Goal: Task Accomplishment & Management: Use online tool/utility

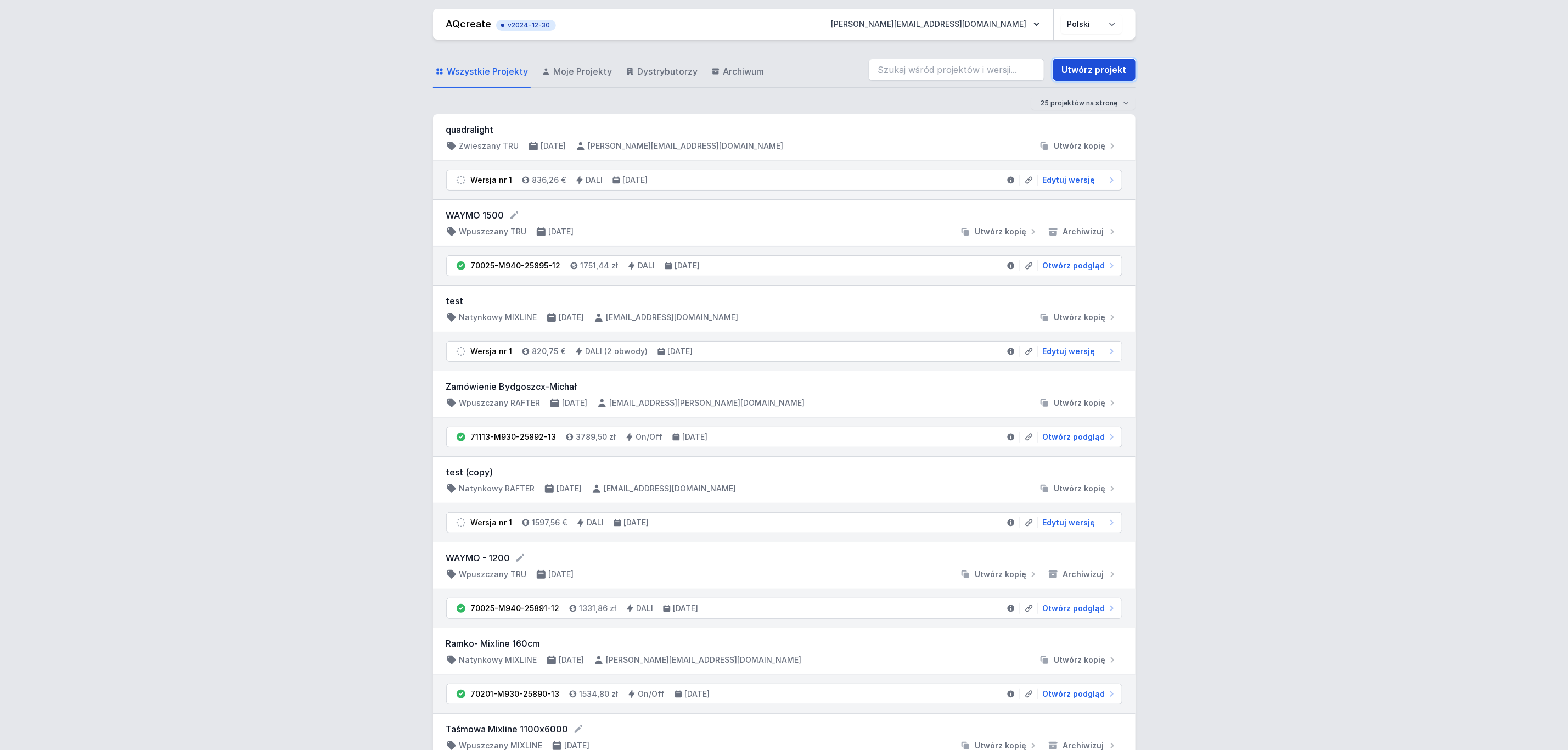
drag, startPoint x: 1087, startPoint y: 67, endPoint x: 1094, endPoint y: 70, distance: 7.6
click at [1087, 67] on link "Utwórz projekt" at bounding box center [1095, 69] width 82 height 22
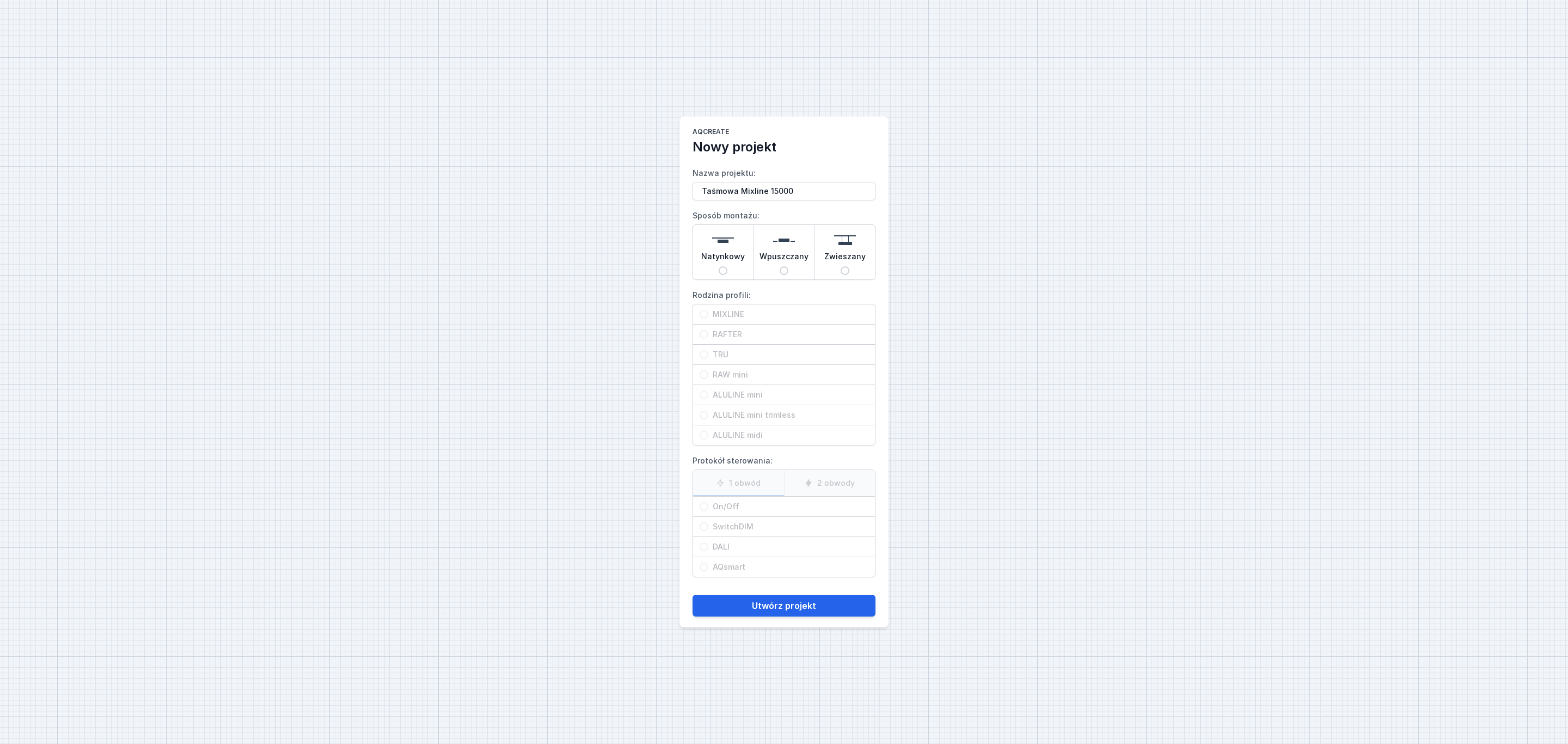
type input "Taśmowa Mixline 15000"
click at [778, 246] on img at bounding box center [783, 240] width 22 height 22
click at [780, 267] on input "Wpuszczany" at bounding box center [784, 271] width 9 height 9
radio input "true"
click at [733, 309] on span "MIXLINE" at bounding box center [788, 314] width 160 height 11
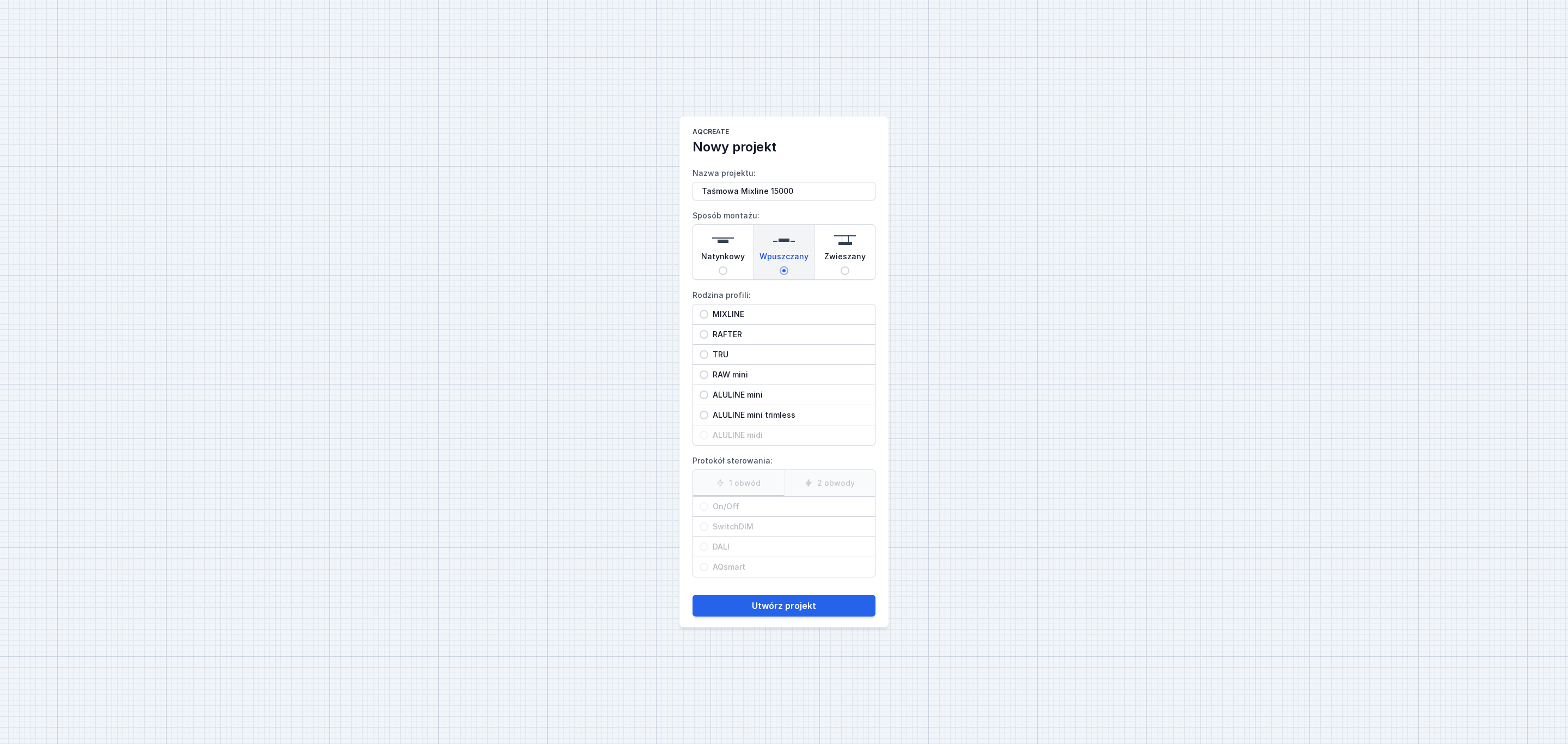
click at [708, 310] on input "MIXLINE" at bounding box center [704, 314] width 9 height 9
radio input "true"
click at [749, 484] on label "1 obwód" at bounding box center [738, 483] width 91 height 26
click at [0, 0] on input "1 obwód" at bounding box center [0, 0] width 0 height 0
click at [735, 507] on span "On/Off" at bounding box center [788, 507] width 160 height 11
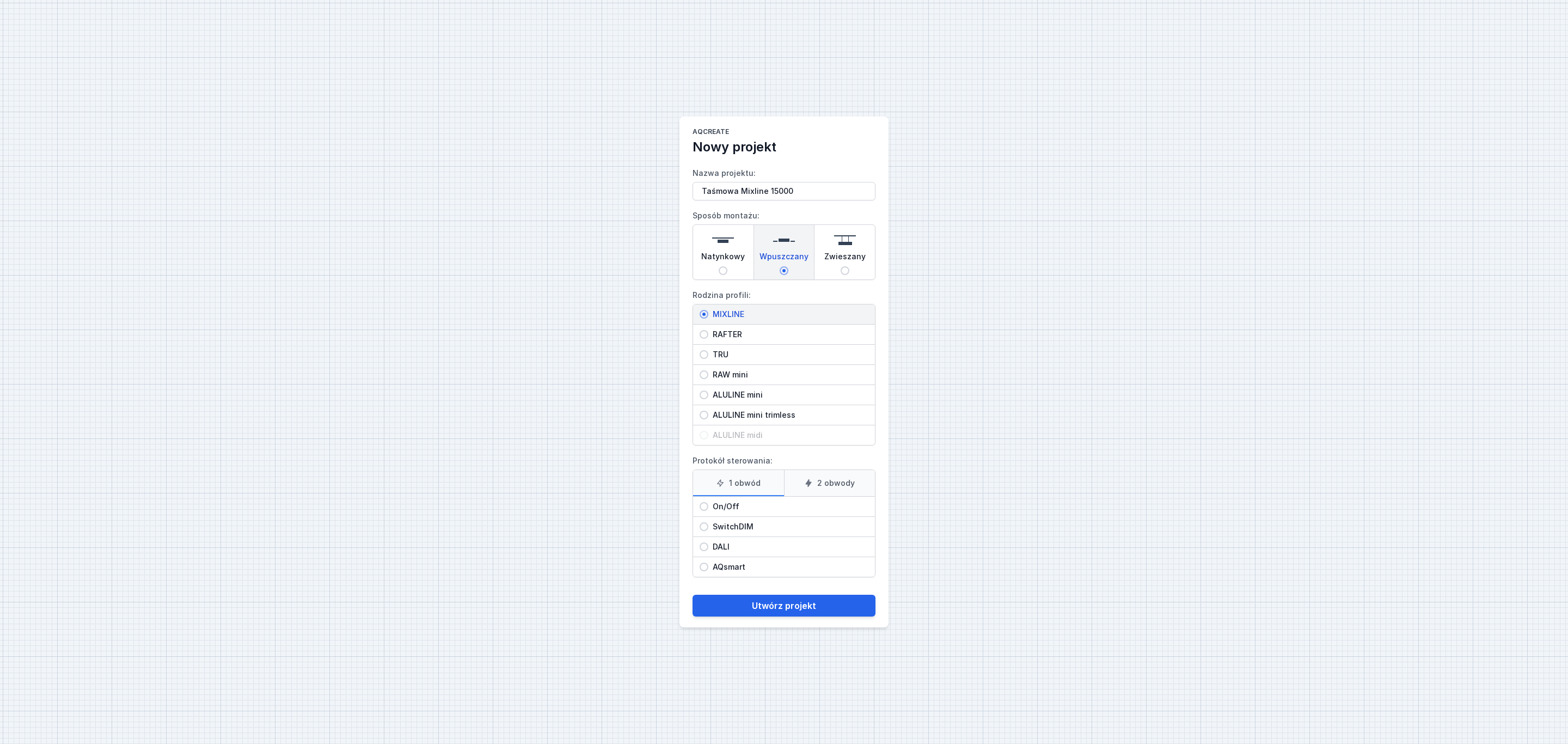
click at [708, 507] on input "On/Off" at bounding box center [704, 507] width 9 height 9
radio input "true"
click at [770, 609] on button "Utwórz projekt" at bounding box center [784, 605] width 183 height 22
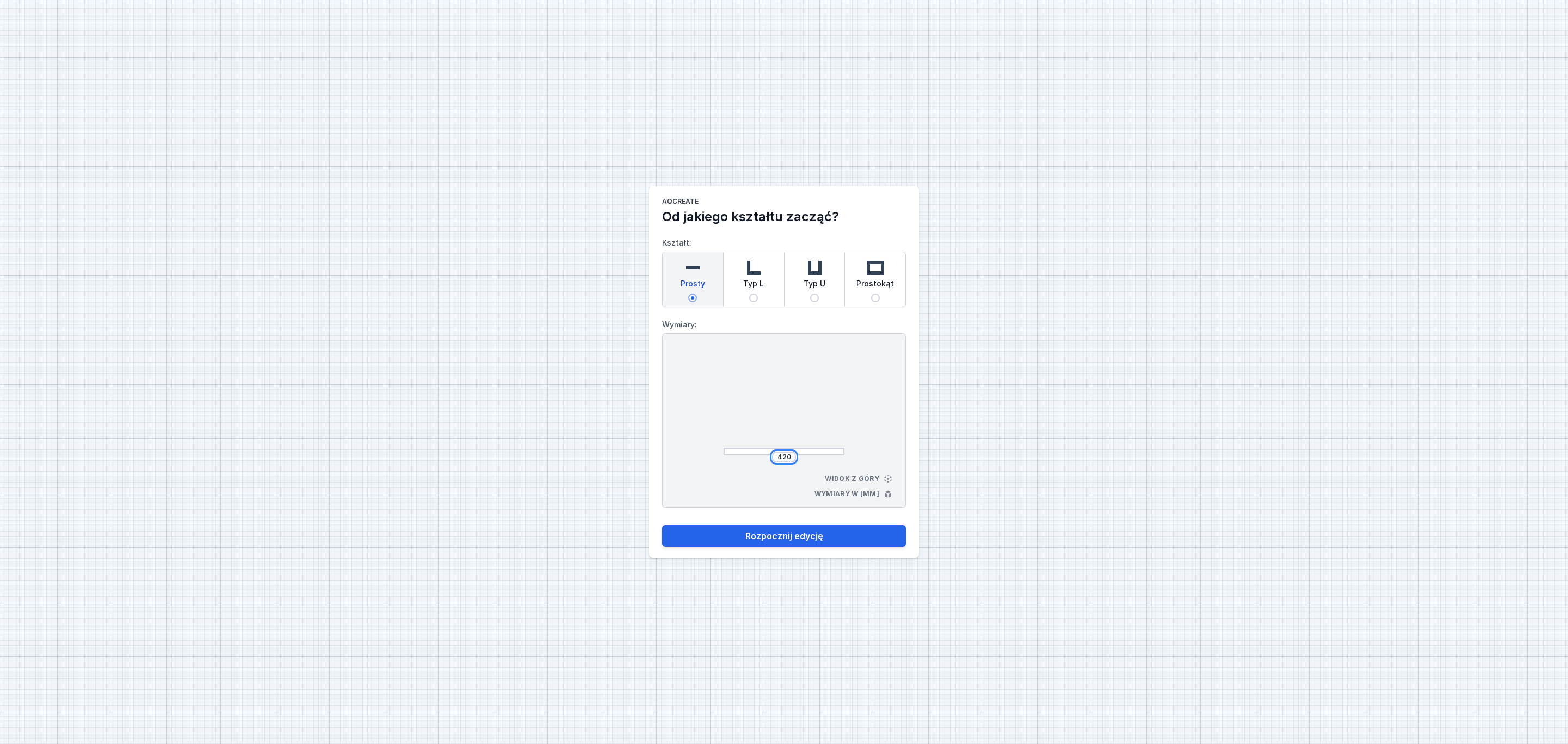
click at [783, 458] on input "420" at bounding box center [784, 457] width 17 height 9
type input "4"
type input "15000"
drag, startPoint x: 804, startPoint y: 533, endPoint x: 797, endPoint y: 529, distance: 8.1
click at [803, 532] on button "Rozpocznij edycję" at bounding box center [784, 536] width 244 height 22
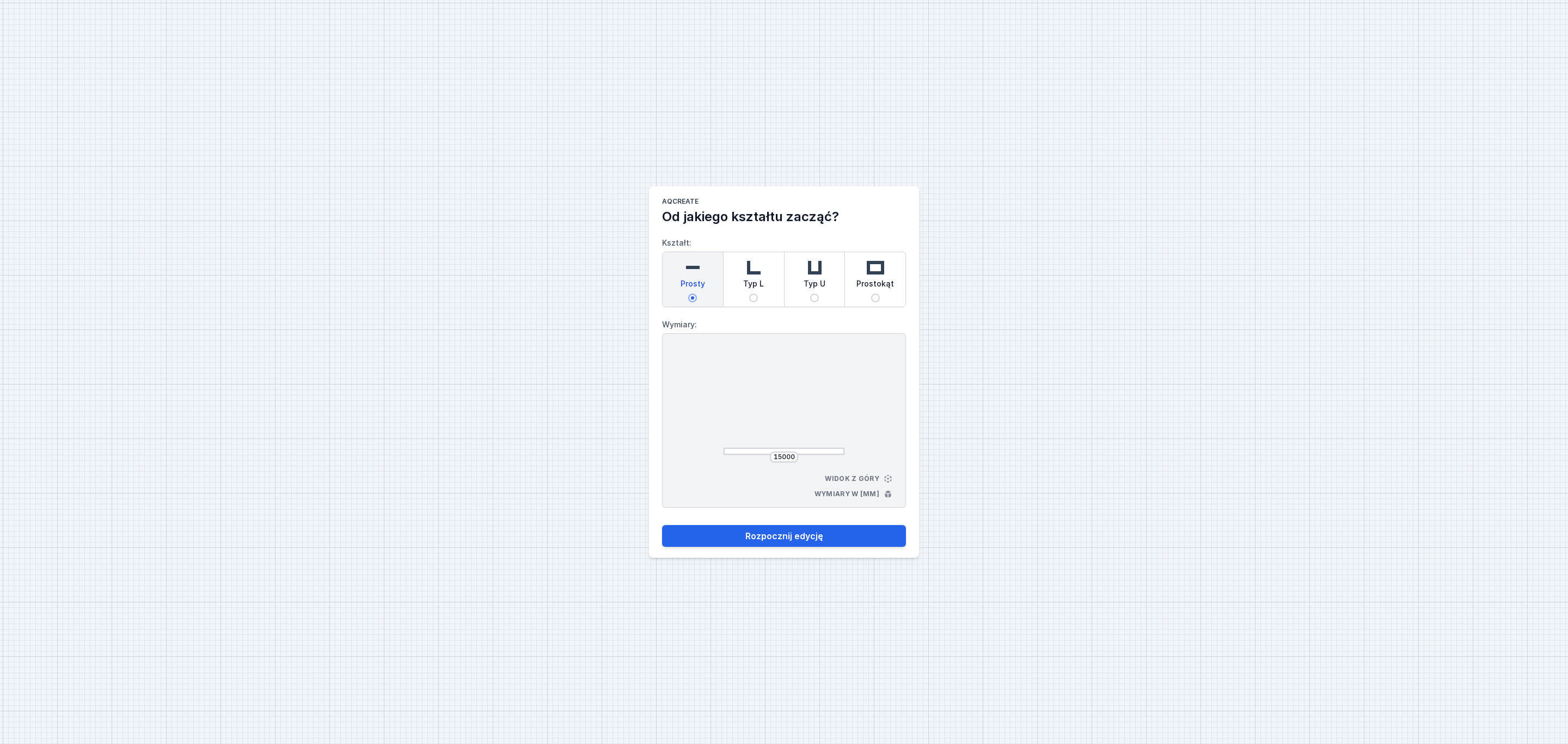
select select "3000"
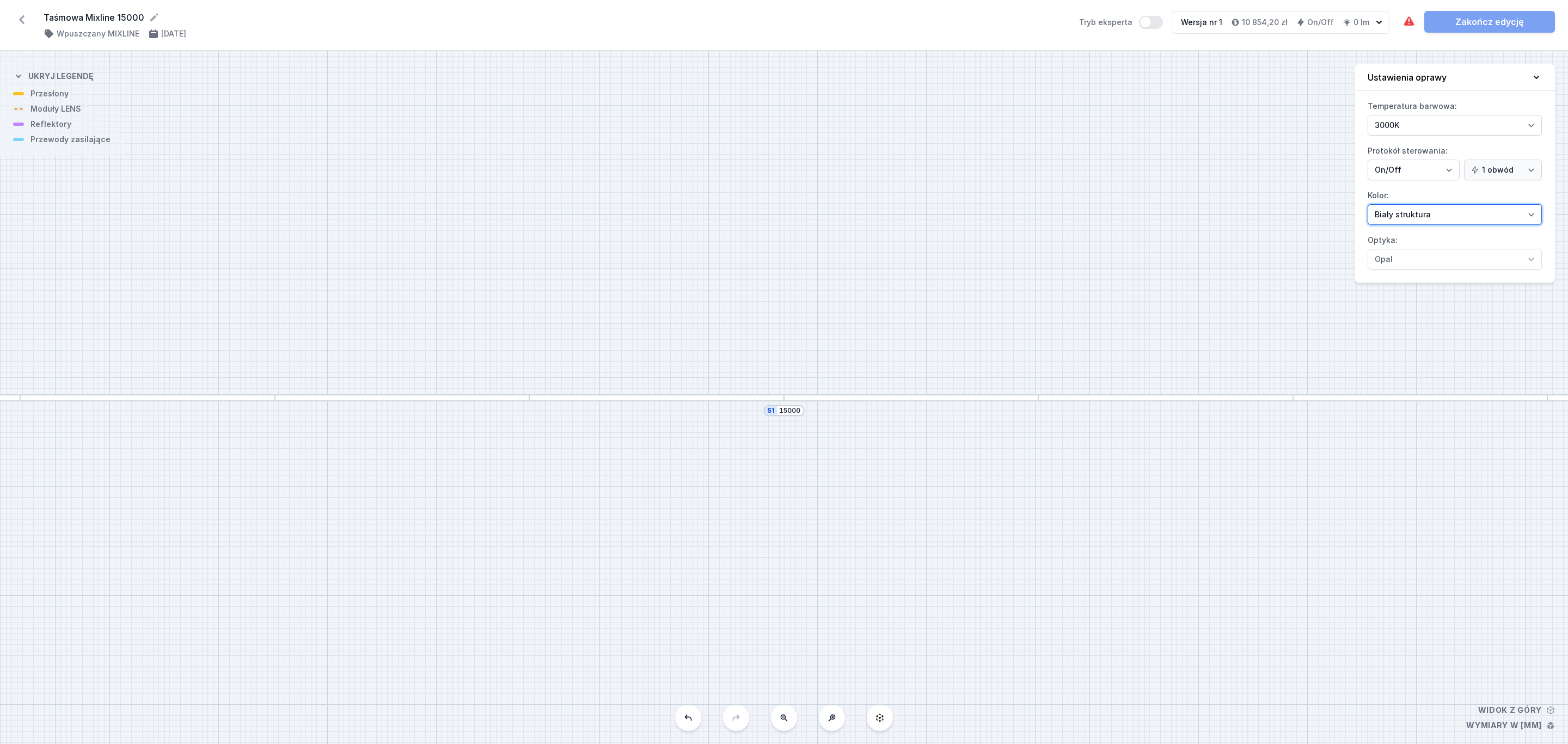
click at [1533, 216] on select "Biały struktura Czarny struktura Złoty struktura Miedziany Szary Inny (z palety…" at bounding box center [1455, 214] width 174 height 20
select select "2"
click at [1368, 206] on select "Biały struktura Czarny struktura Złoty struktura Miedziany Szary Inny (z palety…" at bounding box center [1455, 214] width 174 height 20
click at [850, 398] on div at bounding box center [911, 397] width 255 height 7
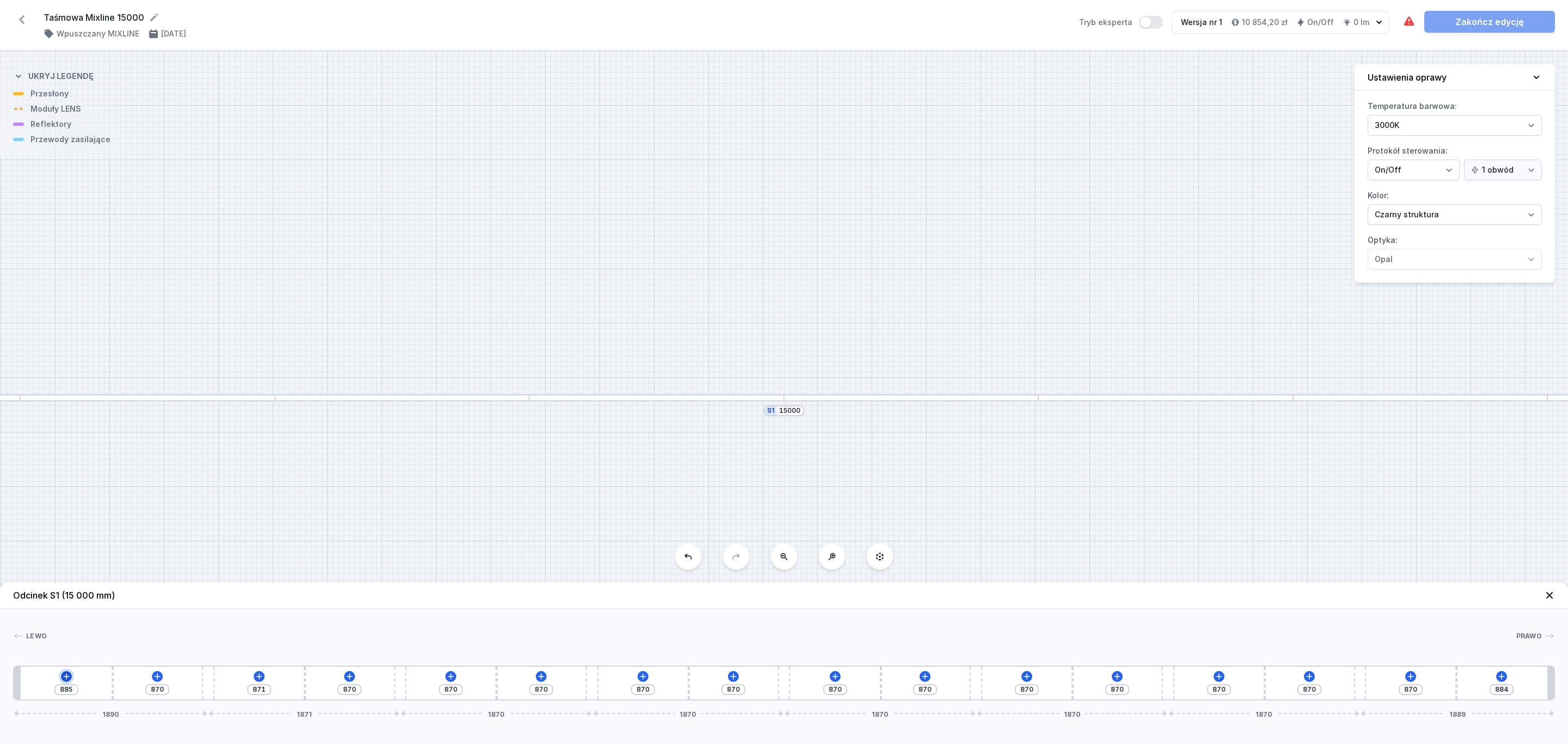
click at [64, 675] on icon at bounding box center [66, 676] width 9 height 9
click at [43, 574] on span "(6)" at bounding box center [45, 571] width 9 height 9
click at [84, 544] on span "LENS module 250mm 54°" at bounding box center [67, 542] width 157 height 11
type input "635"
click at [33, 685] on div at bounding box center [33, 683] width 25 height 24
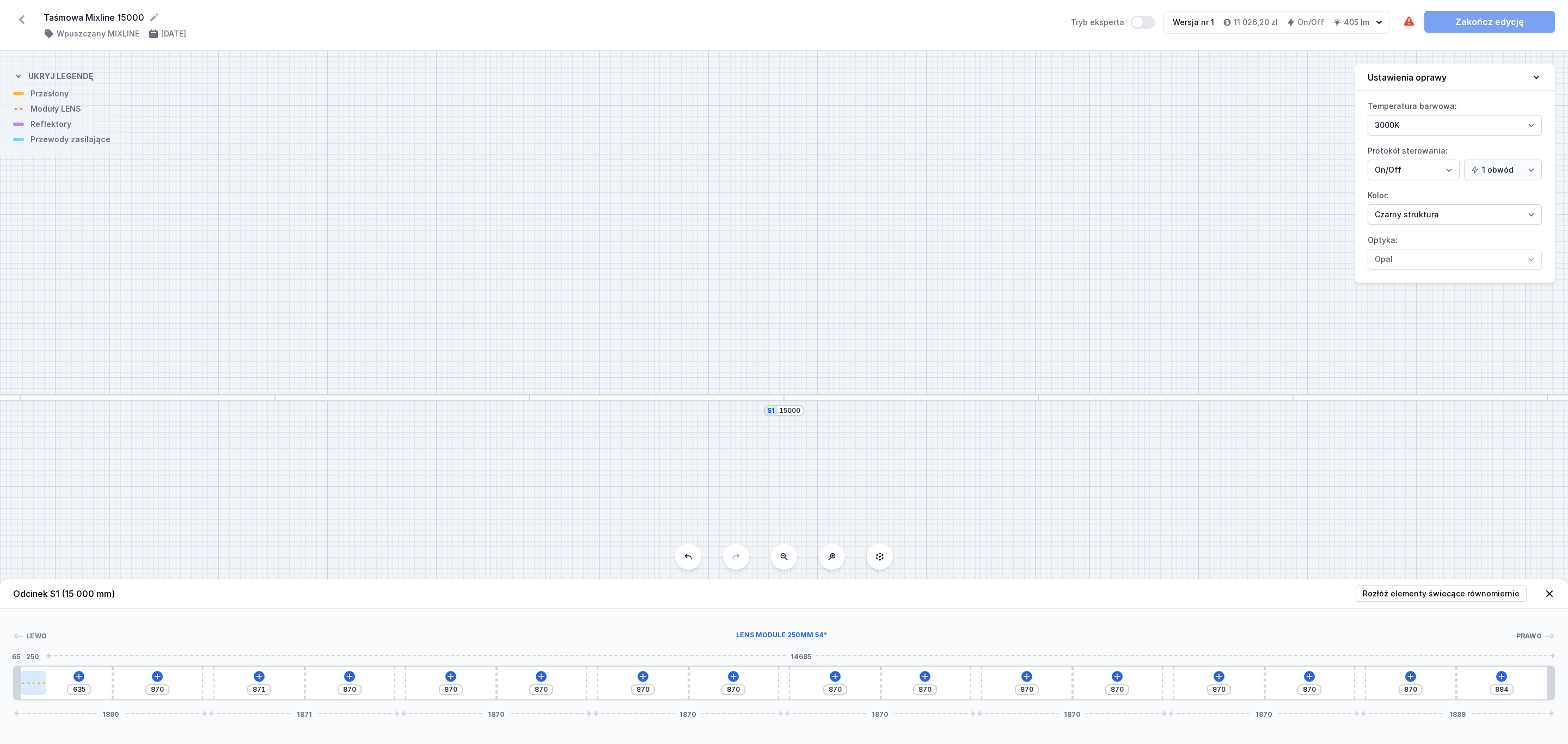
select select "1604"
click at [70, 649] on icon at bounding box center [70, 651] width 6 height 6
type input "135"
click at [70, 649] on icon at bounding box center [70, 651] width 6 height 6
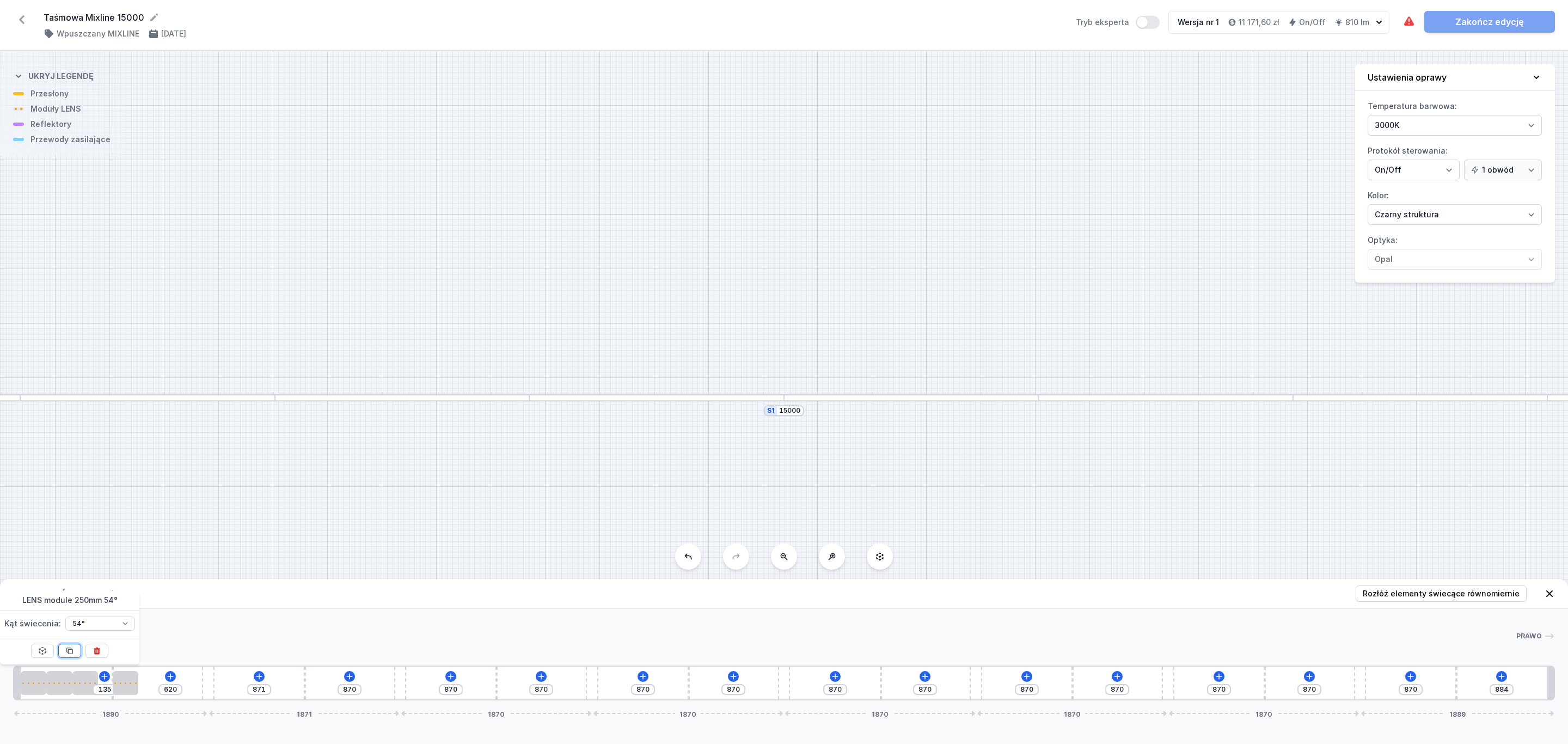
click at [70, 649] on icon at bounding box center [70, 651] width 6 height 6
type input "120"
click at [70, 649] on icon at bounding box center [70, 651] width 6 height 6
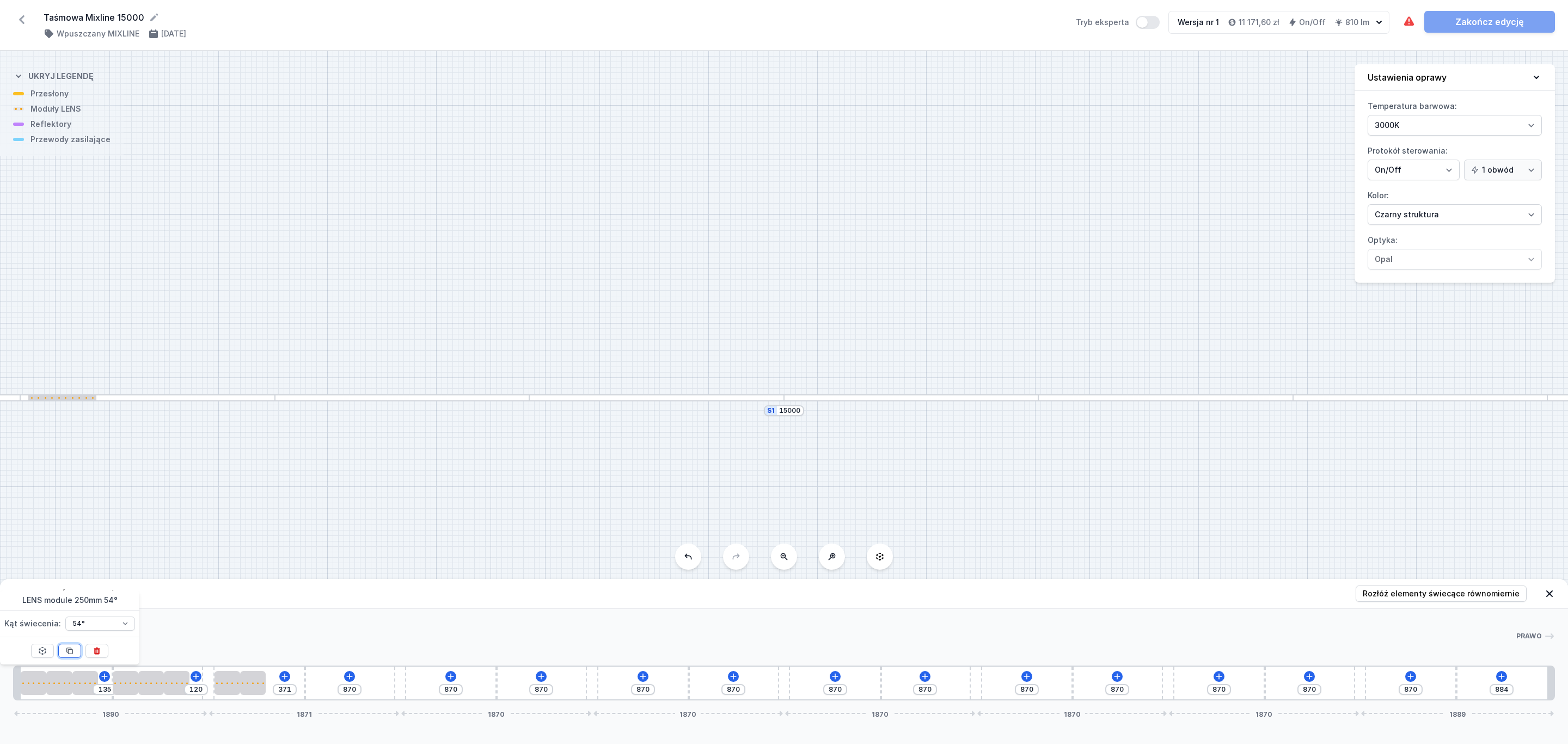
click at [70, 649] on icon at bounding box center [70, 651] width 6 height 6
type input "121"
click at [70, 649] on icon at bounding box center [70, 651] width 6 height 6
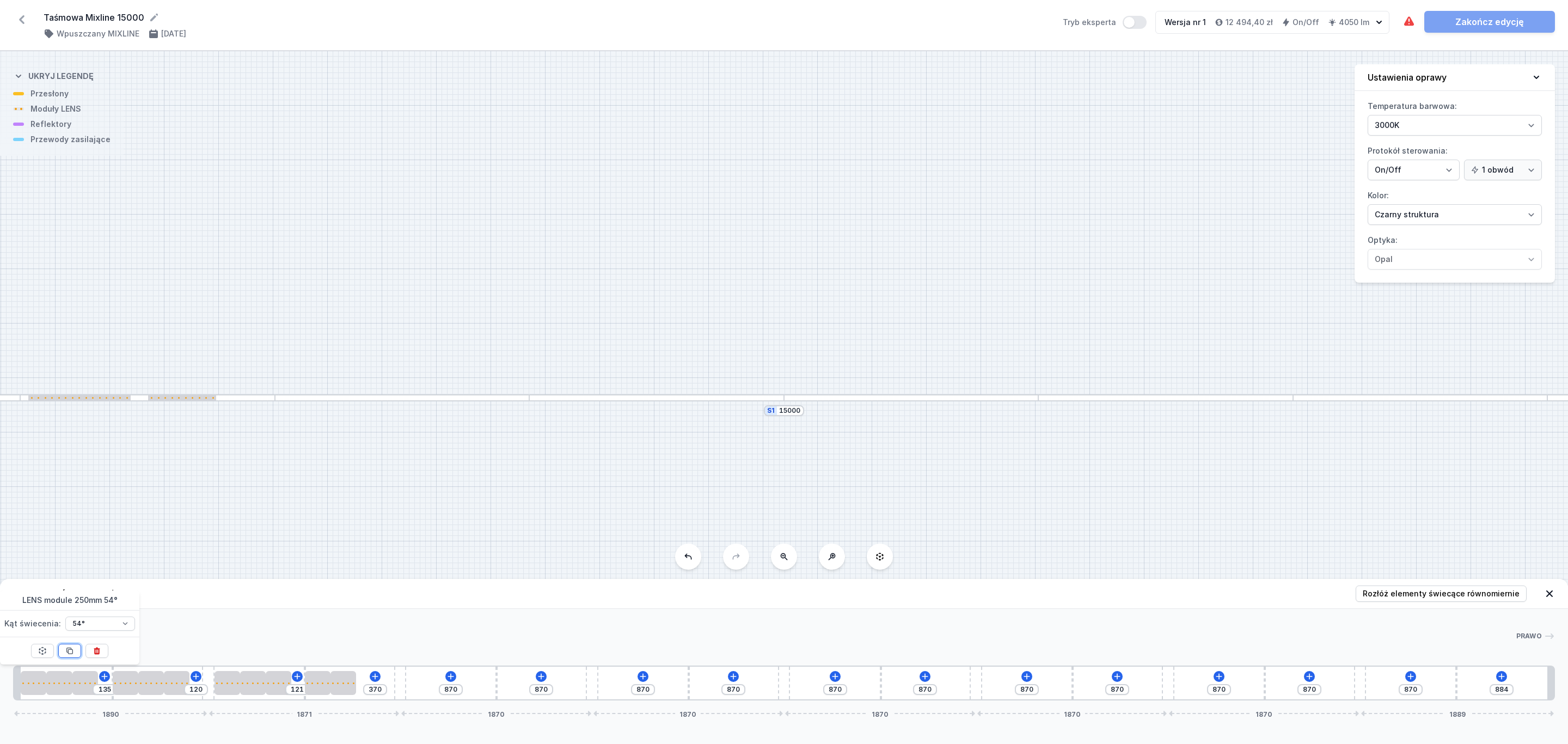
type input "120"
click at [70, 649] on icon at bounding box center [70, 651] width 6 height 6
type input "370"
click at [1462, 595] on span "Rozłóż elementy świecące równomiernie" at bounding box center [1441, 594] width 157 height 11
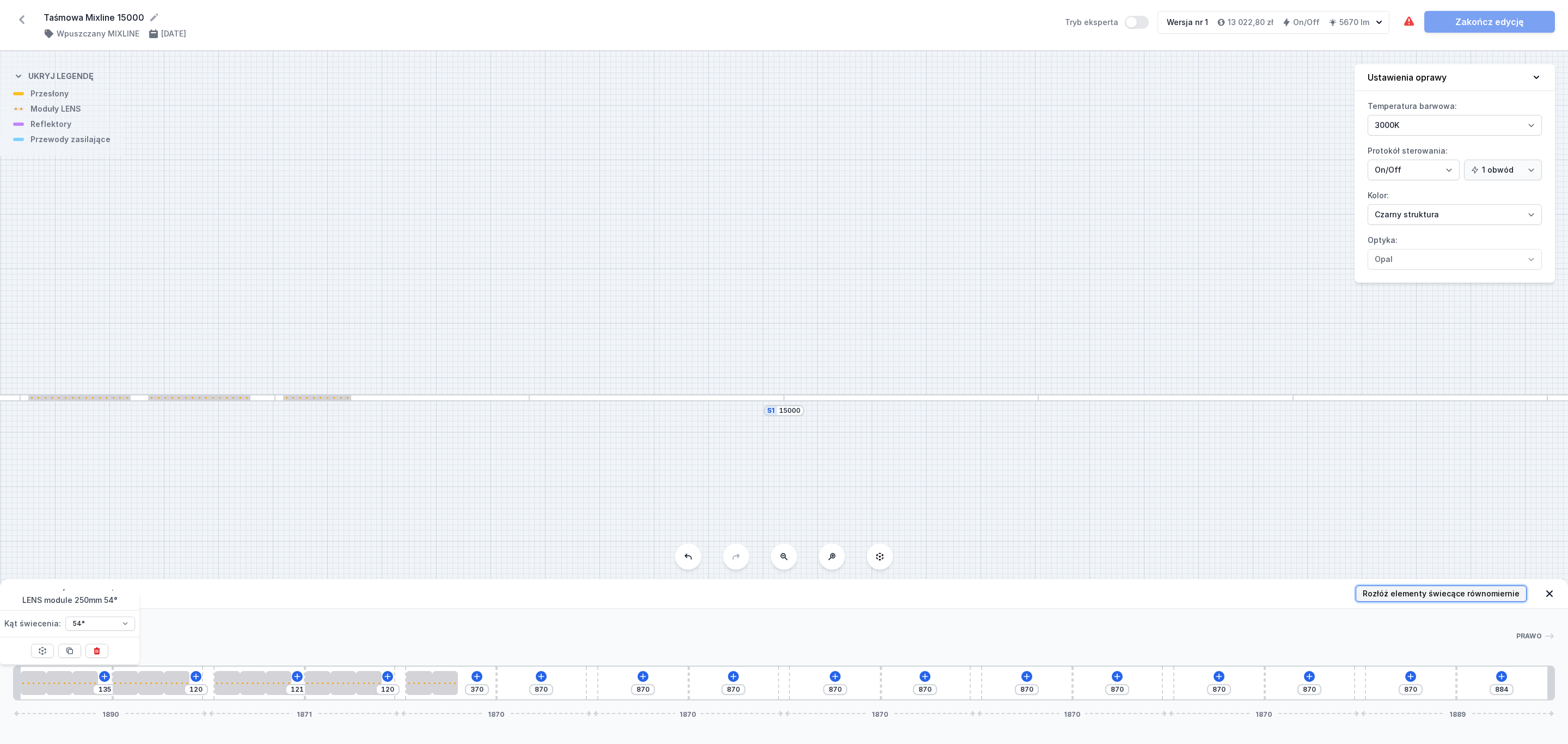
type input "650"
type input "623"
type input "486"
type input "459"
type input "322"
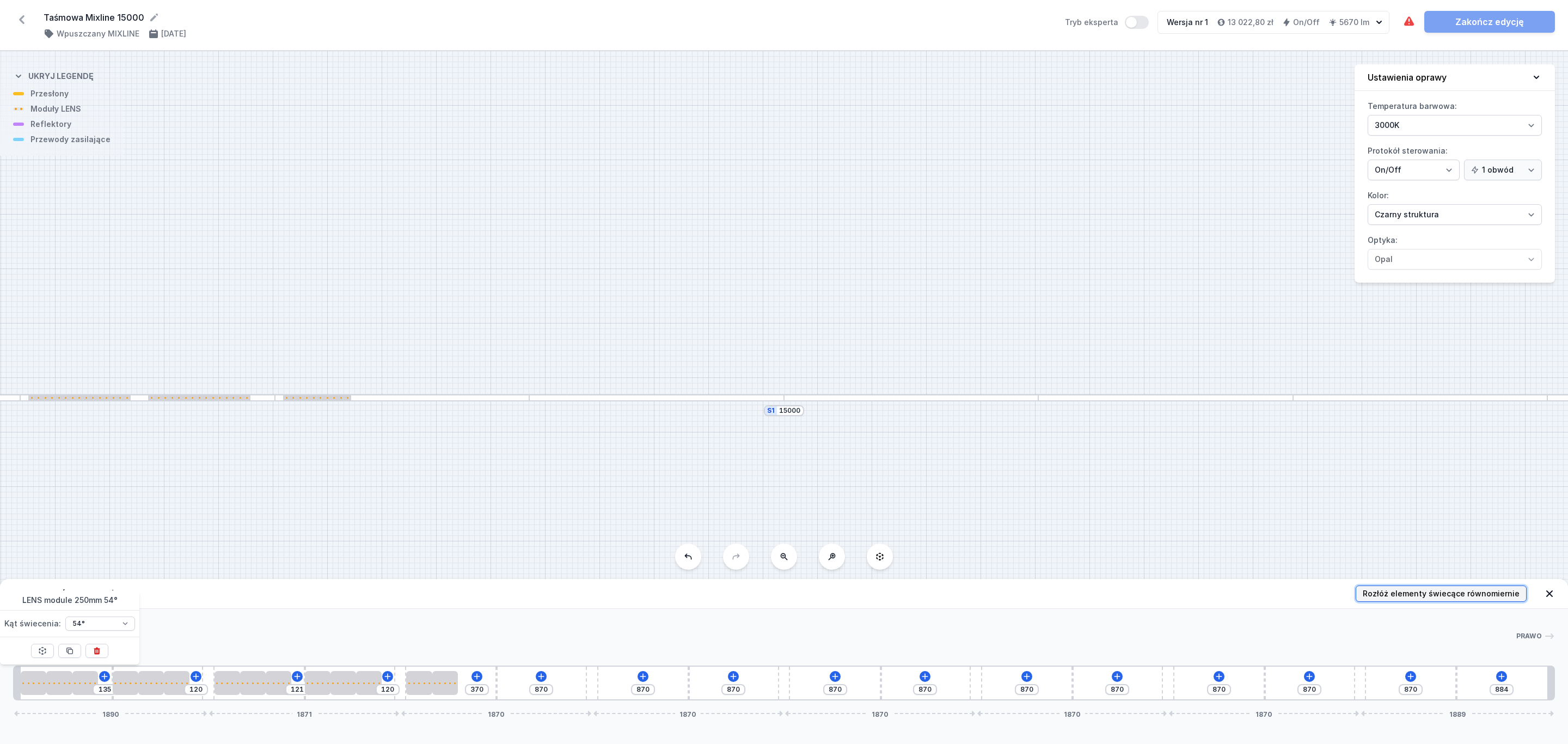
type input "295"
type input "158"
type input "131"
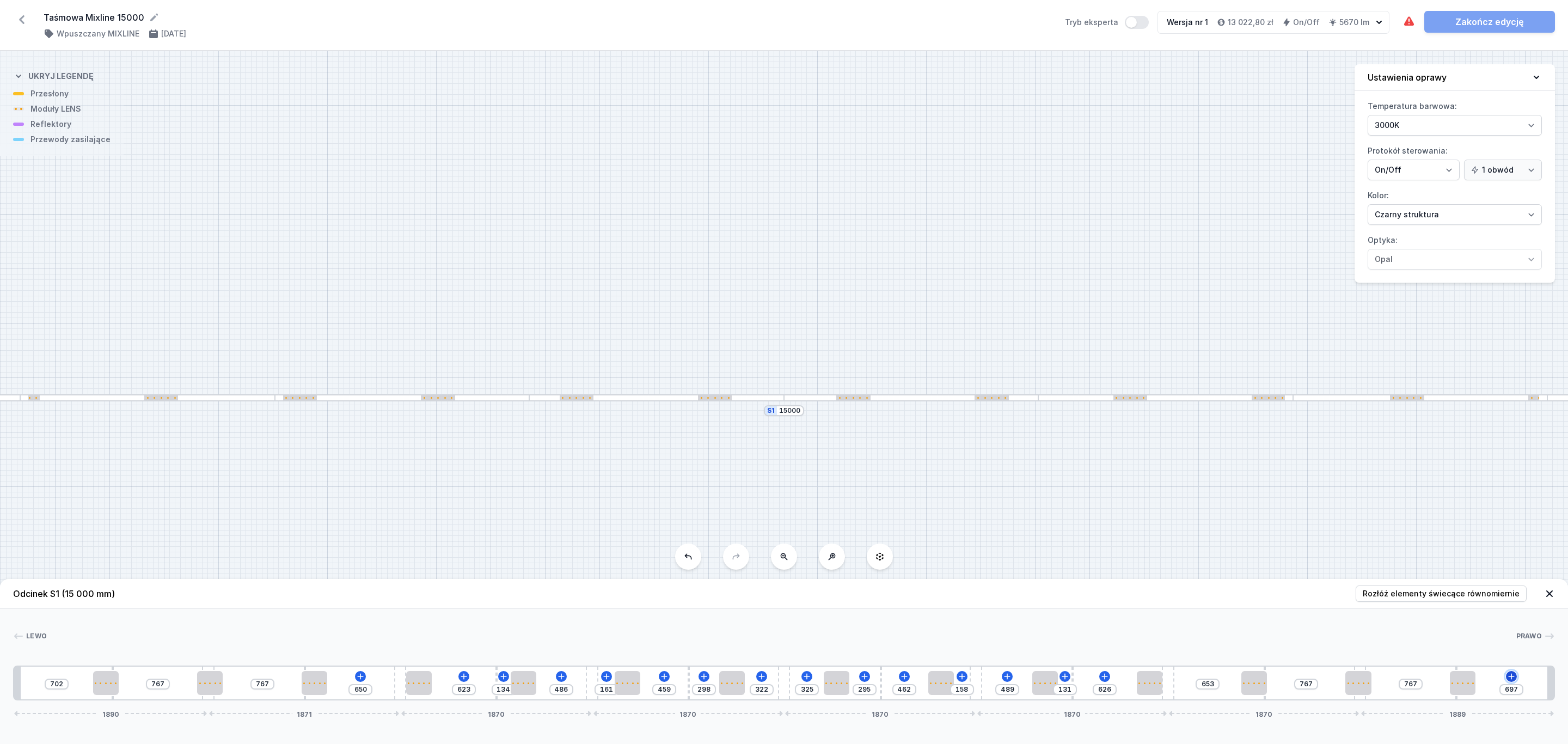
click at [1513, 675] on icon at bounding box center [1511, 676] width 9 height 9
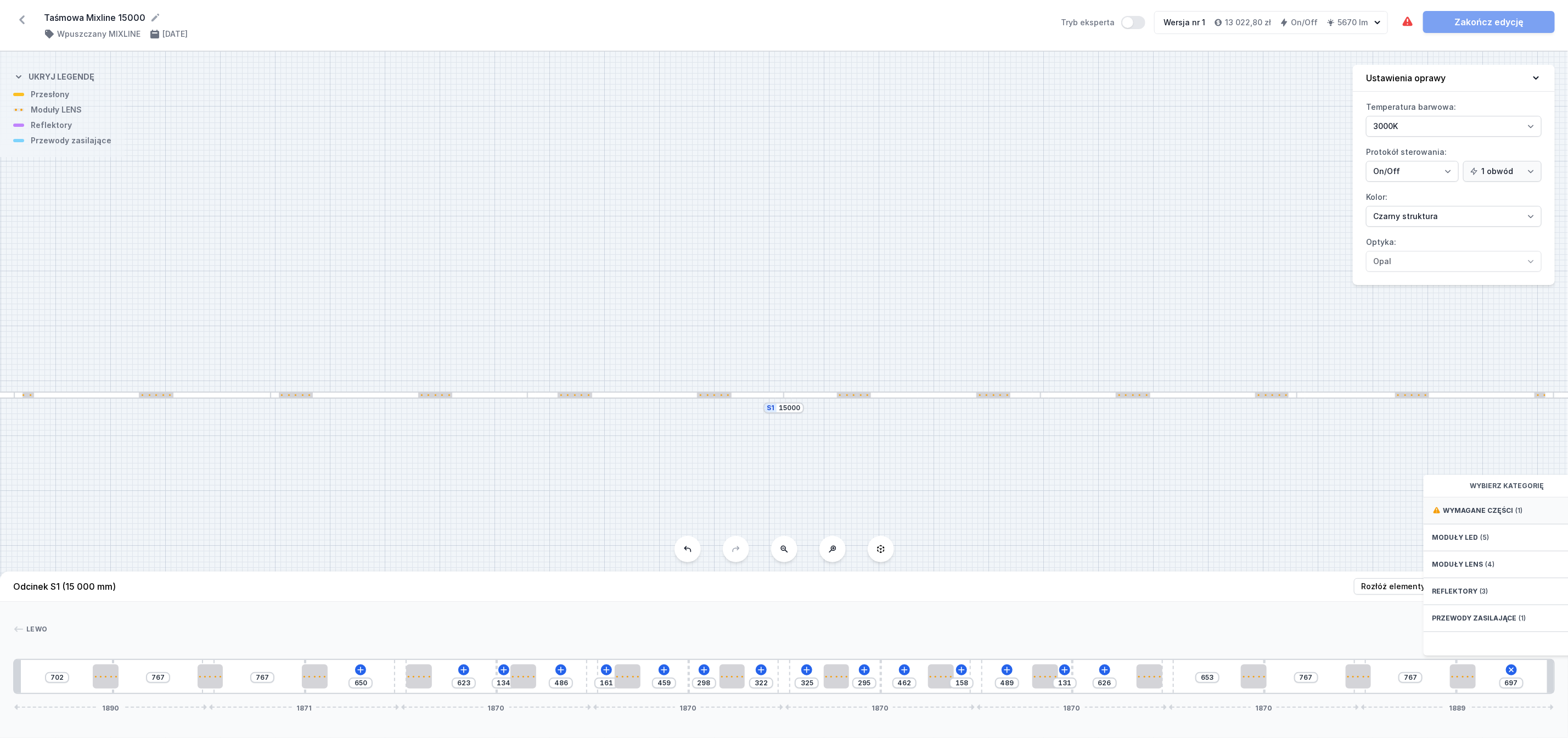
click at [1479, 515] on span "Wymagane części" at bounding box center [1479, 511] width 70 height 9
click at [1473, 515] on span "Hole for power supply cable" at bounding box center [1512, 510] width 158 height 11
type input "617"
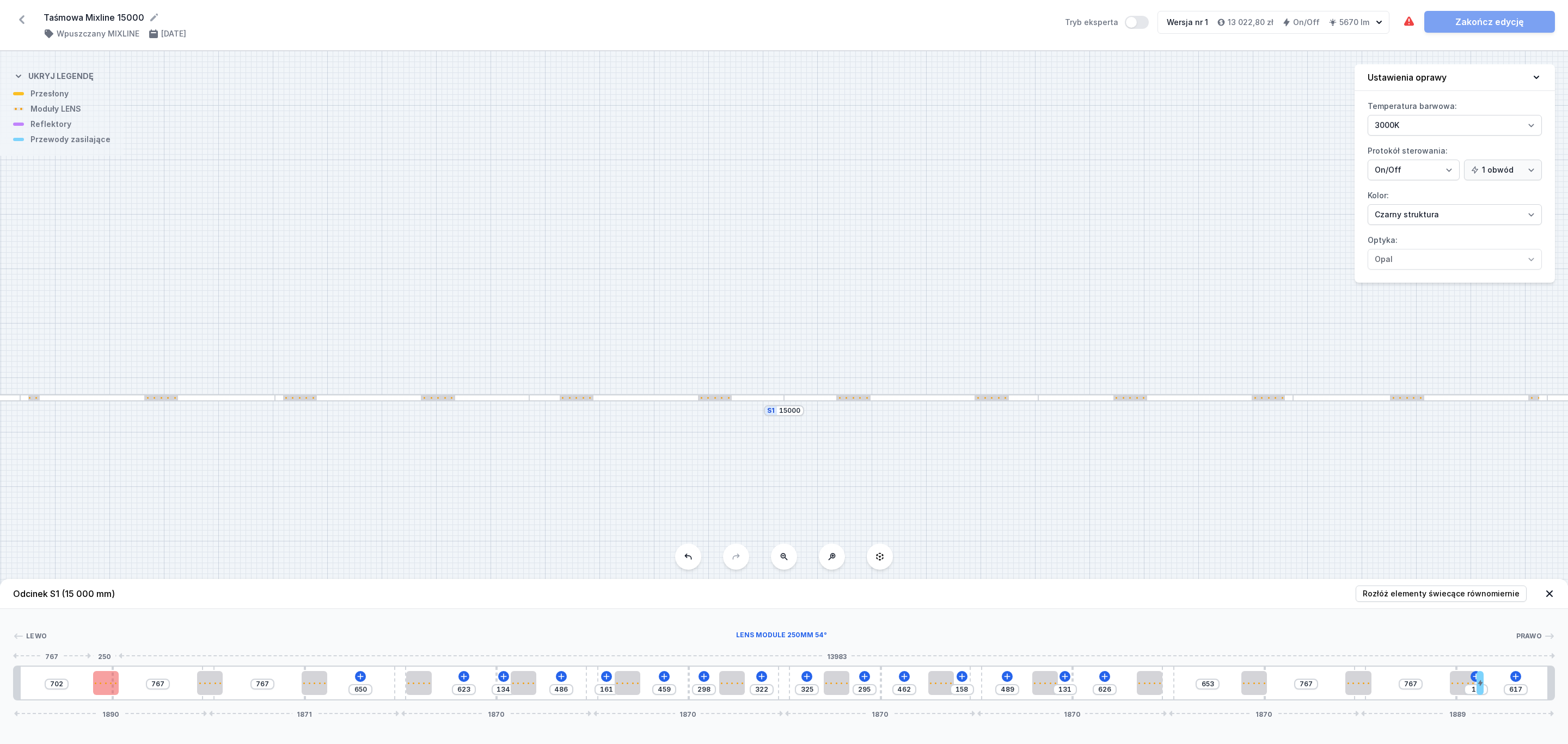
type input "687"
type input "782"
type input "645"
type input "824"
drag, startPoint x: 103, startPoint y: 686, endPoint x: 85, endPoint y: 686, distance: 18.0
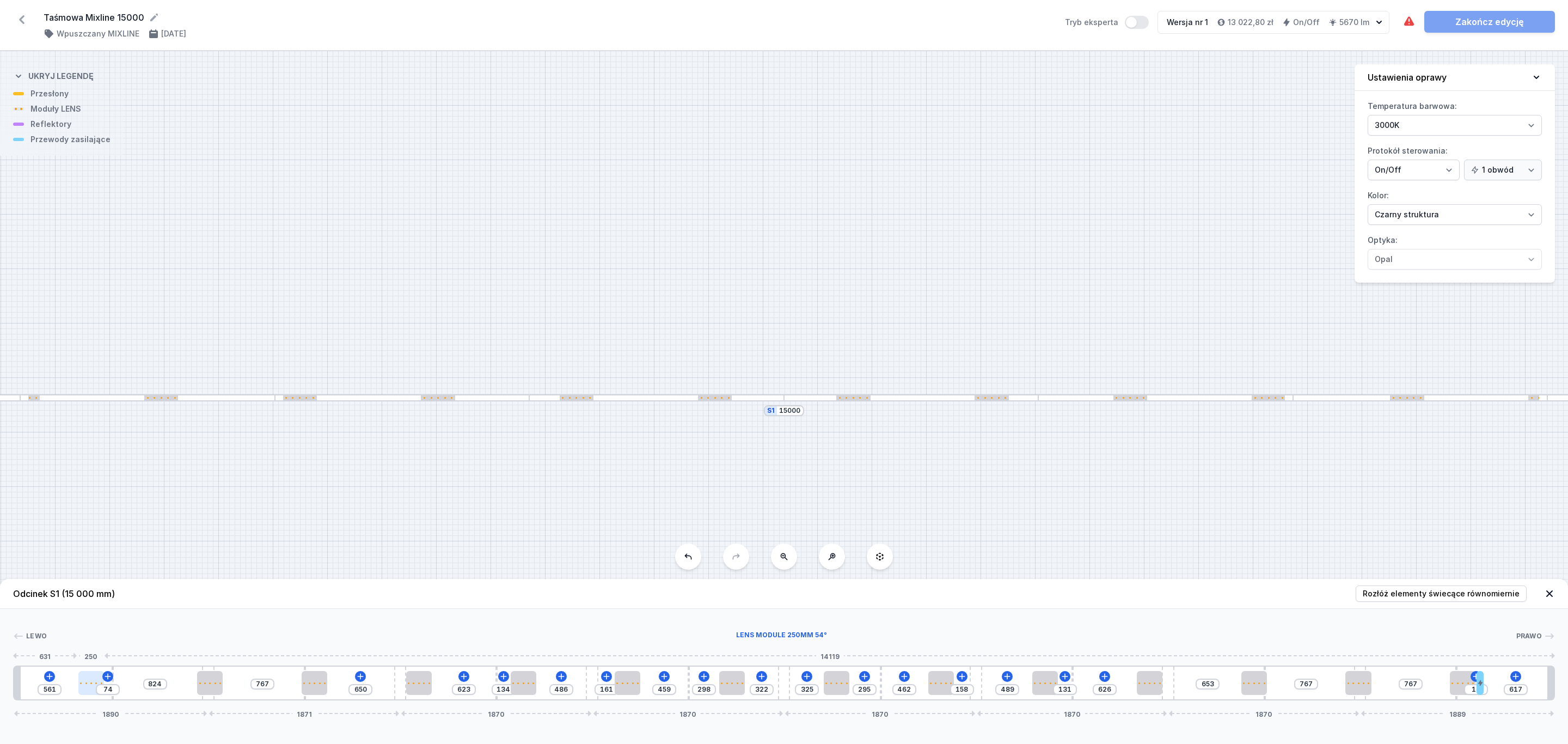
click at [85, 686] on div at bounding box center [91, 683] width 25 height 24
type input "550"
type input "85"
type input "620"
type input "851"
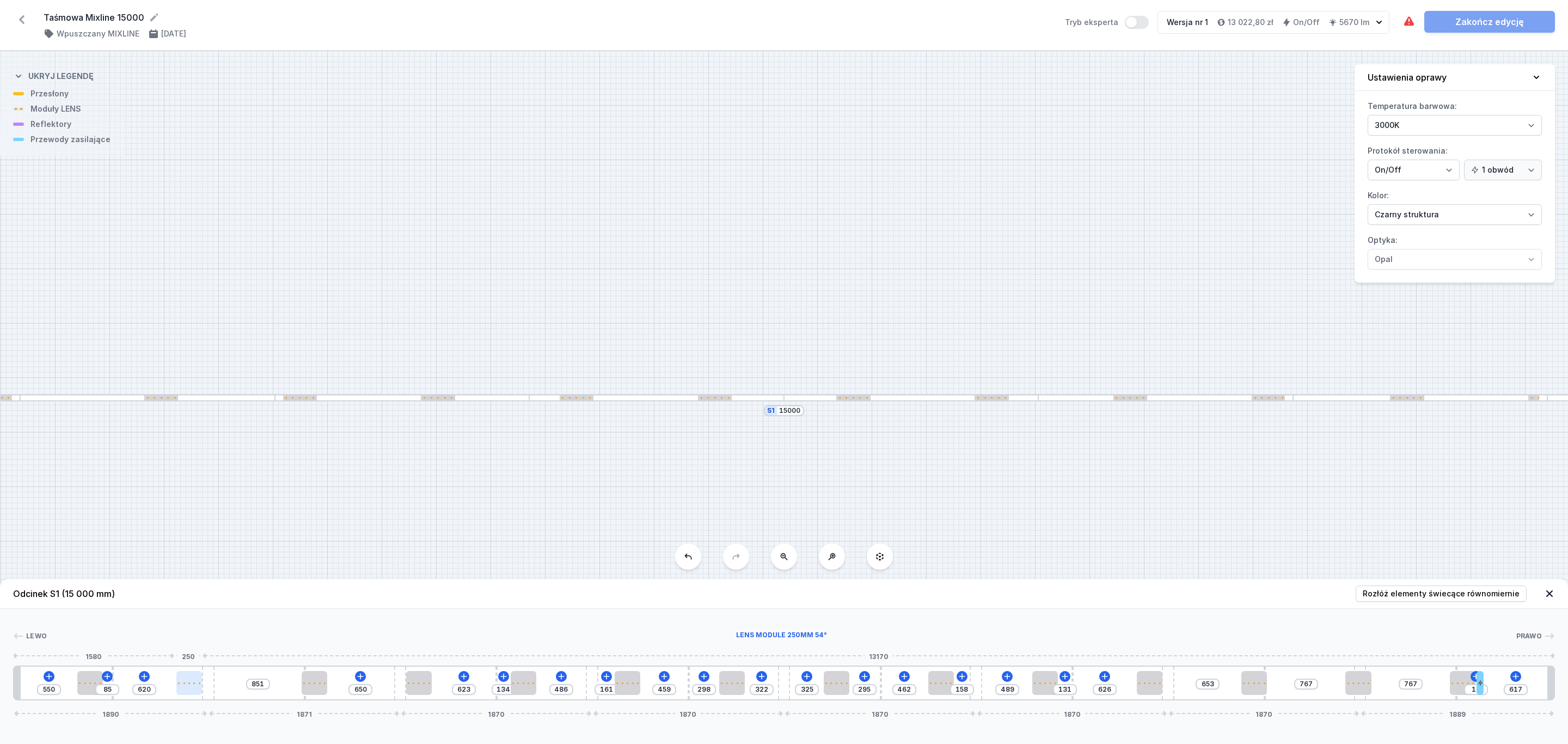
drag, startPoint x: 203, startPoint y: 685, endPoint x: 190, endPoint y: 685, distance: 13.0
click at [190, 685] on div at bounding box center [189, 683] width 25 height 24
type input "502"
type input "118"
drag, startPoint x: 317, startPoint y: 688, endPoint x: 333, endPoint y: 688, distance: 16.0
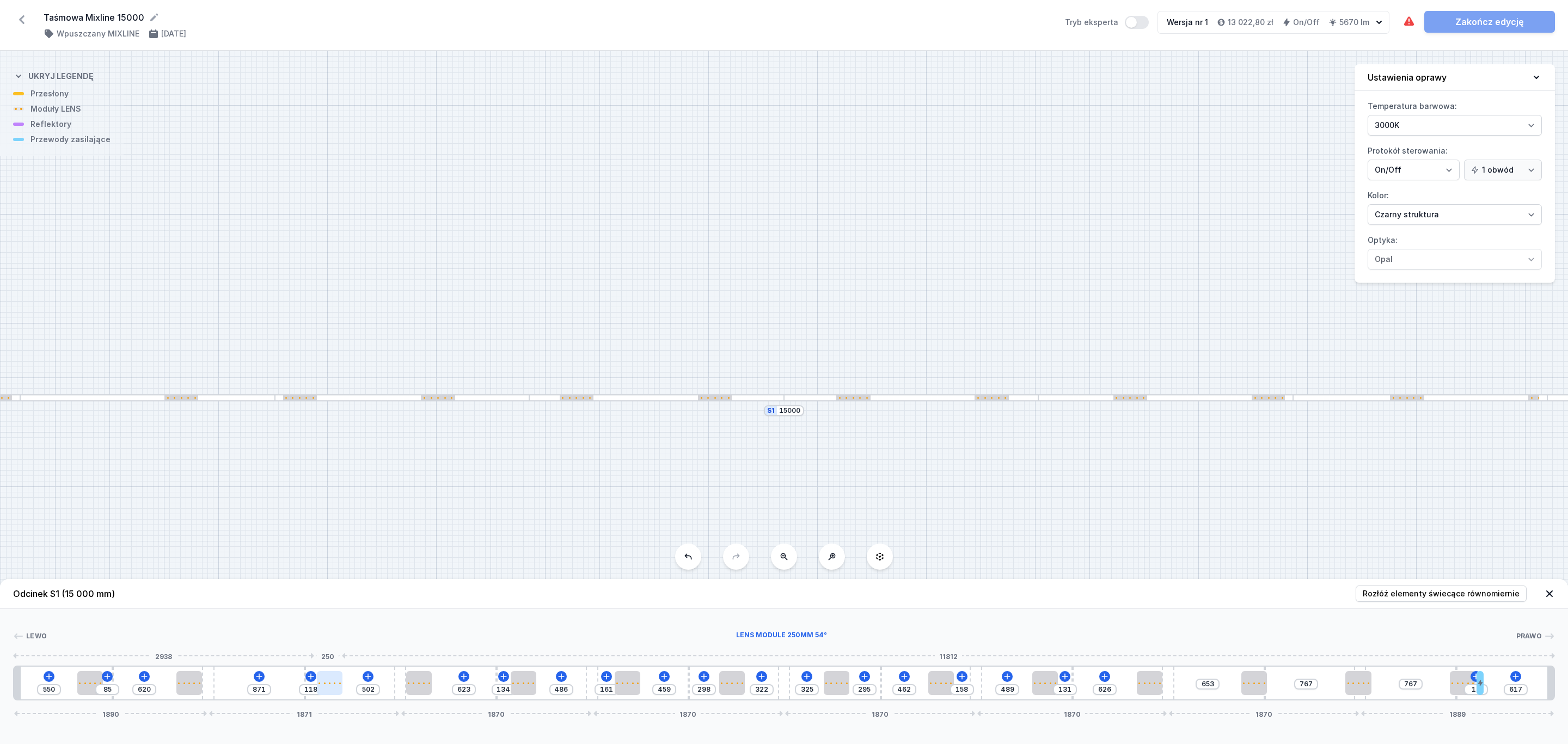
click at [333, 688] on div at bounding box center [329, 683] width 25 height 24
type input "558"
drag, startPoint x: 412, startPoint y: 683, endPoint x: 431, endPoint y: 683, distance: 19.0
click at [420, 683] on div at bounding box center [425, 683] width 25 height 2
type input "569"
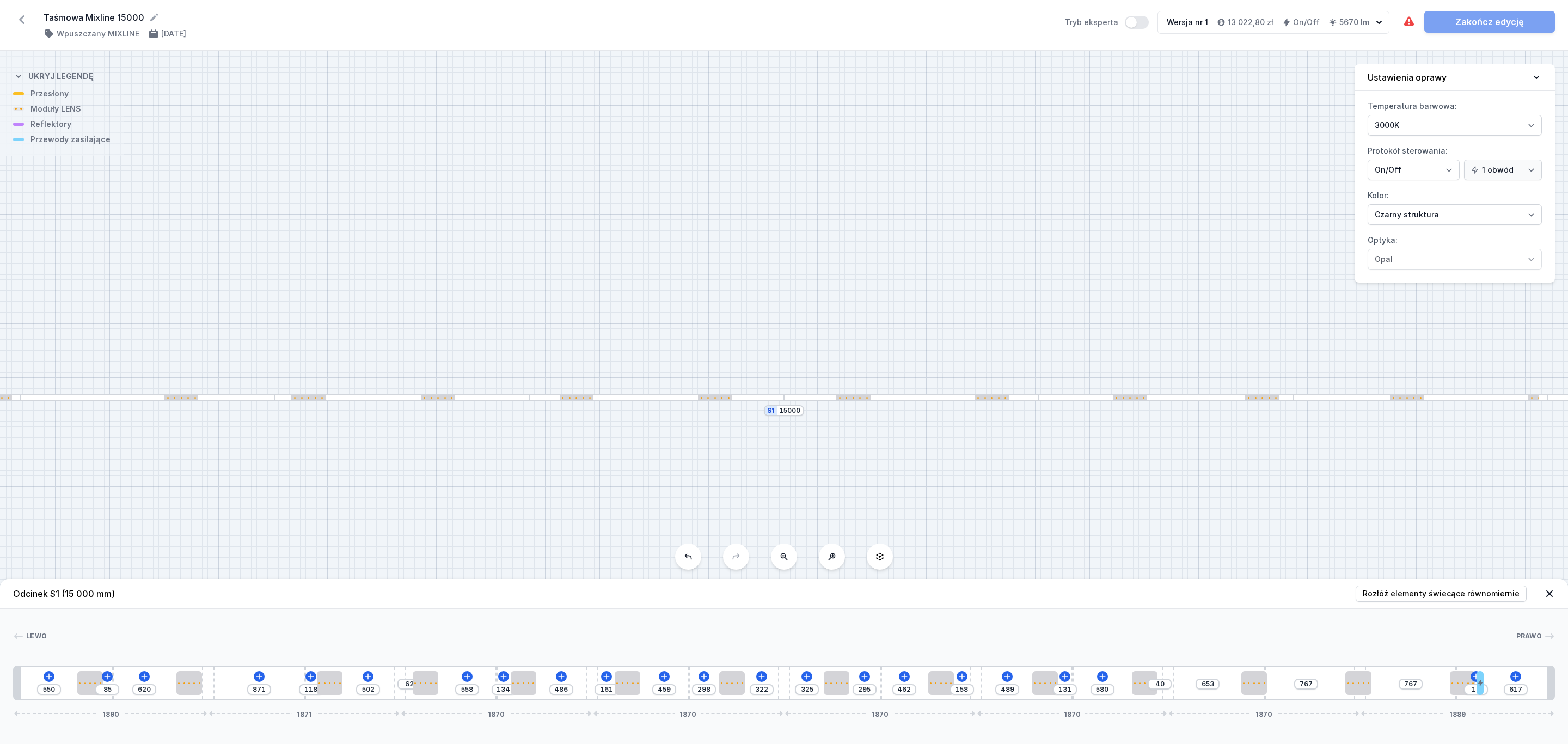
type input "51"
drag, startPoint x: 1150, startPoint y: 686, endPoint x: 1263, endPoint y: 675, distance: 113.5
click at [1150, 685] on div at bounding box center [1143, 683] width 25 height 24
type input "620"
type input "418"
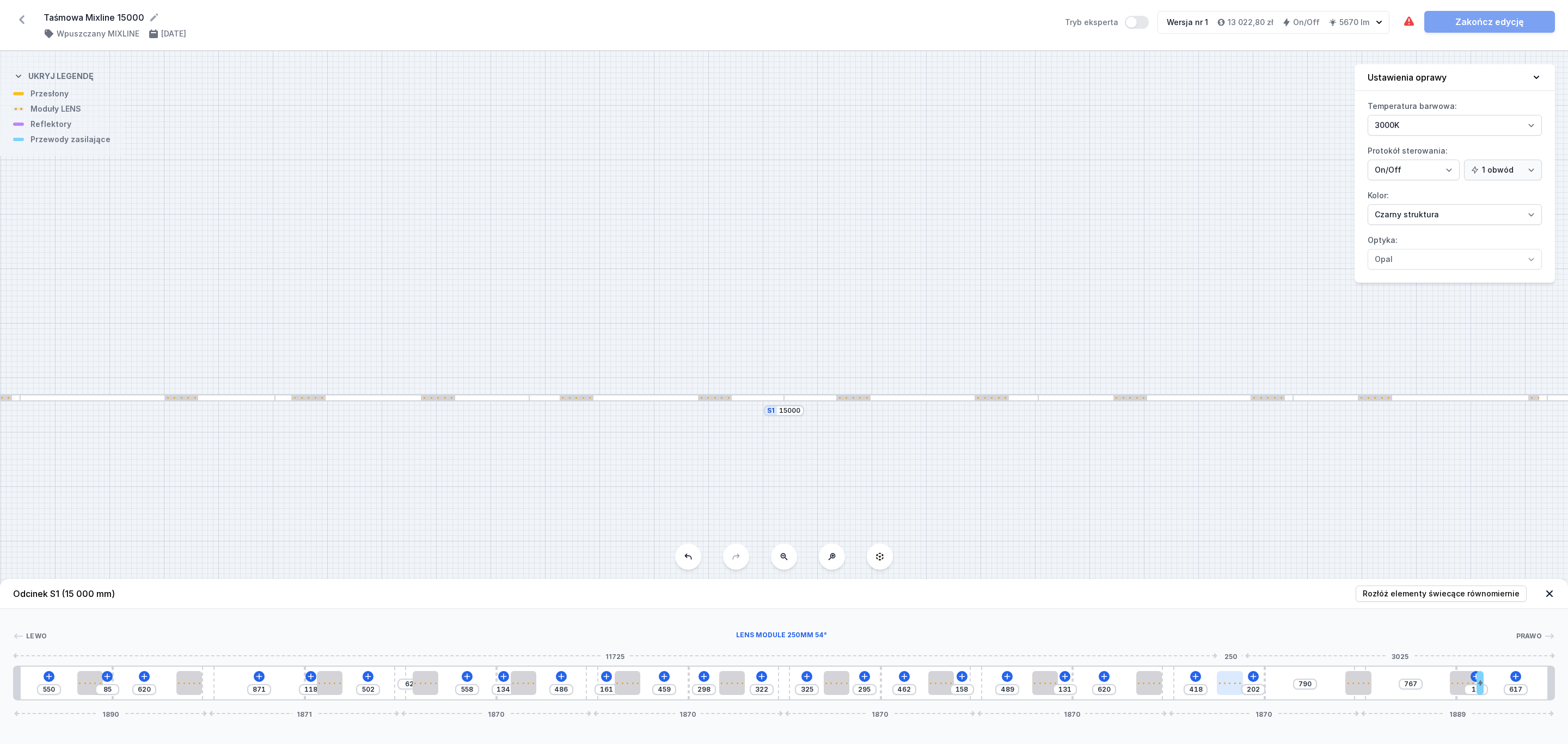
drag, startPoint x: 1258, startPoint y: 683, endPoint x: 1238, endPoint y: 686, distance: 20.2
click at [1238, 686] on div at bounding box center [1229, 683] width 25 height 24
type input "620"
click at [1332, 688] on div at bounding box center [1340, 683] width 25 height 24
type input "744"
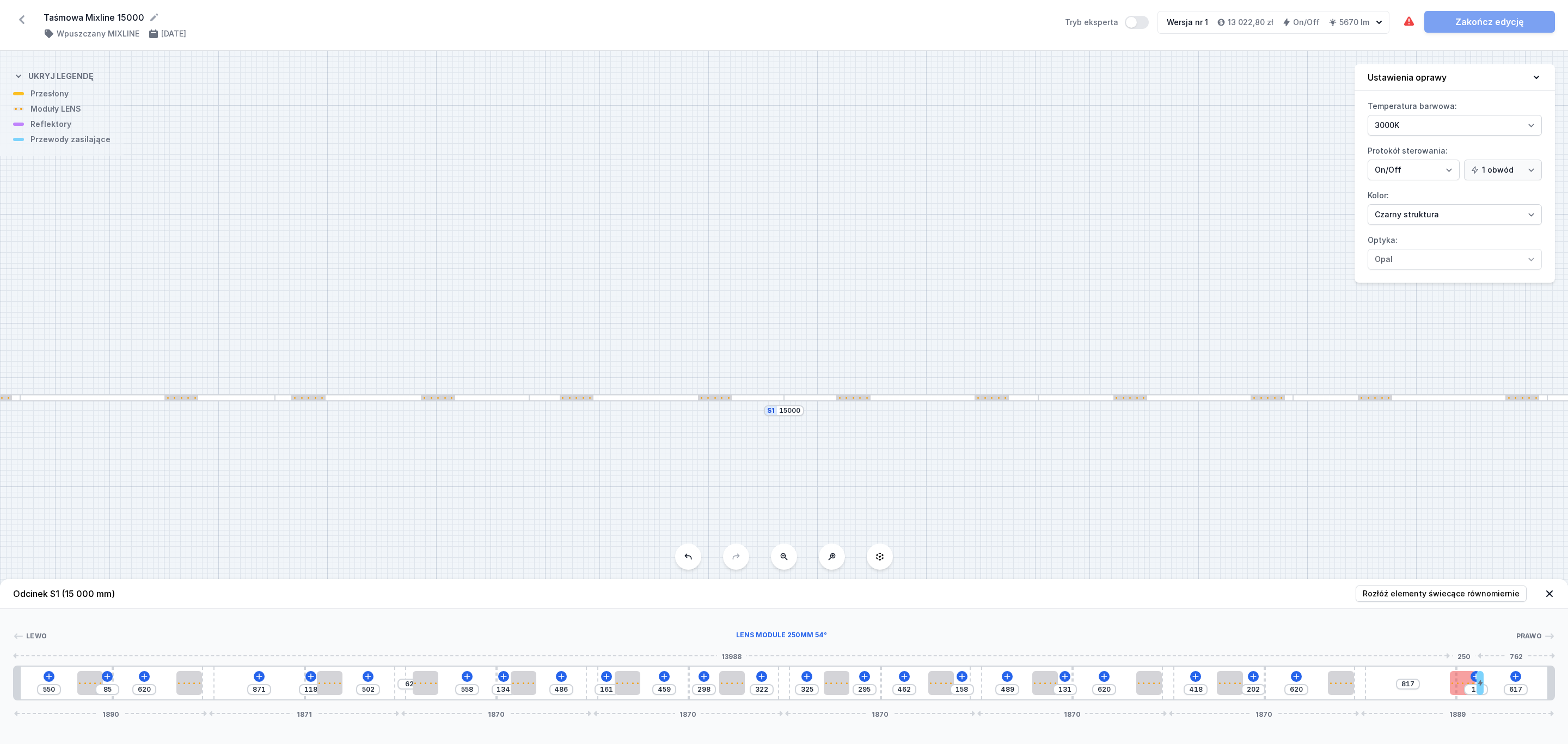
type input "83"
type input "712"
type input "115"
type input "686"
type input "141"
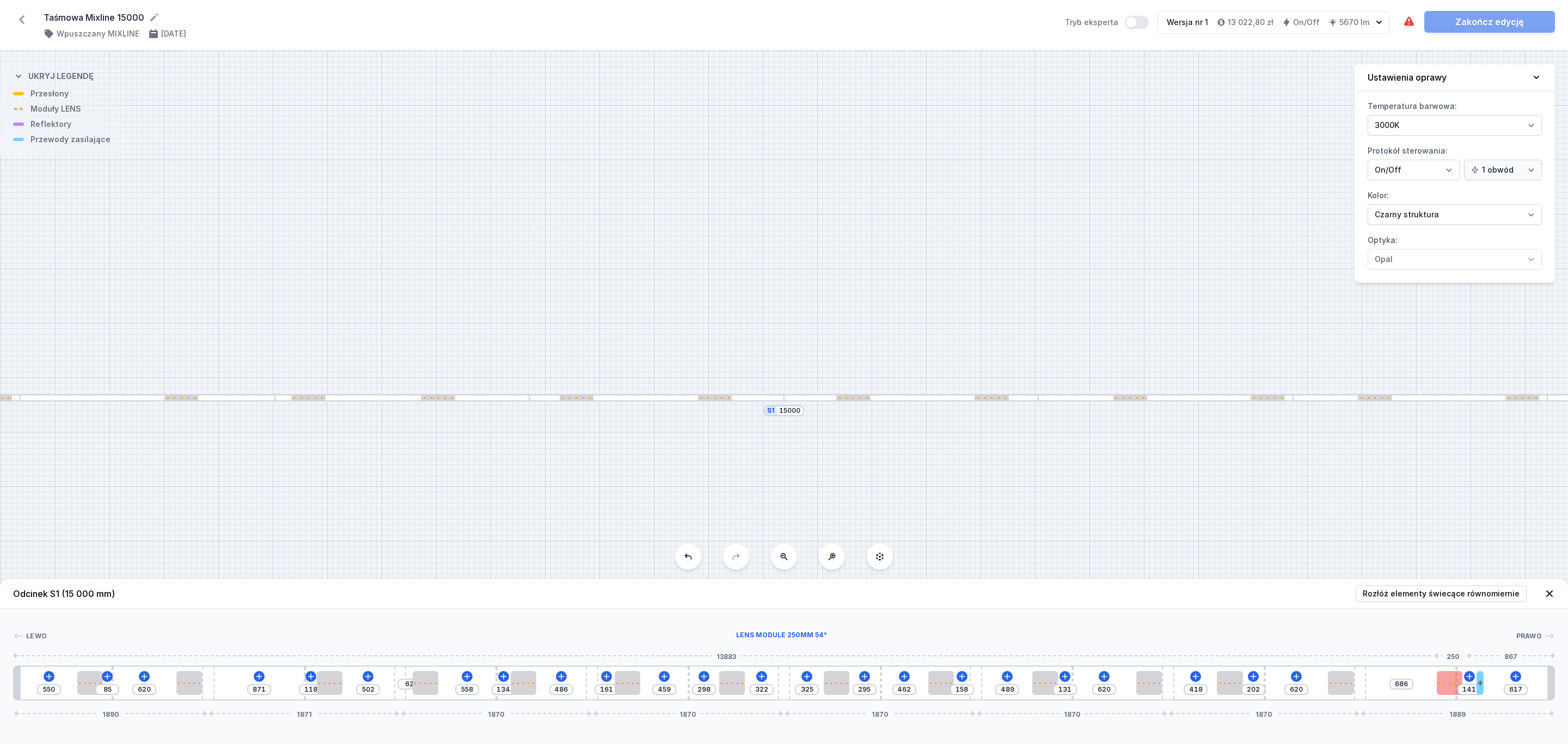
type input "649"
type input "178"
type input "622"
type input "197"
type input "511"
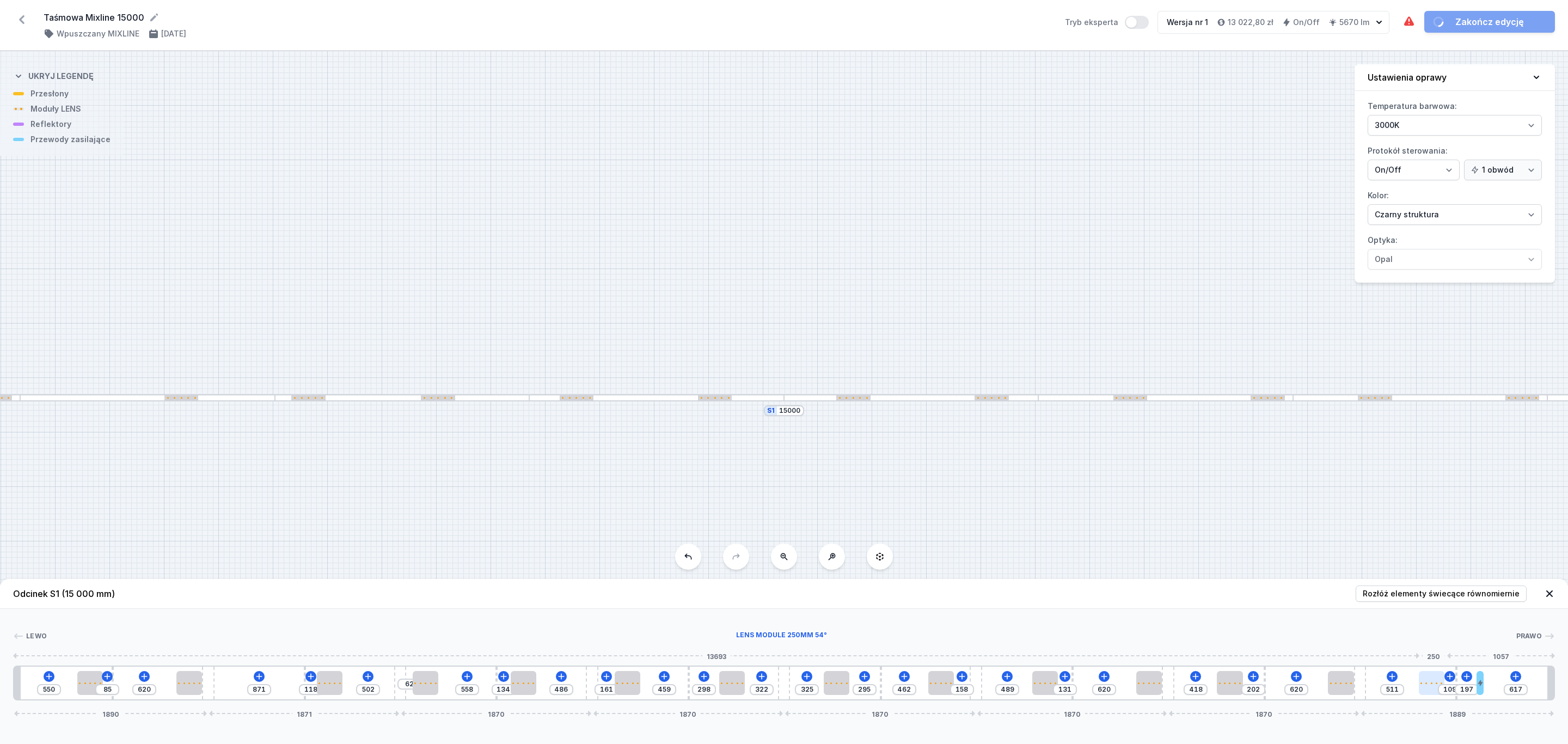
drag, startPoint x: 1460, startPoint y: 682, endPoint x: 1428, endPoint y: 683, distance: 32.0
click at [1434, 690] on div at bounding box center [1431, 683] width 25 height 24
click at [1509, 19] on link "Zakończ edycję" at bounding box center [1489, 22] width 130 height 22
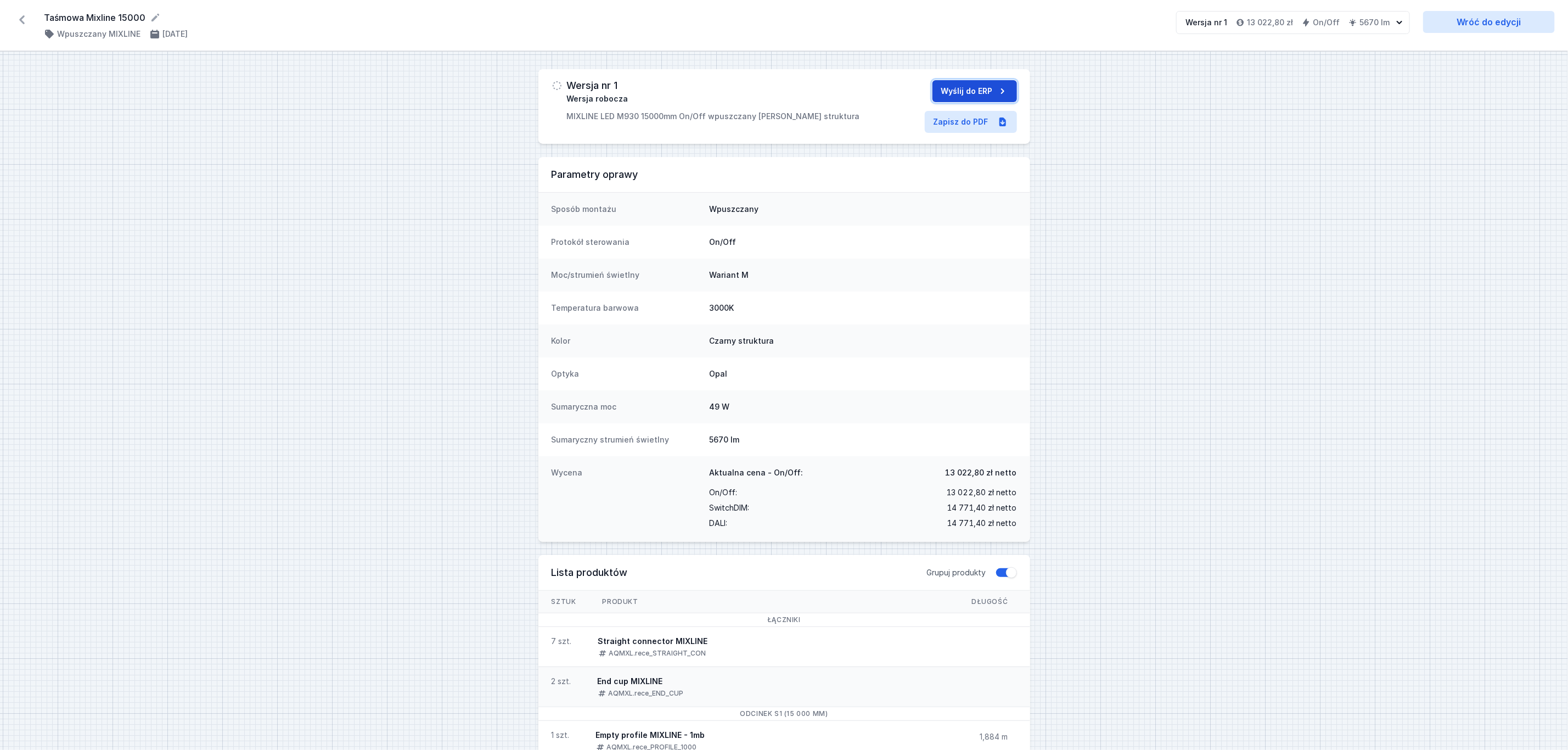
click at [983, 88] on button "Wyślij do ERP" at bounding box center [975, 91] width 85 height 22
select select "3000"
select select "2"
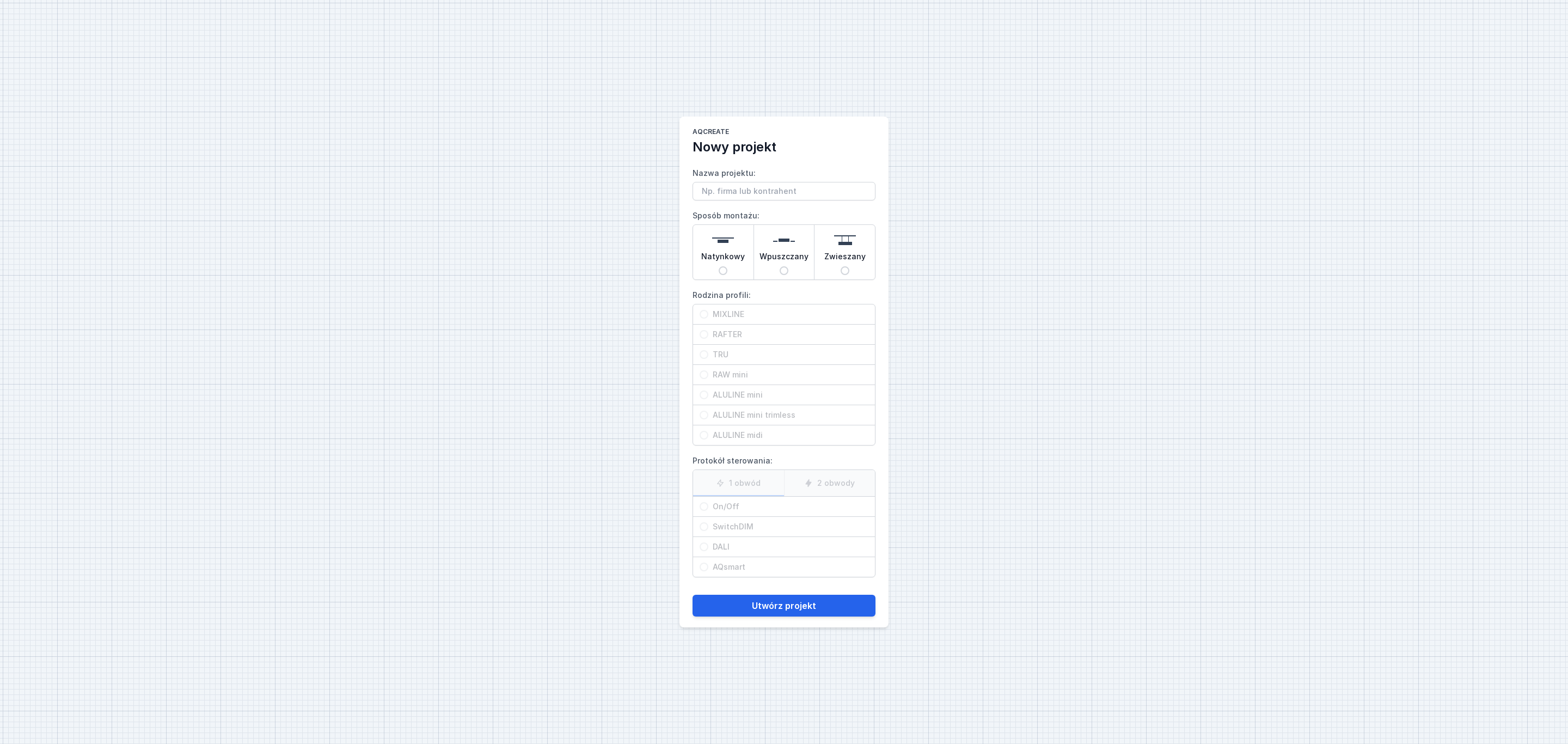
type input "Y"
type input "Taśmowa Mixline 2260"
click at [795, 242] on img at bounding box center [783, 240] width 22 height 22
click at [788, 267] on input "Wpuszczany" at bounding box center [784, 271] width 9 height 9
radio input "true"
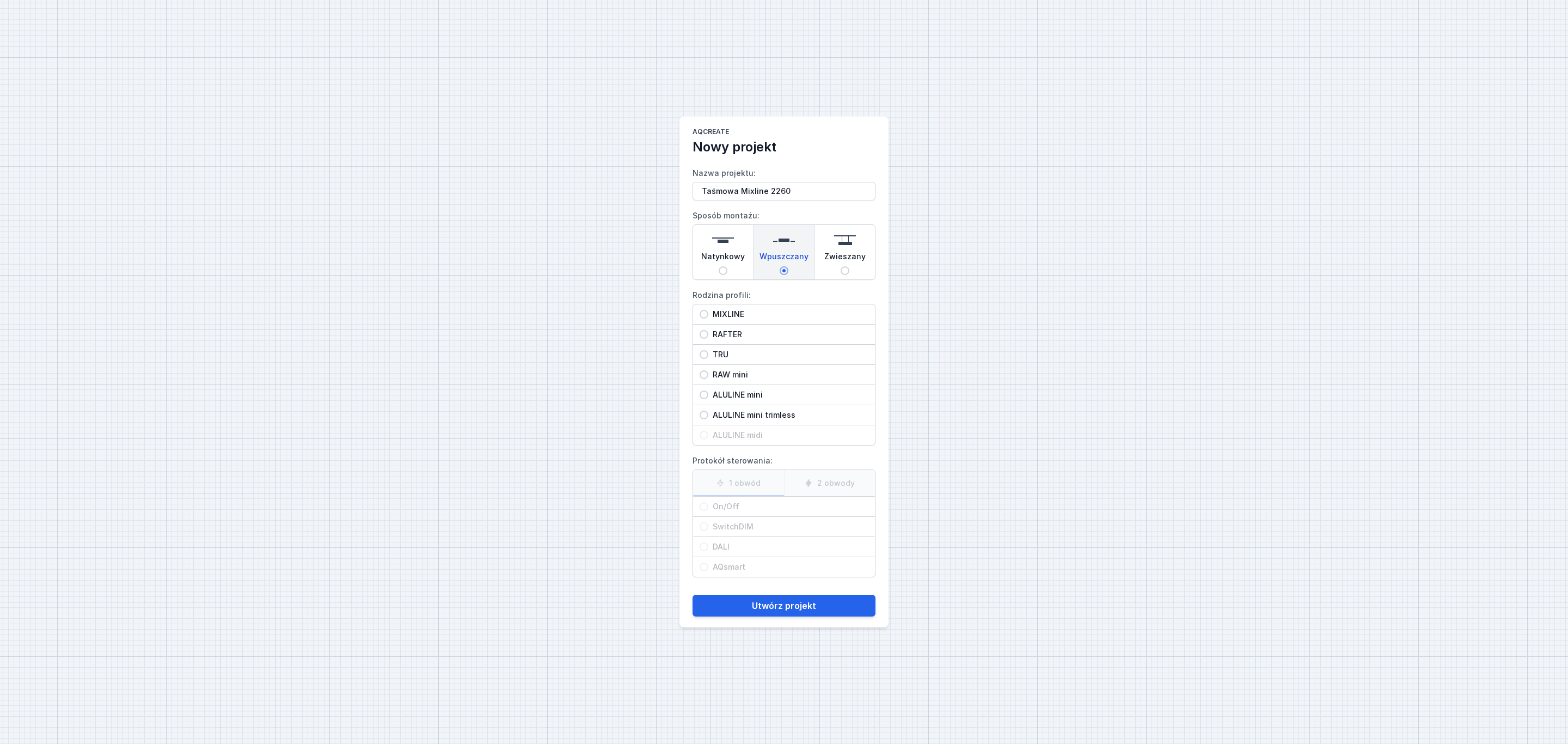
click at [722, 314] on span "MIXLINE" at bounding box center [788, 314] width 160 height 11
click at [708, 314] on input "MIXLINE" at bounding box center [704, 314] width 9 height 9
radio input "true"
click at [731, 510] on span "On/Off" at bounding box center [788, 507] width 160 height 11
click at [708, 510] on input "On/Off" at bounding box center [704, 507] width 9 height 9
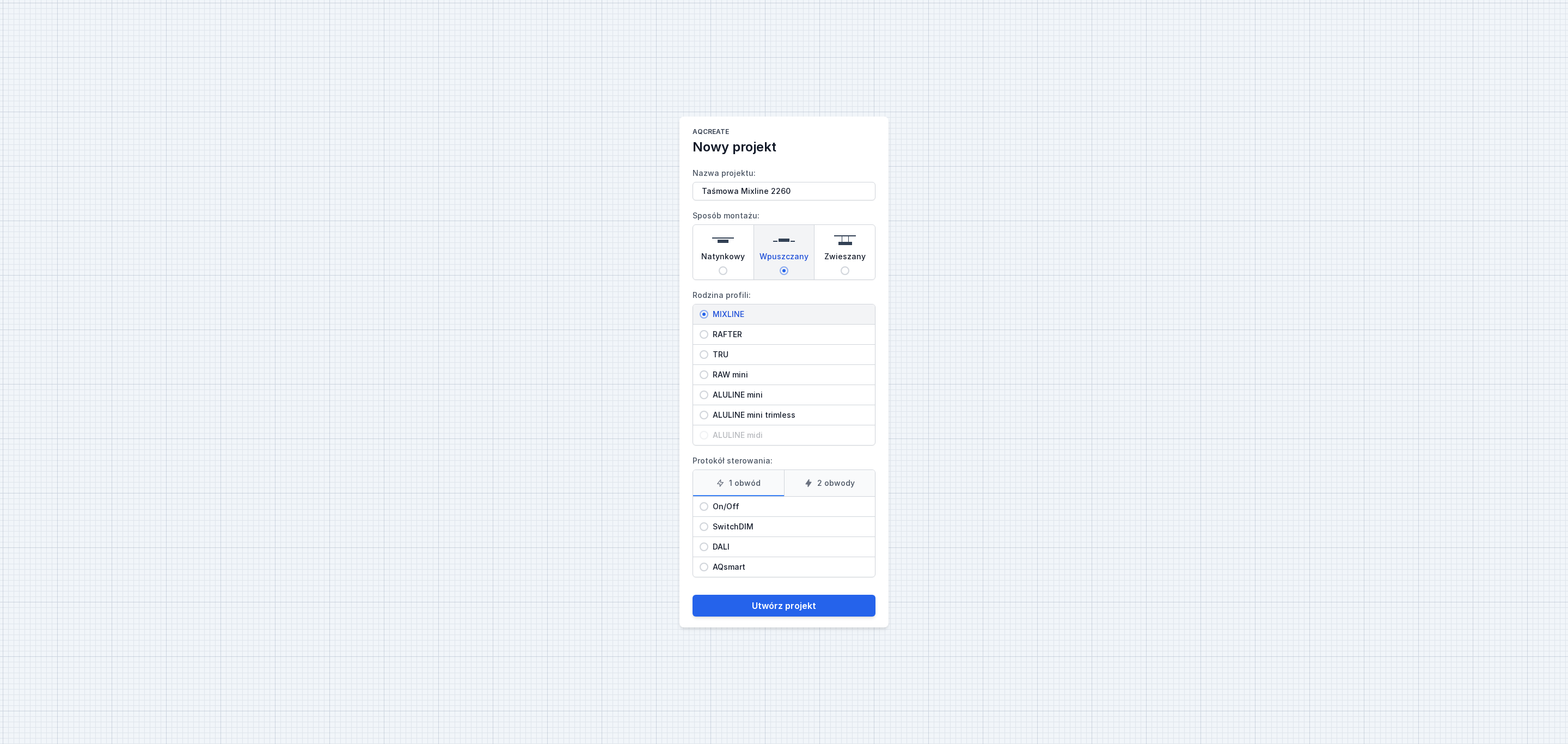
radio input "true"
click at [798, 605] on button "Utwórz projekt" at bounding box center [784, 605] width 183 height 22
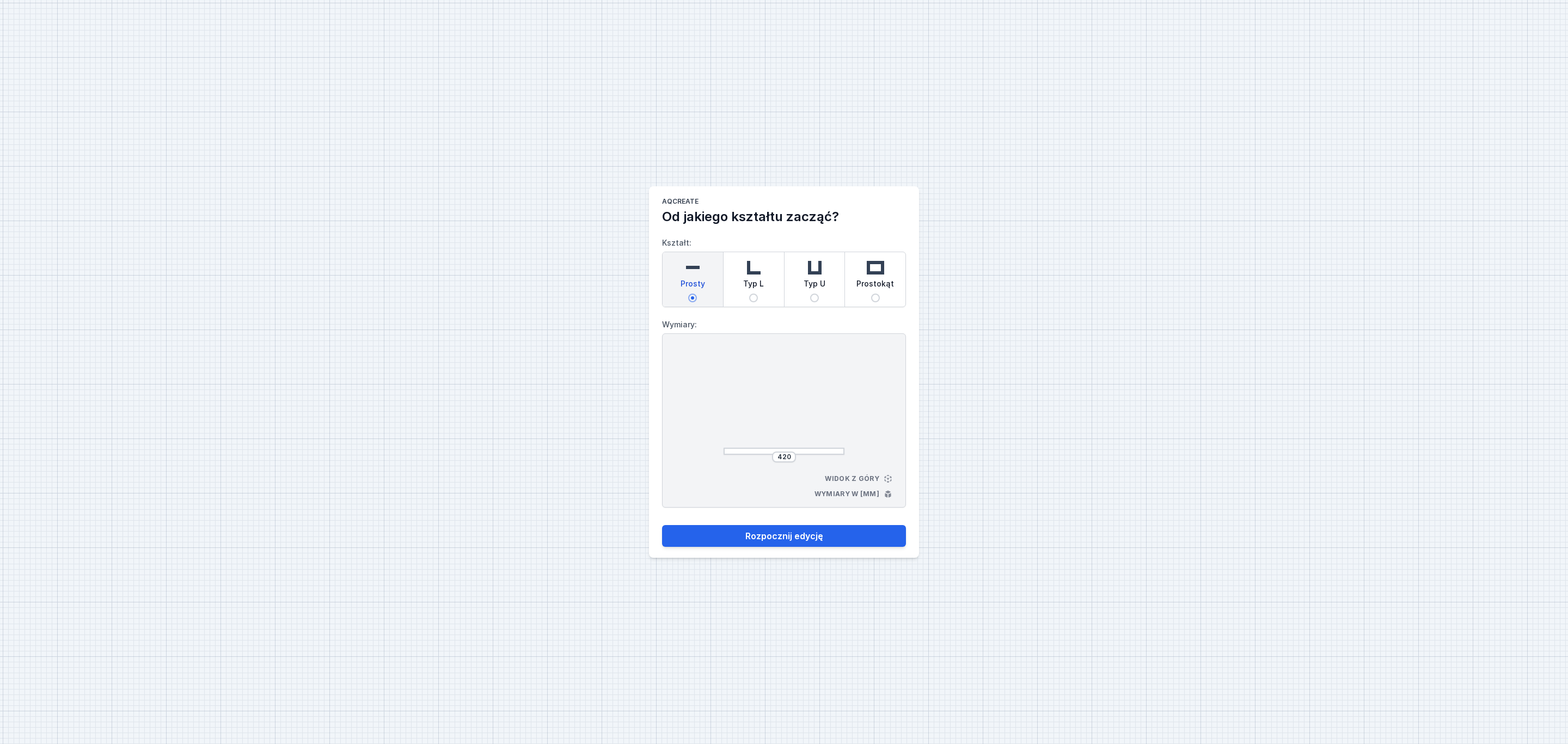
click at [705, 273] on div "Prosty" at bounding box center [693, 280] width 61 height 54
click at [697, 294] on input "Prosty" at bounding box center [692, 298] width 9 height 9
click at [790, 458] on input "420" at bounding box center [784, 457] width 17 height 9
type input "4"
type input "2260"
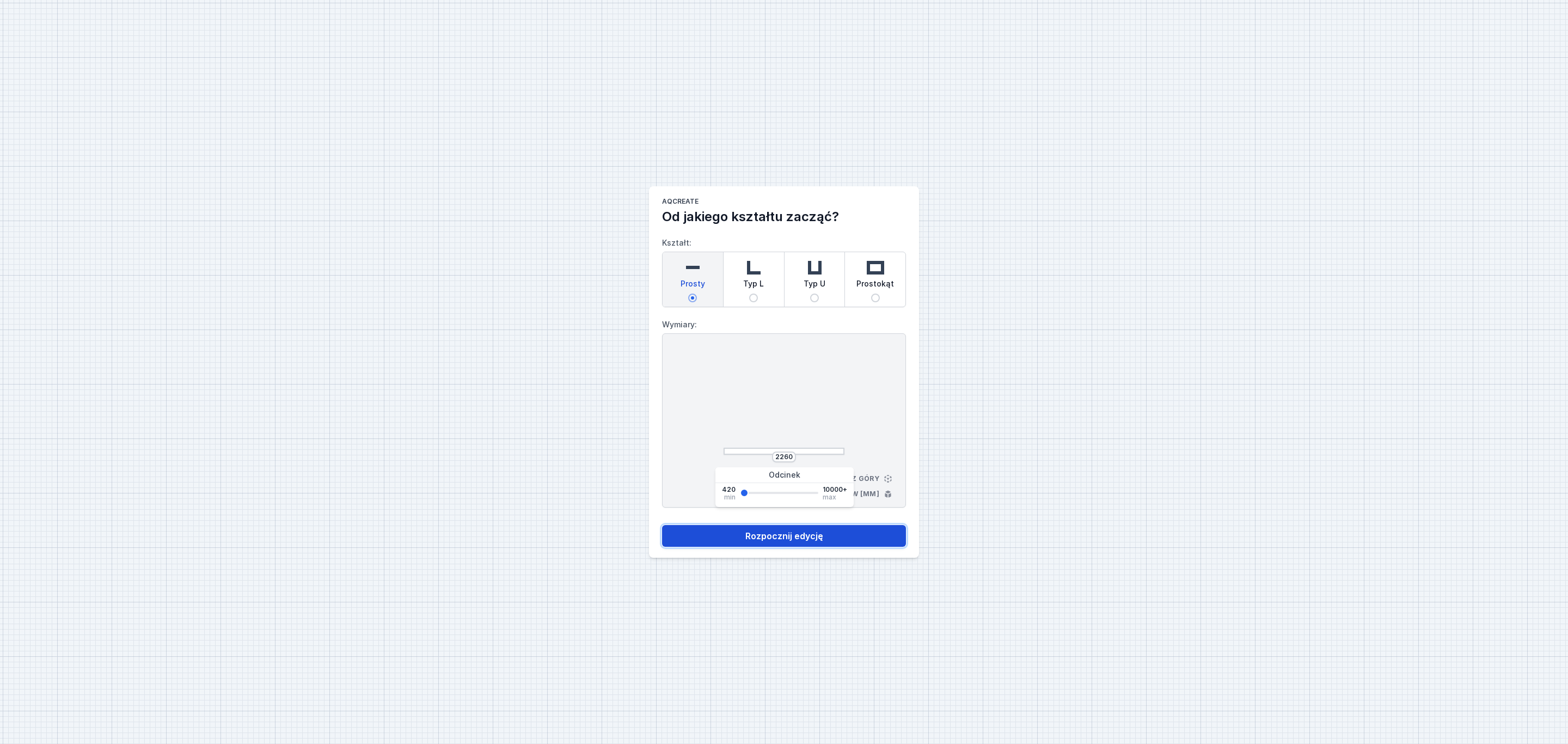
click at [793, 541] on button "Rozpocznij edycję" at bounding box center [784, 536] width 244 height 22
select select "3000"
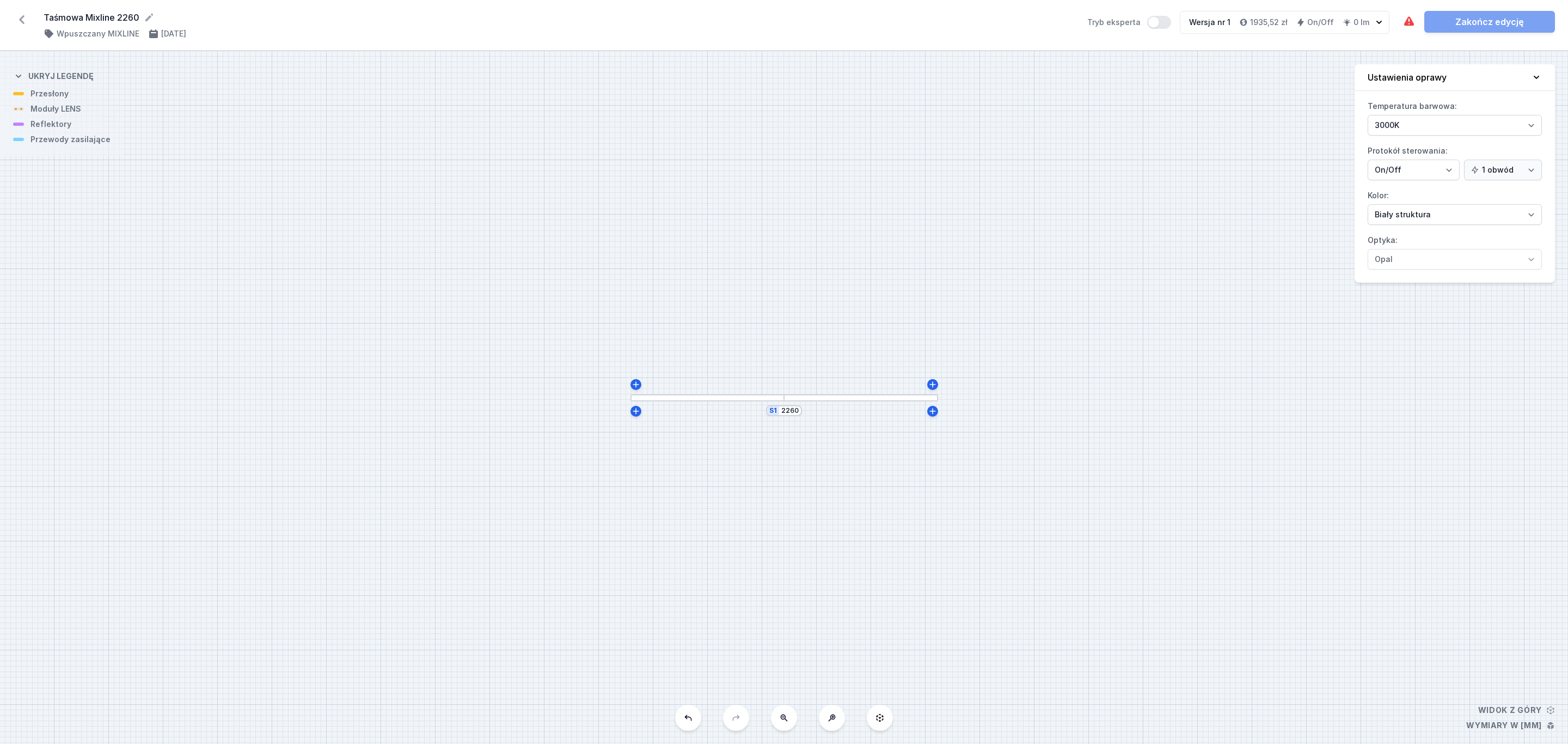
click at [845, 401] on div at bounding box center [861, 397] width 154 height 7
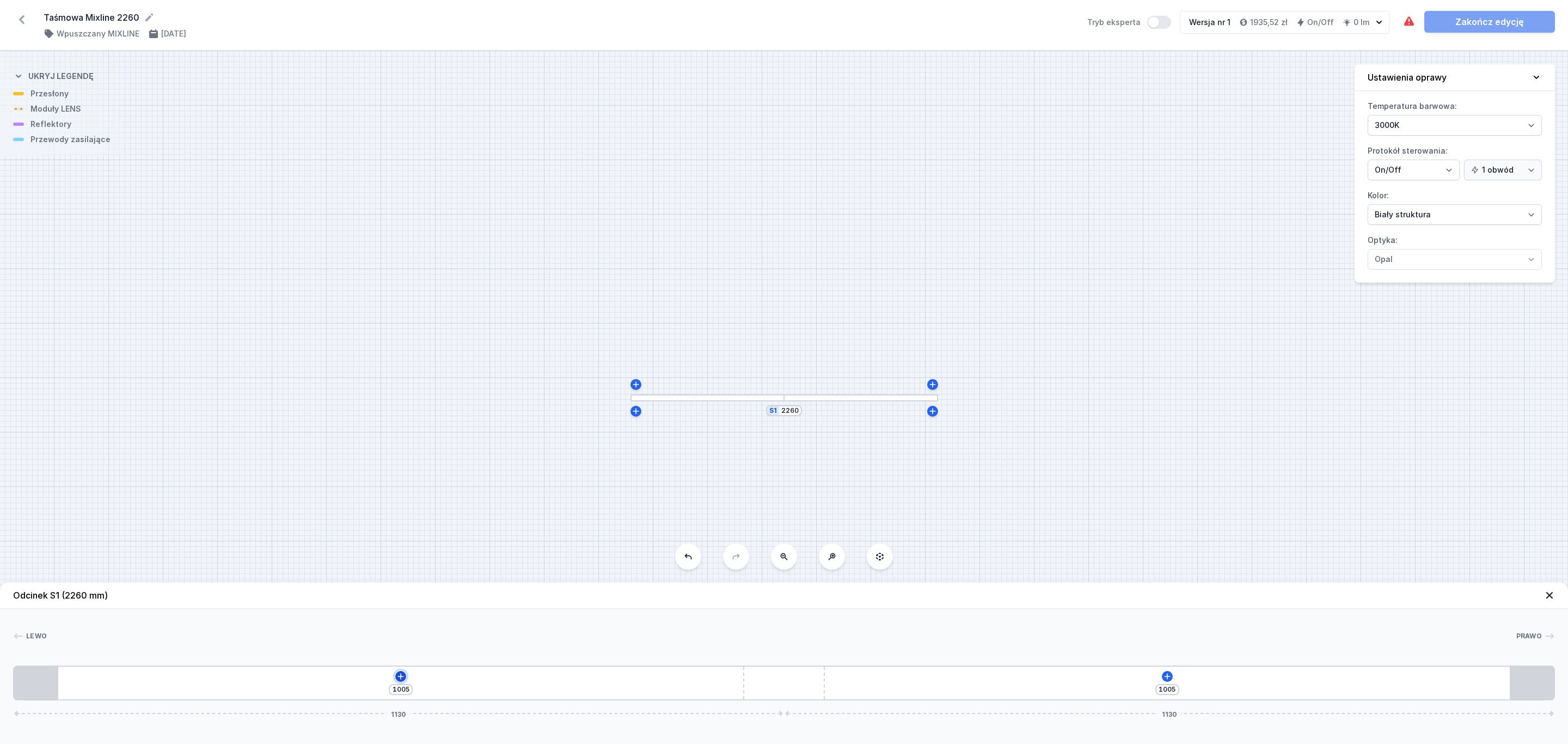
click at [397, 677] on icon at bounding box center [401, 676] width 9 height 9
click at [384, 571] on div "Moduły LENS (8)" at bounding box center [401, 571] width 174 height 27
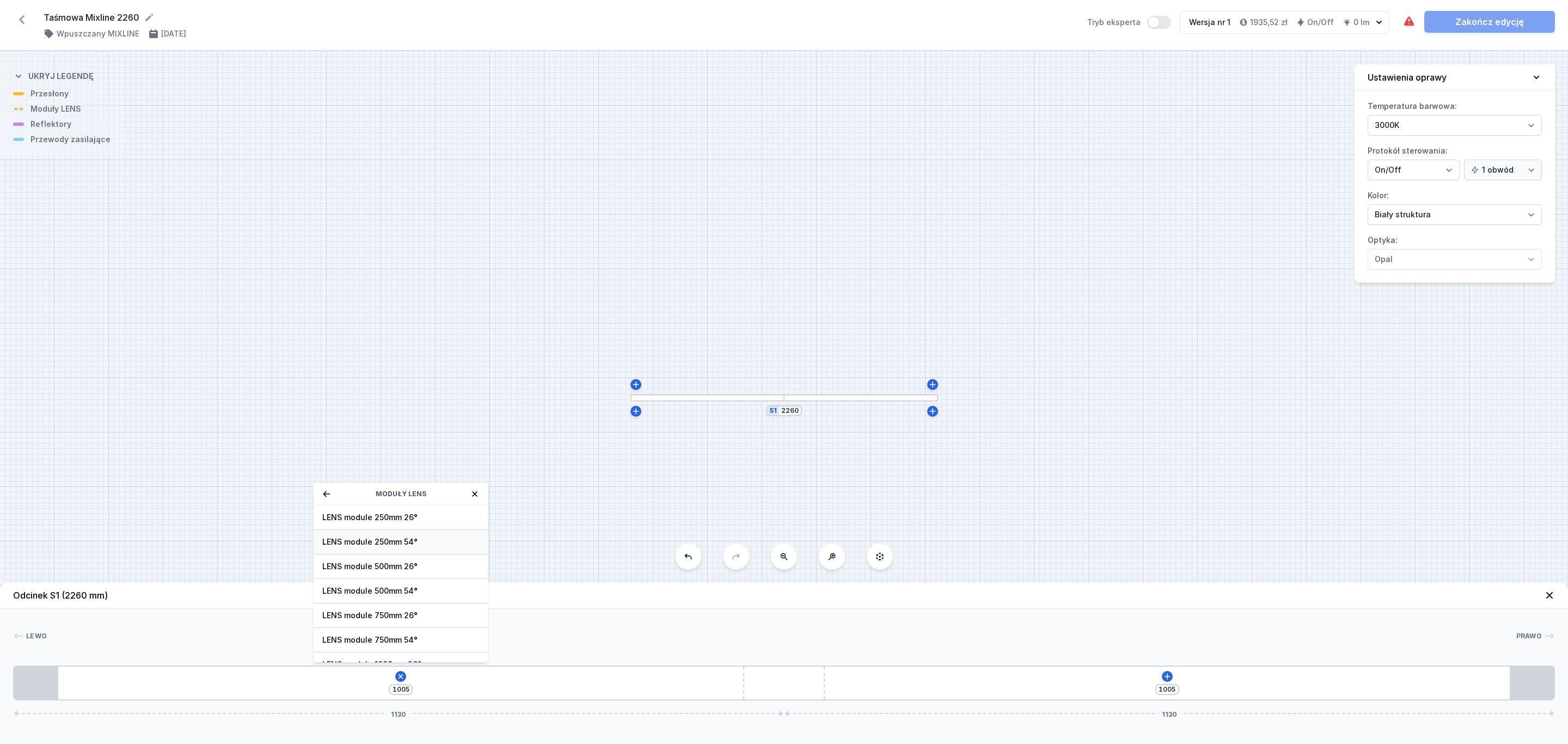
click at [425, 545] on span "LENS module 250mm 54°" at bounding box center [401, 542] width 157 height 11
type input "755"
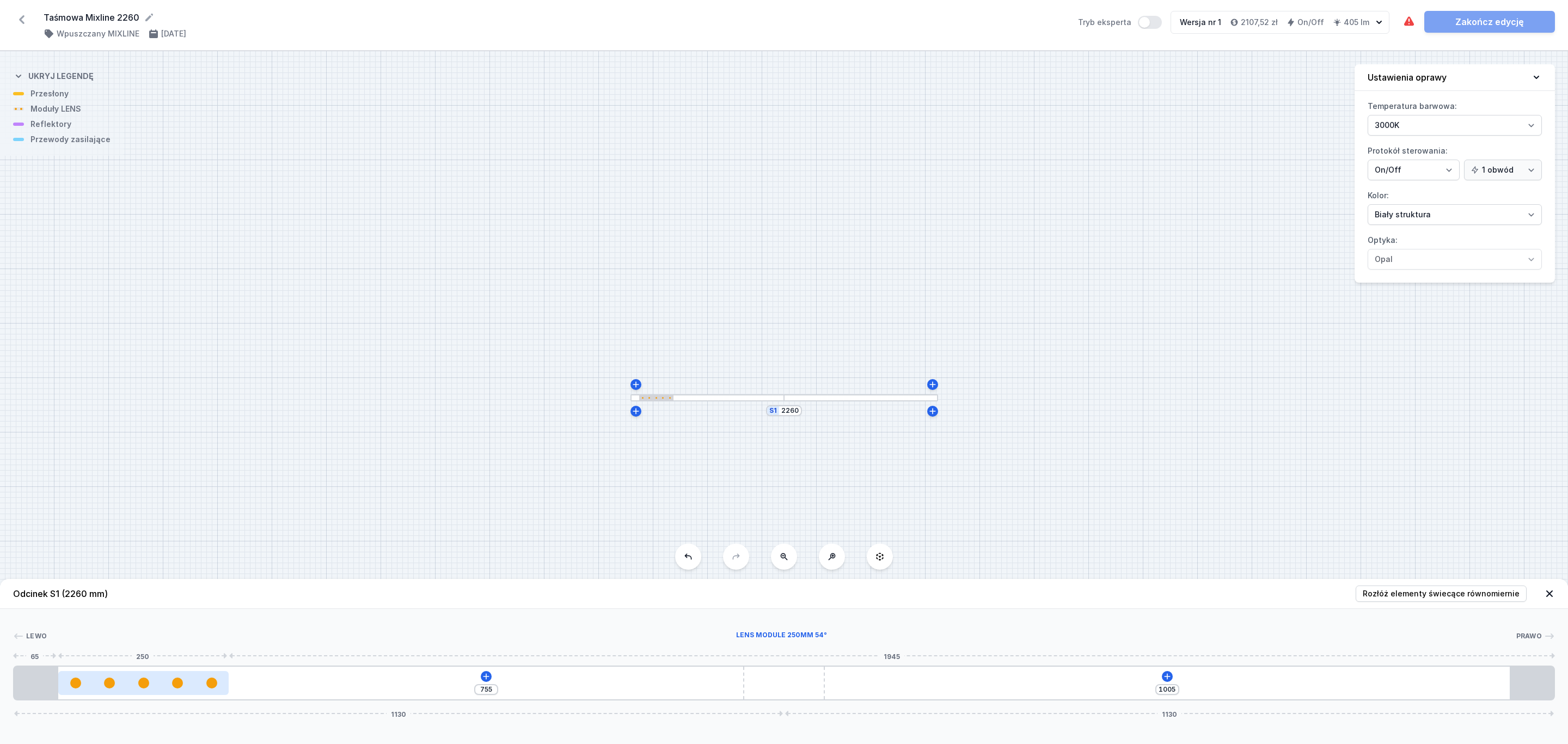
click at [105, 688] on div at bounding box center [143, 683] width 171 height 24
select select "1604"
click at [139, 654] on button at bounding box center [143, 651] width 23 height 14
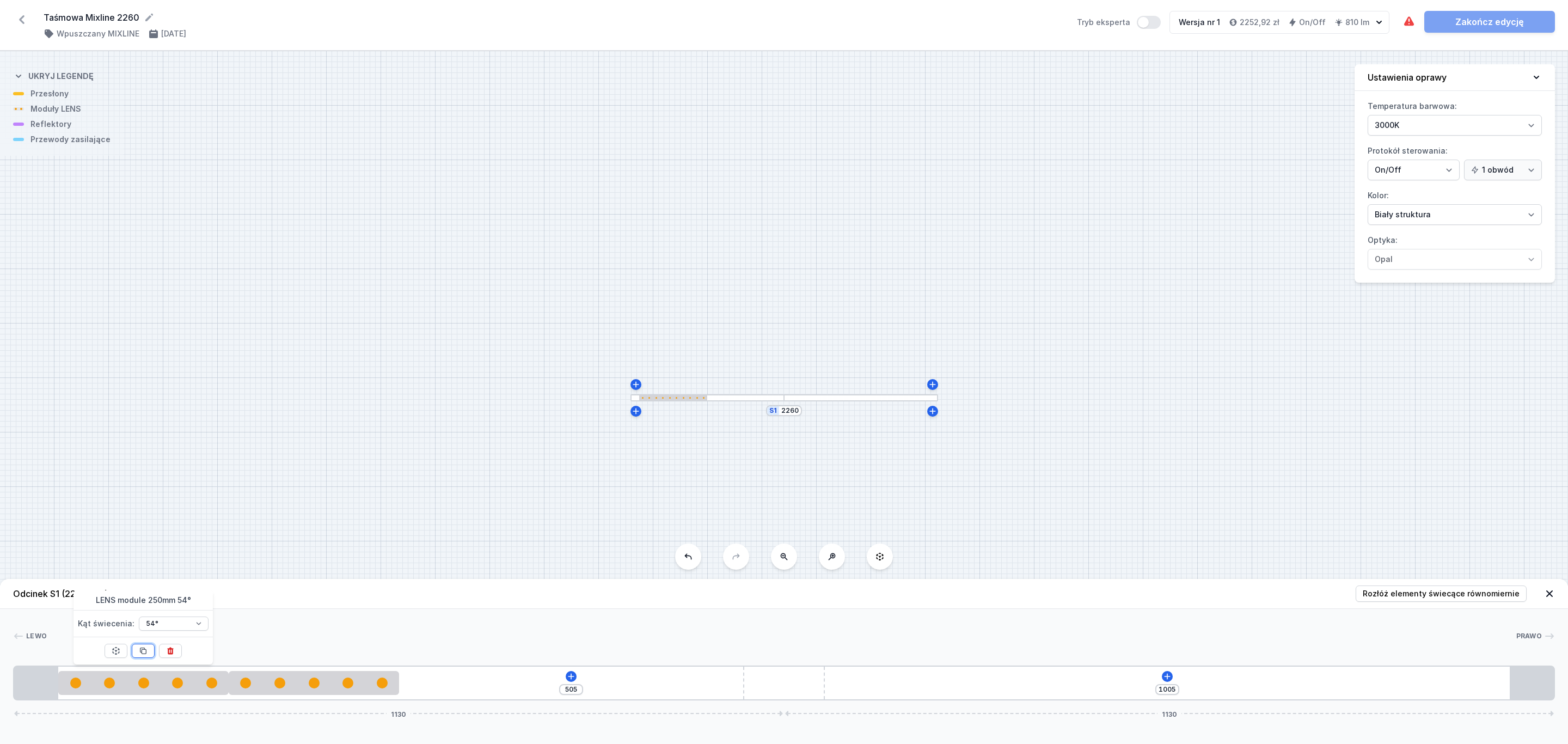
click at [144, 650] on icon at bounding box center [143, 651] width 6 height 6
type input "255"
click at [479, 686] on div at bounding box center [484, 683] width 171 height 11
click at [544, 680] on div at bounding box center [484, 683] width 171 height 11
select select "1604"
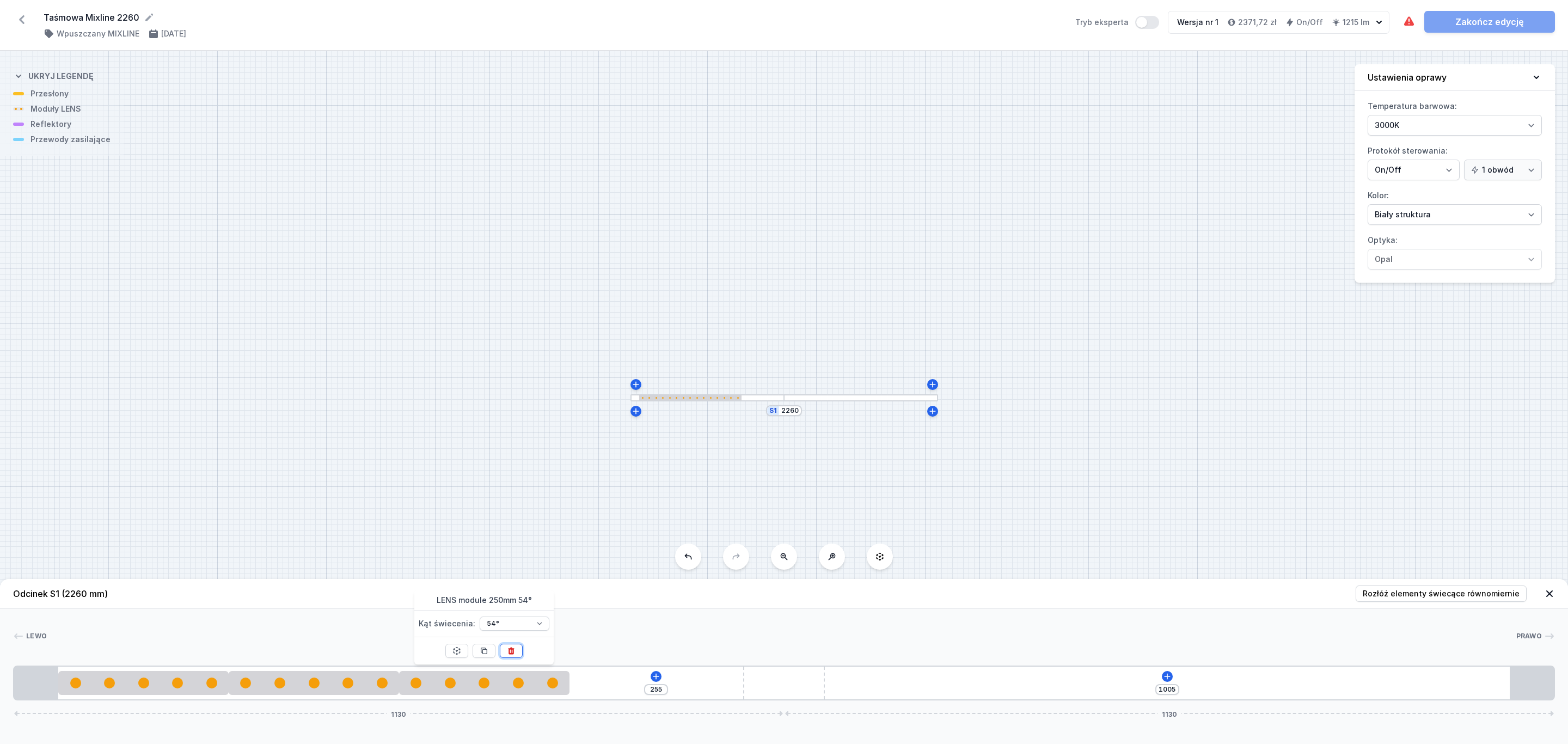
click at [513, 651] on icon at bounding box center [511, 651] width 9 height 9
click at [1457, 592] on span "Rozłóż elementy świecące równomiernie" at bounding box center [1441, 594] width 157 height 11
type input "233"
type input "521"
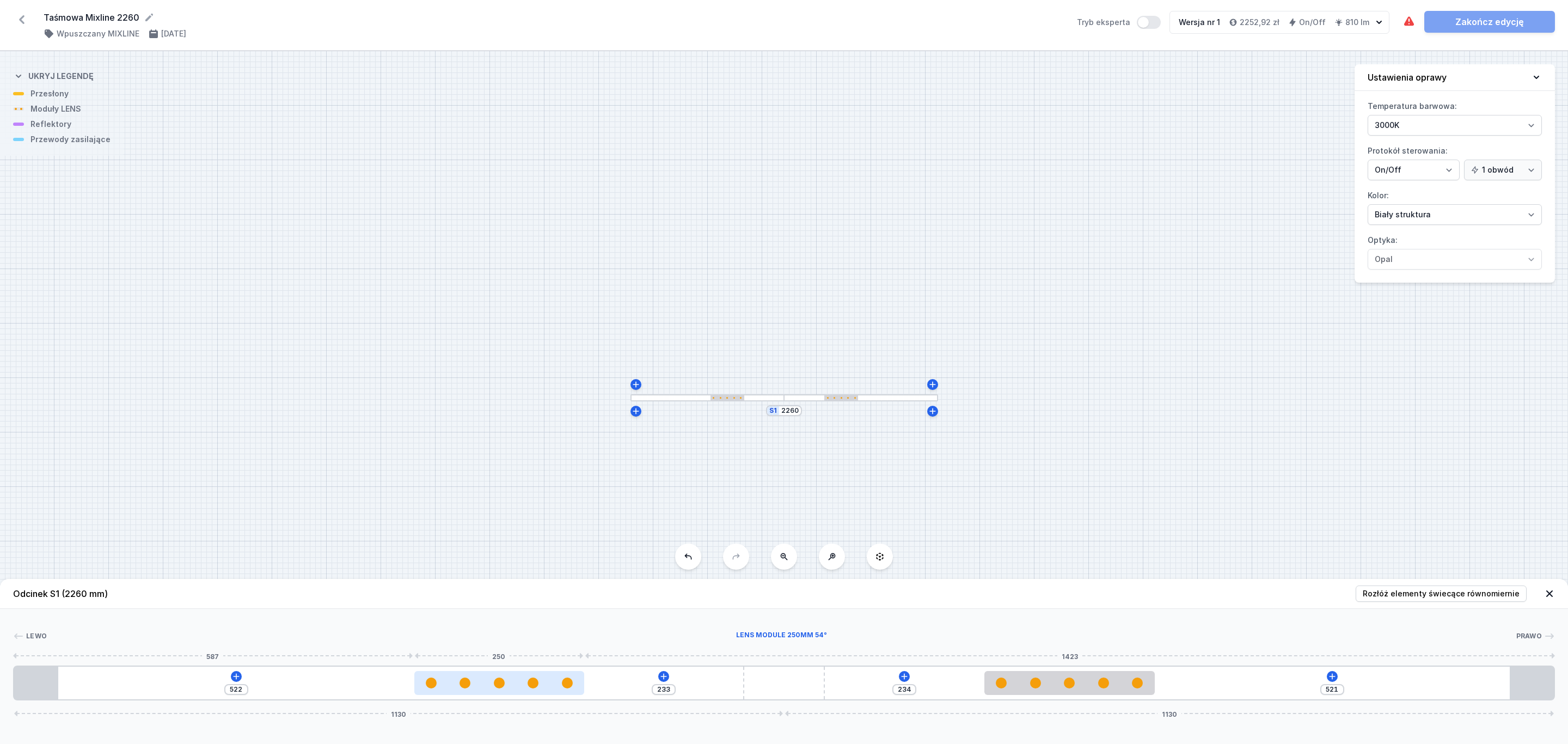
click at [550, 691] on div at bounding box center [500, 683] width 171 height 24
select select "1604"
click at [500, 651] on icon at bounding box center [499, 651] width 9 height 9
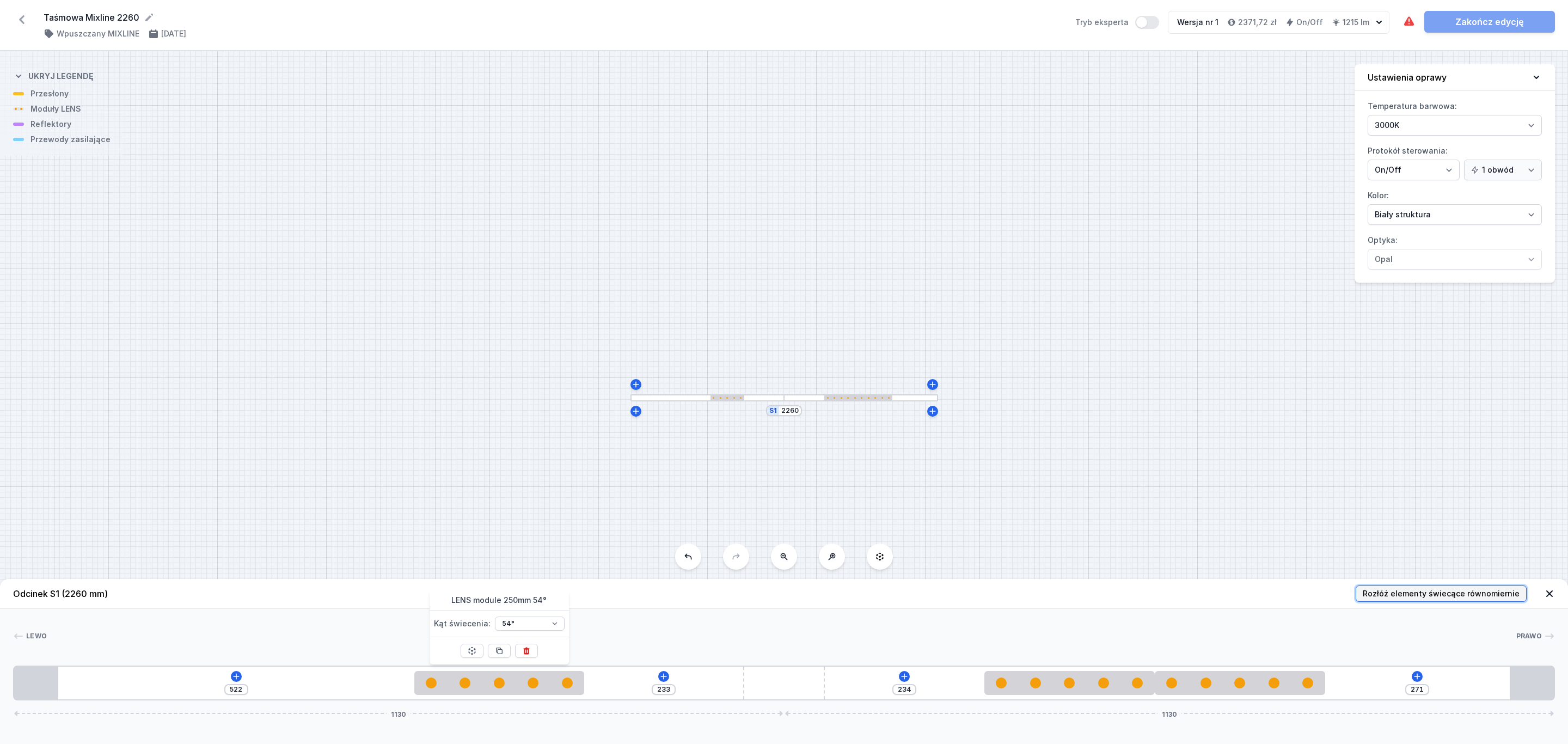
click at [1459, 590] on span "Rozłóż elementy świecące równomiernie" at bounding box center [1441, 594] width 157 height 11
type input "311"
type input "378"
type input "313"
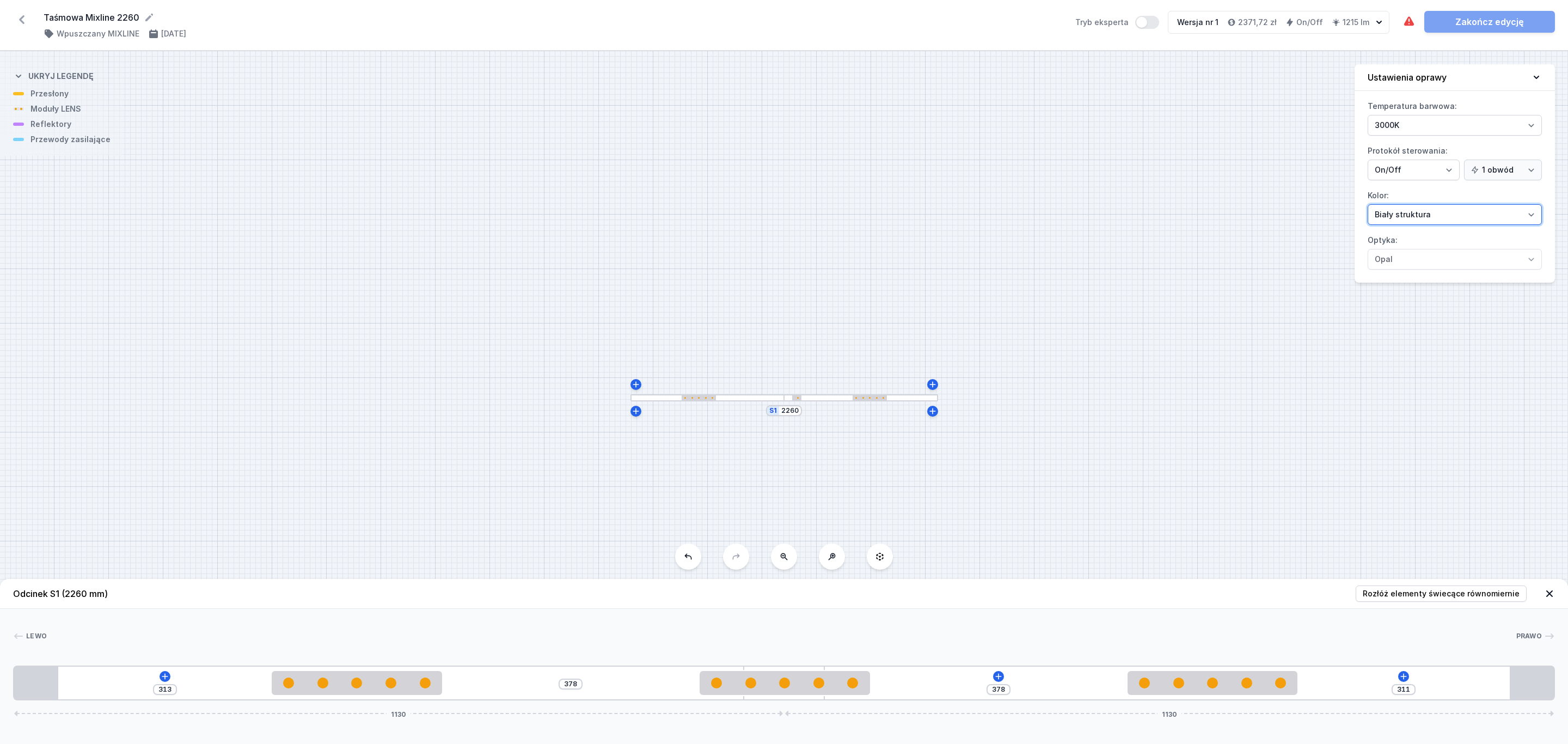
click at [1532, 216] on select "Biały struktura Czarny struktura Złoty struktura Miedziany Szary Inny (z palety…" at bounding box center [1455, 214] width 174 height 20
select select "2"
click at [1368, 206] on select "Biały struktura Czarny struktura Złoty struktura Miedziany Szary Inny (z palety…" at bounding box center [1455, 214] width 174 height 20
click at [1403, 677] on icon at bounding box center [1404, 676] width 9 height 9
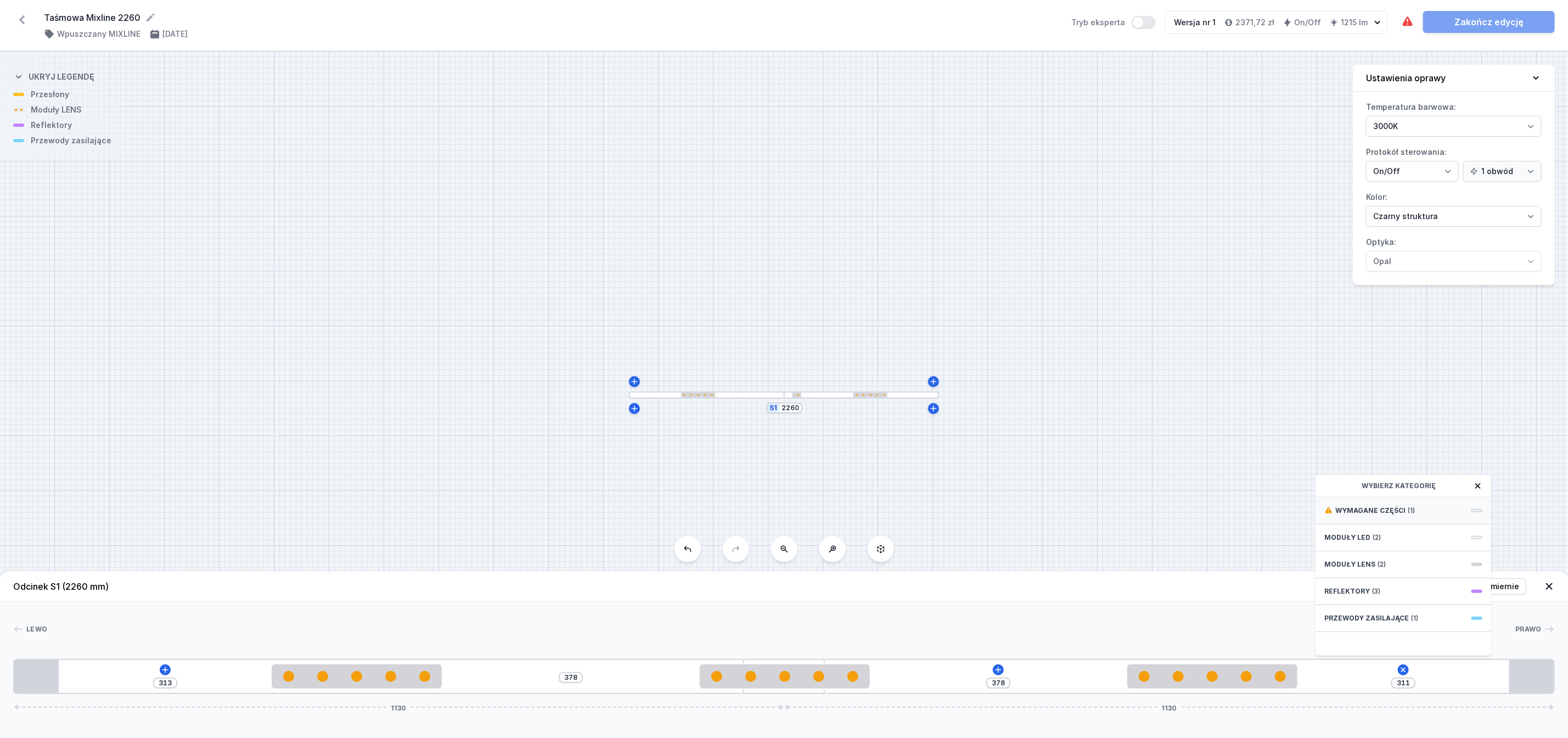
click at [1384, 515] on span "Wymagane części" at bounding box center [1370, 511] width 70 height 9
click at [1407, 515] on span "Hole for power supply cable" at bounding box center [1404, 510] width 158 height 11
type input "231"
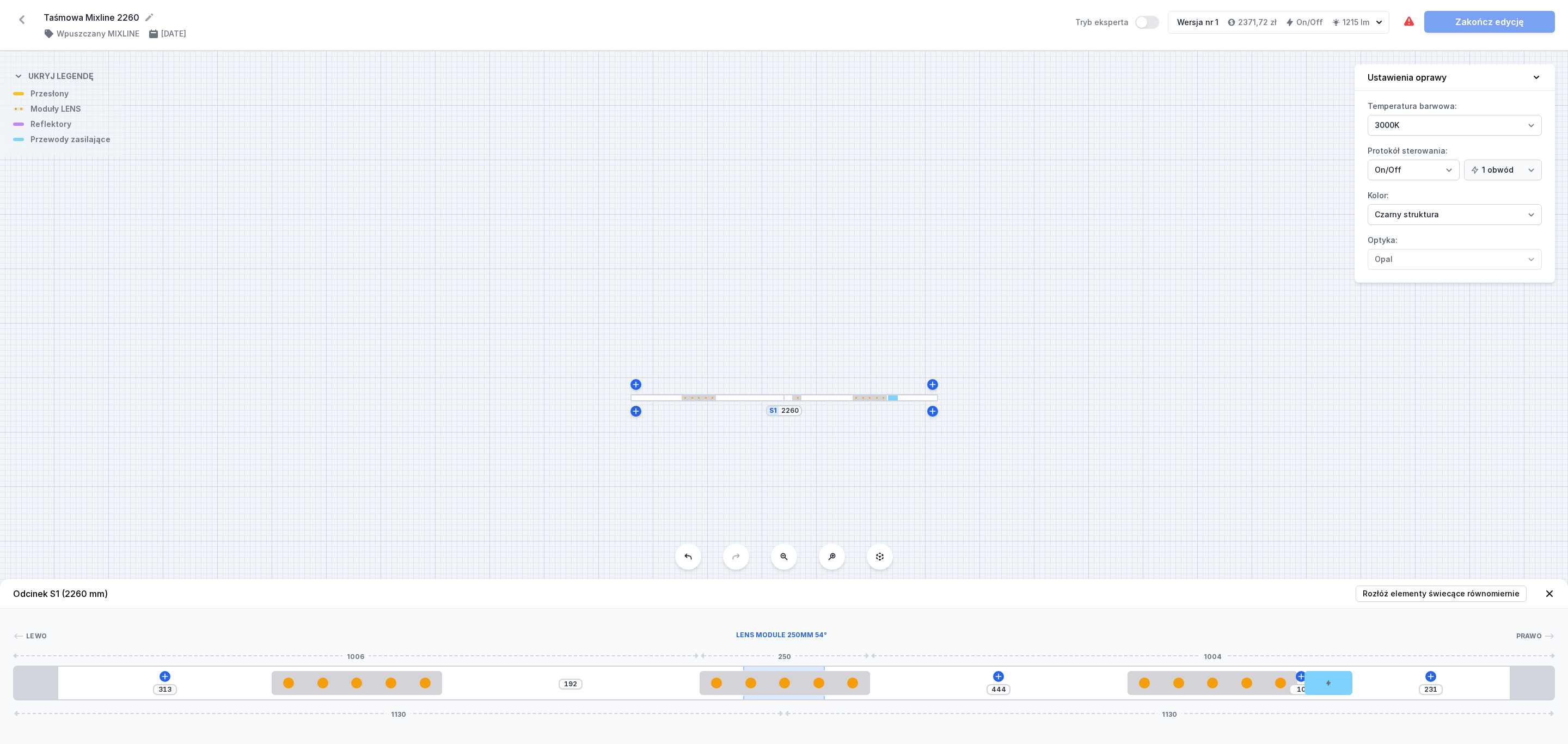
type input "194"
drag, startPoint x: 774, startPoint y: 685, endPoint x: 900, endPoint y: 688, distance: 126.0
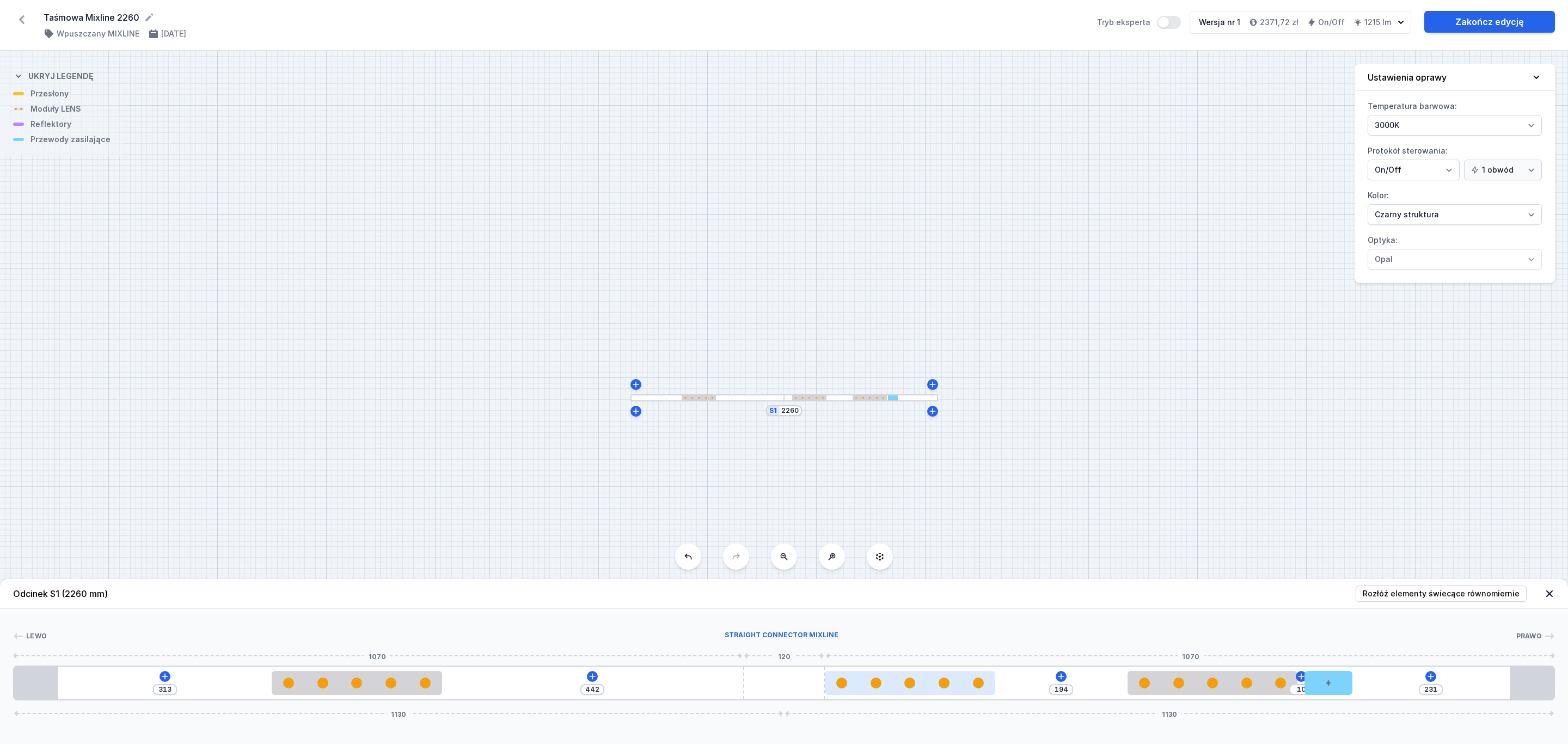
type input "312"
type input "361"
type input "314"
type input "359"
type input "324"
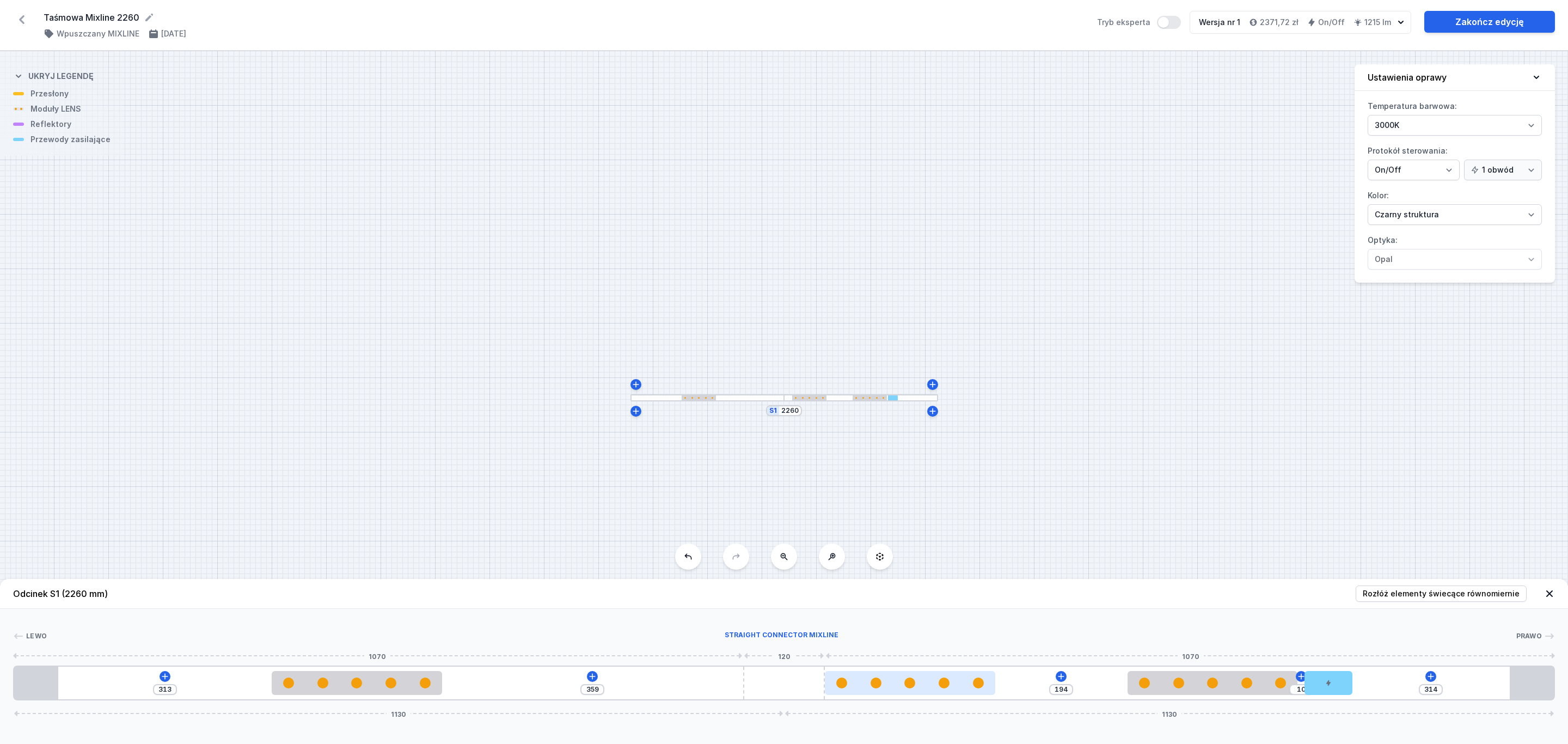
type input "349"
type input "389"
type input "284"
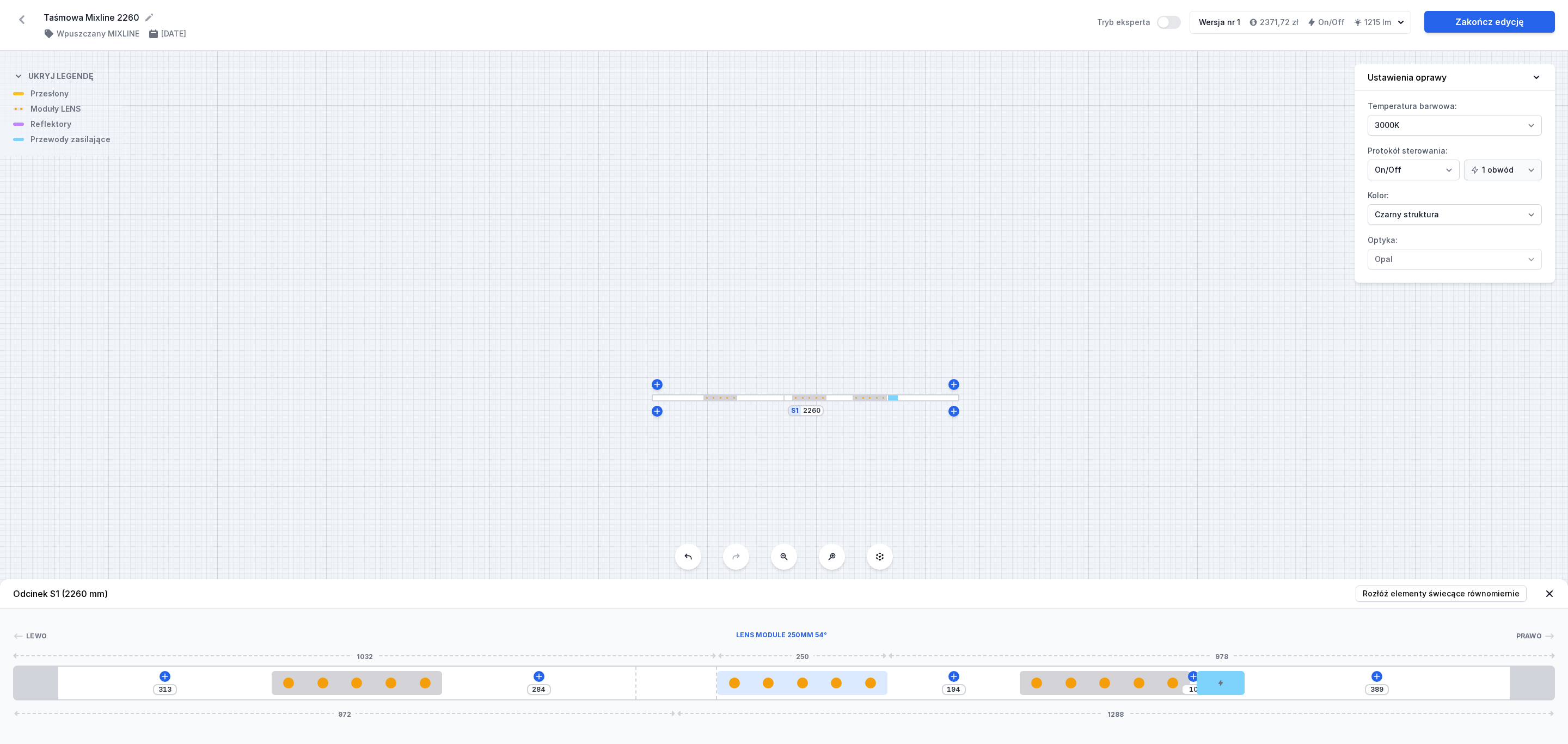
type input "403"
type input "270"
type input "407"
type input "266"
type input "408"
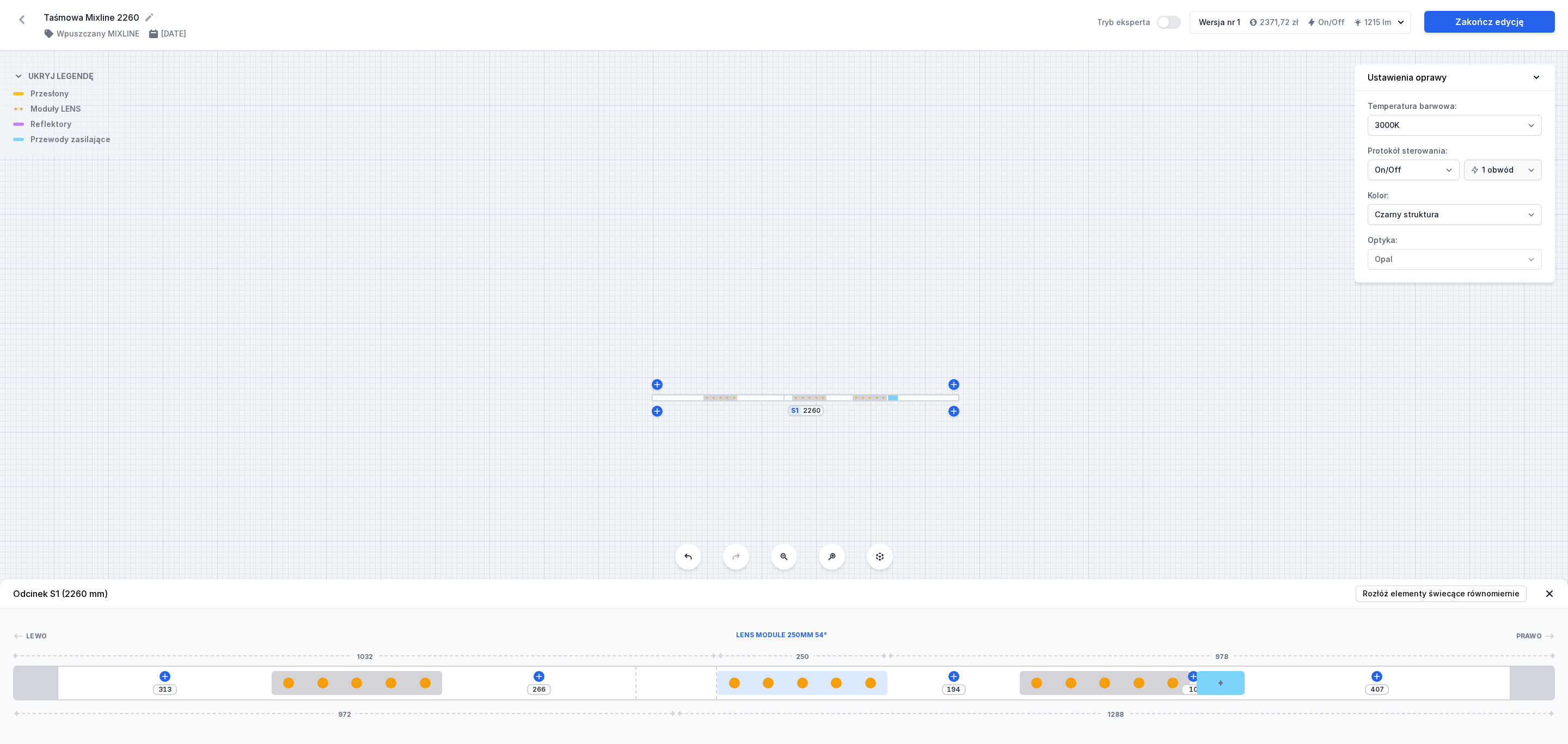
type input "265"
type input "425"
type input "248"
type input "429"
type input "244"
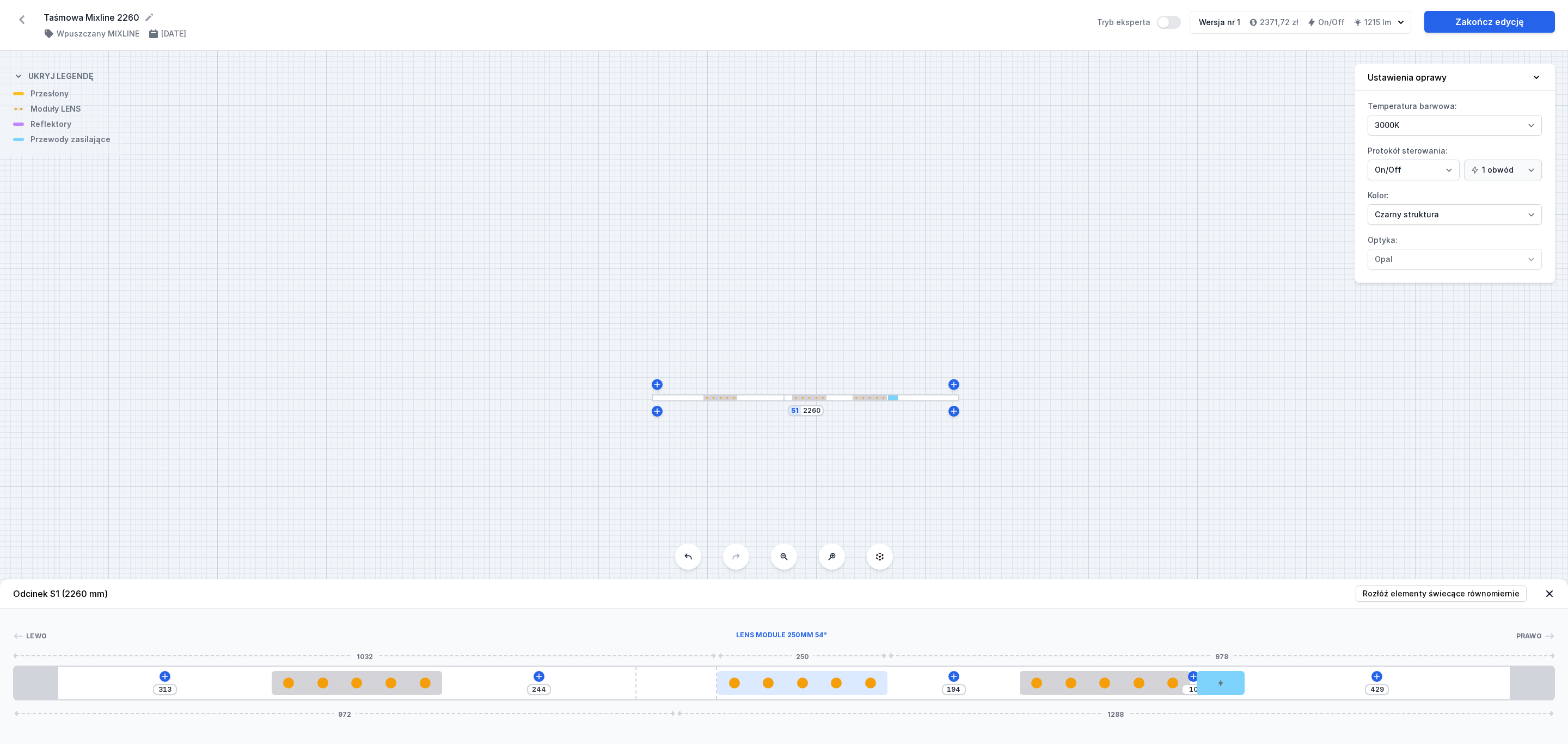
type input "436"
type input "237"
type input "440"
type input "233"
type input "445"
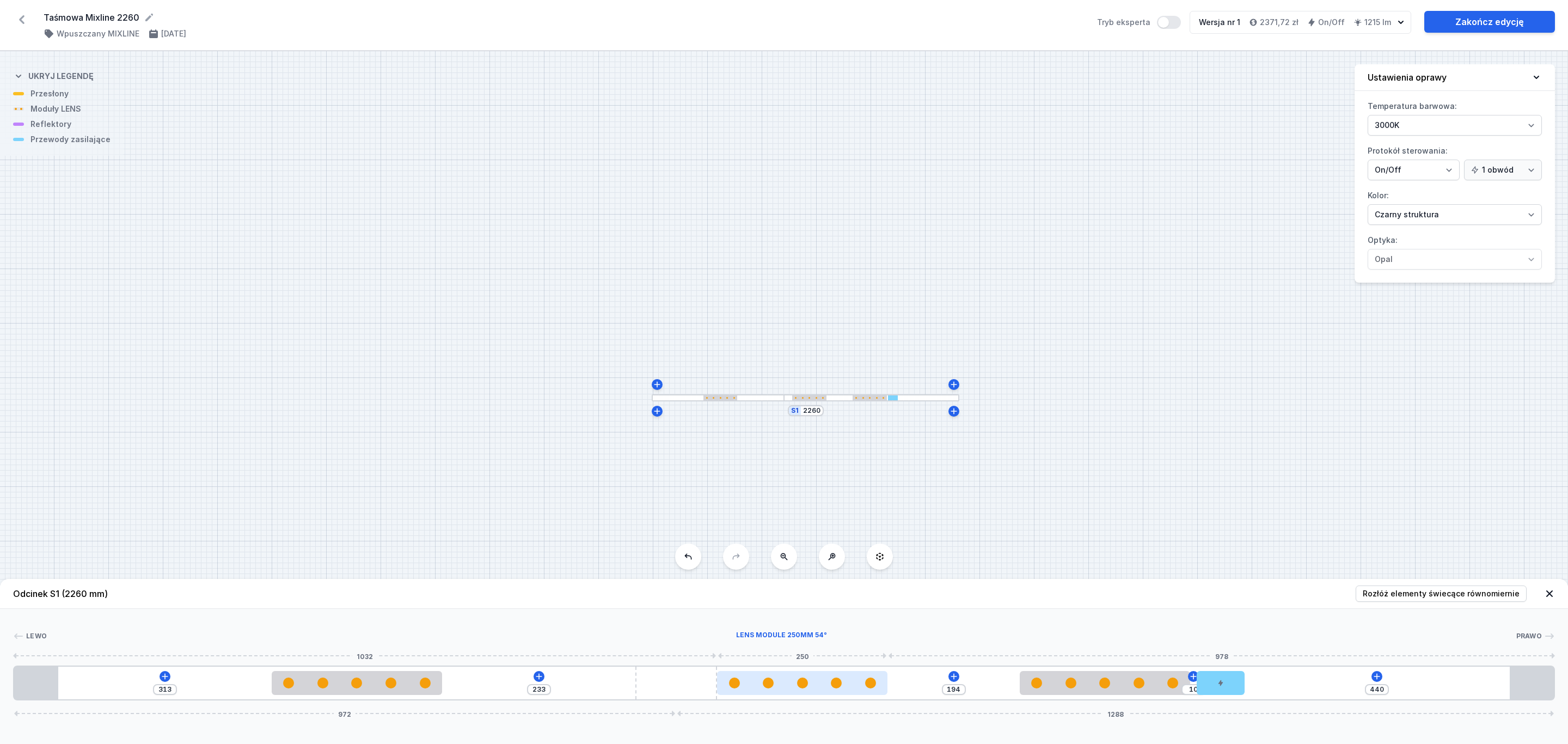
type input "228"
type input "451"
type input "222"
type input "455"
type input "218"
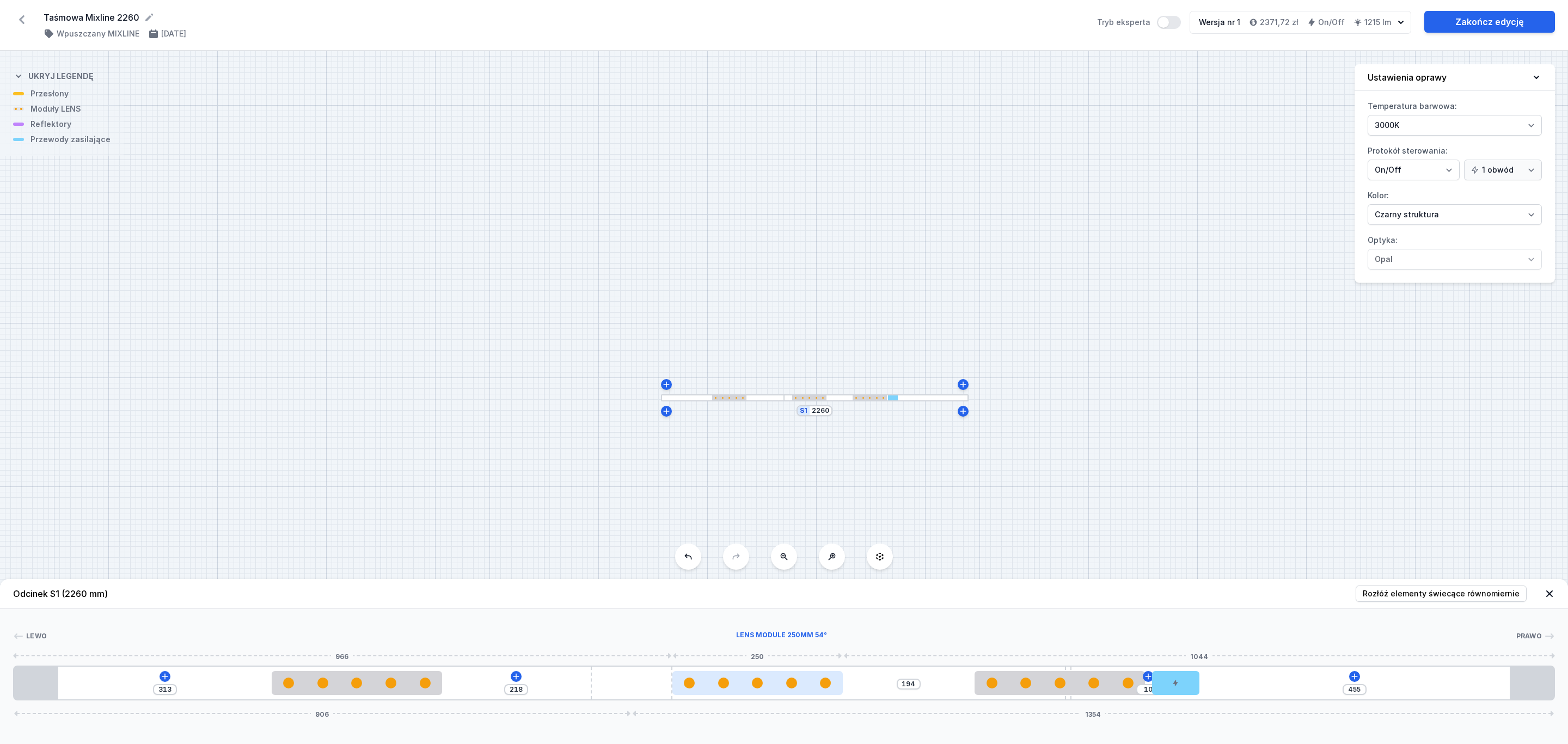
type input "460"
type input "213"
type input "464"
type input "209"
type input "465"
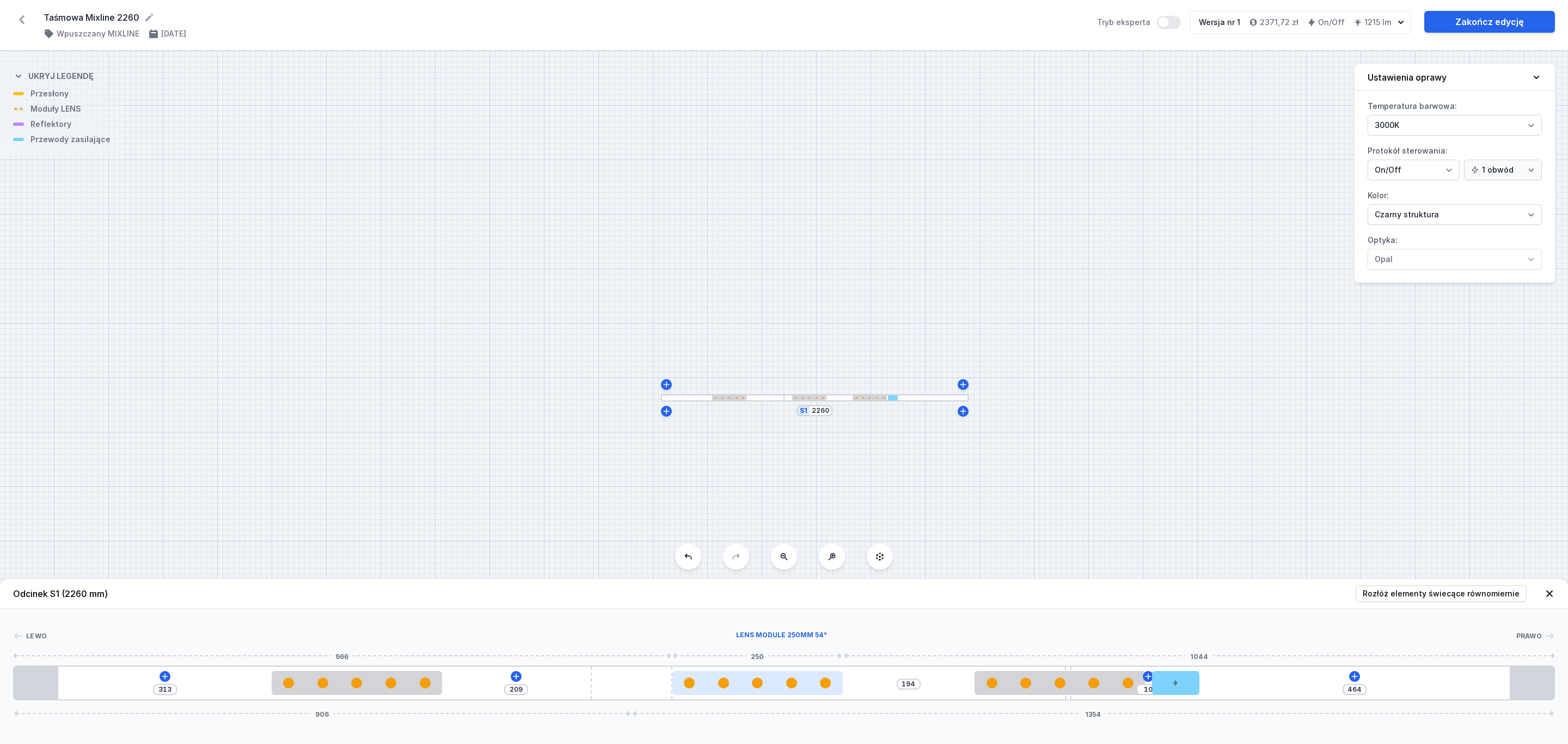
type input "208"
type input "466"
type input "207"
drag, startPoint x: 785, startPoint y: 690, endPoint x: 683, endPoint y: 685, distance: 102.1
click at [678, 685] on div "313 207 194 10 466 906 1354" at bounding box center [783, 683] width 1541 height 35
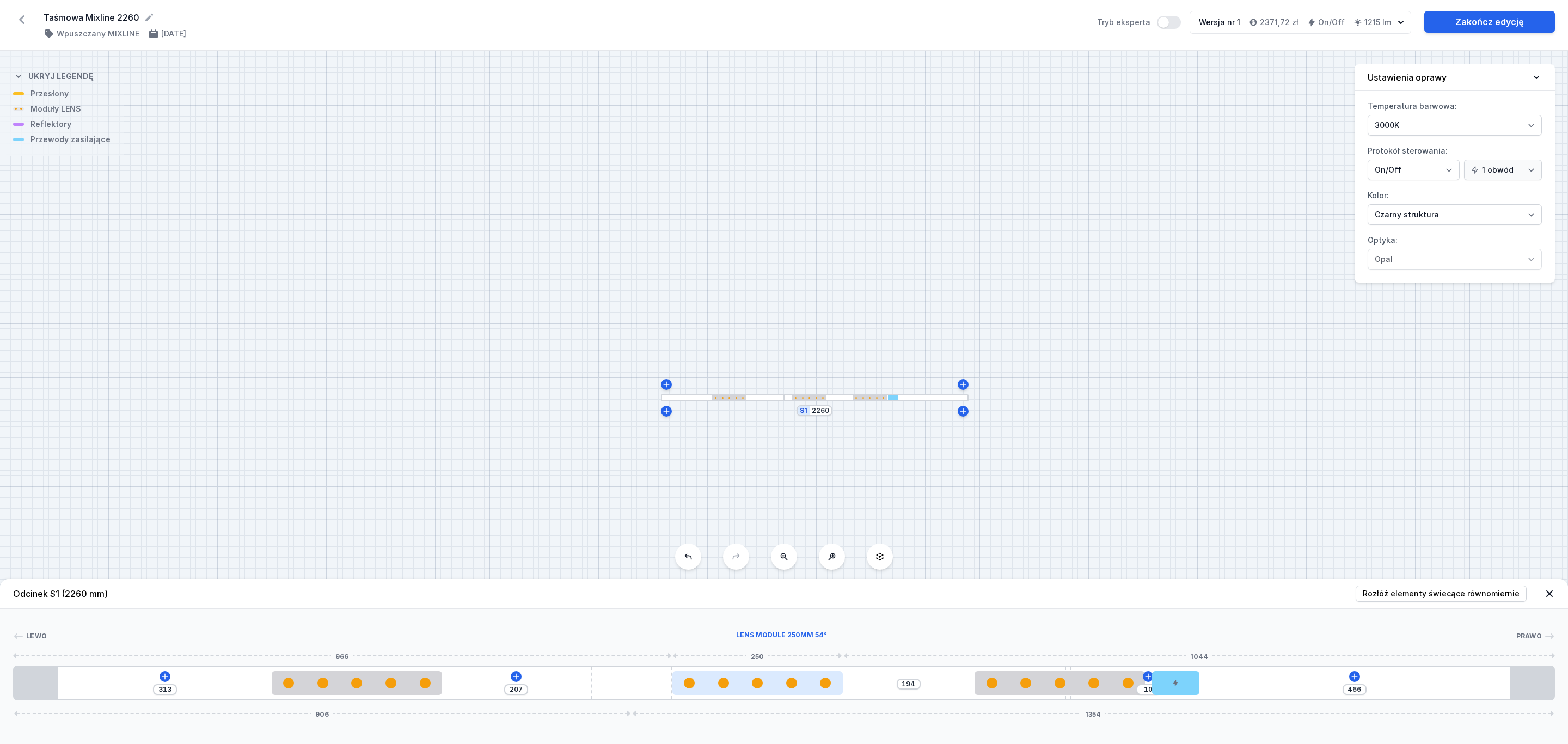
type input "464"
type input "209"
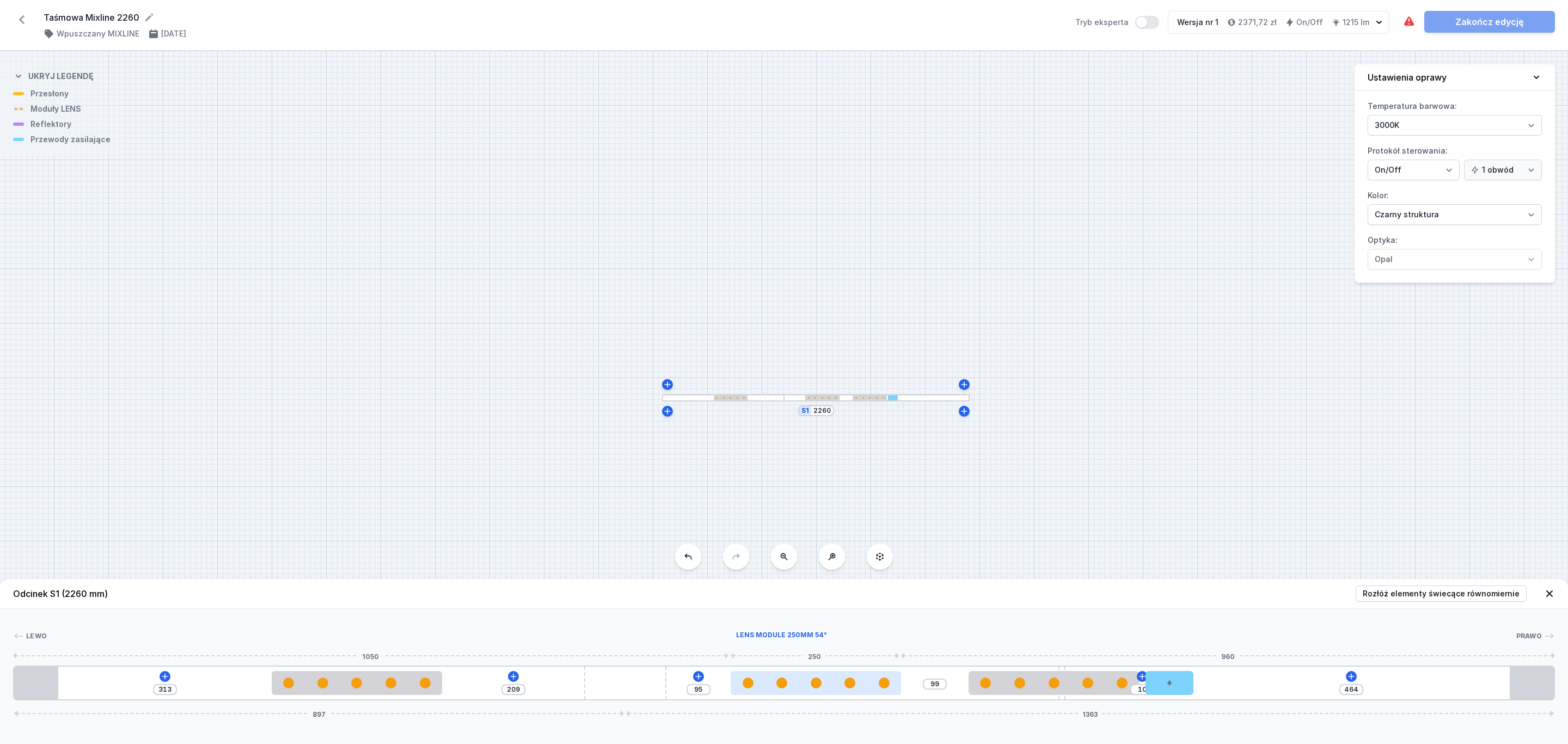
type input "98"
type input "96"
type input "94"
type input "100"
type input "92"
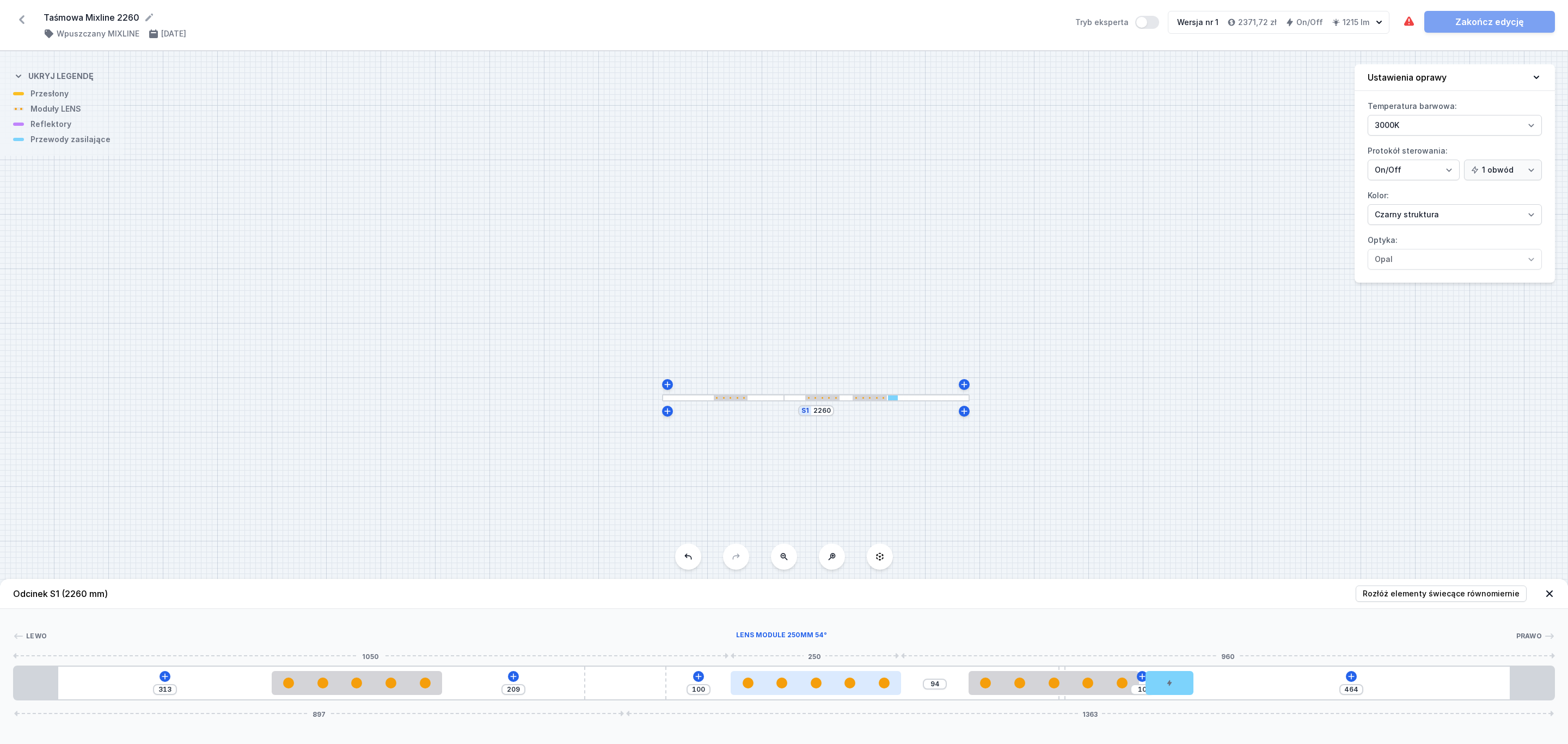
type input "102"
type input "91"
type input "103"
drag, startPoint x: 765, startPoint y: 691, endPoint x: 992, endPoint y: 695, distance: 227.0
click at [825, 691] on div at bounding box center [821, 683] width 171 height 24
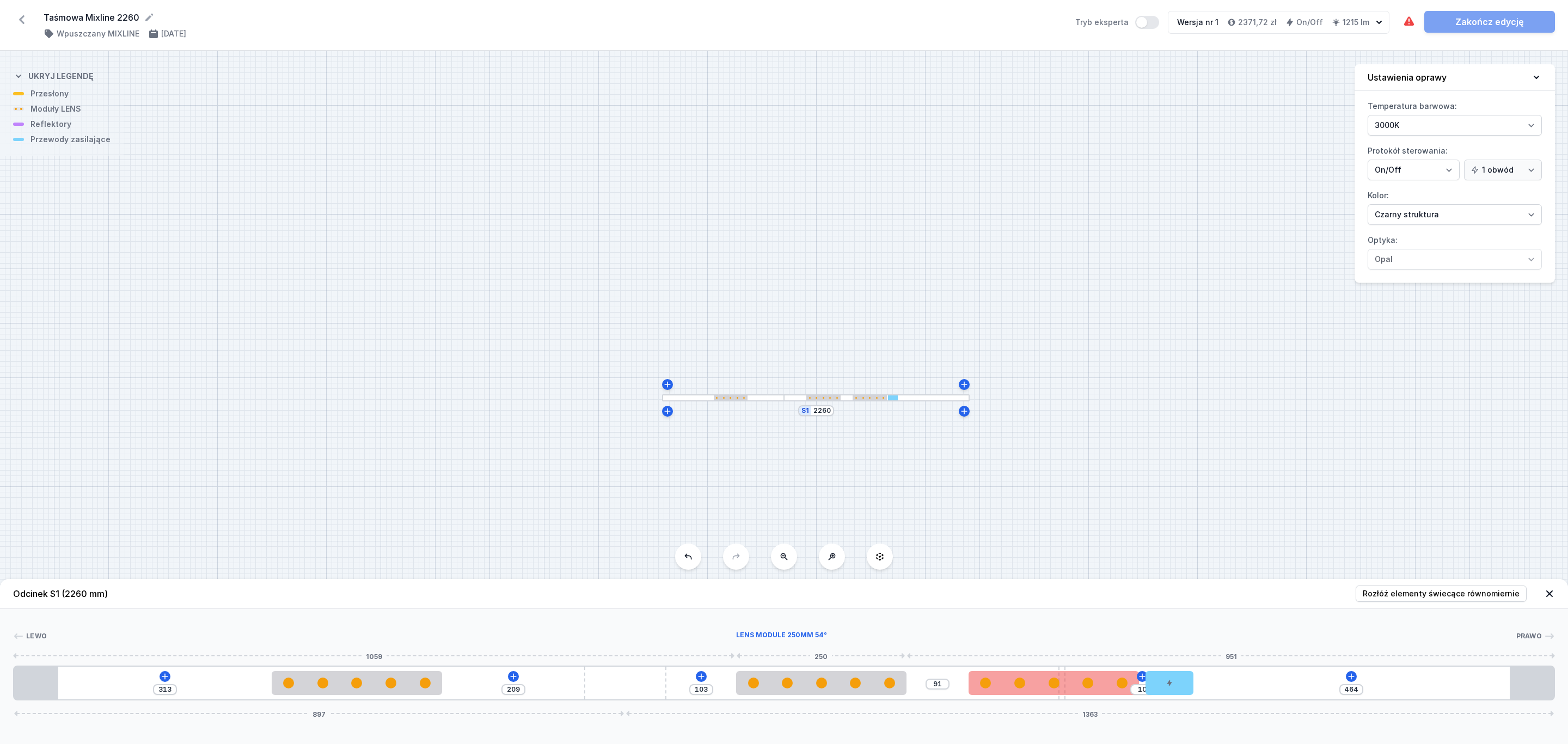
type input "89"
type input "105"
type input "399"
type input "75"
type input "381"
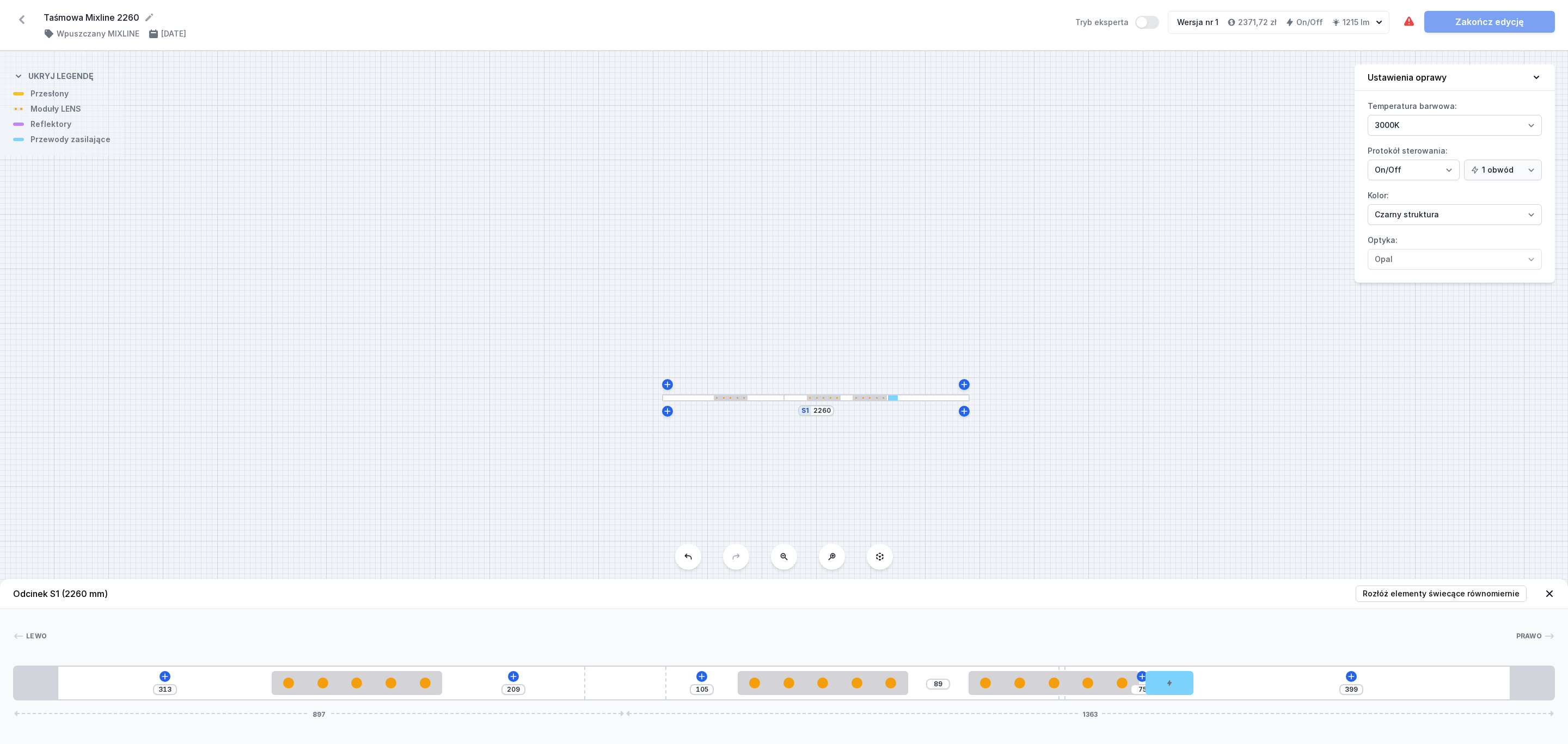
type input "93"
type input "368"
type input "106"
type input "361"
type input "113"
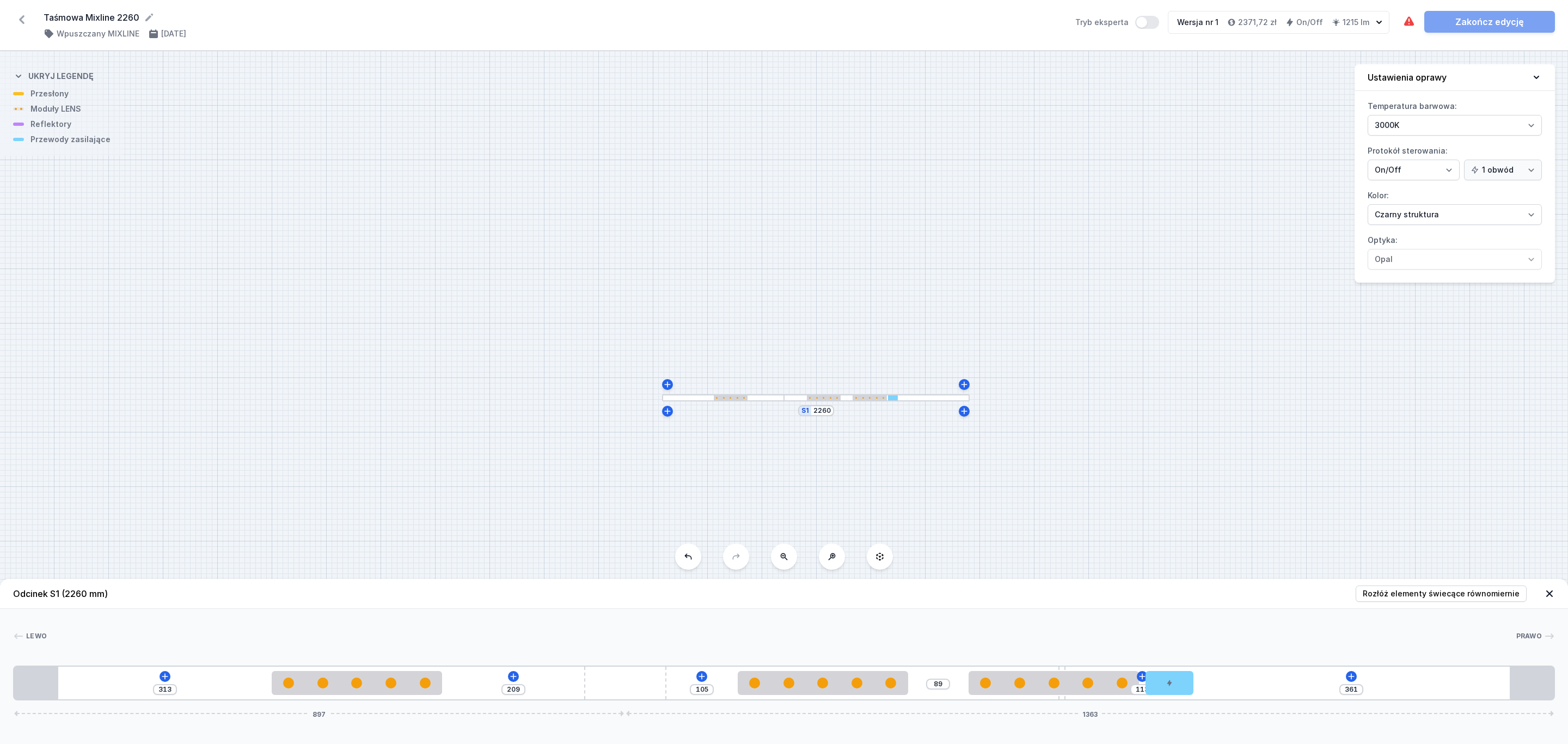
type input "352"
type input "122"
type input "342"
type input "132"
type input "331"
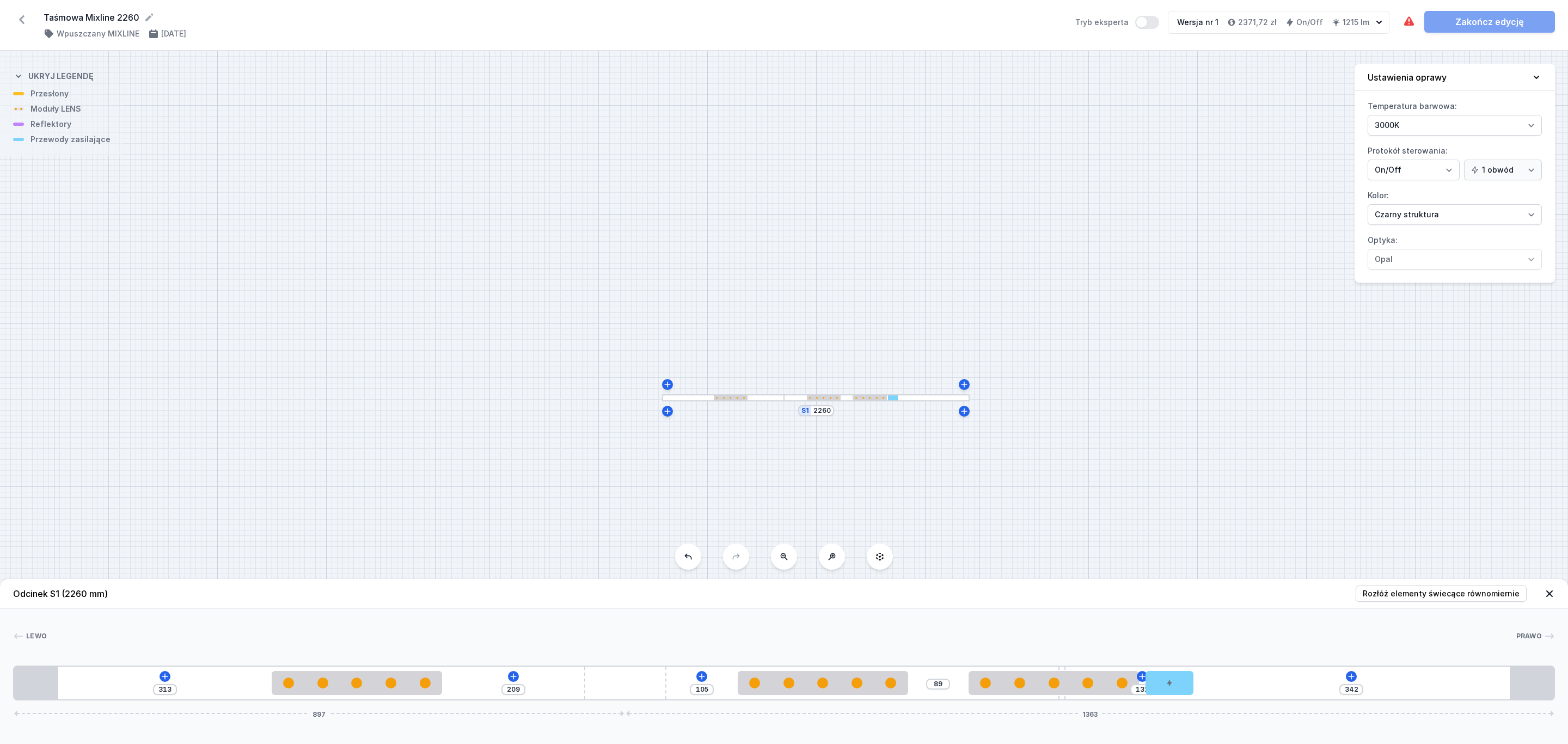
type input "143"
type input "321"
type input "153"
type input "315"
type input "159"
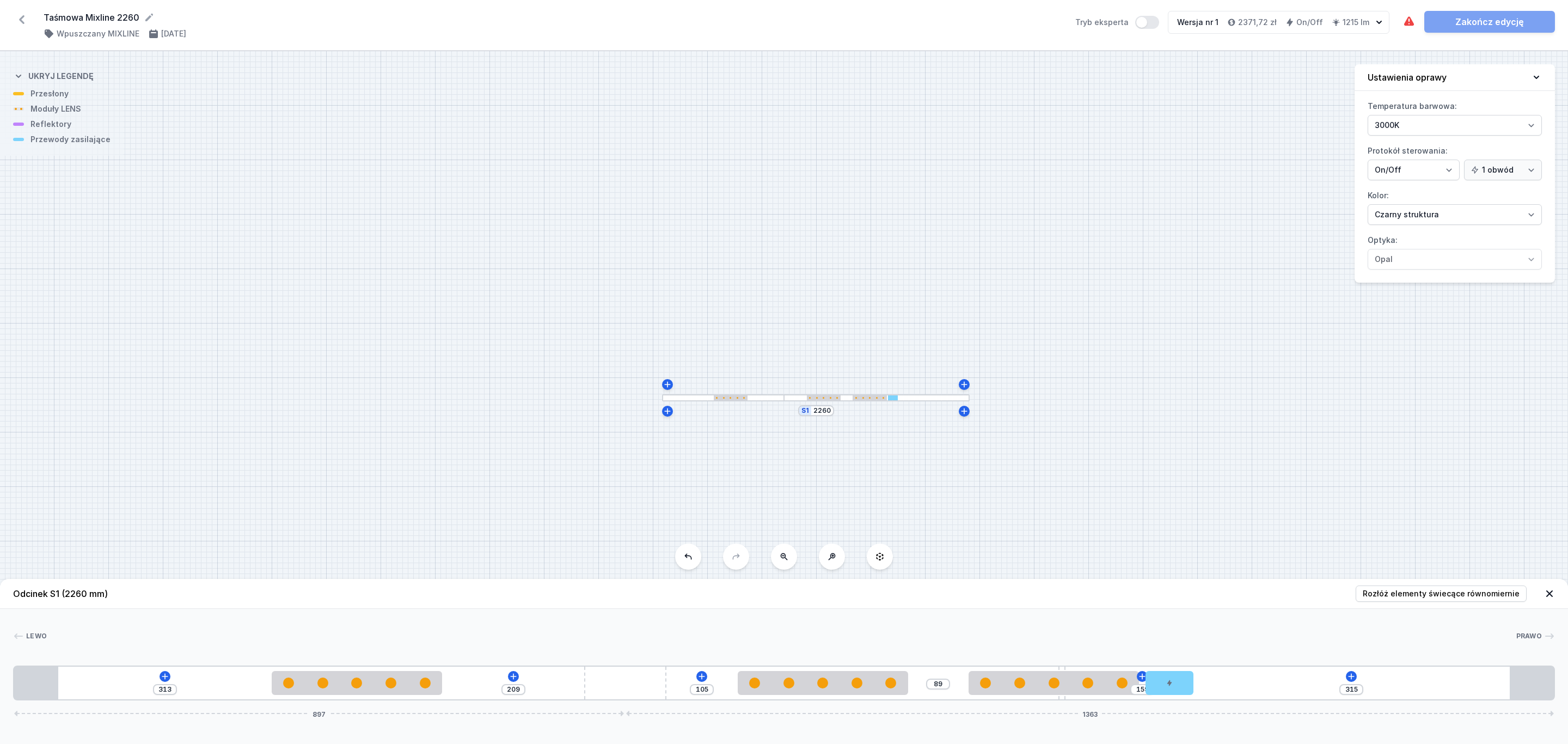
type input "308"
type input "166"
type input "302"
type input "172"
type input "296"
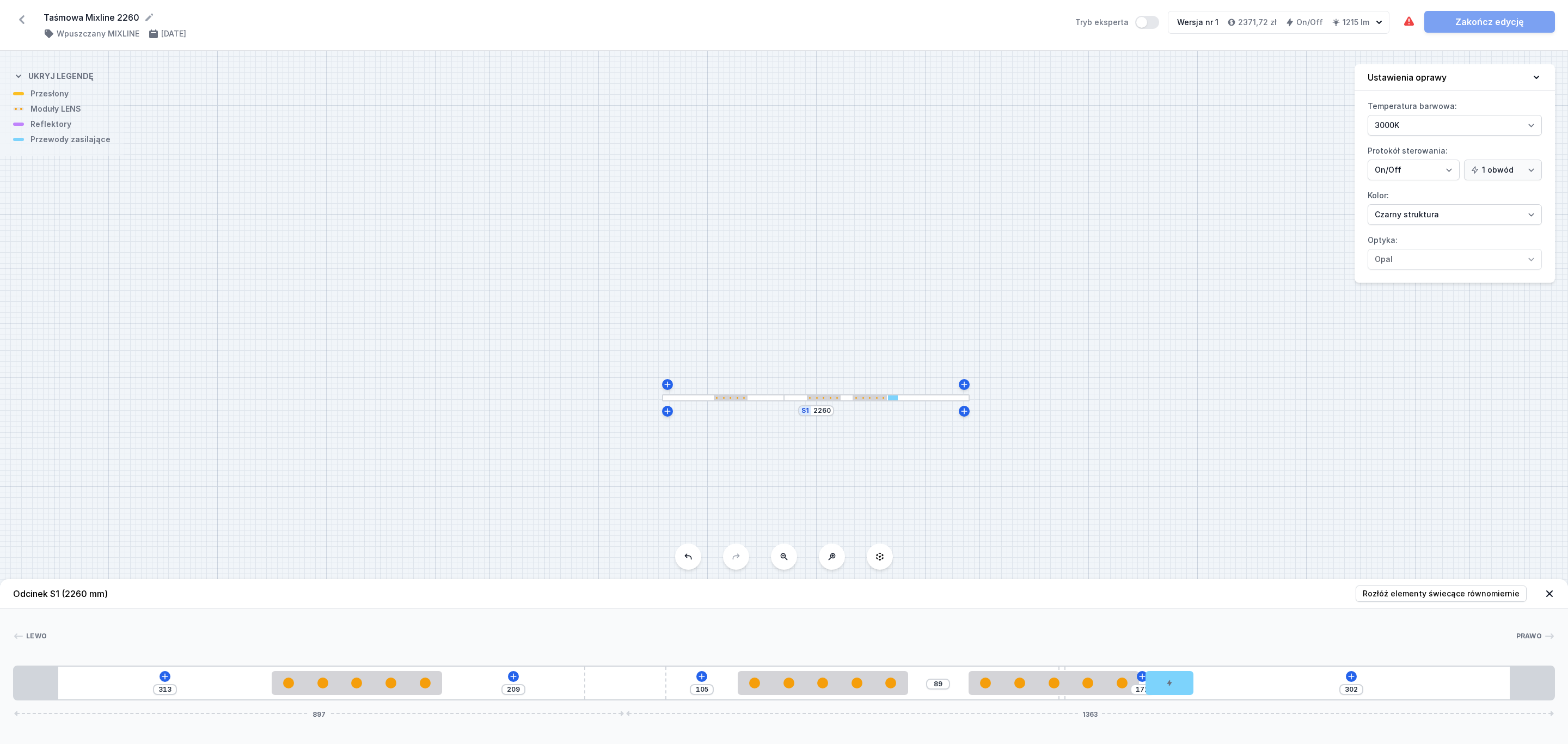
type input "178"
type input "294"
type input "180"
type input "288"
type input "186"
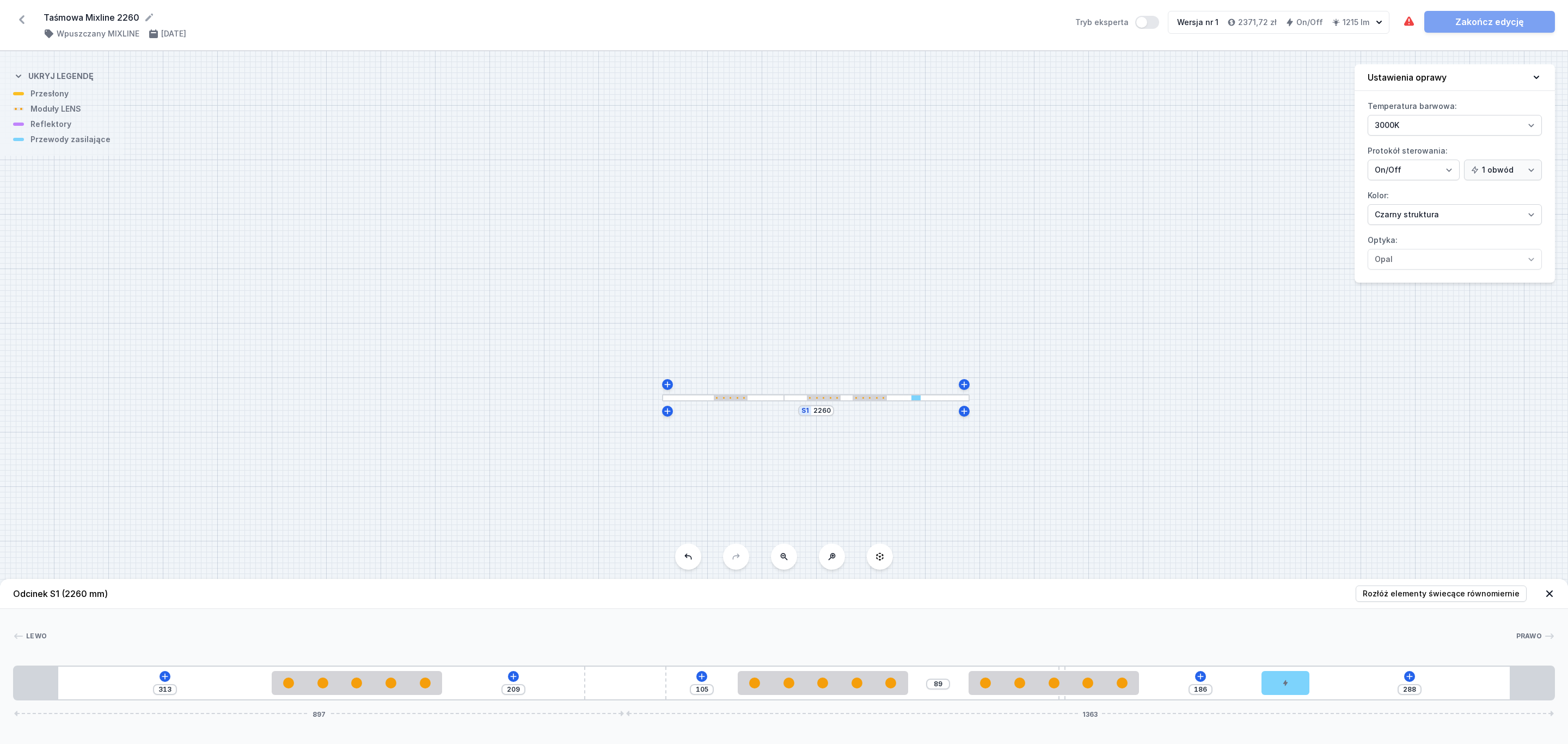
type input "281"
type input "193"
type input "270"
type input "204"
type input "256"
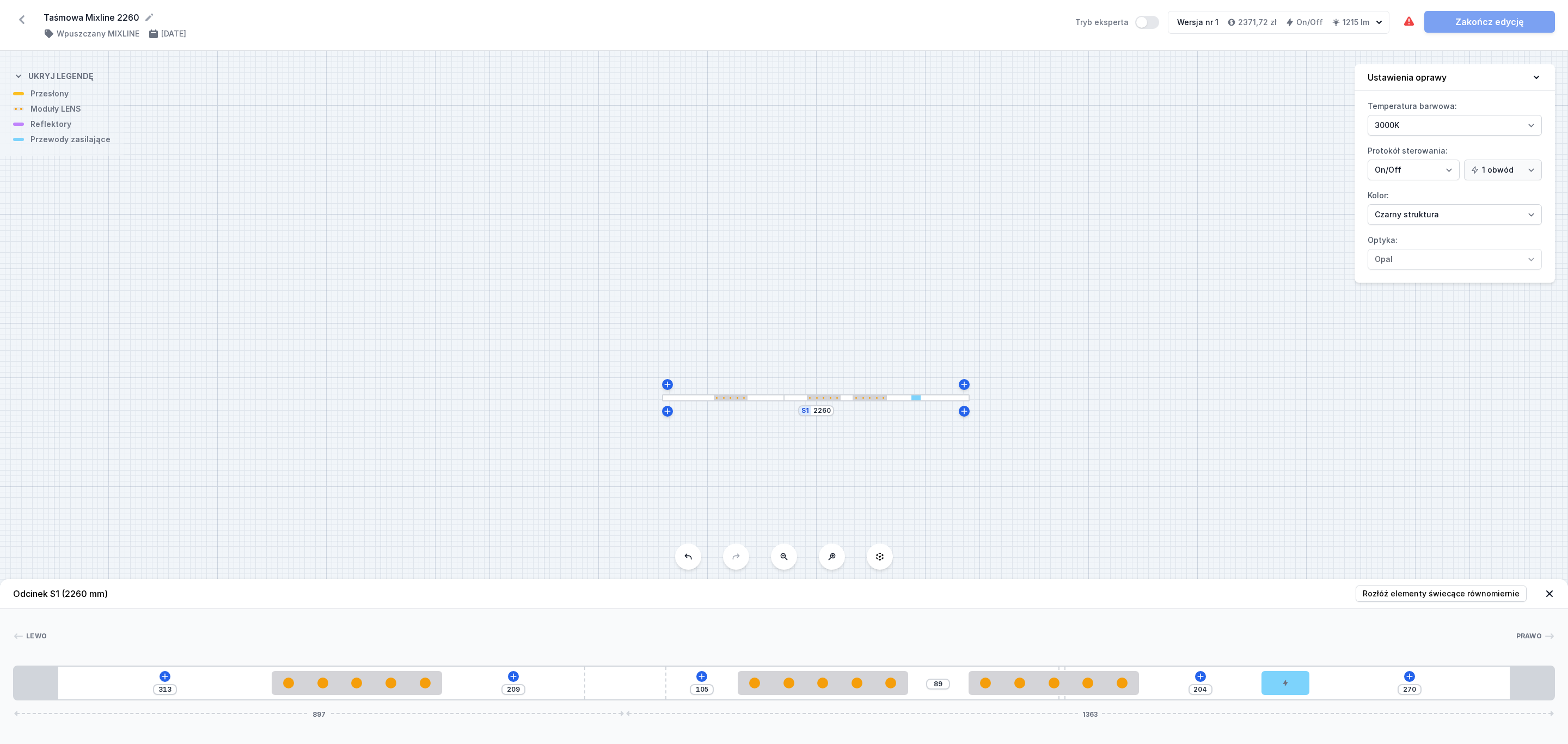
type input "218"
type input "237"
type input "233"
type input "241"
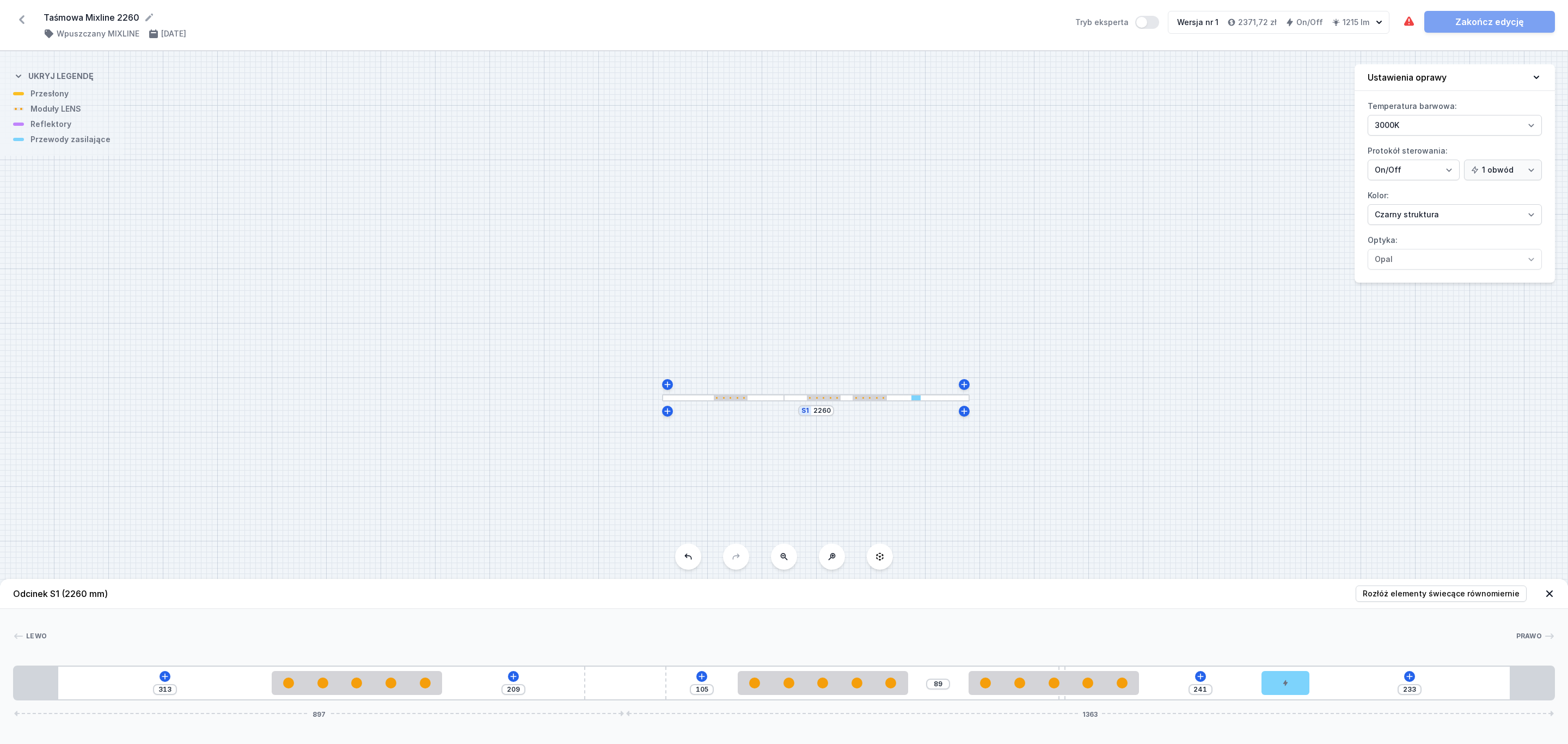
type input "225"
type input "249"
type input "214"
type input "260"
type input "204"
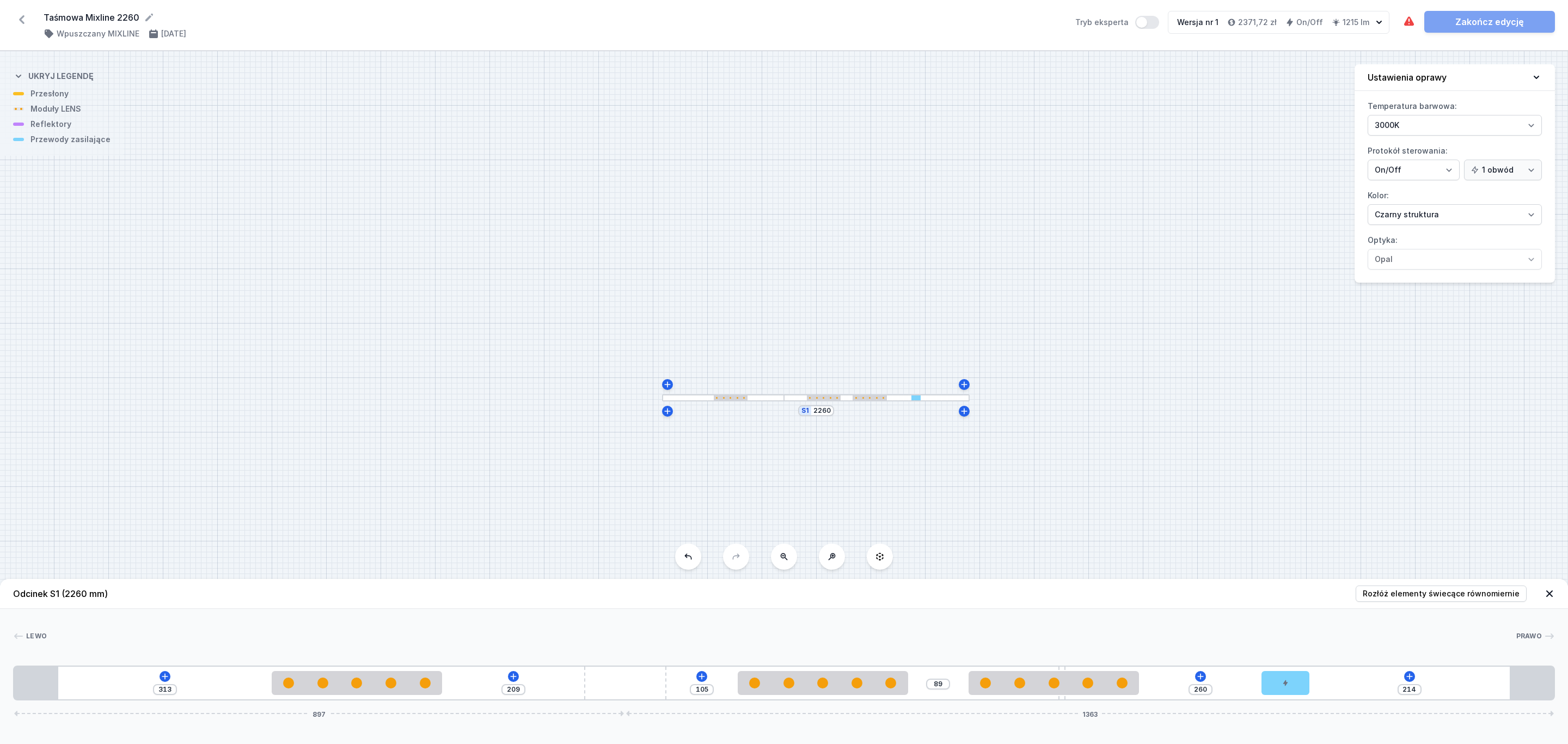
type input "270"
type input "195"
type input "279"
type input "185"
type input "289"
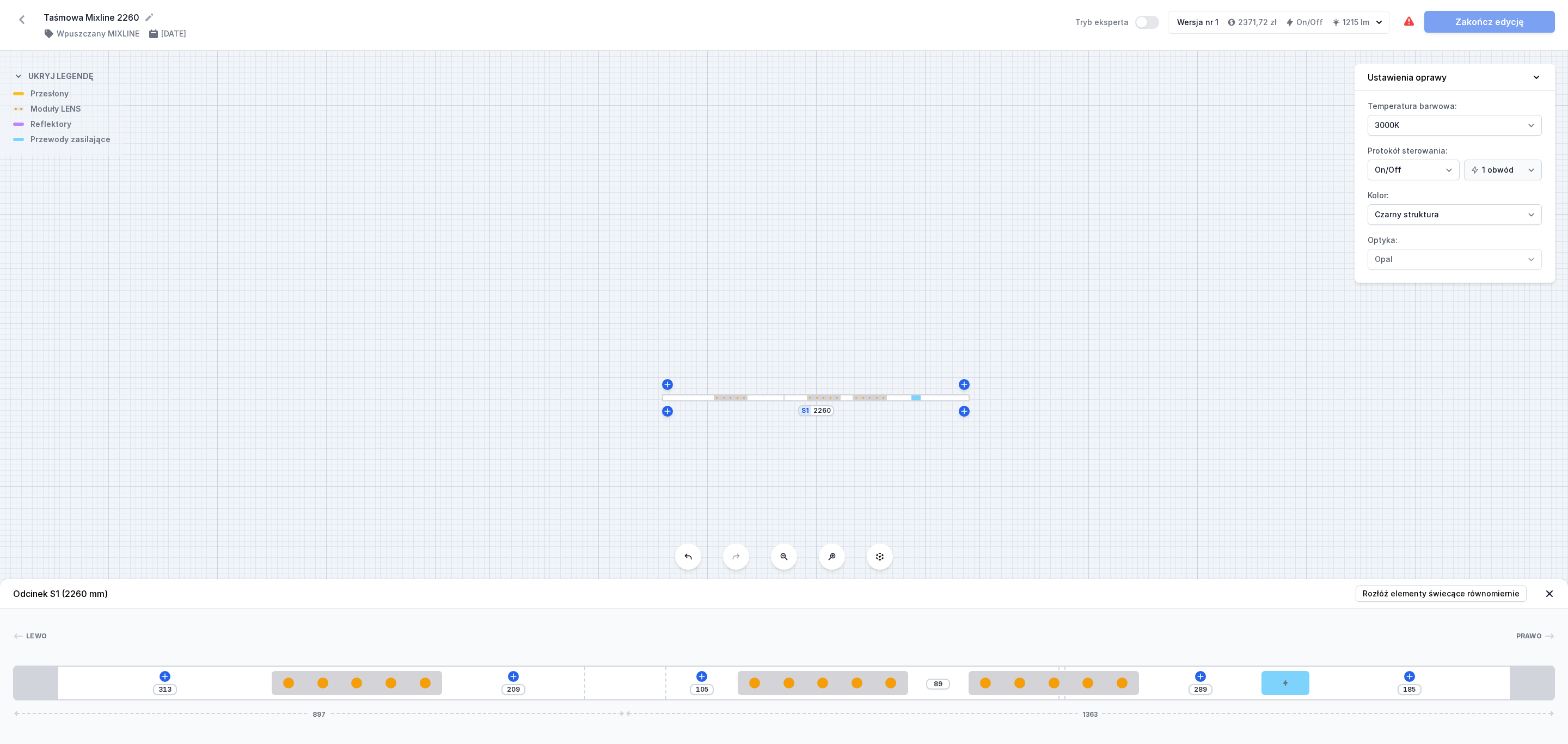
type input "176"
type input "298"
type input "174"
type input "300"
type input "173"
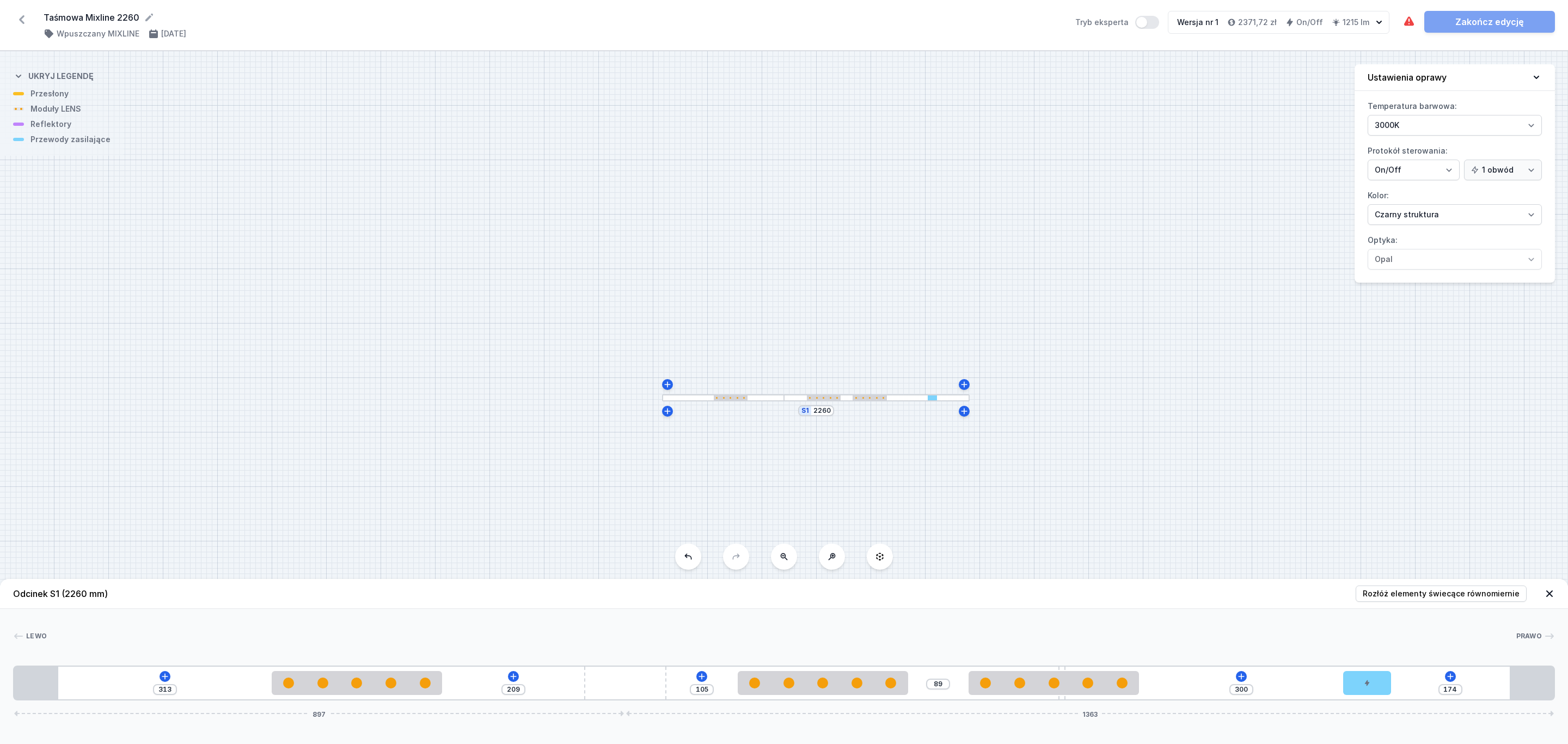
type input "301"
type input "171"
type input "303"
type input "168"
type input "306"
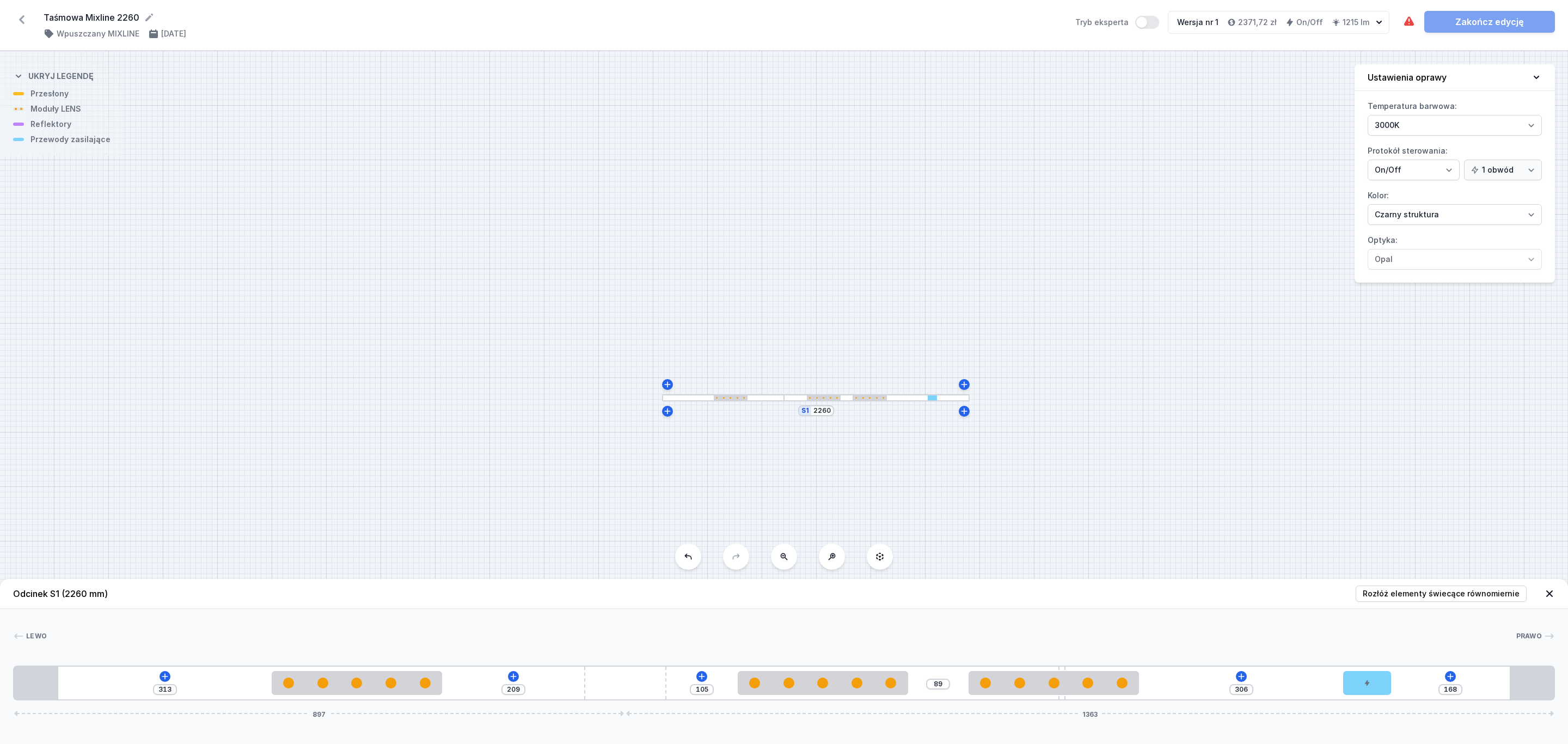
type input "164"
type input "310"
type input "156"
type input "318"
type input "147"
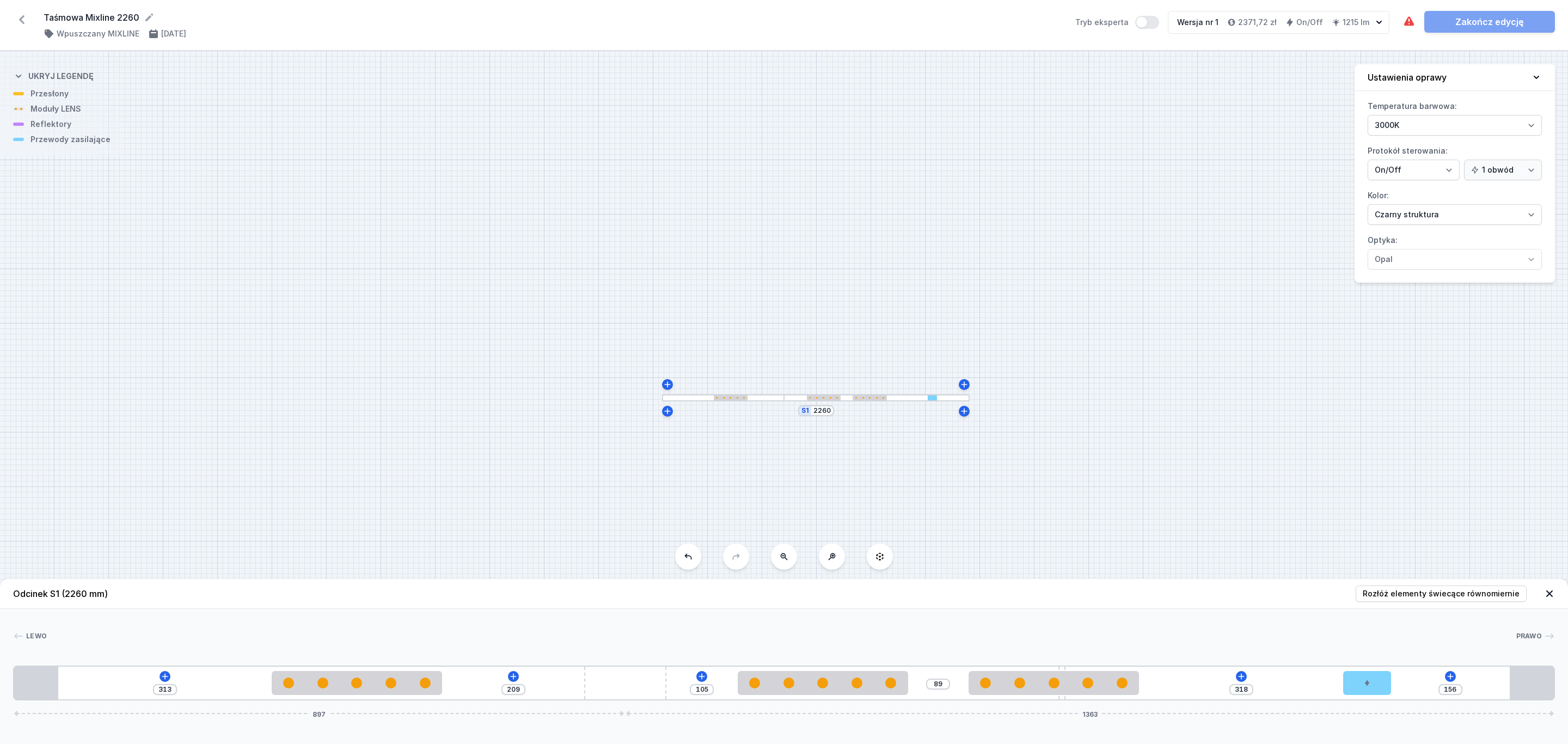
type input "327"
drag, startPoint x: 1189, startPoint y: 688, endPoint x: 1304, endPoint y: 693, distance: 115.1
click at [1420, 681] on div "313 209 105 89 327 147 897 1363" at bounding box center [783, 683] width 1541 height 35
type input "64"
type input "352"
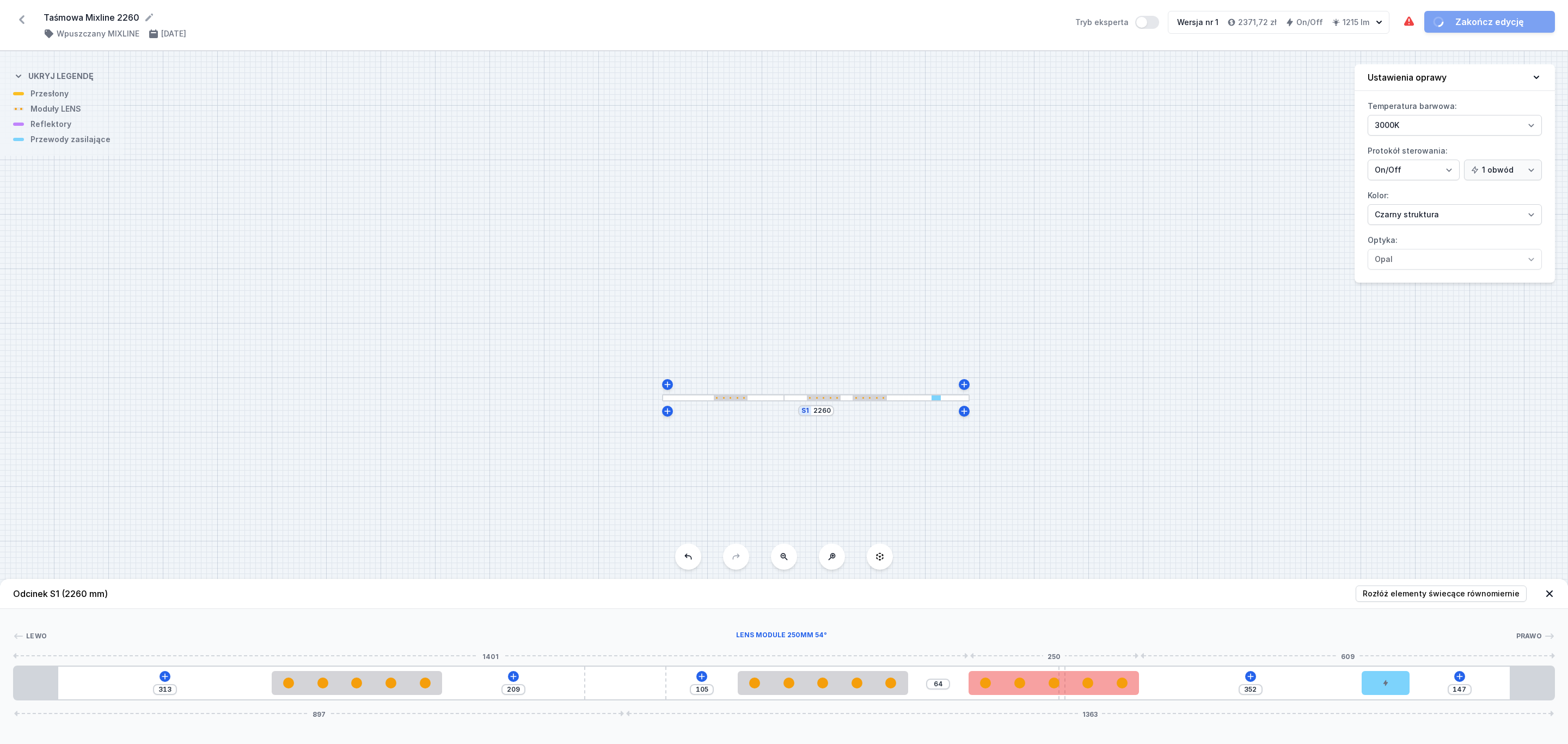
type input "71"
type input "345"
type input "82"
type input "334"
type input "110"
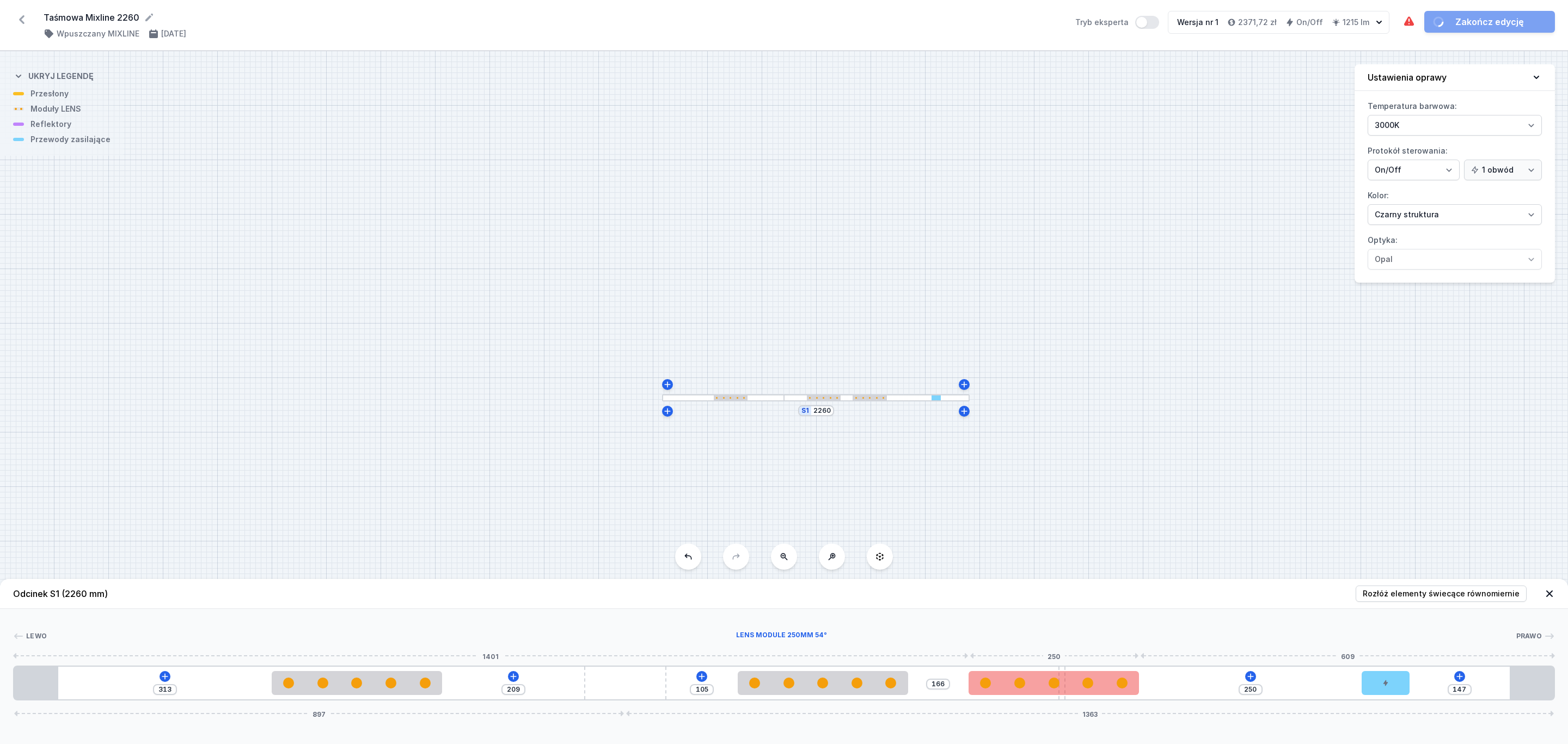
type input "185"
drag, startPoint x: 1078, startPoint y: 683, endPoint x: 1212, endPoint y: 685, distance: 134.0
click at [1212, 685] on div at bounding box center [1151, 683] width 171 height 11
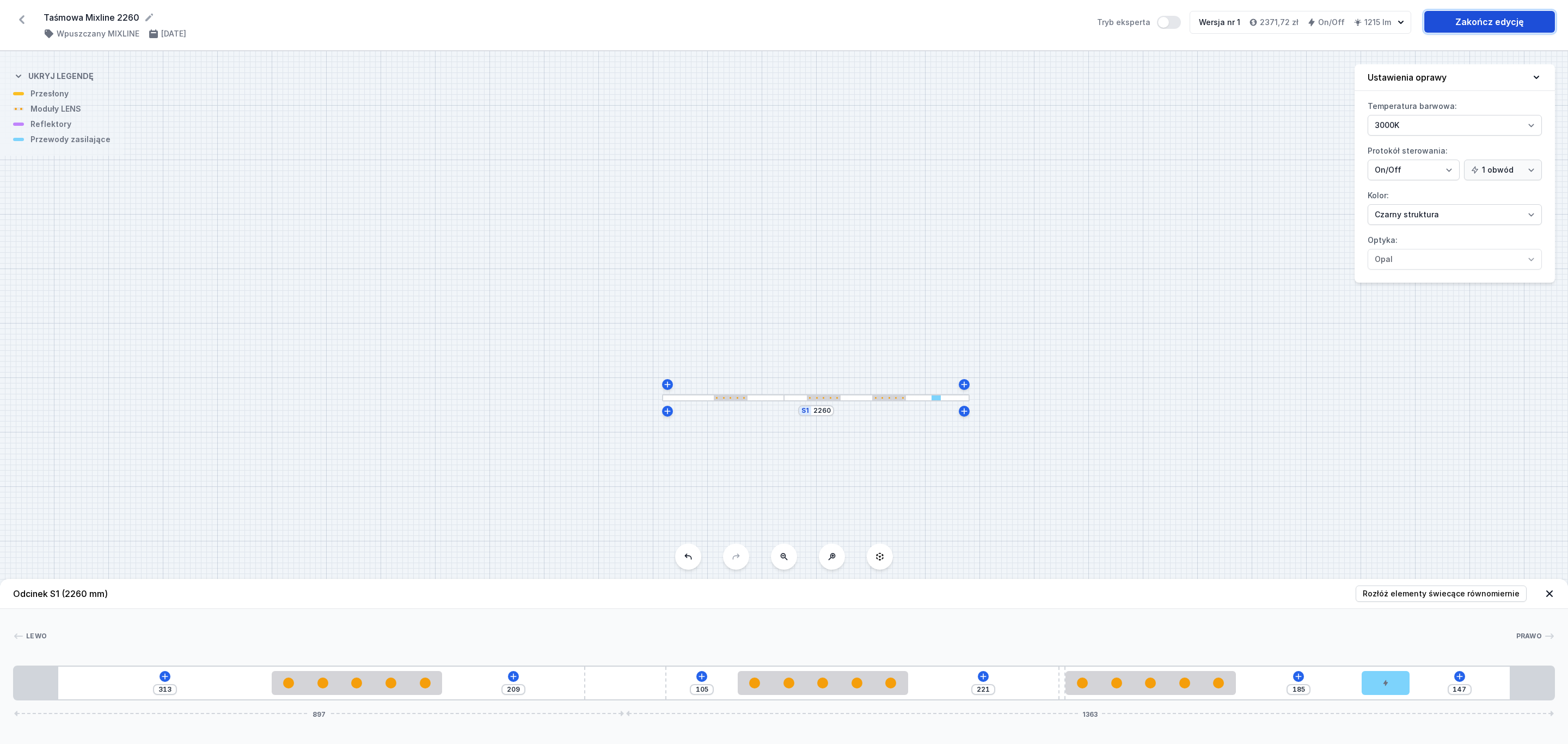
click at [1493, 20] on link "Zakończ edycję" at bounding box center [1489, 22] width 130 height 22
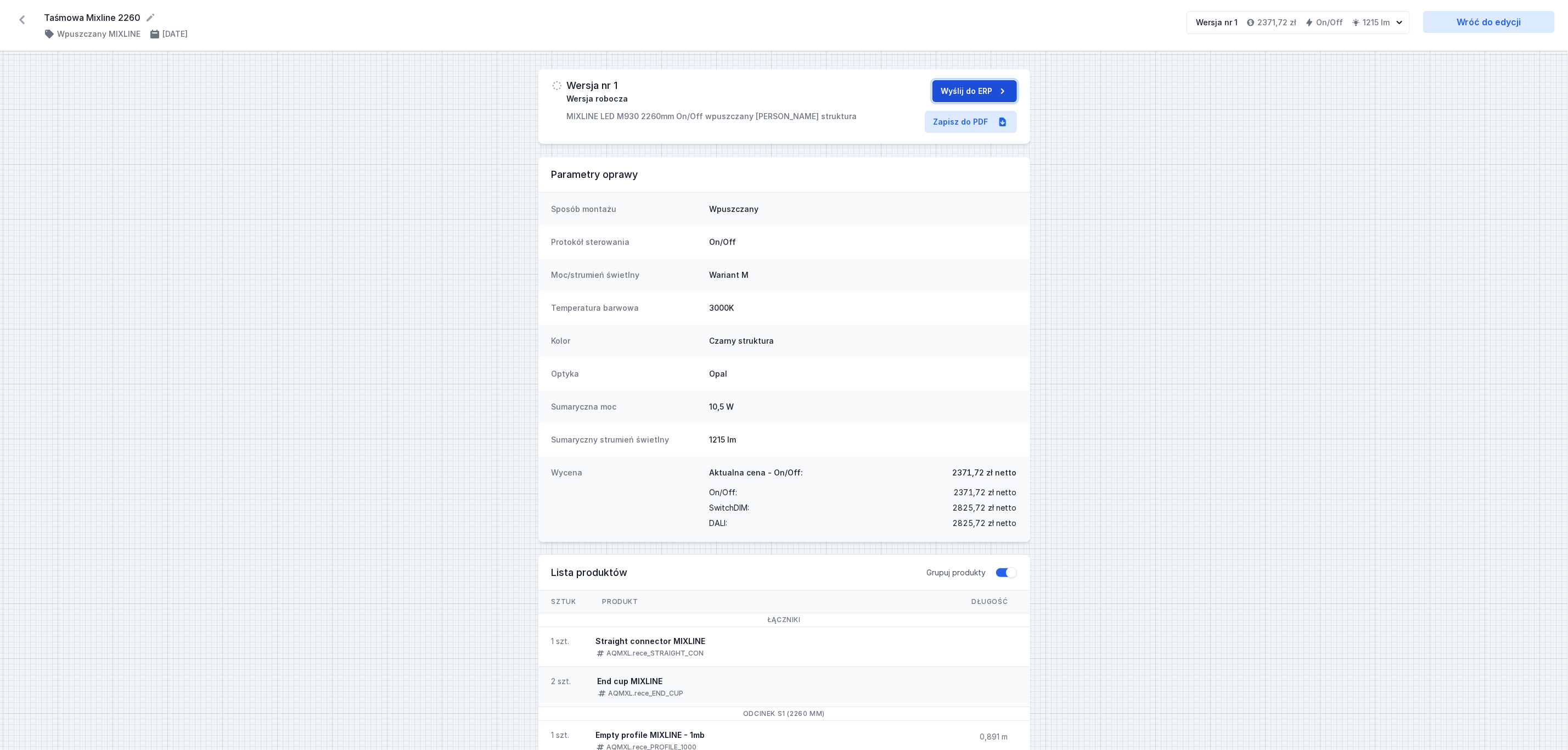
click at [956, 86] on button "Wyślij do ERP" at bounding box center [975, 91] width 85 height 22
click at [22, 21] on icon at bounding box center [22, 20] width 6 height 9
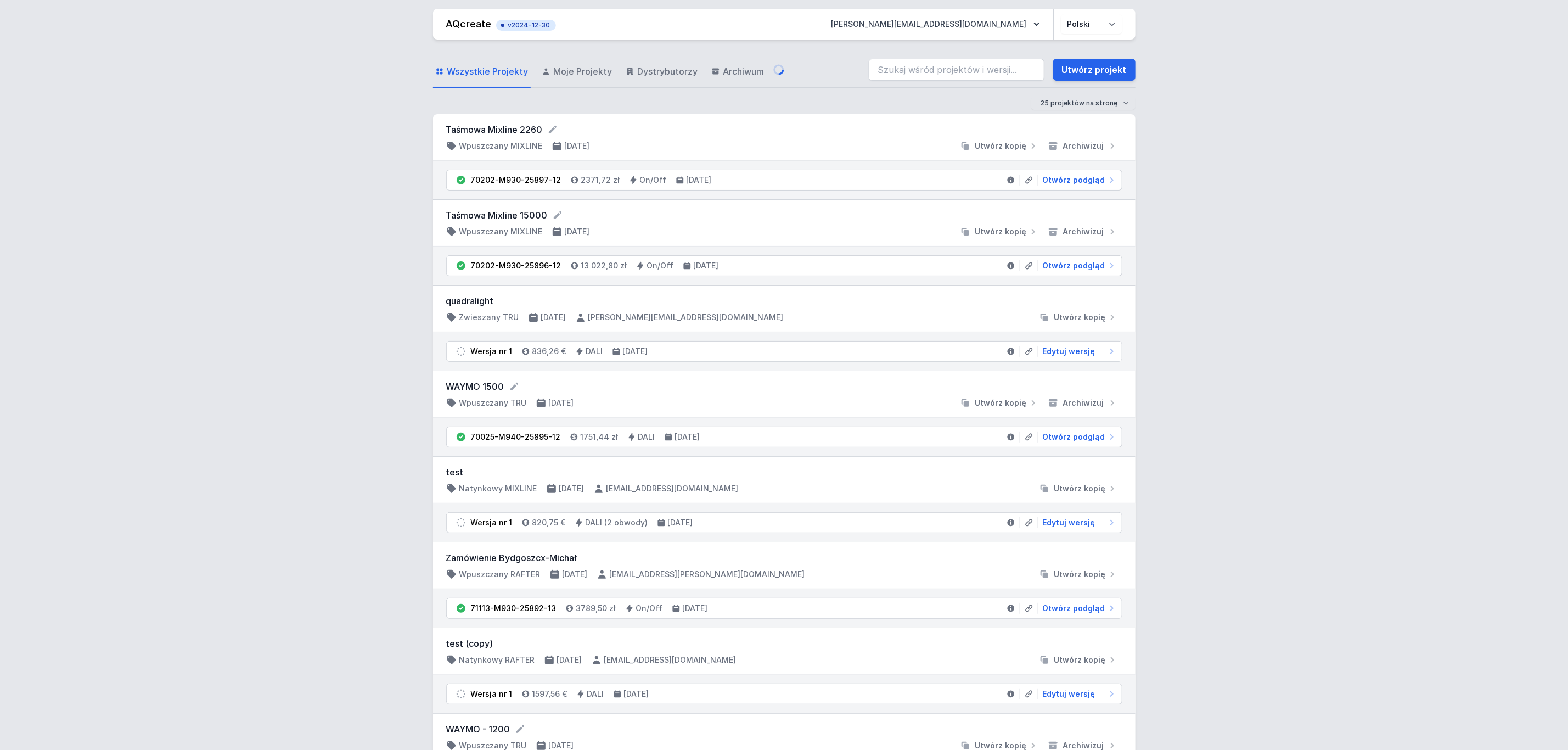
click at [1100, 70] on link "Utwórz projekt" at bounding box center [1095, 69] width 82 height 22
click at [1079, 69] on link "Utwórz projekt" at bounding box center [1095, 69] width 82 height 22
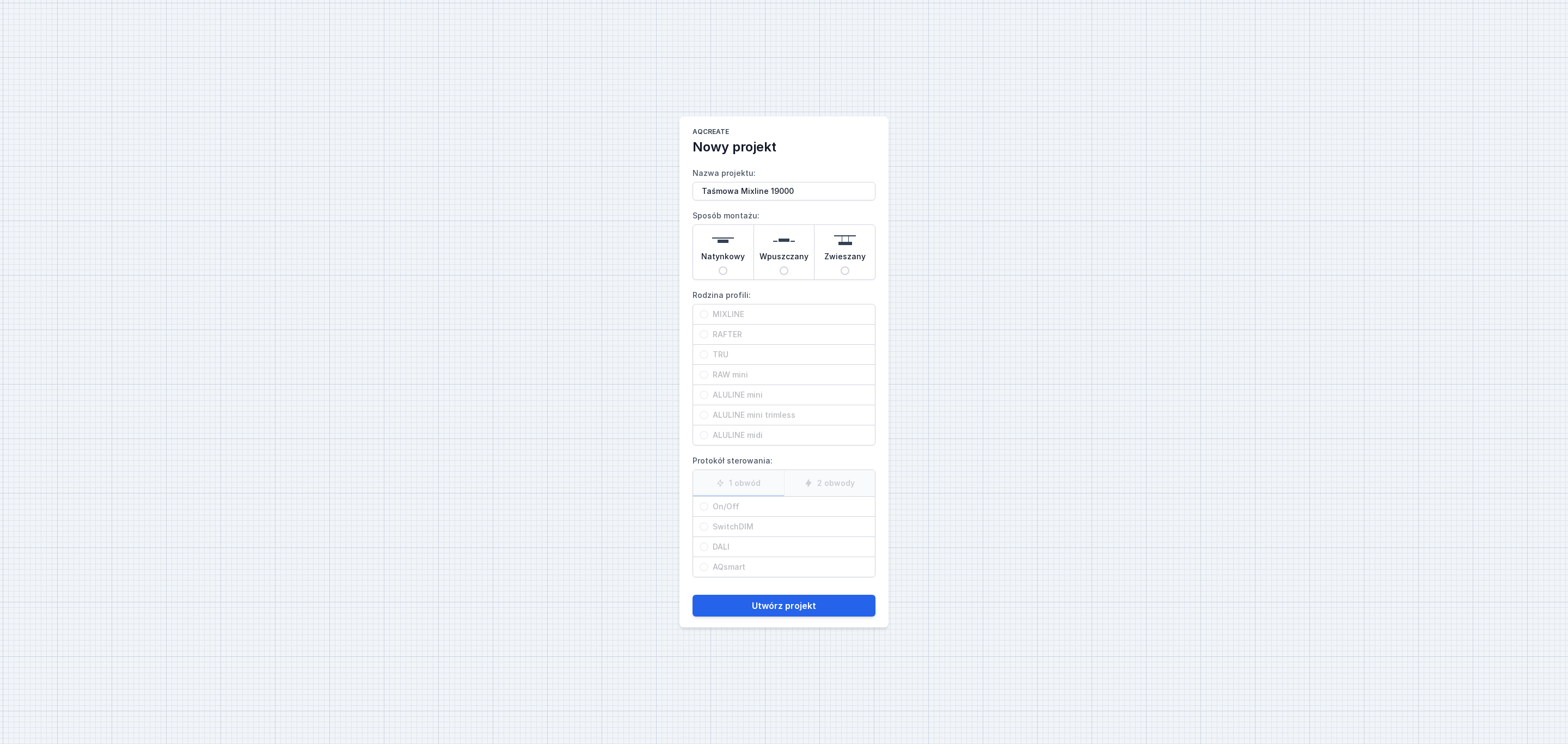
type input "Taśmowa Mixline 19000"
click at [780, 242] on img at bounding box center [783, 240] width 22 height 22
click at [780, 267] on input "Wpuszczany" at bounding box center [784, 271] width 9 height 9
radio input "true"
click at [744, 312] on span "MIXLINE" at bounding box center [788, 314] width 160 height 11
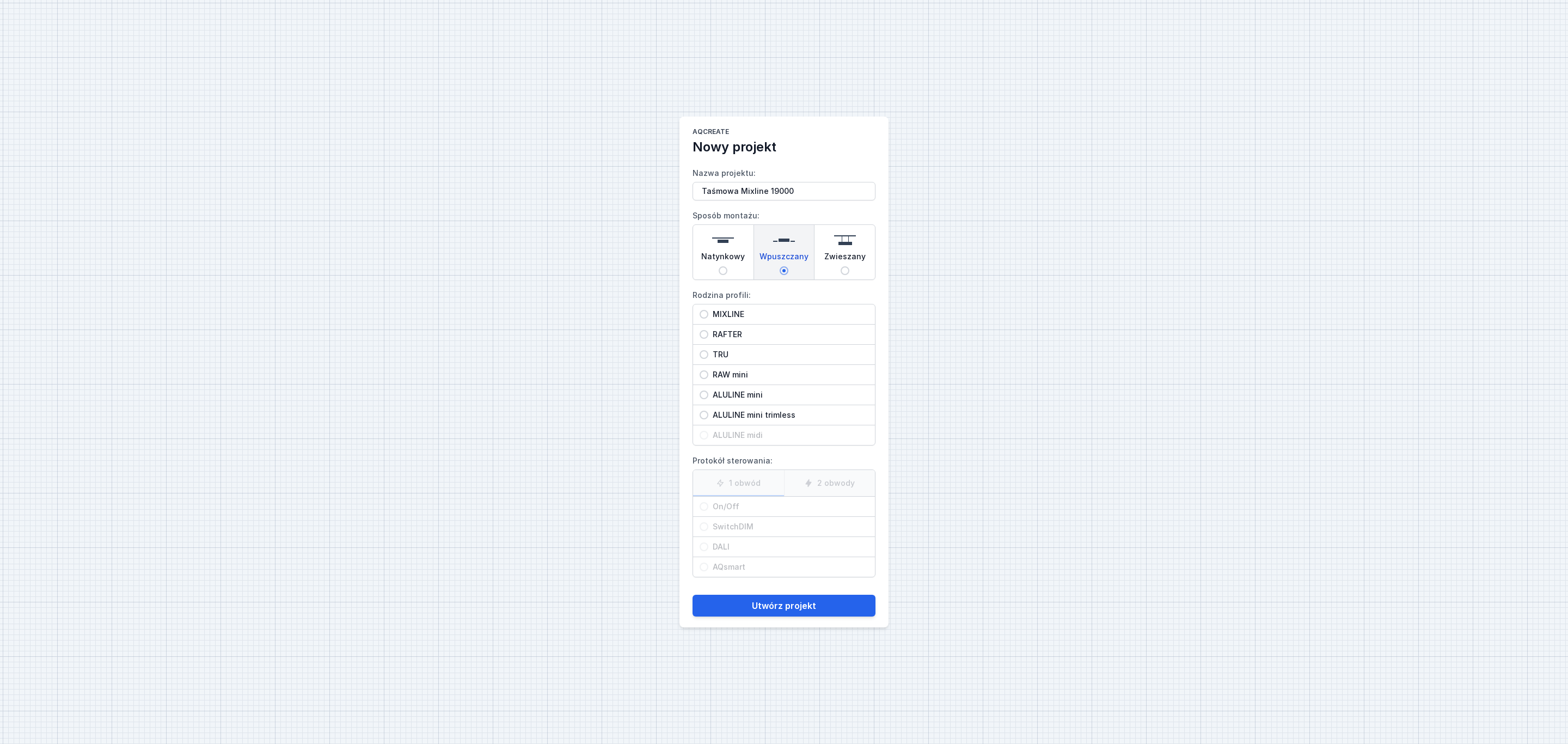
click at [708, 312] on input "MIXLINE" at bounding box center [704, 314] width 9 height 9
radio input "true"
click at [754, 481] on label "1 obwód" at bounding box center [738, 483] width 91 height 26
click at [0, 0] on input "1 obwód" at bounding box center [0, 0] width 0 height 0
click at [712, 508] on span "On/Off" at bounding box center [788, 507] width 160 height 11
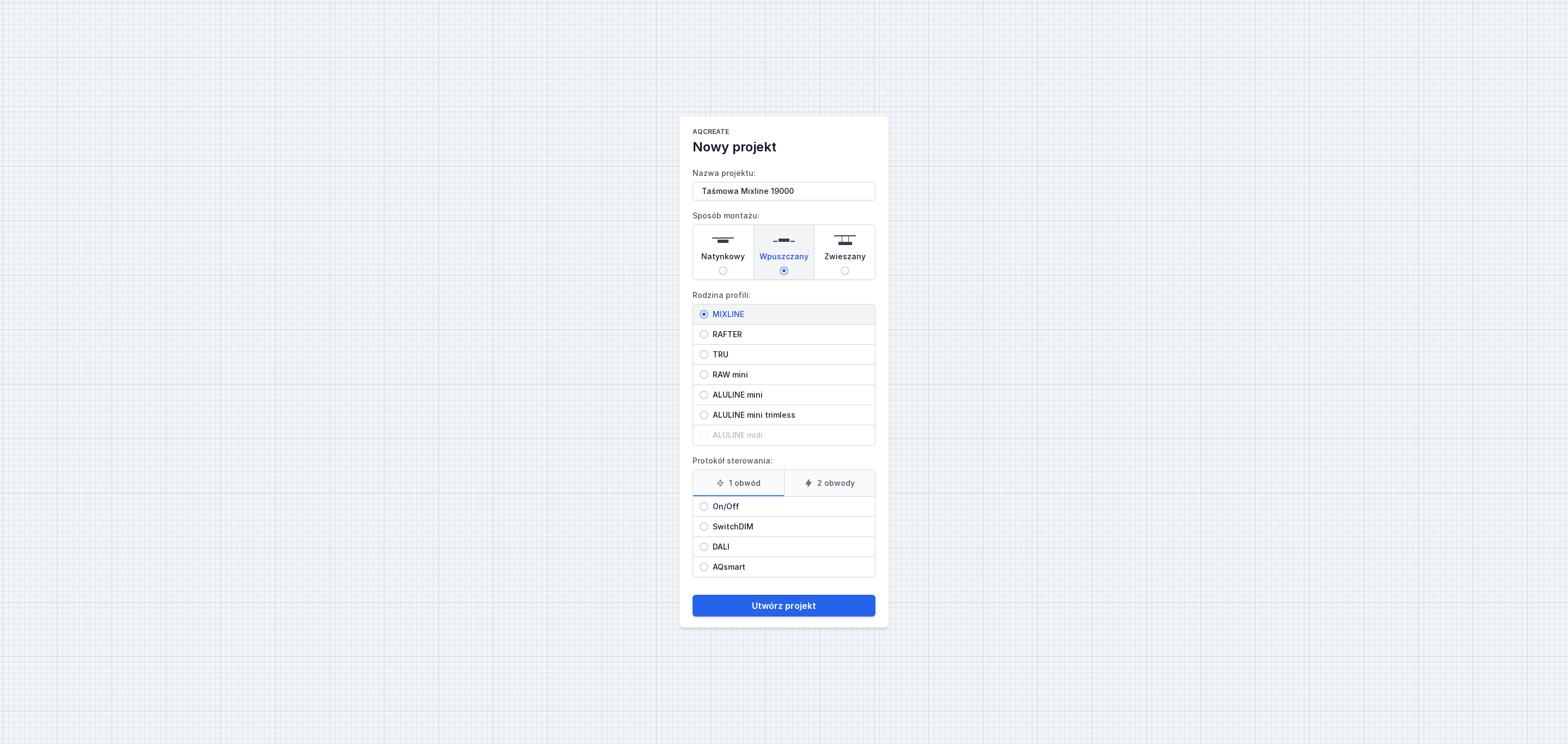
click at [708, 508] on input "On/Off" at bounding box center [704, 507] width 9 height 9
radio input "true"
click at [784, 613] on button "Utwórz projekt" at bounding box center [784, 605] width 183 height 22
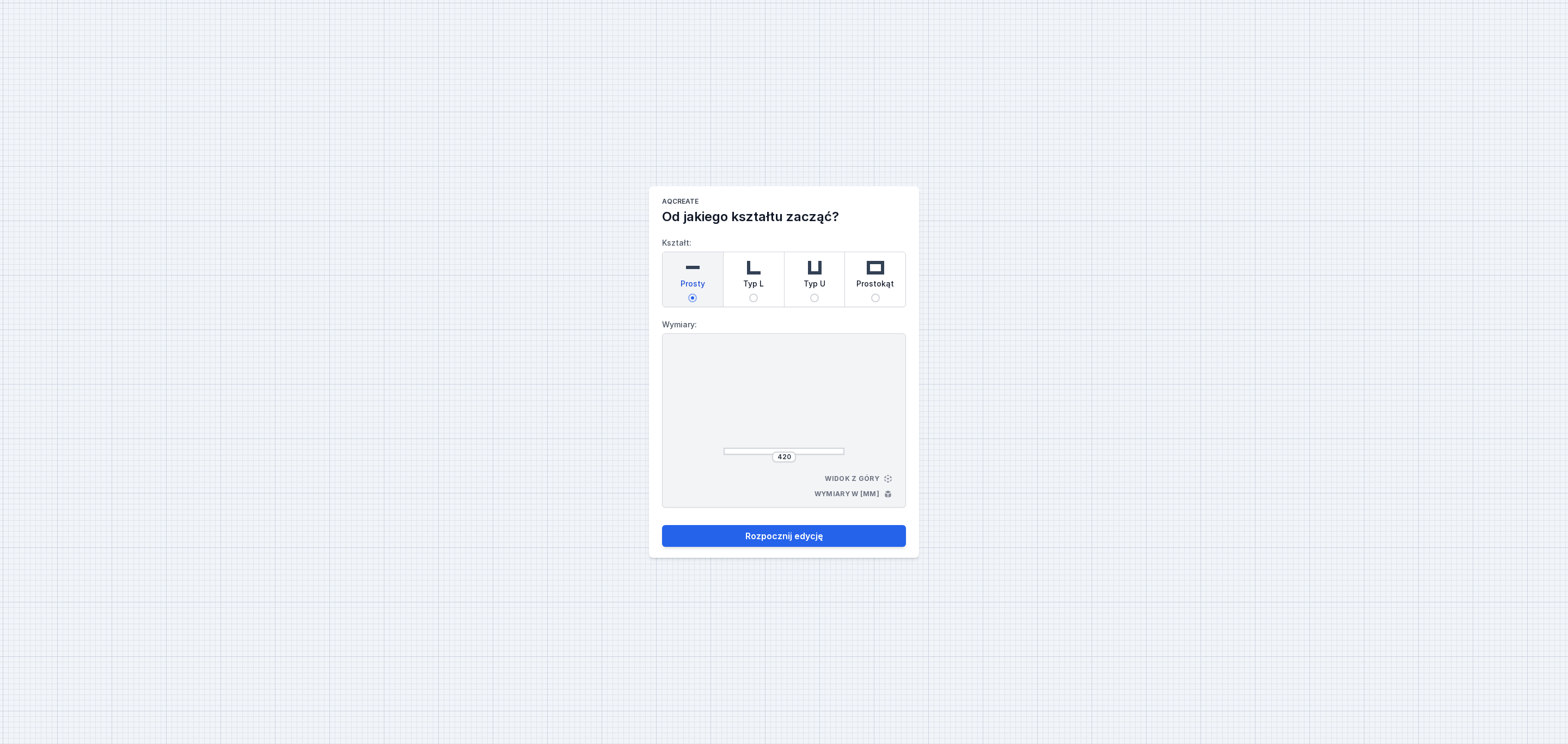
click at [701, 280] on span "Prosty" at bounding box center [693, 286] width 25 height 15
click at [697, 294] on input "Prosty" at bounding box center [692, 298] width 9 height 9
drag, startPoint x: 789, startPoint y: 459, endPoint x: 828, endPoint y: 458, distance: 39.0
click at [793, 459] on div "420" at bounding box center [783, 457] width 24 height 11
type input "4"
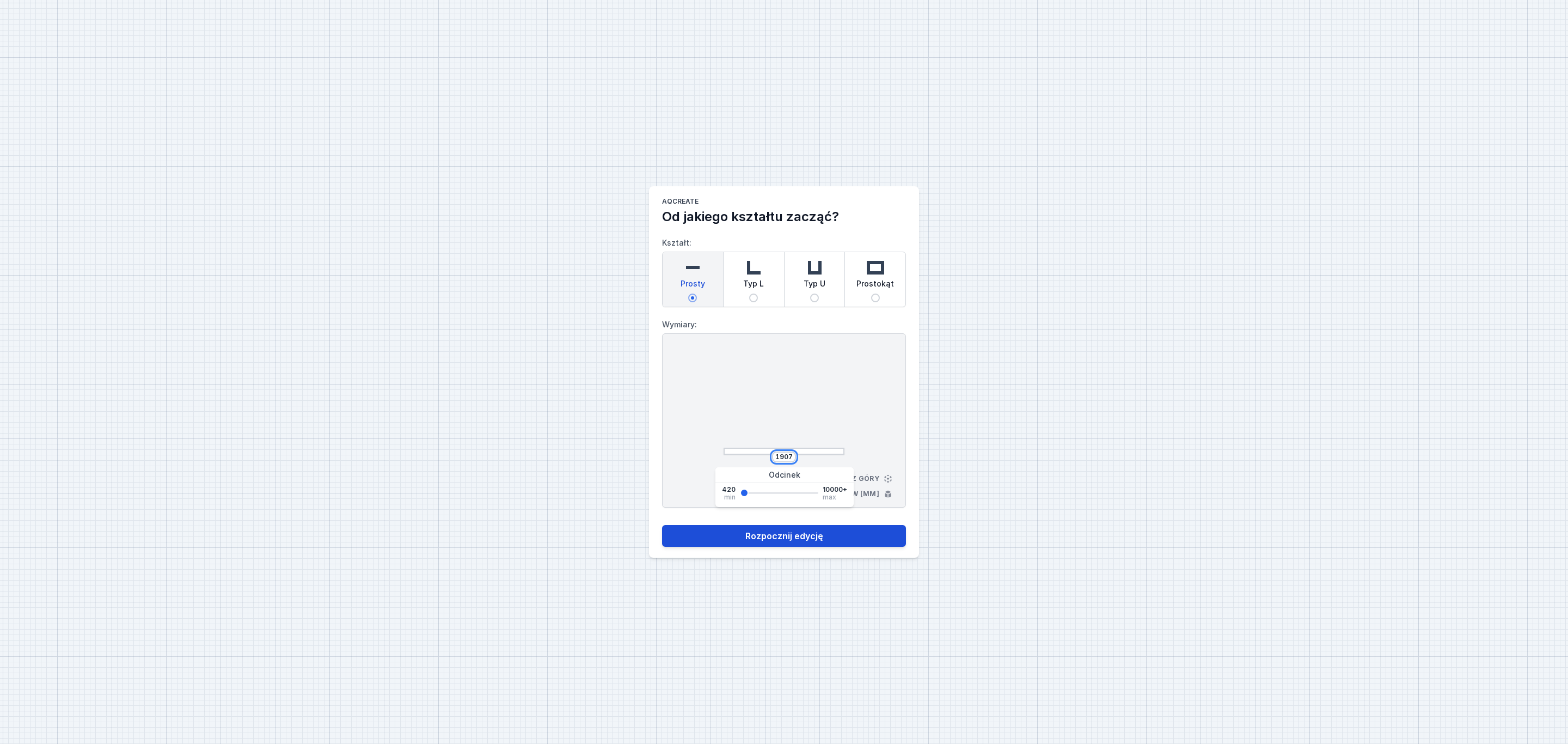
type input "1907"
click at [805, 531] on button "Rozpocznij edycję" at bounding box center [784, 536] width 244 height 22
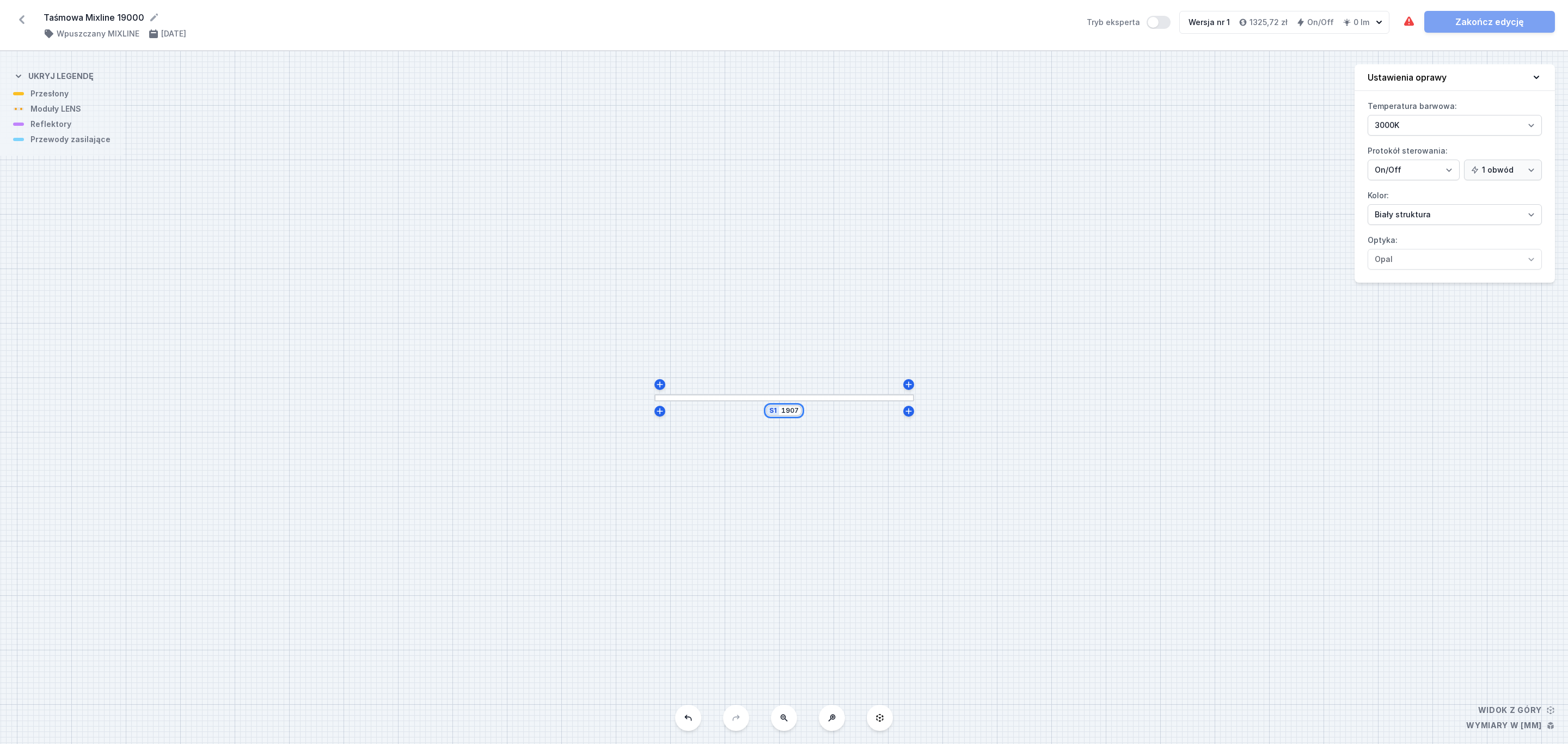
click at [795, 410] on input "1907" at bounding box center [790, 411] width 17 height 9
click at [799, 413] on div "S1 1907" at bounding box center [784, 411] width 36 height 11
click at [798, 408] on input "1907" at bounding box center [790, 411] width 17 height 9
click at [1531, 215] on select "Biały struktura Czarny struktura Złoty struktura Miedziany Szary Inny (z palety…" at bounding box center [1455, 214] width 174 height 20
click at [1368, 206] on select "Biały struktura Czarny struktura Złoty struktura Miedziany Szary Inny (z palety…" at bounding box center [1455, 214] width 174 height 20
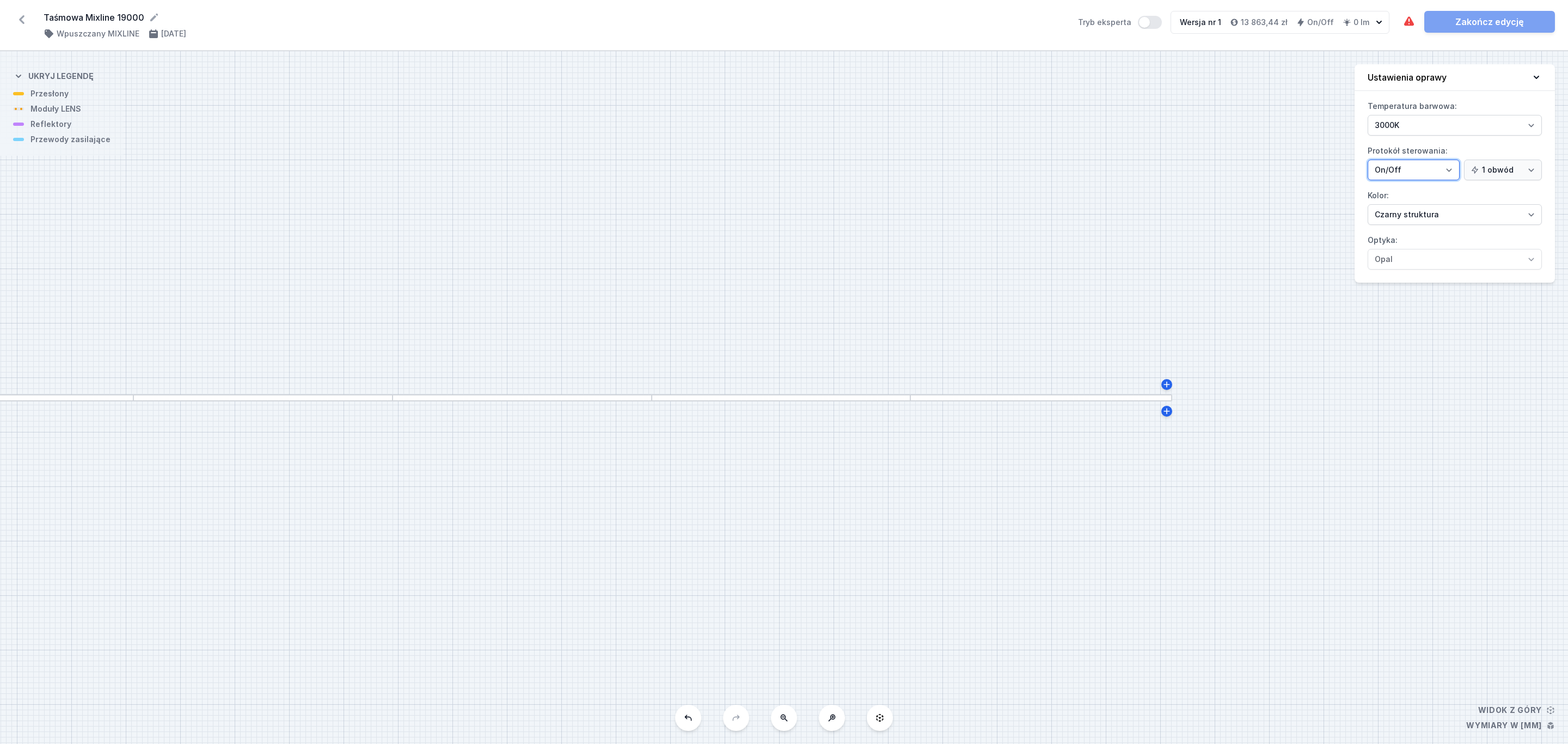
click at [1447, 171] on select "On/Off SwitchDIM DALI AQsmart" at bounding box center [1413, 169] width 92 height 20
click at [1368, 161] on select "On/Off SwitchDIM DALI AQsmart" at bounding box center [1413, 169] width 92 height 20
click at [379, 397] on div at bounding box center [263, 397] width 259 height 7
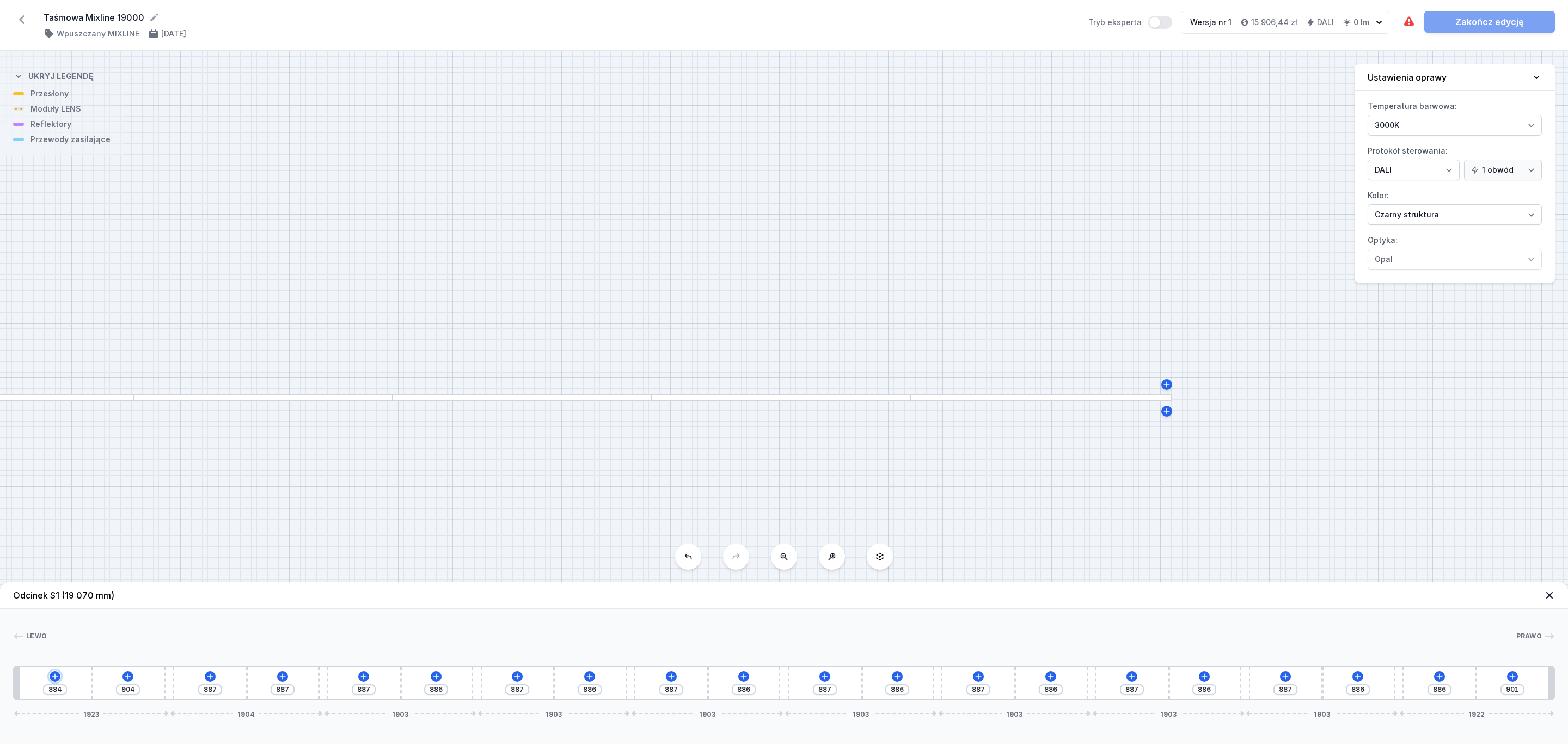
drag, startPoint x: 56, startPoint y: 677, endPoint x: 59, endPoint y: 667, distance: 10.4
click at [56, 675] on icon at bounding box center [55, 676] width 9 height 9
drag, startPoint x: 226, startPoint y: 535, endPoint x: 602, endPoint y: 505, distance: 377.2
click at [602, 505] on div "S1 19070" at bounding box center [784, 398] width 1568 height 693
click at [58, 678] on icon at bounding box center [55, 676] width 9 height 9
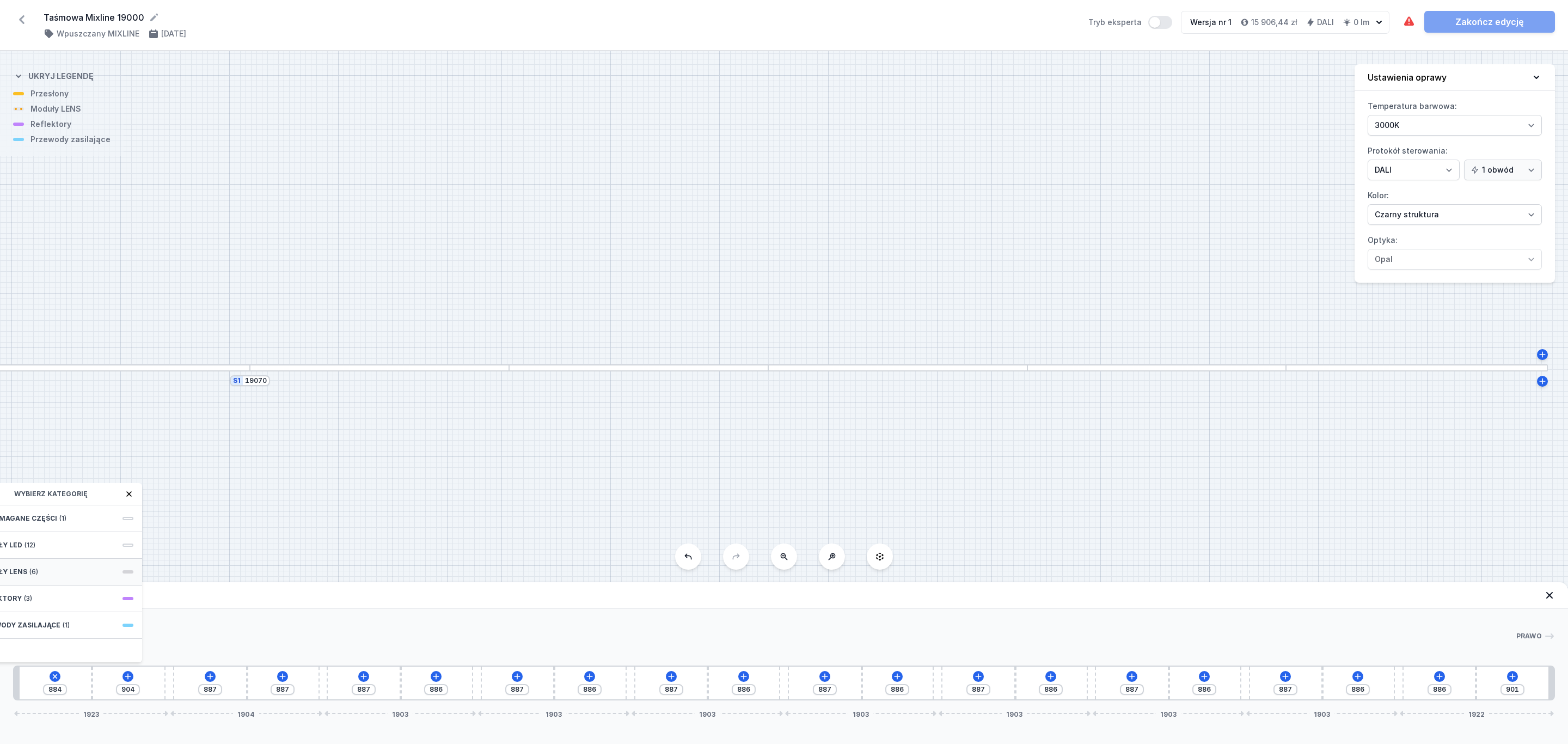
click at [45, 577] on div "Moduły LENS (6)" at bounding box center [55, 571] width 174 height 27
click at [80, 542] on span "LENS module 250mm 54°" at bounding box center [55, 542] width 157 height 11
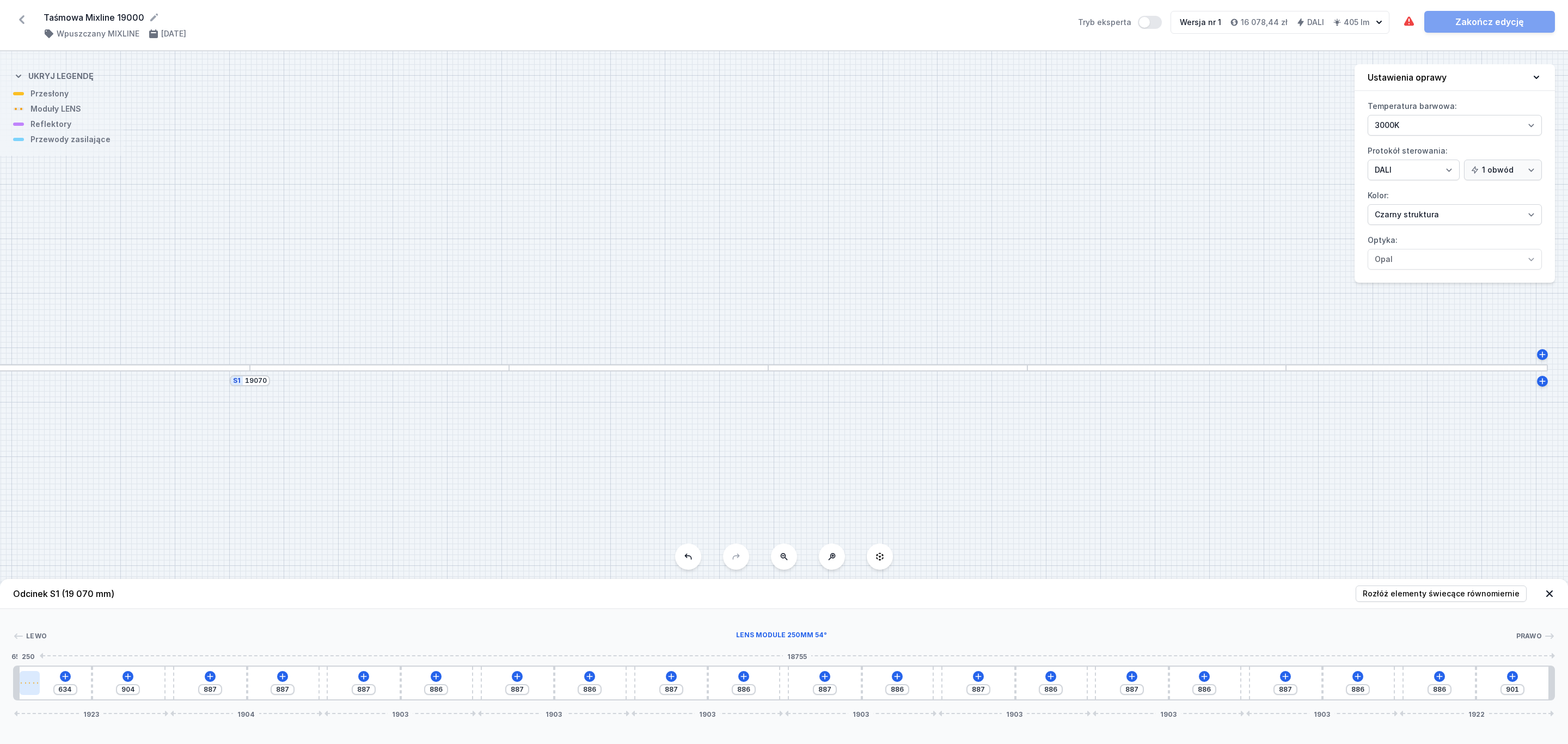
click at [31, 682] on div at bounding box center [30, 683] width 20 height 1
click at [69, 650] on icon at bounding box center [70, 651] width 6 height 6
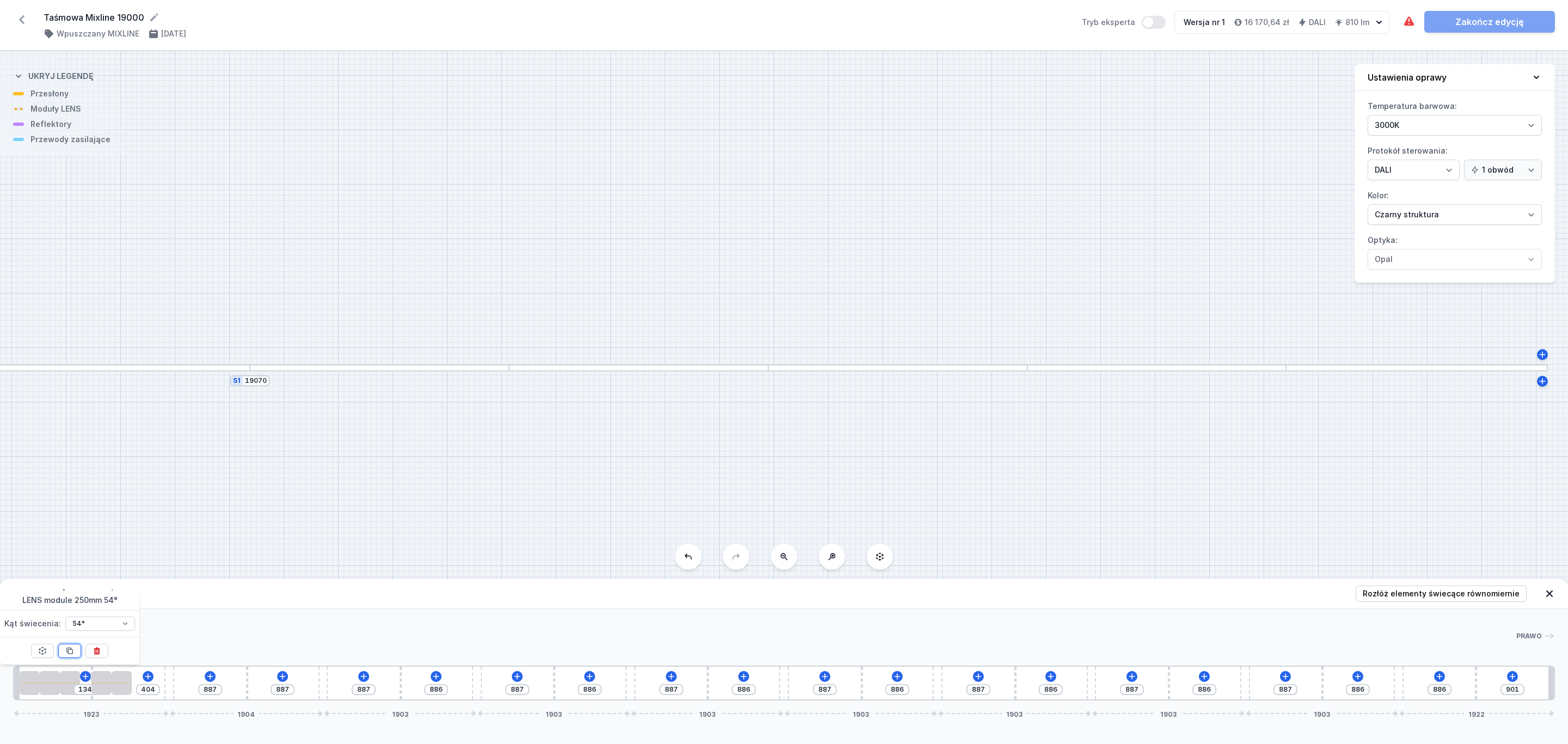
click at [69, 650] on icon at bounding box center [70, 651] width 6 height 6
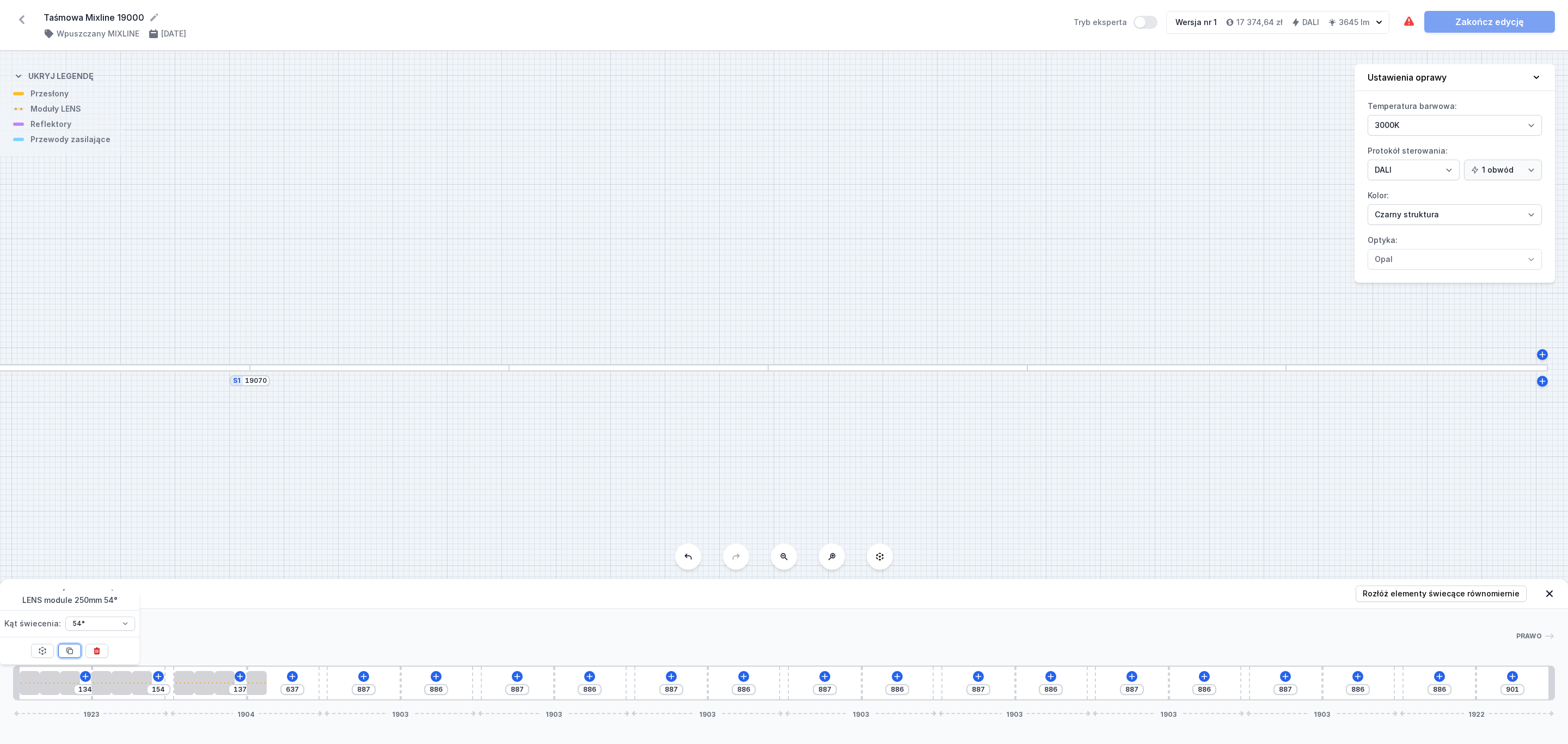
click at [69, 650] on icon at bounding box center [70, 651] width 6 height 6
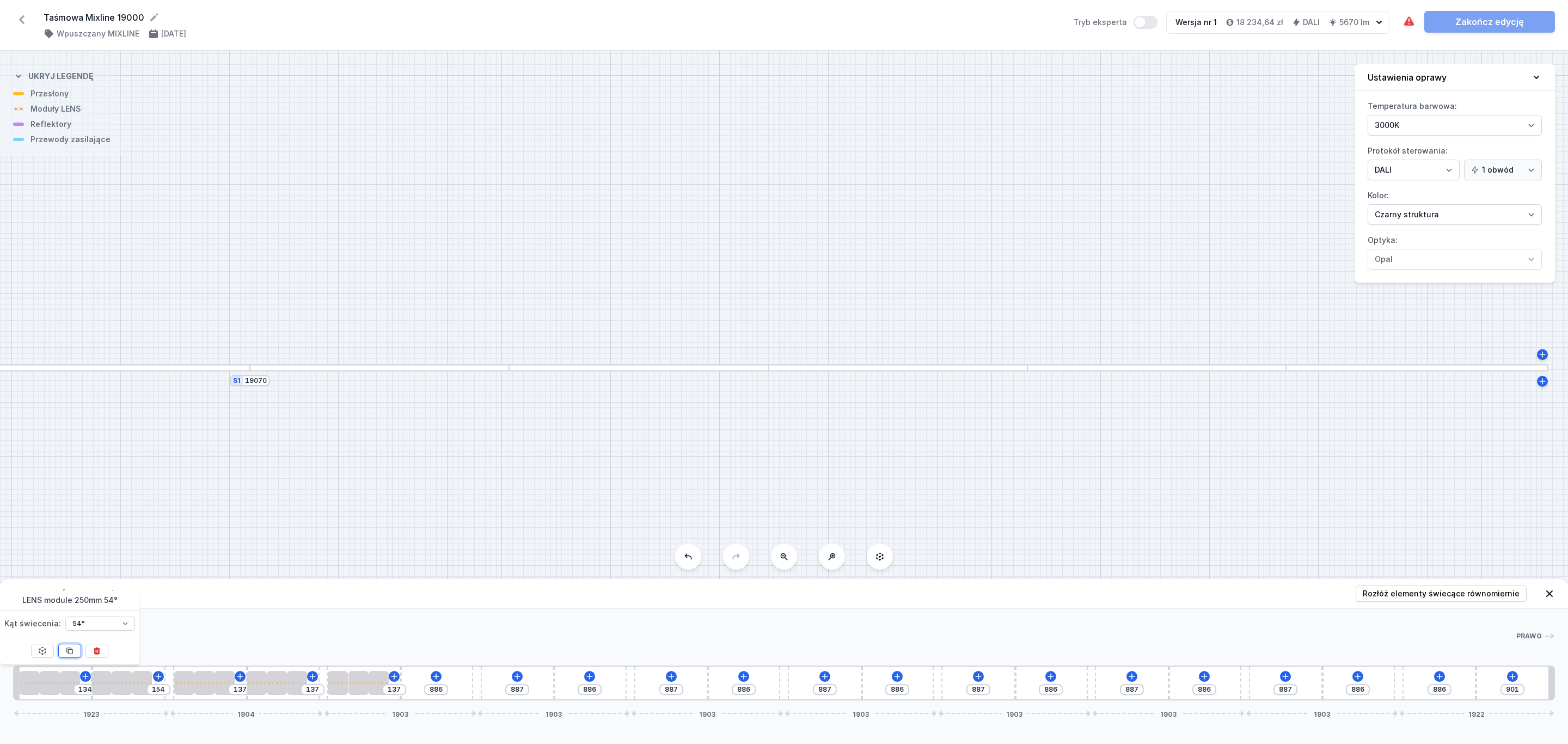
click at [69, 650] on icon at bounding box center [70, 651] width 6 height 6
click at [1437, 597] on span "Rozłóż elementy świecące równomiernie" at bounding box center [1441, 594] width 157 height 11
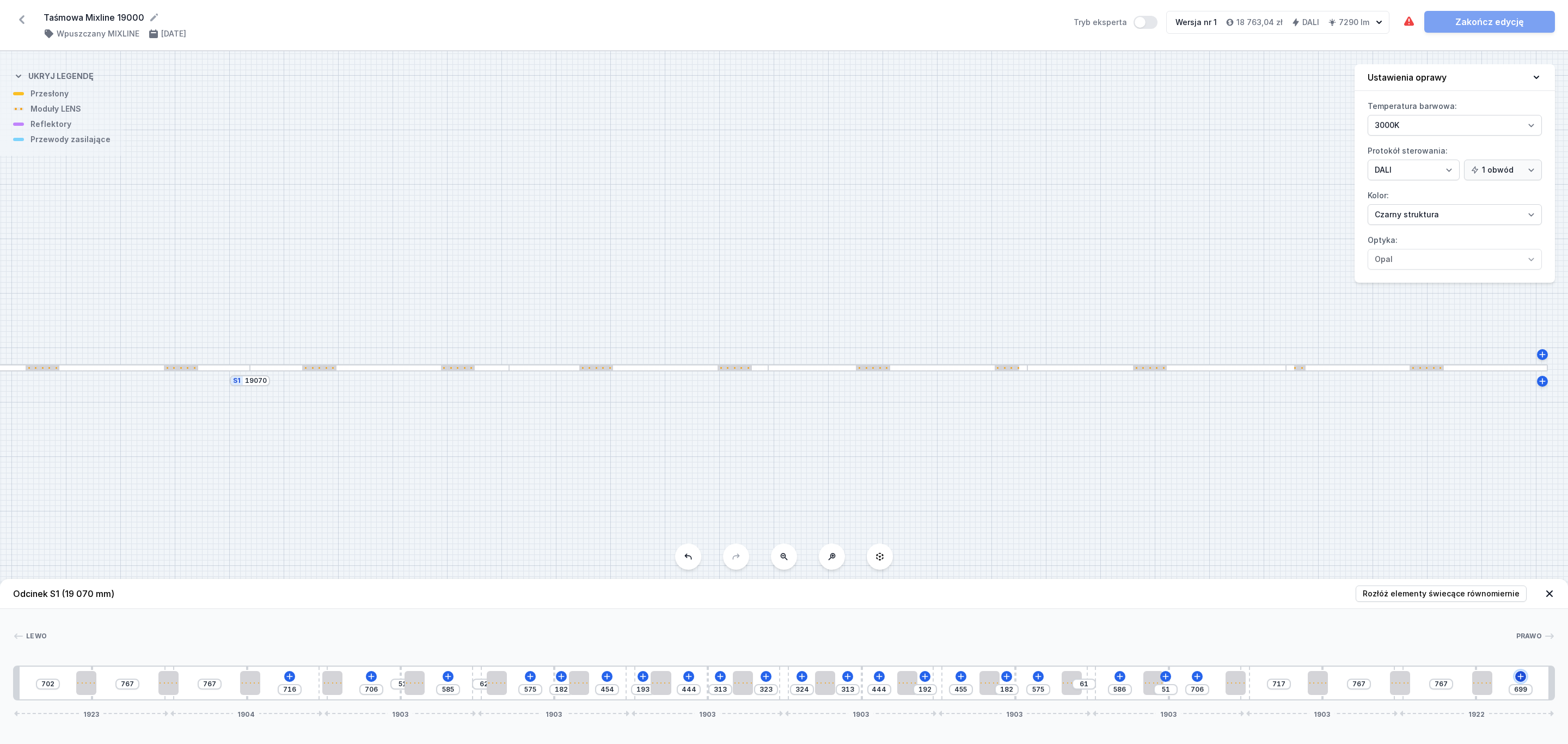
click at [1519, 677] on icon at bounding box center [1520, 676] width 6 height 6
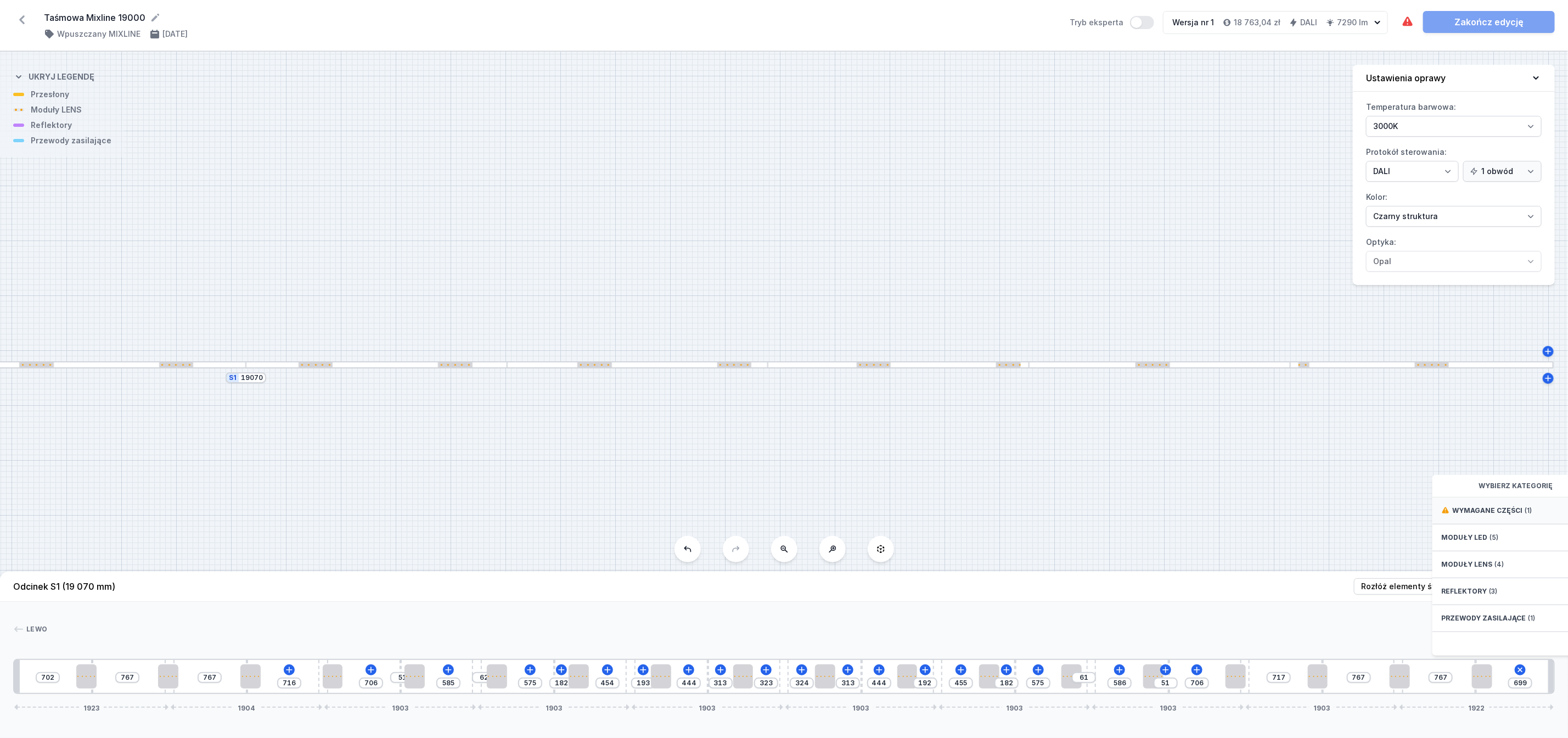
click at [1467, 515] on span "Wymagane części" at bounding box center [1488, 511] width 70 height 9
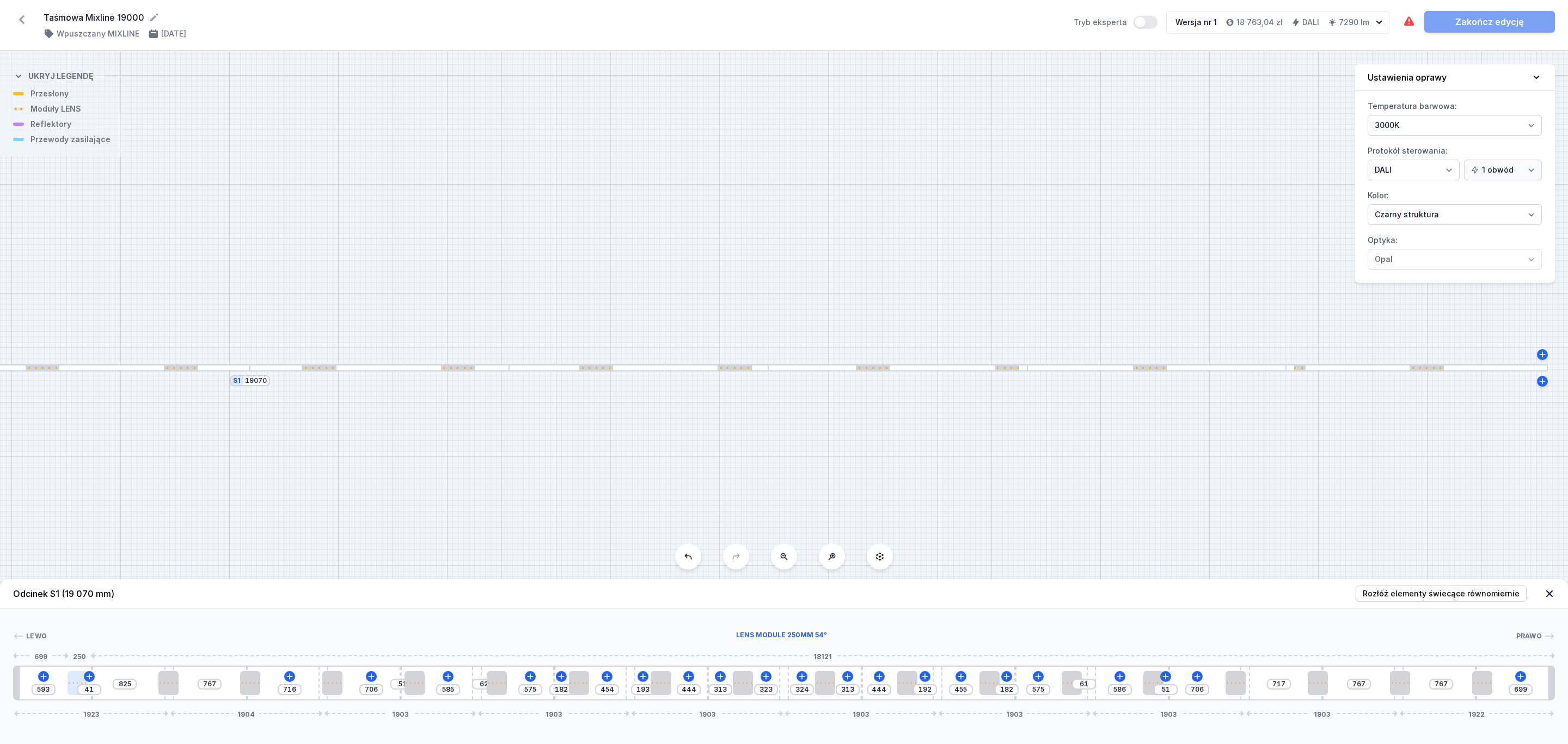
drag, startPoint x: 84, startPoint y: 688, endPoint x: 74, endPoint y: 683, distance: 11.2
click at [74, 683] on div at bounding box center [77, 683] width 20 height 24
drag, startPoint x: 161, startPoint y: 683, endPoint x: 153, endPoint y: 682, distance: 8.1
click at [153, 682] on div at bounding box center [154, 683] width 20 height 24
drag, startPoint x: 250, startPoint y: 685, endPoint x: 128, endPoint y: 698, distance: 122.7
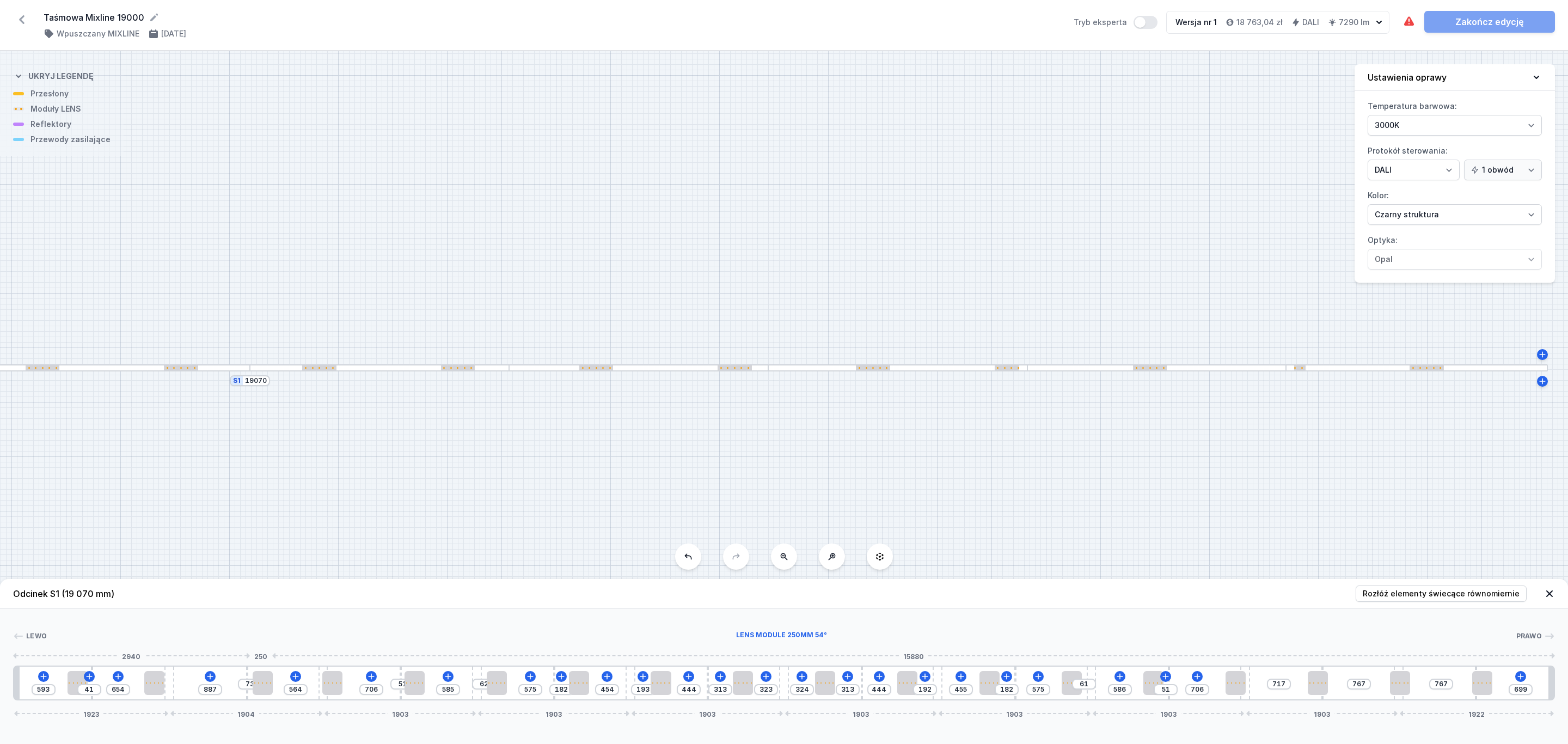
click at [263, 685] on div at bounding box center [263, 683] width 20 height 24
click at [343, 681] on div at bounding box center [338, 683] width 20 height 24
click at [1238, 683] on div "593 41 654 887 73 564 637 51 585 62 575 182 454 193 444 313 323 324 313 444 192…" at bounding box center [783, 683] width 1541 height 35
drag, startPoint x: 1316, startPoint y: 680, endPoint x: 1382, endPoint y: 670, distance: 66.8
click at [1308, 680] on div at bounding box center [1305, 683] width 20 height 24
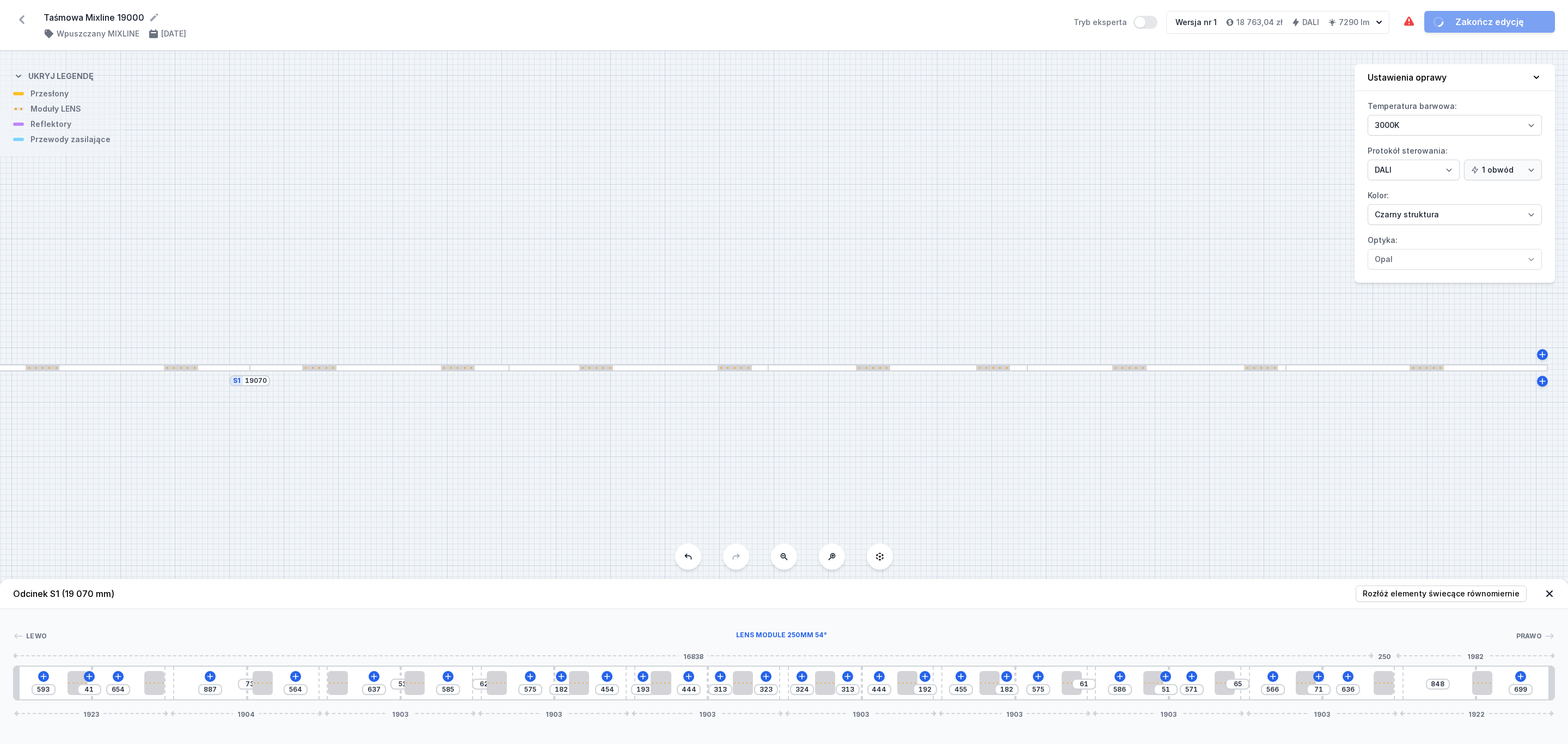
drag, startPoint x: 1400, startPoint y: 685, endPoint x: 1441, endPoint y: 688, distance: 41.1
click at [1386, 688] on div at bounding box center [1383, 683] width 20 height 24
drag, startPoint x: 1483, startPoint y: 685, endPoint x: 1462, endPoint y: 685, distance: 21.0
click at [1462, 685] on div "593 41 654 887 73 564 637 51 585 62 575 182 454 193 444 313 323 324 313 444 192…" at bounding box center [783, 683] width 1541 height 35
click at [1153, 20] on button "Tryb eksperta" at bounding box center [1145, 22] width 24 height 13
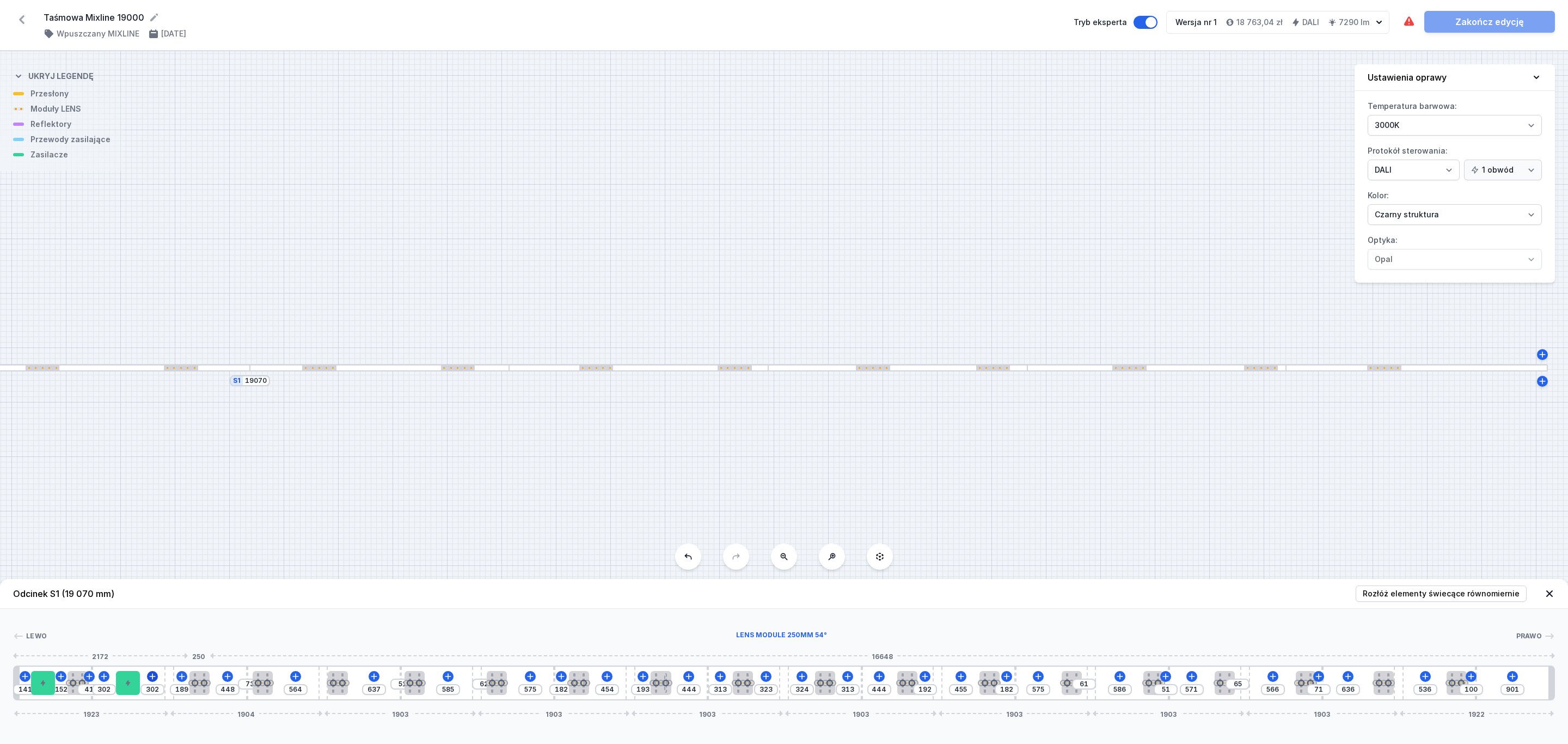
drag, startPoint x: 159, startPoint y: 685, endPoint x: 154, endPoint y: 678, distance: 8.6
drag, startPoint x: 88, startPoint y: 677, endPoint x: 96, endPoint y: 678, distance: 8.1
click at [96, 678] on div "141 152 41 302 302 209 428 73 564 637 51 585 62 575 182 454 193 444 313 323 324…" at bounding box center [783, 683] width 1541 height 35
drag, startPoint x: 90, startPoint y: 670, endPoint x: 116, endPoint y: 673, distance: 26.2
drag, startPoint x: 77, startPoint y: 677, endPoint x: 87, endPoint y: 678, distance: 10.0
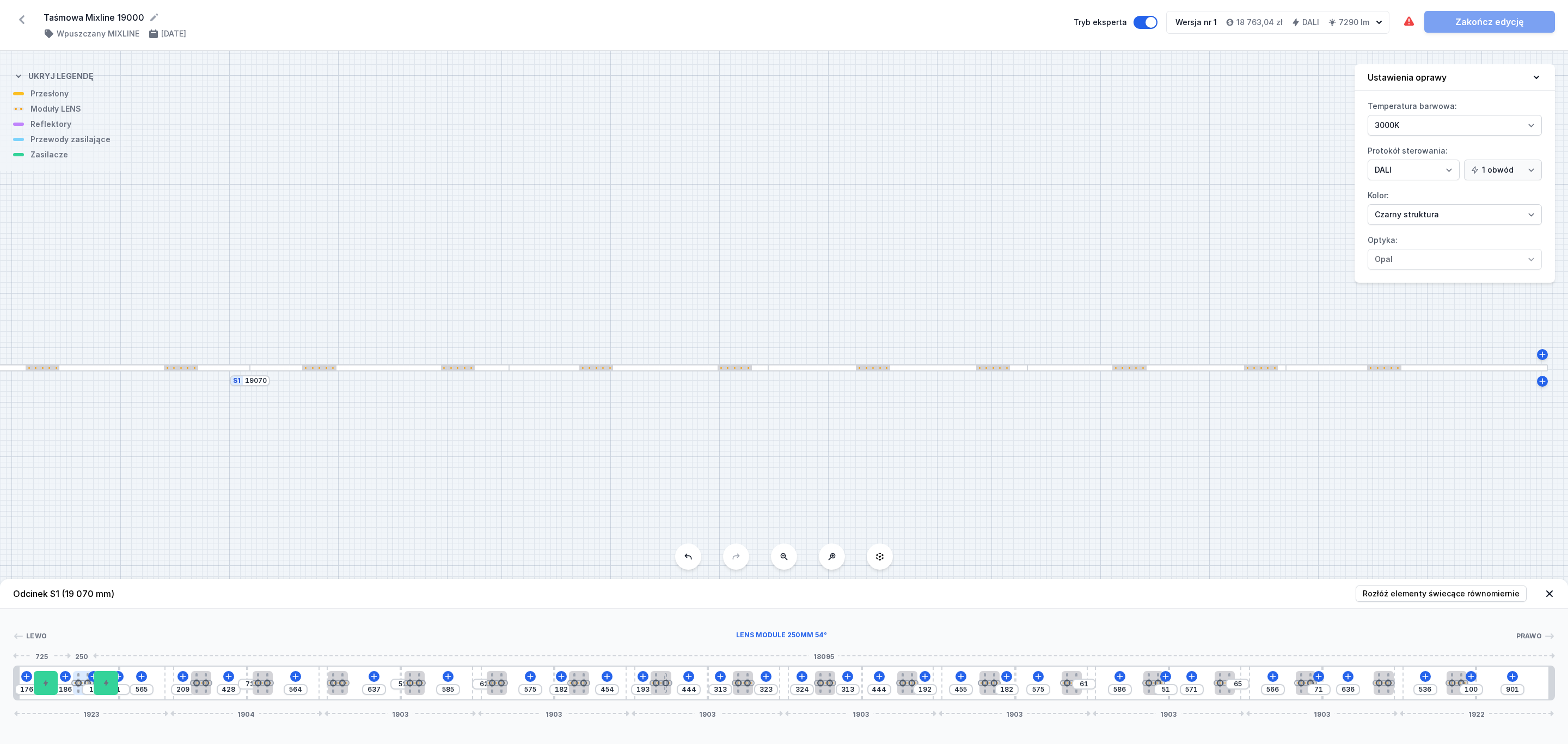
click at [87, 678] on div at bounding box center [83, 683] width 20 height 24
drag, startPoint x: 103, startPoint y: 678, endPoint x: 1517, endPoint y: 673, distance: 1414.0
click at [1523, 678] on div "176 186 10 1 565 209 428 73 564 637 51 585 62 575 182 454 193 444 313 323 324 3…" at bounding box center [783, 683] width 1541 height 35
drag, startPoint x: 100, startPoint y: 673, endPoint x: 149, endPoint y: 627, distance: 67.2
click at [156, 629] on div "Lewo Prawo 1 2 3 4 5 6 3 5 3 6 3 5 3 6 3 5 3 6 3 5 3 6 3 5 3 6 3 5 3 6 3 5 3 6 …" at bounding box center [784, 654] width 1568 height 92
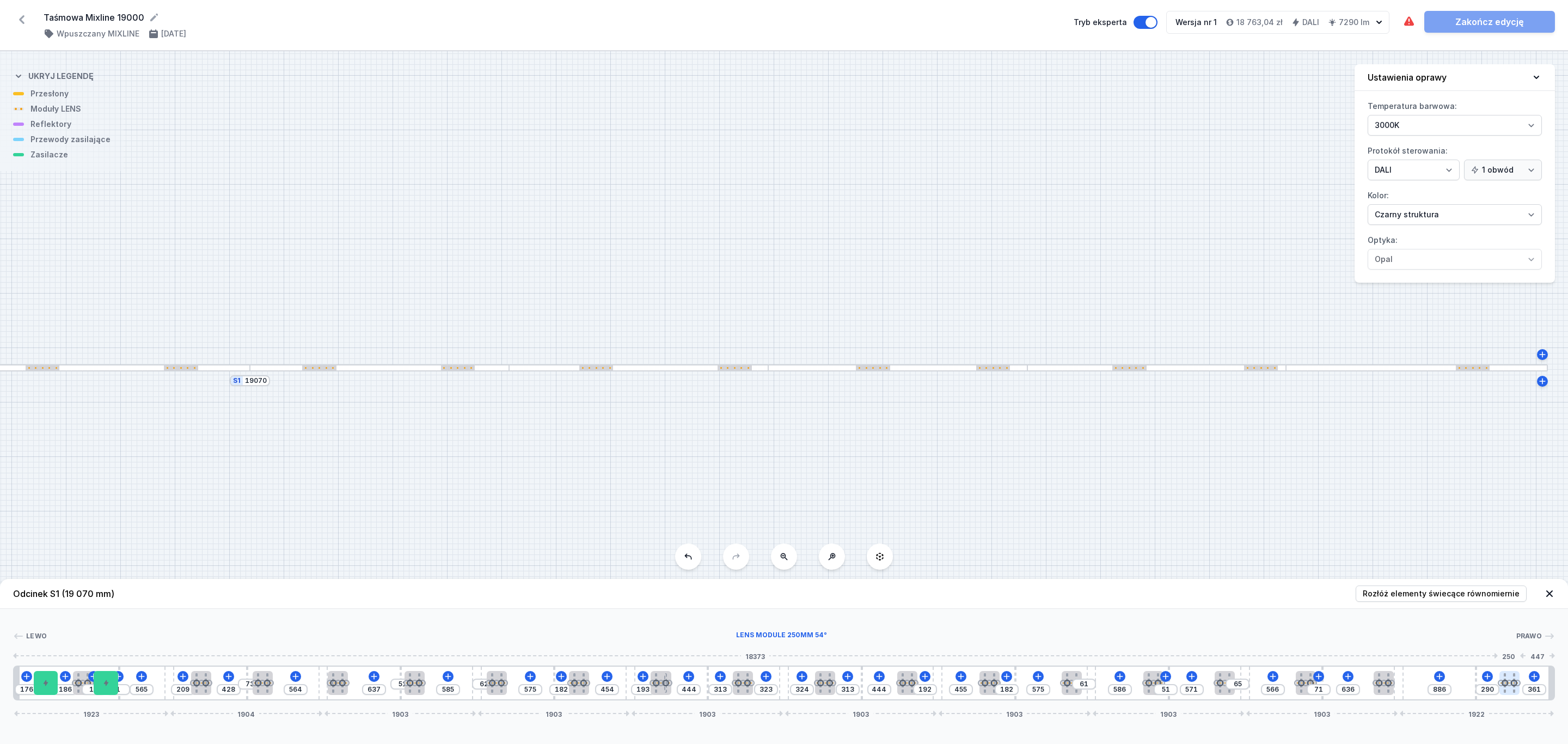
drag, startPoint x: 1460, startPoint y: 683, endPoint x: 1518, endPoint y: 683, distance: 58.0
drag, startPoint x: 1382, startPoint y: 685, endPoint x: 1439, endPoint y: 688, distance: 57.1
drag, startPoint x: 1304, startPoint y: 683, endPoint x: 1355, endPoint y: 683, distance: 51.0
click at [1284, 677] on icon at bounding box center [1285, 676] width 6 height 6
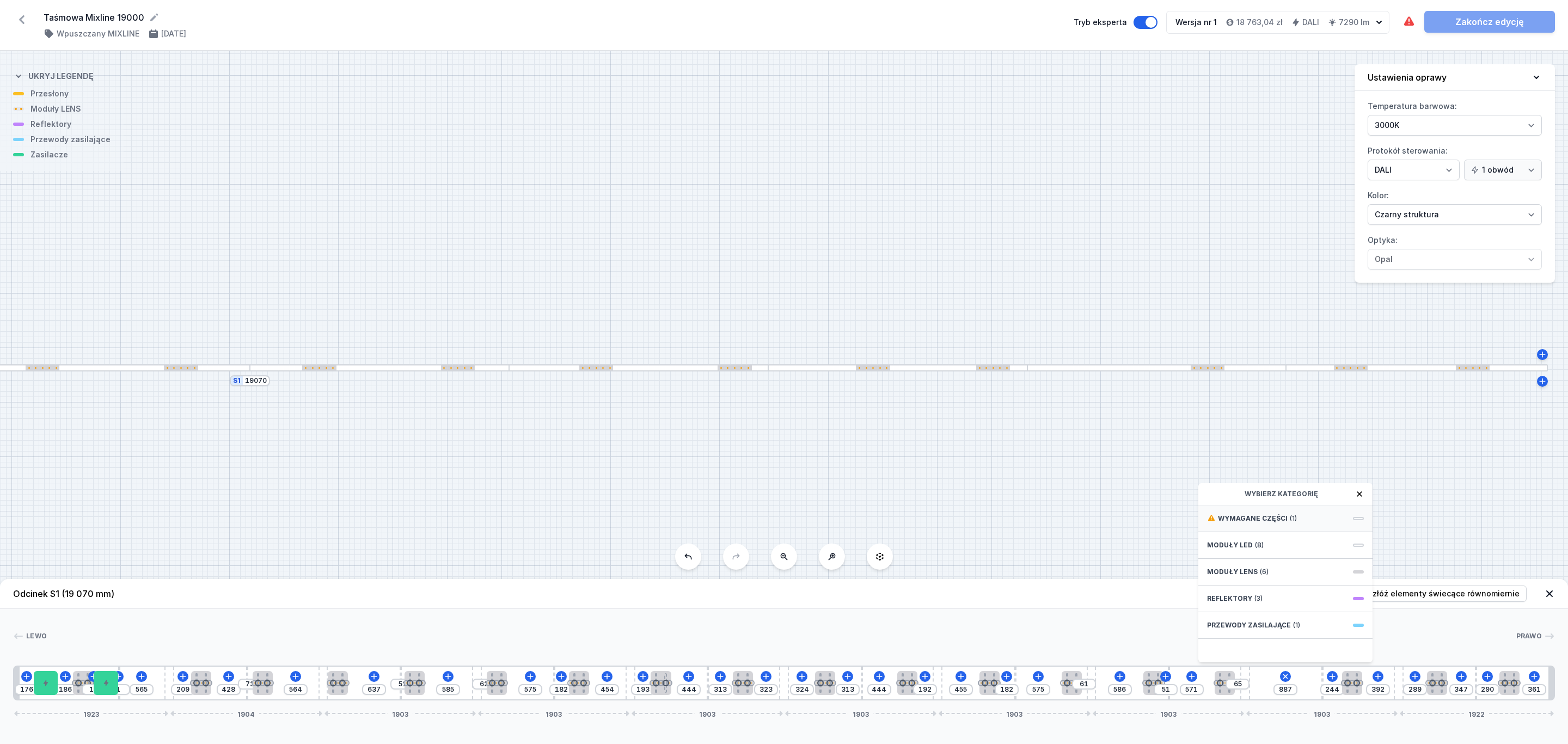
click at [1274, 518] on span "Wymagane części" at bounding box center [1253, 518] width 70 height 9
click at [1263, 515] on span "Hole for power supply cable" at bounding box center [1285, 518] width 157 height 11
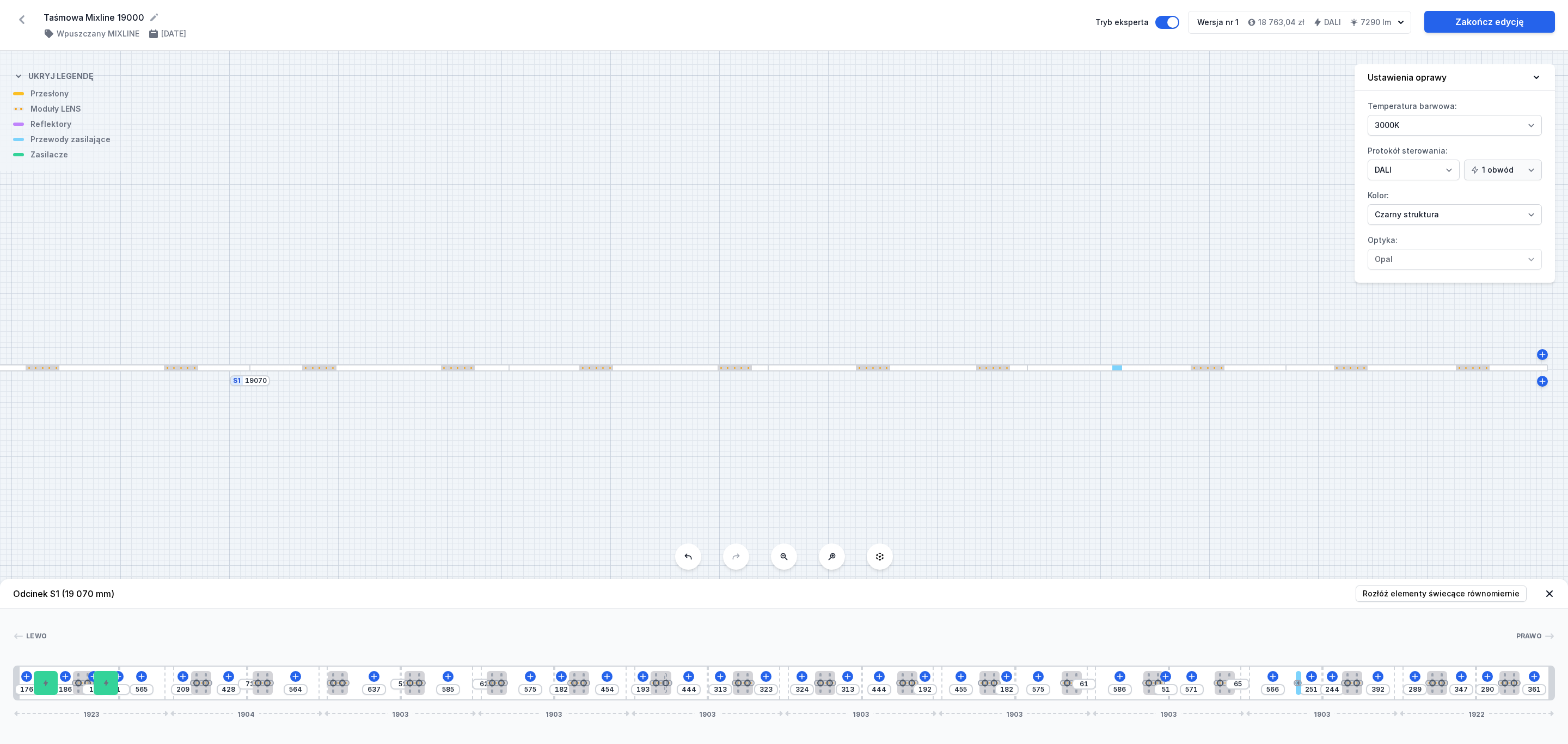
drag, startPoint x: 1253, startPoint y: 681, endPoint x: 1302, endPoint y: 683, distance: 49.0
click at [1302, 683] on div "176 186 10 1 565 209 428 73 564 637 51 585 62 575 182 454 193 444 313 323 324 3…" at bounding box center [783, 683] width 1541 height 35
drag, startPoint x: 1222, startPoint y: 680, endPoint x: 1266, endPoint y: 682, distance: 44.0
click at [1498, 16] on link "Zakończ edycję" at bounding box center [1489, 22] width 130 height 22
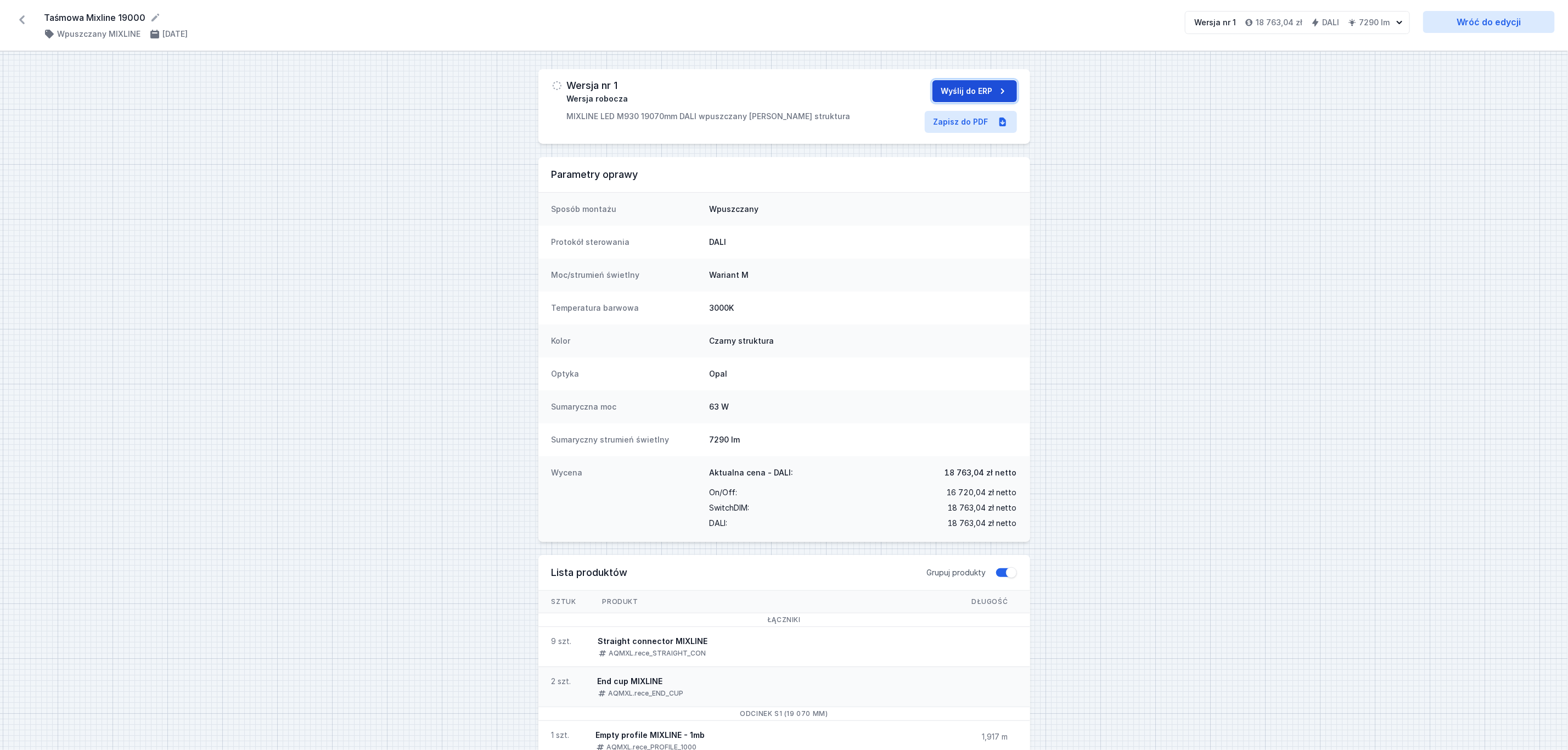
click at [951, 86] on button "Wyślij do ERP" at bounding box center [975, 91] width 85 height 22
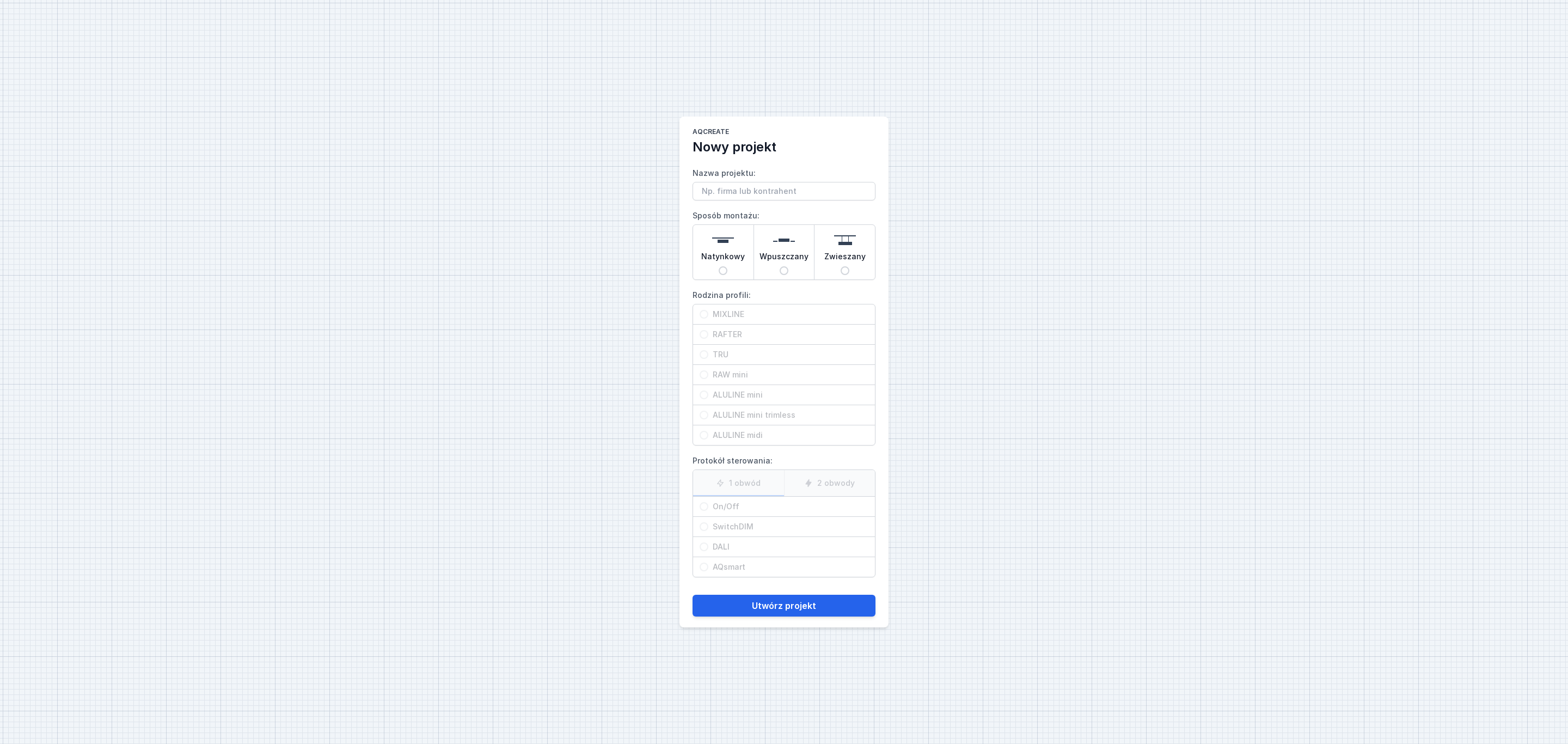
click at [753, 189] on input "Nazwa projektu:" at bounding box center [784, 191] width 183 height 19
click at [790, 237] on img at bounding box center [783, 240] width 22 height 22
click at [788, 267] on input "Wpuszczany" at bounding box center [784, 271] width 9 height 9
click at [733, 309] on span "MIXLINE" at bounding box center [788, 314] width 160 height 11
click at [708, 310] on input "MIXLINE" at bounding box center [704, 314] width 9 height 9
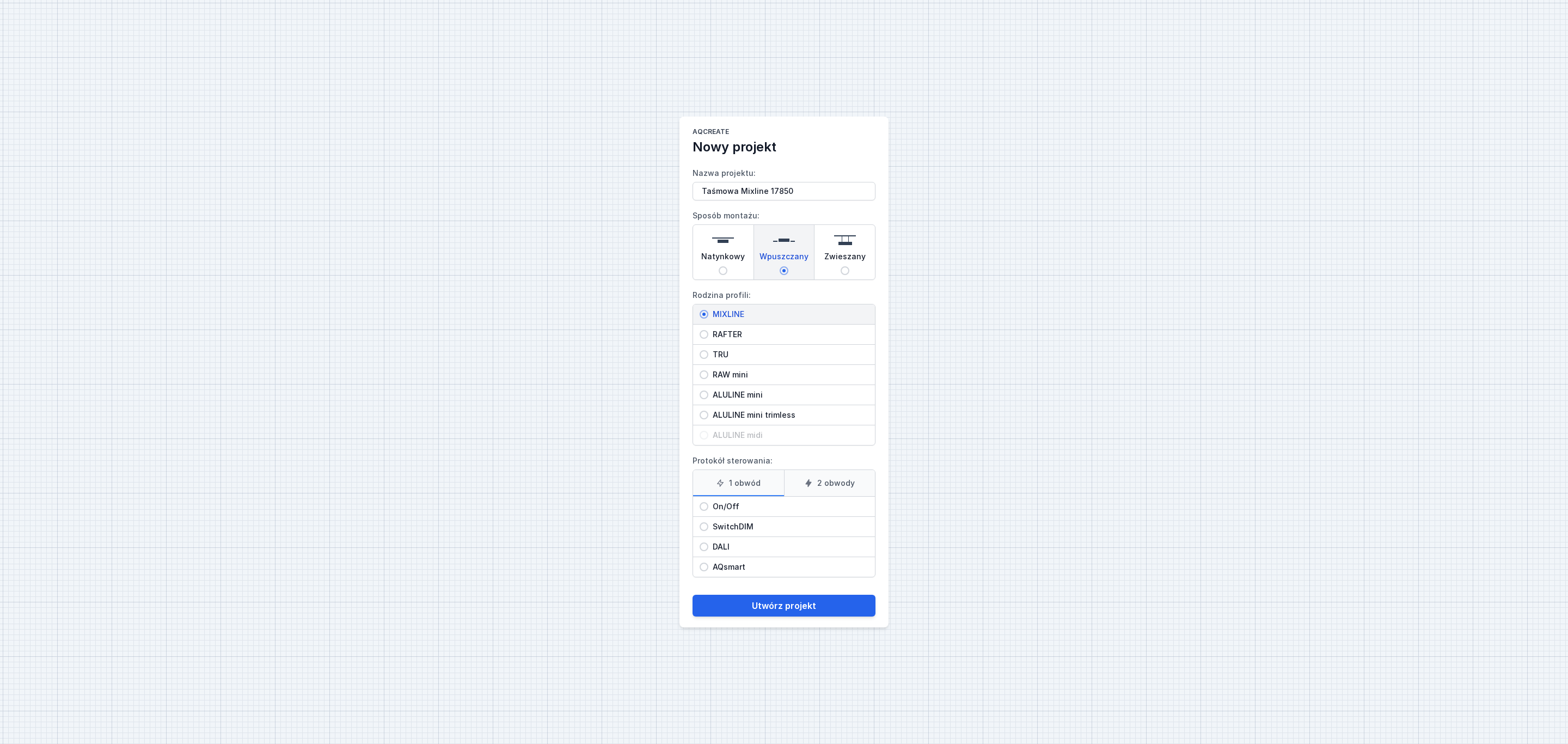
drag, startPoint x: 701, startPoint y: 548, endPoint x: 725, endPoint y: 591, distance: 49.2
click at [701, 549] on input "DALI" at bounding box center [704, 547] width 9 height 9
click at [769, 609] on button "Utwórz projekt" at bounding box center [784, 605] width 183 height 22
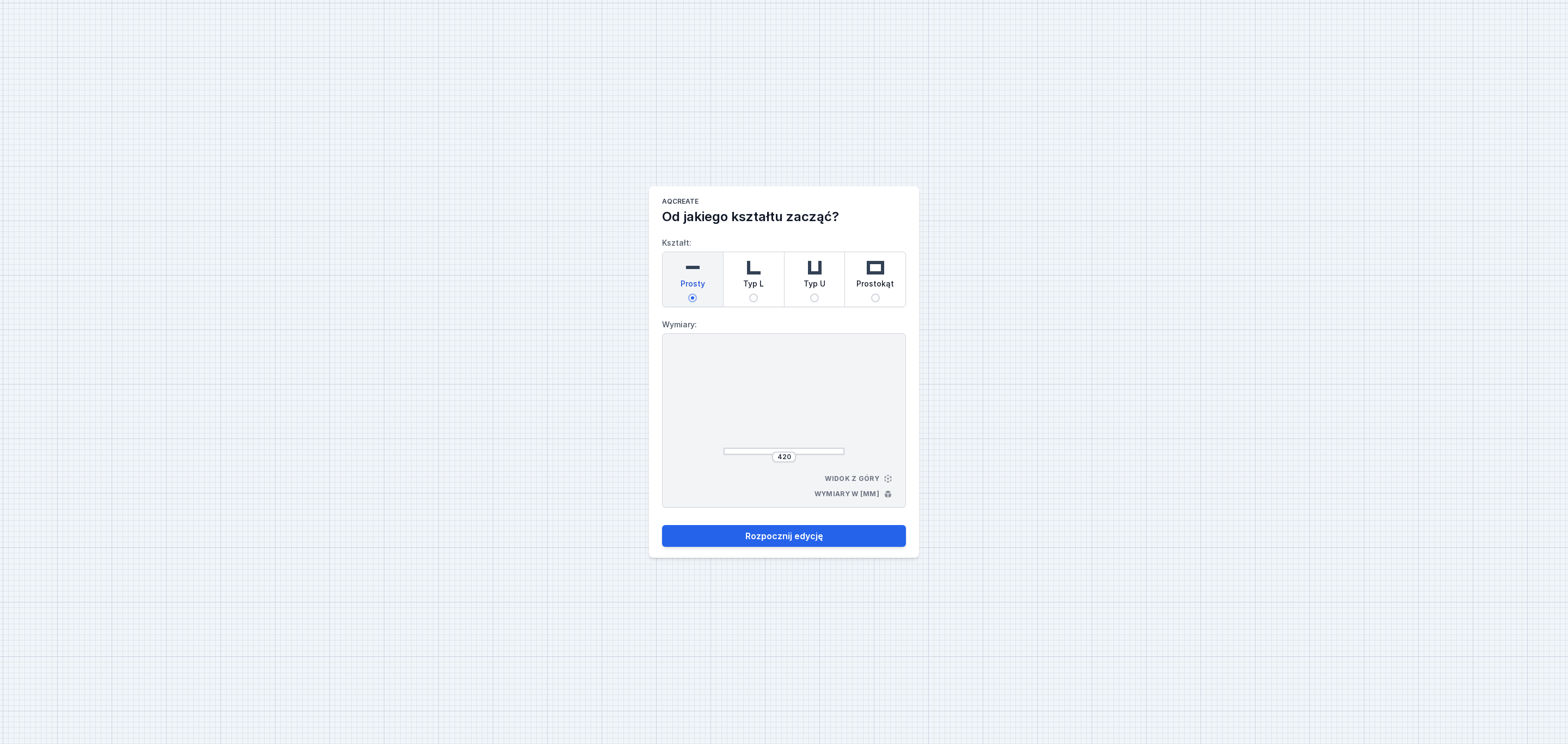
click at [704, 276] on div "Prosty" at bounding box center [693, 280] width 61 height 54
click at [697, 294] on input "Prosty" at bounding box center [692, 298] width 9 height 9
click at [788, 454] on input "420" at bounding box center [784, 457] width 17 height 9
click at [804, 540] on button "Rozpocznij edycję" at bounding box center [784, 536] width 244 height 22
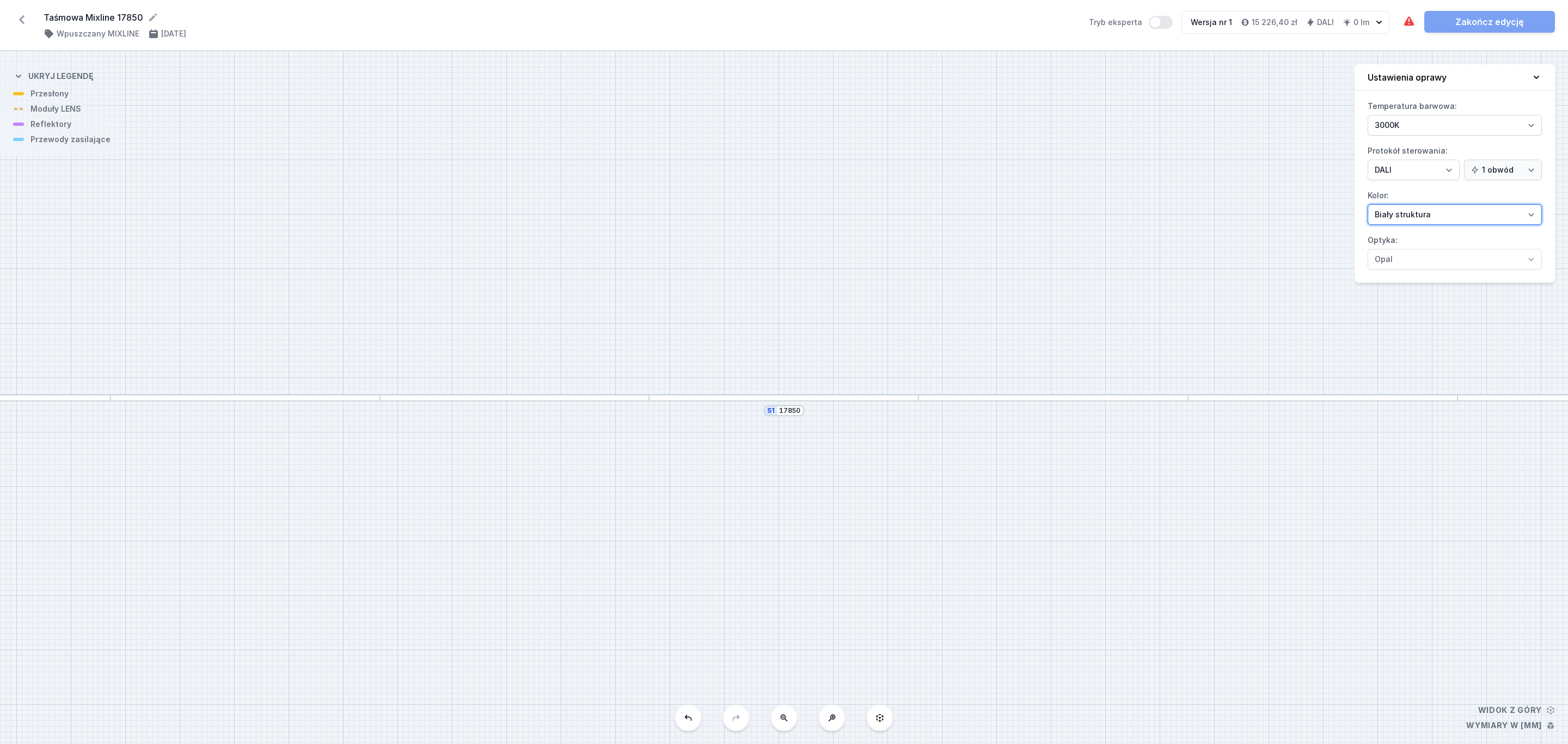
click at [1531, 220] on select "Biały struktura Czarny struktura Złoty struktura Miedziany Szary Inny (z palety…" at bounding box center [1455, 214] width 174 height 20
click at [1368, 206] on select "Biały struktura Czarny struktura Złoty struktura Miedziany Szary Inny (z palety…" at bounding box center [1455, 214] width 174 height 20
click at [573, 395] on div at bounding box center [515, 397] width 270 height 7
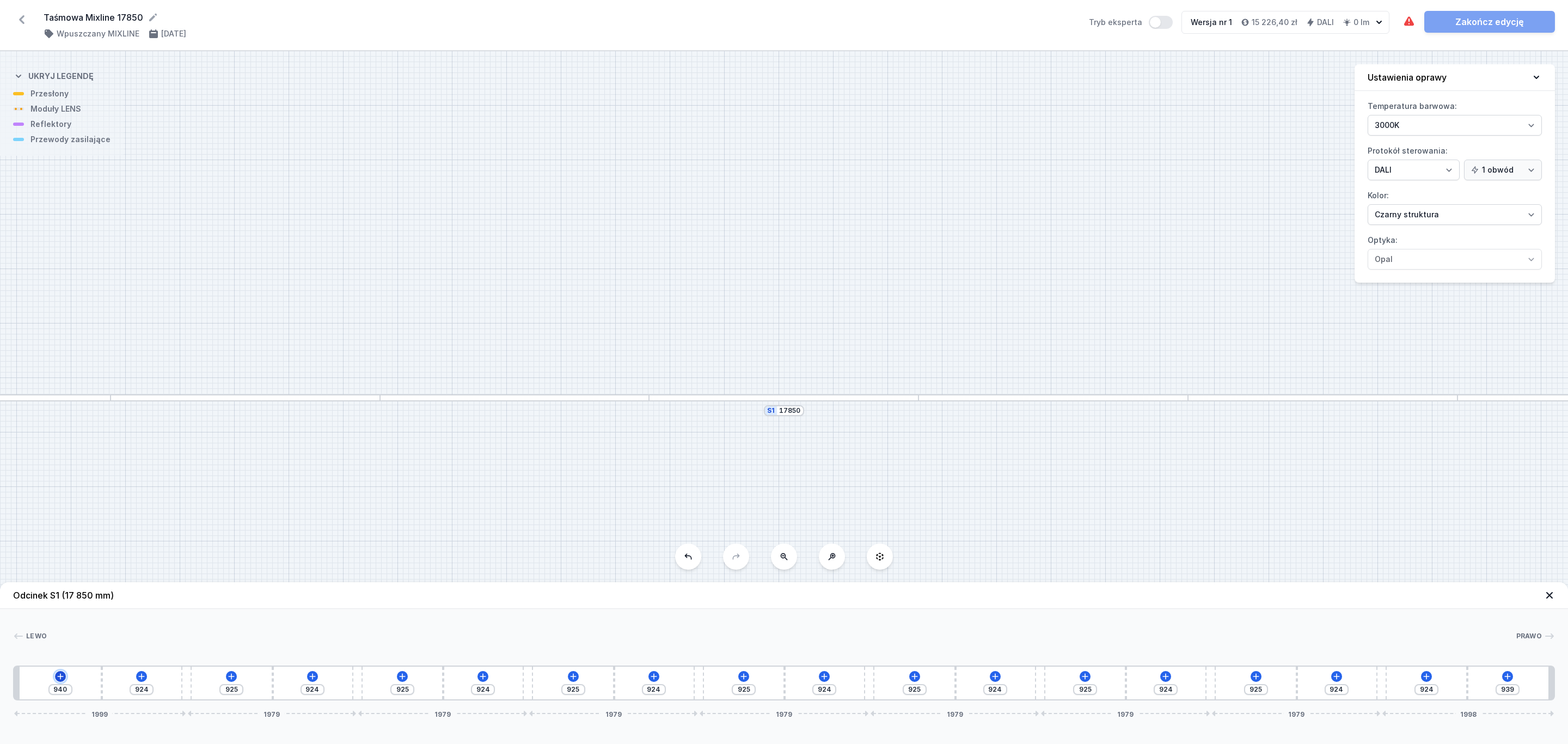
click at [61, 678] on icon at bounding box center [60, 676] width 6 height 6
click at [66, 572] on div "Moduły LENS (6)" at bounding box center [61, 571] width 174 height 27
click at [83, 541] on span "LENS module 250mm 54°" at bounding box center [61, 542] width 157 height 11
click at [33, 688] on div at bounding box center [30, 683] width 22 height 24
click at [70, 651] on icon at bounding box center [70, 651] width 9 height 9
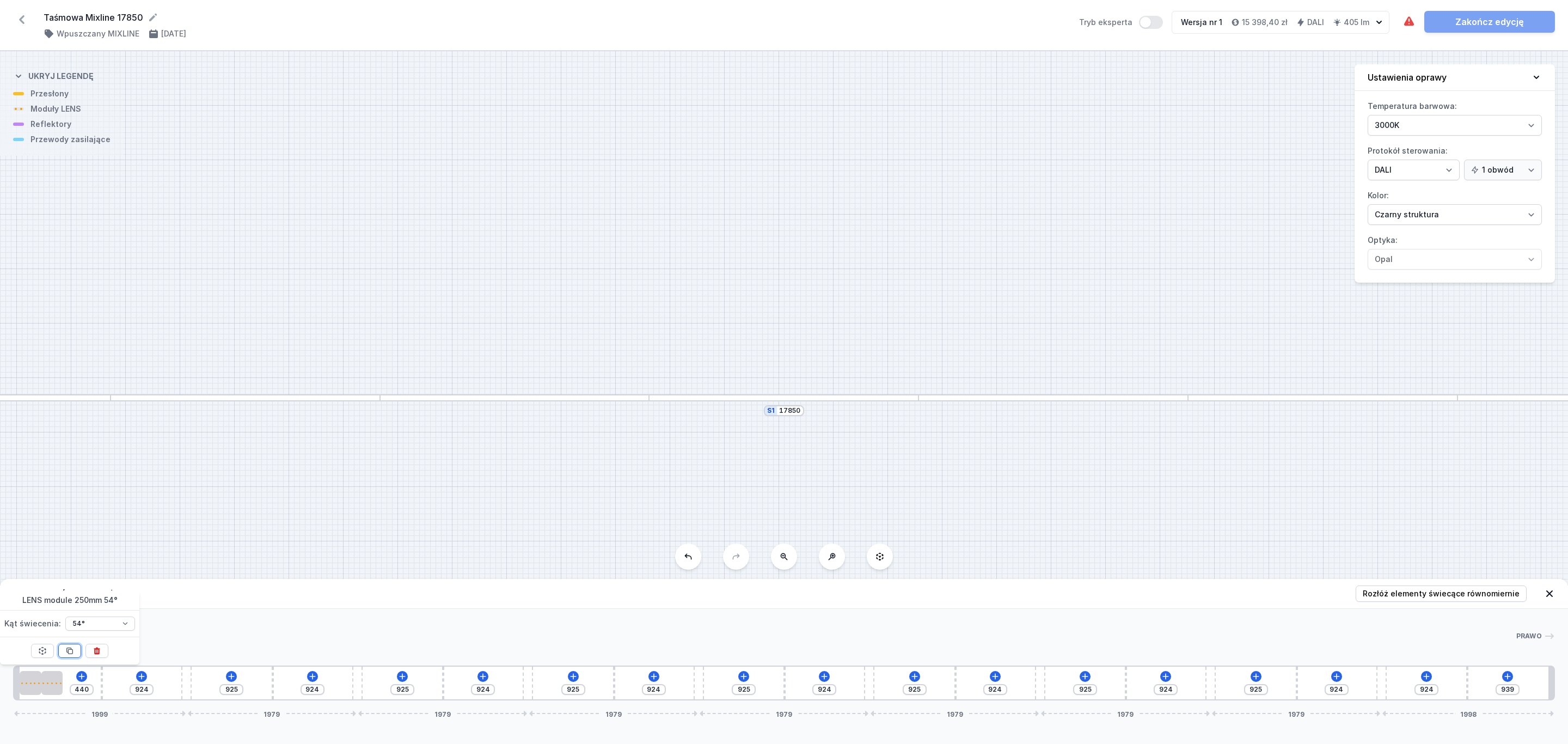
click at [70, 651] on icon at bounding box center [70, 651] width 9 height 9
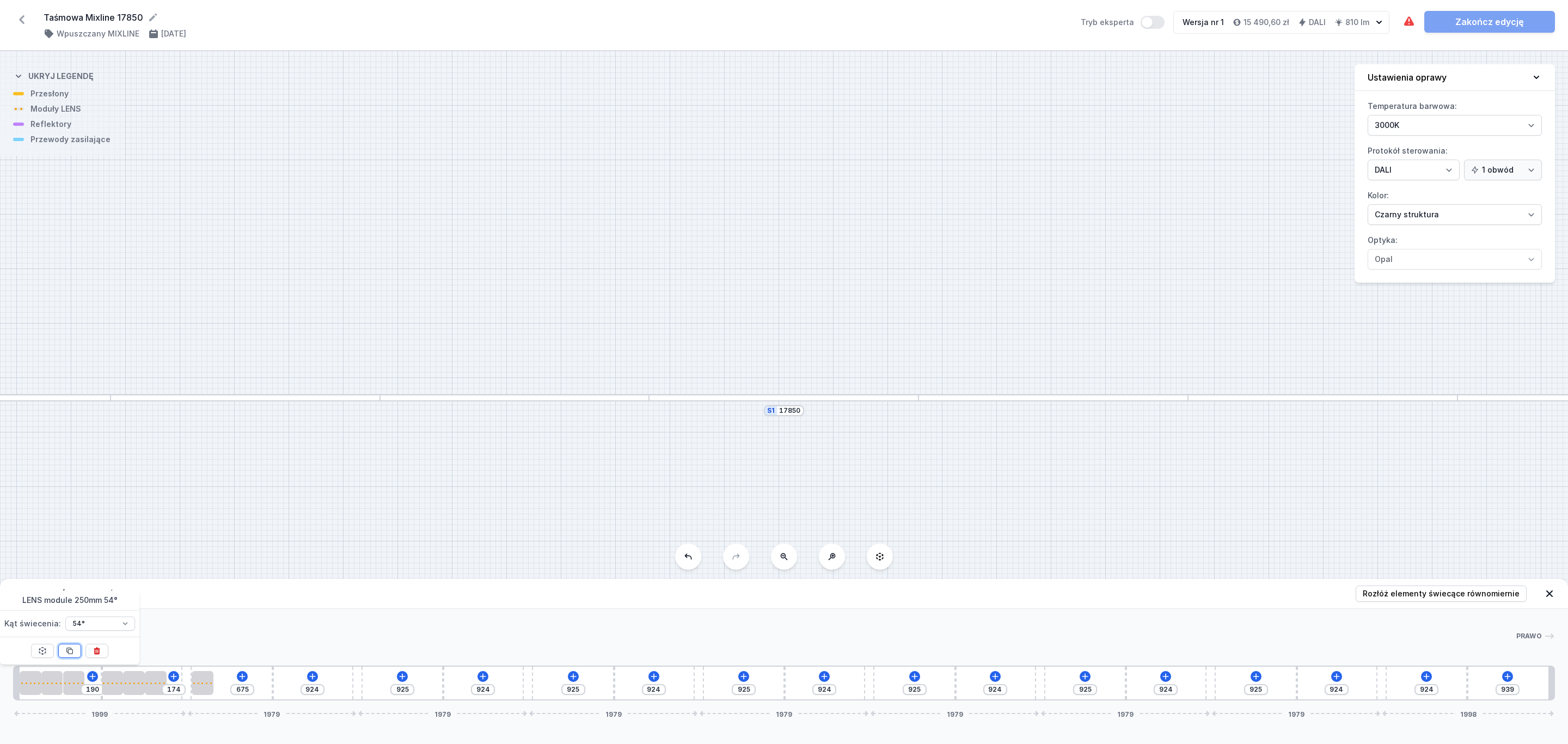
click at [70, 651] on icon at bounding box center [70, 651] width 9 height 9
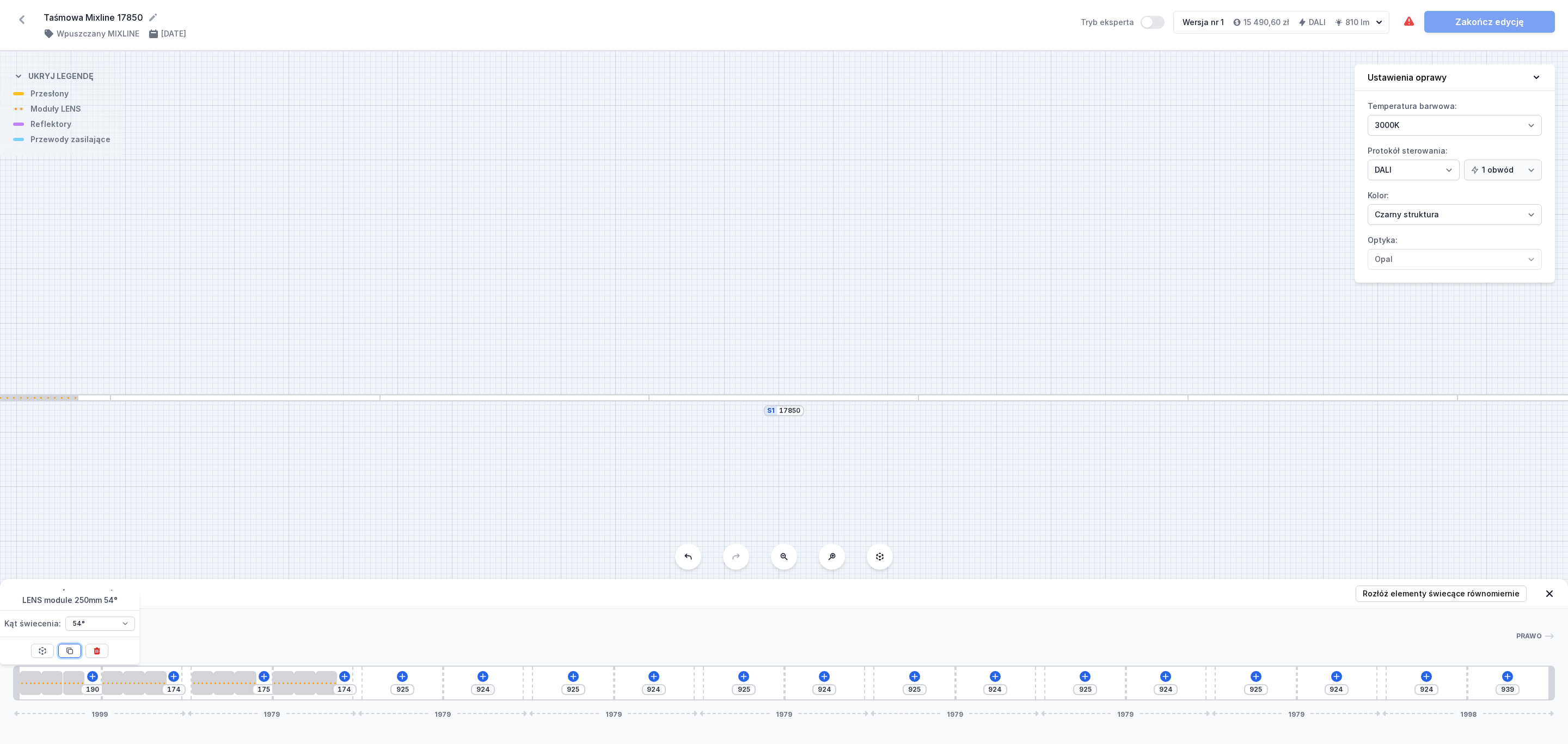
click at [70, 651] on icon at bounding box center [70, 651] width 9 height 9
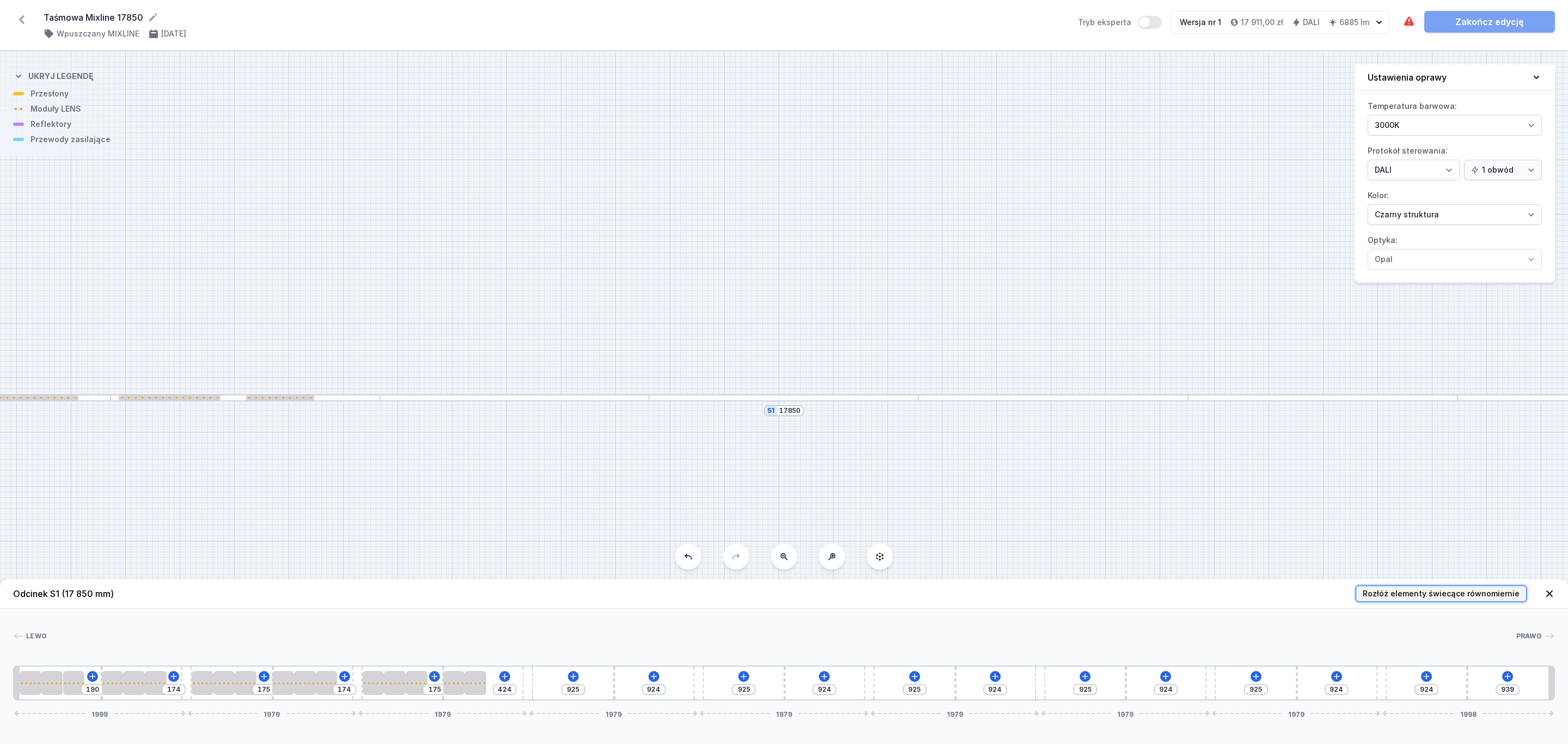
click at [1424, 589] on span "Rozłóż elementy świecące równomiernie" at bounding box center [1441, 594] width 157 height 11
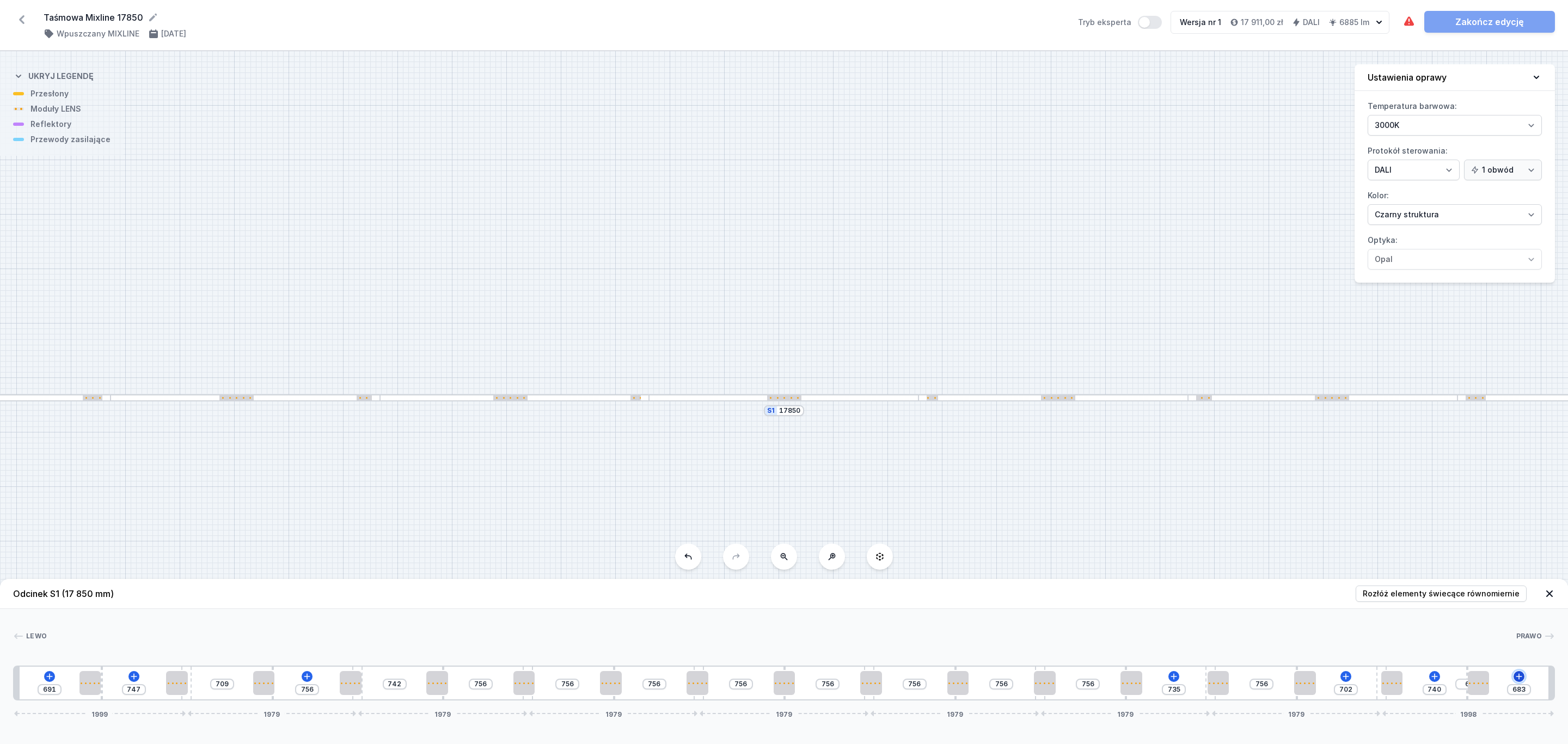
click at [1517, 675] on icon at bounding box center [1519, 676] width 9 height 9
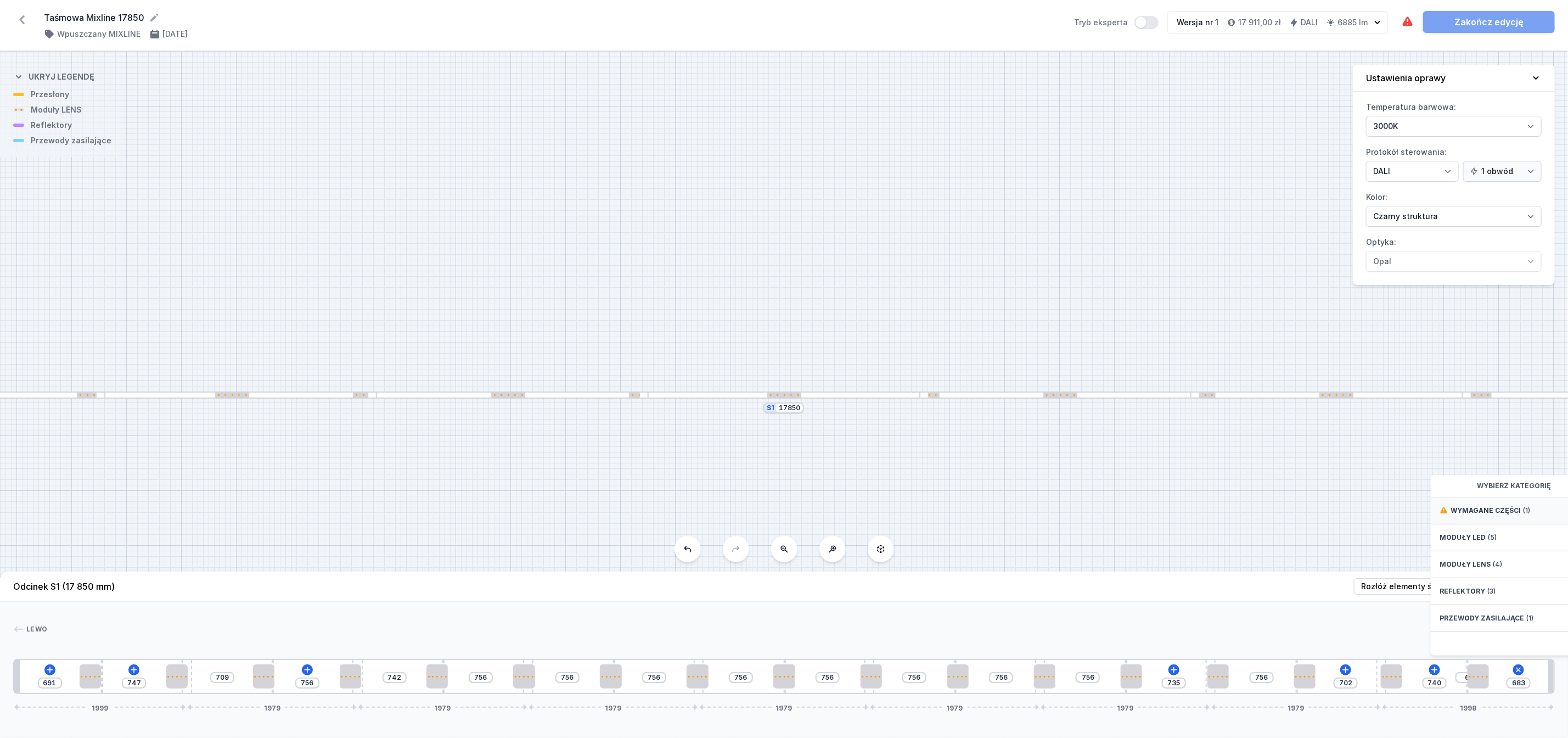
click at [1489, 515] on span "Wymagane części" at bounding box center [1486, 511] width 70 height 9
click at [1484, 515] on span "Hole for power supply cable" at bounding box center [1519, 510] width 158 height 11
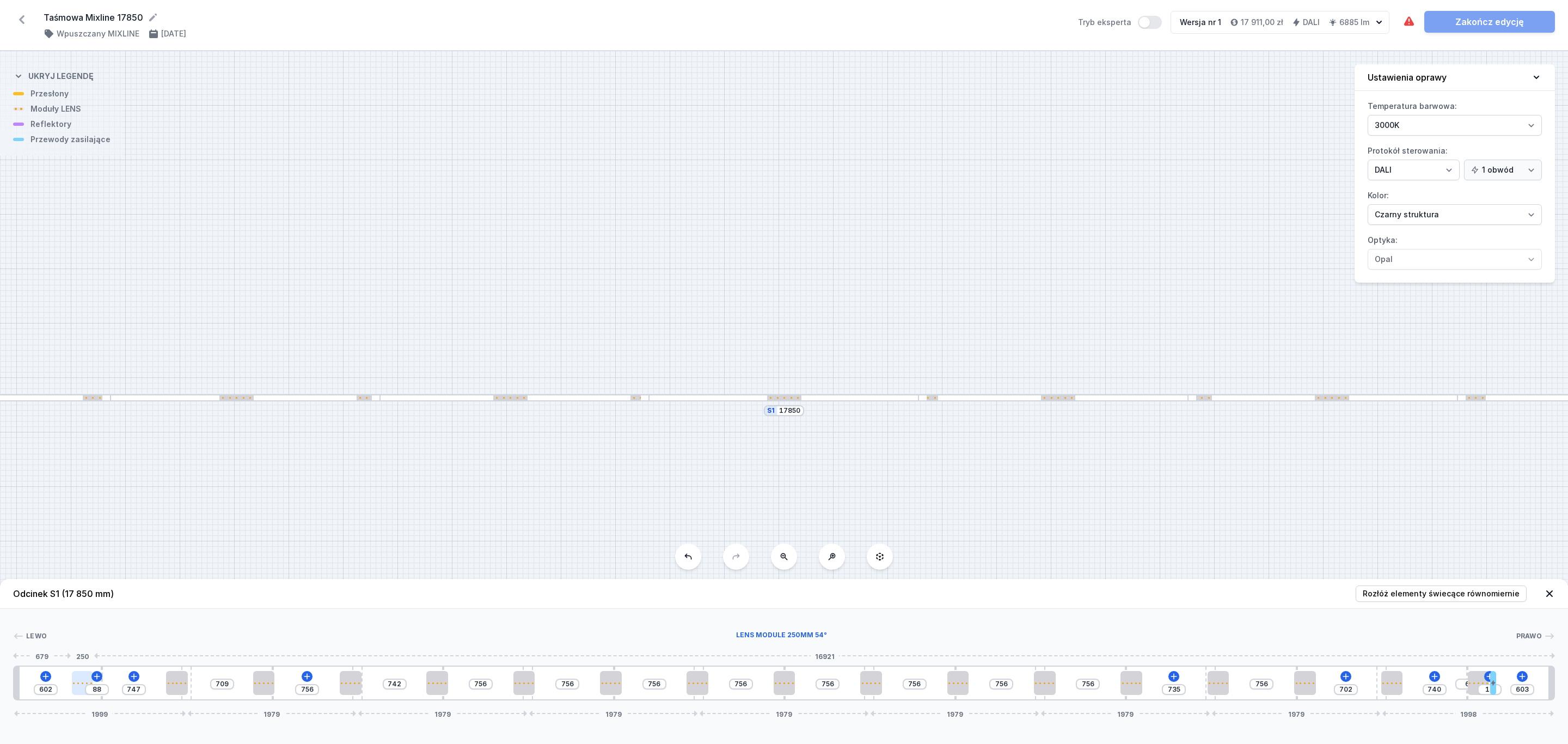
drag, startPoint x: 93, startPoint y: 686, endPoint x: 84, endPoint y: 685, distance: 9.1
click at [84, 685] on div at bounding box center [82, 683] width 22 height 24
drag, startPoint x: 174, startPoint y: 683, endPoint x: 171, endPoint y: 677, distance: 6.7
click at [162, 678] on div at bounding box center [166, 683] width 22 height 24
drag, startPoint x: 263, startPoint y: 682, endPoint x: 255, endPoint y: 675, distance: 10.6
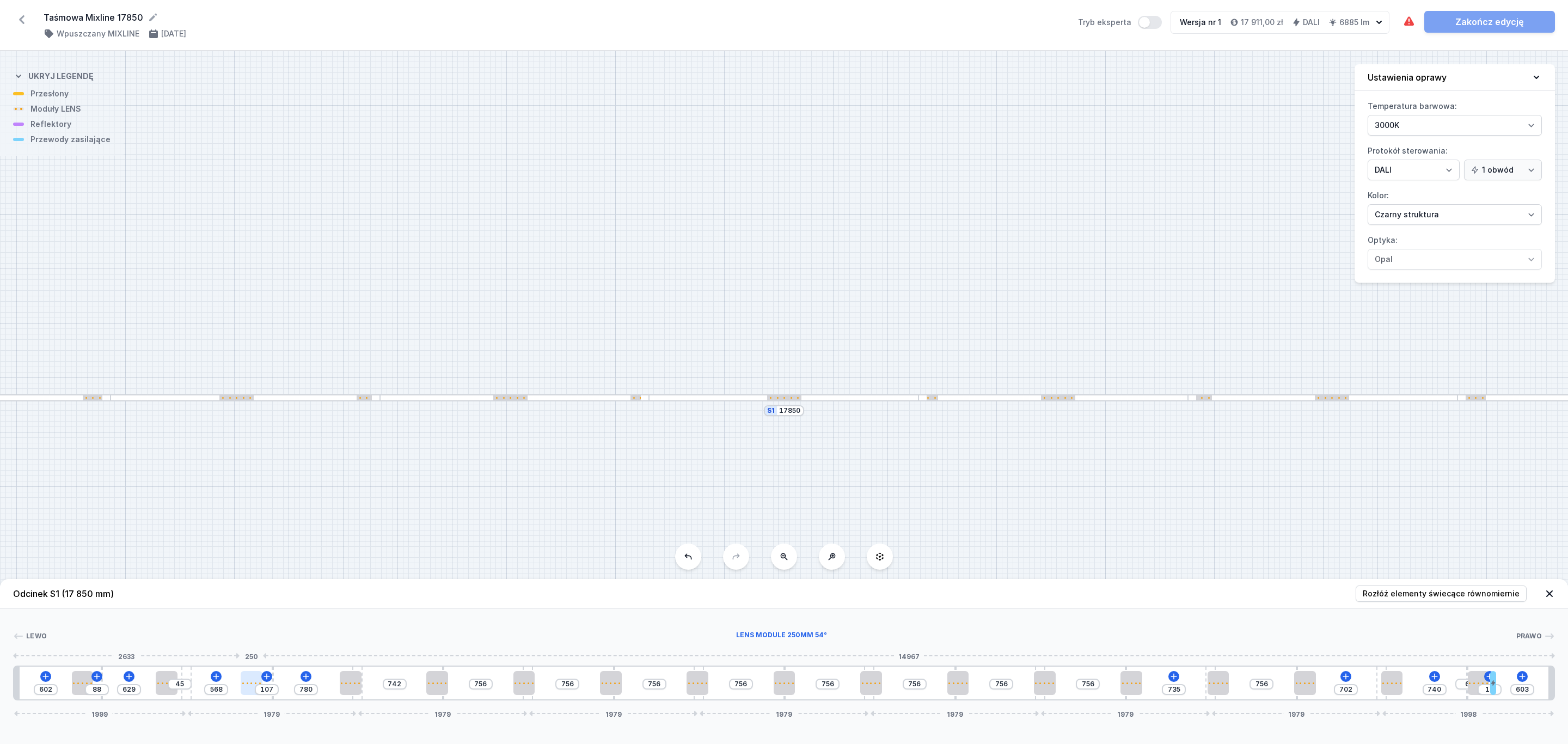
click at [252, 677] on div at bounding box center [251, 683] width 22 height 24
drag, startPoint x: 344, startPoint y: 683, endPoint x: 345, endPoint y: 672, distance: 11.0
click at [328, 677] on div at bounding box center [334, 683] width 22 height 24
drag, startPoint x: 438, startPoint y: 685, endPoint x: 425, endPoint y: 680, distance: 13.9
click at [425, 680] on div at bounding box center [422, 683] width 22 height 24
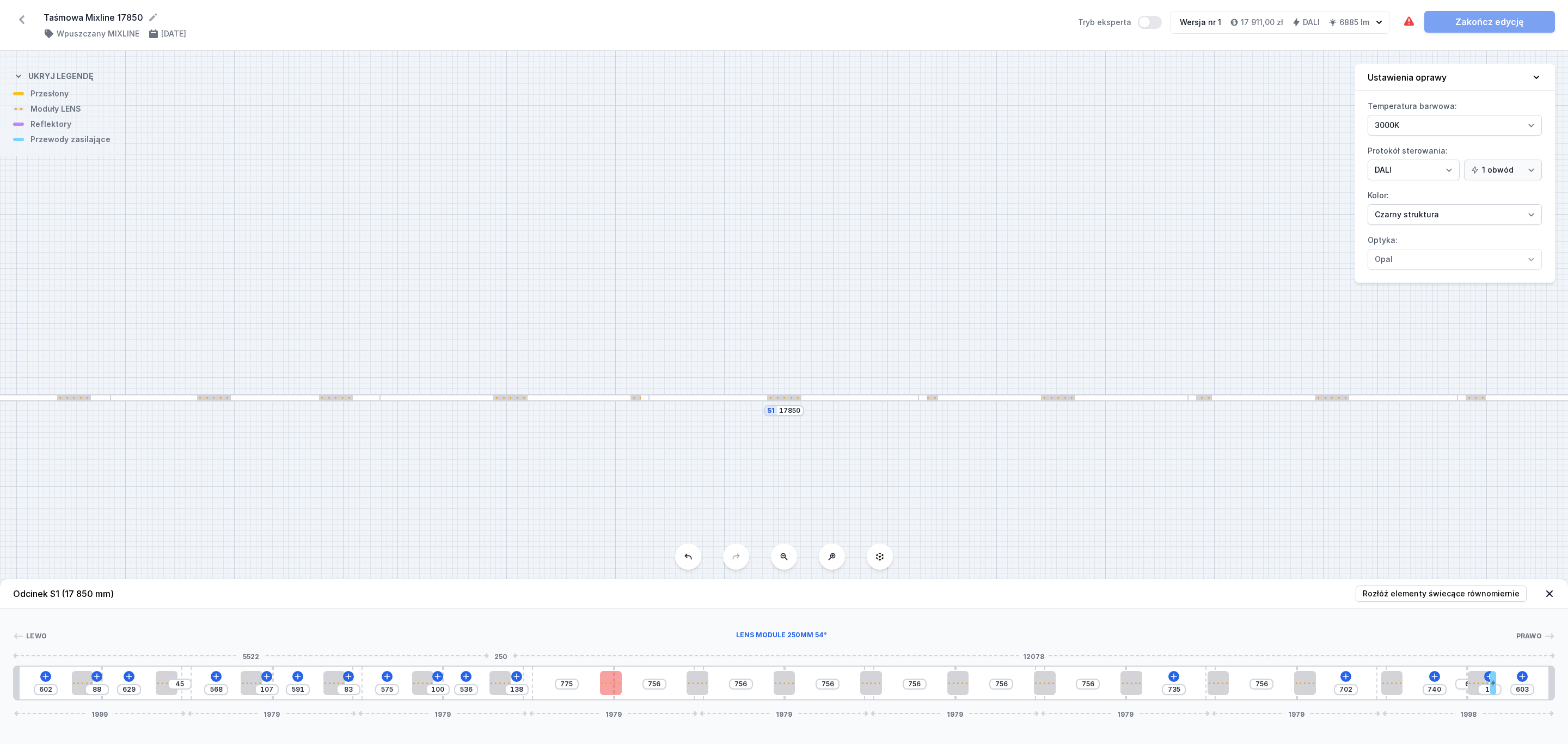
drag, startPoint x: 519, startPoint y: 680, endPoint x: 602, endPoint y: 686, distance: 83.2
click at [497, 680] on div at bounding box center [500, 683] width 22 height 24
drag, startPoint x: 608, startPoint y: 686, endPoint x: 731, endPoint y: 675, distance: 123.5
click at [590, 685] on div at bounding box center [591, 683] width 22 height 24
drag, startPoint x: 696, startPoint y: 683, endPoint x: 777, endPoint y: 688, distance: 81.2
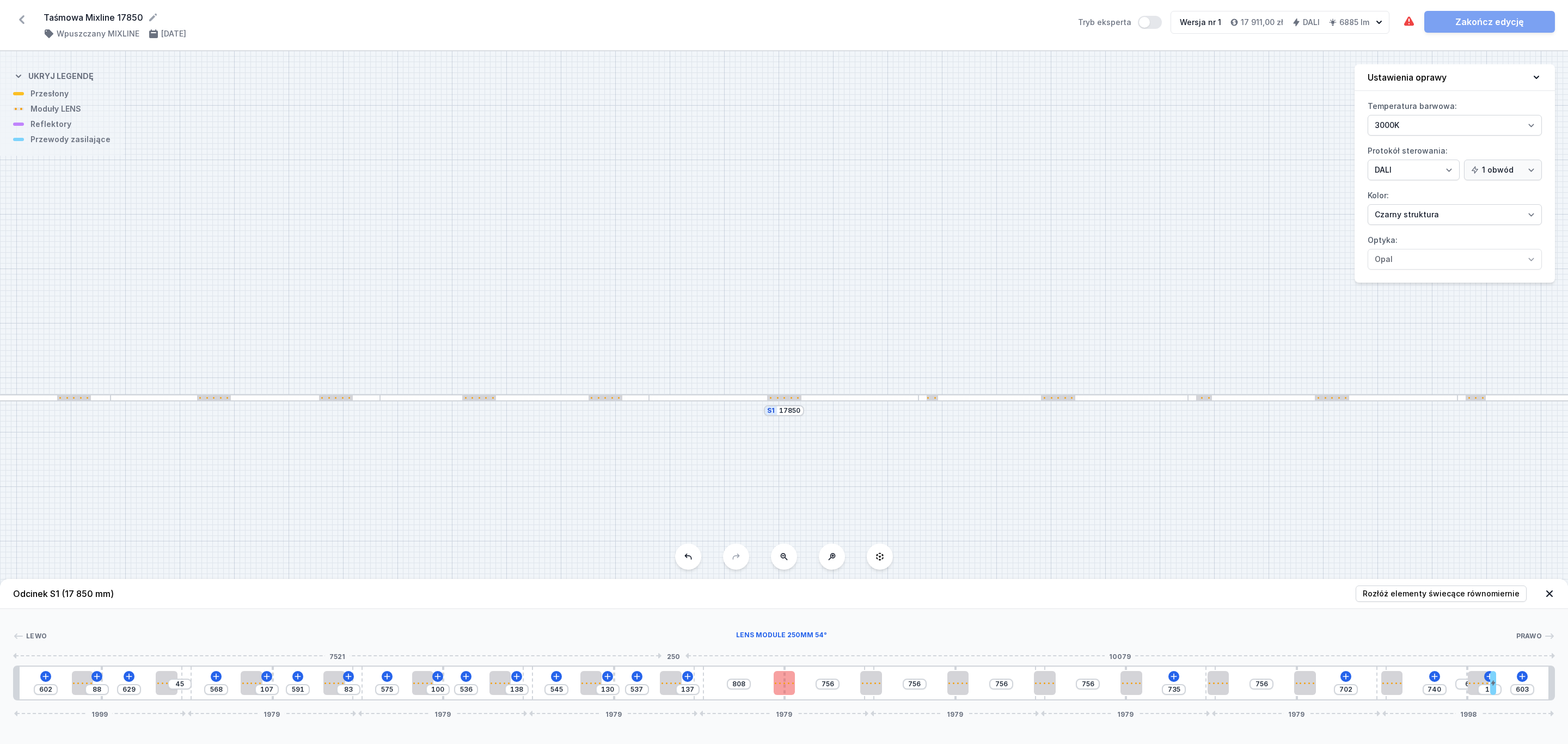
click at [671, 686] on div at bounding box center [670, 683] width 22 height 24
drag, startPoint x: 781, startPoint y: 690, endPoint x: 892, endPoint y: 675, distance: 112.0
click at [763, 686] on div at bounding box center [764, 683] width 22 height 24
drag, startPoint x: 869, startPoint y: 682, endPoint x: 949, endPoint y: 686, distance: 80.1
click at [843, 683] on div at bounding box center [840, 683] width 22 height 2
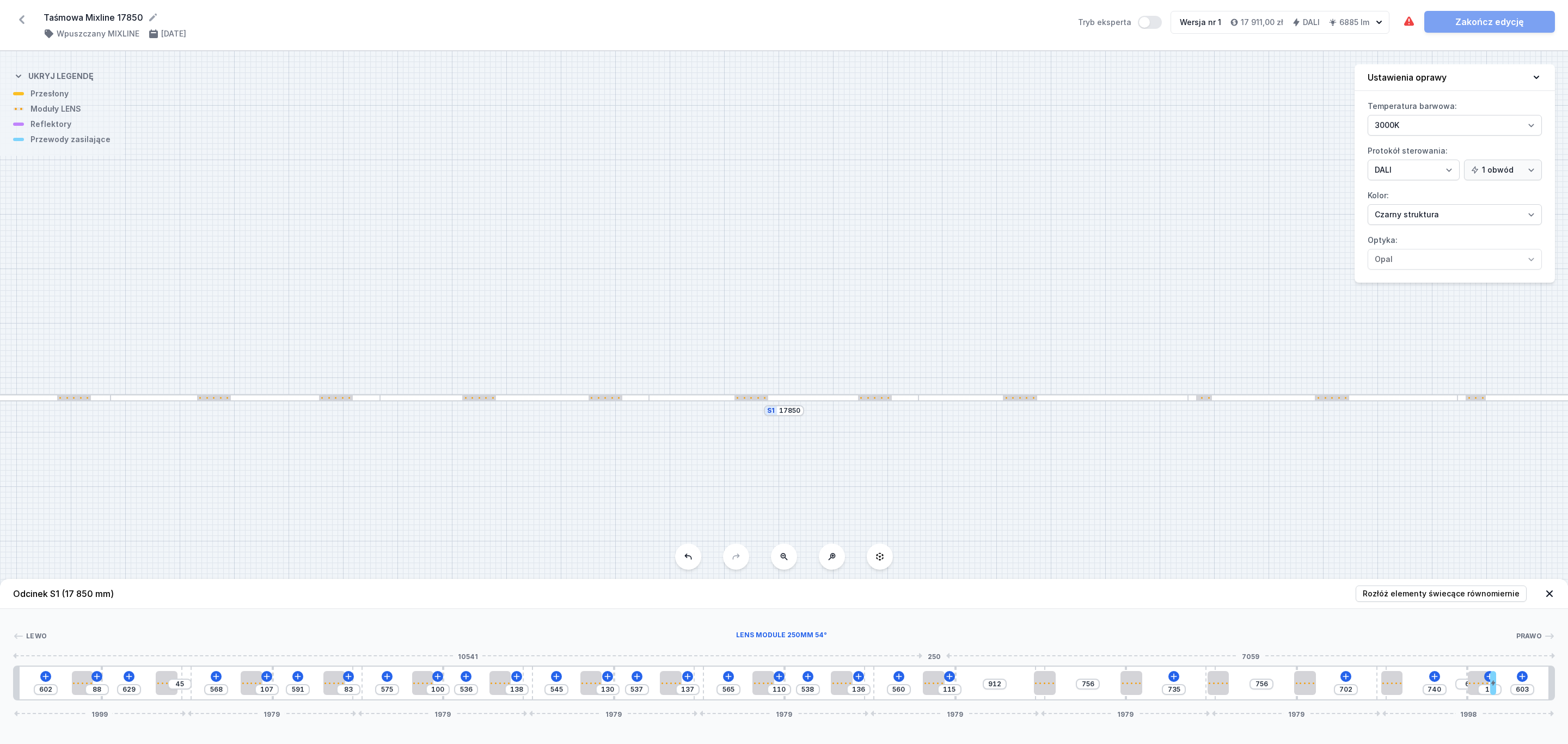
drag, startPoint x: 952, startPoint y: 682, endPoint x: 1067, endPoint y: 677, distance: 115.1
click at [931, 680] on div at bounding box center [933, 683] width 22 height 24
drag, startPoint x: 1042, startPoint y: 683, endPoint x: 1076, endPoint y: 675, distance: 34.9
click at [1021, 682] on div at bounding box center [1024, 683] width 22 height 2
drag, startPoint x: 1128, startPoint y: 690, endPoint x: 1149, endPoint y: 675, distance: 25.8
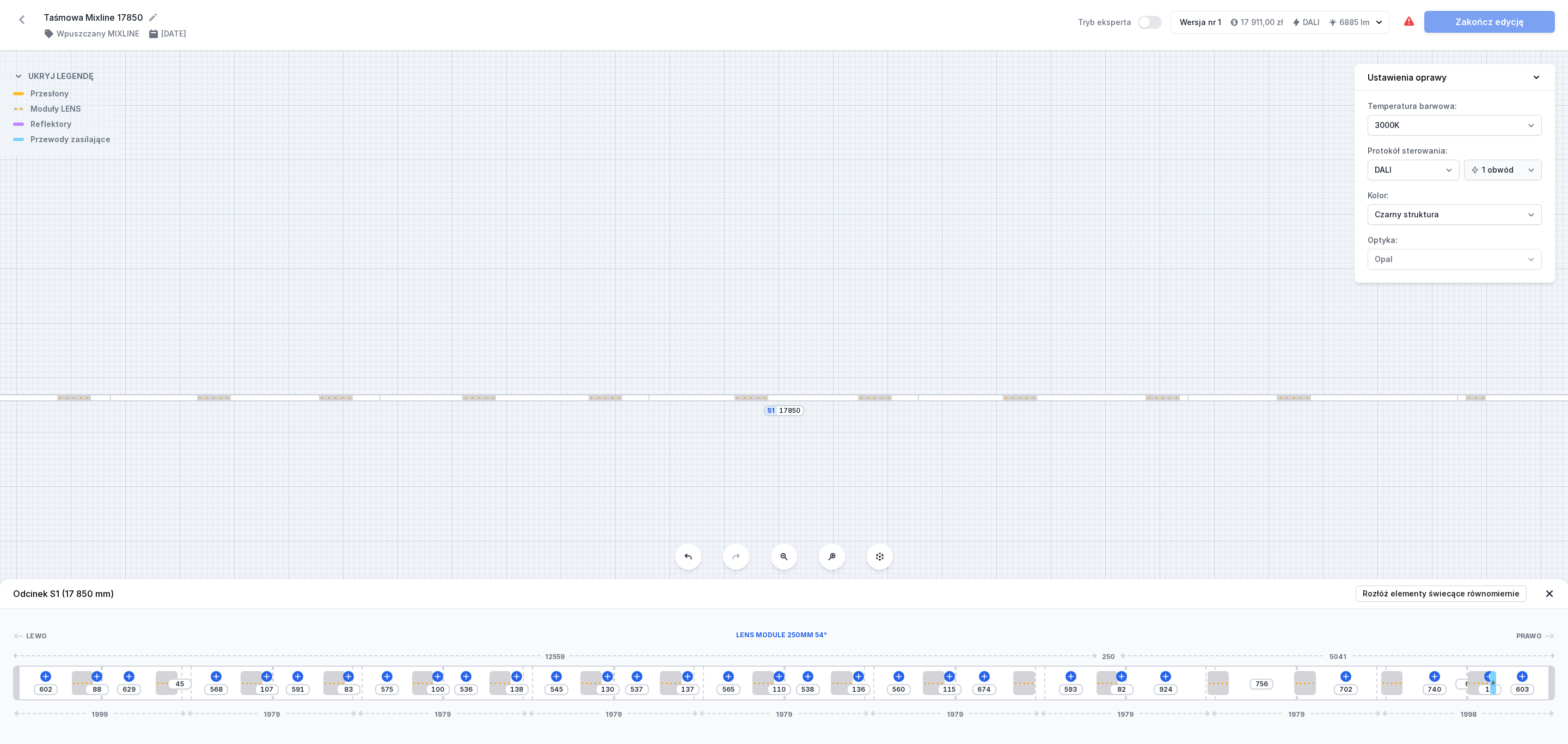
click at [1107, 685] on div at bounding box center [1107, 683] width 22 height 24
drag, startPoint x: 1217, startPoint y: 686, endPoint x: 1284, endPoint y: 675, distance: 67.9
click at [1196, 685] on div at bounding box center [1195, 683] width 22 height 24
click at [1280, 682] on div at bounding box center [1276, 683] width 22 height 24
drag, startPoint x: 1389, startPoint y: 678, endPoint x: 1418, endPoint y: 675, distance: 29.2
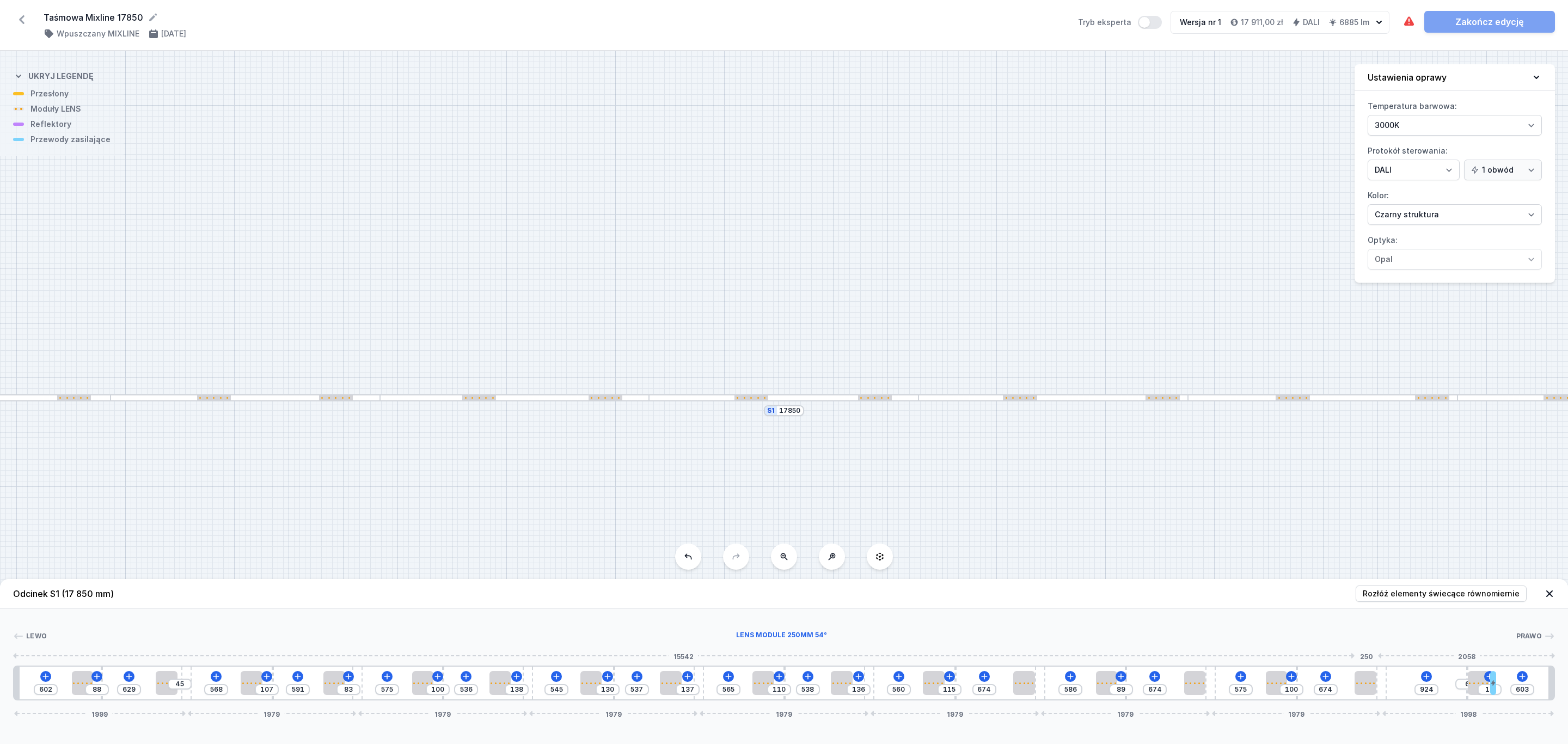
click at [1370, 678] on div at bounding box center [1365, 683] width 22 height 24
drag, startPoint x: 1473, startPoint y: 683, endPoint x: 1421, endPoint y: 672, distance: 53.2
click at [1441, 686] on div at bounding box center [1446, 683] width 22 height 24
click at [1503, 19] on link "Zakończ edycję" at bounding box center [1489, 22] width 130 height 22
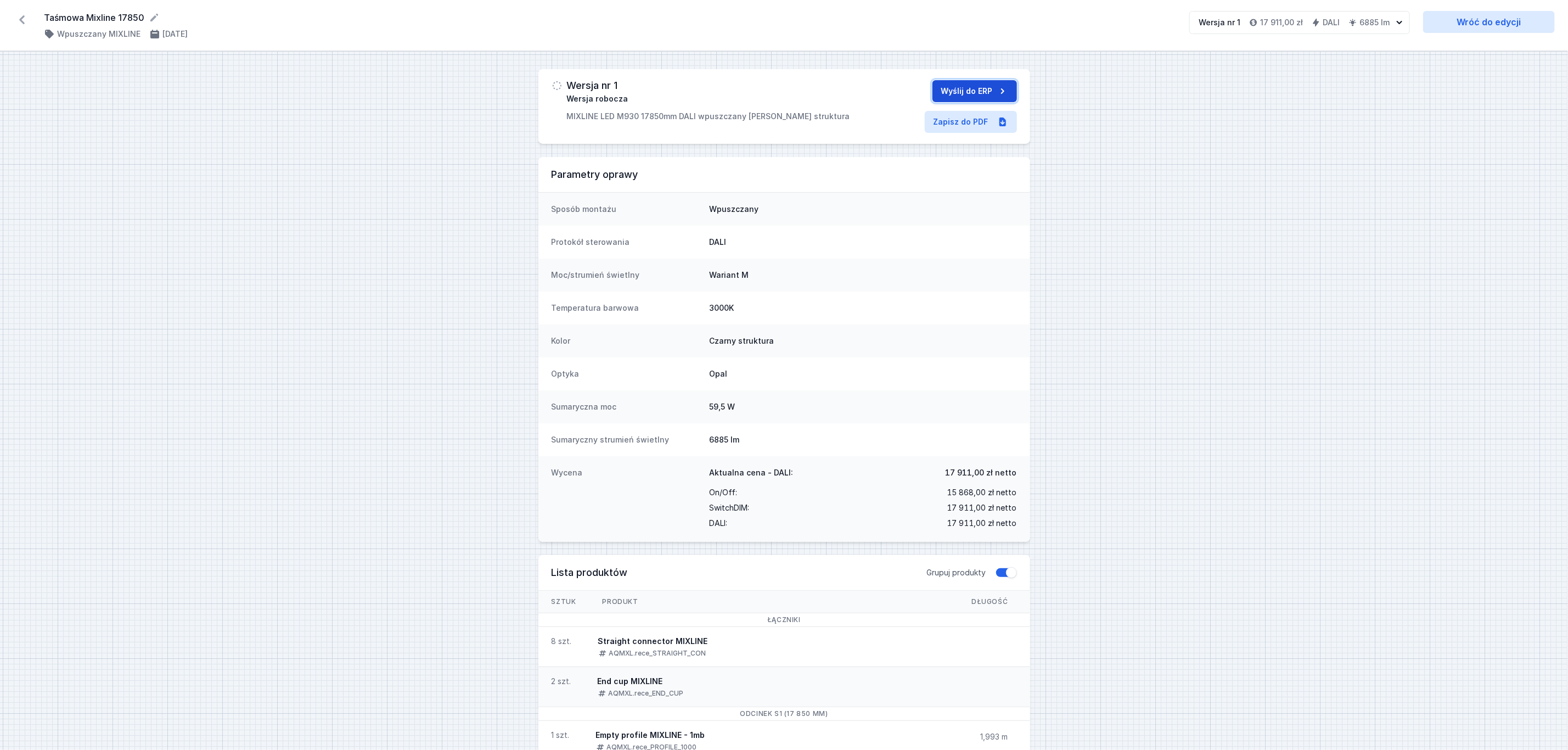
click at [980, 88] on button "Wyślij do ERP" at bounding box center [975, 91] width 85 height 22
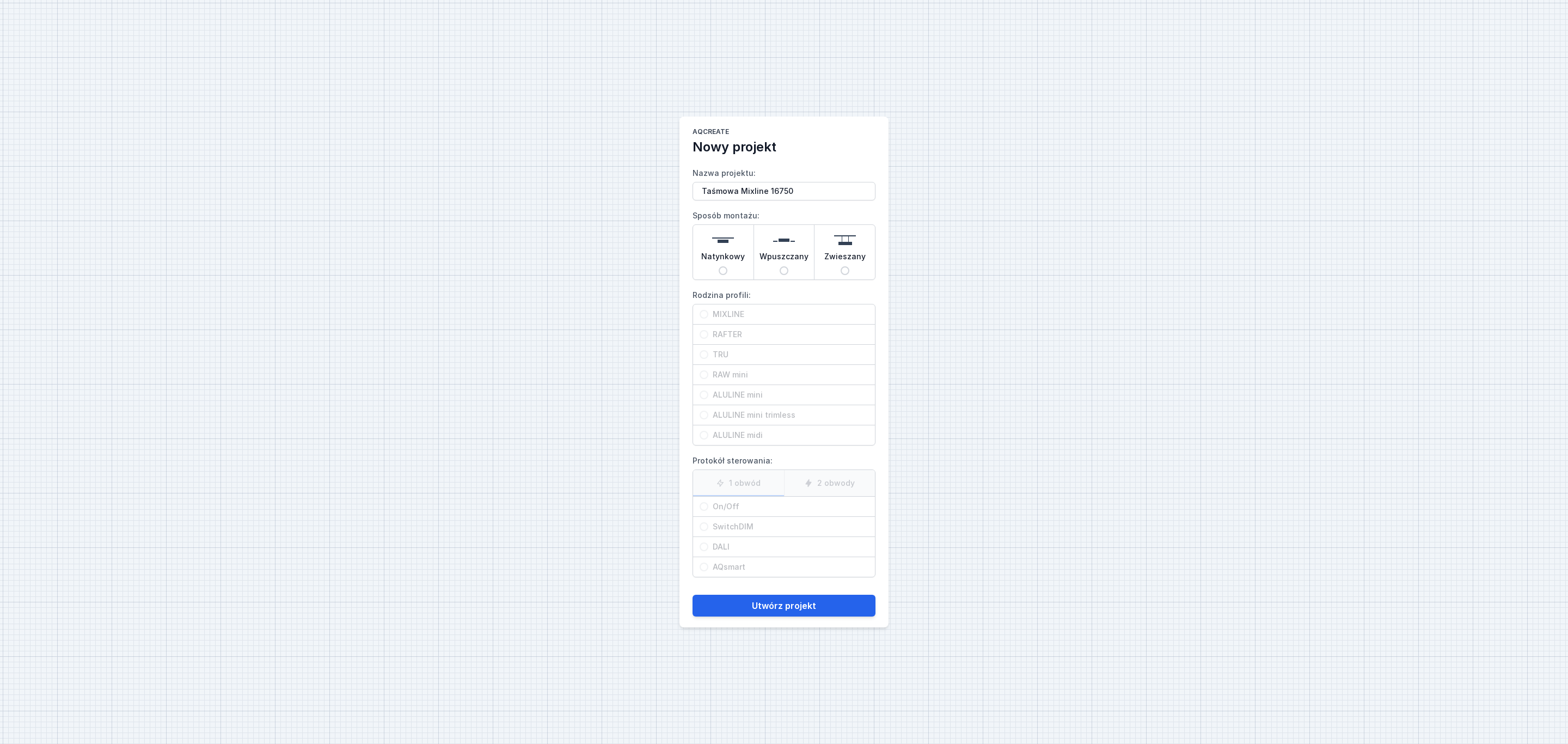
drag, startPoint x: 785, startPoint y: 237, endPoint x: 800, endPoint y: 242, distance: 15.8
click at [786, 237] on img at bounding box center [783, 240] width 22 height 22
click at [786, 267] on input "Wpuszczany" at bounding box center [784, 271] width 9 height 9
click at [735, 315] on span "MIXLINE" at bounding box center [788, 314] width 160 height 11
click at [708, 315] on input "MIXLINE" at bounding box center [704, 314] width 9 height 9
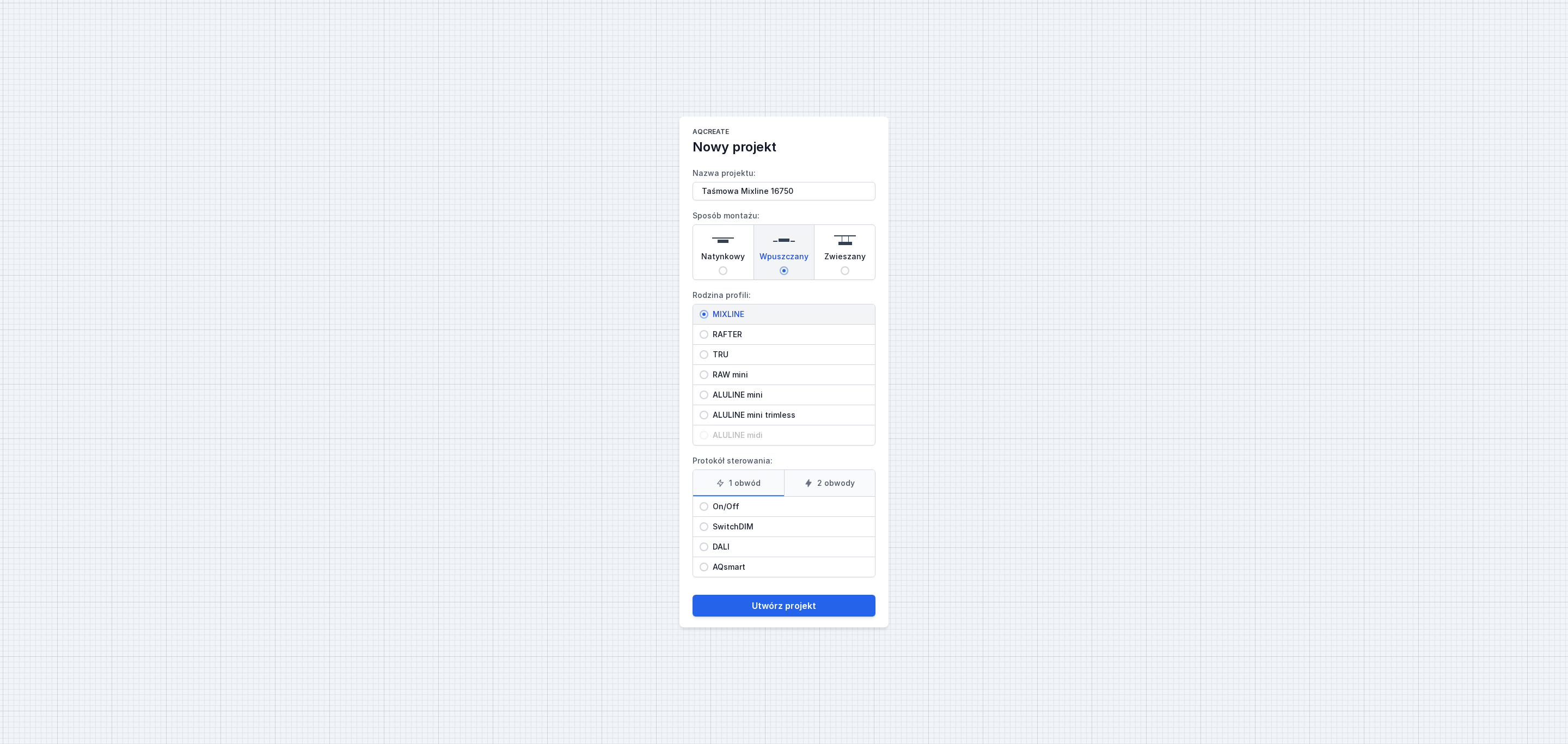
click at [709, 552] on span "DALI" at bounding box center [788, 547] width 160 height 11
click at [708, 551] on input "DALI" at bounding box center [704, 547] width 9 height 9
click at [791, 604] on button "Utwórz projekt" at bounding box center [784, 605] width 183 height 22
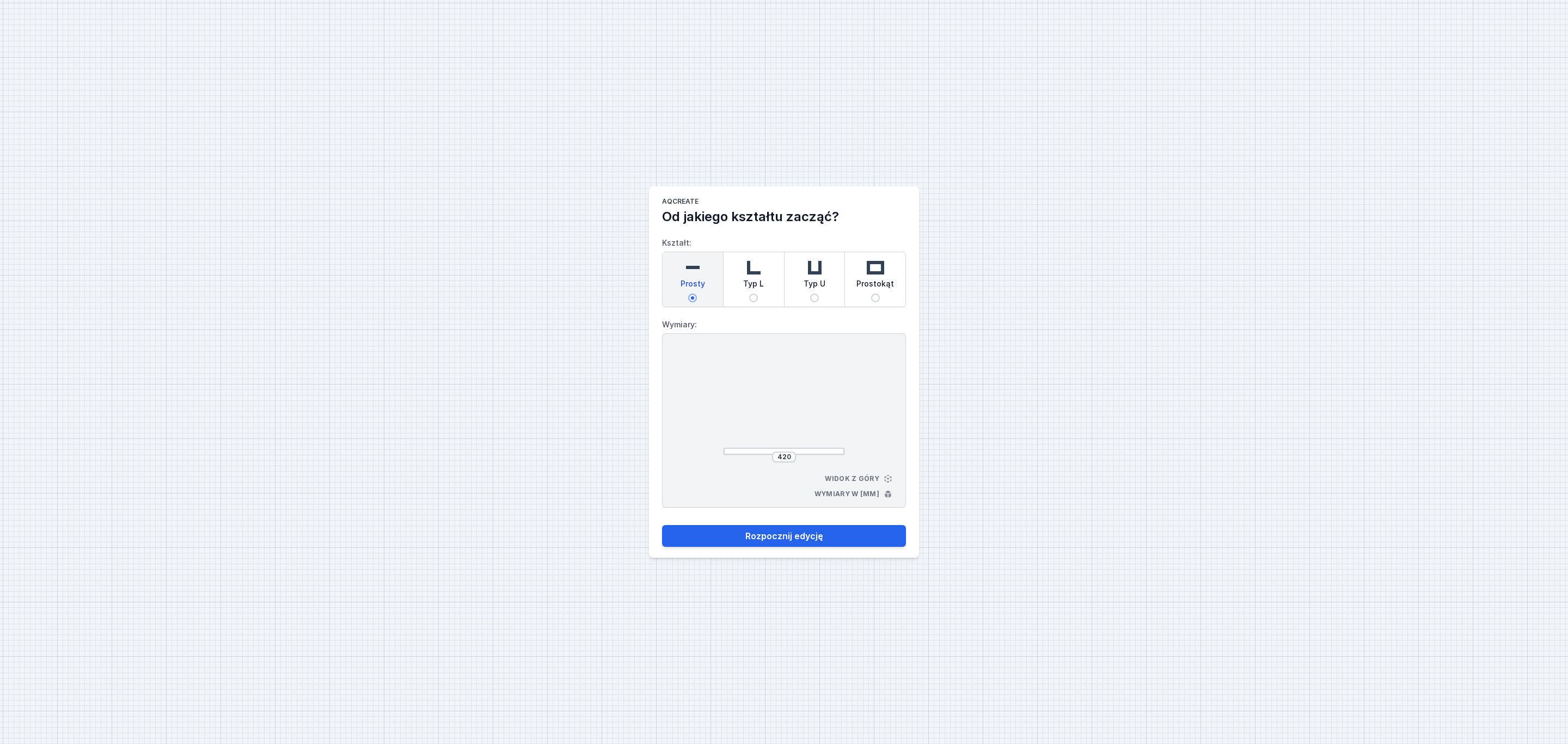
click at [690, 271] on img at bounding box center [692, 267] width 22 height 22
click at [690, 294] on input "Prosty" at bounding box center [692, 298] width 9 height 9
click at [790, 458] on input "420" at bounding box center [784, 457] width 17 height 9
click at [820, 536] on button "Rozpocznij edycję" at bounding box center [784, 536] width 244 height 22
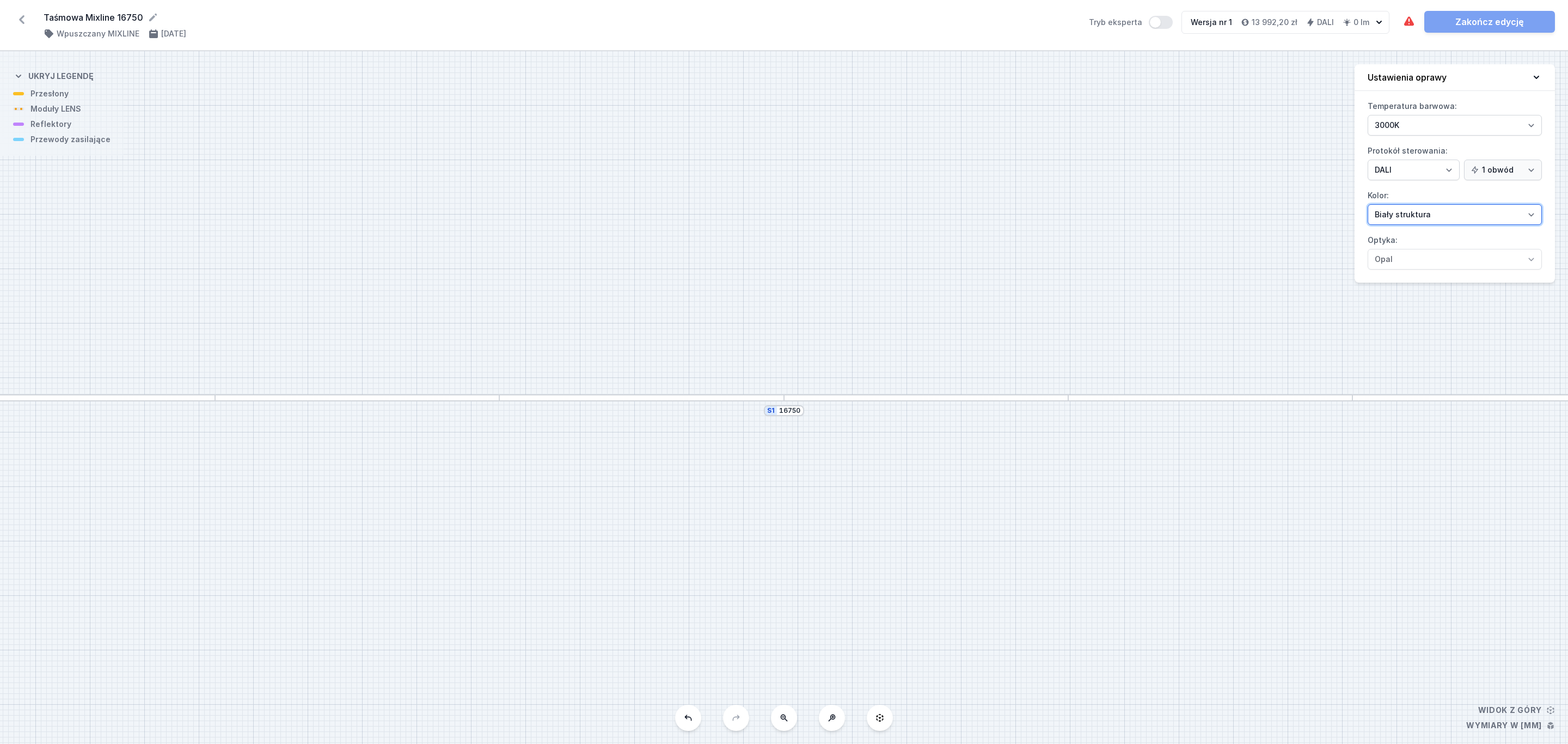
click at [1535, 219] on select "Biały struktura Czarny struktura Złoty struktura Miedziany Szary Inny (z palety…" at bounding box center [1455, 214] width 174 height 20
click at [1368, 206] on select "Biały struktura Czarny struktura Złoty struktura Miedziany Szary Inny (z palety…" at bounding box center [1455, 214] width 174 height 20
click at [731, 398] on div at bounding box center [641, 397] width 284 height 7
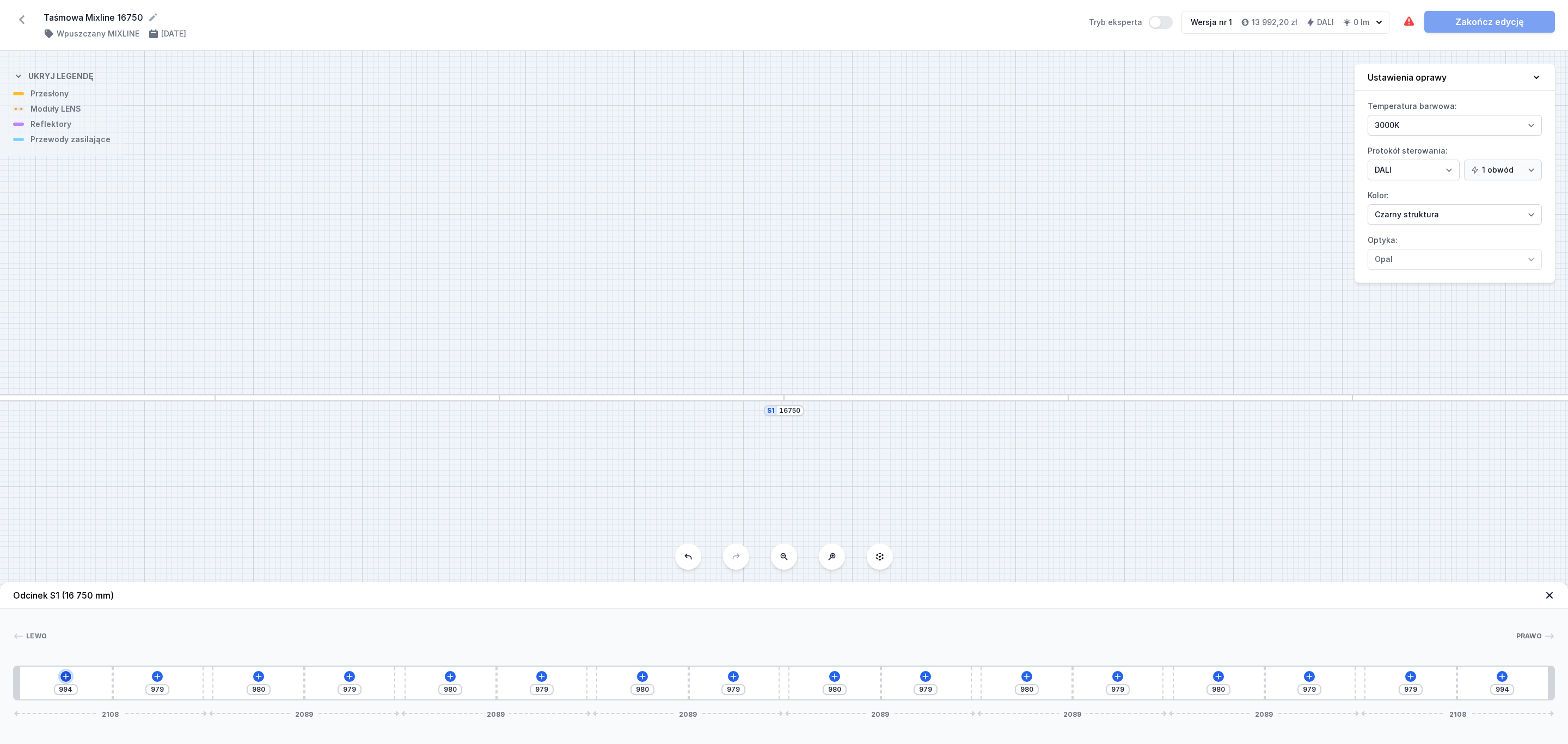
click at [67, 675] on icon at bounding box center [66, 676] width 9 height 9
click at [70, 573] on div "Moduły LENS (6)" at bounding box center [66, 571] width 174 height 27
click at [90, 543] on span "LENS module 250mm 54°" at bounding box center [66, 542] width 157 height 11
click at [30, 683] on div at bounding box center [32, 683] width 23 height 2
click at [69, 651] on icon at bounding box center [70, 651] width 9 height 9
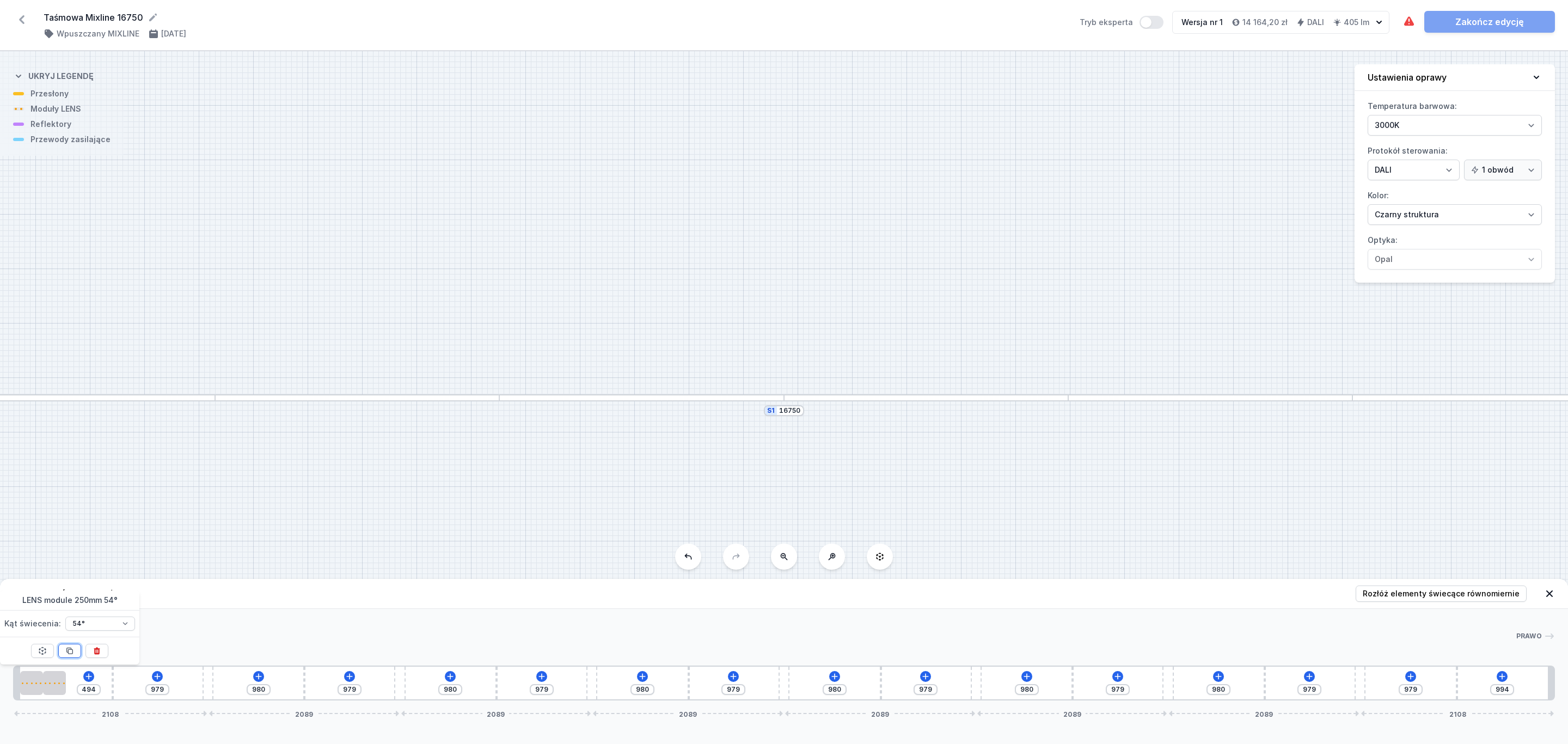
click at [69, 651] on icon at bounding box center [70, 651] width 9 height 9
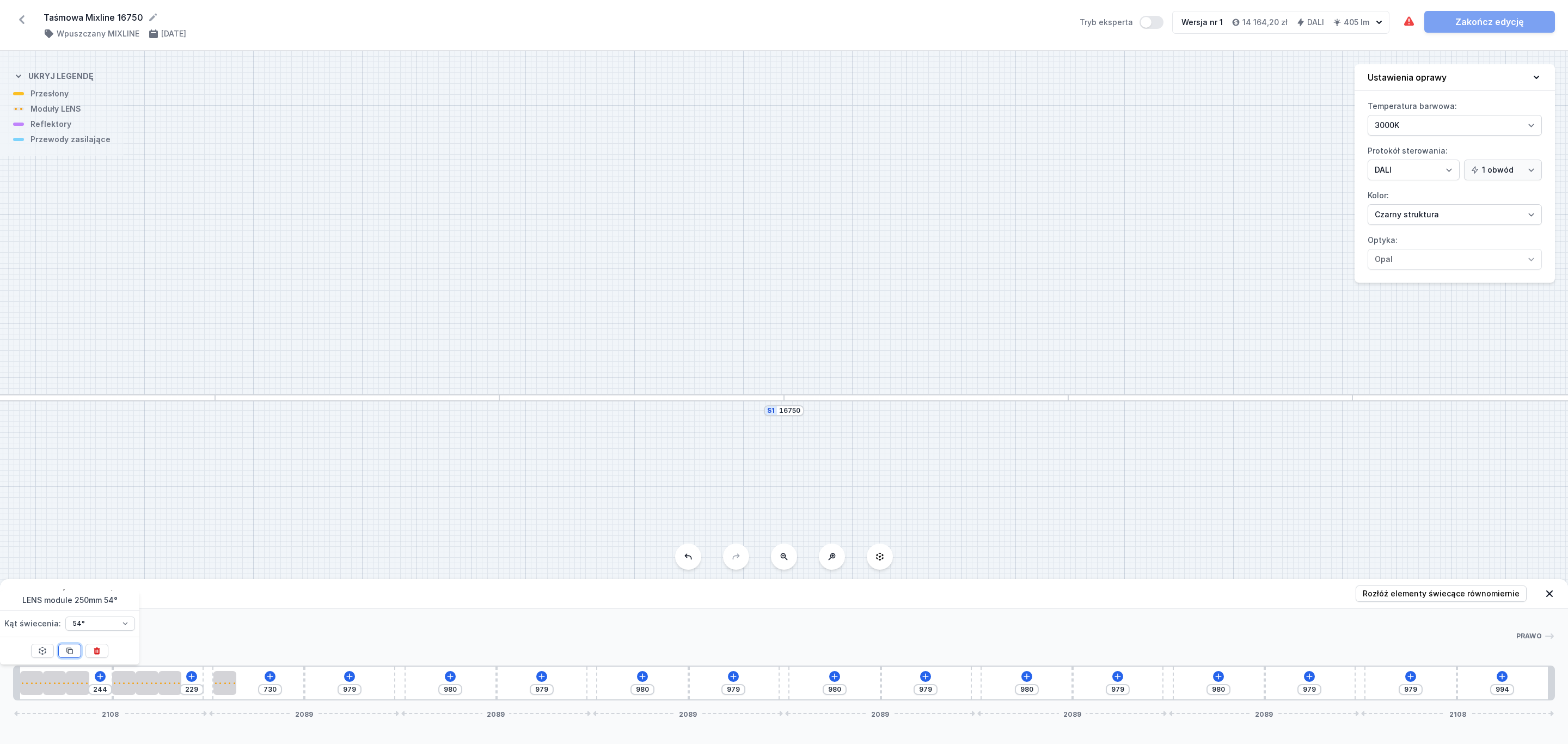
click at [69, 651] on icon at bounding box center [70, 651] width 9 height 9
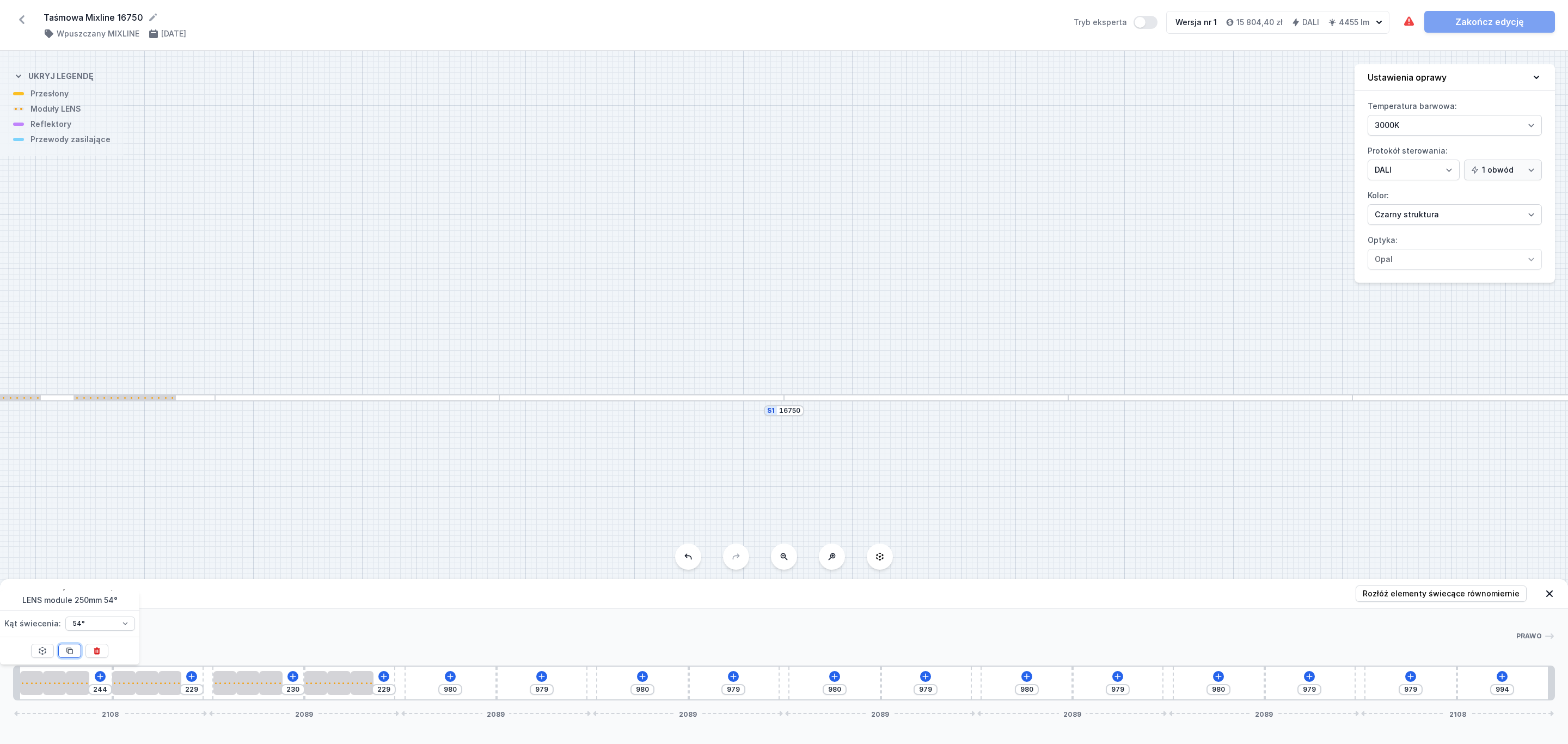
click at [69, 650] on icon at bounding box center [70, 651] width 6 height 6
click at [1462, 596] on span "Rozłóż elementy świecące równomiernie" at bounding box center [1441, 594] width 157 height 11
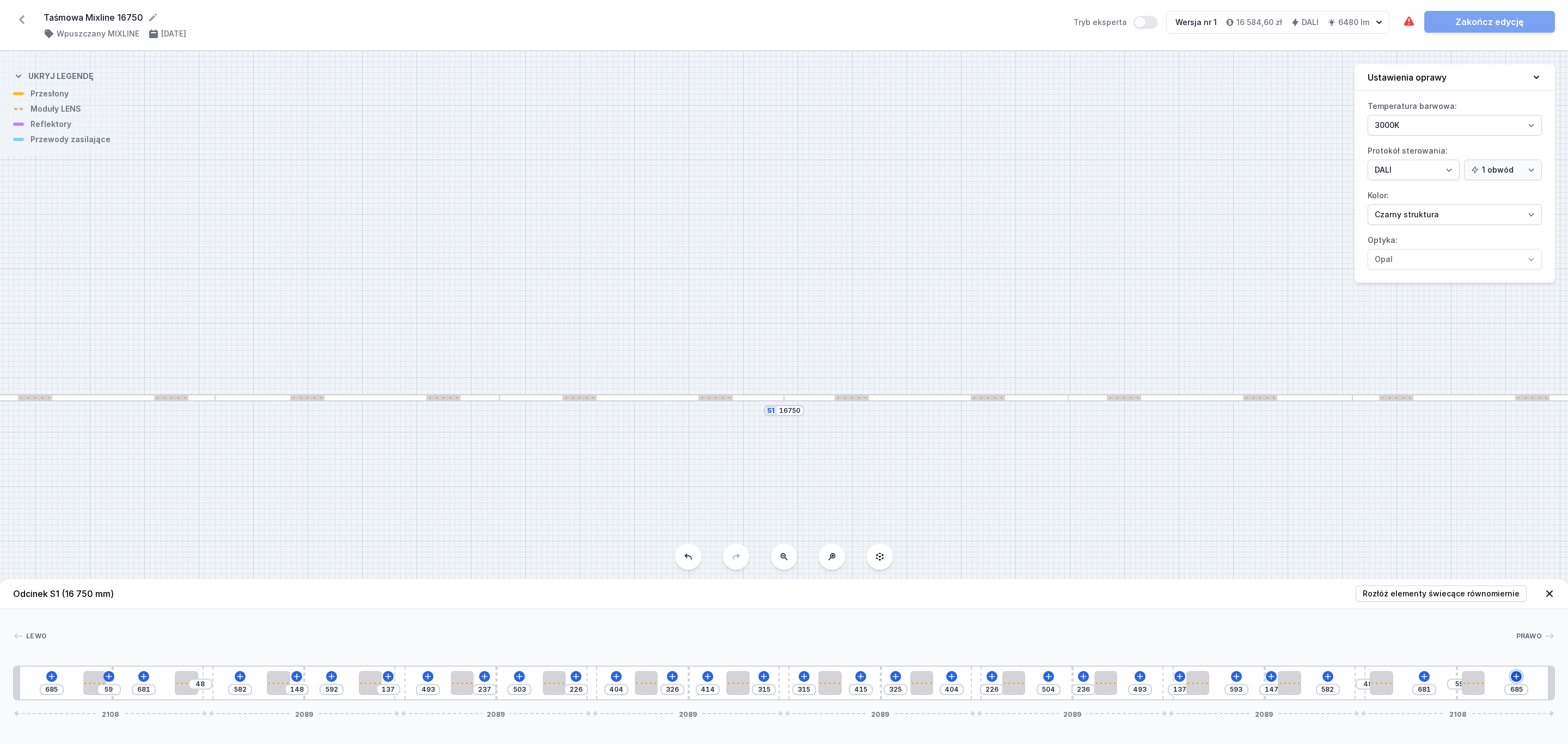
drag, startPoint x: 1519, startPoint y: 677, endPoint x: 1516, endPoint y: 670, distance: 7.6
click at [1518, 677] on icon at bounding box center [1517, 676] width 6 height 6
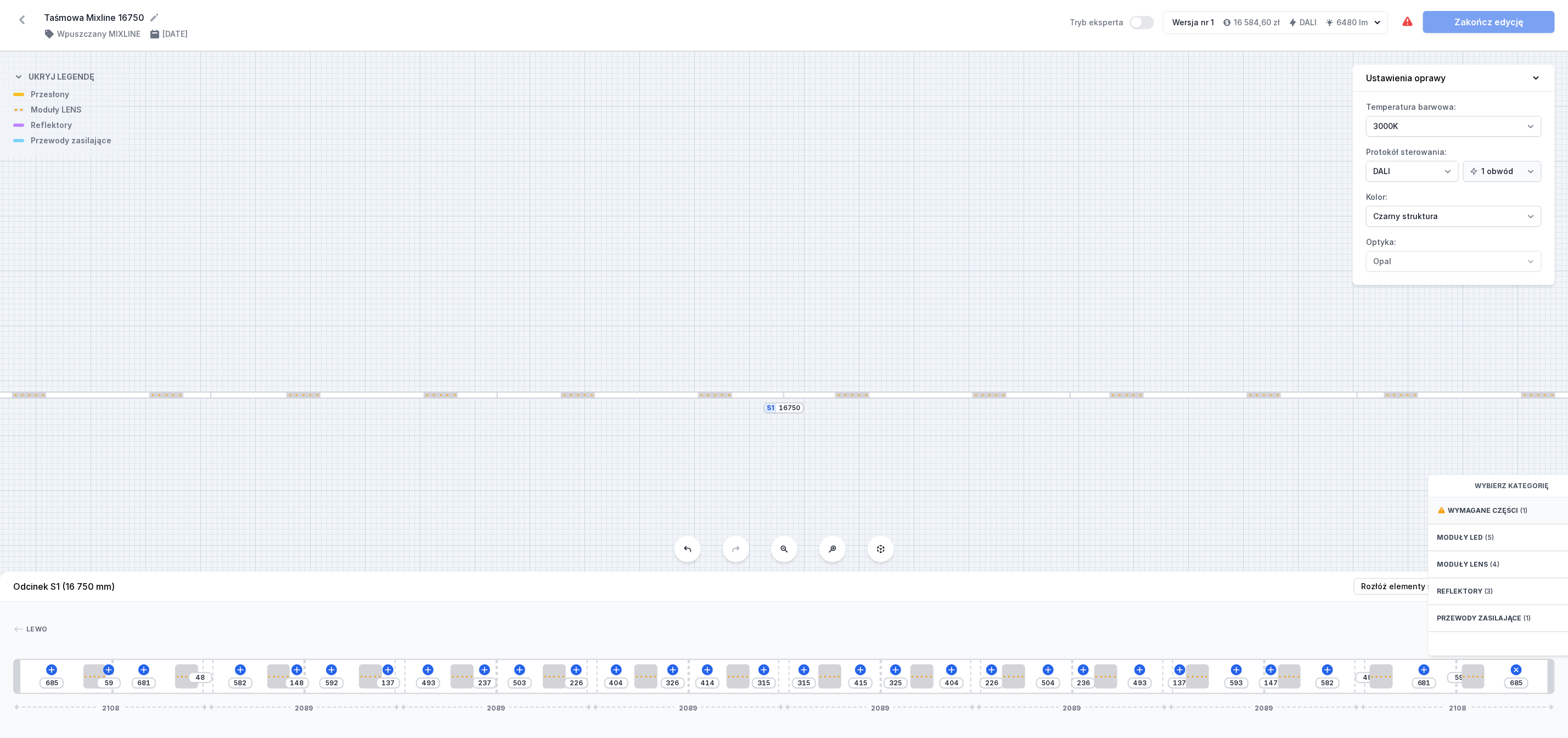
click at [1495, 515] on span "Wymagane części" at bounding box center [1483, 511] width 70 height 9
click at [1490, 515] on span "Hole for power supply cable" at bounding box center [1517, 510] width 158 height 11
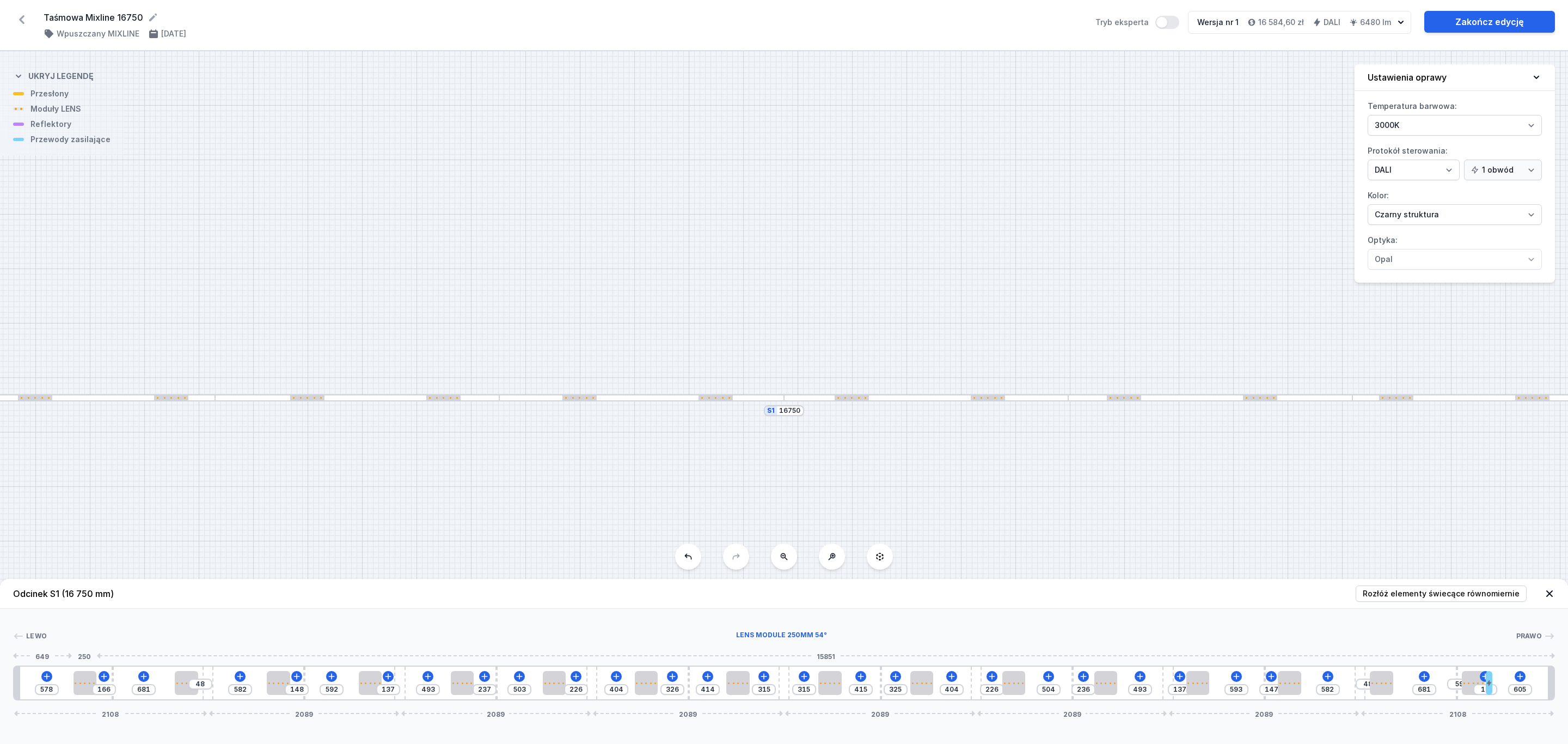
drag, startPoint x: 103, startPoint y: 680, endPoint x: 126, endPoint y: 688, distance: 24.4
click at [90, 680] on div at bounding box center [85, 683] width 23 height 24
click at [1482, 21] on link "Zakończ edycję" at bounding box center [1489, 22] width 130 height 22
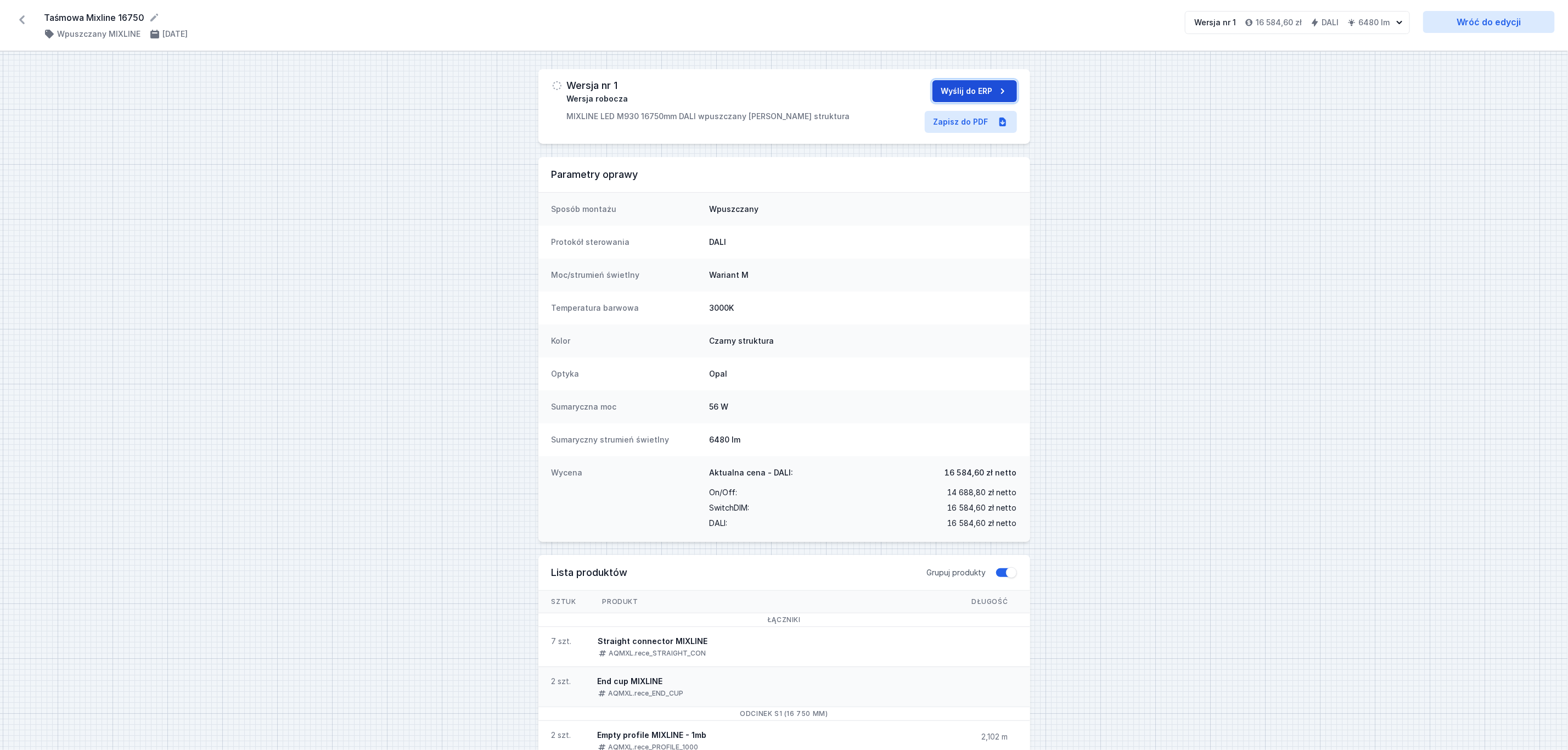
click at [975, 92] on button "Wyślij do ERP" at bounding box center [975, 91] width 85 height 22
click at [21, 25] on icon at bounding box center [22, 20] width 17 height 17
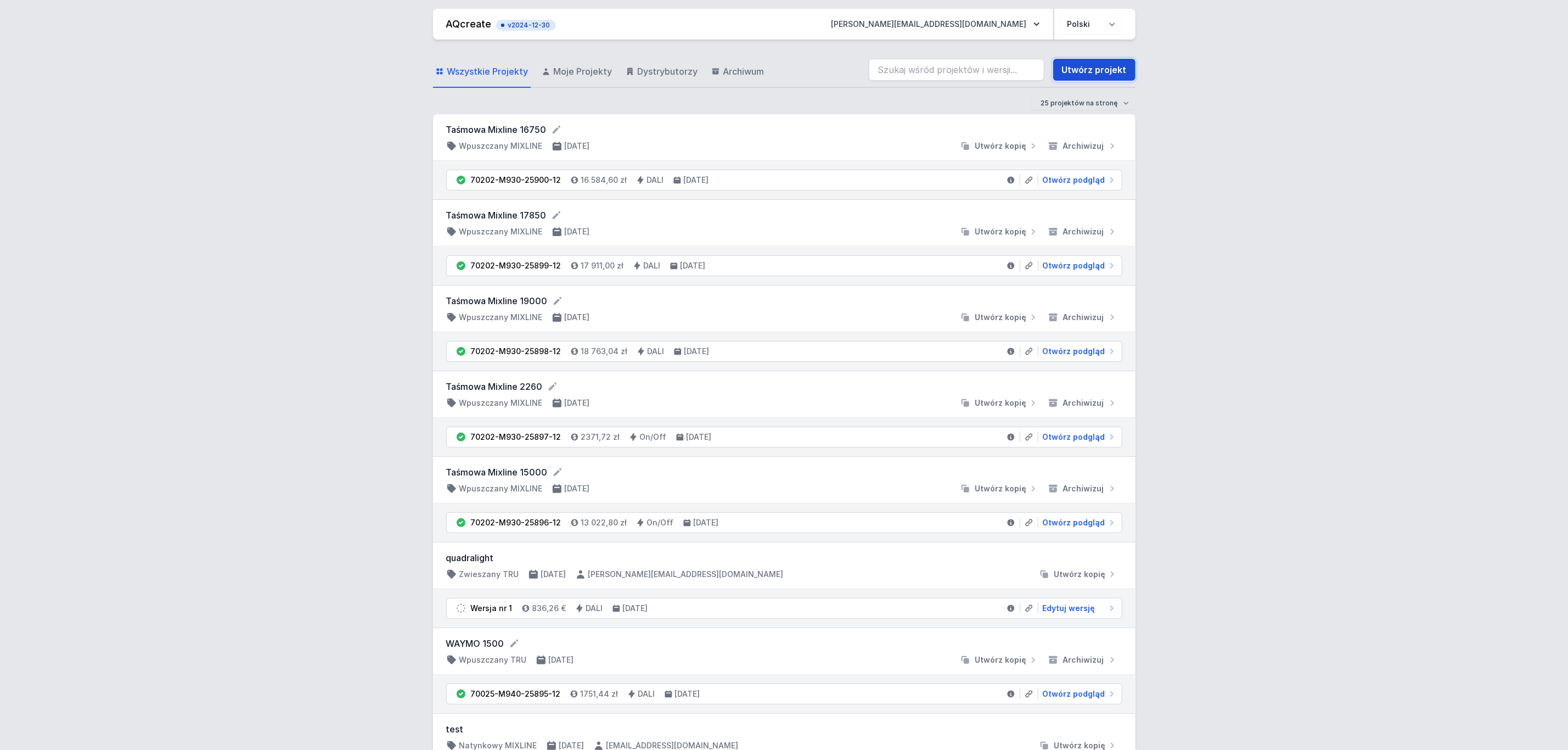
drag, startPoint x: 1112, startPoint y: 71, endPoint x: 1100, endPoint y: 195, distance: 124.6
click at [1110, 71] on link "Utwórz projekt" at bounding box center [1095, 69] width 82 height 22
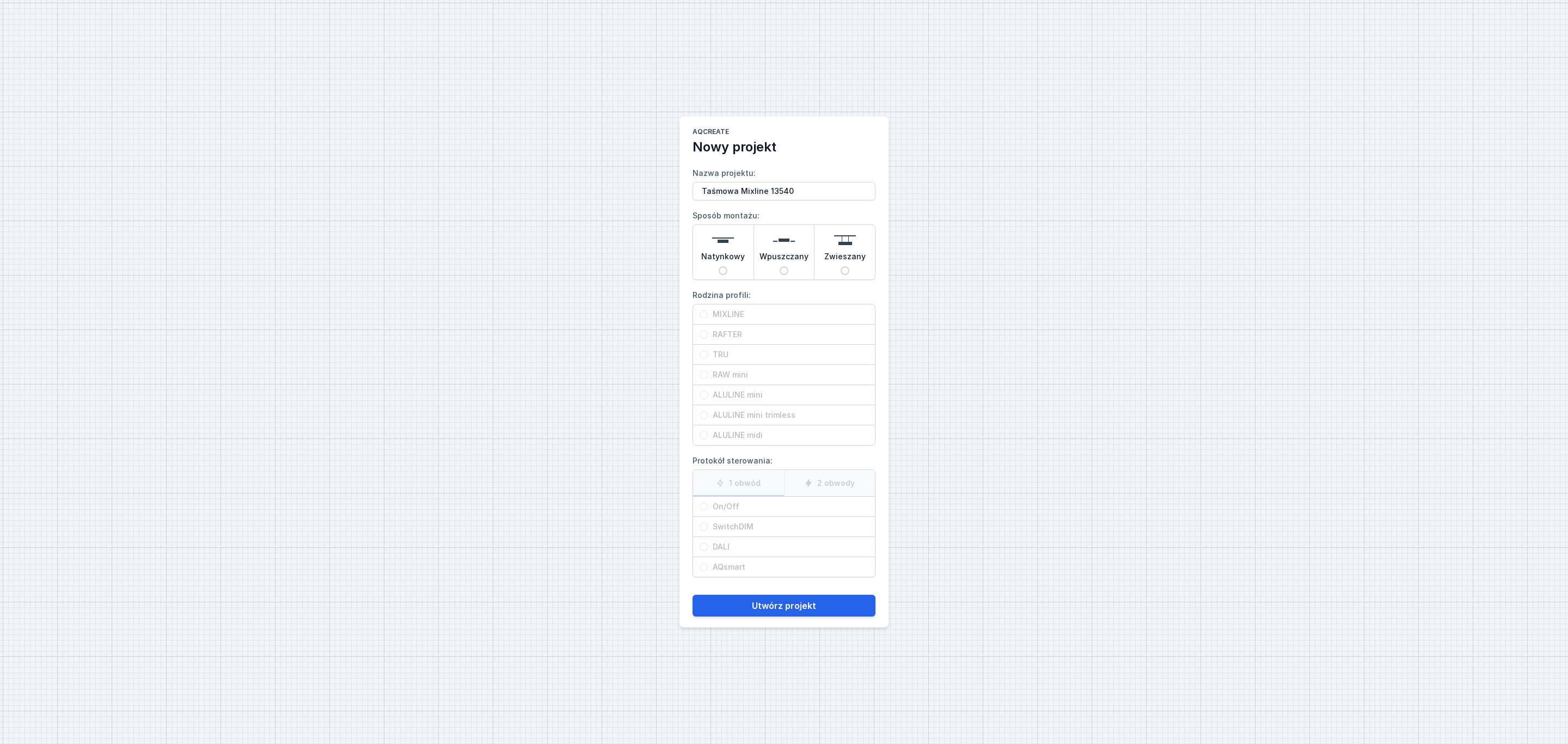
click at [798, 246] on div "Wpuszczany" at bounding box center [784, 252] width 61 height 54
click at [788, 267] on input "Wpuszczany" at bounding box center [784, 271] width 9 height 9
click at [739, 315] on span "MIXLINE" at bounding box center [788, 314] width 160 height 11
click at [708, 315] on input "MIXLINE" at bounding box center [704, 314] width 9 height 9
click at [723, 552] on span "DALI" at bounding box center [788, 547] width 160 height 11
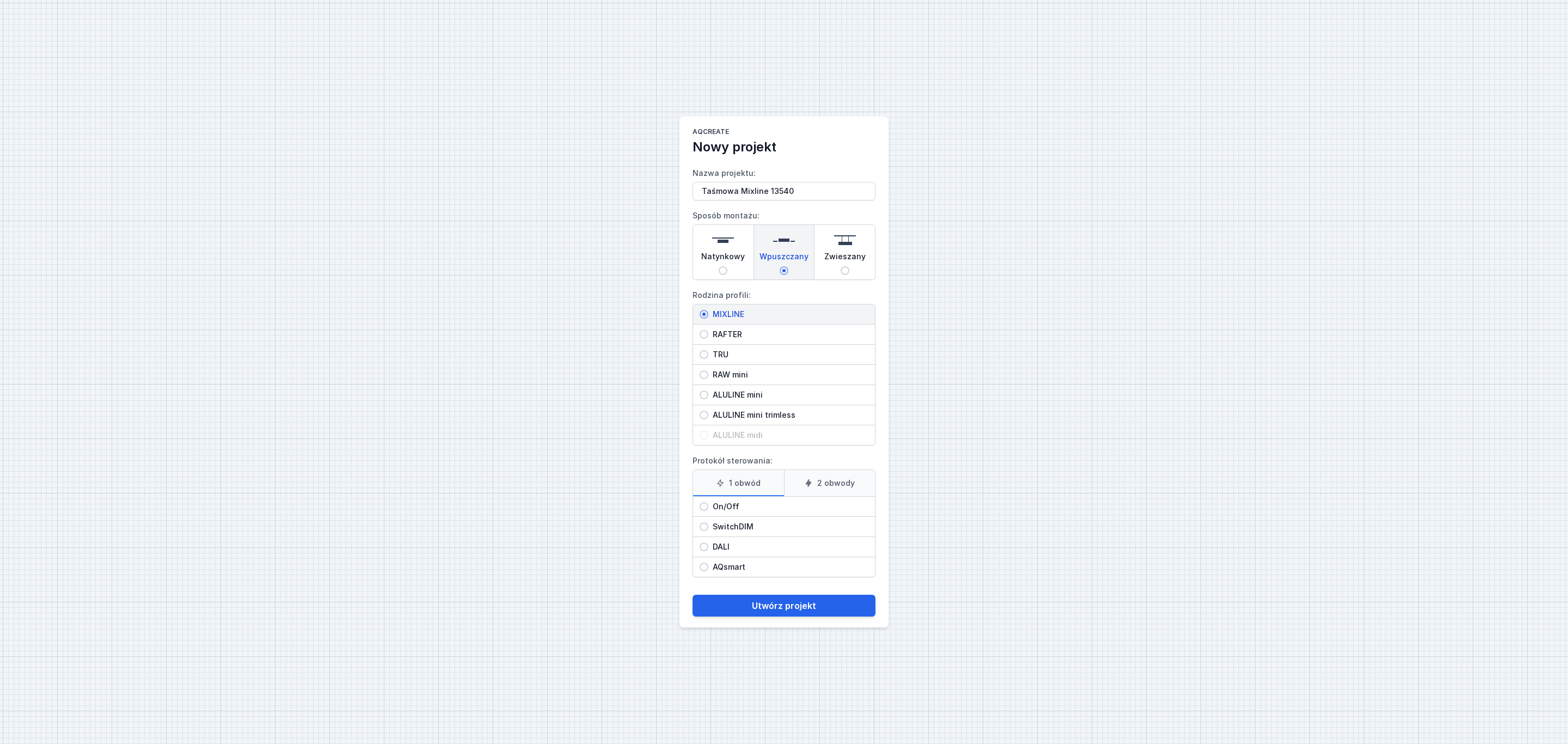
click at [708, 551] on input "DALI" at bounding box center [704, 547] width 9 height 9
click at [790, 612] on button "Utwórz projekt" at bounding box center [784, 605] width 183 height 22
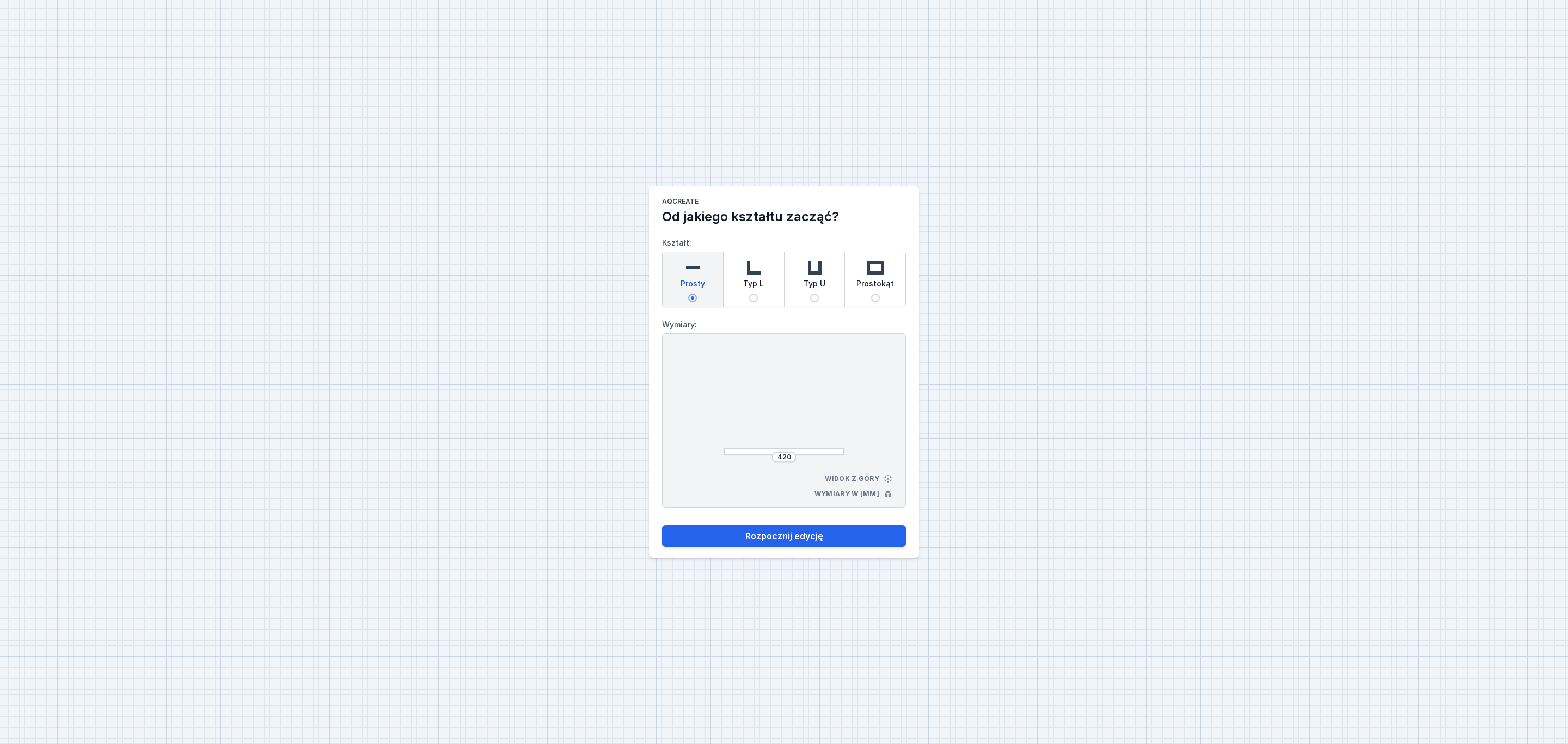
click at [714, 275] on div "Prosty" at bounding box center [693, 280] width 61 height 54
click at [697, 294] on input "Prosty" at bounding box center [692, 298] width 9 height 9
click at [698, 271] on img at bounding box center [692, 267] width 22 height 22
click at [697, 294] on input "Prosty" at bounding box center [692, 298] width 9 height 9
click at [795, 453] on div "420" at bounding box center [783, 457] width 121 height 11
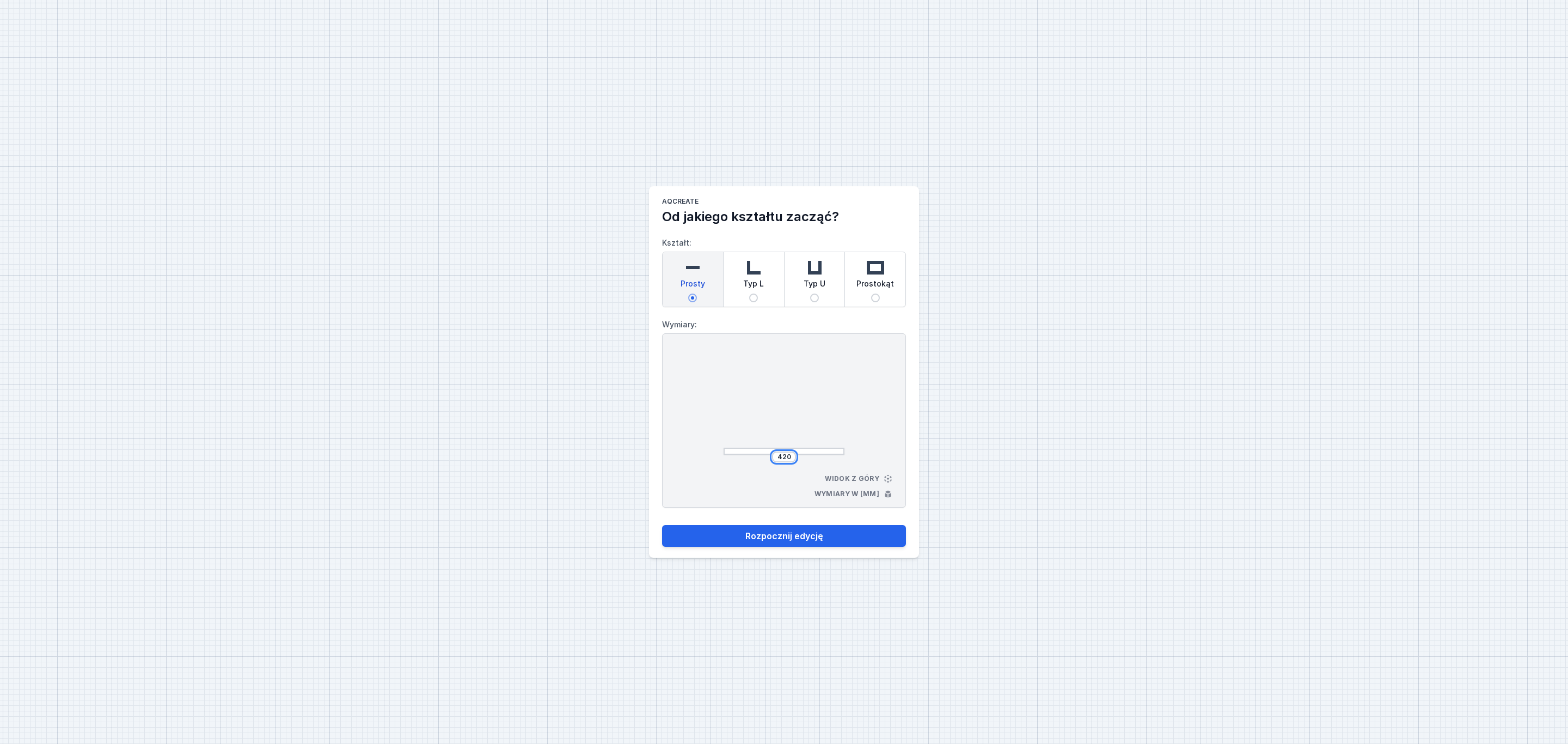
click at [790, 458] on input "420" at bounding box center [784, 457] width 17 height 9
click at [827, 534] on button "Rozpocznij edycję" at bounding box center [784, 536] width 244 height 22
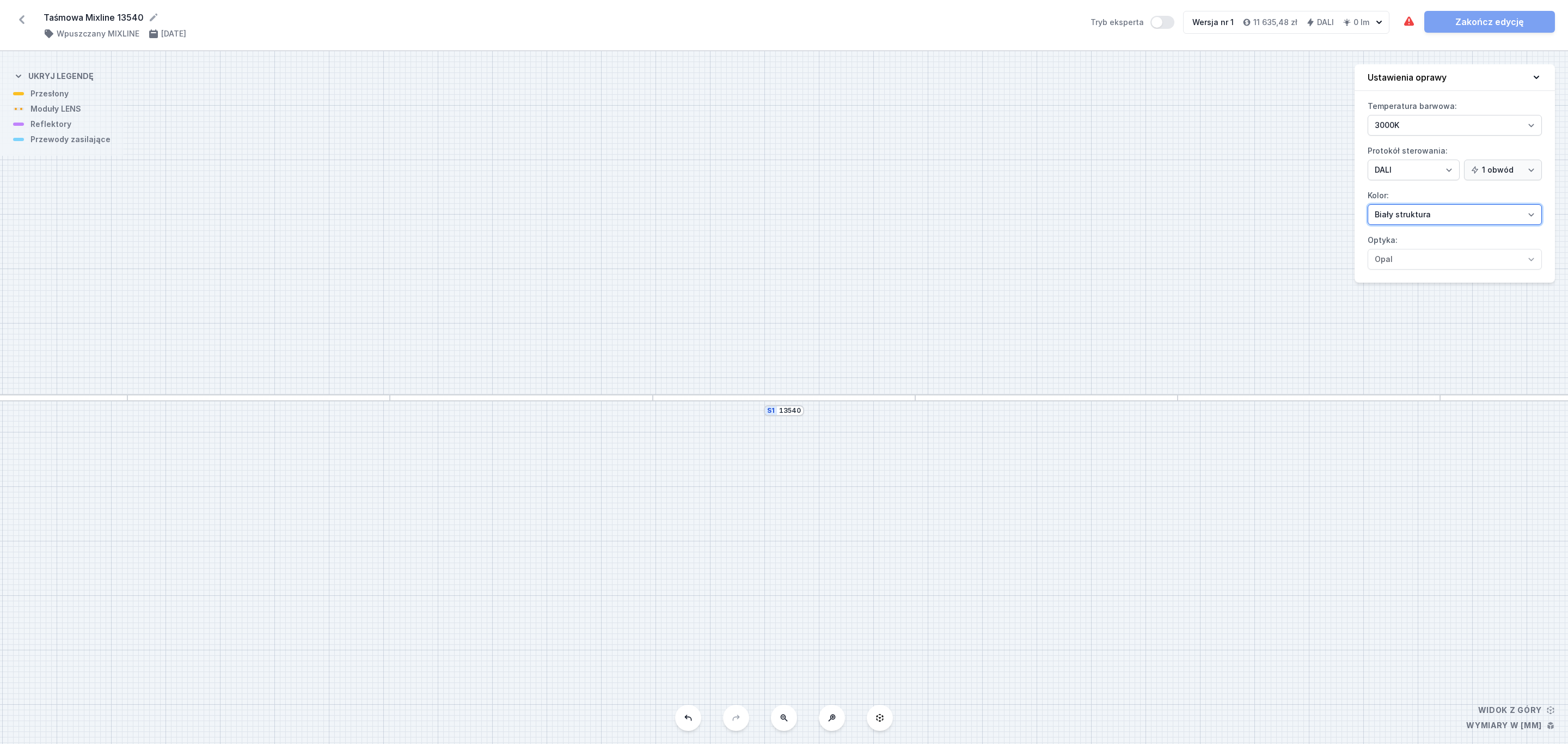
click at [1531, 216] on select "Biały struktura Czarny struktura Złoty struktura Miedziany Szary Inny (z palety…" at bounding box center [1455, 214] width 174 height 20
click at [1368, 206] on select "Biały struktura Czarny struktura Złoty struktura Miedziany Szary Inny (z palety…" at bounding box center [1455, 214] width 174 height 20
click at [574, 398] on div at bounding box center [521, 397] width 262 height 7
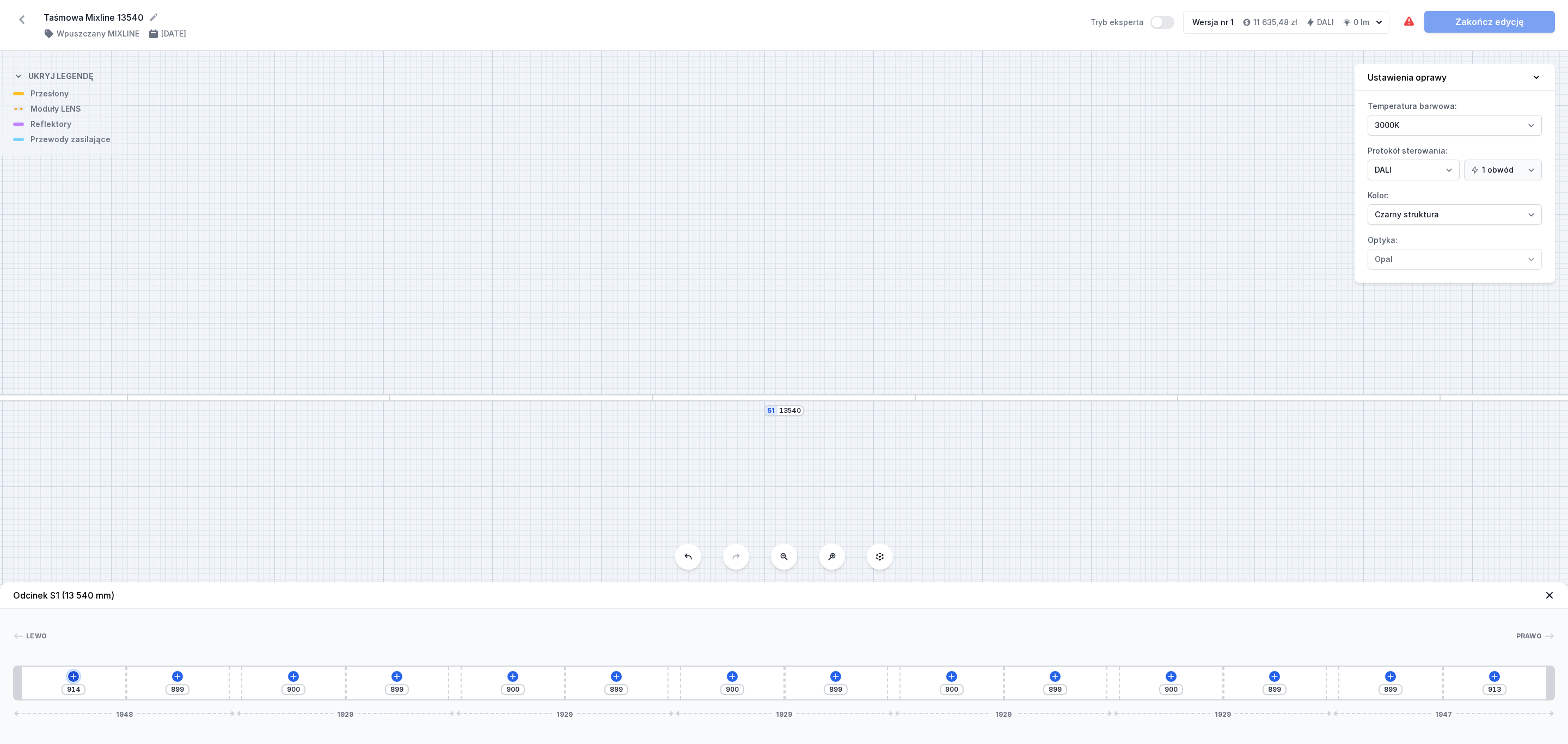
click at [74, 678] on icon at bounding box center [74, 676] width 6 height 6
click at [62, 569] on div "Moduły LENS (6)" at bounding box center [74, 571] width 174 height 27
click at [97, 539] on span "LENS module 250mm 54°" at bounding box center [74, 542] width 157 height 11
click at [38, 682] on div at bounding box center [36, 683] width 28 height 24
click at [41, 680] on div at bounding box center [36, 683] width 28 height 24
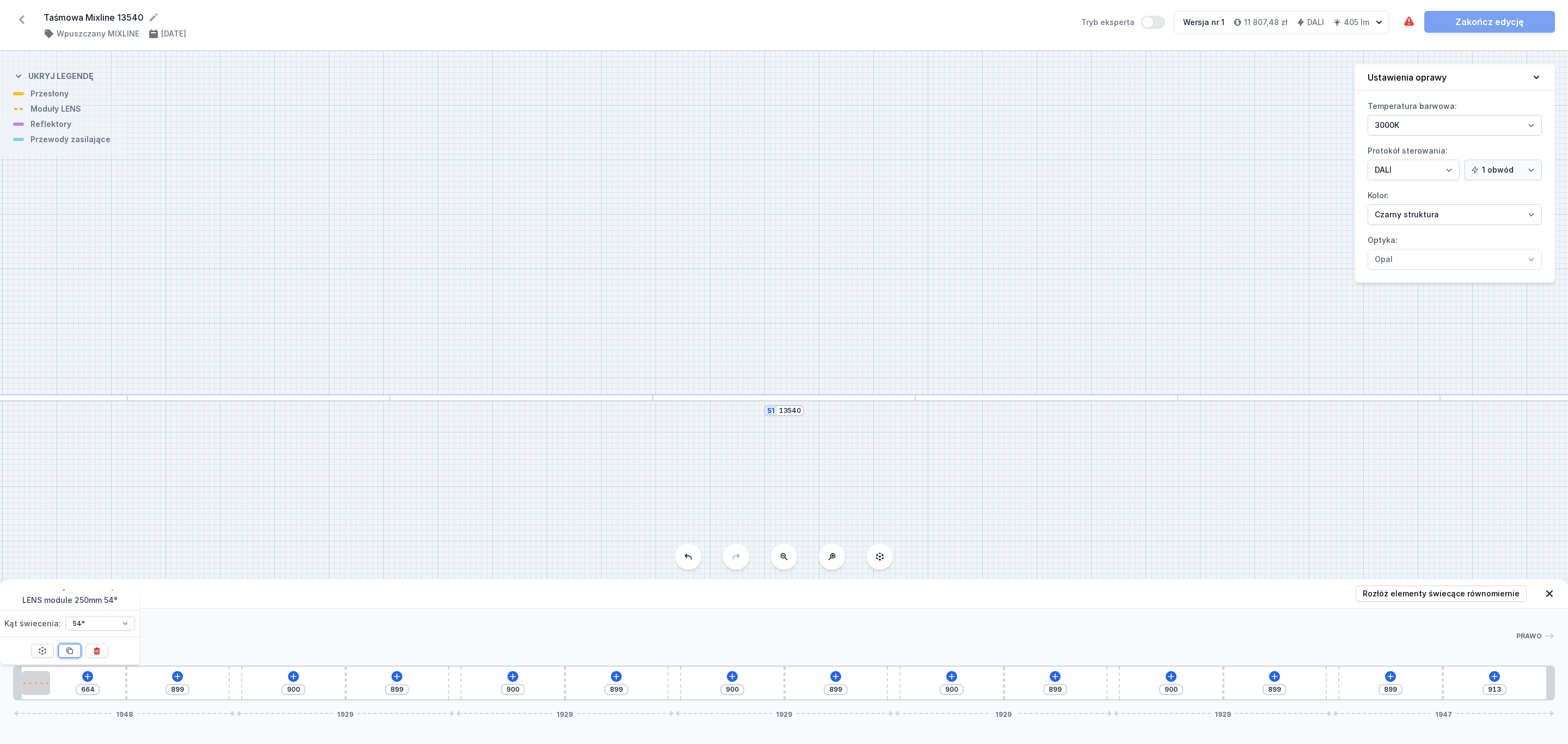
click at [69, 654] on icon at bounding box center [70, 651] width 9 height 9
click at [69, 652] on icon at bounding box center [70, 651] width 9 height 9
click at [69, 652] on icon at bounding box center [70, 651] width 9 height 9
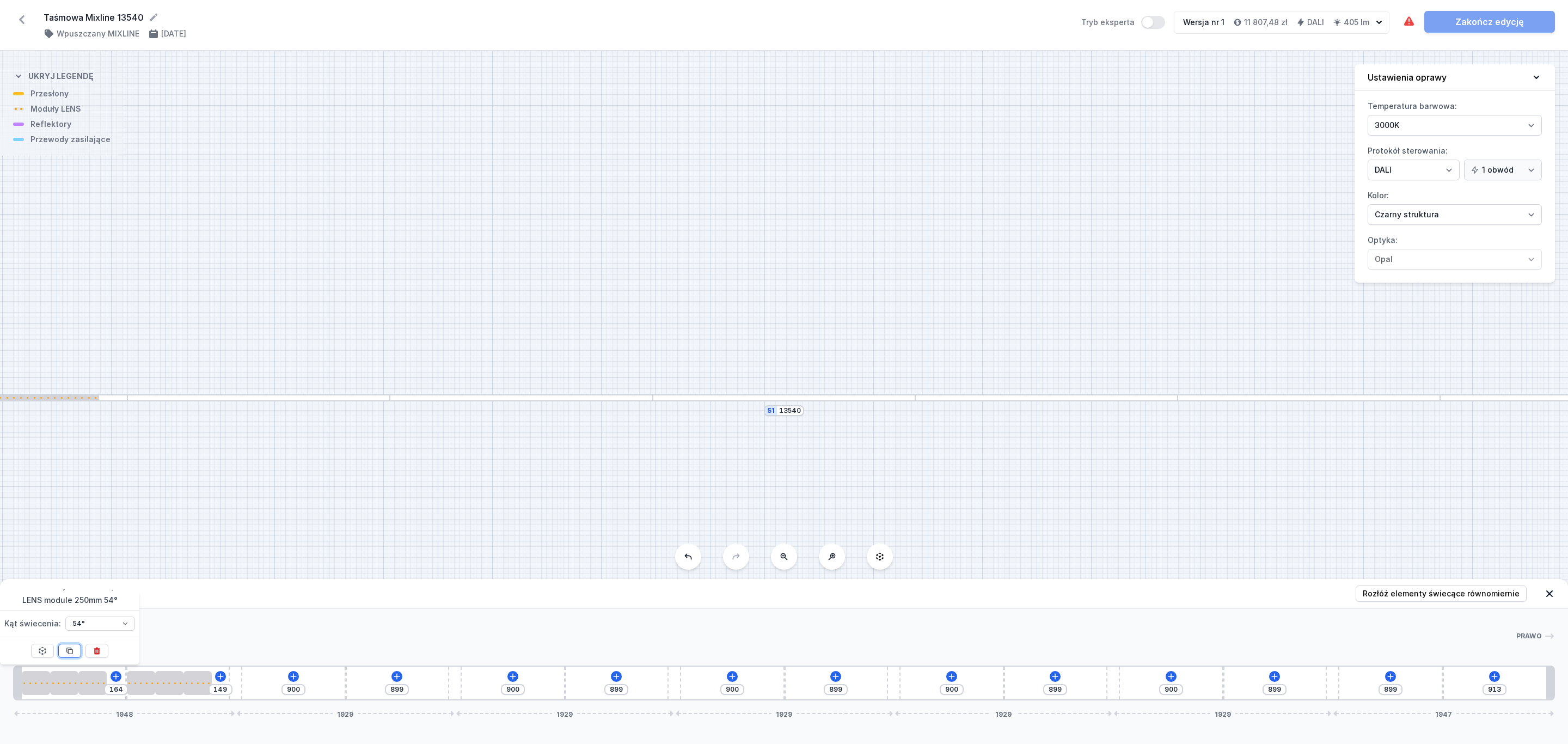
click at [69, 652] on icon at bounding box center [70, 651] width 9 height 9
click at [69, 650] on icon at bounding box center [70, 651] width 6 height 6
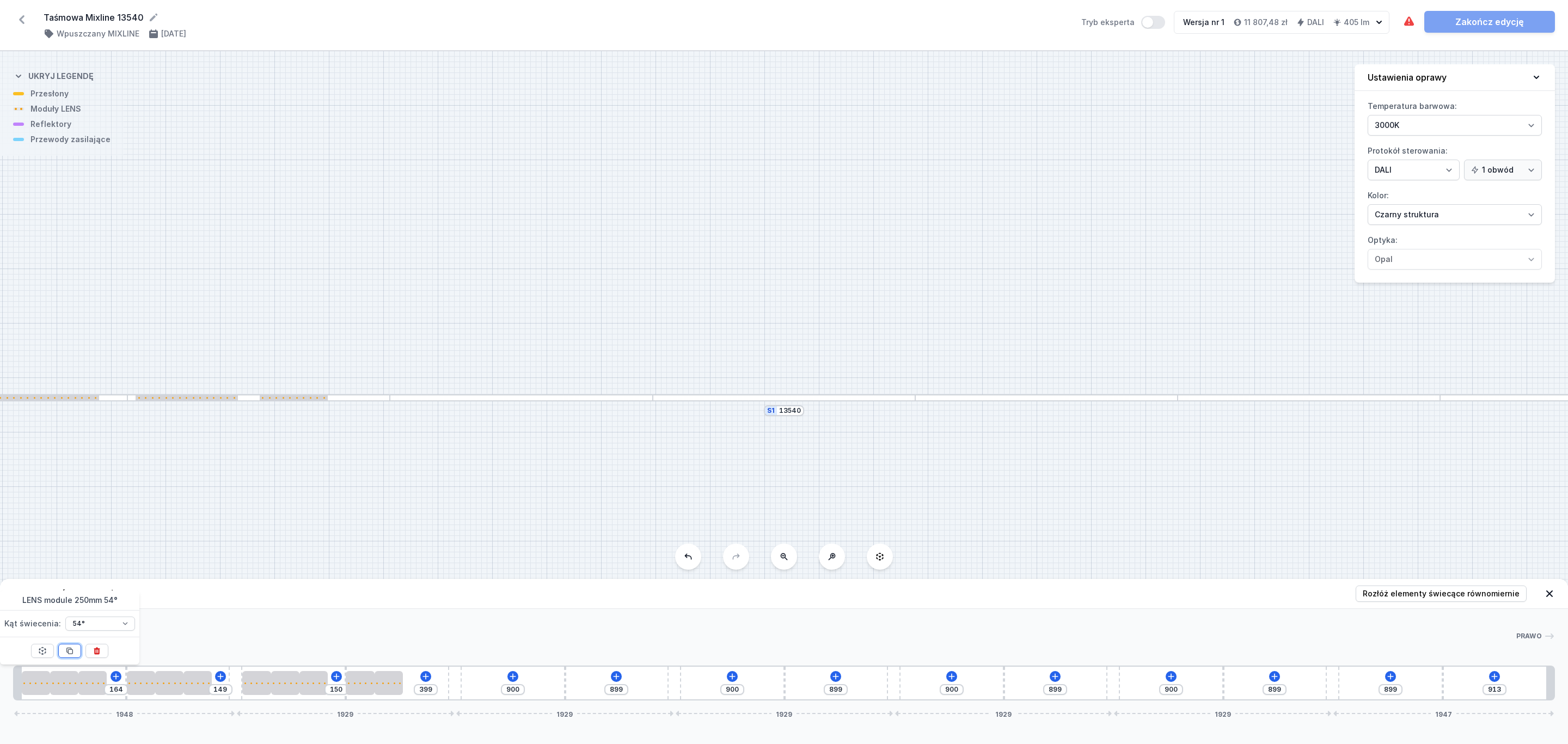
click at [69, 650] on icon at bounding box center [70, 651] width 6 height 6
click at [1473, 594] on span "Rozłóż elementy świecące równomiernie" at bounding box center [1441, 594] width 157 height 11
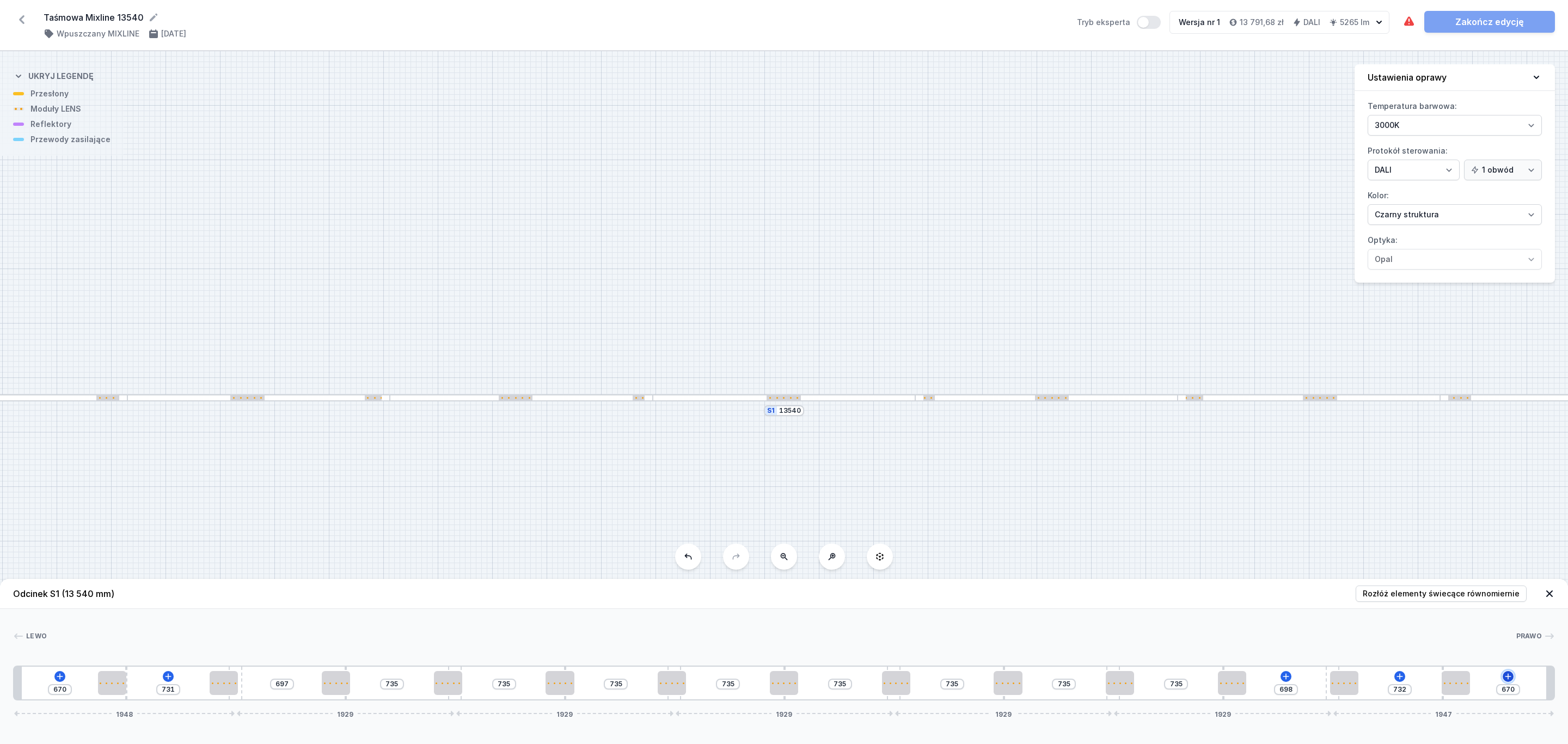
click at [1508, 677] on icon at bounding box center [1508, 676] width 6 height 6
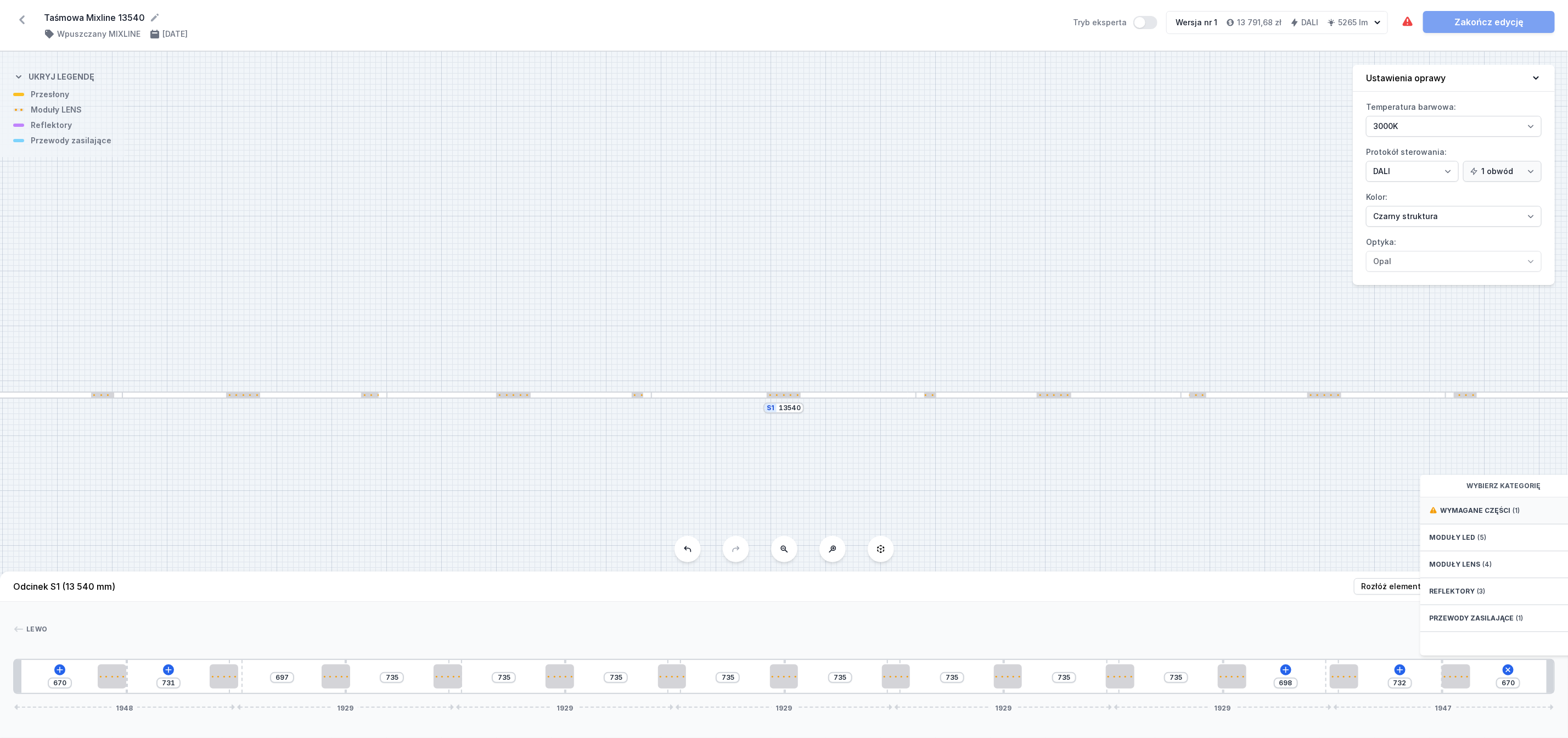
click at [1500, 515] on span "Wymagane części" at bounding box center [1475, 511] width 70 height 9
click at [1489, 515] on span "Hole for power supply cable" at bounding box center [1509, 510] width 158 height 11
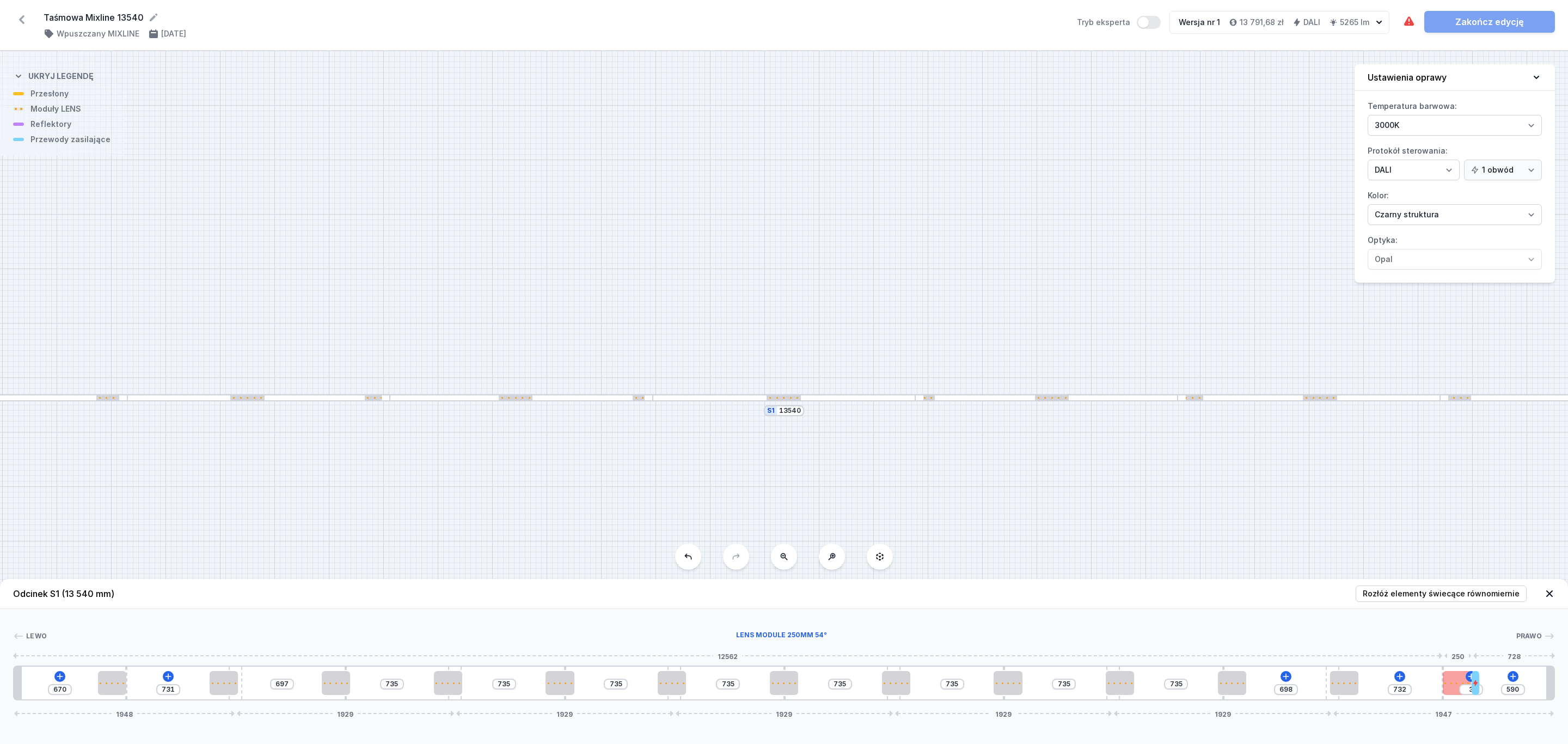
click at [1465, 680] on div at bounding box center [1457, 683] width 28 height 24
drag, startPoint x: 1480, startPoint y: 688, endPoint x: 1478, endPoint y: 682, distance: 6.3
click at [1482, 685] on div "670 731 697 735 735 735 735 735 735 735 735 698 732 3 590 1948 1929 1929 1929 1…" at bounding box center [783, 683] width 1541 height 35
drag, startPoint x: 1477, startPoint y: 681, endPoint x: 1529, endPoint y: 680, distance: 52.0
click at [1529, 680] on div "670 731 697 735 735 735 735 735 735 735 735 698 732 409 184 1948 1929 1929 1929…" at bounding box center [783, 683] width 1541 height 35
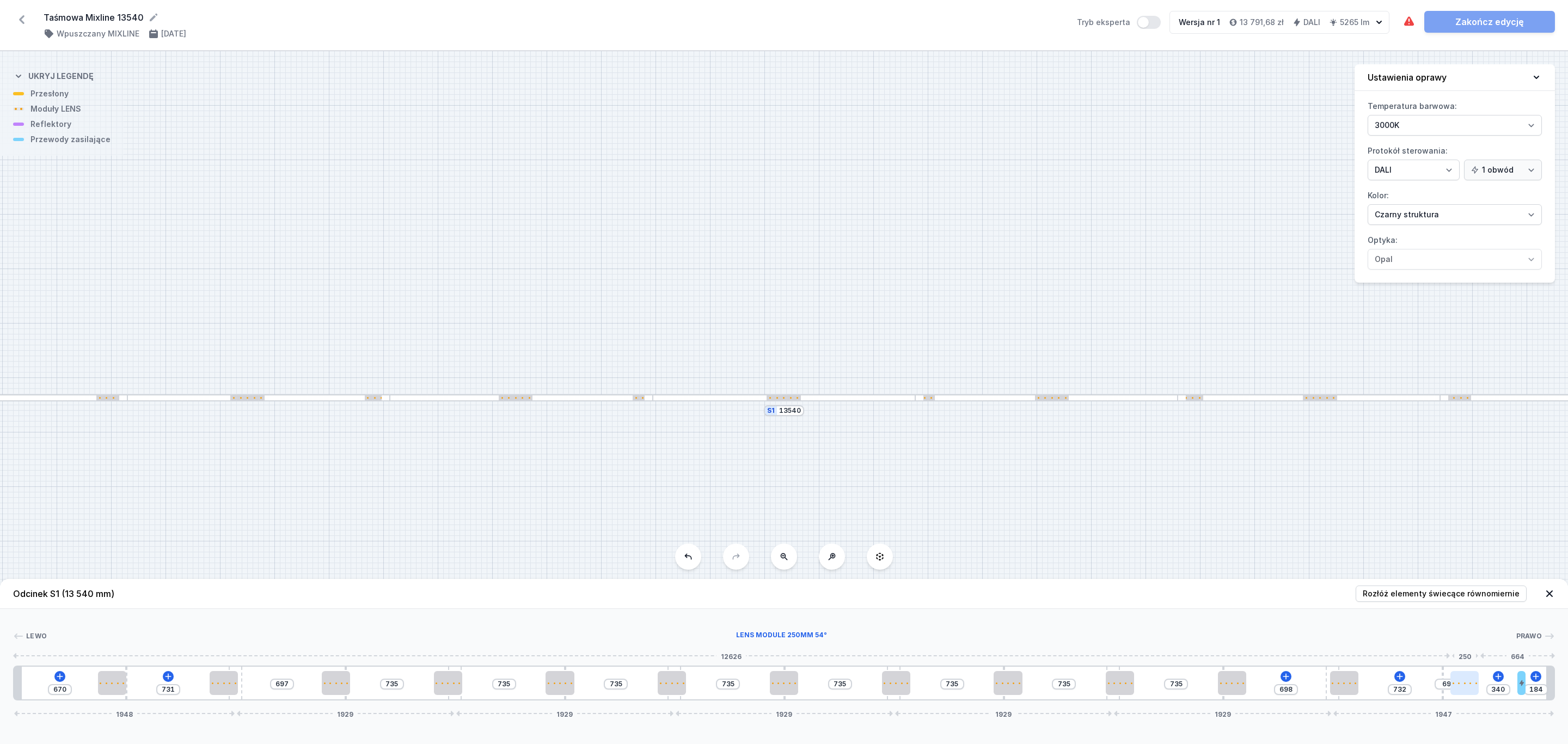
drag, startPoint x: 1457, startPoint y: 685, endPoint x: 1470, endPoint y: 685, distance: 13.0
click at [1470, 685] on div at bounding box center [1465, 683] width 28 height 24
drag, startPoint x: 1350, startPoint y: 685, endPoint x: 1377, endPoint y: 685, distance: 27.0
click at [1377, 685] on div at bounding box center [1366, 683] width 28 height 24
drag, startPoint x: 1234, startPoint y: 686, endPoint x: 1259, endPoint y: 686, distance: 25.0
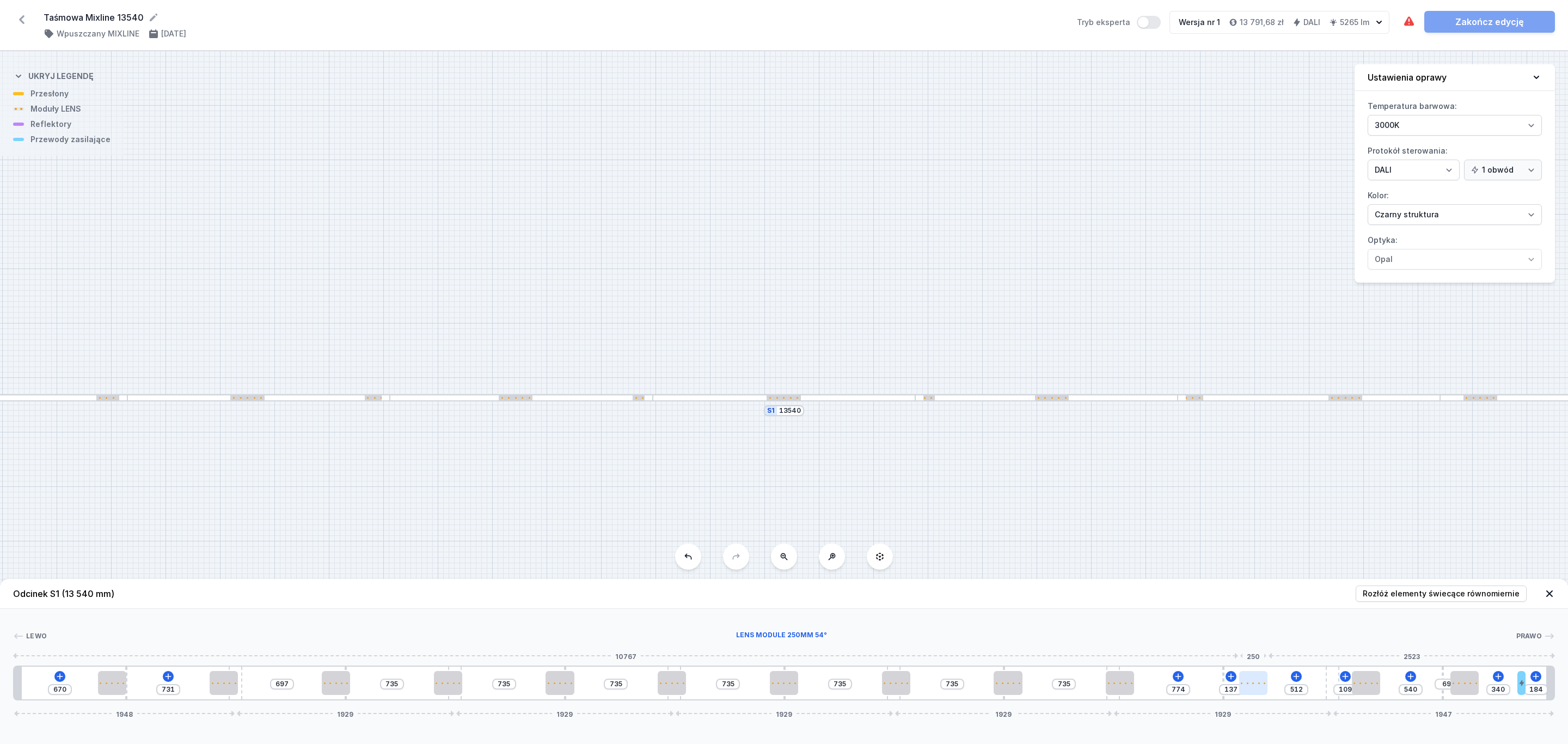
click at [1259, 686] on div at bounding box center [1253, 683] width 28 height 24
drag, startPoint x: 1127, startPoint y: 688, endPoint x: 1103, endPoint y: 680, distance: 25.3
click at [1145, 690] on div at bounding box center [1146, 683] width 28 height 24
drag, startPoint x: 1007, startPoint y: 678, endPoint x: 949, endPoint y: 703, distance: 63.2
click at [1034, 682] on div at bounding box center [1036, 683] width 28 height 24
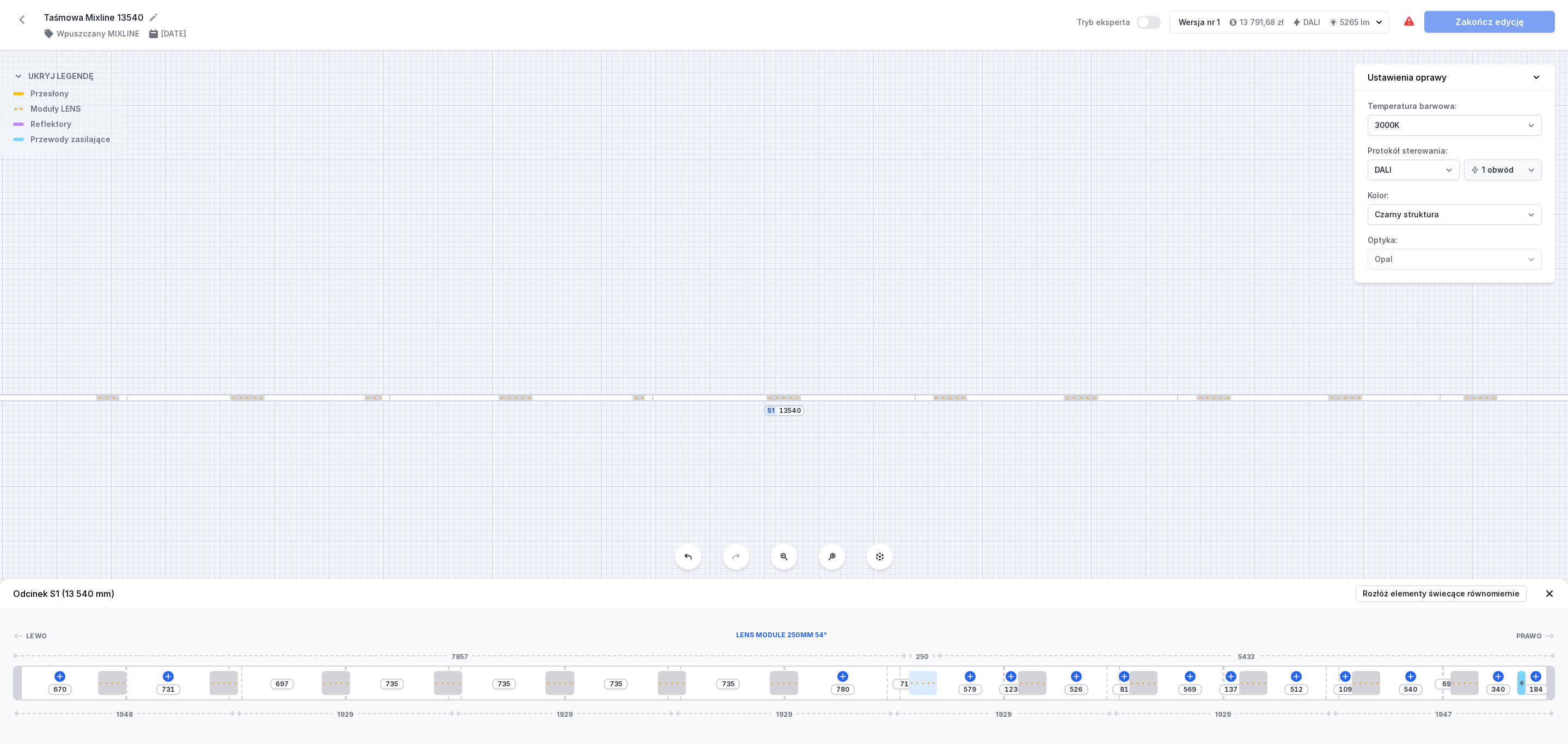
drag, startPoint x: 902, startPoint y: 686, endPoint x: 930, endPoint y: 690, distance: 28.3
click at [790, 678] on div at bounding box center [784, 683] width 28 height 24
drag, startPoint x: 776, startPoint y: 681, endPoint x: 809, endPoint y: 682, distance: 33.0
click at [809, 682] on div at bounding box center [811, 683] width 28 height 24
drag, startPoint x: 671, startPoint y: 680, endPoint x: 707, endPoint y: 685, distance: 36.3
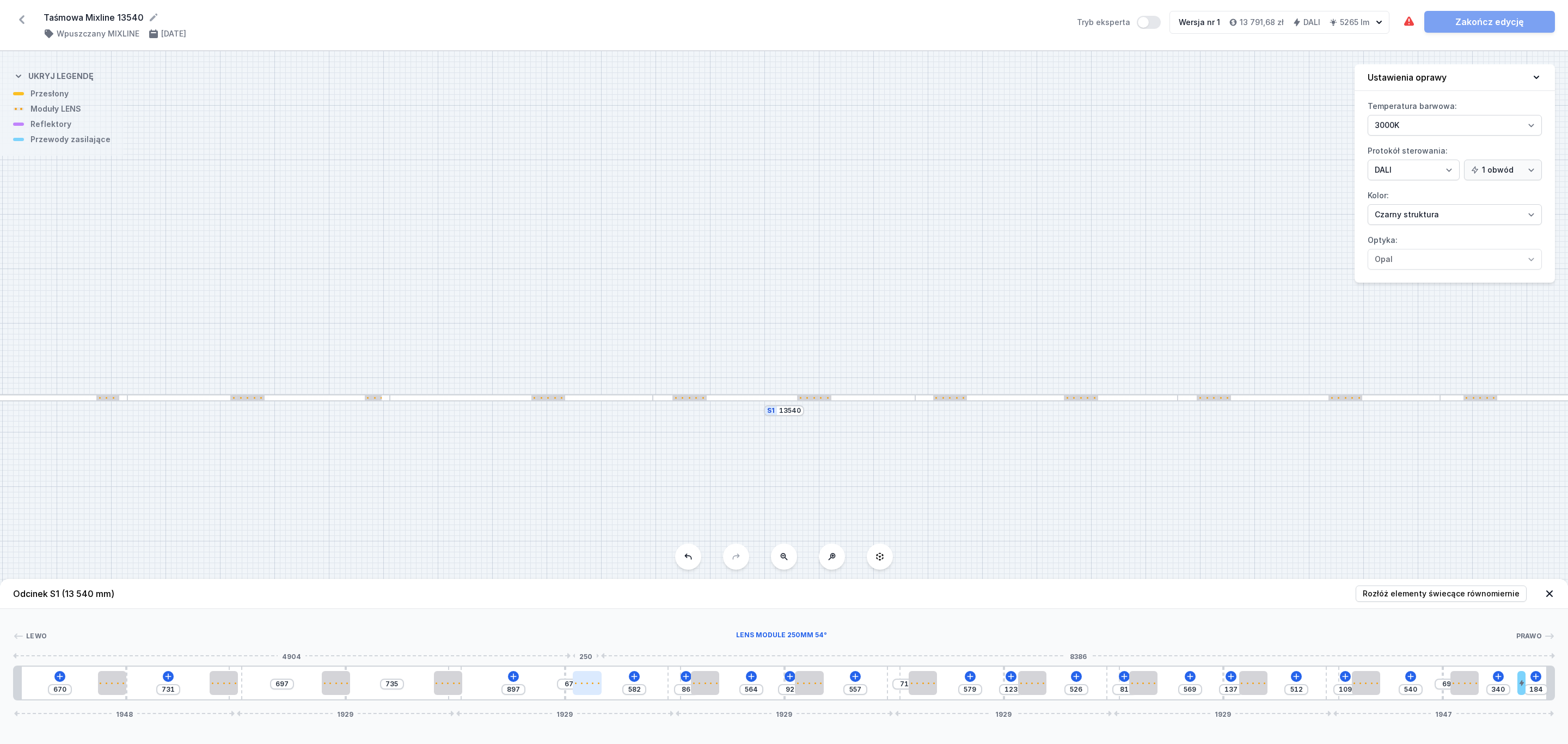
drag, startPoint x: 565, startPoint y: 681, endPoint x: 592, endPoint y: 683, distance: 27.1
click at [594, 686] on div at bounding box center [587, 683] width 28 height 24
drag, startPoint x: 453, startPoint y: 680, endPoint x: 475, endPoint y: 688, distance: 23.4
drag, startPoint x: 334, startPoint y: 680, endPoint x: 370, endPoint y: 690, distance: 37.4
click at [370, 690] on div at bounding box center [370, 683] width 28 height 24
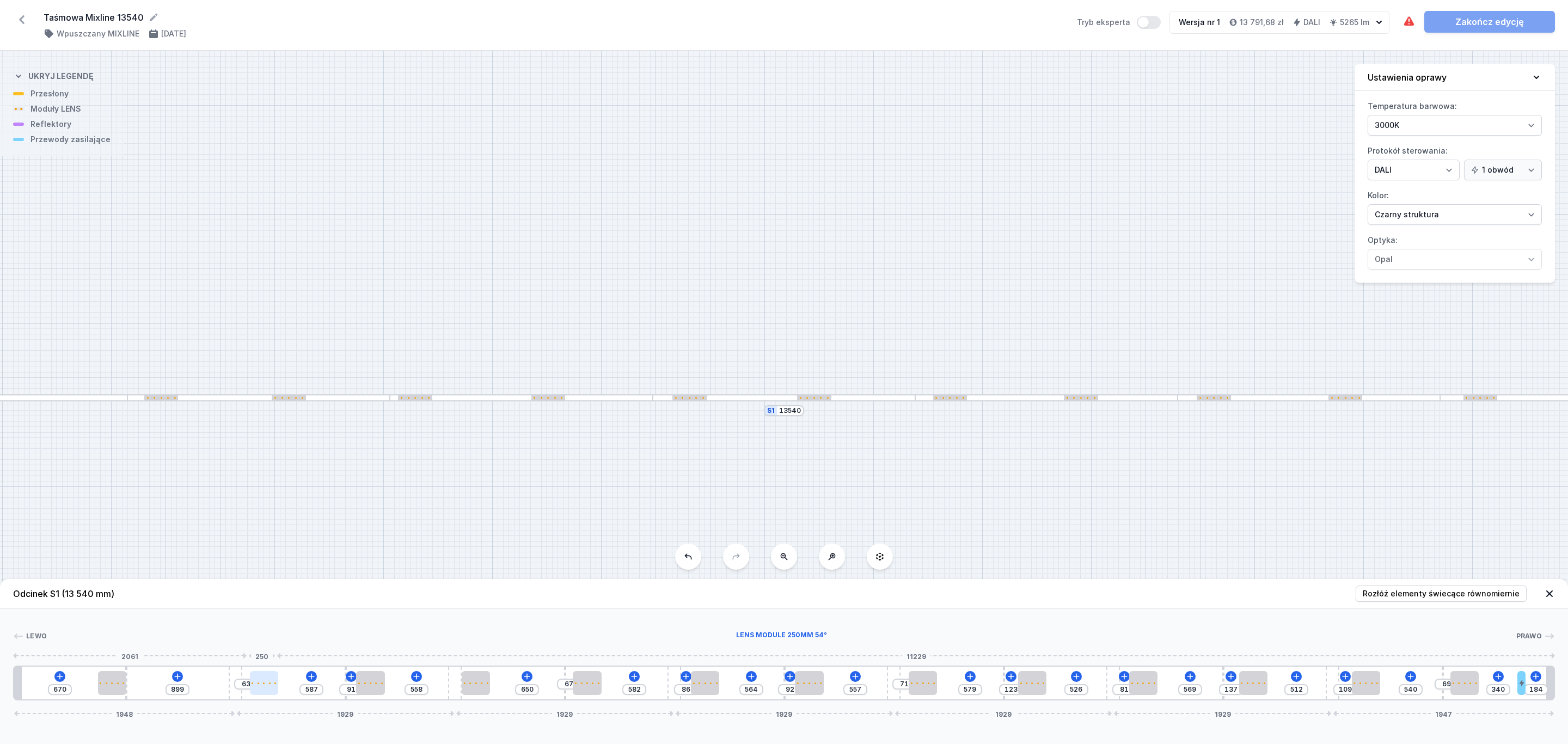
drag, startPoint x: 229, startPoint y: 683, endPoint x: 270, endPoint y: 686, distance: 41.1
drag, startPoint x: 106, startPoint y: 680, endPoint x: 141, endPoint y: 678, distance: 35.1
click at [1499, 19] on link "Zakończ edycję" at bounding box center [1489, 22] width 130 height 22
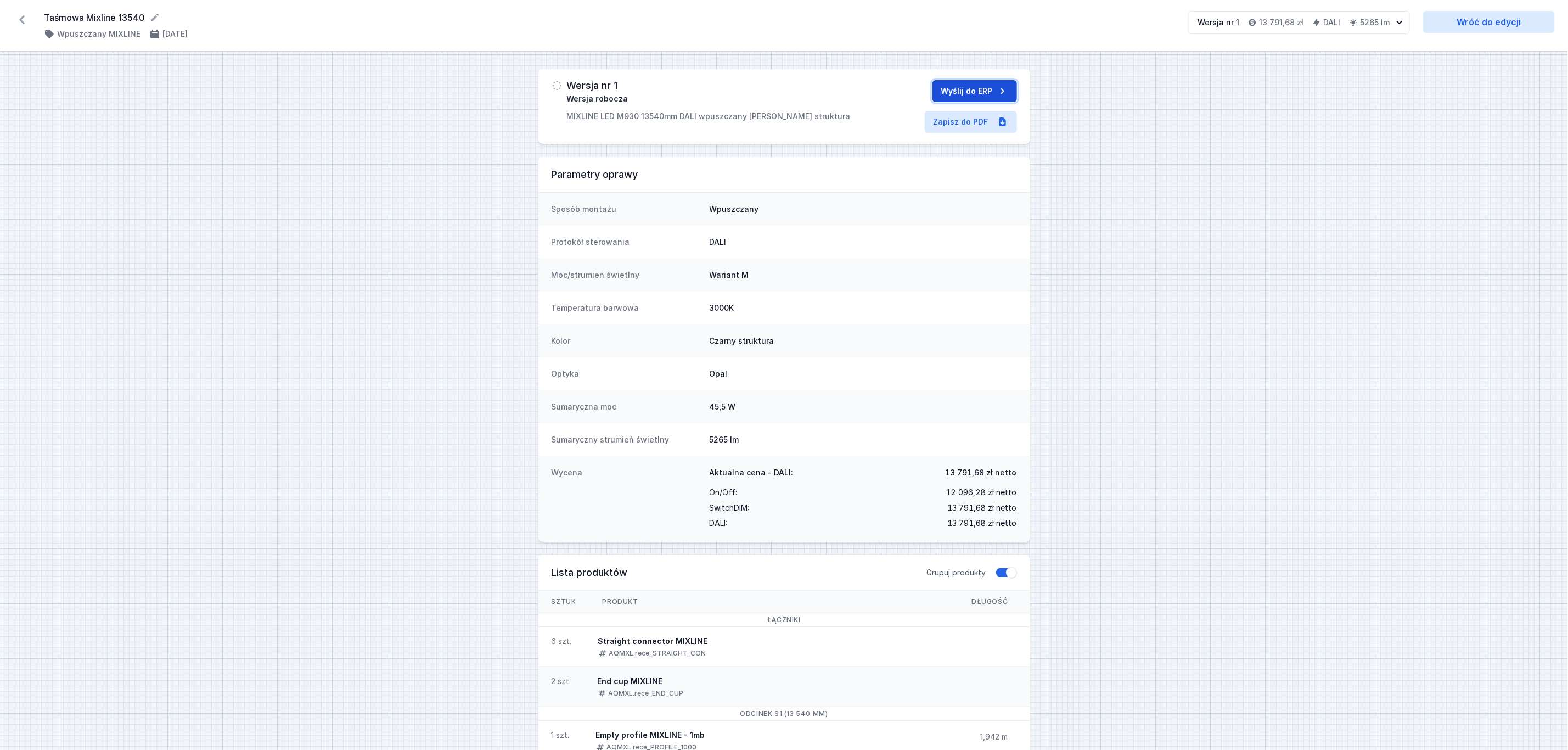
click at [992, 88] on button "Wyślij do ERP" at bounding box center [975, 91] width 85 height 22
click at [26, 20] on icon at bounding box center [22, 20] width 17 height 17
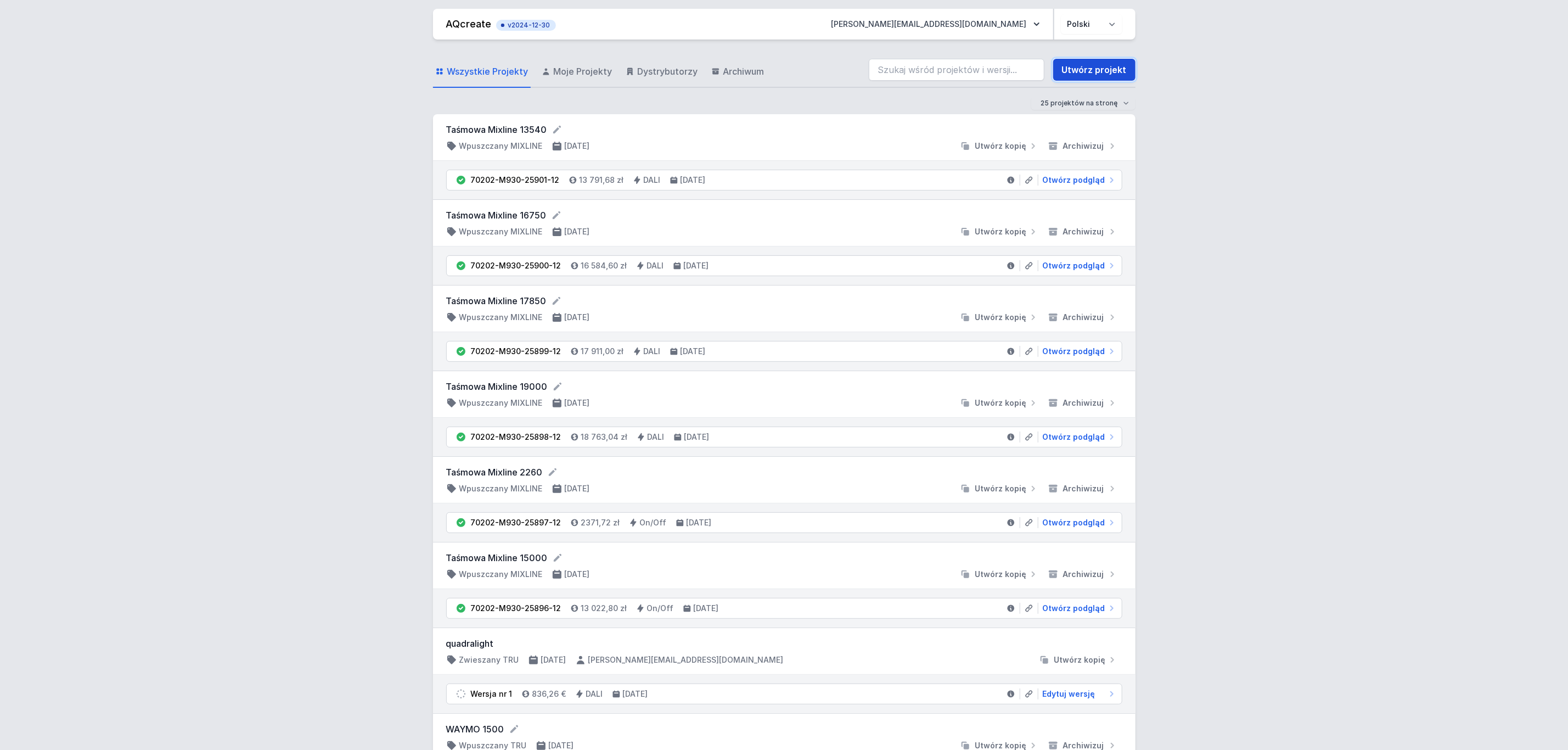
click at [1112, 67] on link "Utwórz projekt" at bounding box center [1095, 69] width 82 height 22
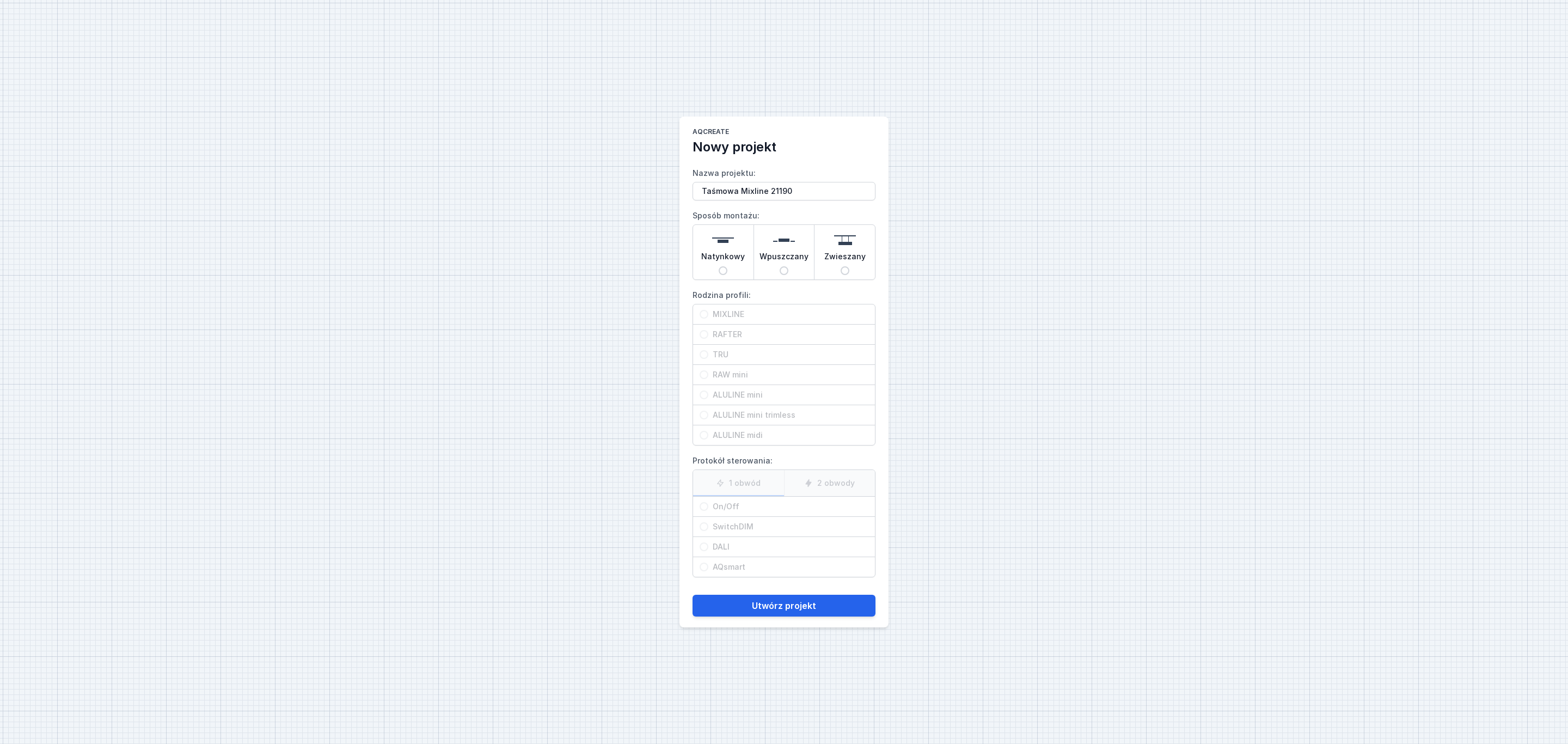
click at [794, 237] on img at bounding box center [783, 240] width 22 height 22
click at [788, 267] on input "Wpuszczany" at bounding box center [784, 271] width 9 height 9
click at [730, 314] on span "MIXLINE" at bounding box center [788, 314] width 160 height 11
click at [708, 314] on input "MIXLINE" at bounding box center [704, 314] width 9 height 9
click at [735, 548] on span "DALI" at bounding box center [788, 547] width 160 height 11
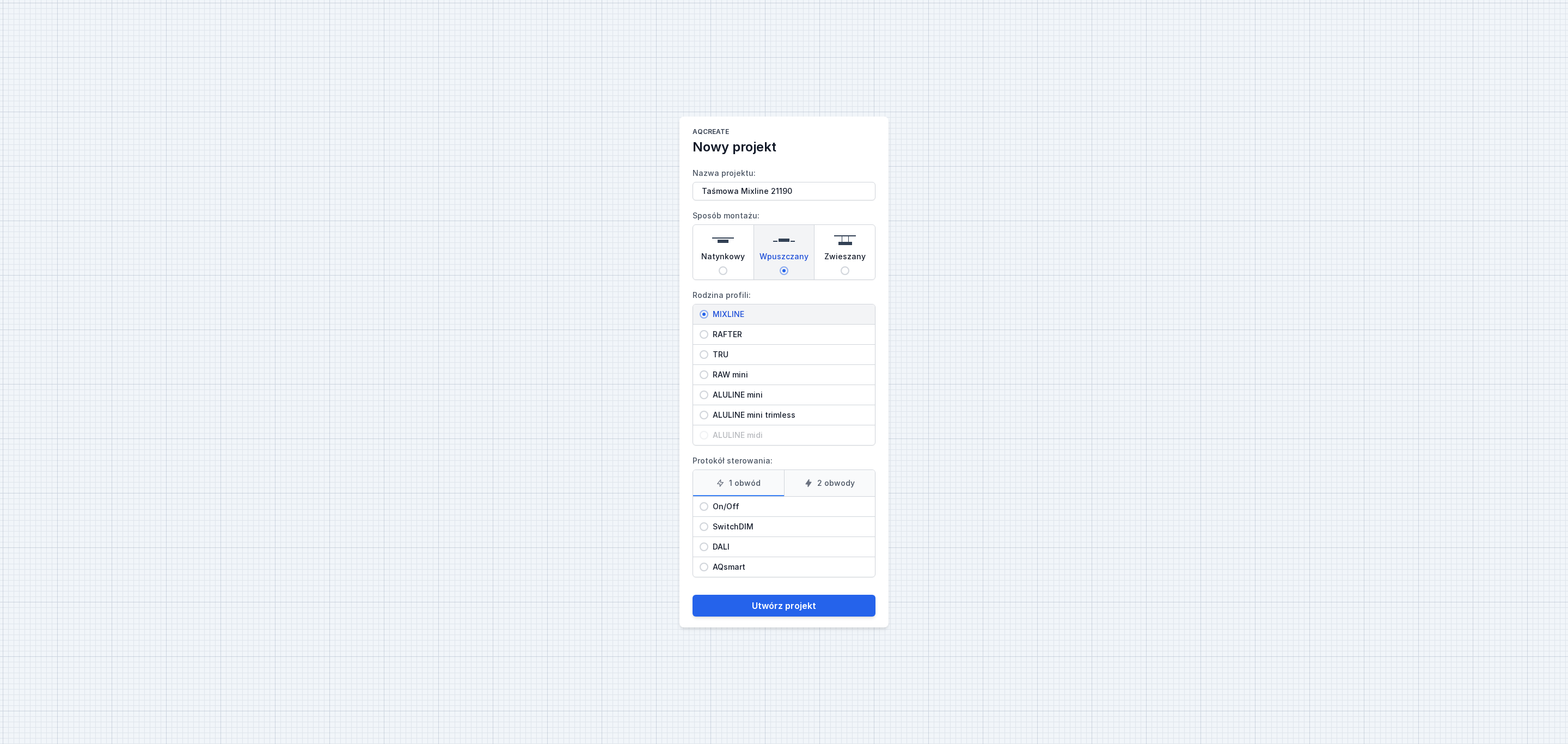
click at [708, 548] on input "DALI" at bounding box center [704, 547] width 9 height 9
click at [786, 610] on button "Utwórz projekt" at bounding box center [784, 605] width 183 height 22
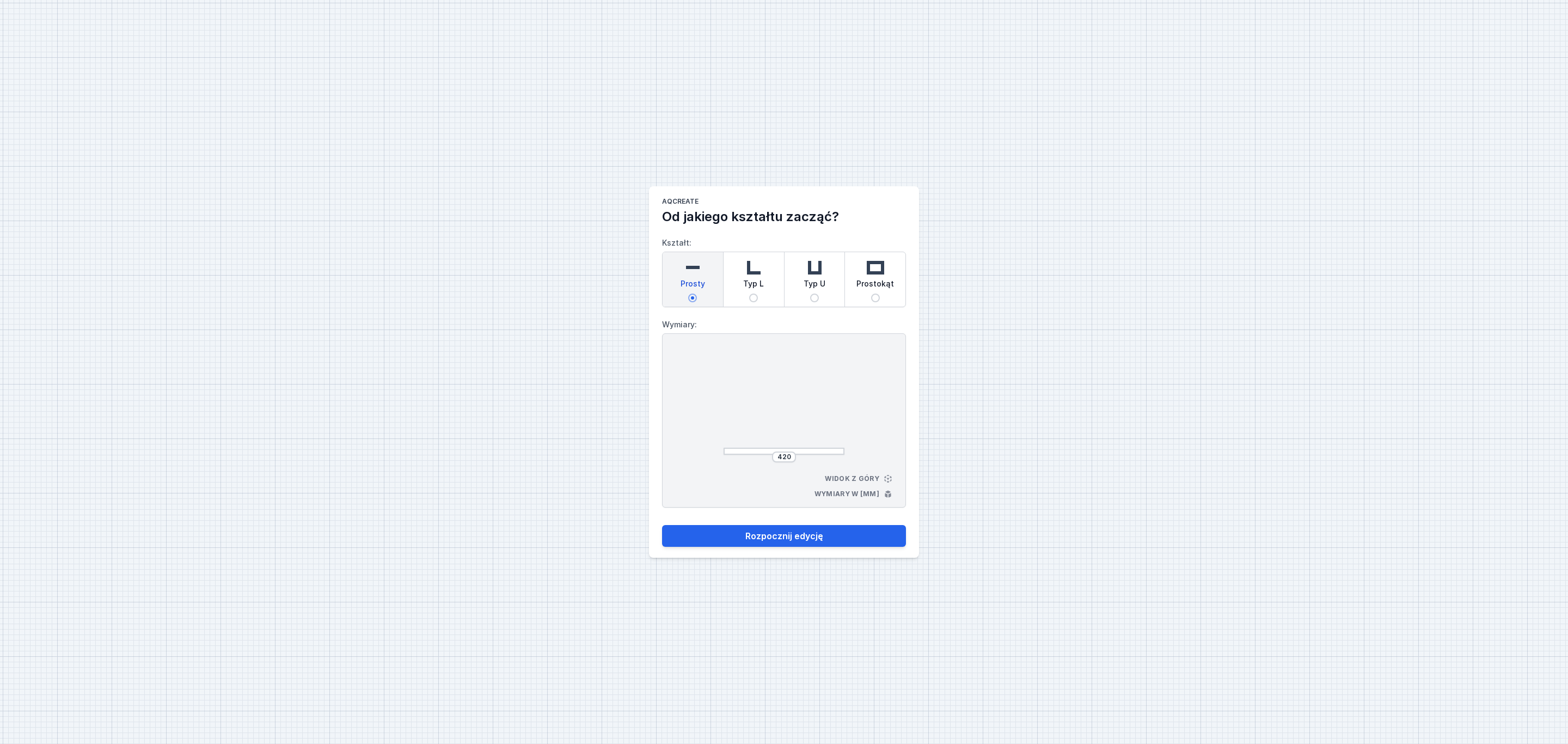
click at [705, 280] on div "Prosty" at bounding box center [693, 280] width 61 height 54
click at [697, 294] on input "Prosty" at bounding box center [692, 298] width 9 height 9
click at [788, 454] on input "420" at bounding box center [784, 457] width 17 height 9
click at [798, 536] on button "Rozpocznij edycję" at bounding box center [784, 536] width 244 height 22
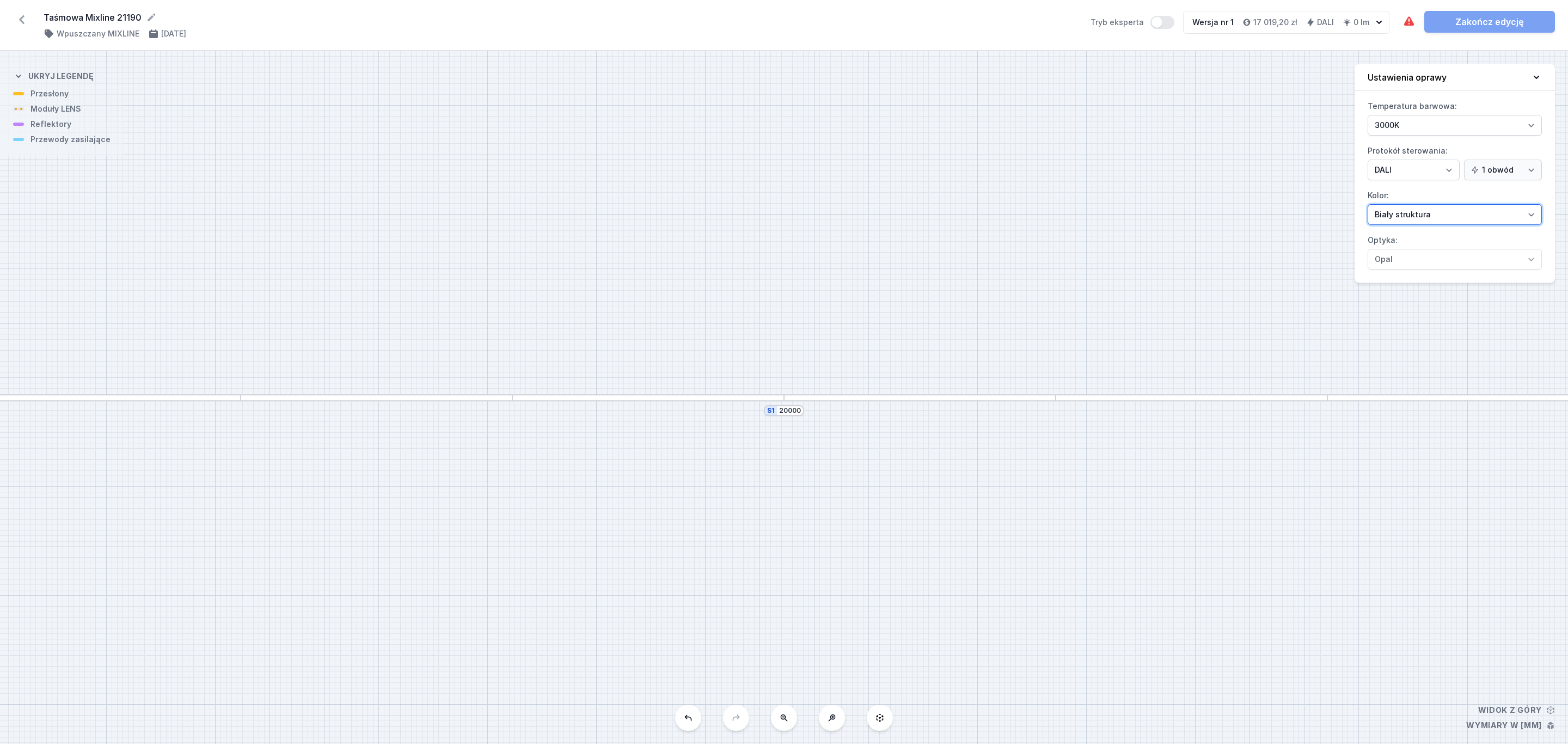
click at [1532, 216] on select "Biały struktura Czarny struktura Złoty struktura Miedziany Szary Inny (z palety…" at bounding box center [1455, 214] width 174 height 20
click at [1368, 206] on select "Biały struktura Czarny struktura Złoty struktura Miedziany Szary Inny (z palety…" at bounding box center [1455, 214] width 174 height 20
click at [493, 400] on div at bounding box center [376, 397] width 271 height 7
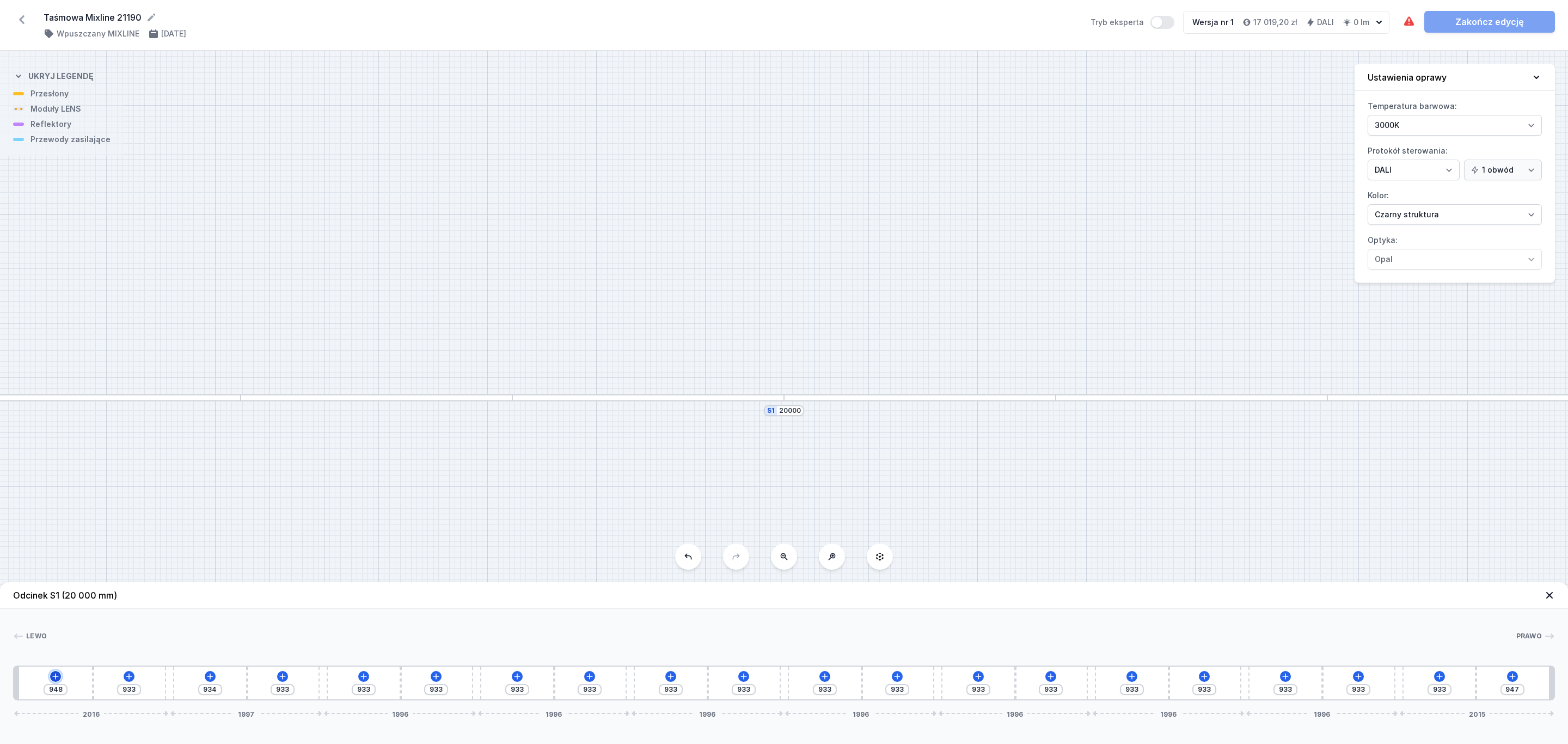
click at [54, 675] on icon at bounding box center [56, 676] width 9 height 9
click at [87, 572] on div "Moduły LENS (6)" at bounding box center [56, 571] width 174 height 27
click at [72, 541] on span "LENS module 250mm 54°" at bounding box center [56, 542] width 157 height 11
click at [33, 685] on div at bounding box center [28, 683] width 19 height 24
click at [70, 651] on icon at bounding box center [70, 651] width 9 height 9
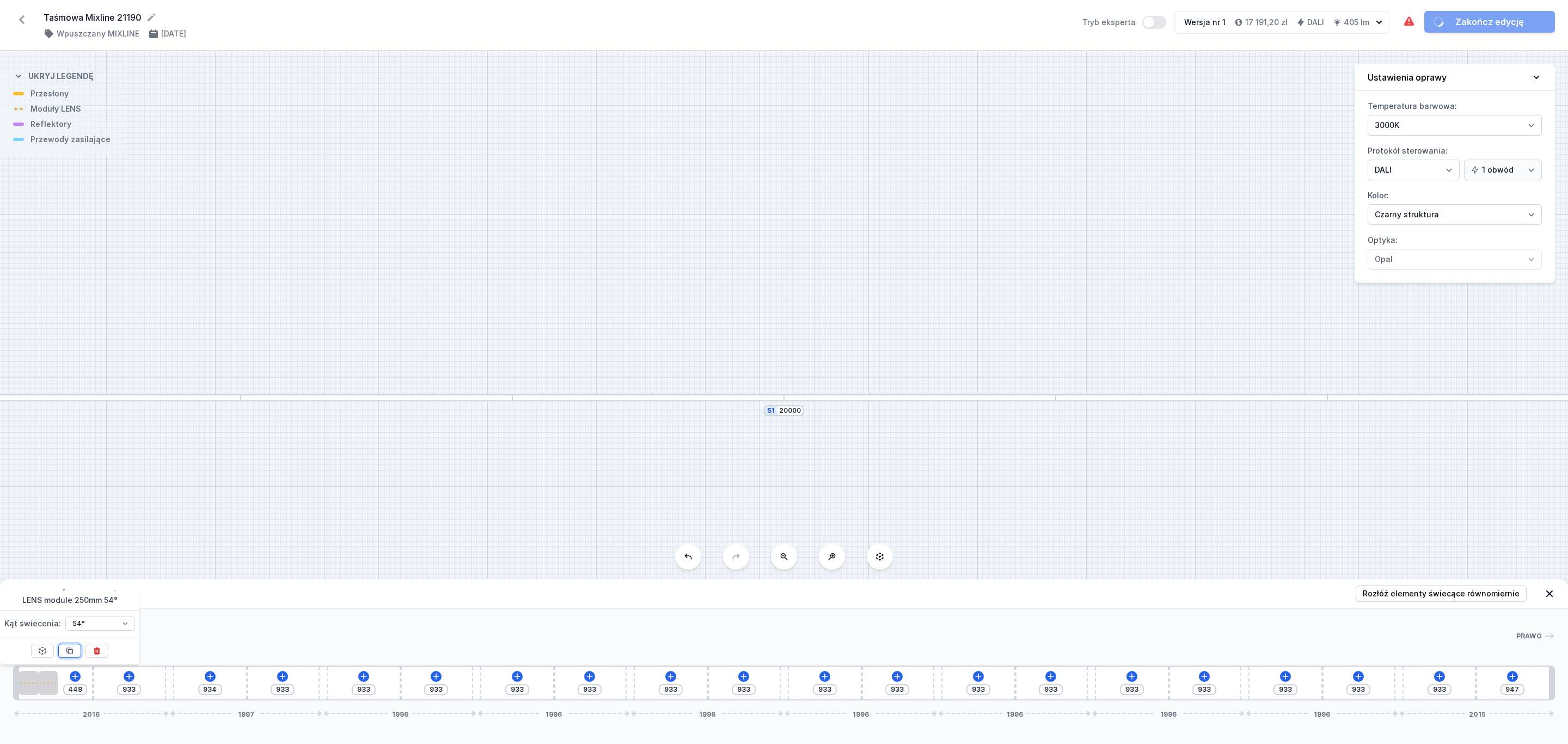
click at [70, 651] on icon at bounding box center [70, 651] width 9 height 9
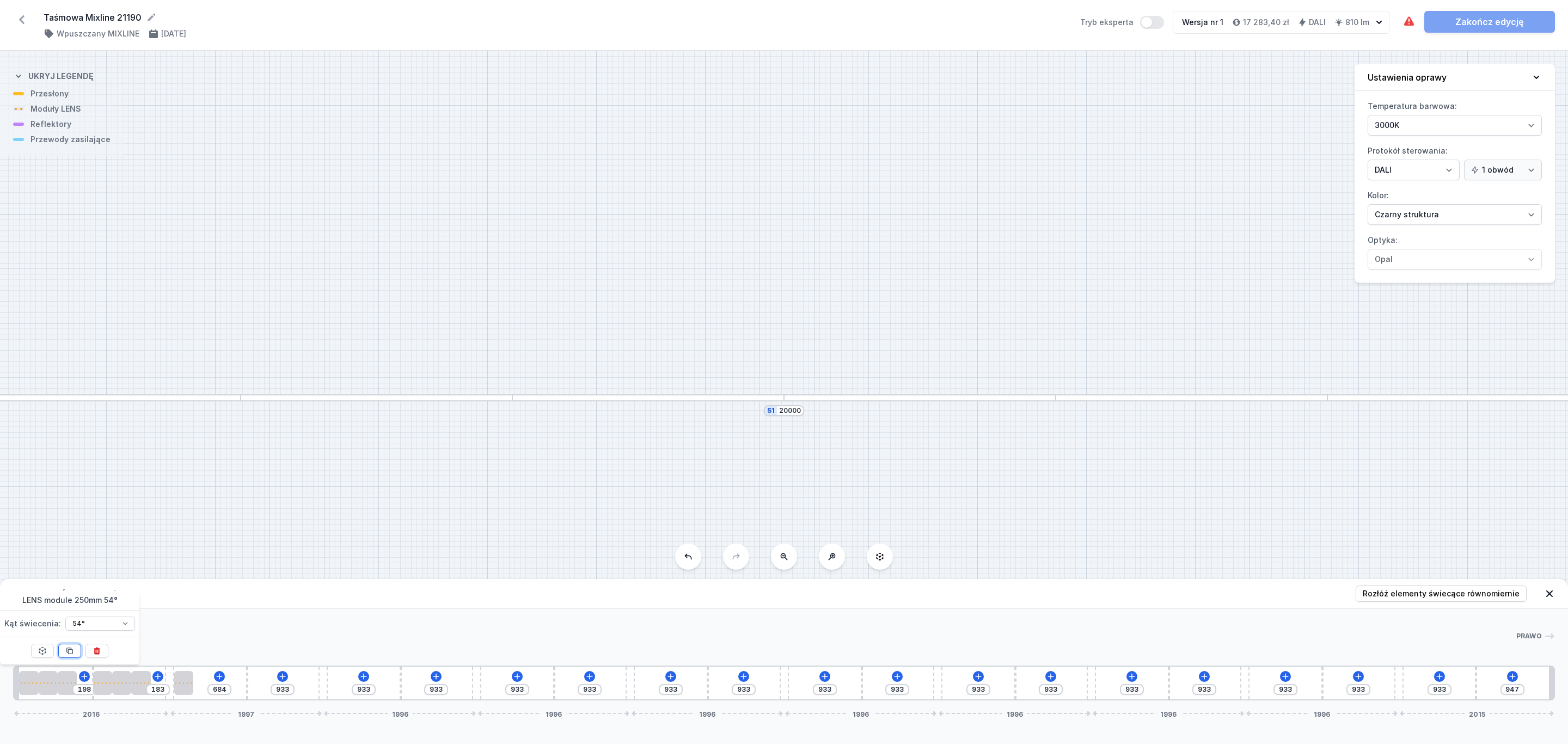
click at [70, 651] on icon at bounding box center [70, 651] width 9 height 9
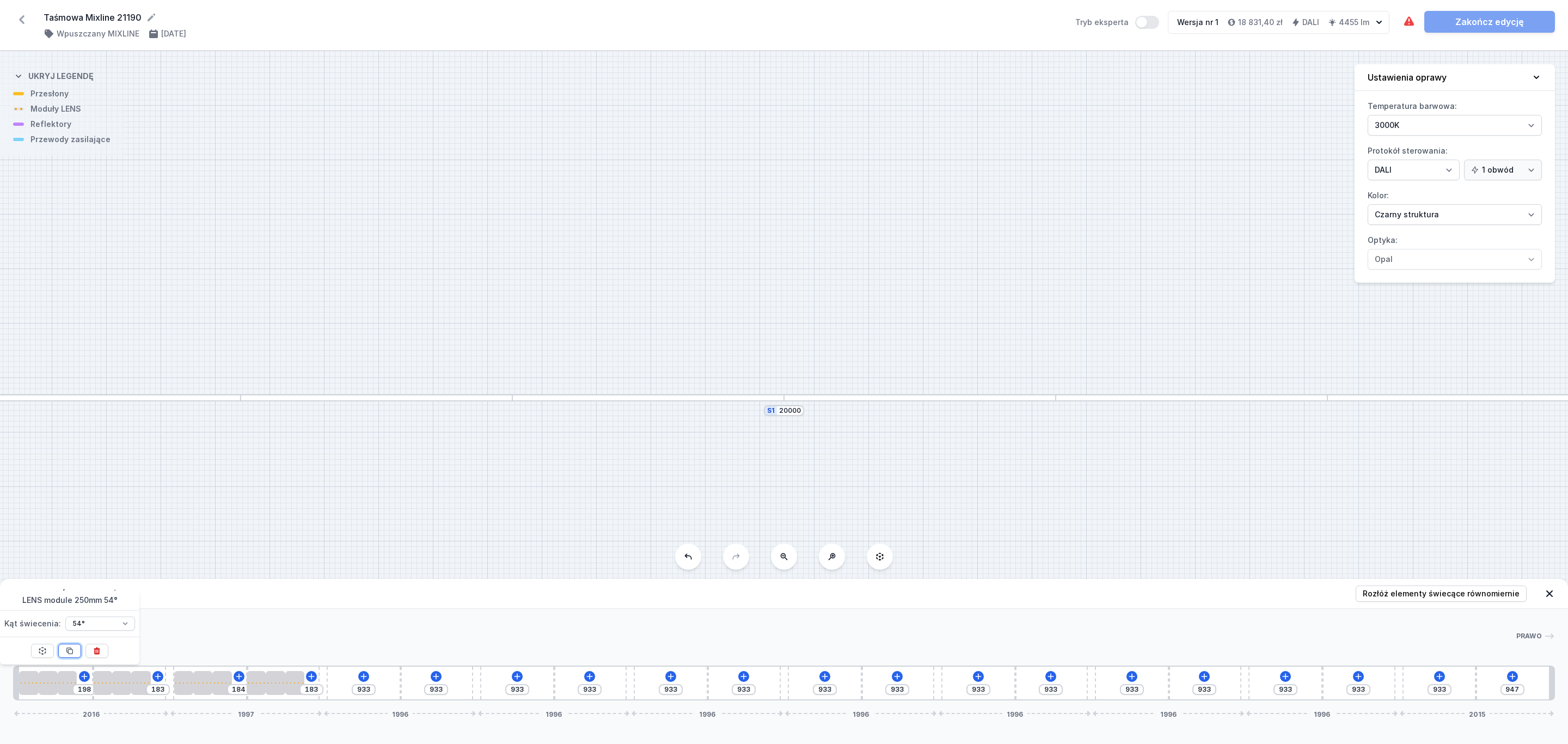
click at [70, 651] on icon at bounding box center [70, 651] width 9 height 9
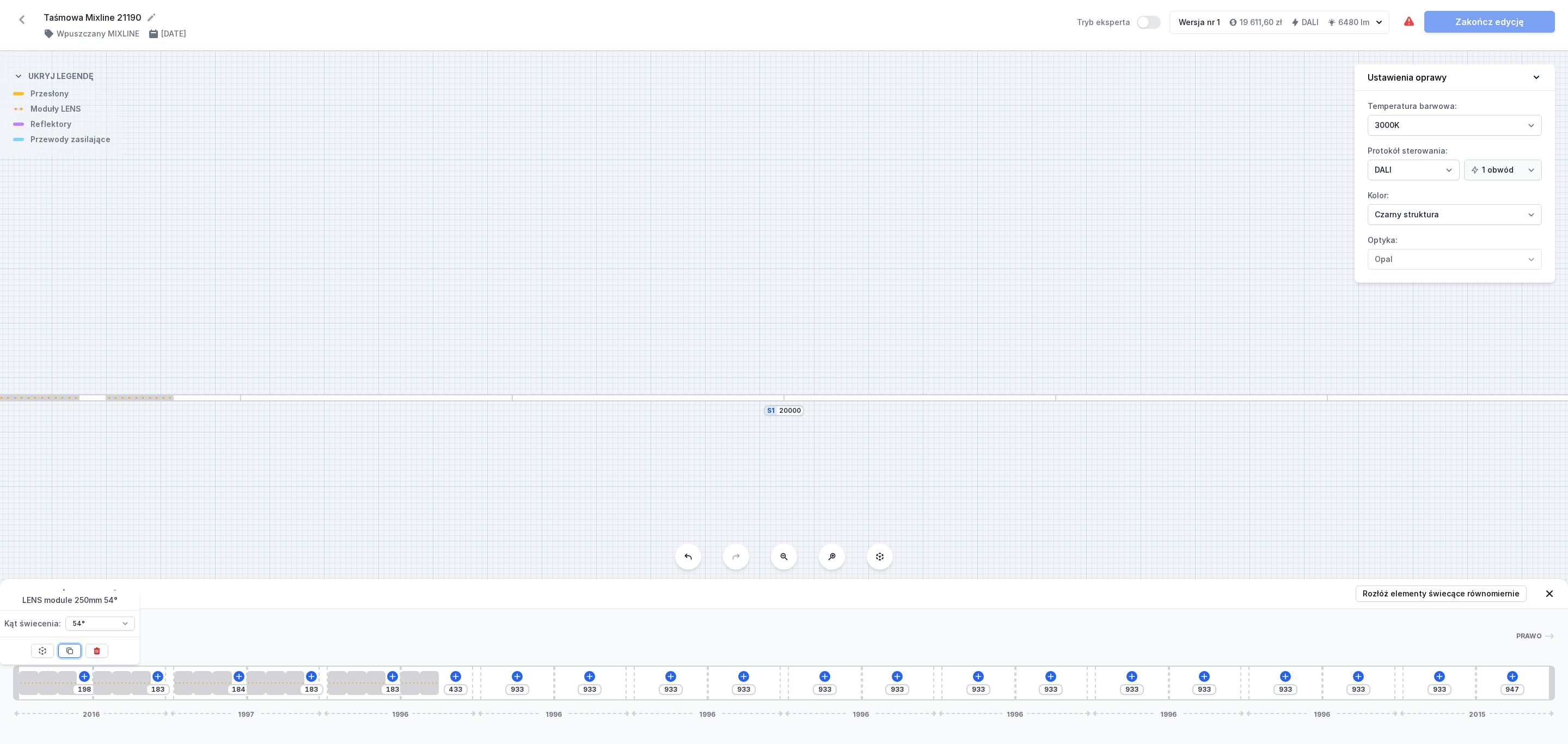
click at [70, 651] on icon at bounding box center [70, 651] width 9 height 9
click at [1459, 593] on span "Rozłóż elementy świecące równomiernie" at bounding box center [1441, 594] width 157 height 11
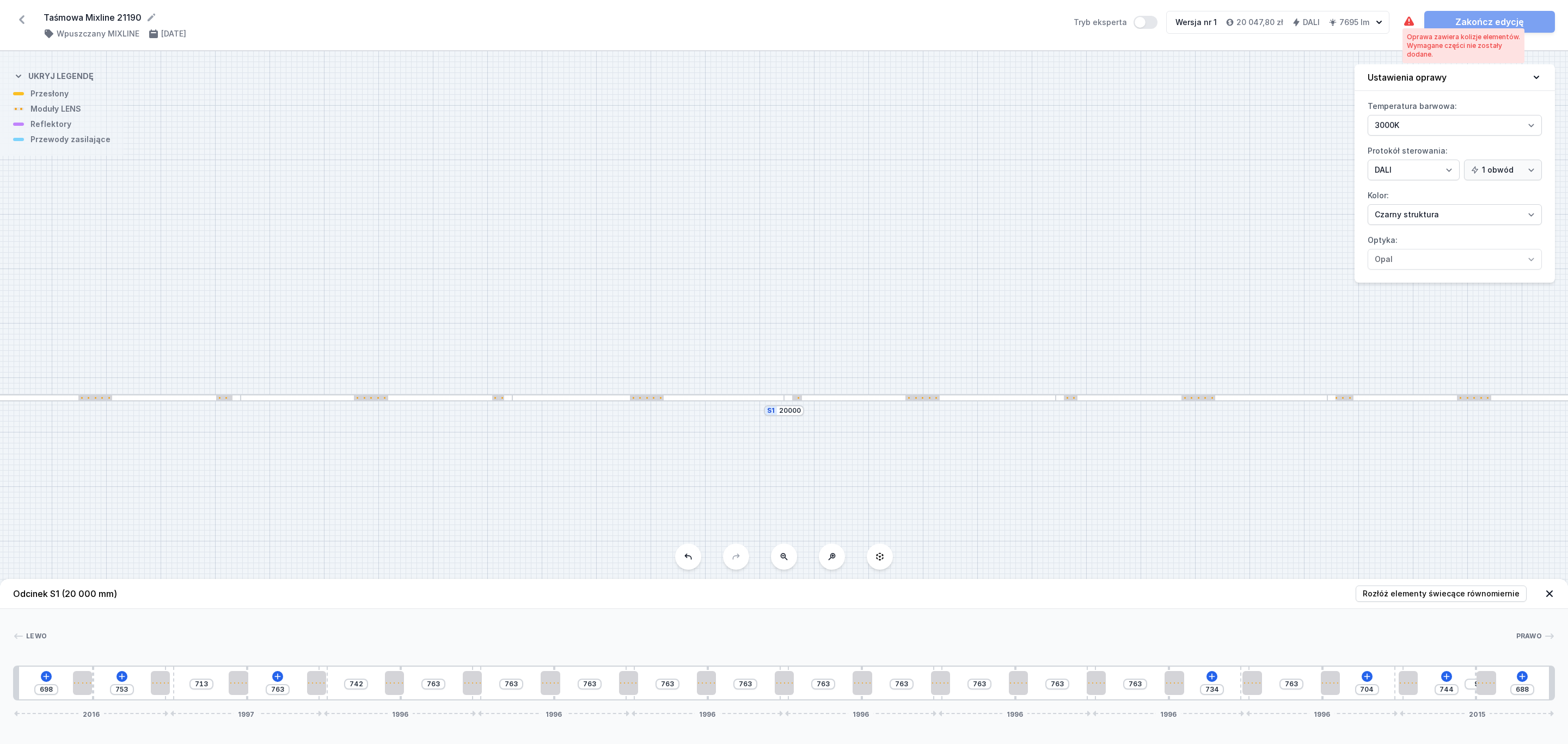
click at [1408, 20] on icon at bounding box center [1409, 20] width 10 height 9
click at [1523, 673] on icon at bounding box center [1522, 676] width 9 height 9
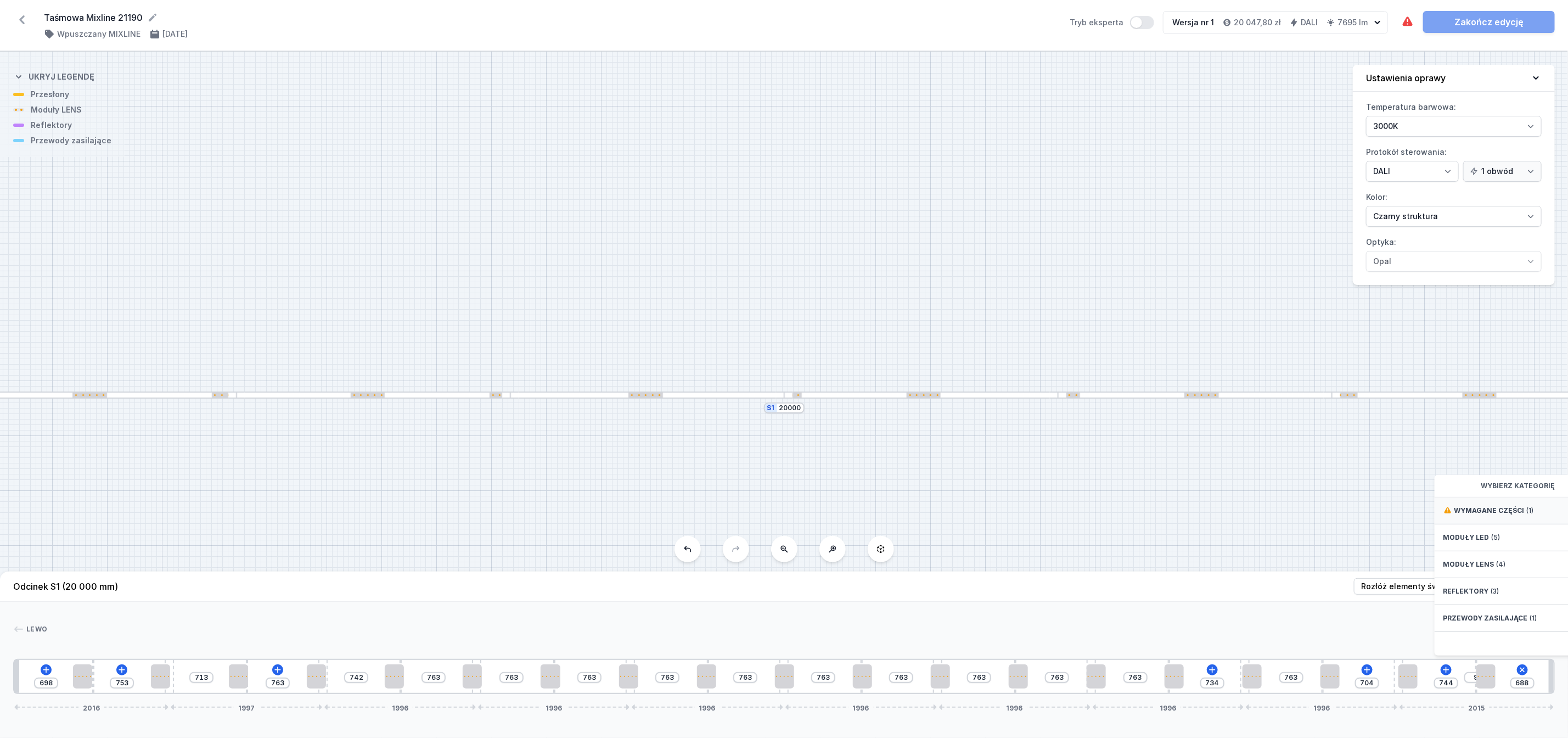
click at [1485, 515] on span "Wymagane części" at bounding box center [1489, 511] width 70 height 9
click at [1488, 515] on span "Hole for power supply cable" at bounding box center [1523, 510] width 158 height 11
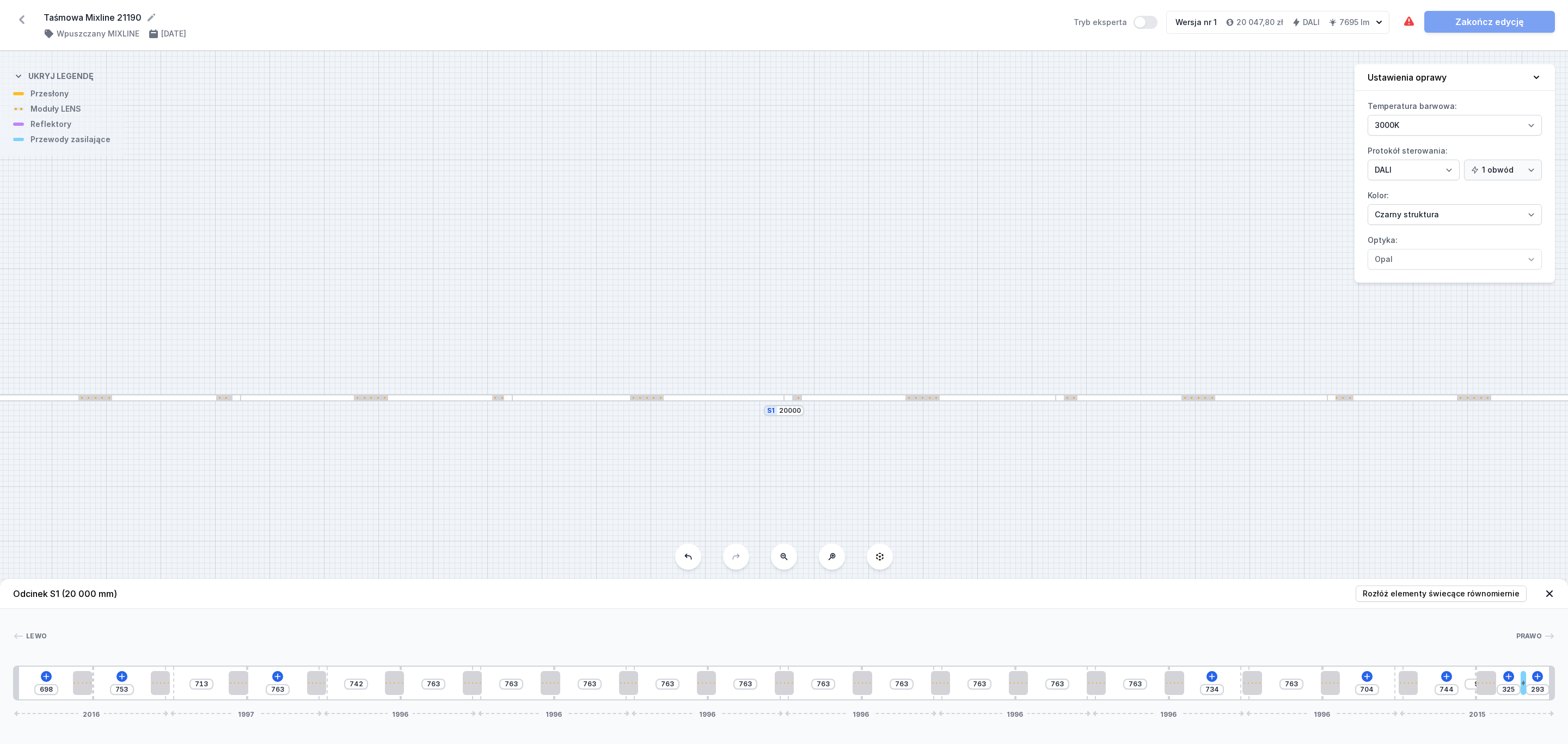
drag, startPoint x: 1500, startPoint y: 680, endPoint x: 1528, endPoint y: 678, distance: 28.1
click at [1528, 678] on div "698 753 713 763 742 763 763 763 763 763 763 763 763 763 763 734 763 704 744 9 3…" at bounding box center [783, 683] width 1541 height 35
drag, startPoint x: 1485, startPoint y: 685, endPoint x: 1499, endPoint y: 680, distance: 14.9
click at [1499, 680] on div at bounding box center [1496, 683] width 19 height 24
drag, startPoint x: 1411, startPoint y: 683, endPoint x: 1382, endPoint y: 690, distance: 29.8
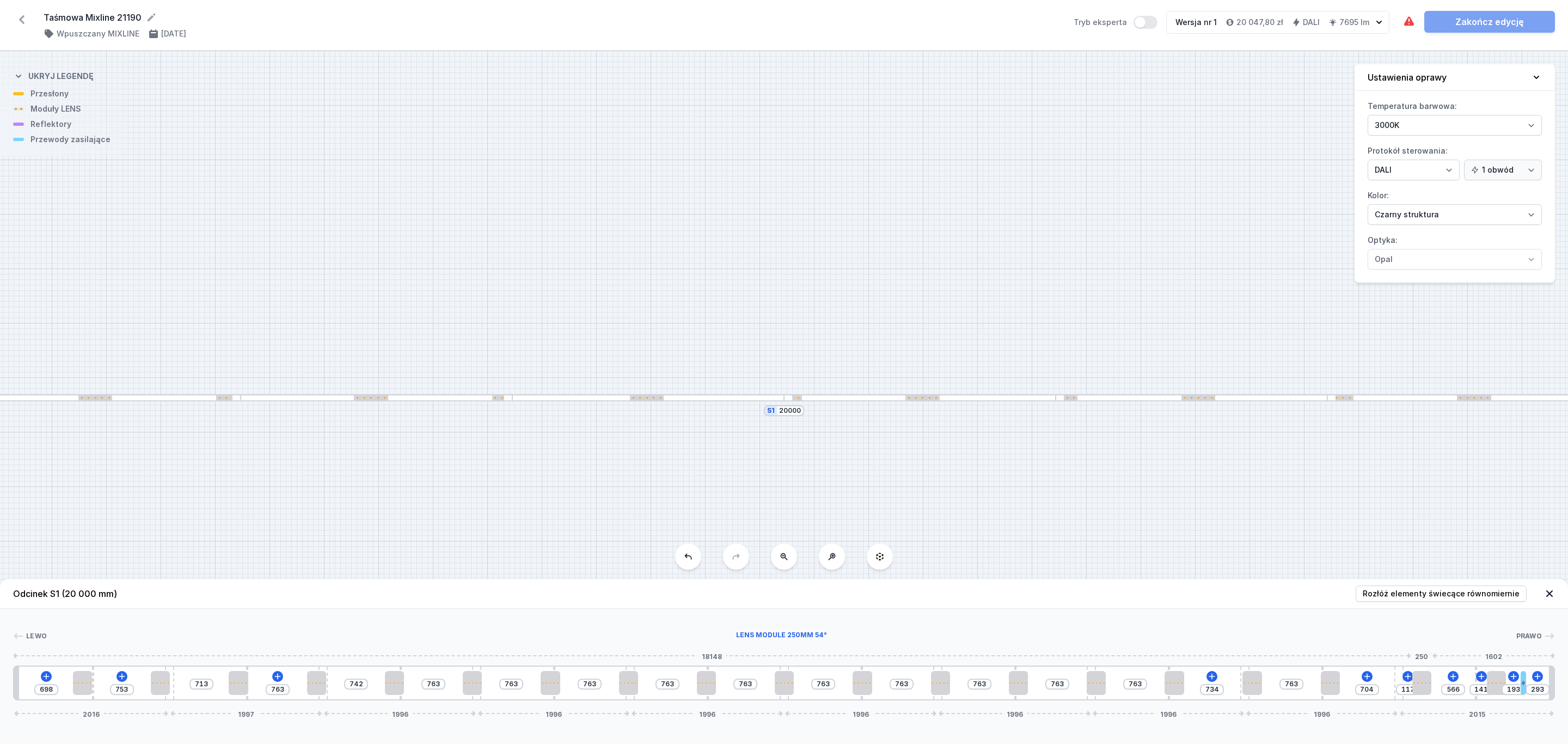
click at [1429, 683] on div at bounding box center [1421, 683] width 19 height 24
drag, startPoint x: 1332, startPoint y: 685, endPoint x: 1345, endPoint y: 683, distance: 13.2
click at [1345, 683] on div at bounding box center [1340, 683] width 19 height 24
drag, startPoint x: 1251, startPoint y: 682, endPoint x: 1266, endPoint y: 683, distance: 15.0
click at [1266, 683] on div at bounding box center [1259, 683] width 19 height 1
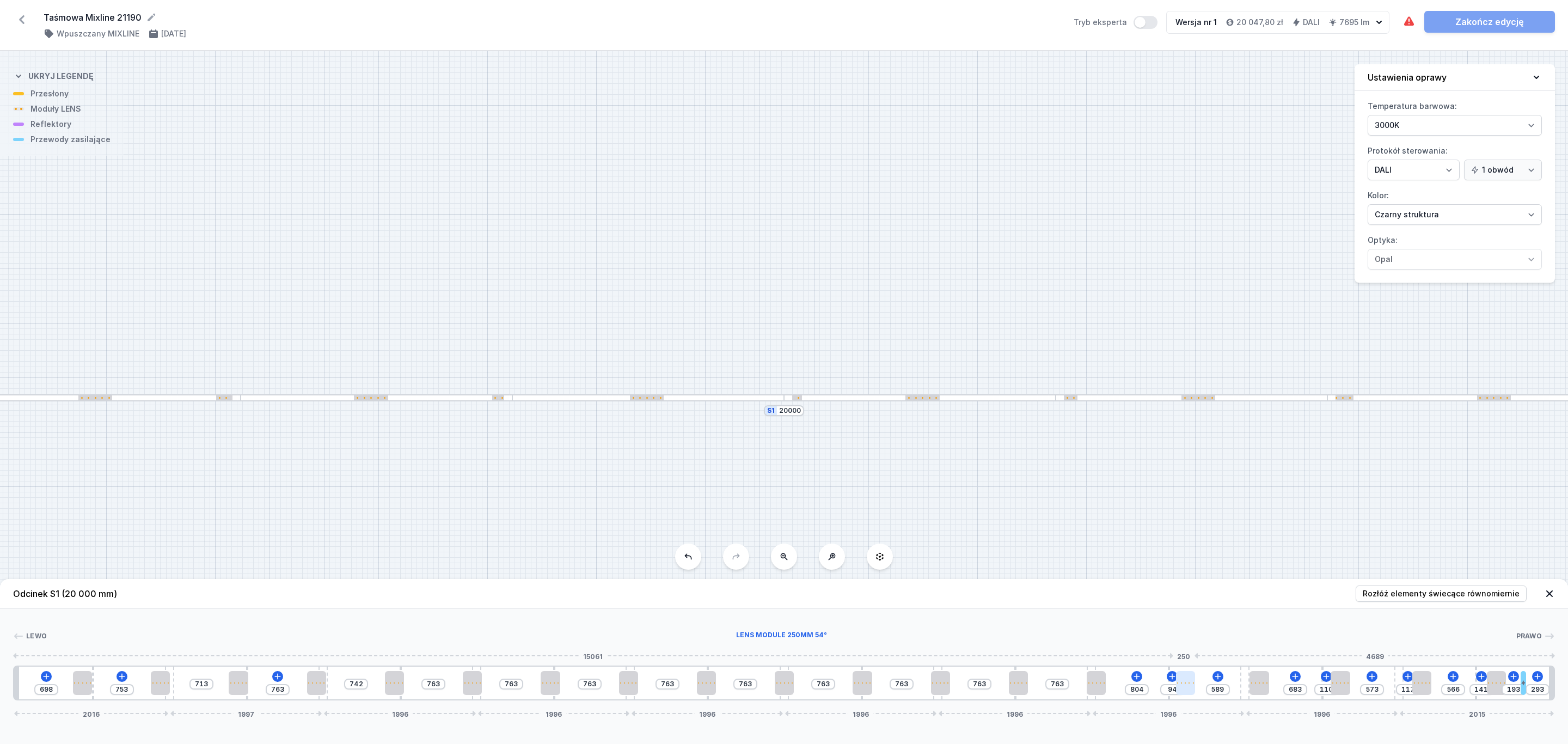
drag, startPoint x: 1177, startPoint y: 678, endPoint x: 1191, endPoint y: 678, distance: 14.0
click at [1191, 678] on div at bounding box center [1185, 683] width 19 height 24
drag, startPoint x: 1101, startPoint y: 682, endPoint x: 1111, endPoint y: 682, distance: 10.0
click at [1111, 682] on div at bounding box center [1105, 683] width 19 height 1
drag, startPoint x: 1018, startPoint y: 681, endPoint x: 1037, endPoint y: 681, distance: 19.0
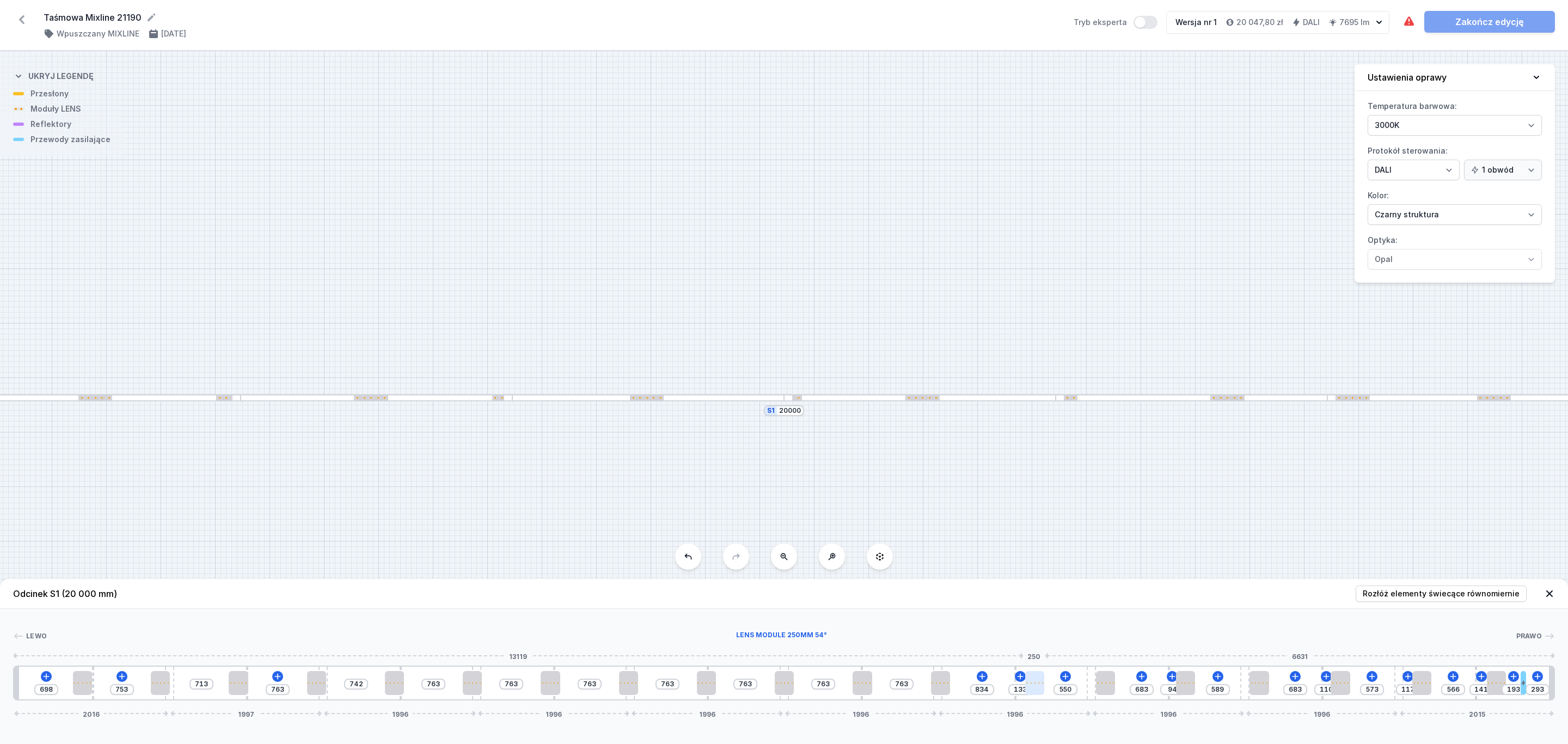
click at [1037, 681] on div at bounding box center [1034, 683] width 19 height 24
drag, startPoint x: 934, startPoint y: 682, endPoint x: 952, endPoint y: 680, distance: 18.1
click at [952, 680] on div at bounding box center [952, 683] width 19 height 24
click at [879, 678] on div at bounding box center [871, 683] width 19 height 24
drag, startPoint x: 783, startPoint y: 682, endPoint x: 798, endPoint y: 678, distance: 15.5
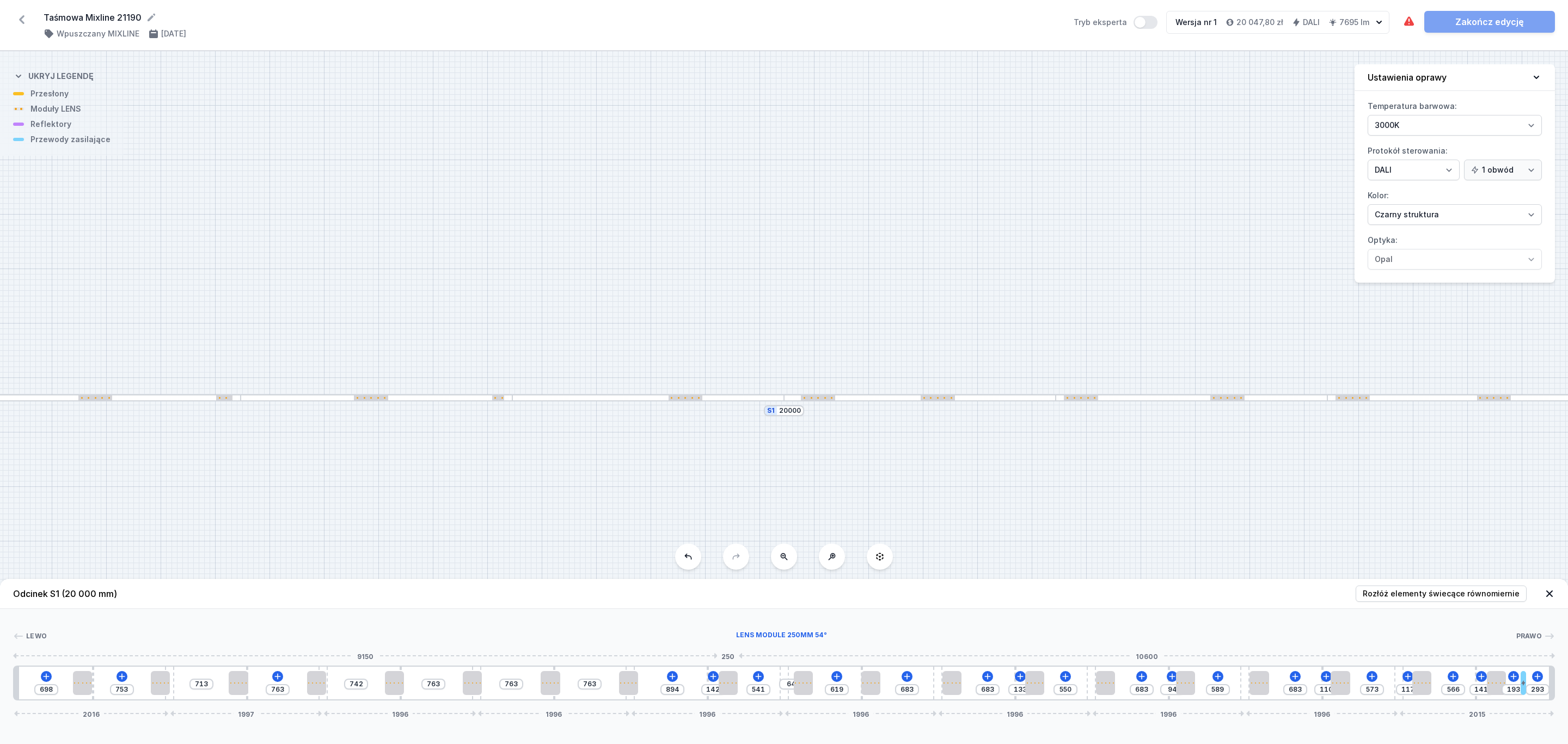
drag, startPoint x: 706, startPoint y: 678, endPoint x: 680, endPoint y: 675, distance: 26.2
click at [726, 681] on div at bounding box center [728, 683] width 19 height 24
drag, startPoint x: 626, startPoint y: 685, endPoint x: 537, endPoint y: 690, distance: 89.1
drag, startPoint x: 549, startPoint y: 681, endPoint x: 574, endPoint y: 681, distance: 25.0
click at [574, 681] on div at bounding box center [573, 683] width 19 height 24
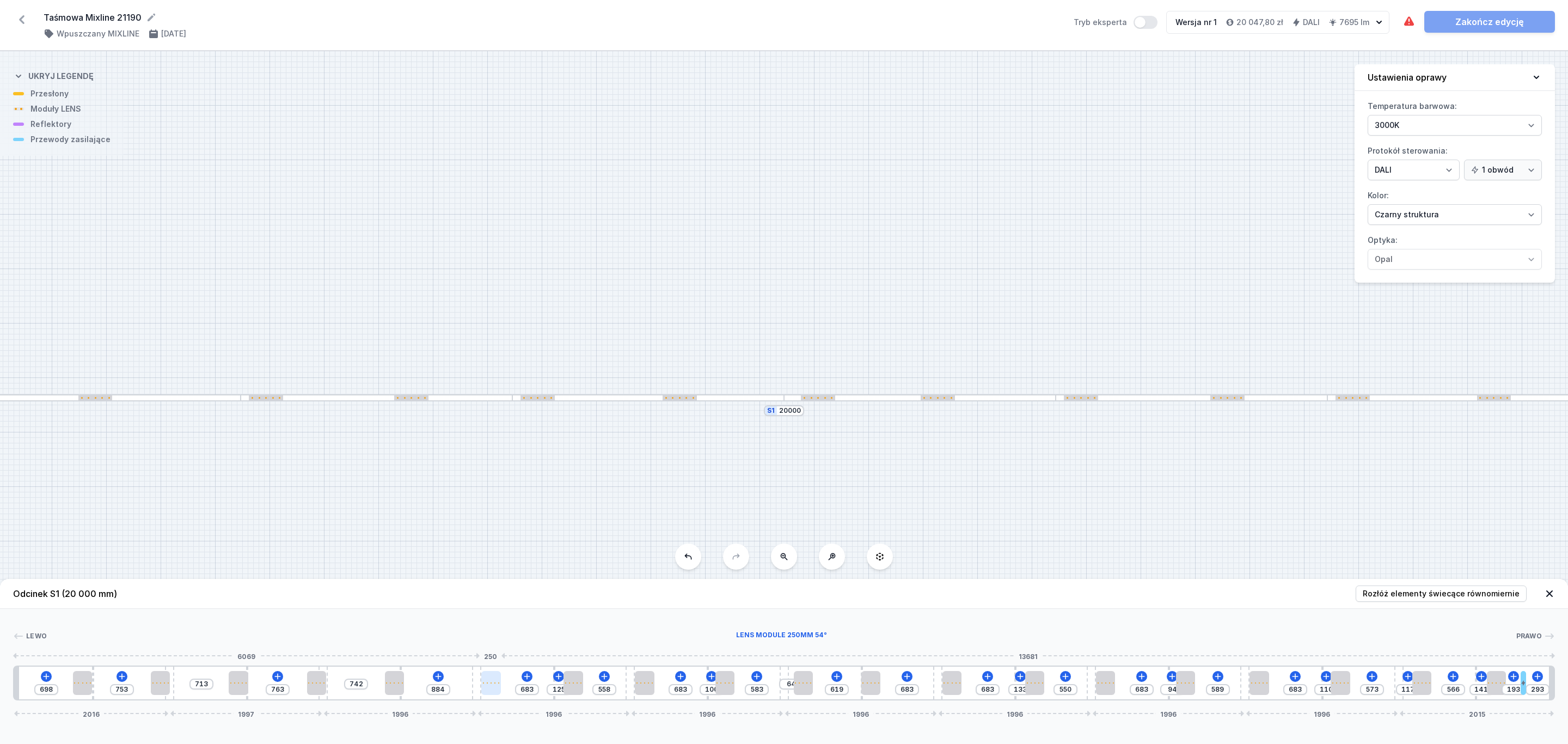
drag, startPoint x: 471, startPoint y: 678, endPoint x: 493, endPoint y: 685, distance: 23.1
drag, startPoint x: 398, startPoint y: 680, endPoint x: 357, endPoint y: 686, distance: 41.4
click at [422, 686] on div at bounding box center [417, 683] width 19 height 24
drag, startPoint x: 312, startPoint y: 682, endPoint x: 337, endPoint y: 686, distance: 25.3
drag, startPoint x: 239, startPoint y: 685, endPoint x: 265, endPoint y: 680, distance: 26.5
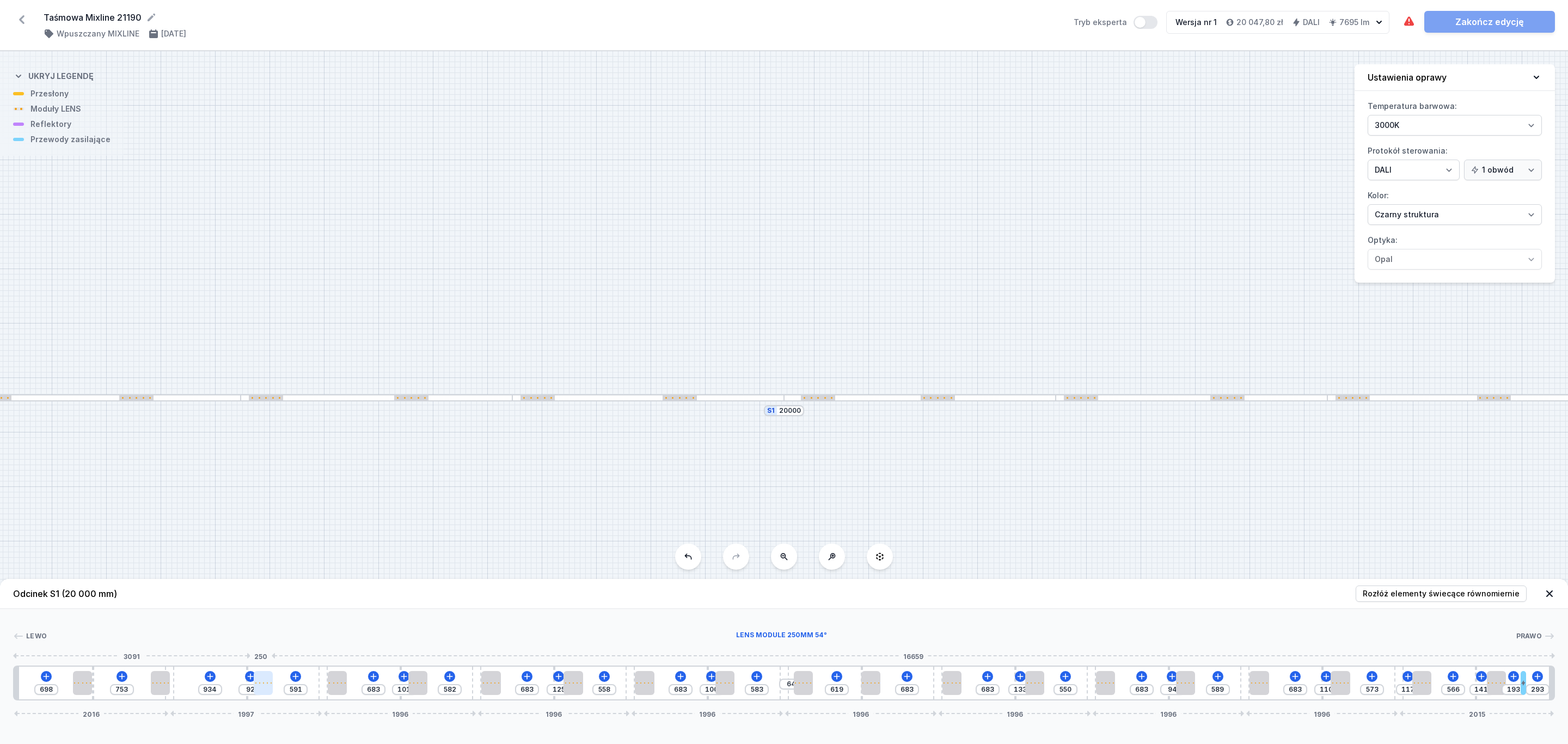
click at [265, 688] on div at bounding box center [263, 683] width 19 height 24
drag, startPoint x: 161, startPoint y: 683, endPoint x: 190, endPoint y: 688, distance: 29.4
click at [82, 680] on div at bounding box center [82, 683] width 19 height 24
click at [1468, 19] on link "Zakończ edycję" at bounding box center [1489, 22] width 130 height 22
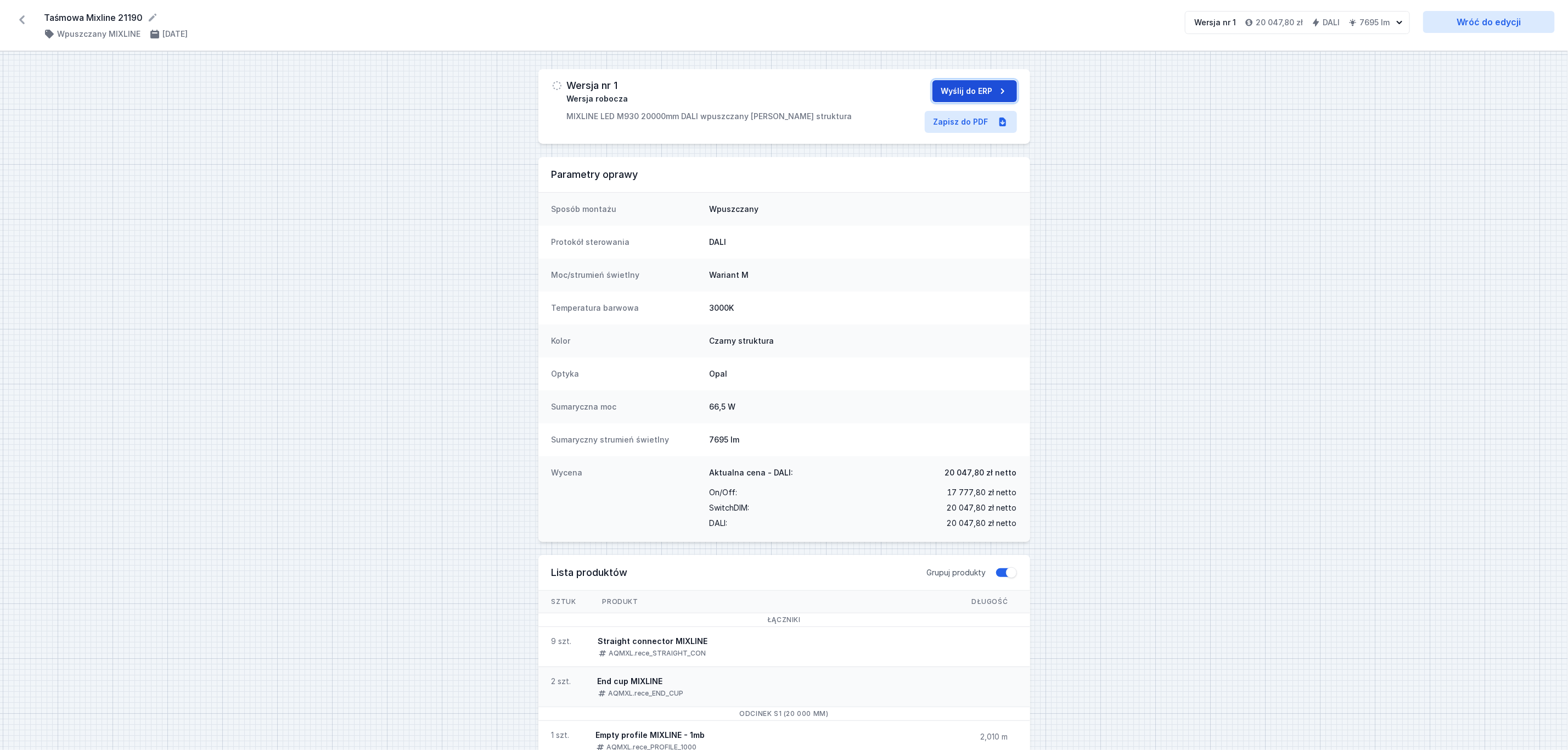
click at [976, 85] on button "Wyślij do ERP" at bounding box center [975, 91] width 85 height 22
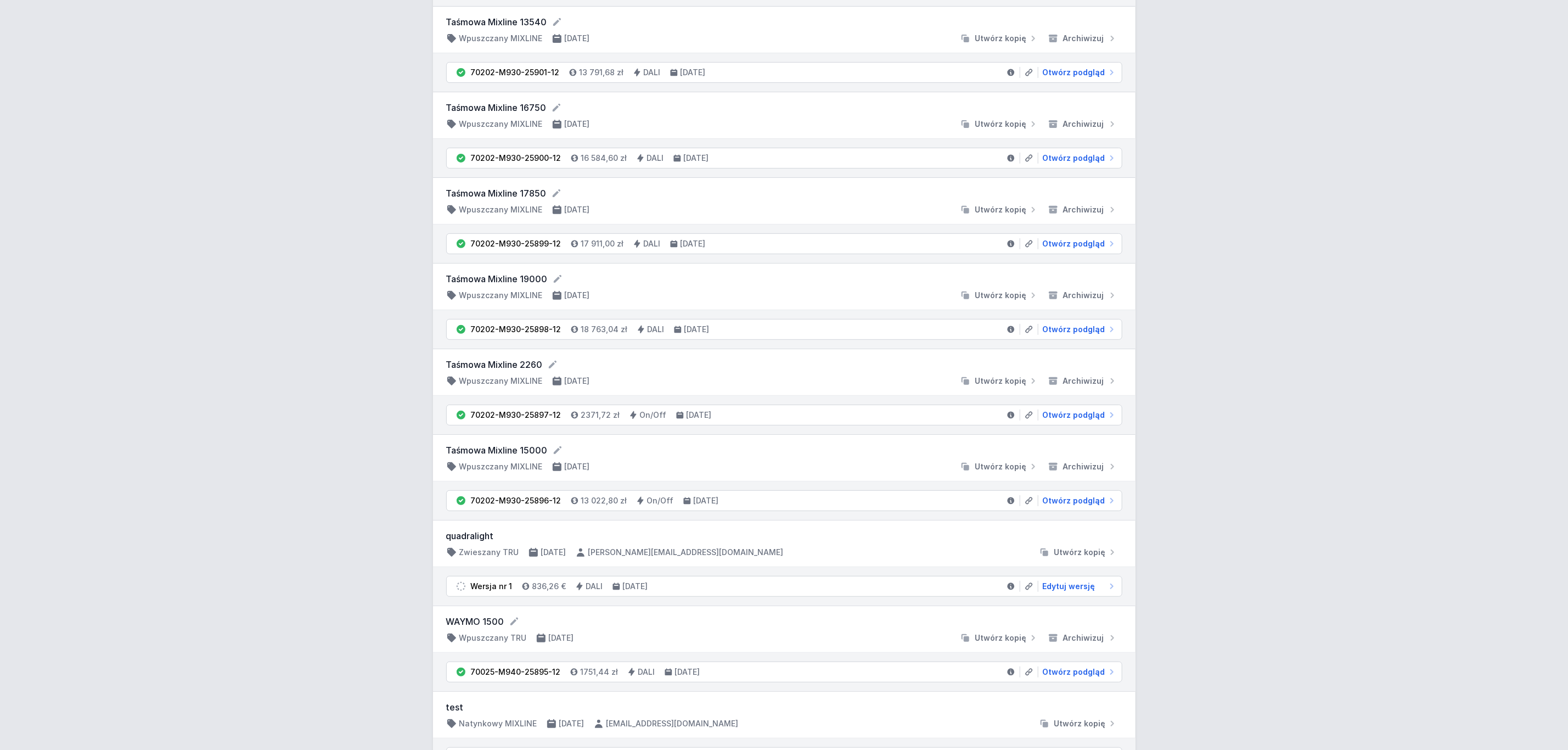
scroll to position [165, 0]
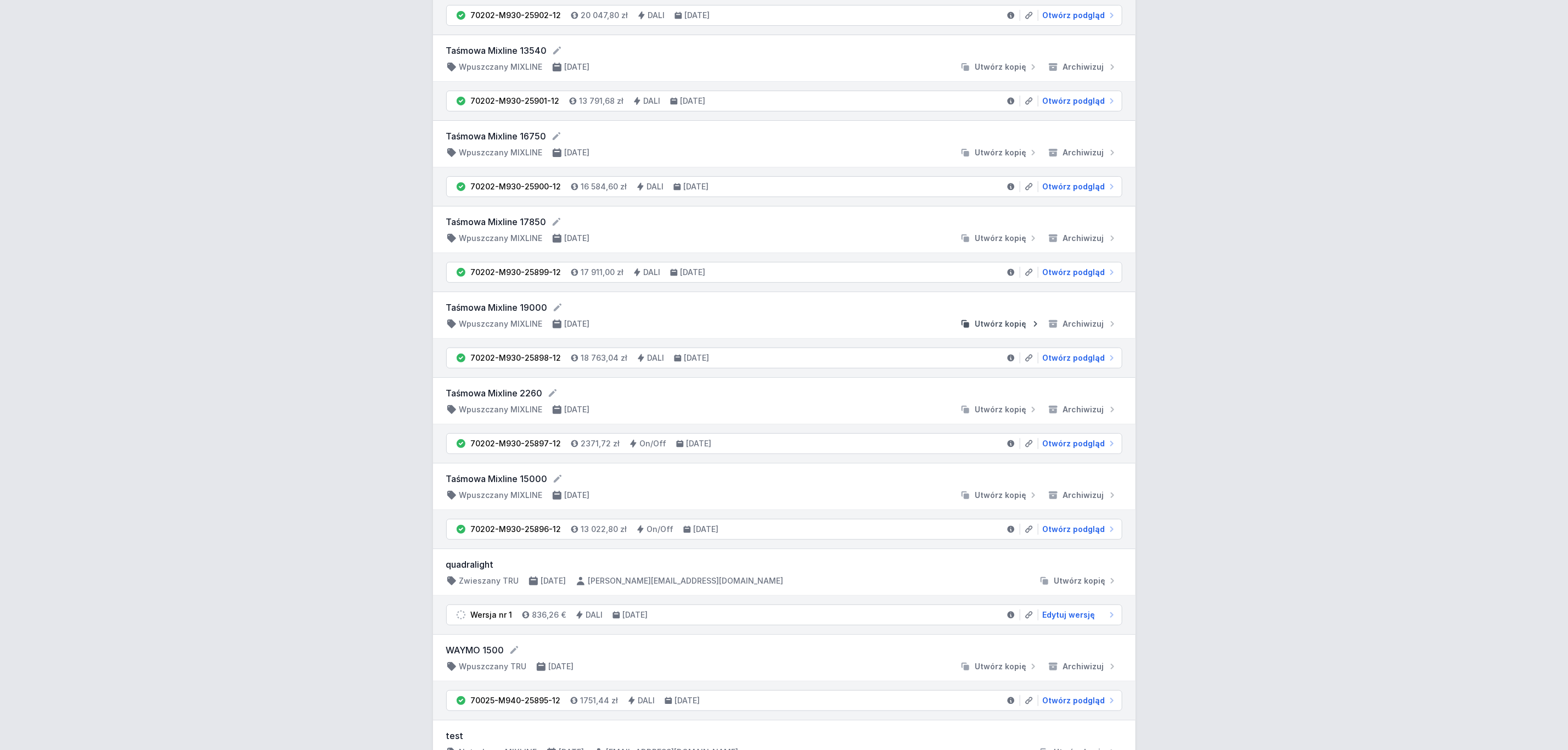
click at [989, 326] on span "Utwórz kopię" at bounding box center [1001, 324] width 52 height 11
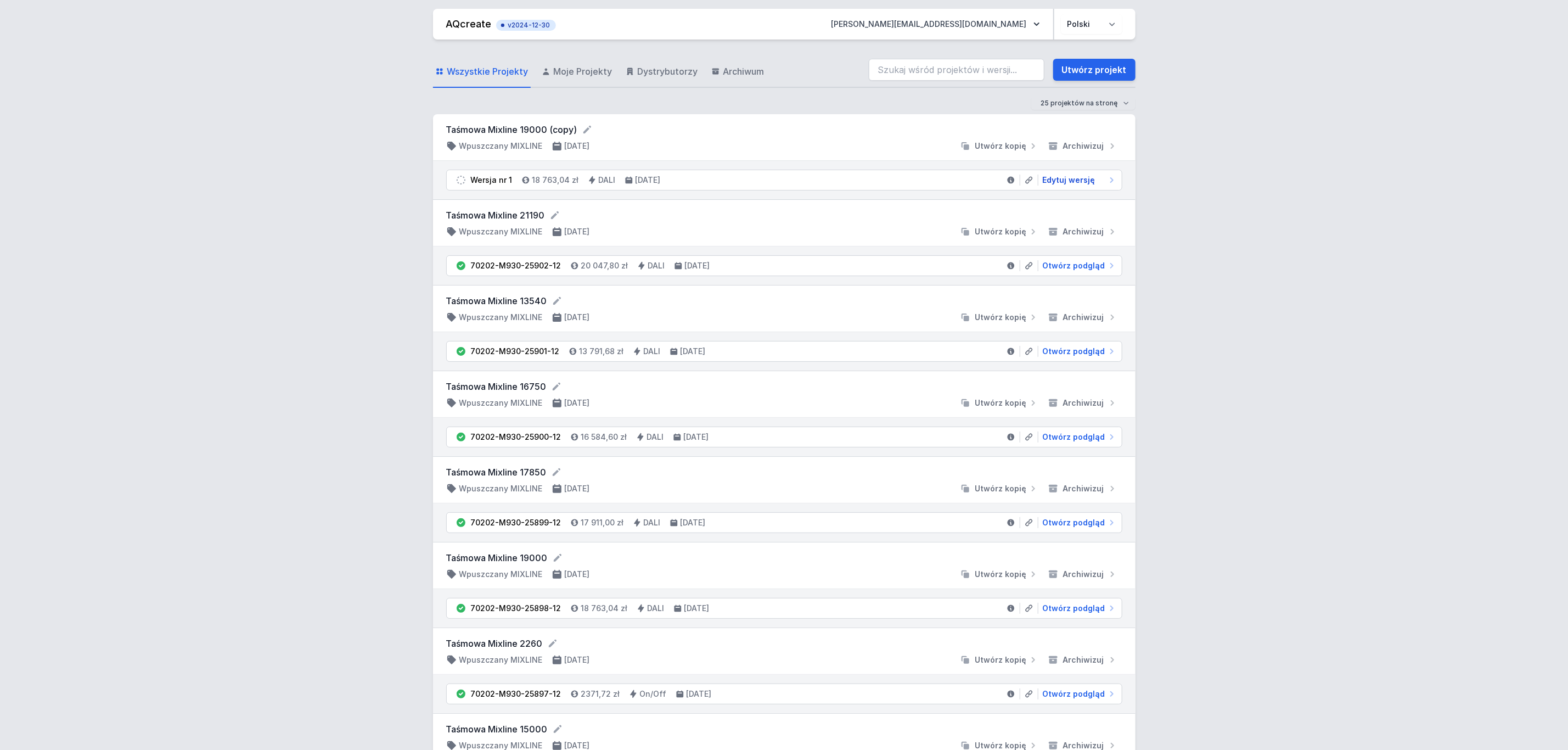
drag, startPoint x: 1082, startPoint y: 178, endPoint x: 940, endPoint y: 252, distance: 160.1
click at [1082, 178] on span "Edytuj wersję" at bounding box center [1069, 180] width 53 height 11
select select "3000"
select select "4"
select select "2"
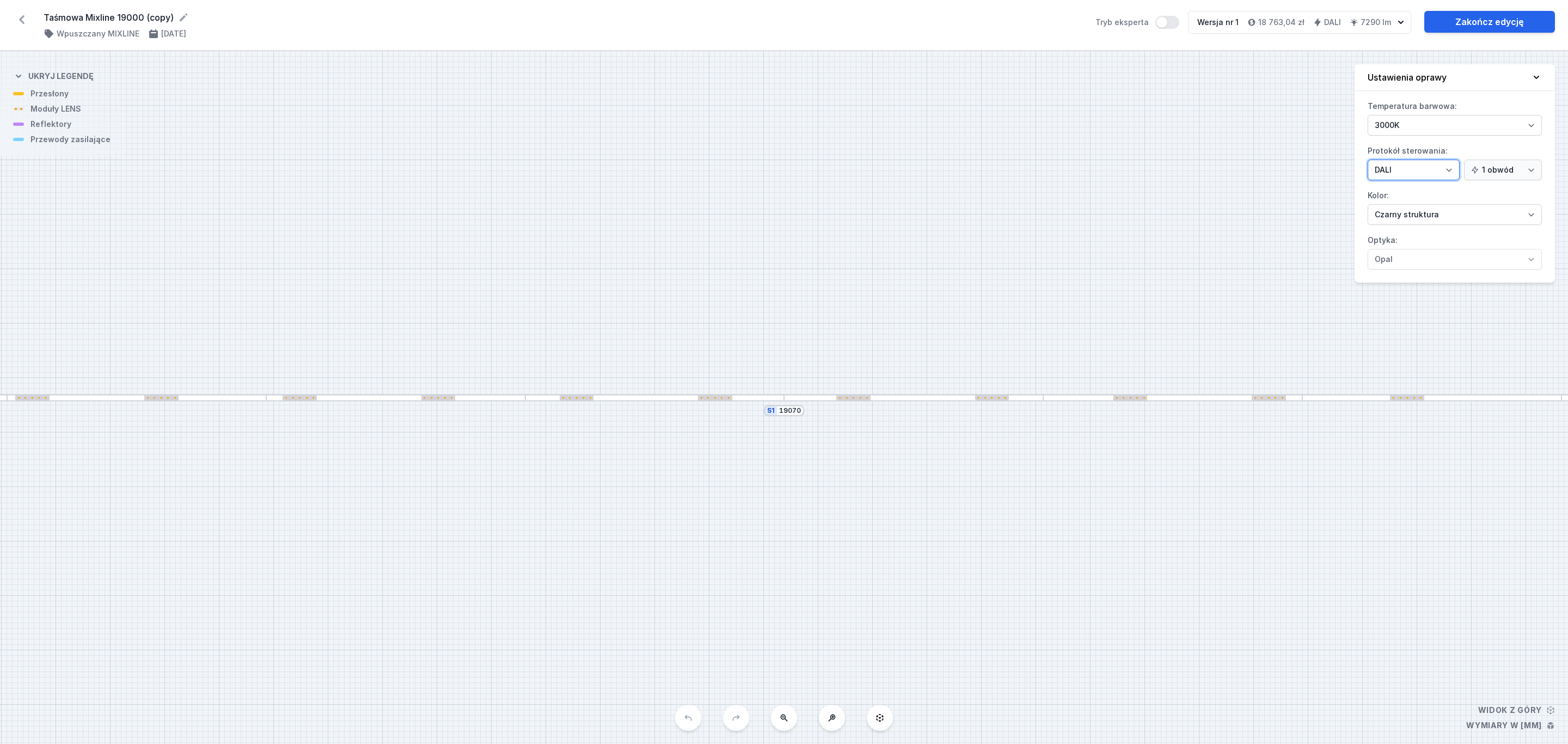
click at [1449, 176] on select "On/Off SwitchDIM DALI AQsmart" at bounding box center [1413, 169] width 92 height 20
select select "1"
click at [1368, 161] on select "On/Off SwitchDIM DALI AQsmart" at bounding box center [1413, 169] width 92 height 20
click at [1475, 14] on link "Zakończ edycję" at bounding box center [1489, 22] width 130 height 22
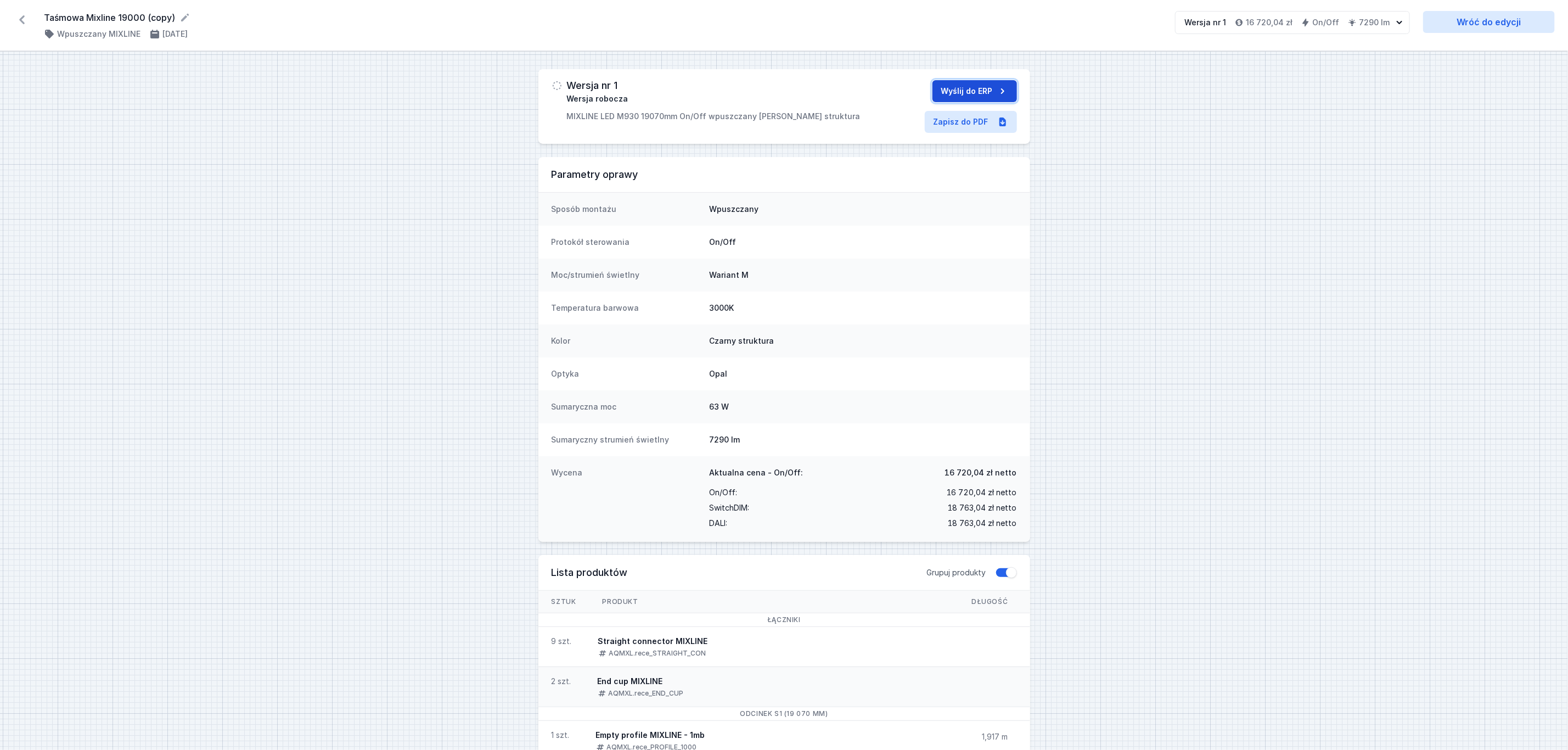
click at [992, 87] on button "Wyślij do ERP" at bounding box center [975, 91] width 85 height 22
select select "3000"
select select "2"
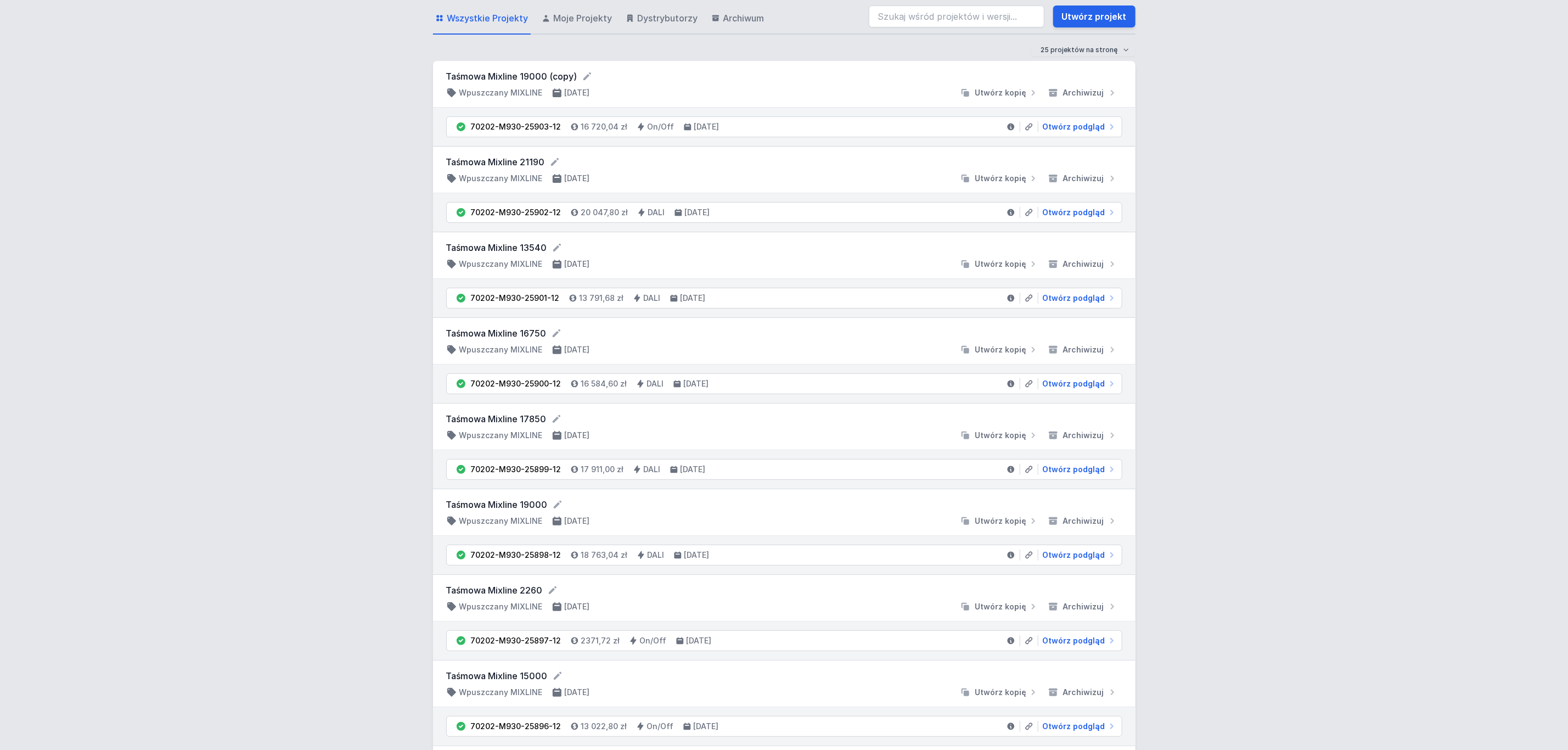
scroll to position [82, 0]
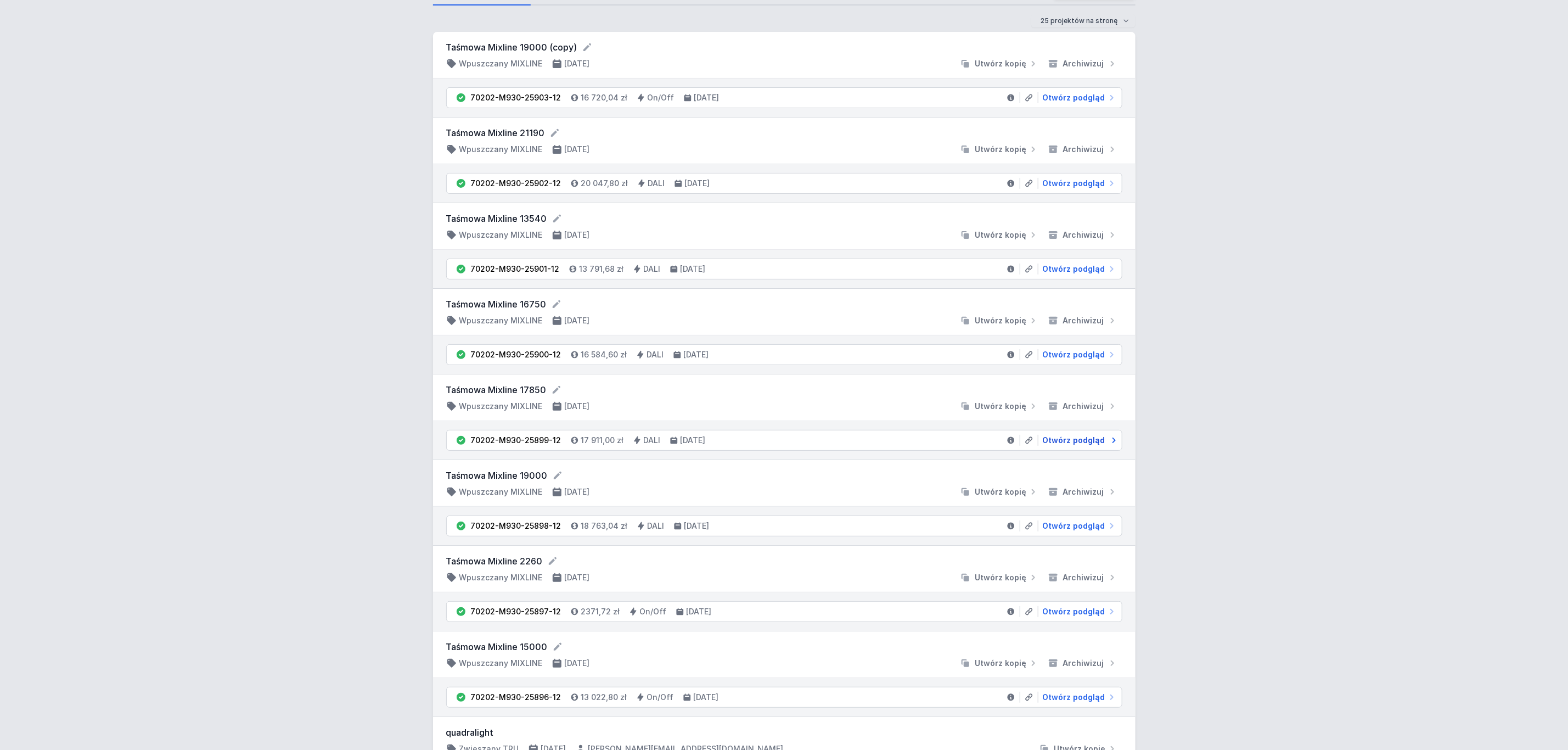
click at [1069, 446] on span "Otwórz podgląd" at bounding box center [1074, 440] width 62 height 11
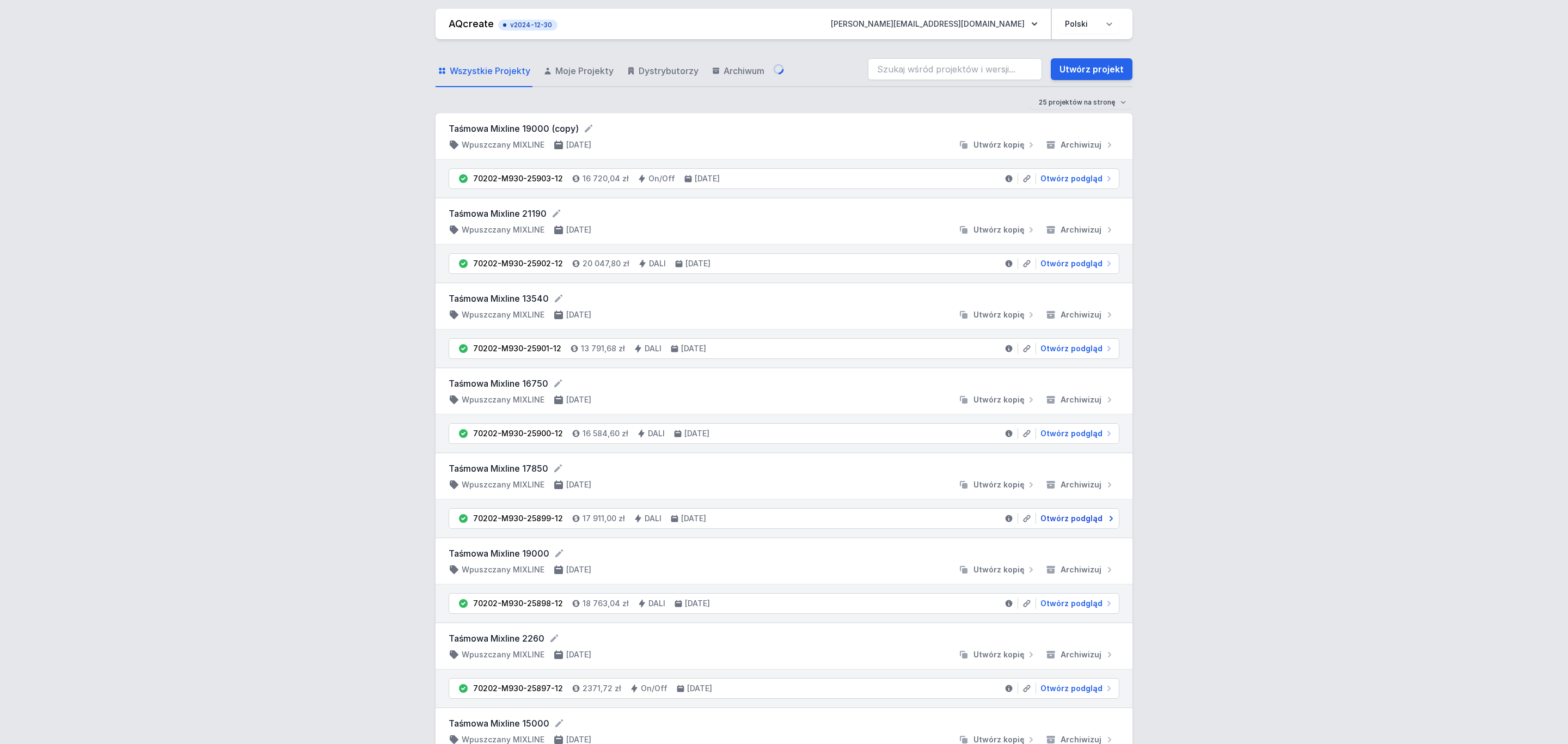
select select "3000"
select select "4"
select select "2"
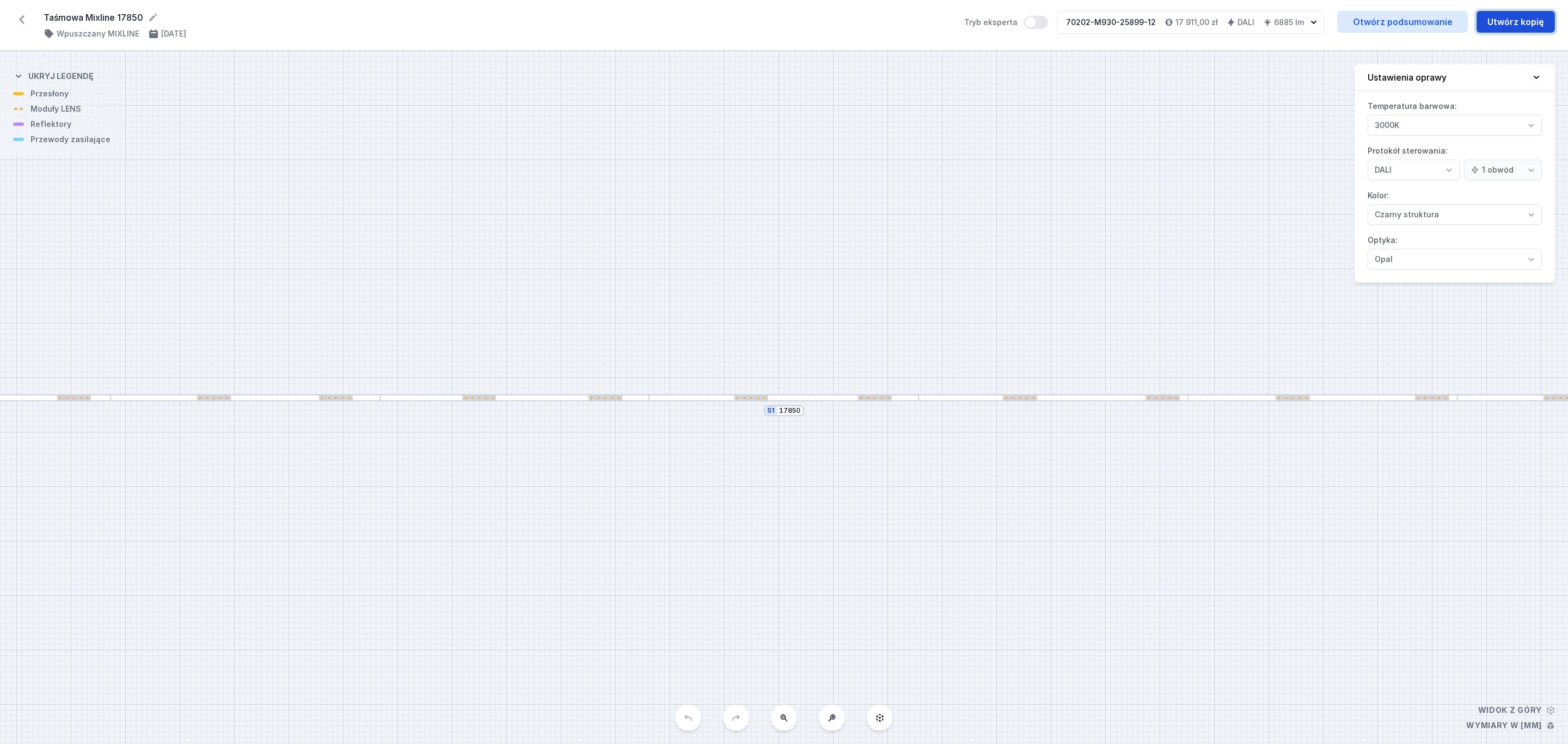
click at [1520, 20] on button "Utwórz kopię" at bounding box center [1515, 22] width 79 height 22
select select "3000"
select select "4"
select select "2"
click at [1452, 172] on select "On/Off SwitchDIM DALI AQsmart" at bounding box center [1413, 169] width 92 height 20
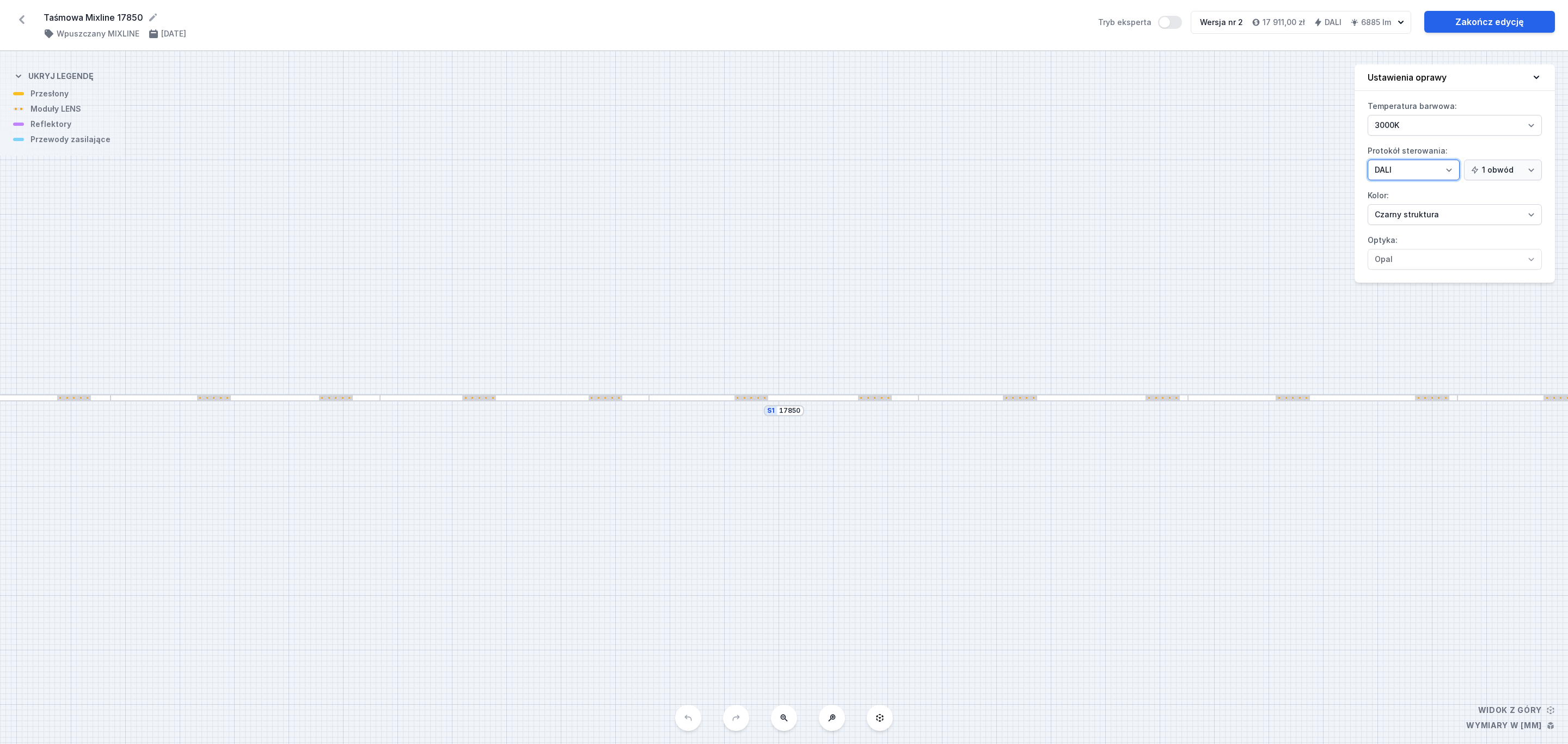
select select "1"
click at [1368, 161] on select "On/Off SwitchDIM DALI AQsmart" at bounding box center [1413, 169] width 92 height 20
click at [1501, 20] on link "Zakończ edycję" at bounding box center [1489, 22] width 130 height 22
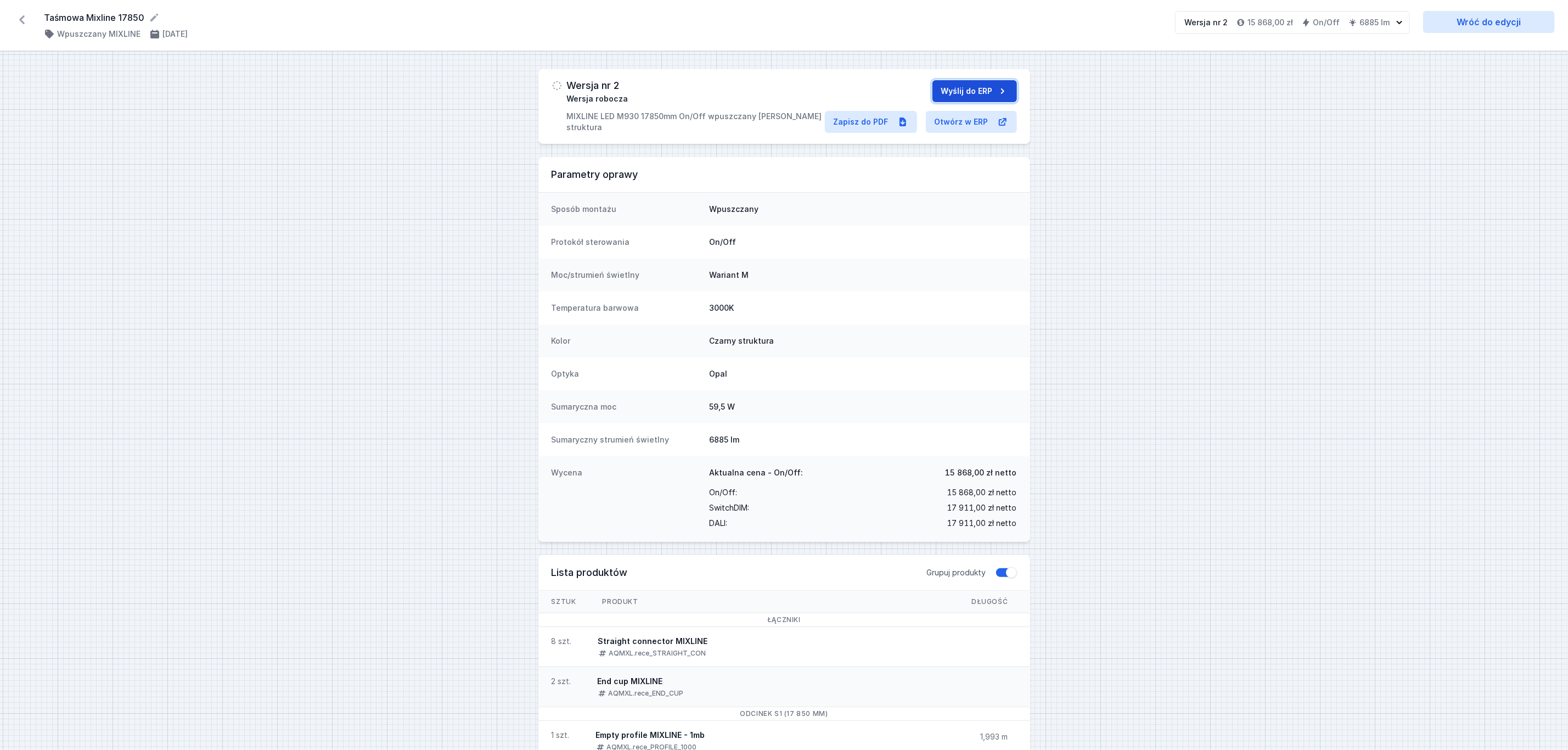
click at [963, 91] on button "Wyślij do ERP" at bounding box center [975, 91] width 85 height 22
select select "3000"
select select "2"
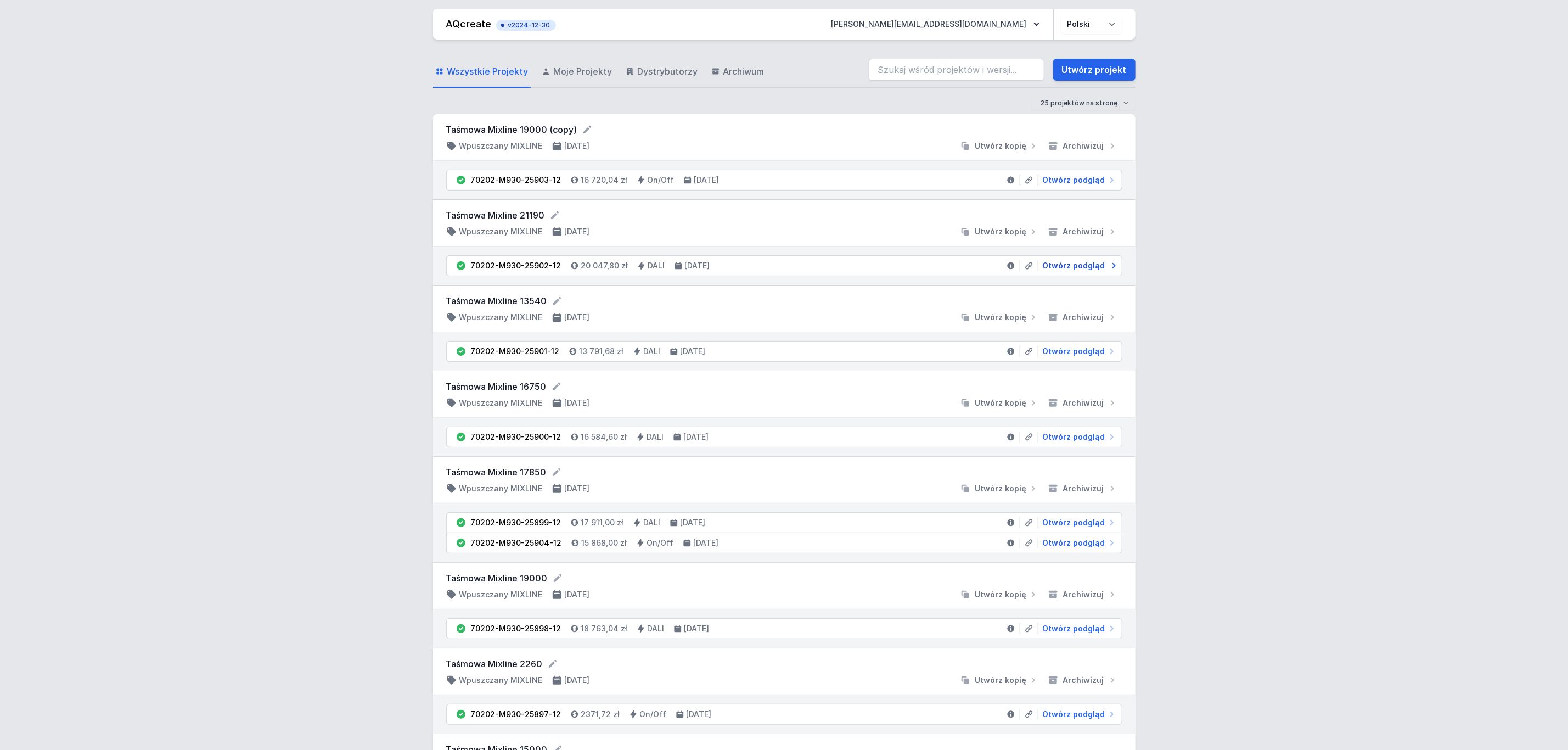
click at [1072, 271] on span "Otwórz podgląd" at bounding box center [1074, 266] width 62 height 11
select select "3000"
select select "4"
select select "2"
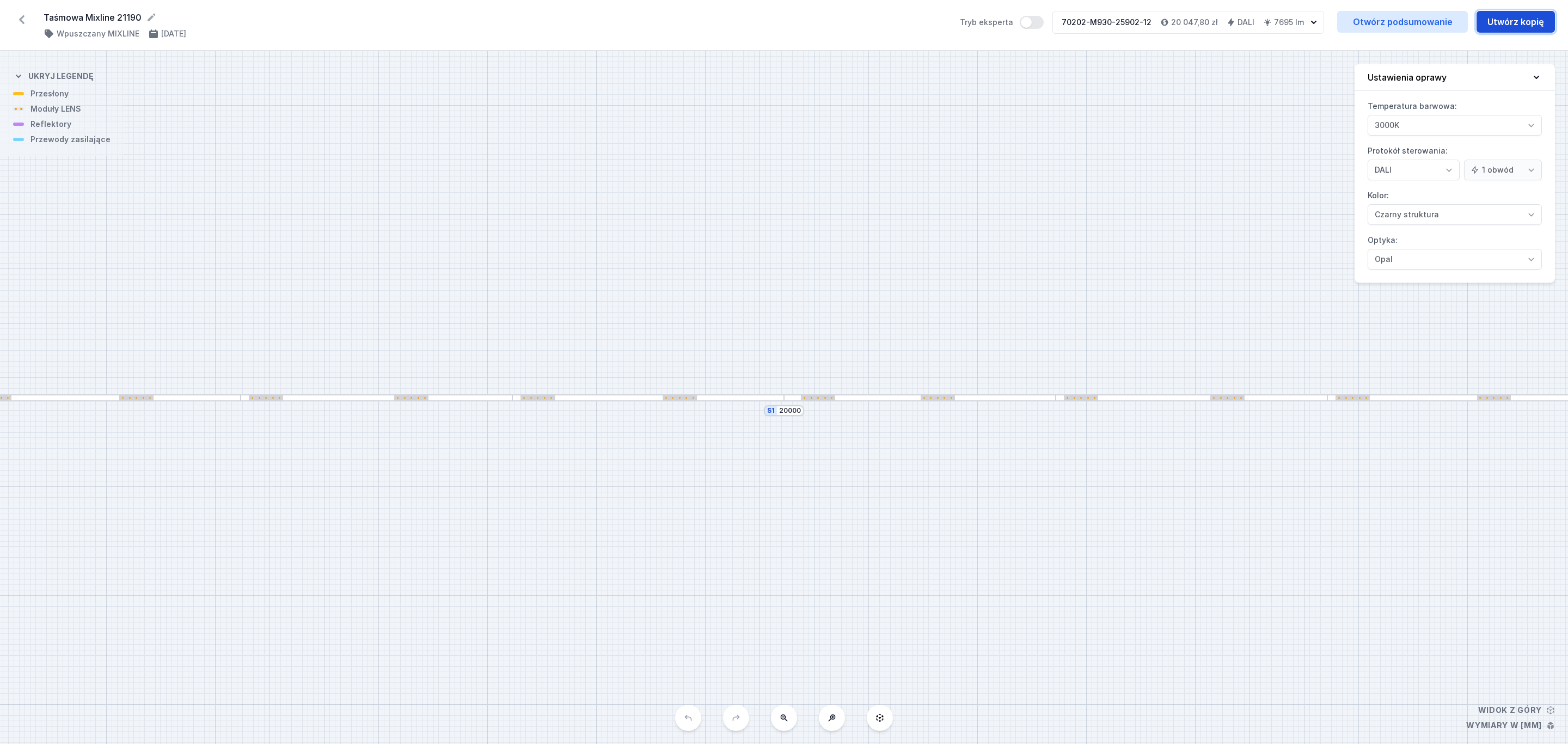
click at [1521, 19] on button "Utwórz kopię" at bounding box center [1515, 22] width 79 height 22
select select "3000"
select select "4"
select select "2"
click at [1447, 173] on select "On/Off SwitchDIM DALI AQsmart" at bounding box center [1413, 169] width 92 height 20
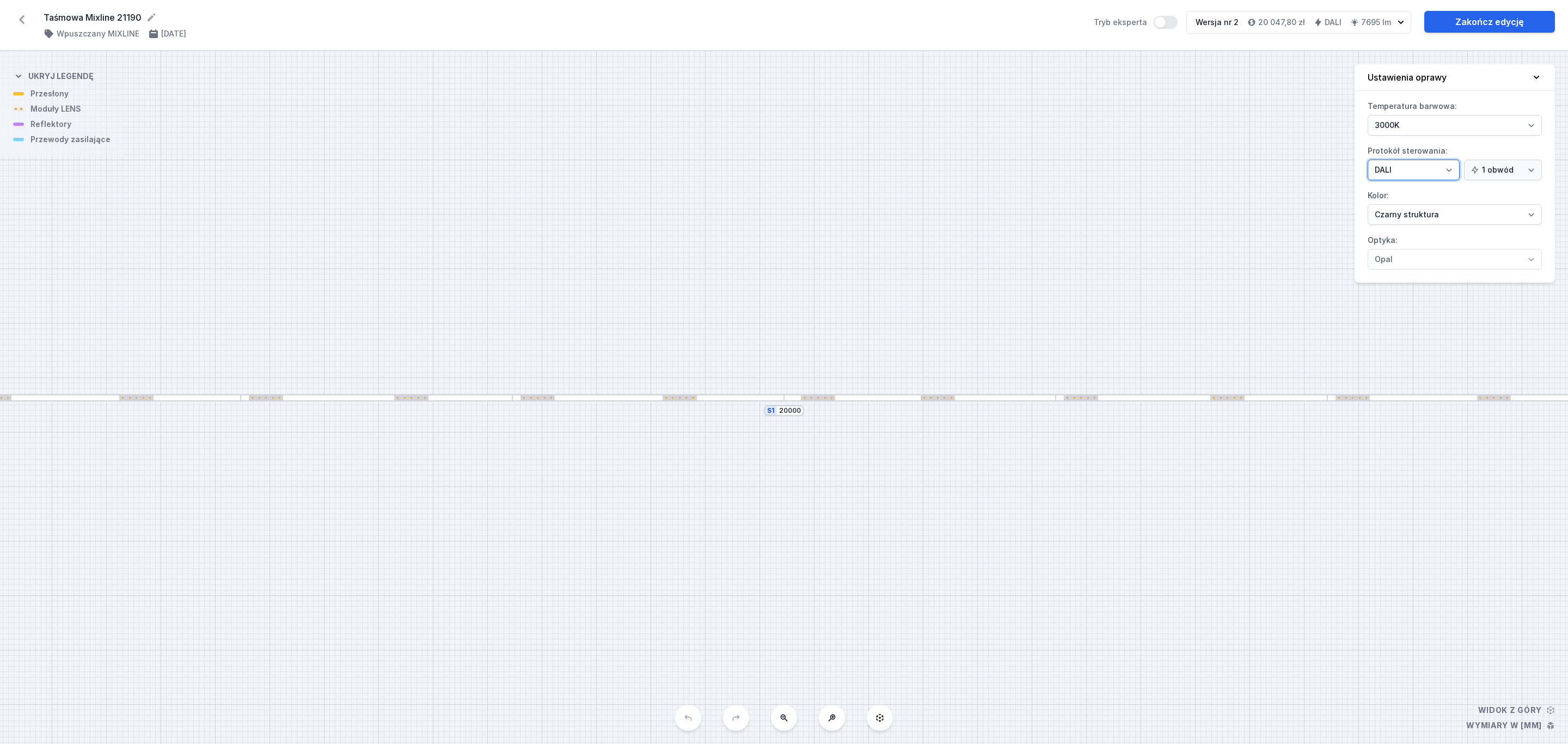
select select "1"
click at [1368, 161] on select "On/Off SwitchDIM DALI AQsmart" at bounding box center [1413, 169] width 92 height 20
click at [1503, 22] on link "Zakończ edycję" at bounding box center [1489, 22] width 130 height 22
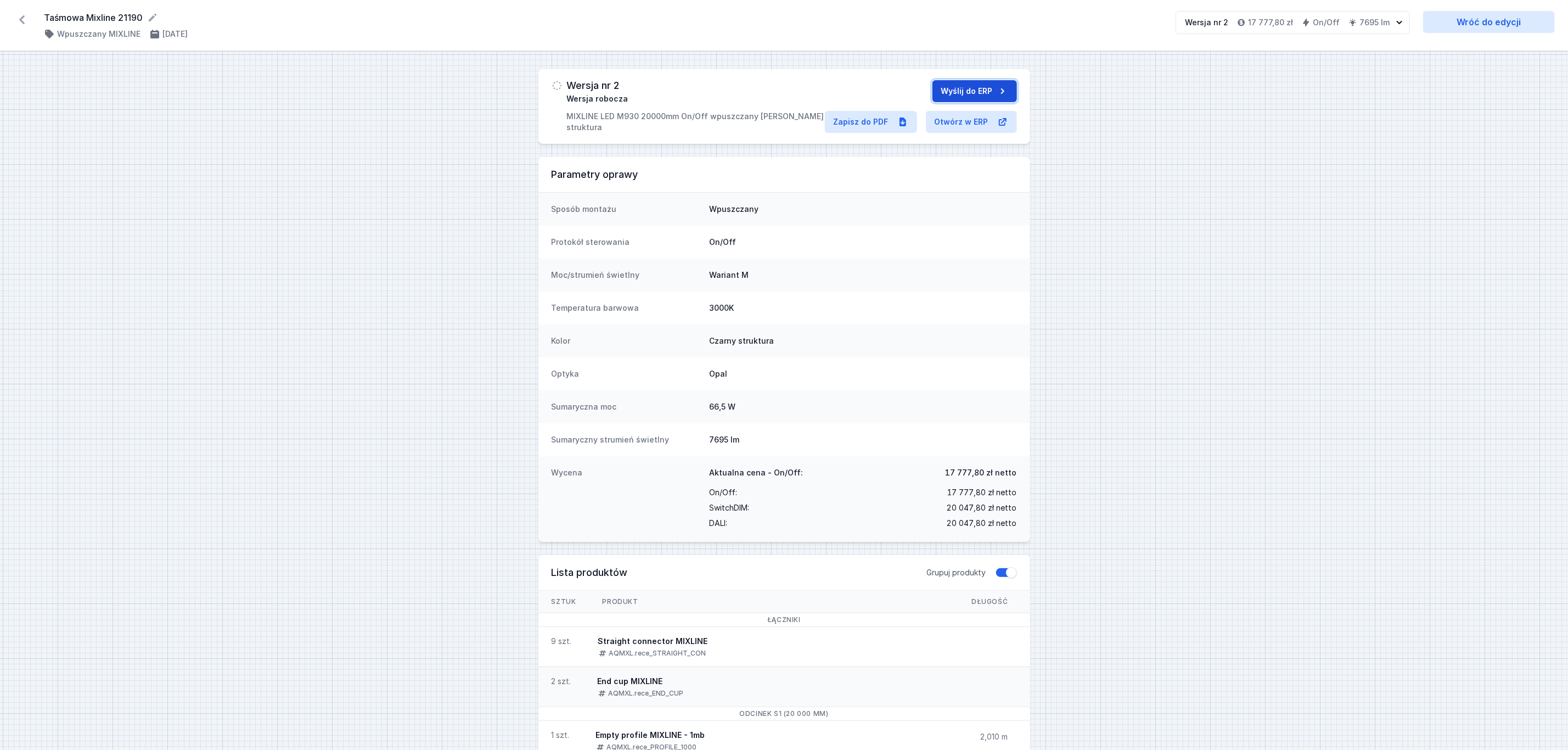
click at [985, 87] on button "Wyślij do ERP" at bounding box center [975, 91] width 85 height 22
select select "3000"
select select "2"
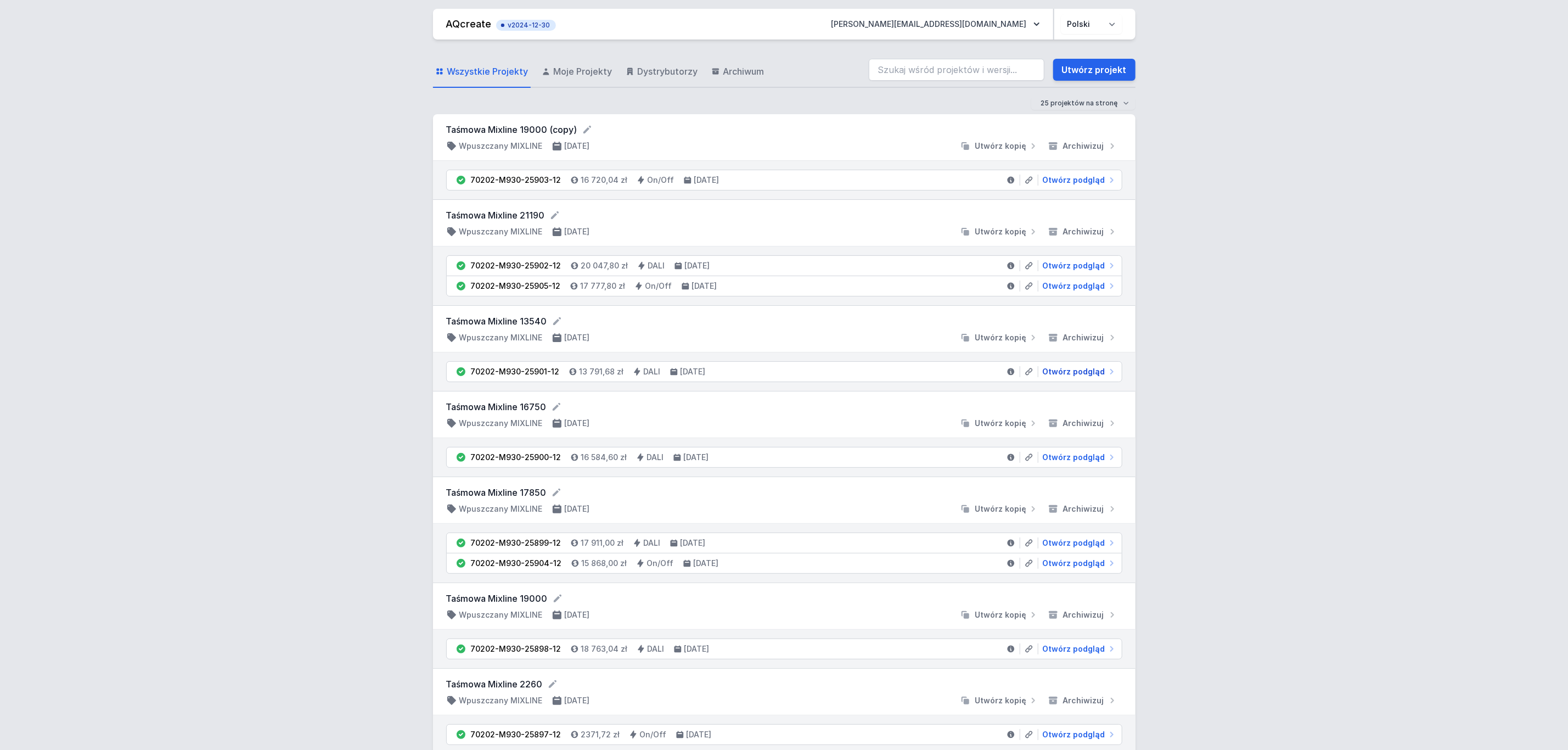
click at [1089, 375] on span "Otwórz podgląd" at bounding box center [1074, 372] width 62 height 11
select select "3000"
select select "4"
select select "2"
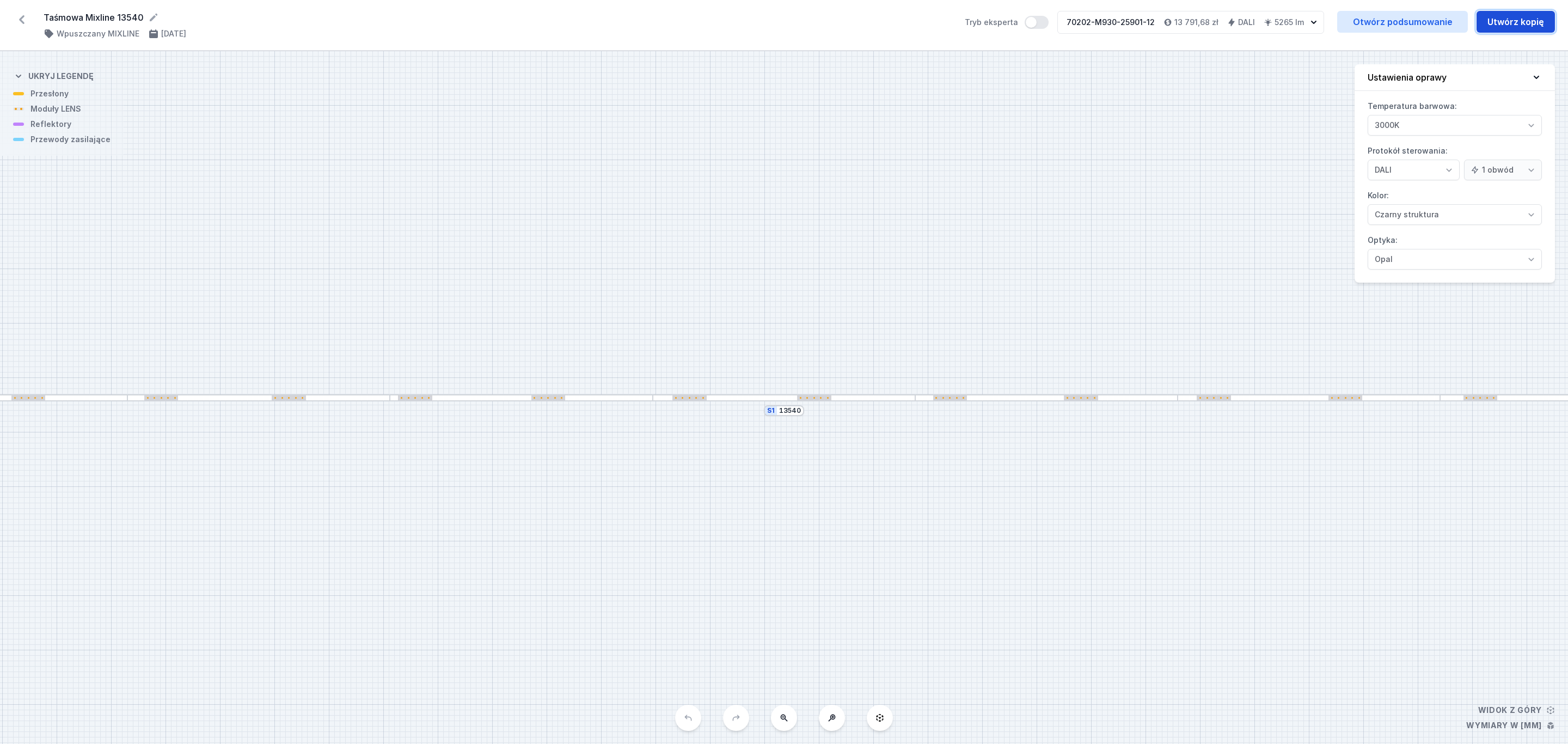
click at [1524, 23] on button "Utwórz kopię" at bounding box center [1515, 22] width 79 height 22
select select "3000"
select select "4"
select select "2"
click at [1451, 170] on select "On/Off SwitchDIM DALI AQsmart" at bounding box center [1413, 169] width 92 height 20
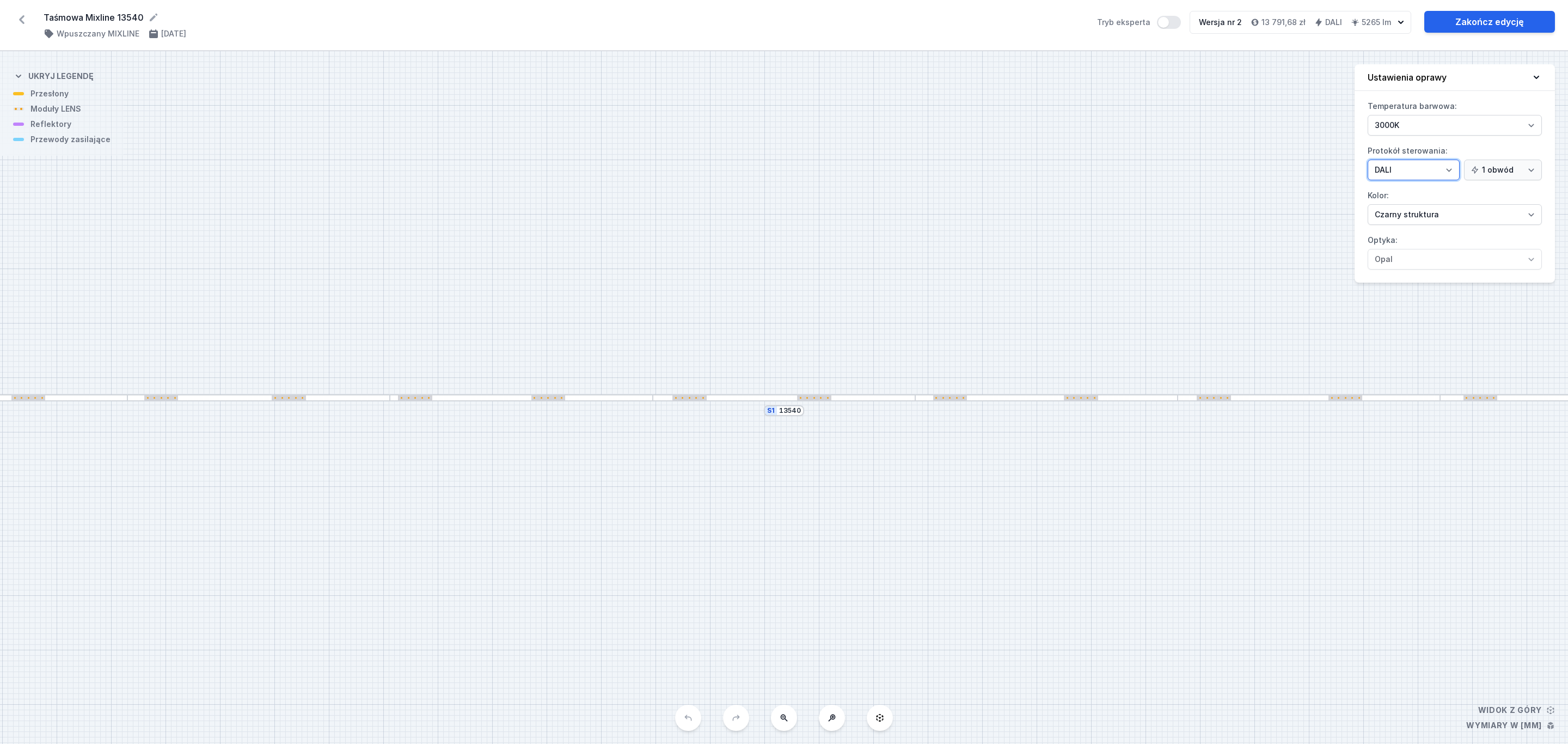
select select "1"
click at [1368, 161] on select "On/Off SwitchDIM DALI AQsmart" at bounding box center [1413, 169] width 92 height 20
drag, startPoint x: 1496, startPoint y: 21, endPoint x: 1490, endPoint y: 26, distance: 7.8
click at [1494, 22] on link "Zakończ edycję" at bounding box center [1489, 22] width 130 height 22
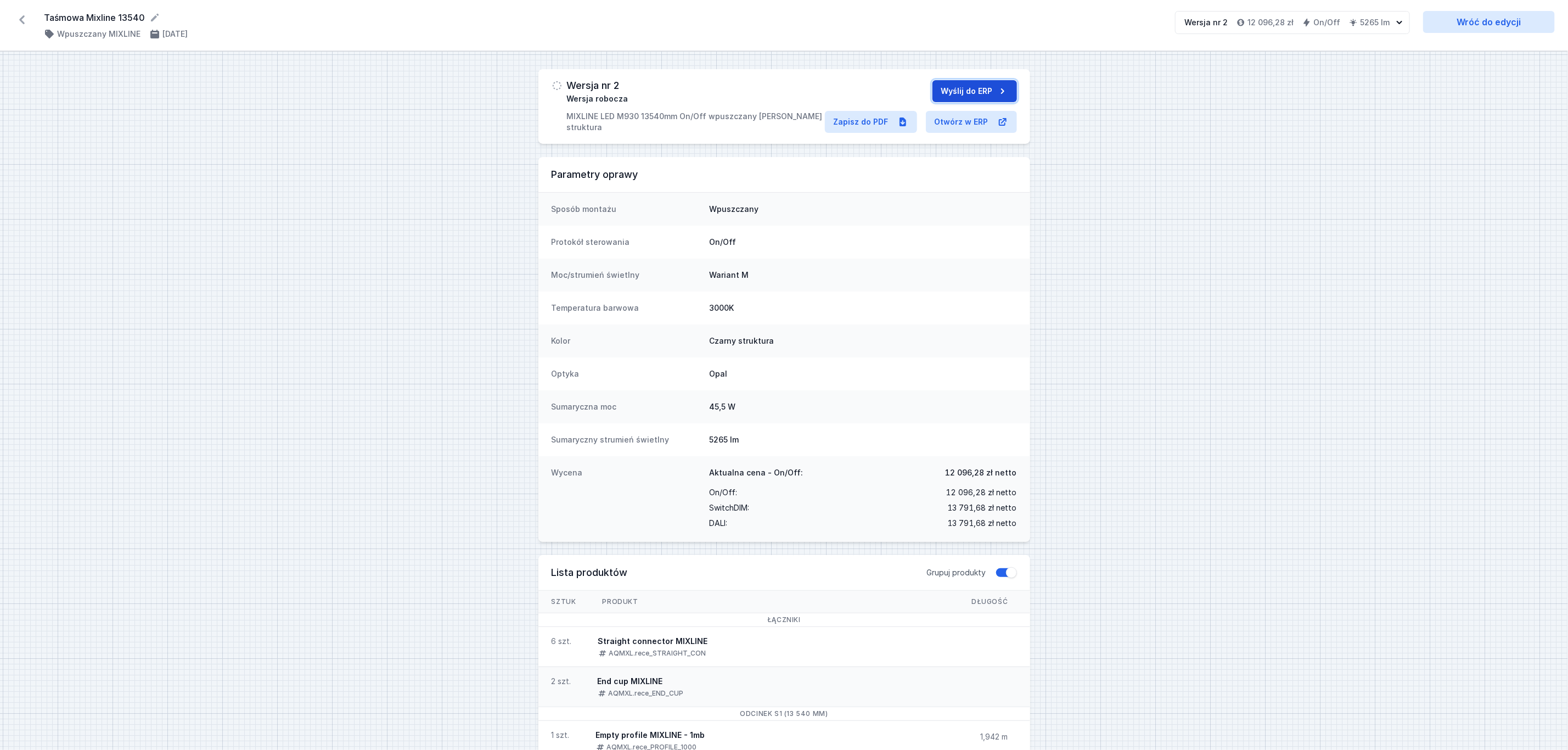
click at [998, 91] on icon "submit" at bounding box center [1003, 91] width 11 height 11
select select "3000"
select select "2"
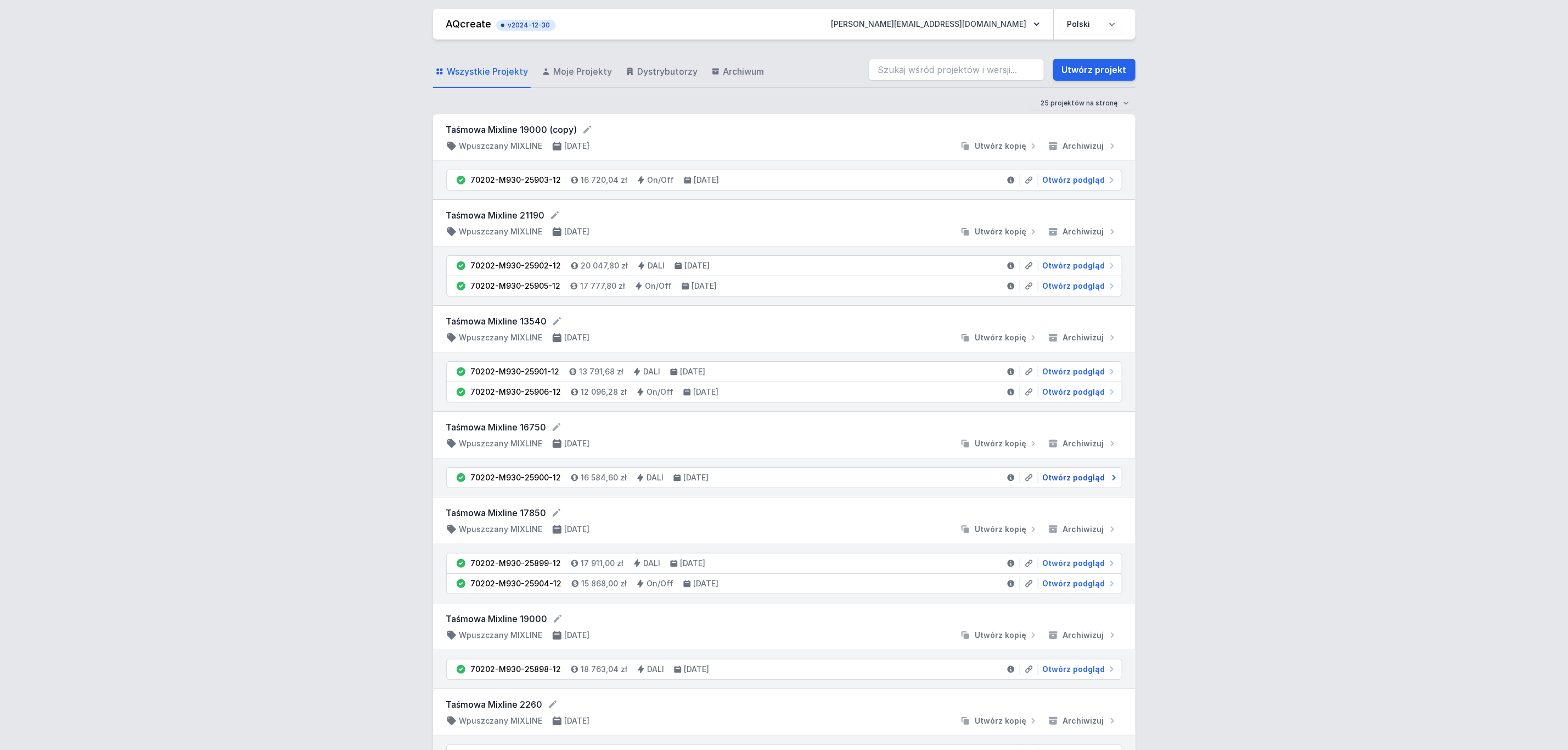
drag, startPoint x: 1067, startPoint y: 483, endPoint x: 1049, endPoint y: 478, distance: 18.7
click at [1067, 483] on span "Otwórz podgląd" at bounding box center [1074, 478] width 62 height 11
select select "3000"
select select "4"
select select "2"
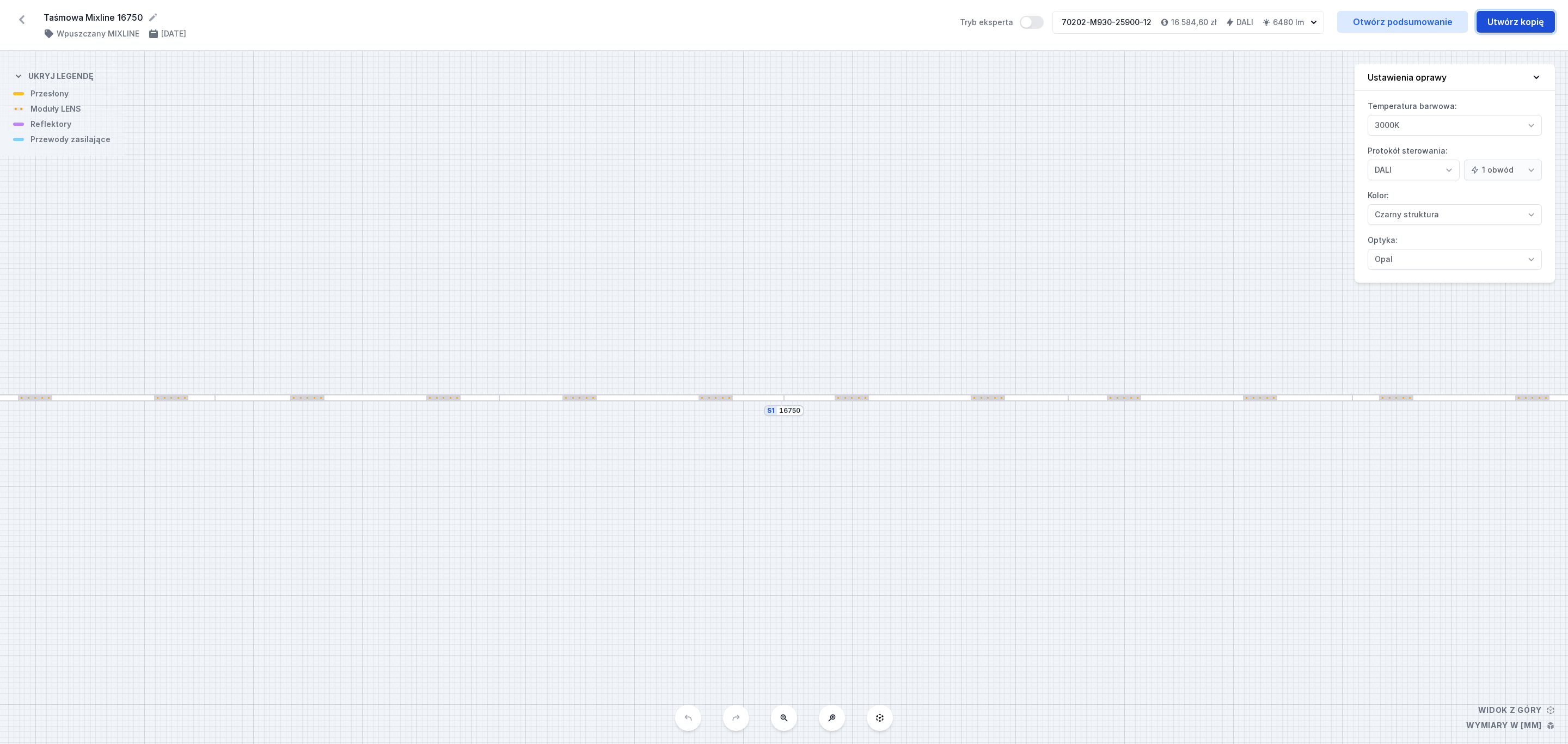
click at [1520, 20] on button "Utwórz kopię" at bounding box center [1515, 22] width 79 height 22
select select "3000"
select select "4"
select select "2"
click at [1451, 171] on select "On/Off SwitchDIM DALI AQsmart" at bounding box center [1413, 169] width 92 height 20
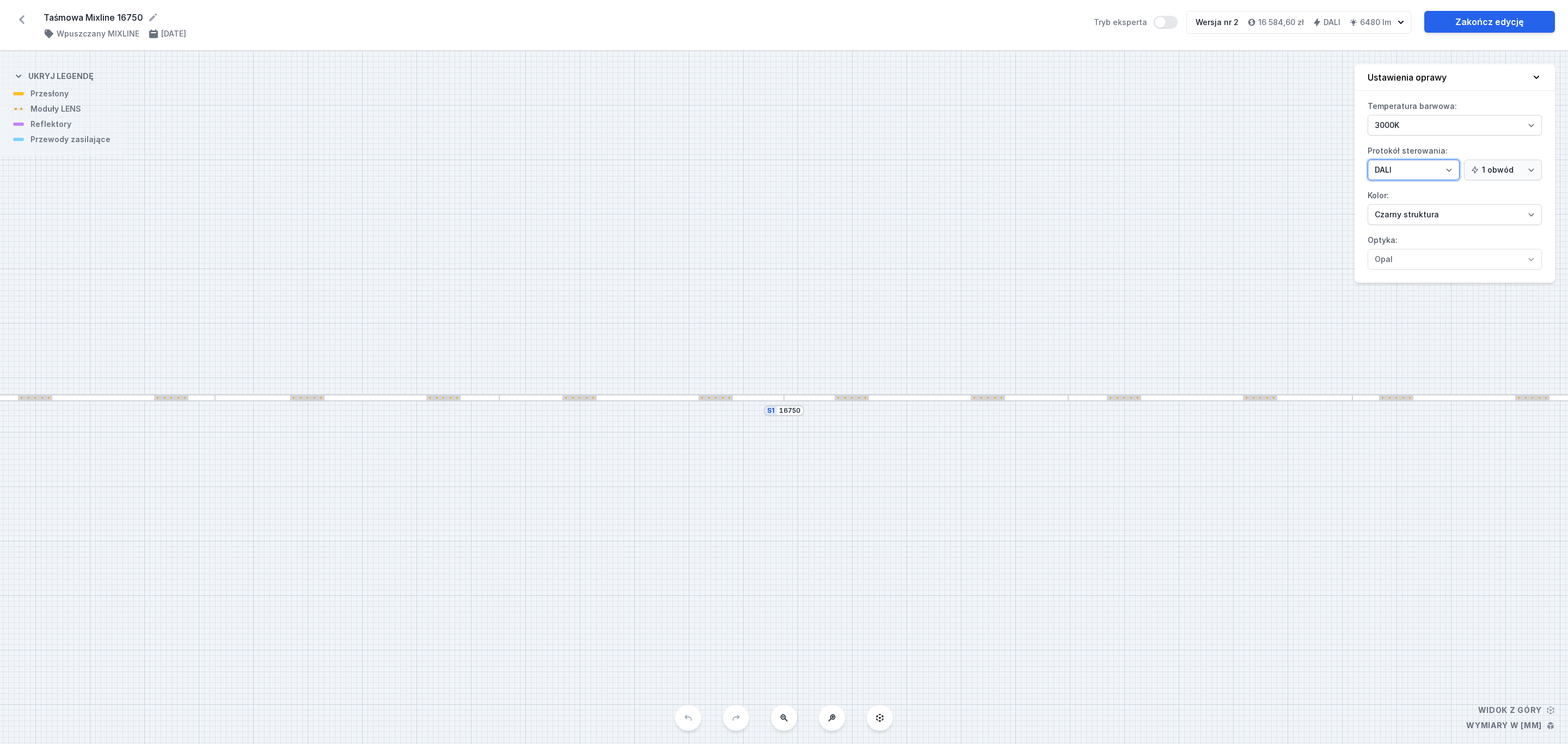
select select "1"
click at [1368, 161] on select "On/Off SwitchDIM DALI AQsmart" at bounding box center [1413, 169] width 92 height 20
click at [1502, 22] on link "Zakończ edycję" at bounding box center [1489, 22] width 130 height 22
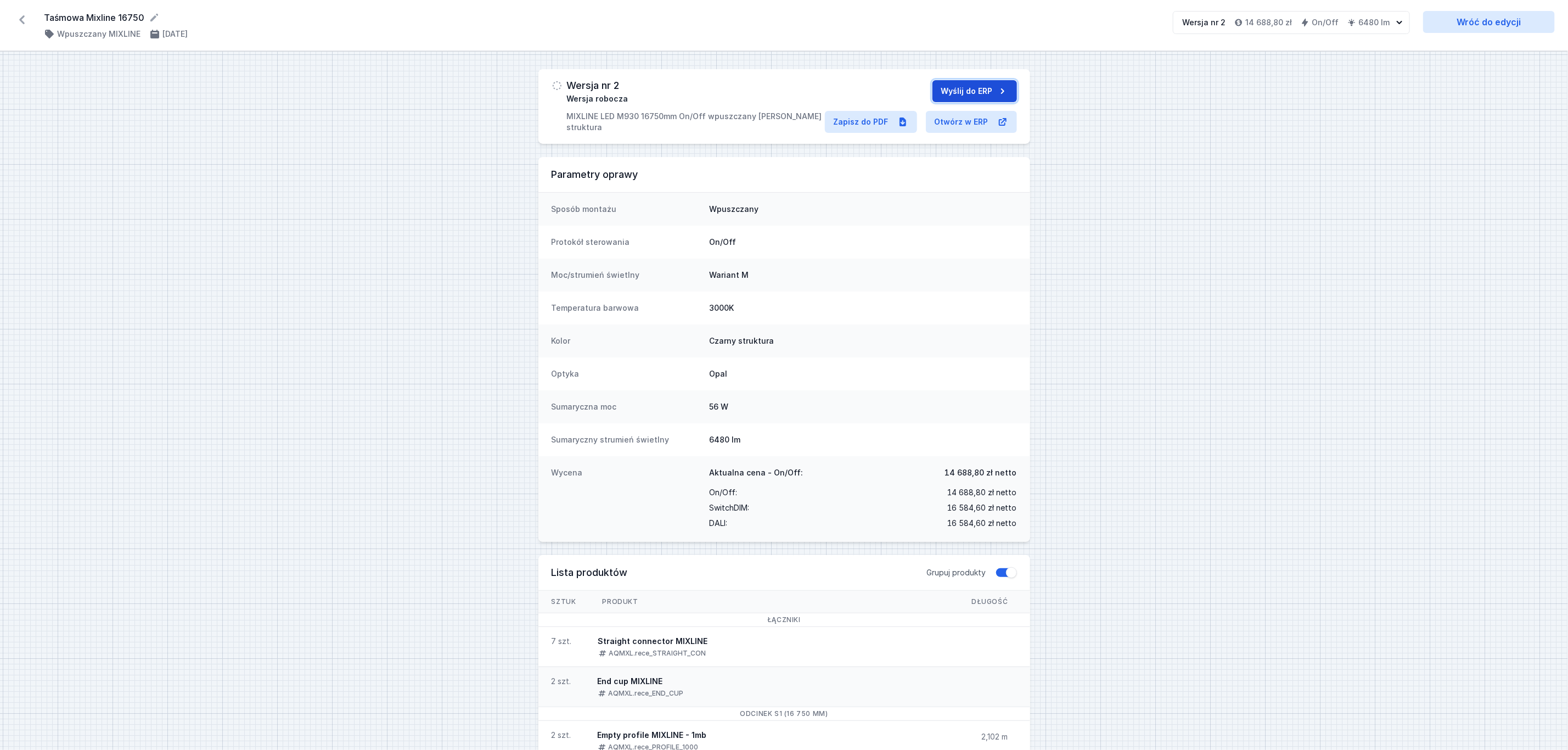
click at [974, 90] on button "Wyślij do ERP" at bounding box center [975, 91] width 85 height 22
select select "3000"
select select "2"
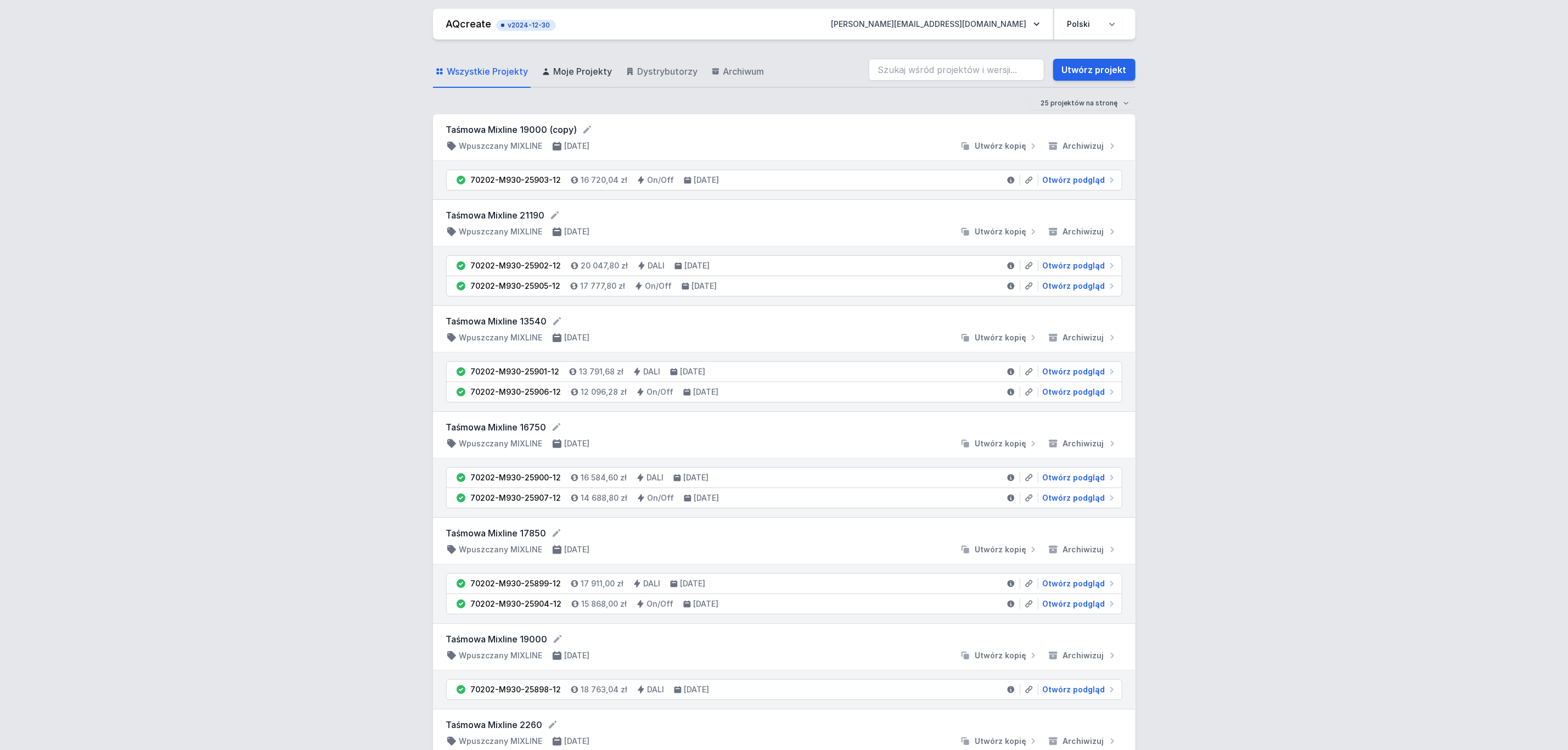
click at [570, 71] on span "Moje Projekty" at bounding box center [583, 71] width 59 height 13
click at [1094, 68] on link "Utwórz projekt" at bounding box center [1095, 69] width 82 height 22
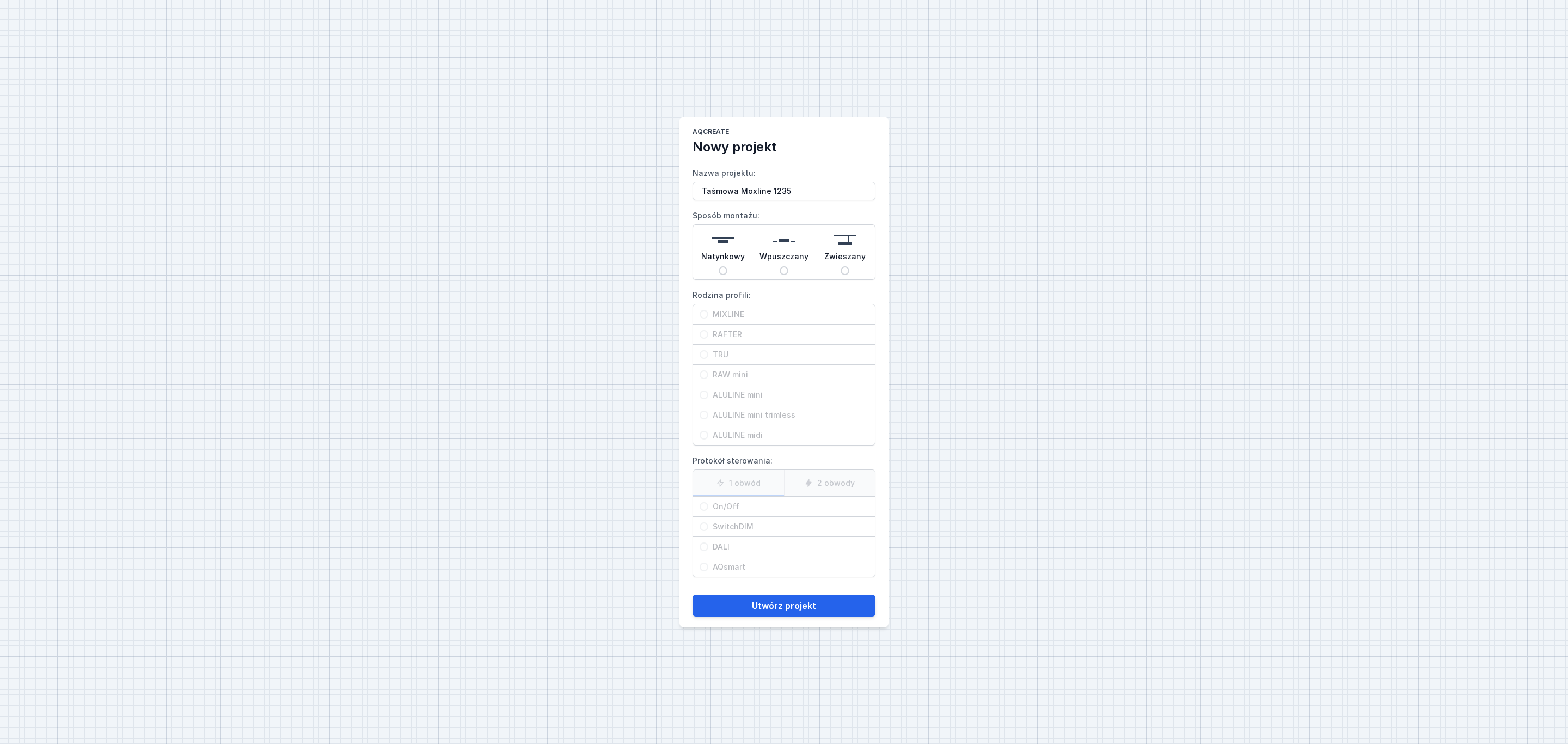
type input "Taśmowa Moxline 1235"
click at [781, 241] on img at bounding box center [783, 240] width 22 height 22
click at [781, 267] on input "Wpuszczany" at bounding box center [784, 271] width 9 height 9
radio input "true"
click at [726, 311] on span "MIXLINE" at bounding box center [788, 314] width 160 height 11
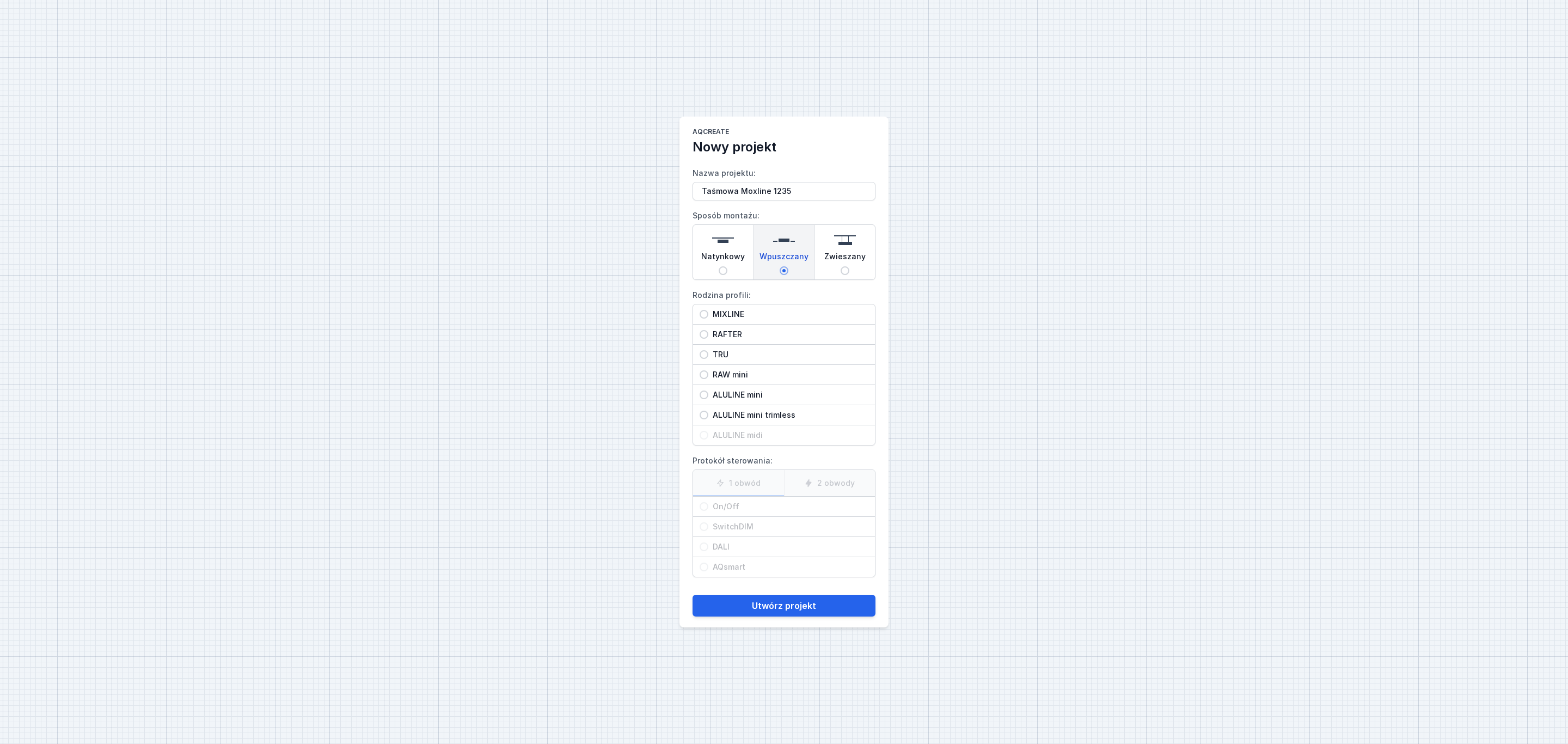
click at [708, 311] on input "MIXLINE" at bounding box center [704, 314] width 9 height 9
radio input "true"
click at [725, 508] on span "On/Off" at bounding box center [788, 507] width 160 height 11
click at [708, 508] on input "On/Off" at bounding box center [704, 507] width 9 height 9
radio input "true"
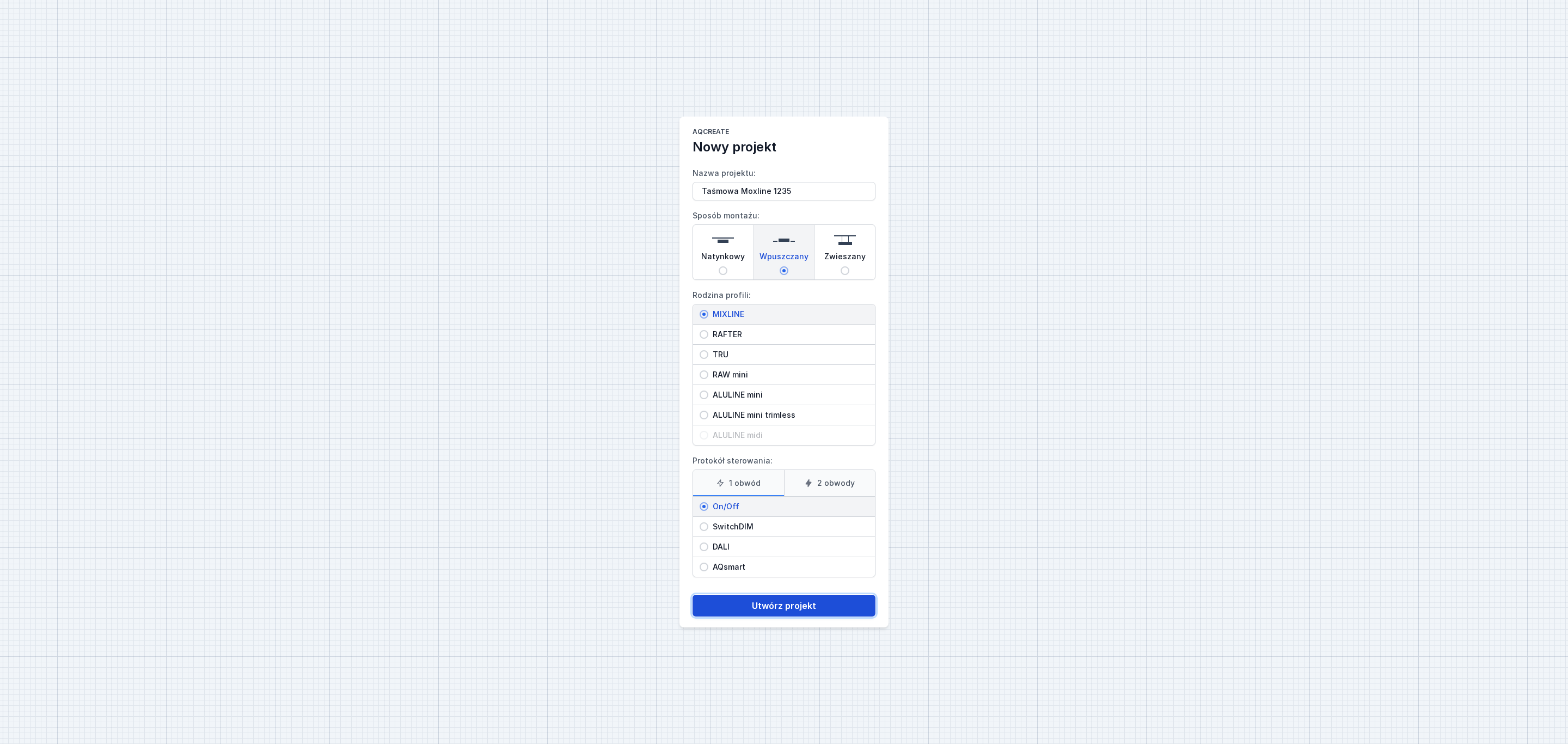
click at [795, 608] on button "Utwórz projekt" at bounding box center [784, 605] width 183 height 22
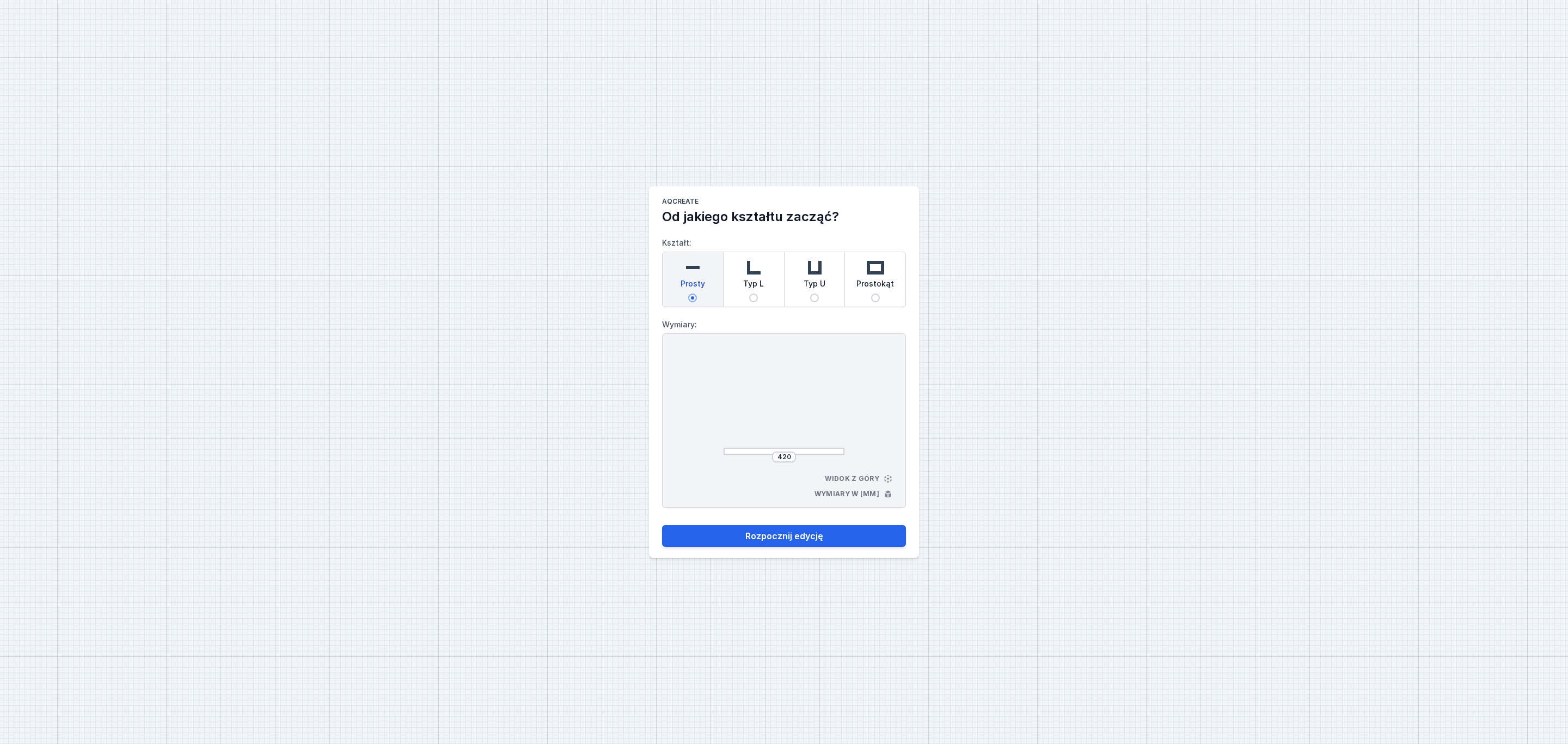
click at [696, 273] on img at bounding box center [692, 267] width 22 height 22
click at [696, 294] on input "Prosty" at bounding box center [692, 298] width 9 height 9
click at [791, 458] on input "420" at bounding box center [784, 457] width 17 height 9
type input "4"
type input "12350"
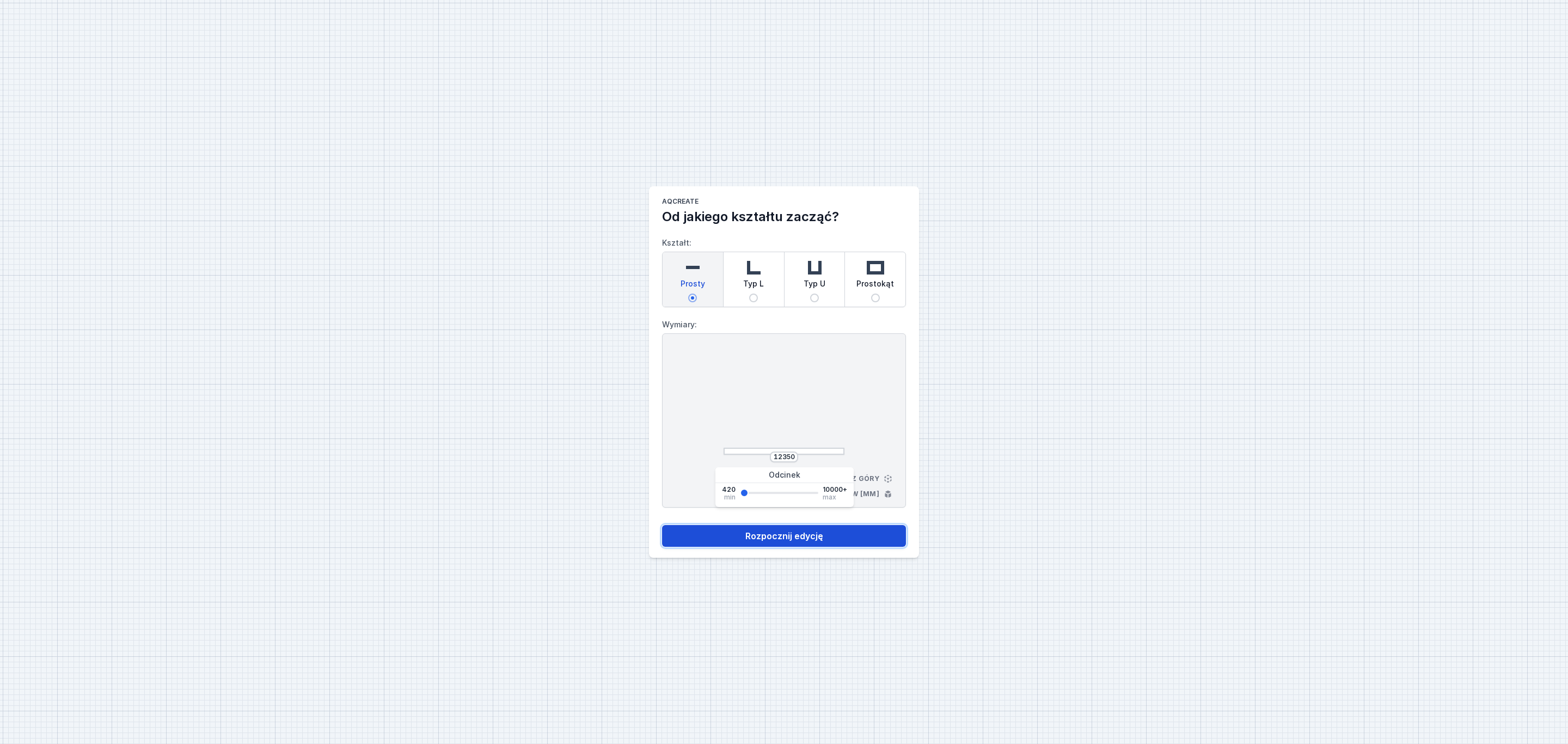
click at [797, 538] on button "Rozpocznij edycję" at bounding box center [784, 536] width 244 height 22
select select "3000"
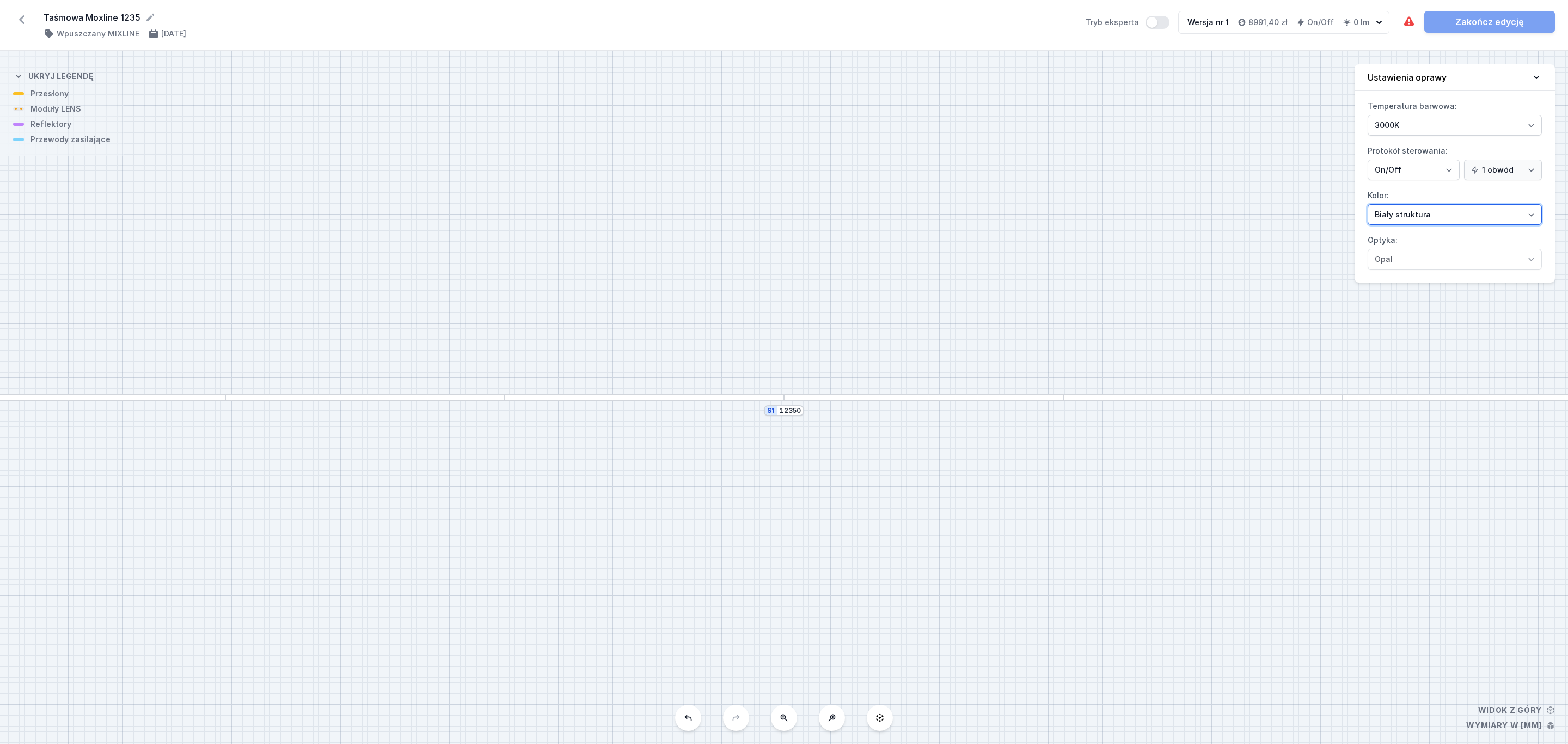
click at [1533, 216] on select "Biały struktura Czarny struktura Złoty struktura Miedziany Szary Inny (z palety…" at bounding box center [1455, 214] width 174 height 20
select select "2"
click at [1368, 206] on select "Biały struktura Czarny struktura Złoty struktura Miedziany Szary Inny (z palety…" at bounding box center [1455, 214] width 174 height 20
click at [188, 398] on div at bounding box center [85, 397] width 282 height 7
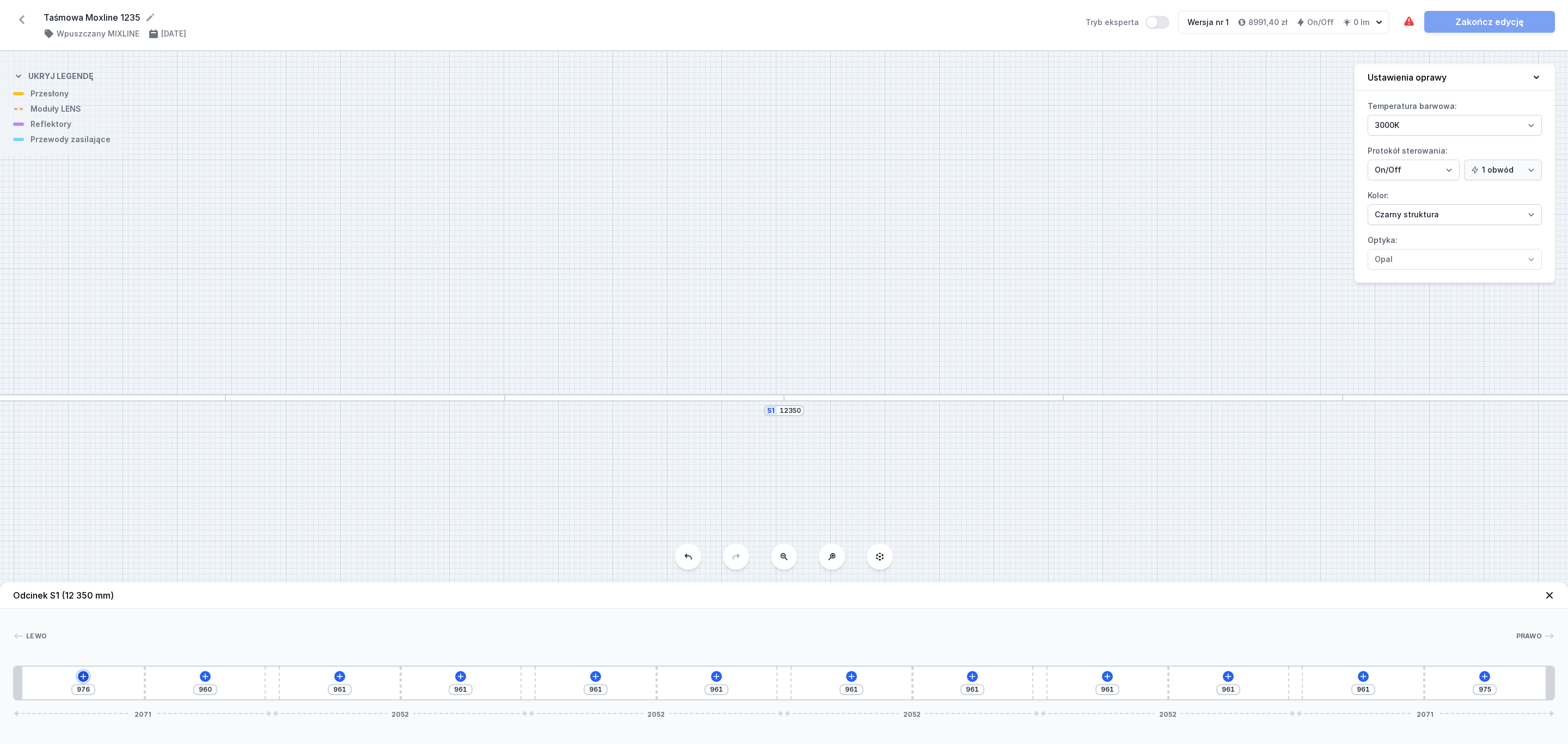
click at [82, 675] on icon at bounding box center [83, 676] width 9 height 9
click at [87, 573] on div "Moduły LENS (6)" at bounding box center [83, 571] width 174 height 27
click at [104, 541] on span "LENS module 250mm 54°" at bounding box center [83, 542] width 157 height 11
type input "726"
click at [43, 683] on div at bounding box center [45, 683] width 2 height 2
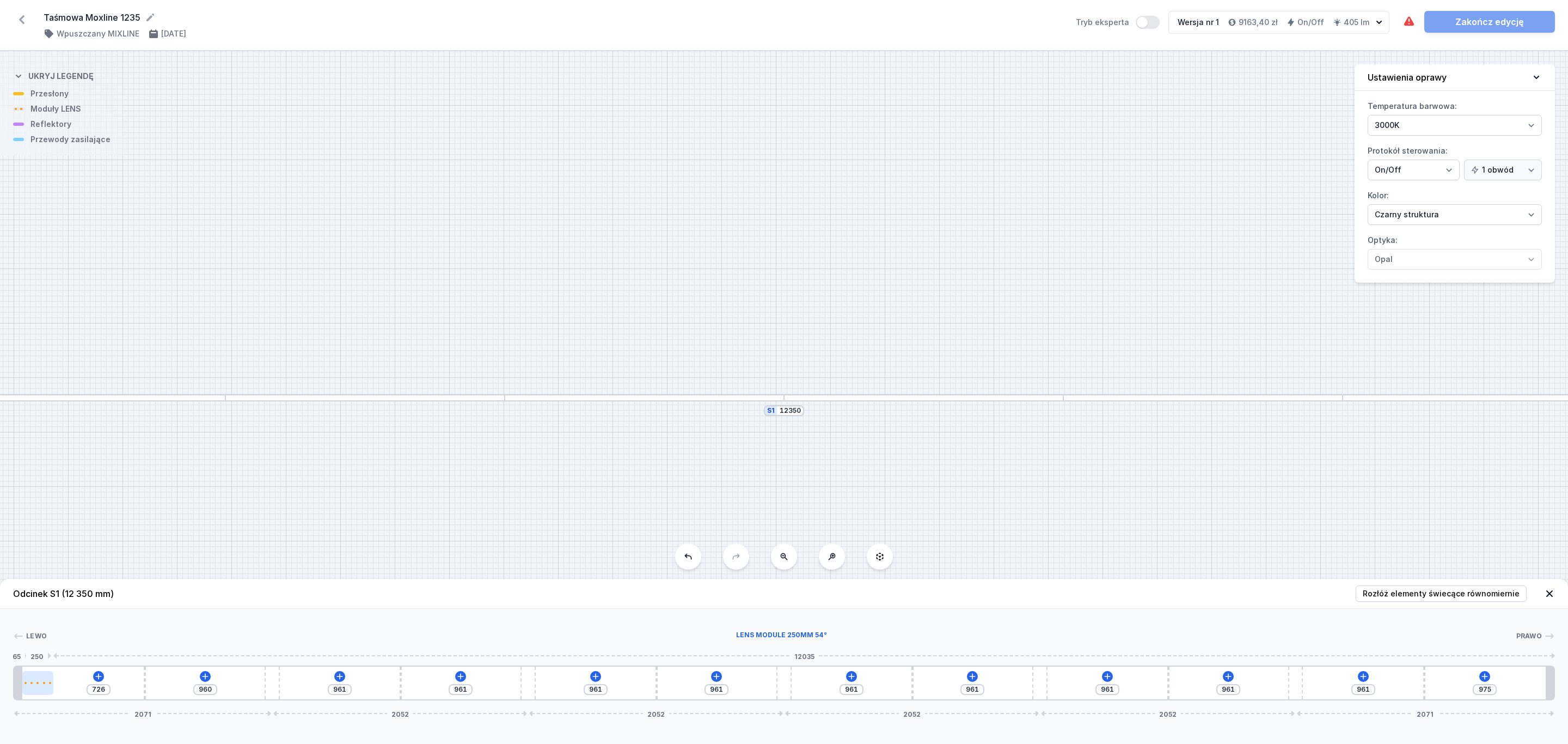
select select "1604"
click at [72, 651] on icon at bounding box center [70, 651] width 6 height 6
click at [72, 651] on icon at bounding box center [70, 651] width 9 height 9
type input "226"
click at [72, 651] on icon at bounding box center [70, 651] width 9 height 9
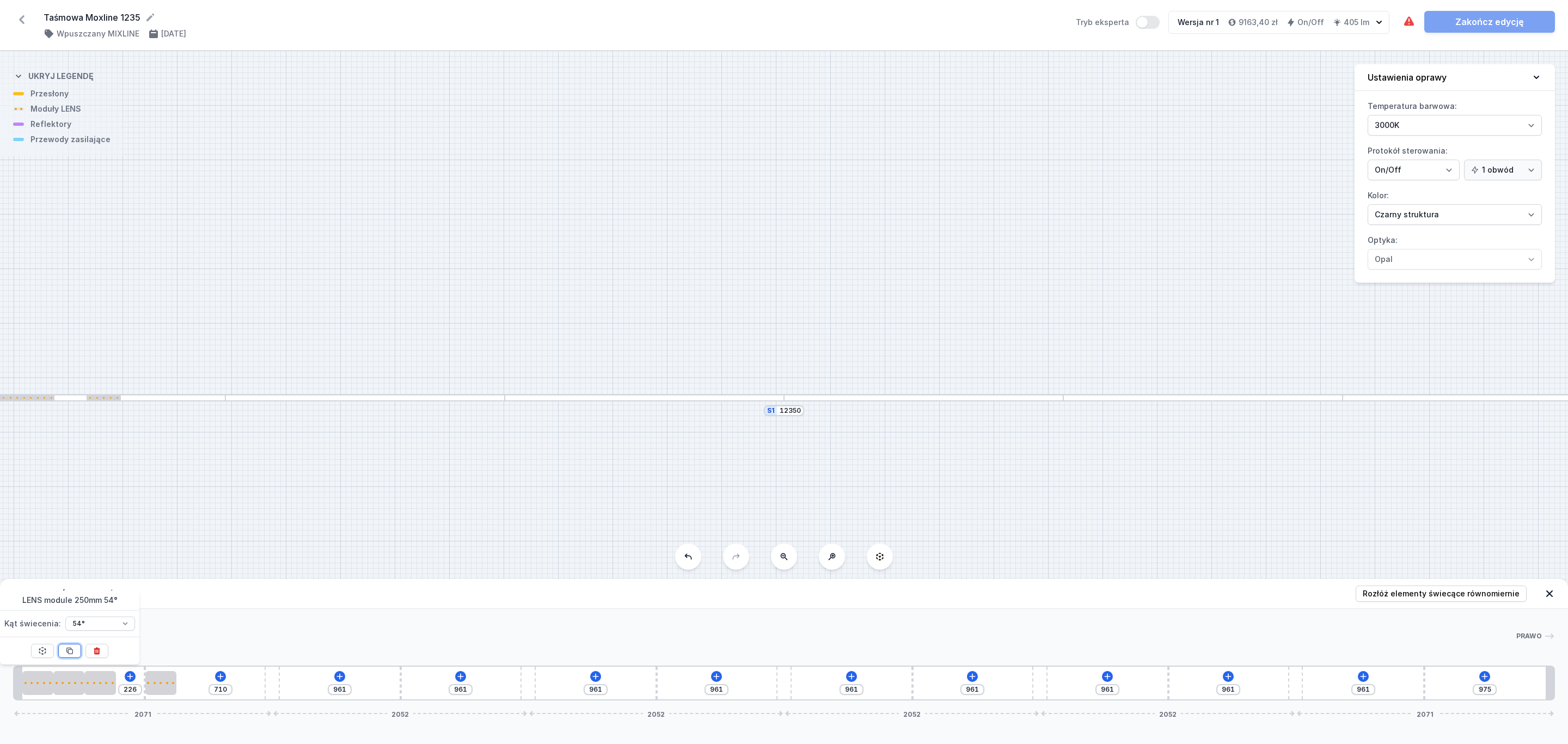
click at [72, 651] on icon at bounding box center [70, 651] width 9 height 9
type input "210"
click at [72, 651] on icon at bounding box center [70, 651] width 9 height 9
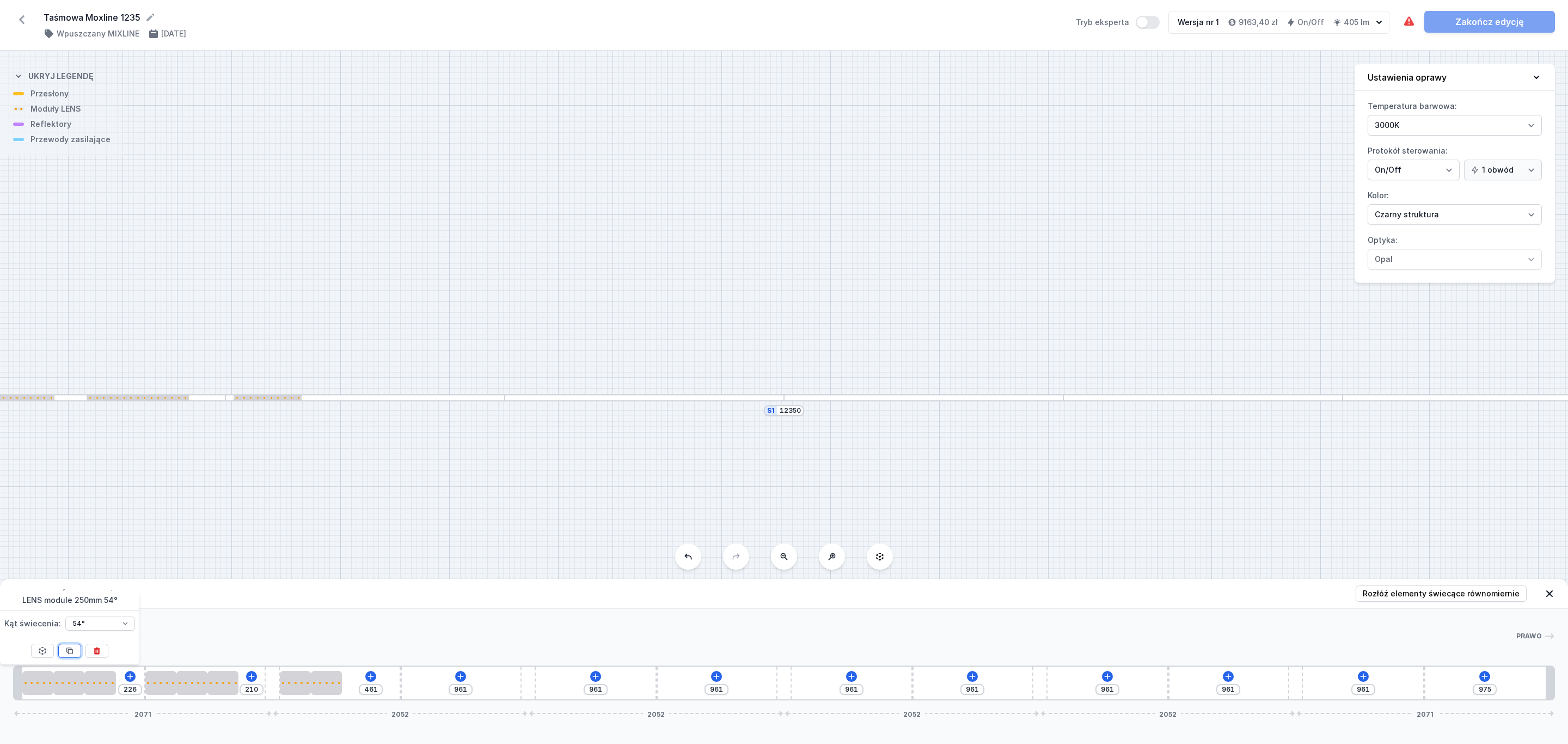
click at [72, 651] on icon at bounding box center [70, 651] width 9 height 9
type input "211"
click at [72, 651] on icon at bounding box center [70, 651] width 9 height 9
click at [72, 650] on icon at bounding box center [70, 651] width 6 height 6
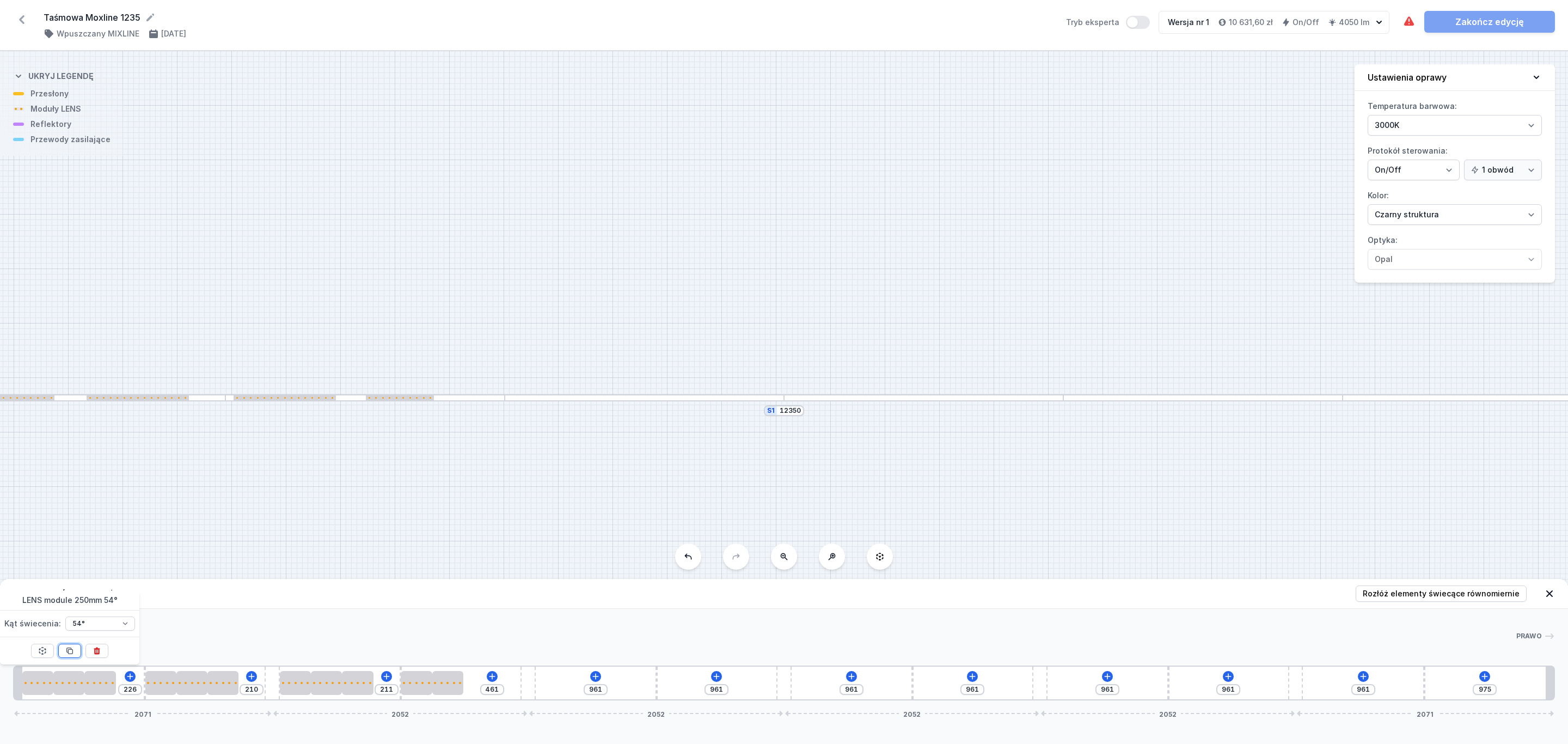
type input "211"
click at [1444, 594] on span "Rozłóż elementy świecące równomiernie" at bounding box center [1441, 594] width 157 height 11
type input "72"
type input "73"
type input "185"
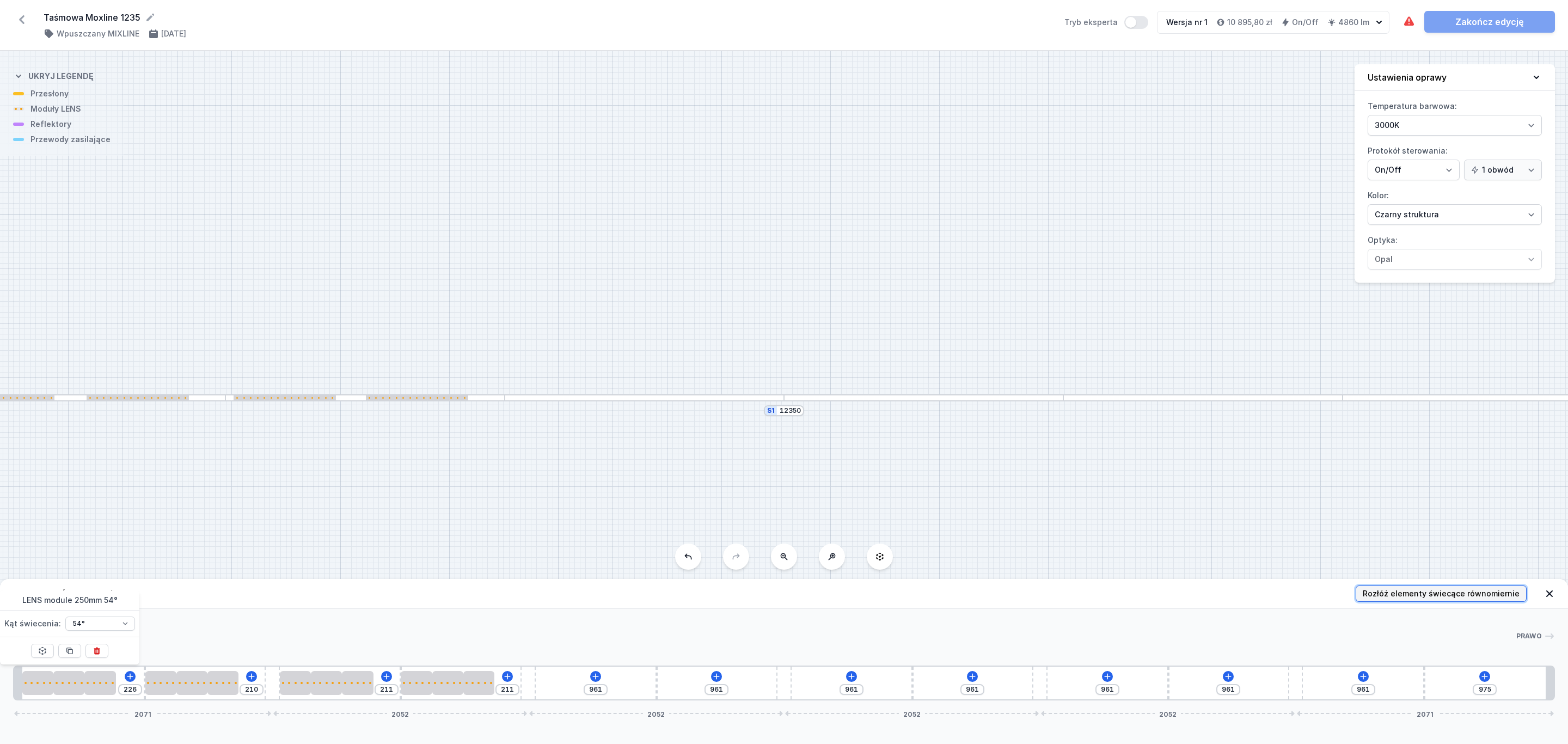
type input "187"
type input "299"
type input "301"
type input "413"
type input "415"
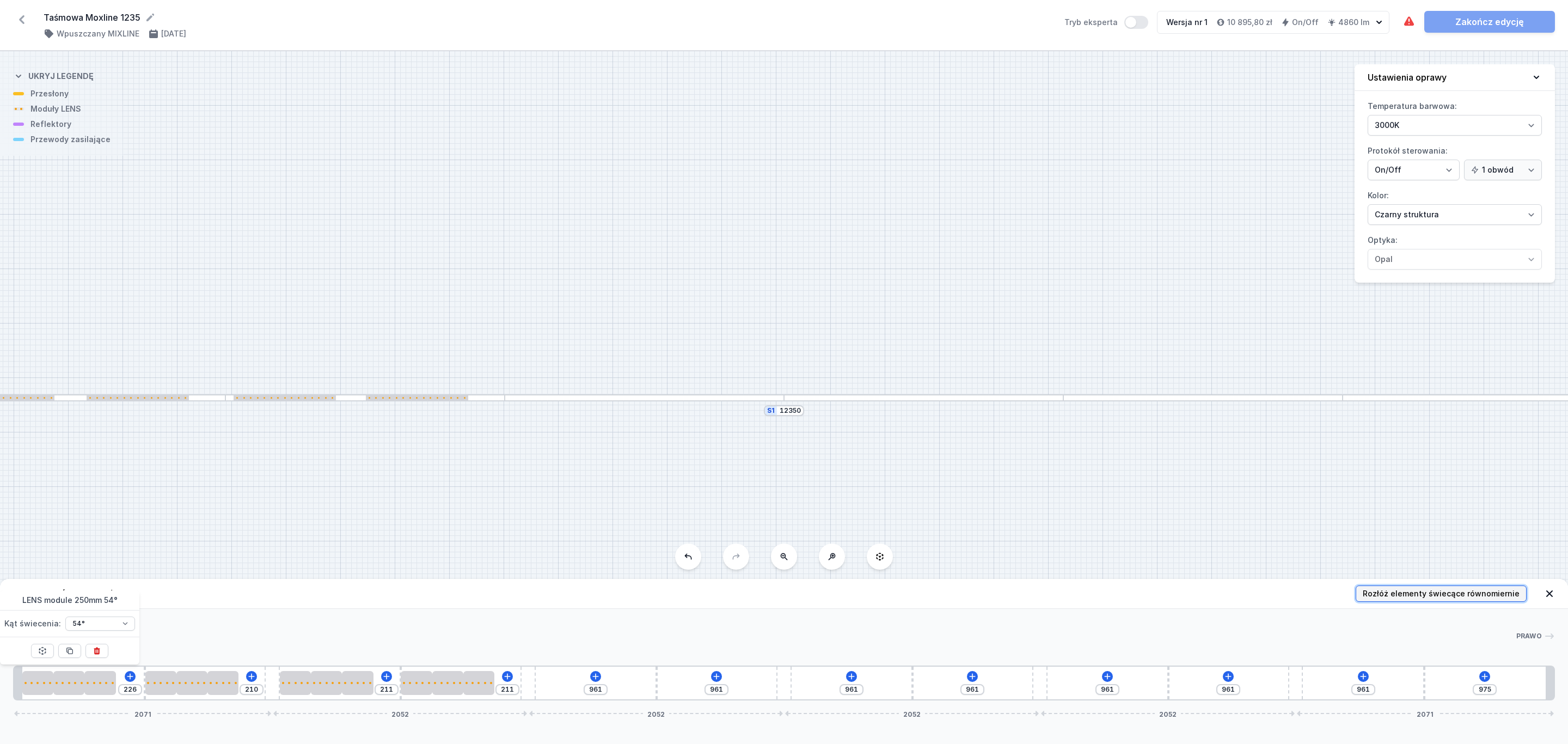
type input "527"
type input "529"
type input "641"
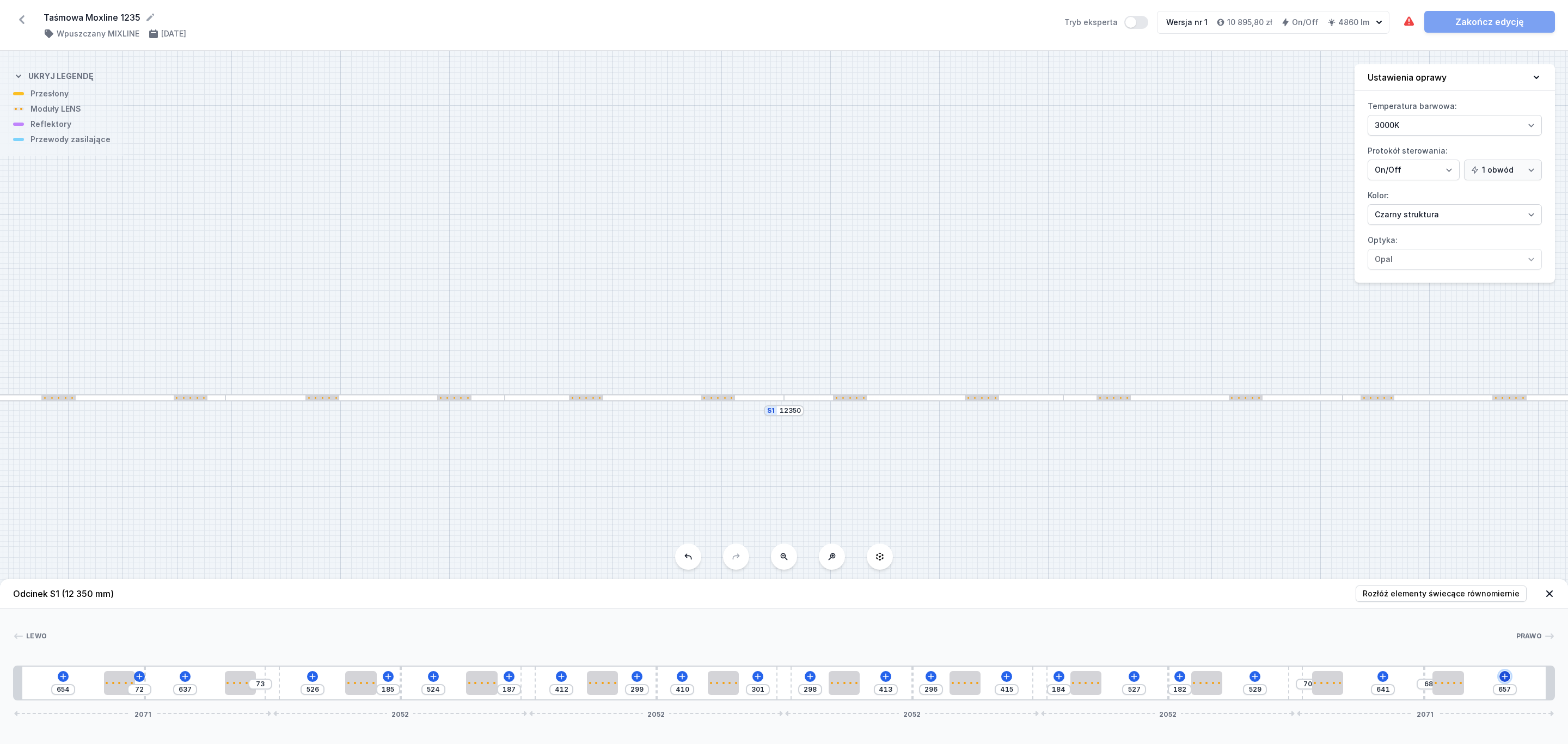
click at [1503, 677] on icon at bounding box center [1504, 676] width 6 height 6
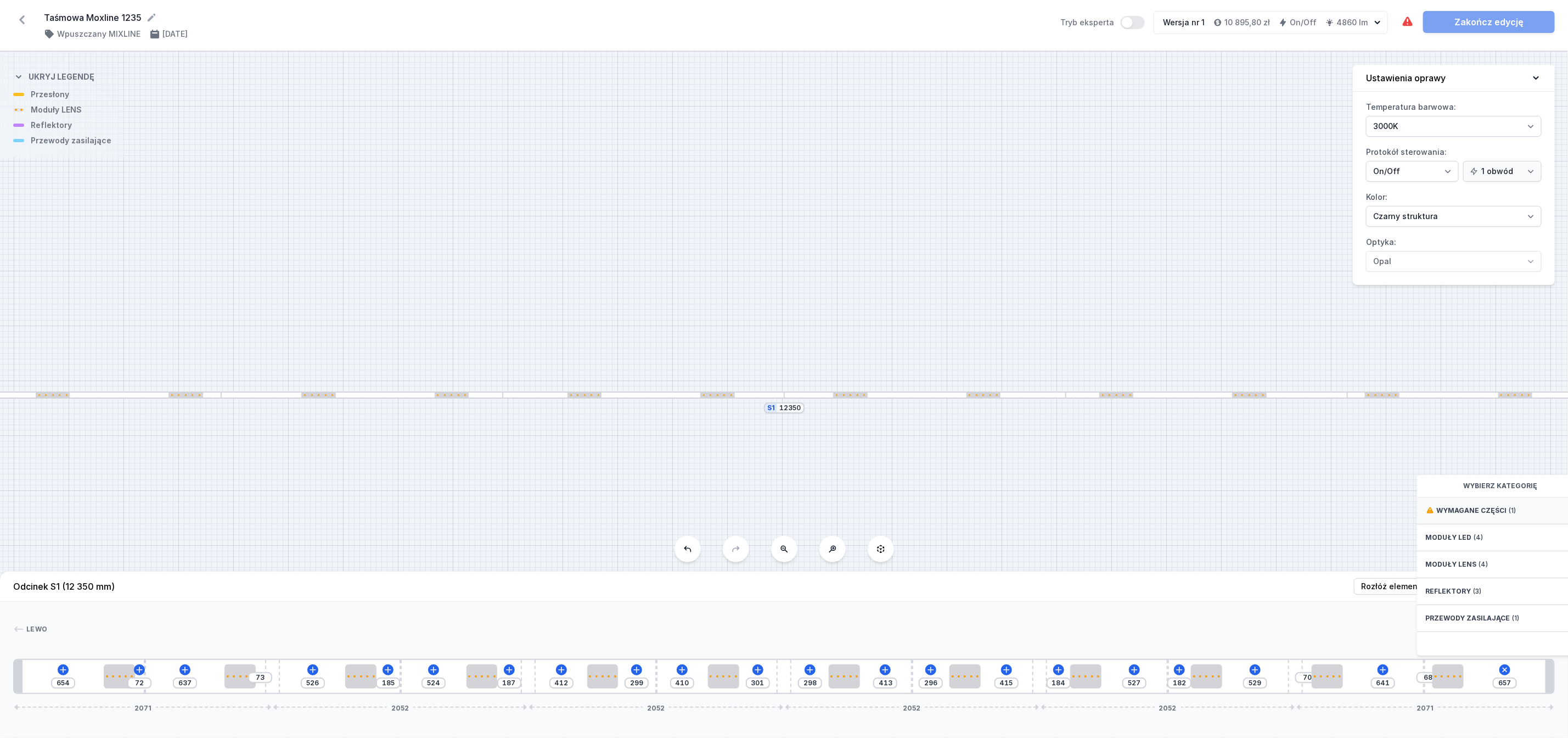
click at [1474, 517] on div "Wymagane części (1)" at bounding box center [1505, 511] width 176 height 27
click at [1466, 515] on span "Hole for power supply cable" at bounding box center [1505, 510] width 158 height 11
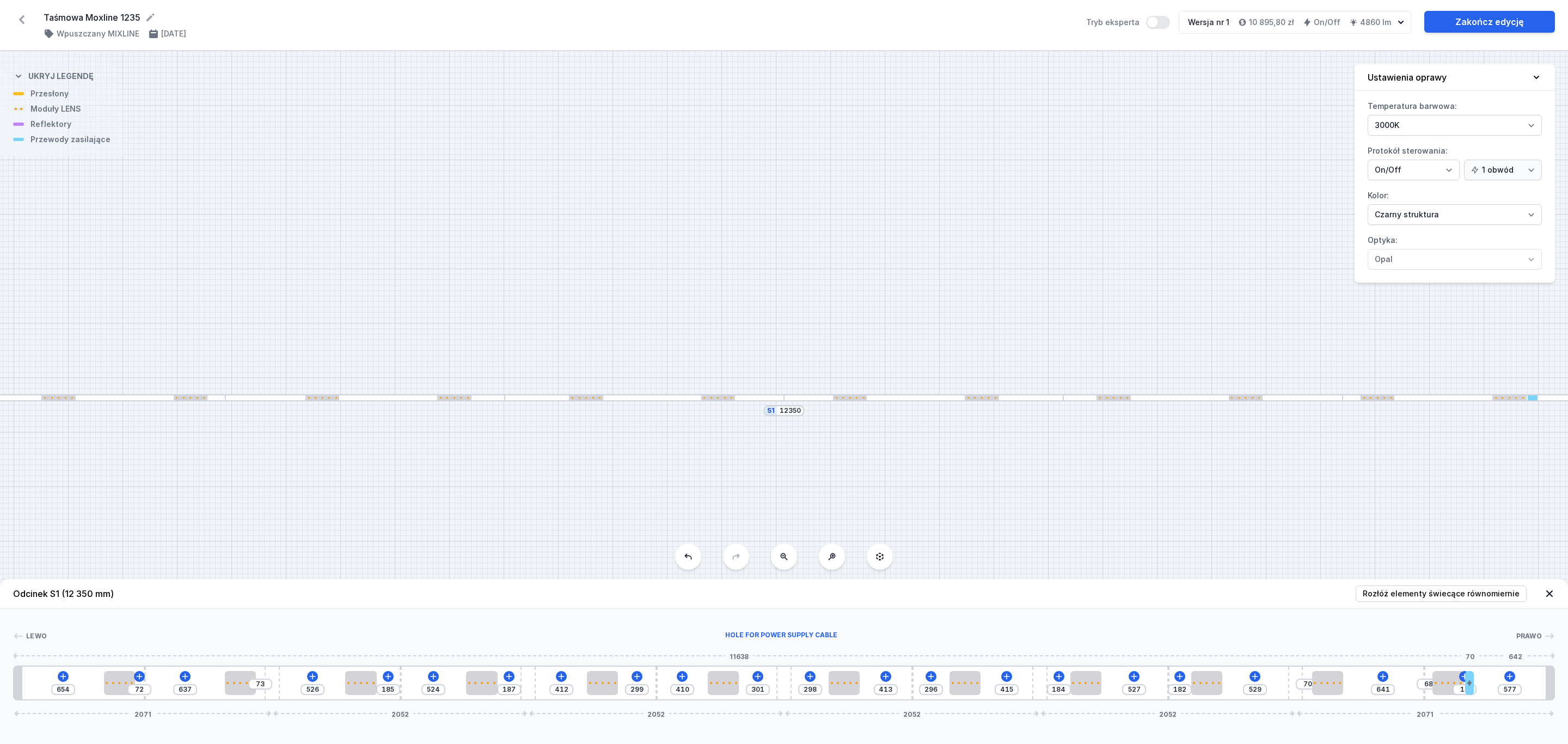
type input "523"
type input "64"
type input "488"
type input "99"
type input "457"
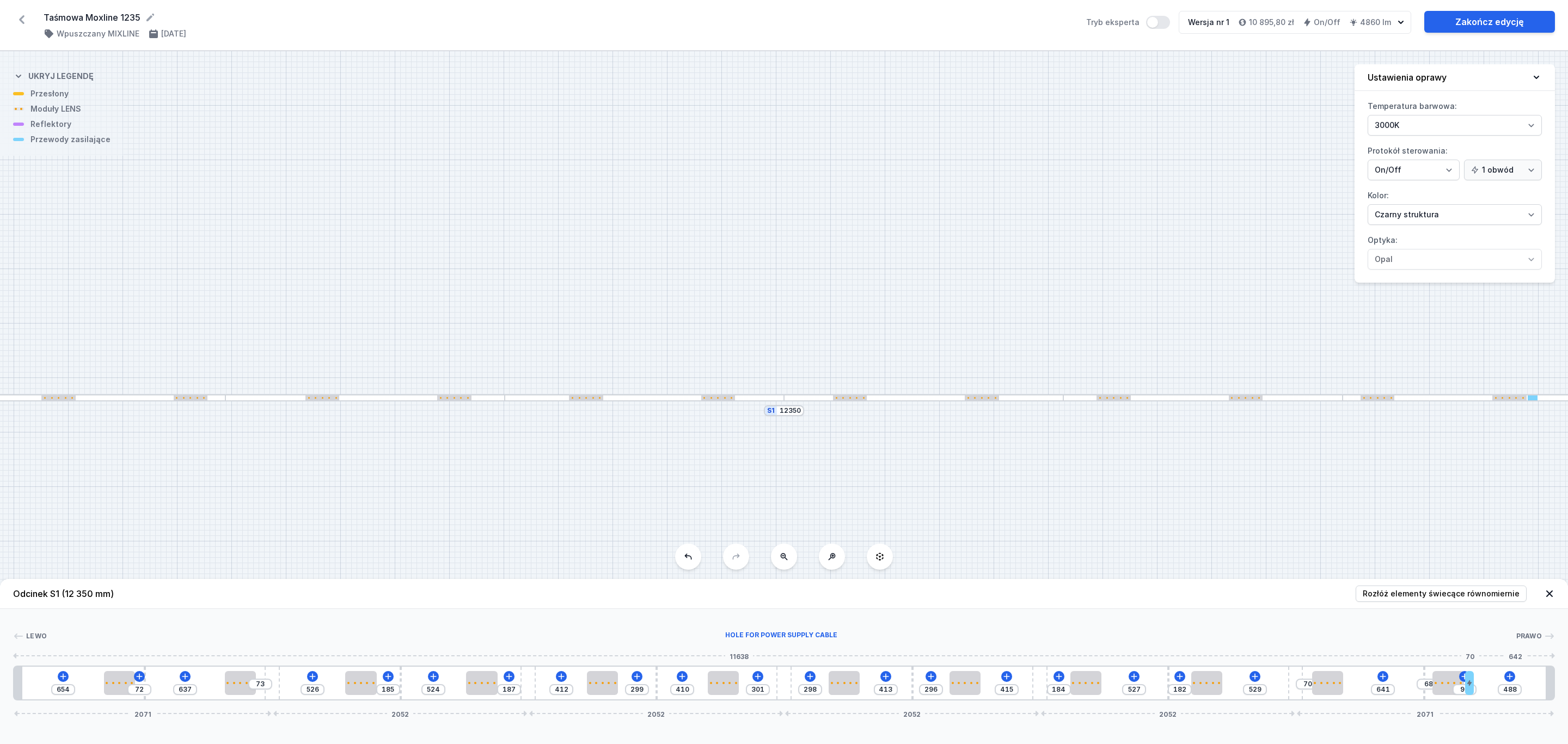
type input "130"
type input "431"
type input "156"
type input "397"
type input "190"
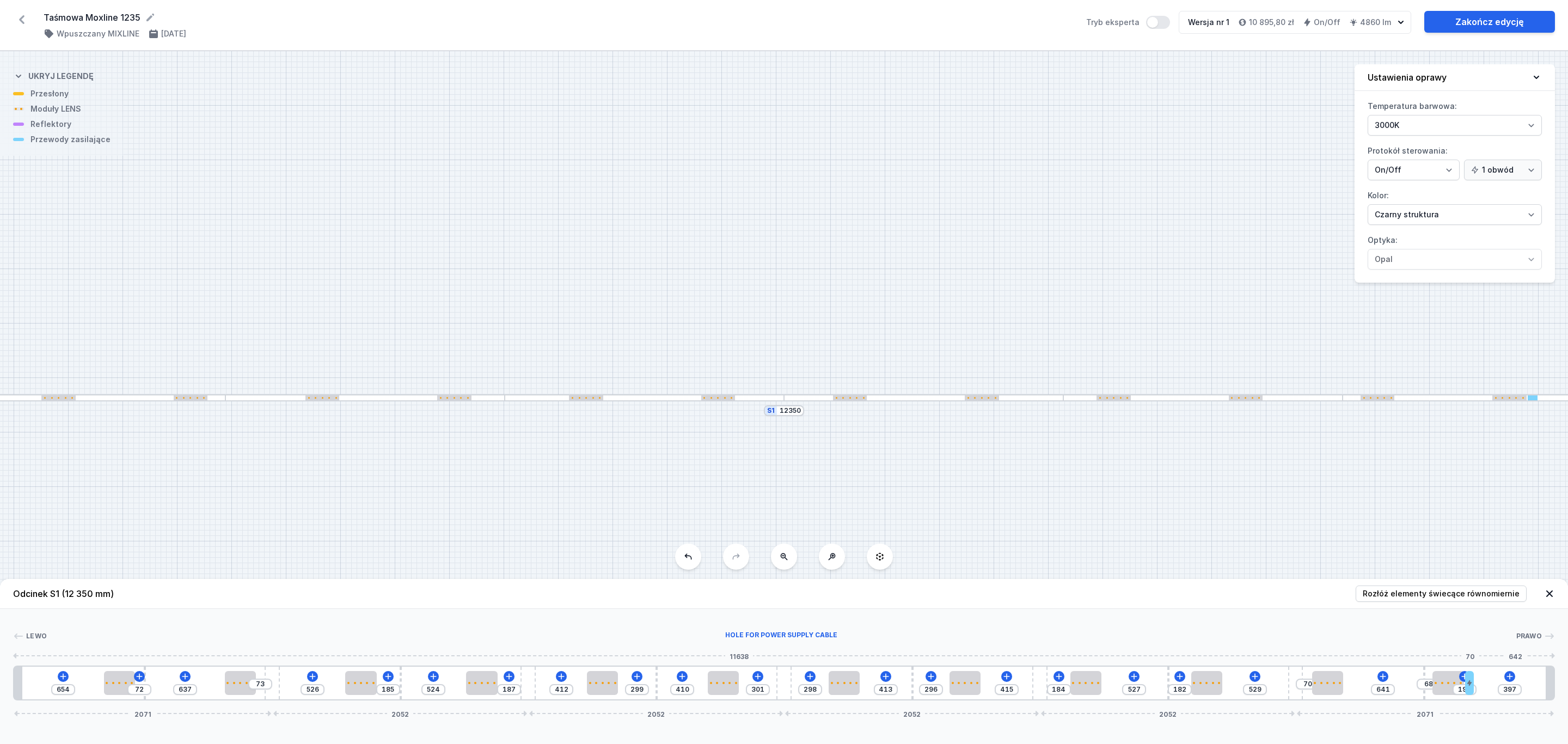
type input "366"
type input "221"
type input "340"
type input "247"
type input "314"
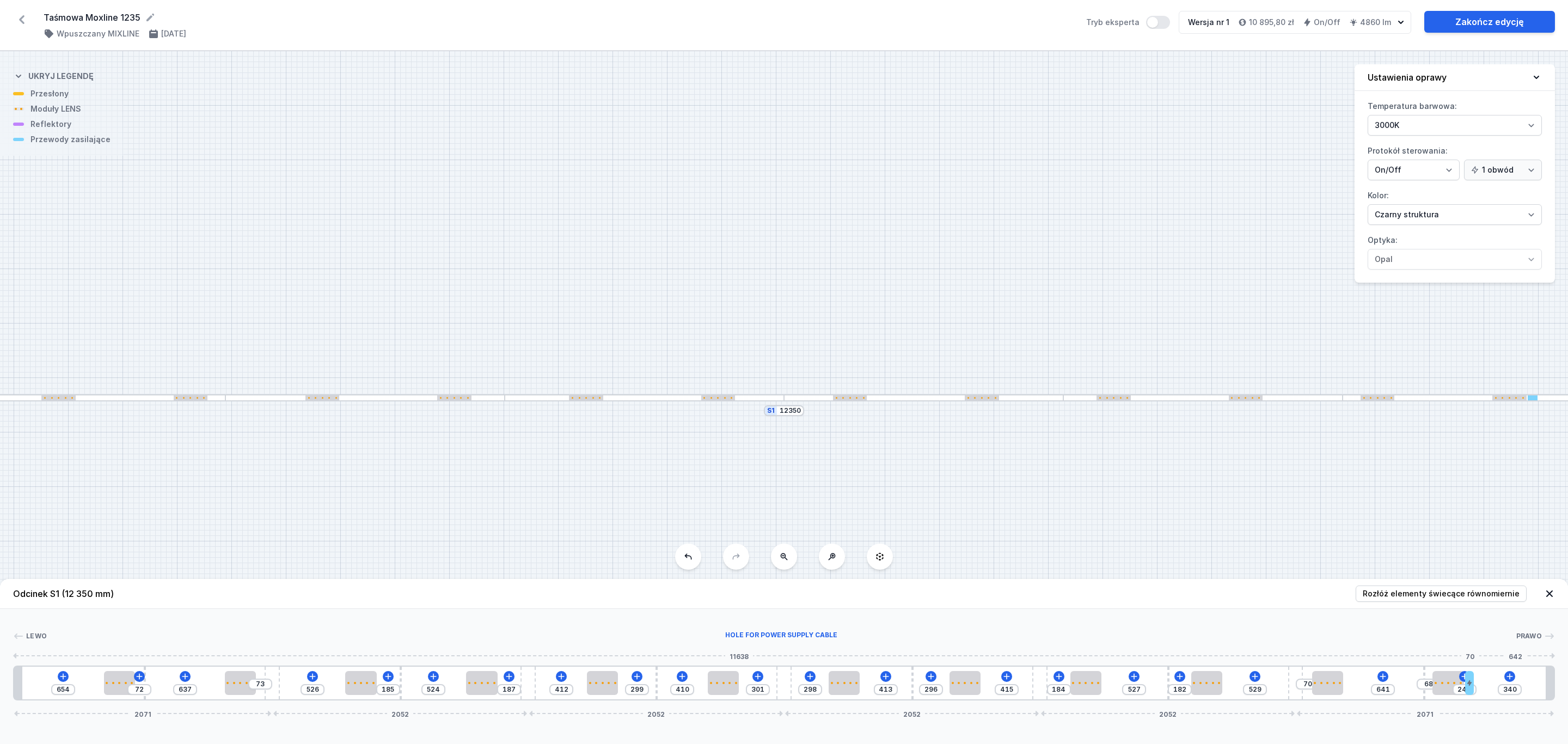
type input "273"
type input "288"
type input "299"
type input "262"
type input "325"
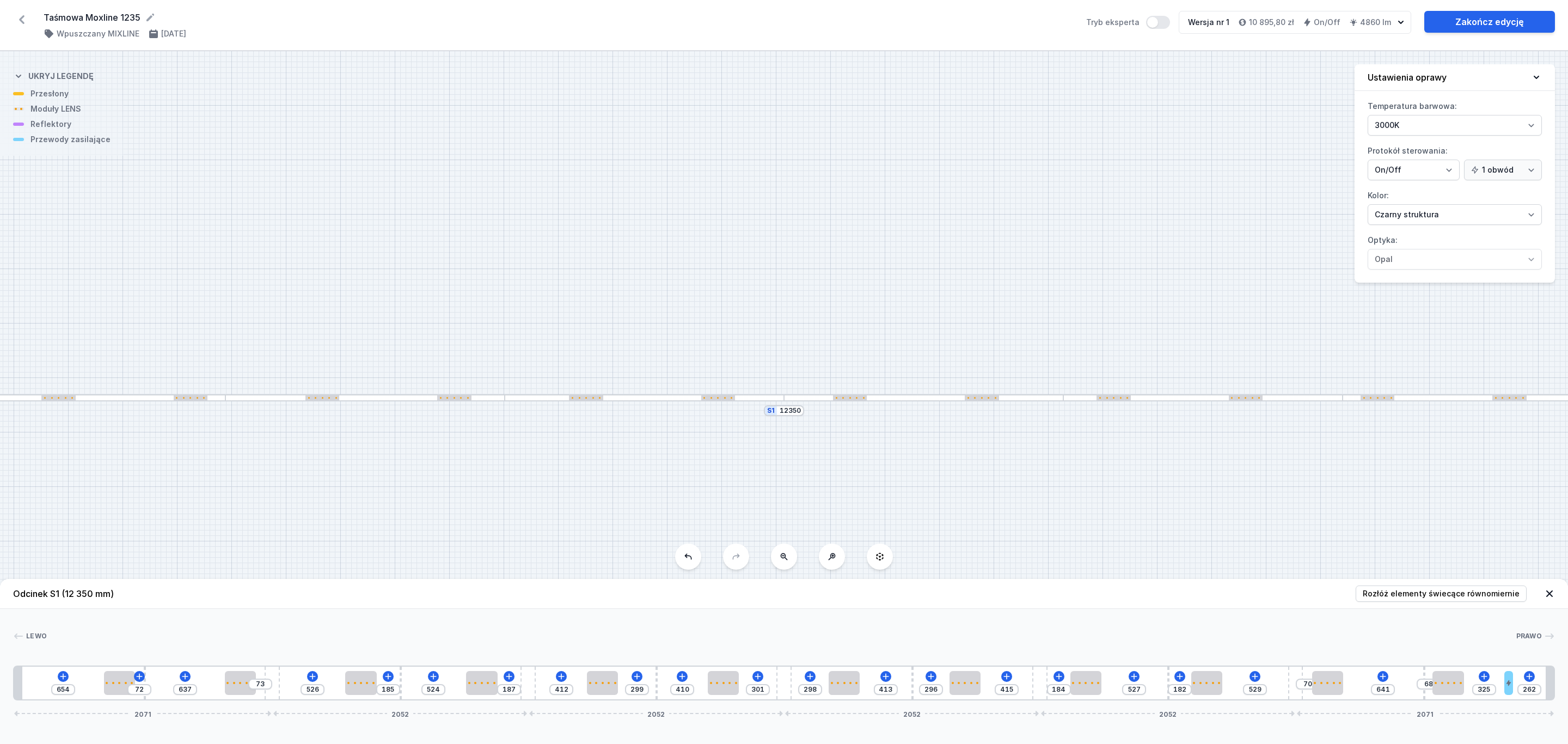
type input "249"
type input "338"
type input "240"
type input "347"
type input "227"
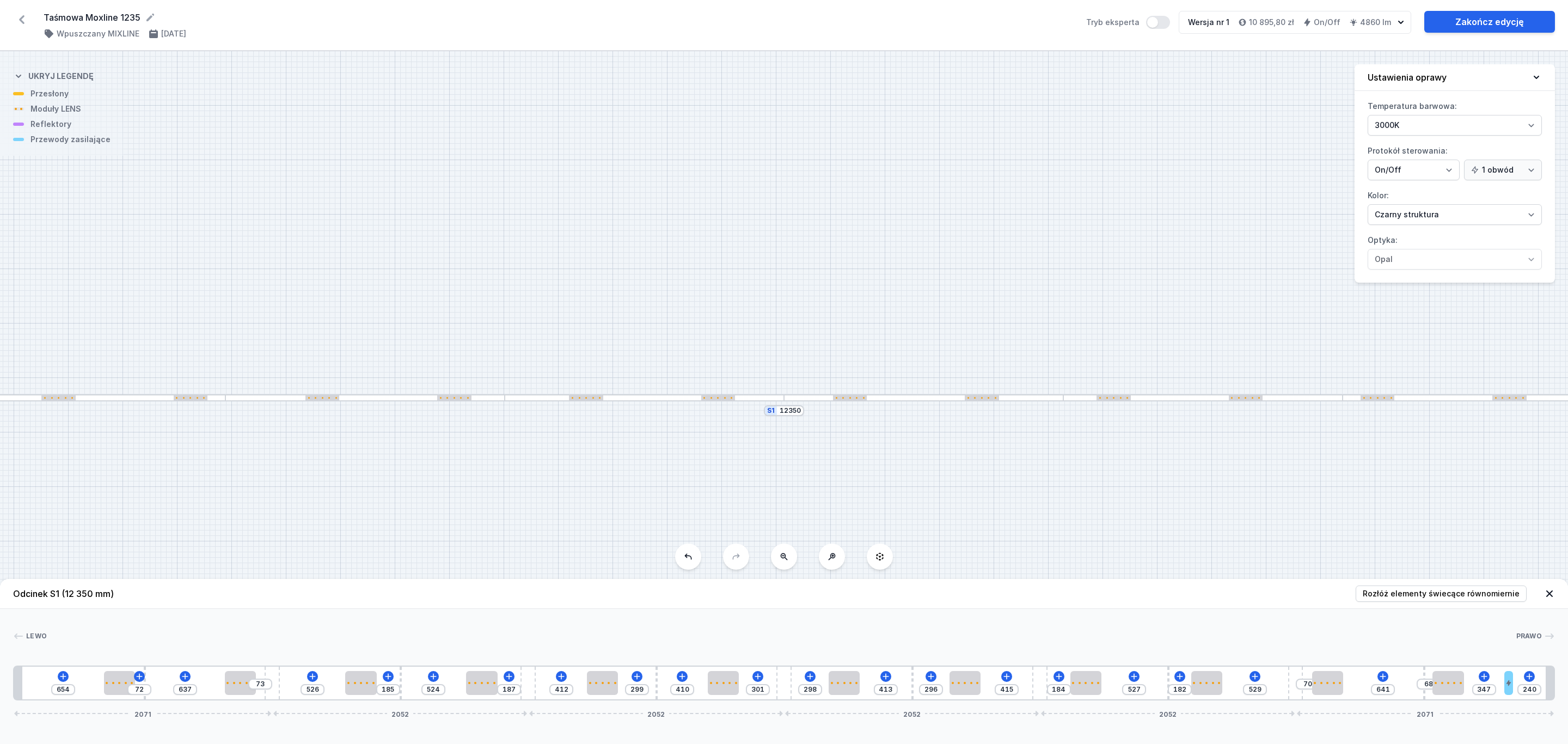
type input "360"
type input "210"
type input "377"
type input "201"
type input "386"
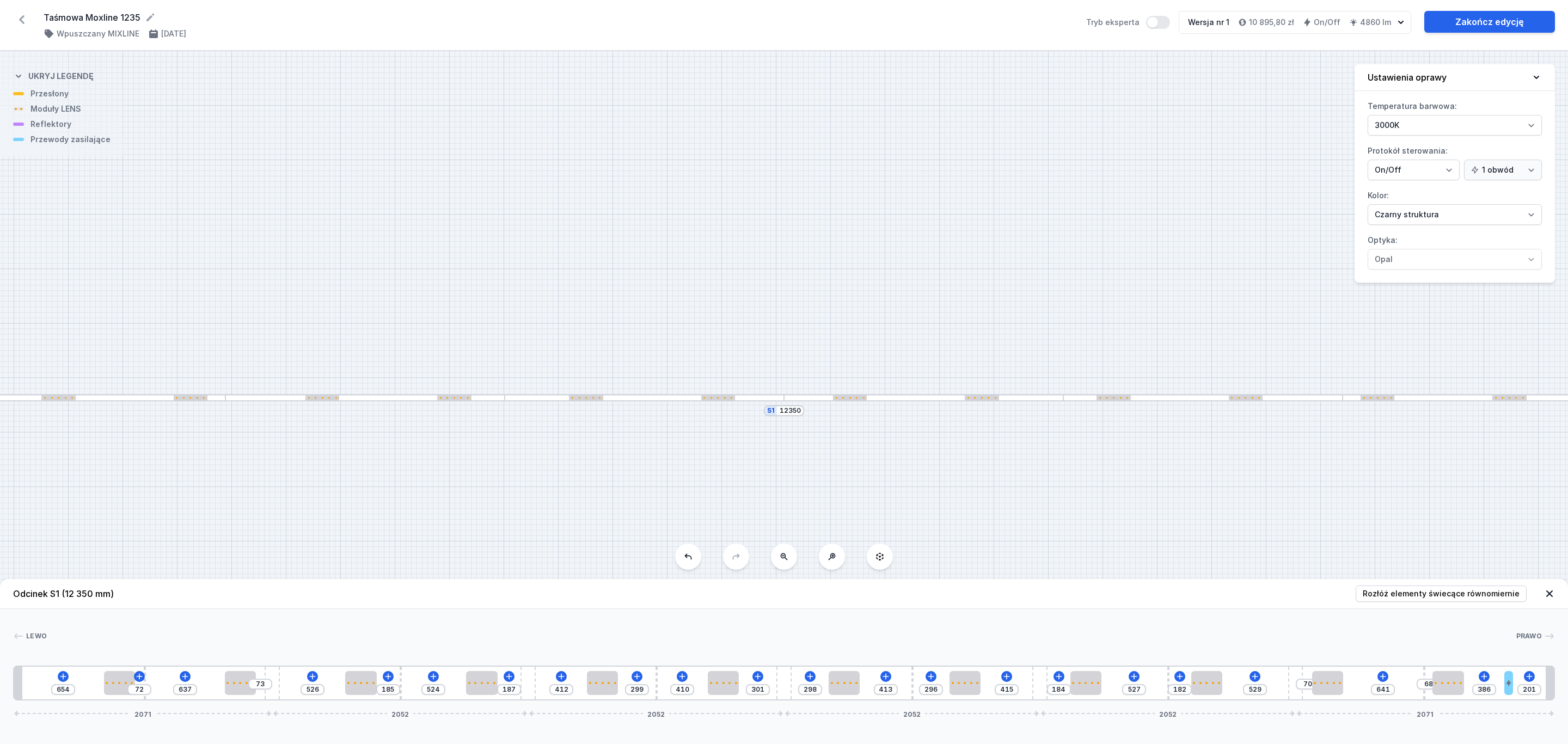
type input "188"
type input "399"
type input "184"
drag, startPoint x: 1468, startPoint y: 683, endPoint x: 1524, endPoint y: 678, distance: 56.2
click at [1524, 678] on div "654 72 637 73 526 185 524 187 412 299 410 301 298 413 296 415 184 527 182 529 7…" at bounding box center [783, 683] width 1541 height 35
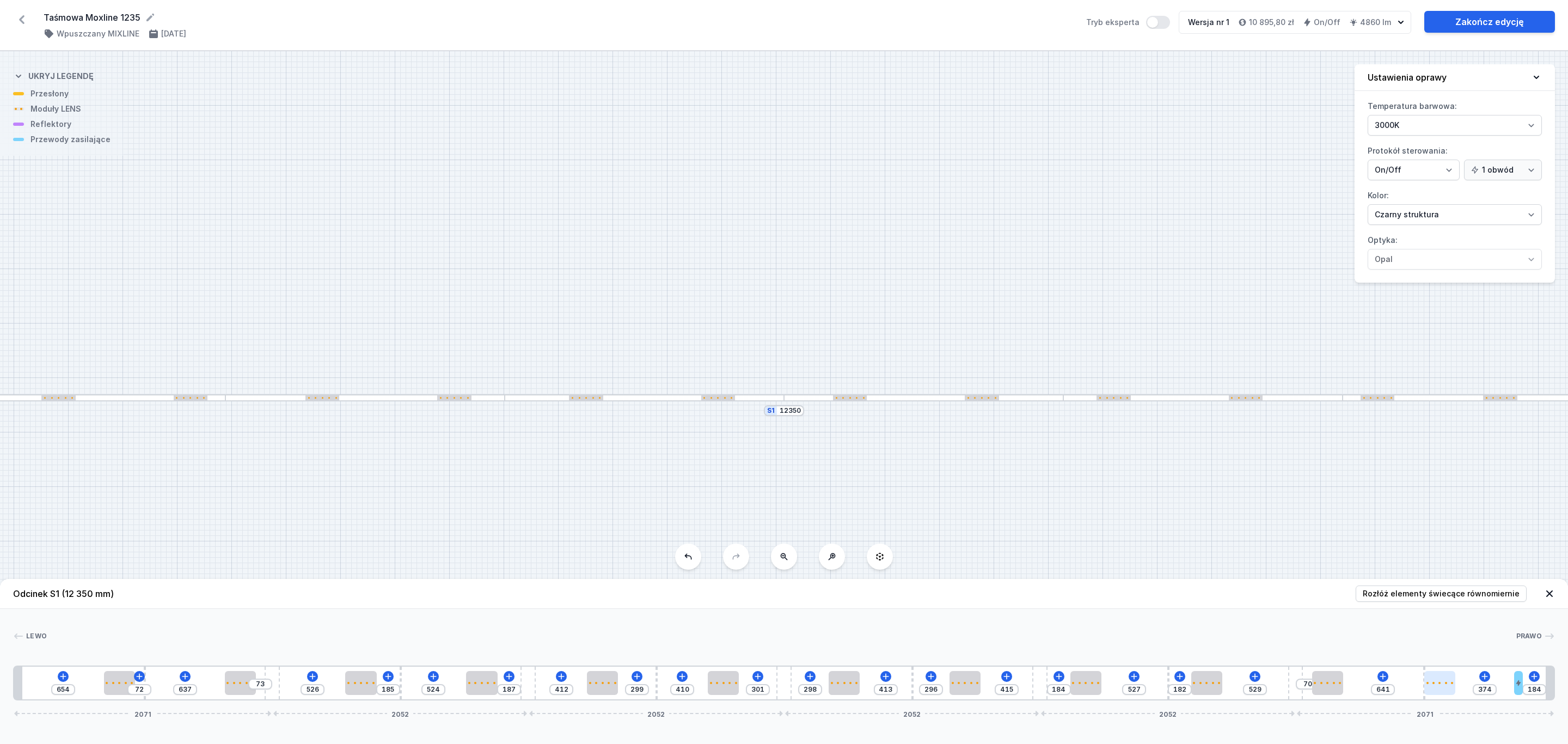
type input "326"
drag, startPoint x: 1454, startPoint y: 680, endPoint x: 1470, endPoint y: 678, distance: 16.1
click at [1470, 678] on div at bounding box center [1457, 683] width 31 height 24
type input "711"
drag, startPoint x: 1327, startPoint y: 683, endPoint x: 1222, endPoint y: 685, distance: 105.0
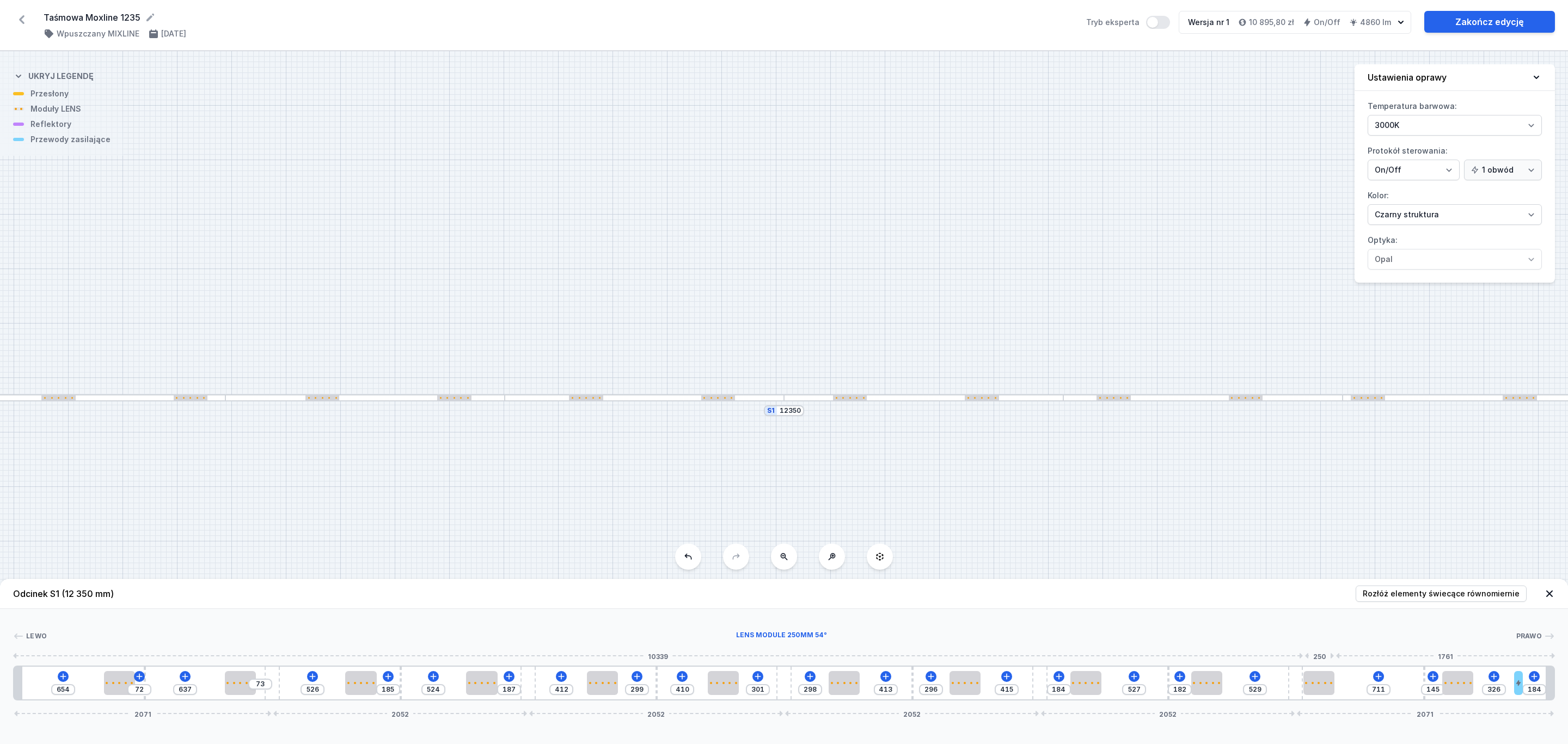
click at [1330, 682] on div at bounding box center [1319, 683] width 31 height 2
type input "452"
type input "259"
type input "448"
type input "263"
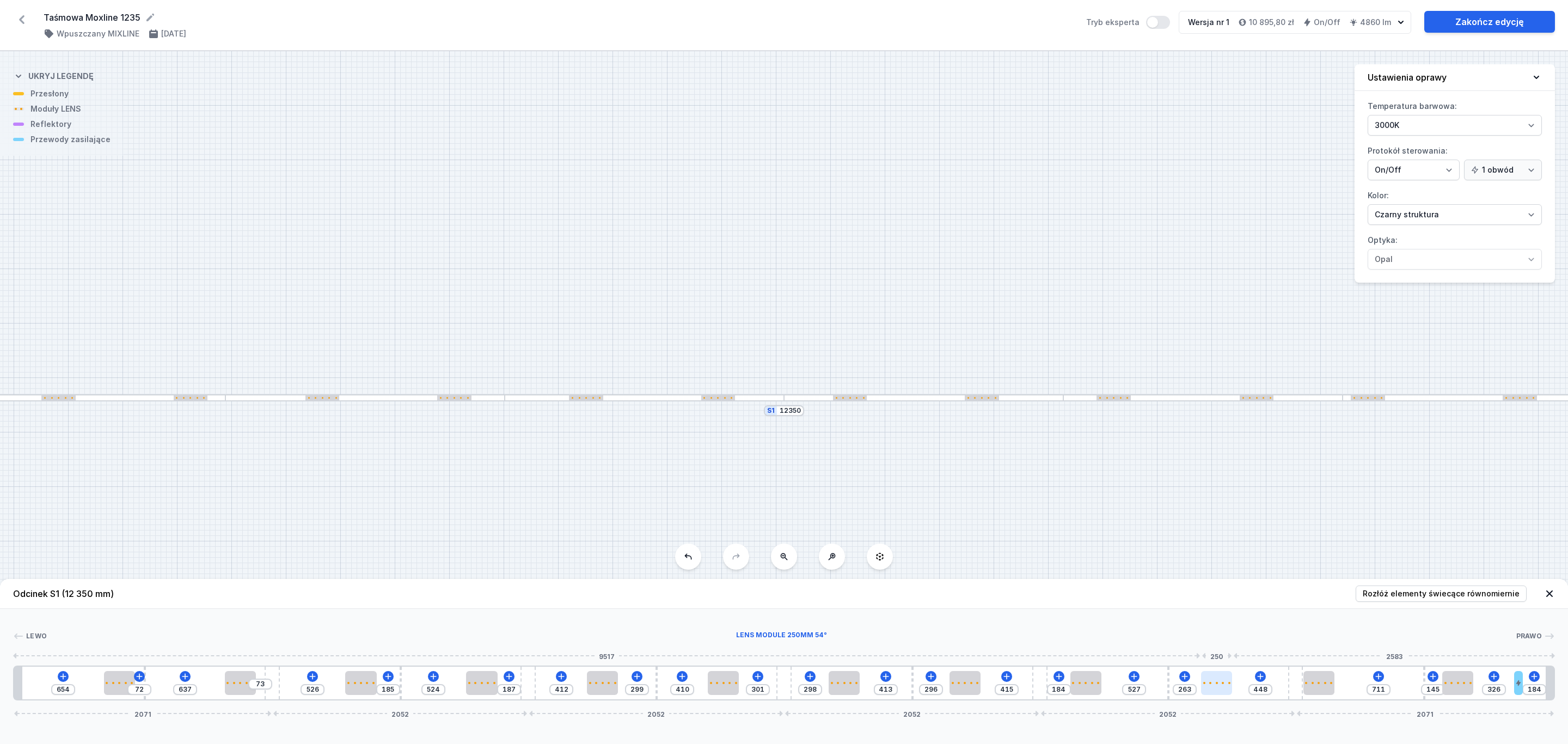
type input "439"
type input "272"
drag, startPoint x: 1215, startPoint y: 685, endPoint x: 1232, endPoint y: 681, distance: 17.5
click at [1232, 681] on div at bounding box center [1217, 683] width 31 height 24
drag, startPoint x: 1499, startPoint y: 21, endPoint x: 1491, endPoint y: 19, distance: 8.2
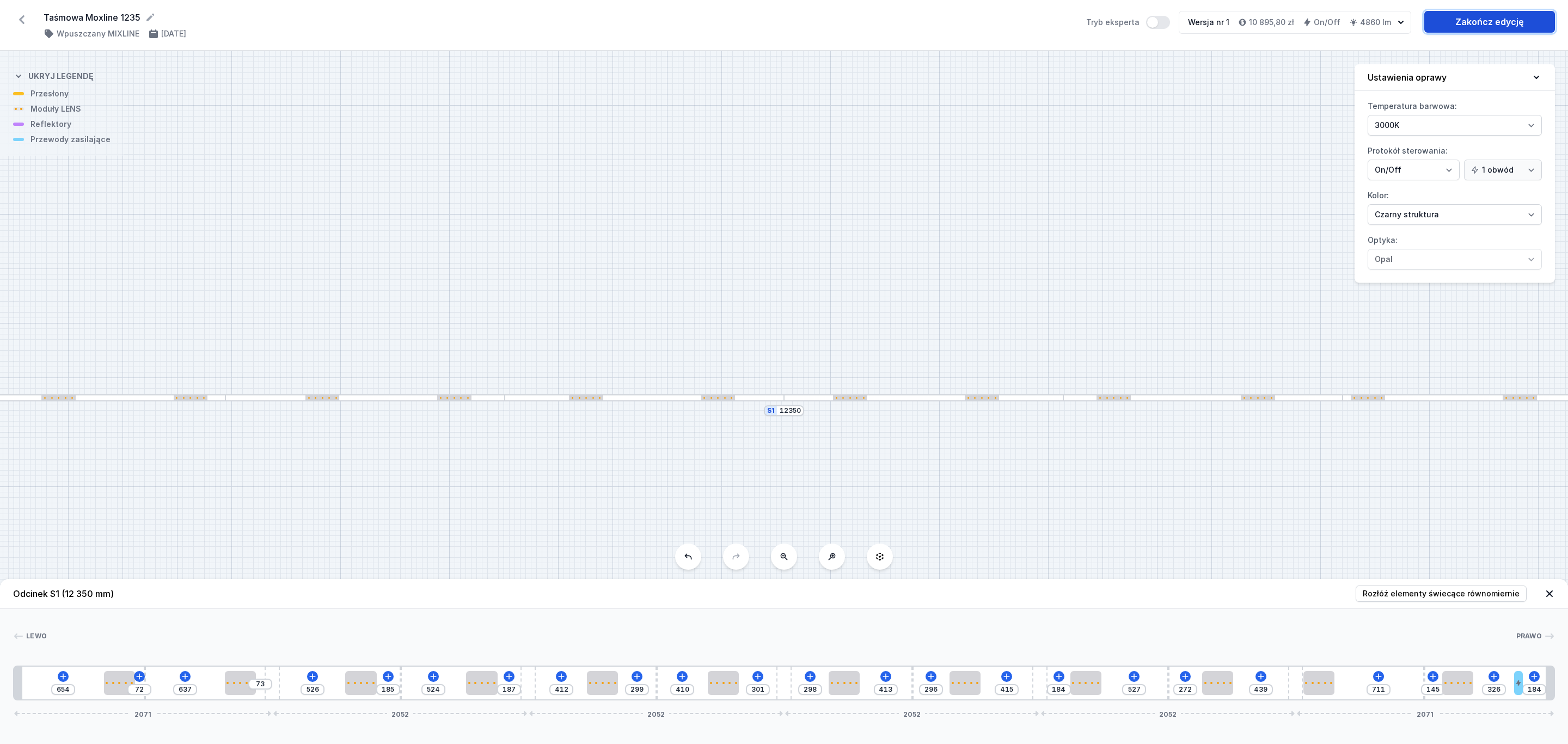
click at [1499, 21] on link "Zakończ edycję" at bounding box center [1489, 22] width 130 height 22
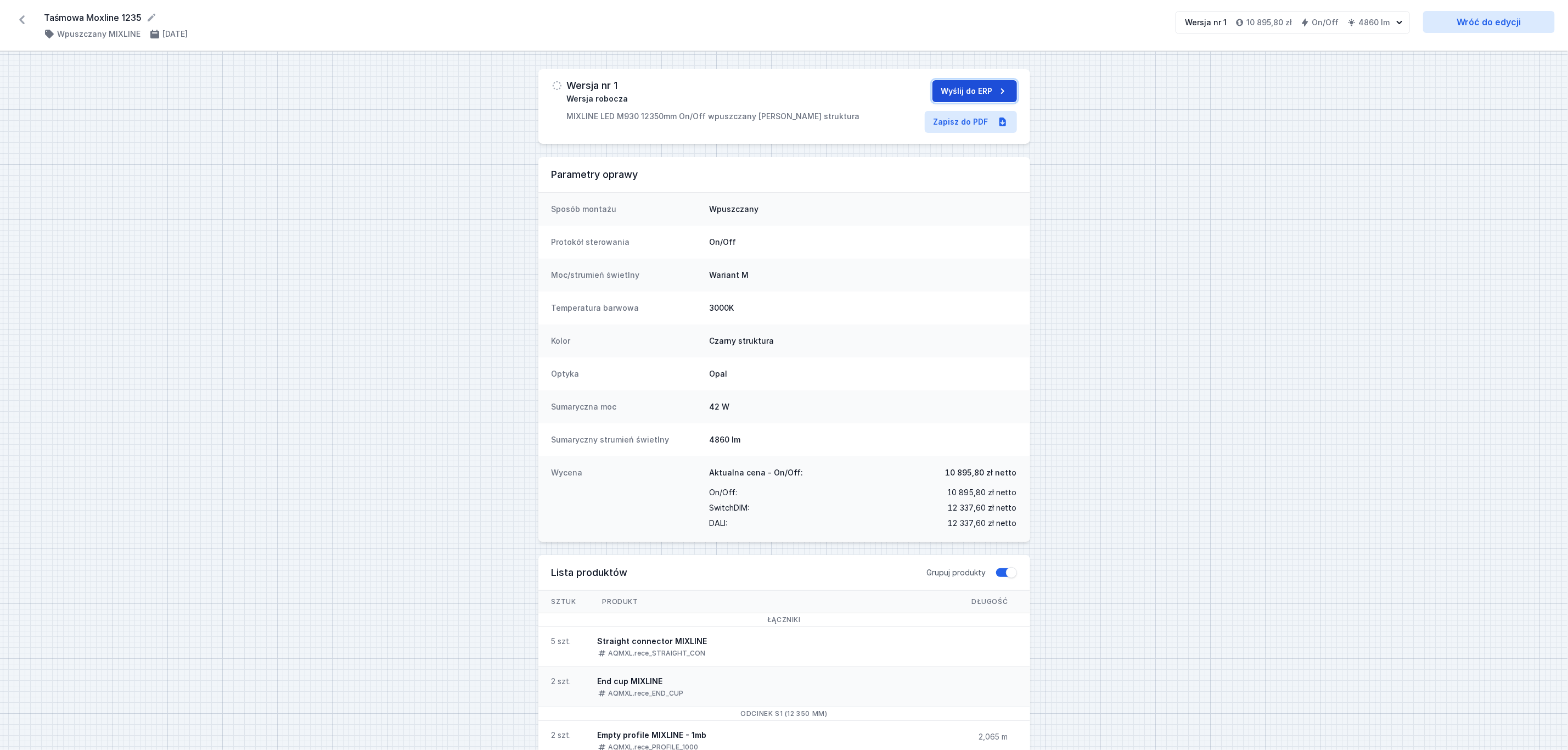
click at [981, 95] on button "Wyślij do ERP" at bounding box center [975, 91] width 85 height 22
click at [21, 24] on icon at bounding box center [22, 20] width 17 height 17
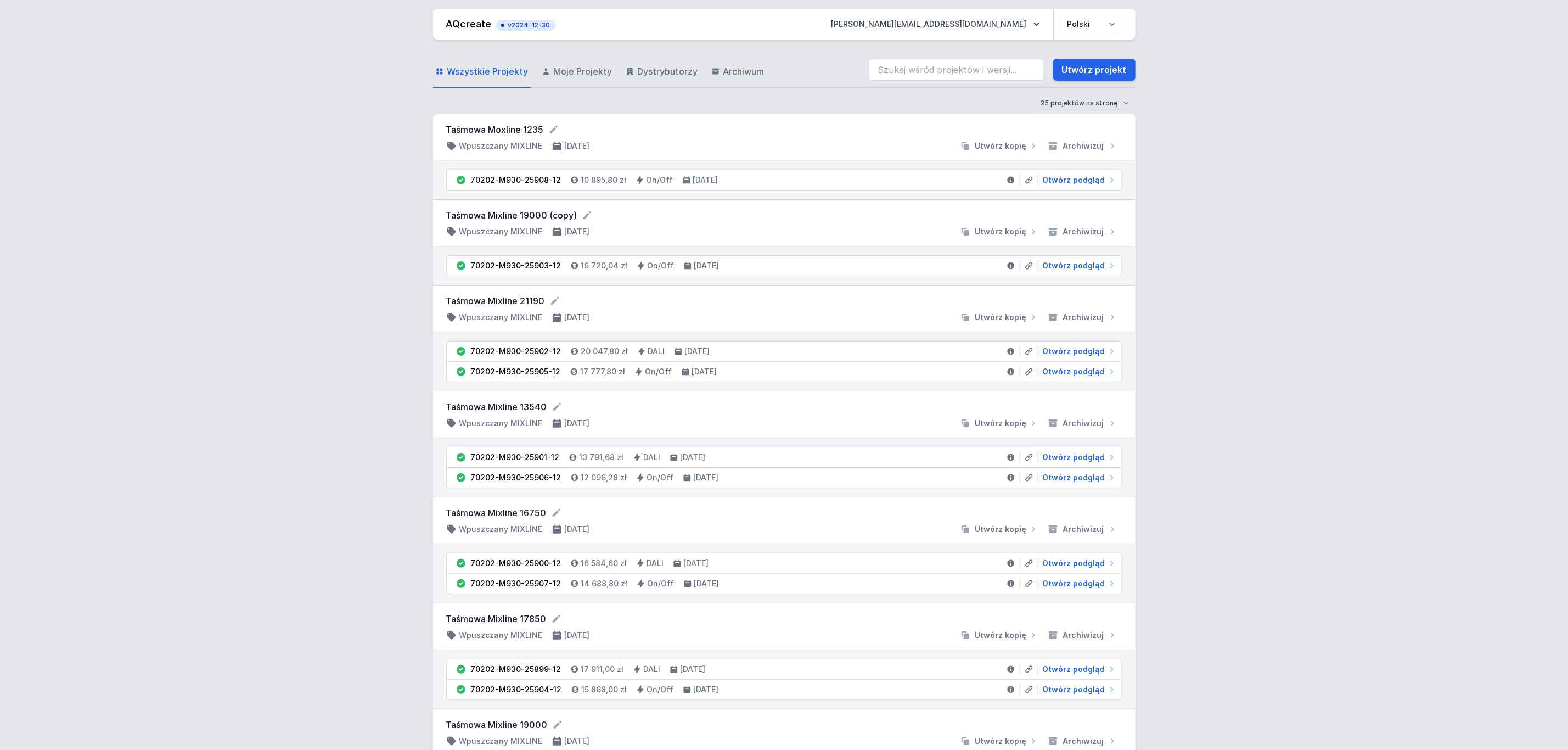
click at [1104, 67] on link "Utwórz projekt" at bounding box center [1095, 69] width 82 height 22
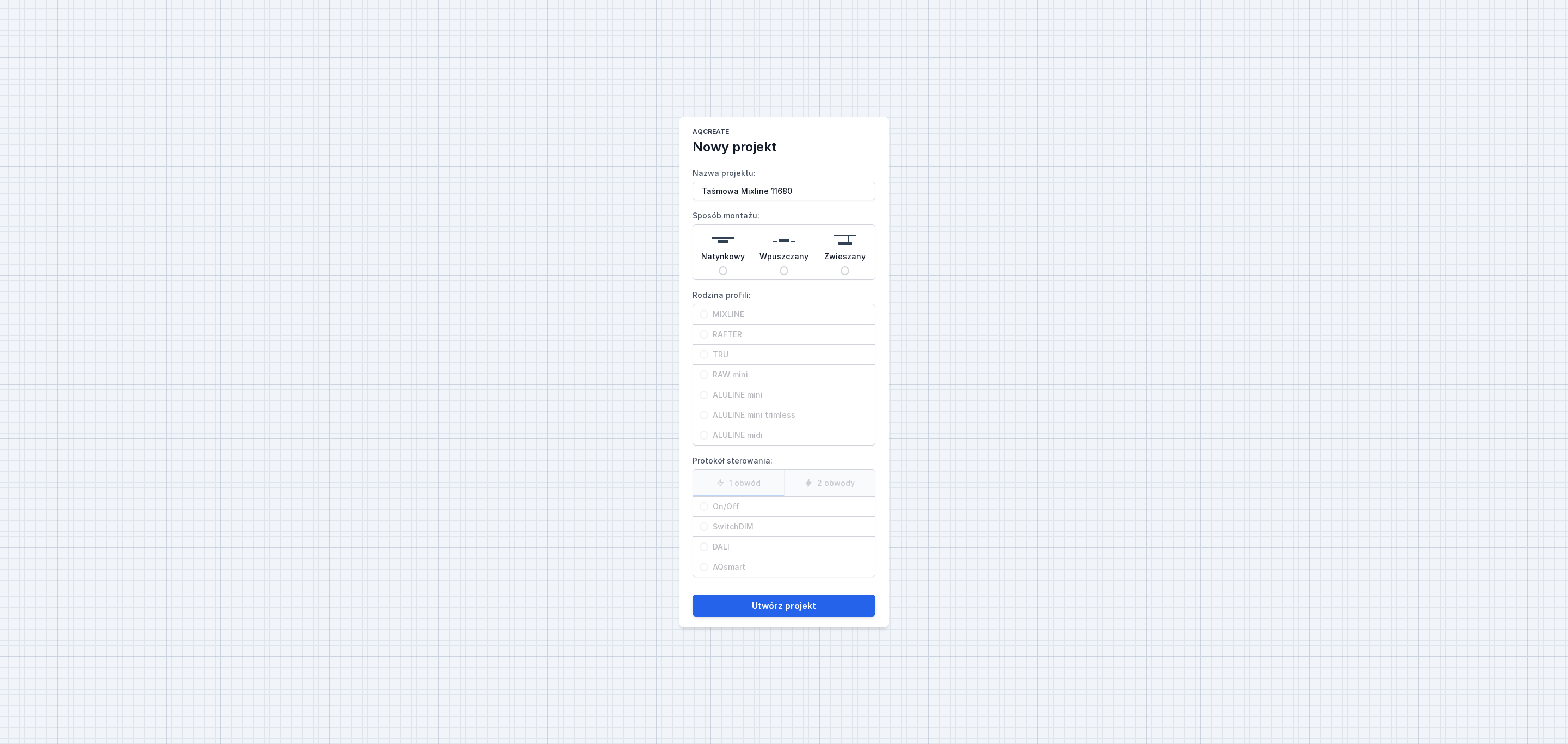
type input "Taśmowa Mixline 11680"
click at [790, 251] on span "Wpuszczany" at bounding box center [783, 259] width 49 height 15
click at [788, 267] on input "Wpuszczany" at bounding box center [784, 271] width 9 height 9
radio input "true"
click at [723, 316] on span "MIXLINE" at bounding box center [788, 314] width 160 height 11
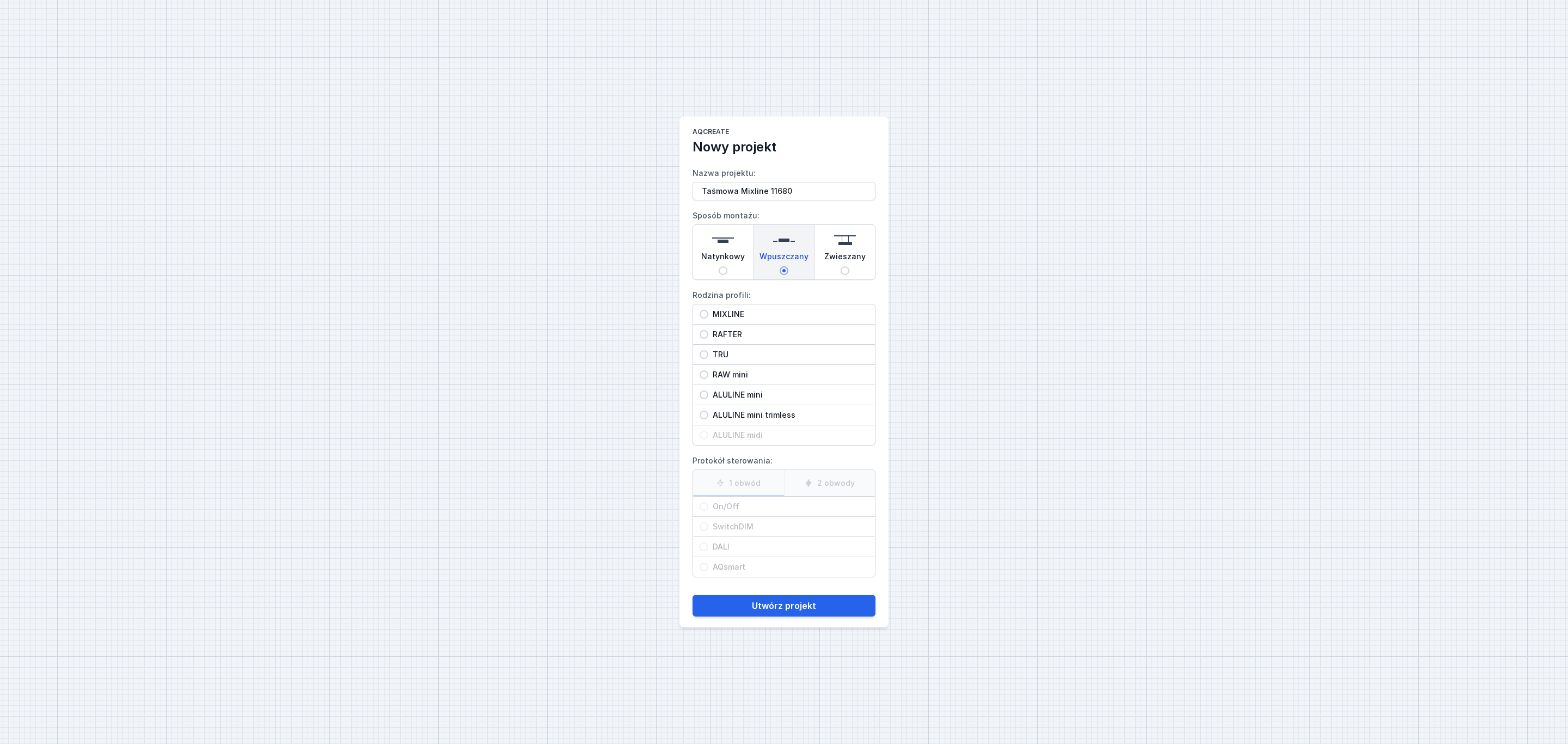
click at [708, 316] on input "MIXLINE" at bounding box center [704, 314] width 9 height 9
radio input "true"
click at [716, 512] on span "On/Off" at bounding box center [788, 507] width 160 height 11
click at [708, 511] on input "On/Off" at bounding box center [704, 507] width 9 height 9
radio input "true"
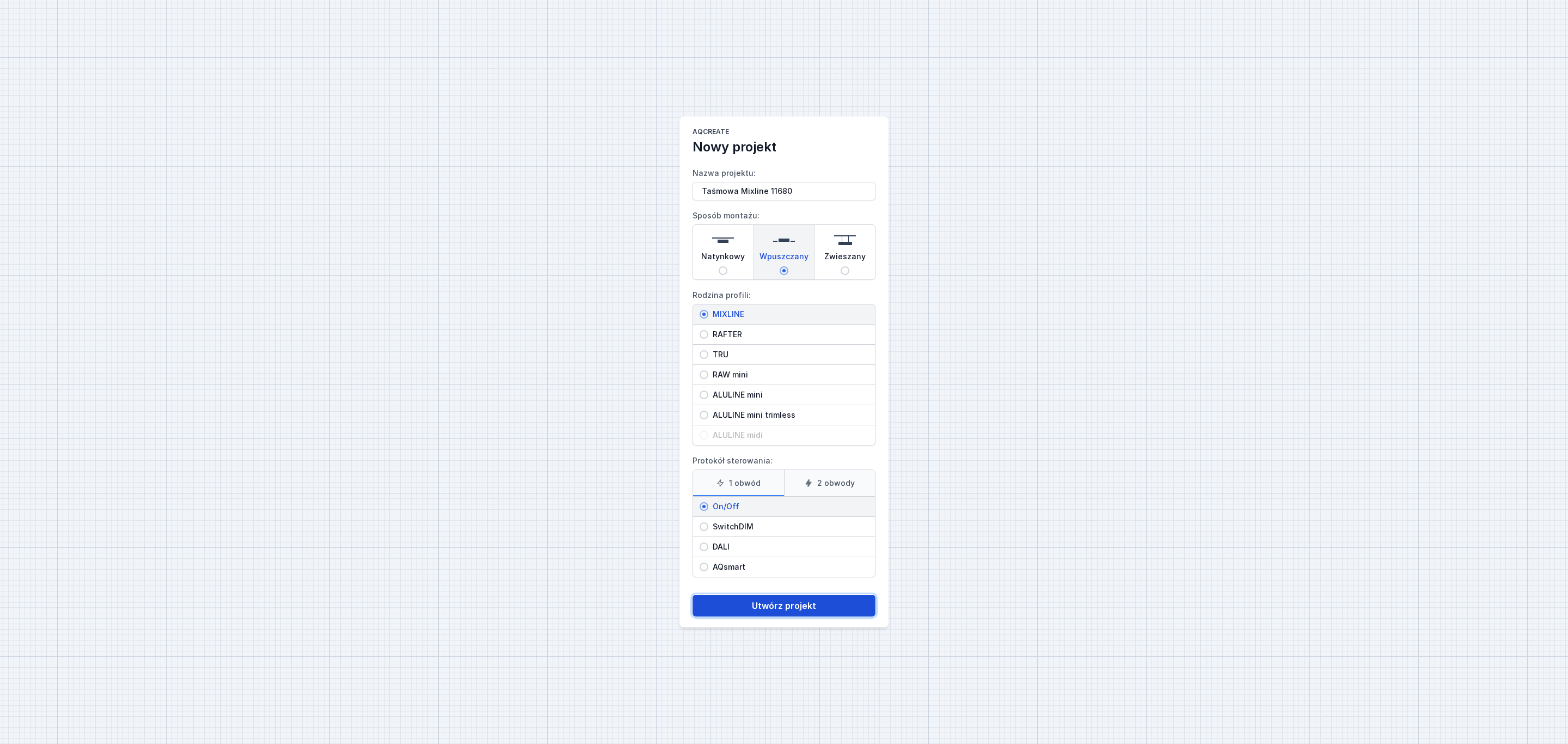
click at [774, 613] on button "Utwórz projekt" at bounding box center [784, 605] width 183 height 22
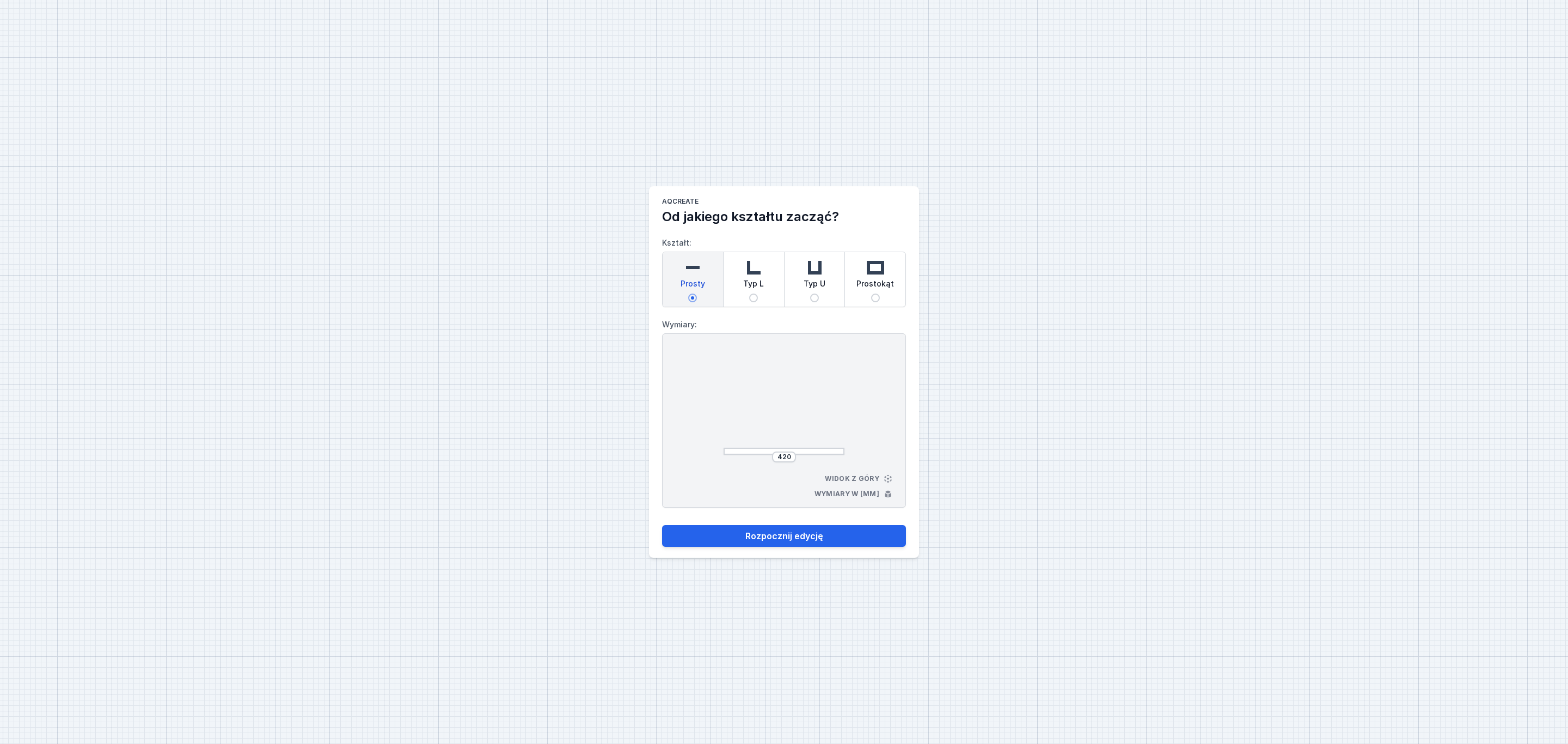
click at [696, 276] on img at bounding box center [692, 267] width 22 height 22
click at [696, 294] on input "Prosty" at bounding box center [692, 298] width 9 height 9
click at [792, 455] on input "420" at bounding box center [784, 457] width 17 height 9
type input "4"
type input "11680"
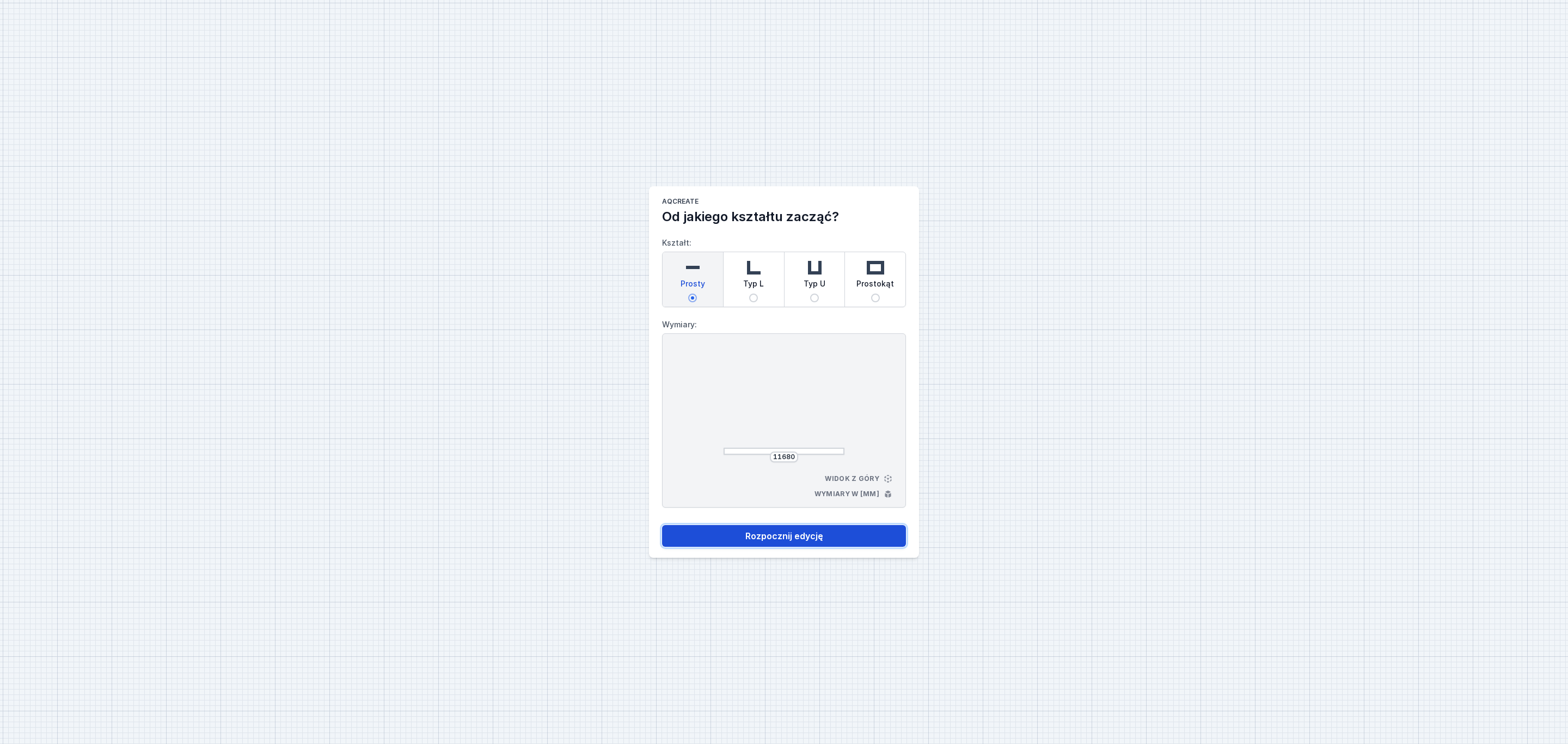
click at [795, 537] on button "Rozpocznij edycję" at bounding box center [784, 536] width 244 height 22
select select "3000"
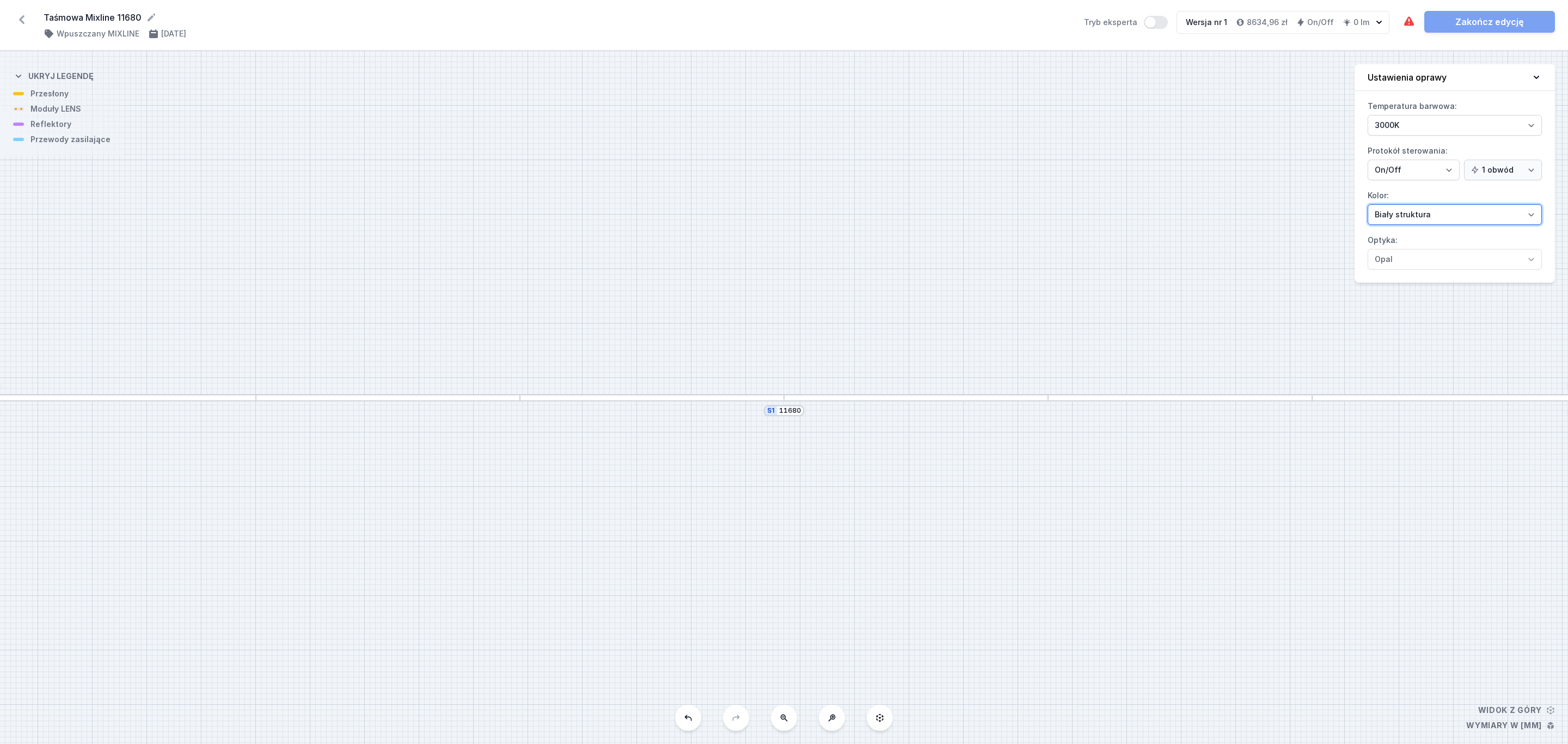
click at [1534, 216] on select "Biały struktura Czarny struktura Złoty struktura Miedziany Szary Inny (z palety…" at bounding box center [1455, 214] width 174 height 20
select select "2"
click at [1368, 206] on select "Biały struktura Czarny struktura Złoty struktura Miedziany Szary Inny (z palety…" at bounding box center [1455, 214] width 174 height 20
click at [342, 398] on div at bounding box center [388, 397] width 264 height 7
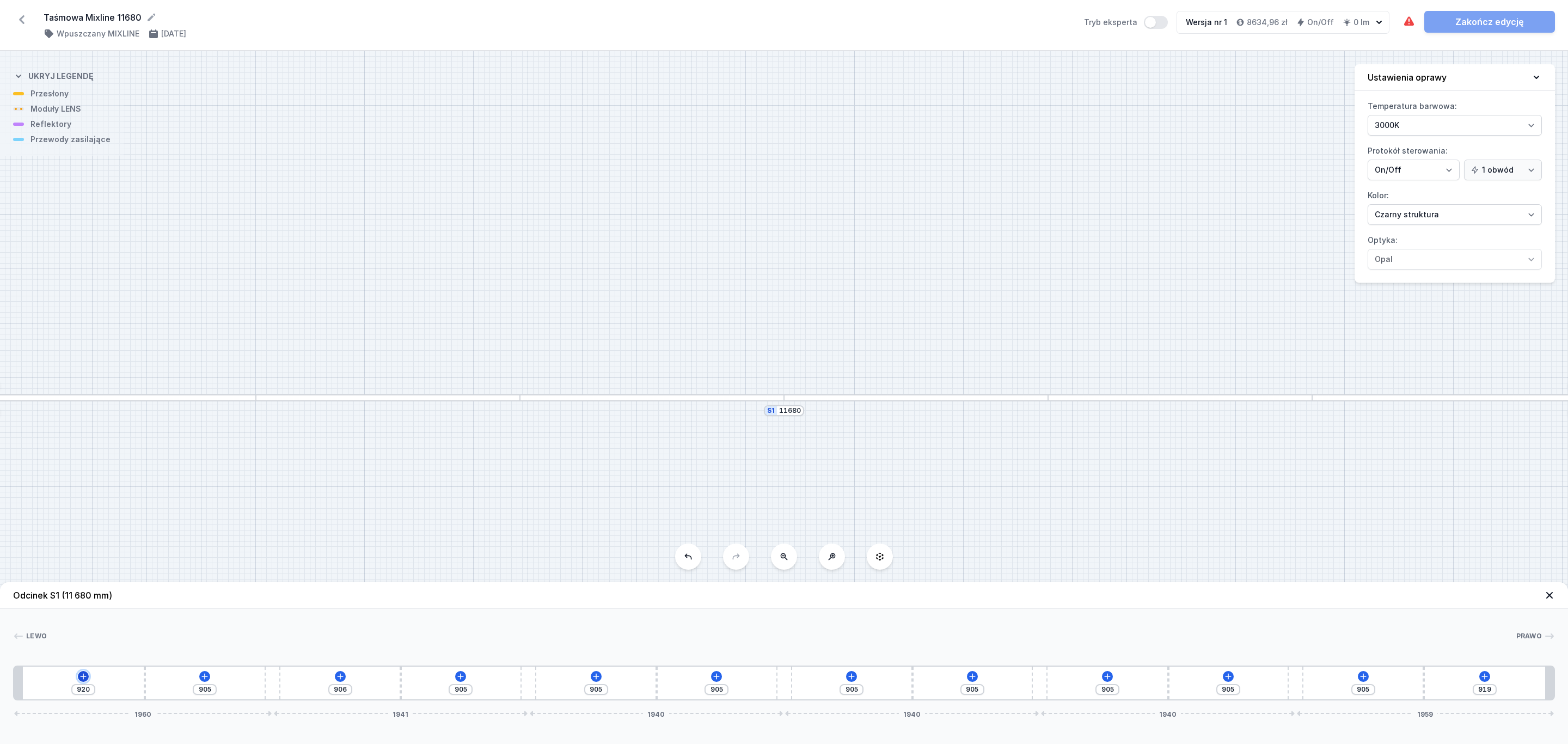
click at [80, 673] on icon at bounding box center [83, 676] width 9 height 9
click at [77, 572] on div "Moduły LENS (6)" at bounding box center [83, 571] width 174 height 27
click at [90, 540] on span "LENS module 250mm 54°" at bounding box center [83, 542] width 157 height 11
type input "670"
click at [33, 680] on div at bounding box center [40, 683] width 33 height 24
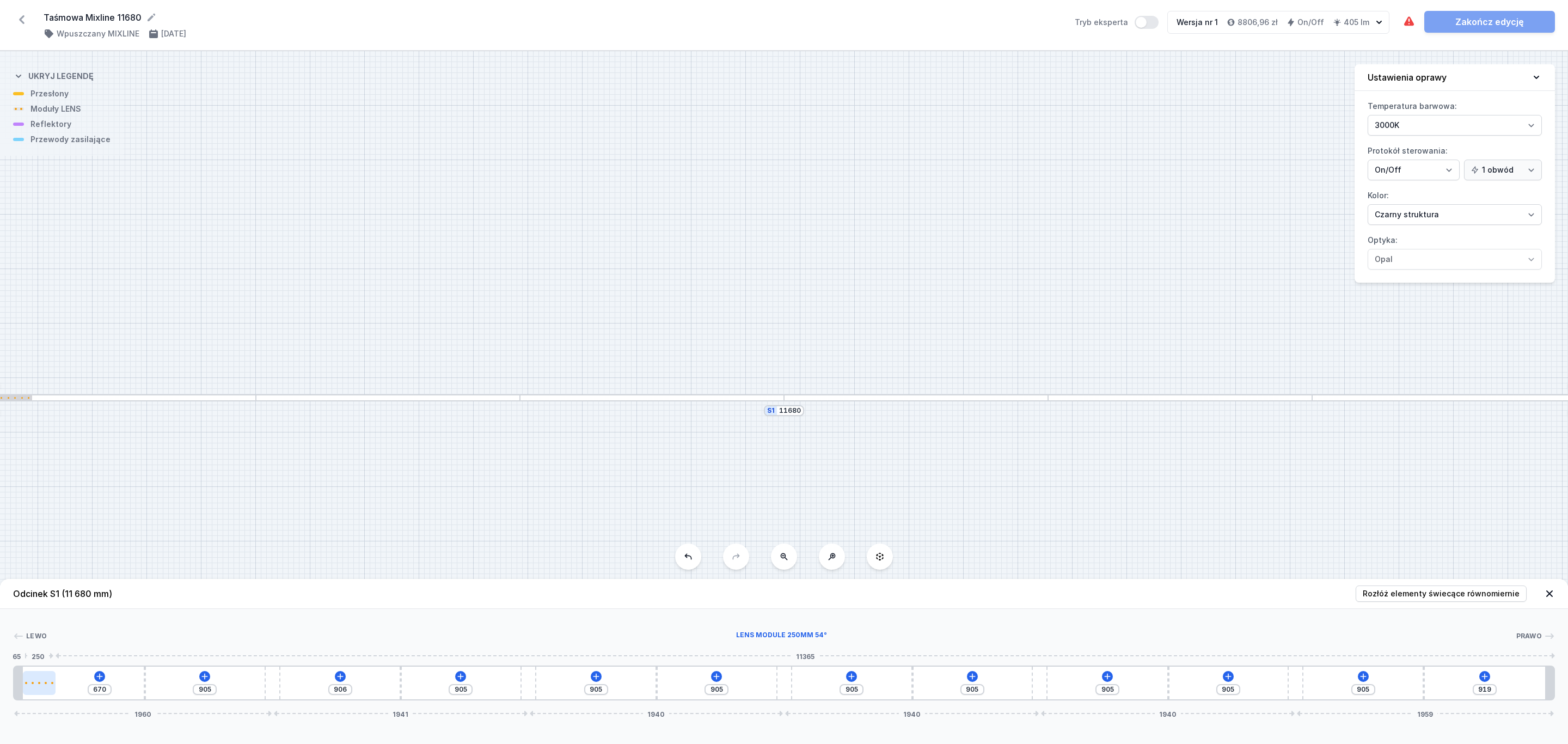
select select "1604"
click at [67, 647] on icon at bounding box center [70, 651] width 9 height 9
type input "170"
click at [67, 647] on icon at bounding box center [70, 651] width 9 height 9
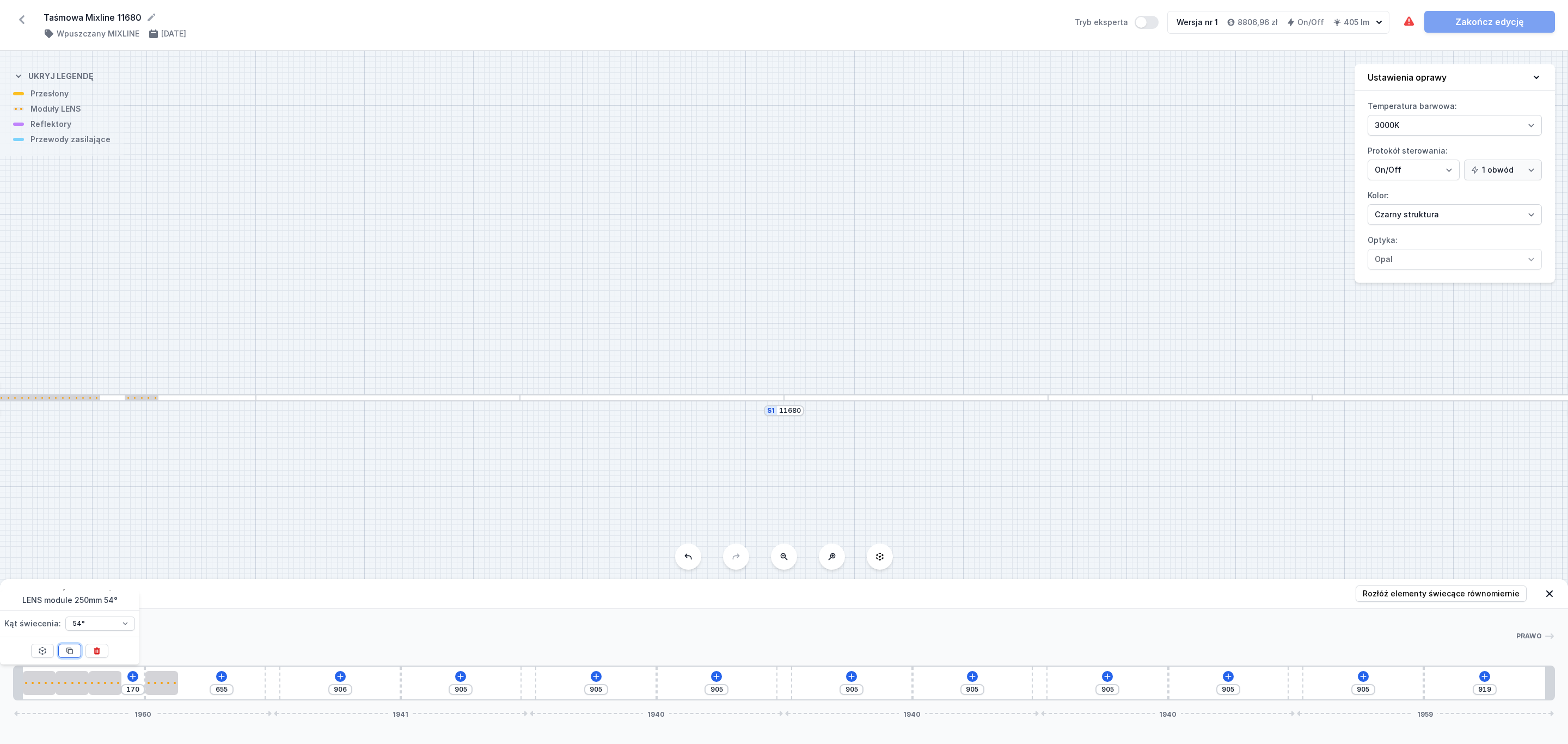
click at [67, 647] on icon at bounding box center [70, 651] width 9 height 9
type input "155"
click at [67, 647] on icon at bounding box center [70, 651] width 9 height 9
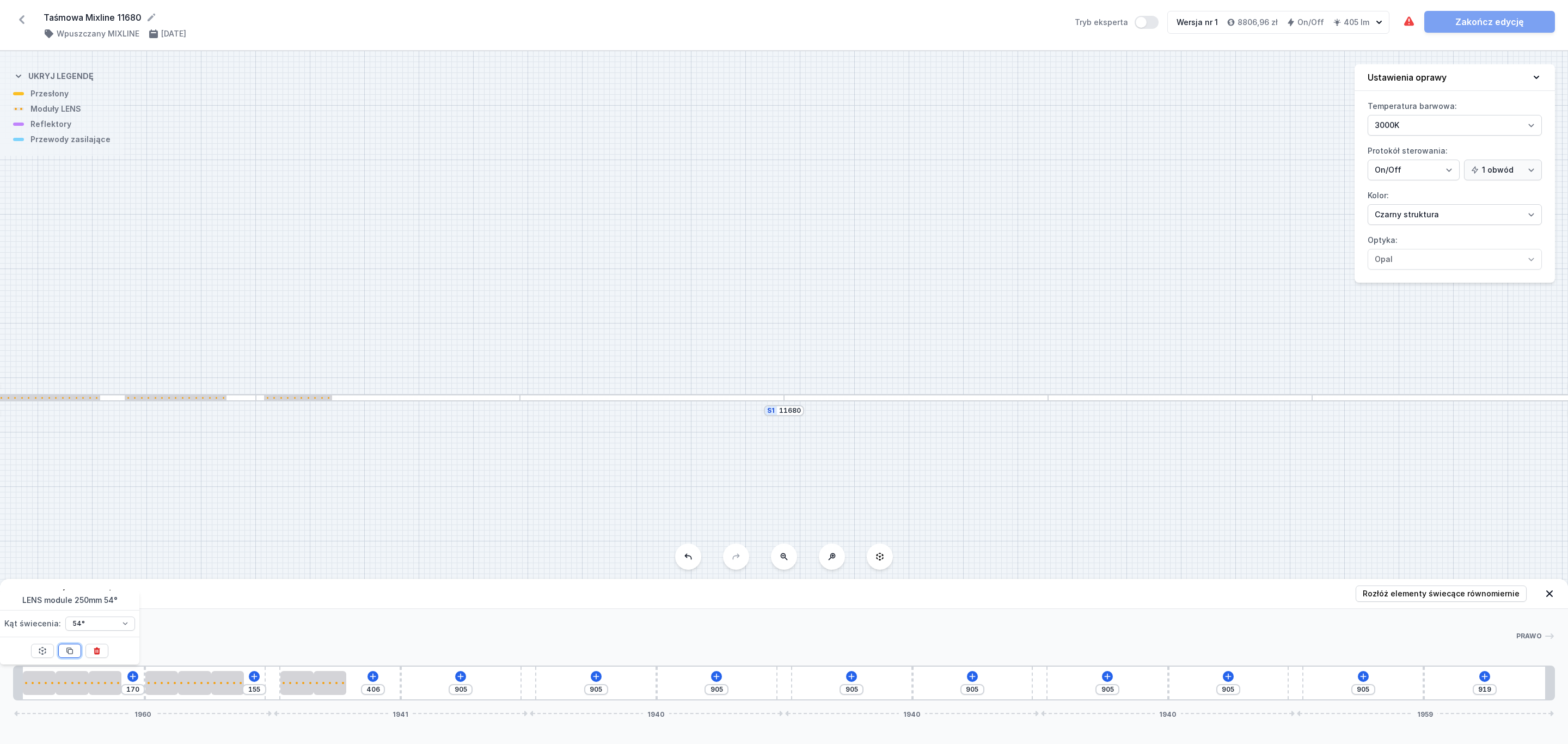
click at [67, 647] on icon at bounding box center [70, 651] width 9 height 9
type input "156"
click at [67, 647] on icon at bounding box center [70, 651] width 9 height 9
type input "405"
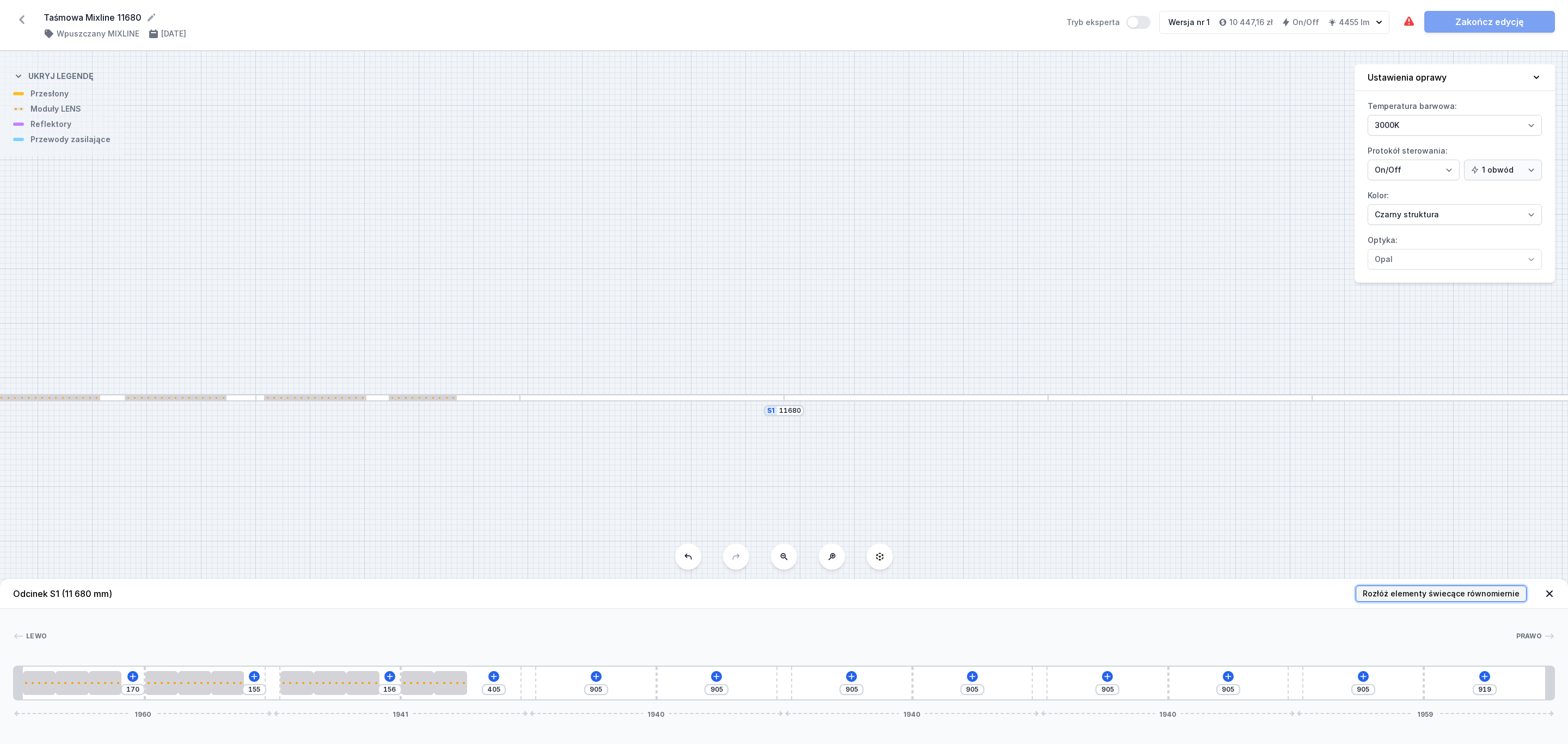
click at [1488, 589] on span "Rozłóż elementy świecące równomiernie" at bounding box center [1441, 594] width 157 height 11
type input "715"
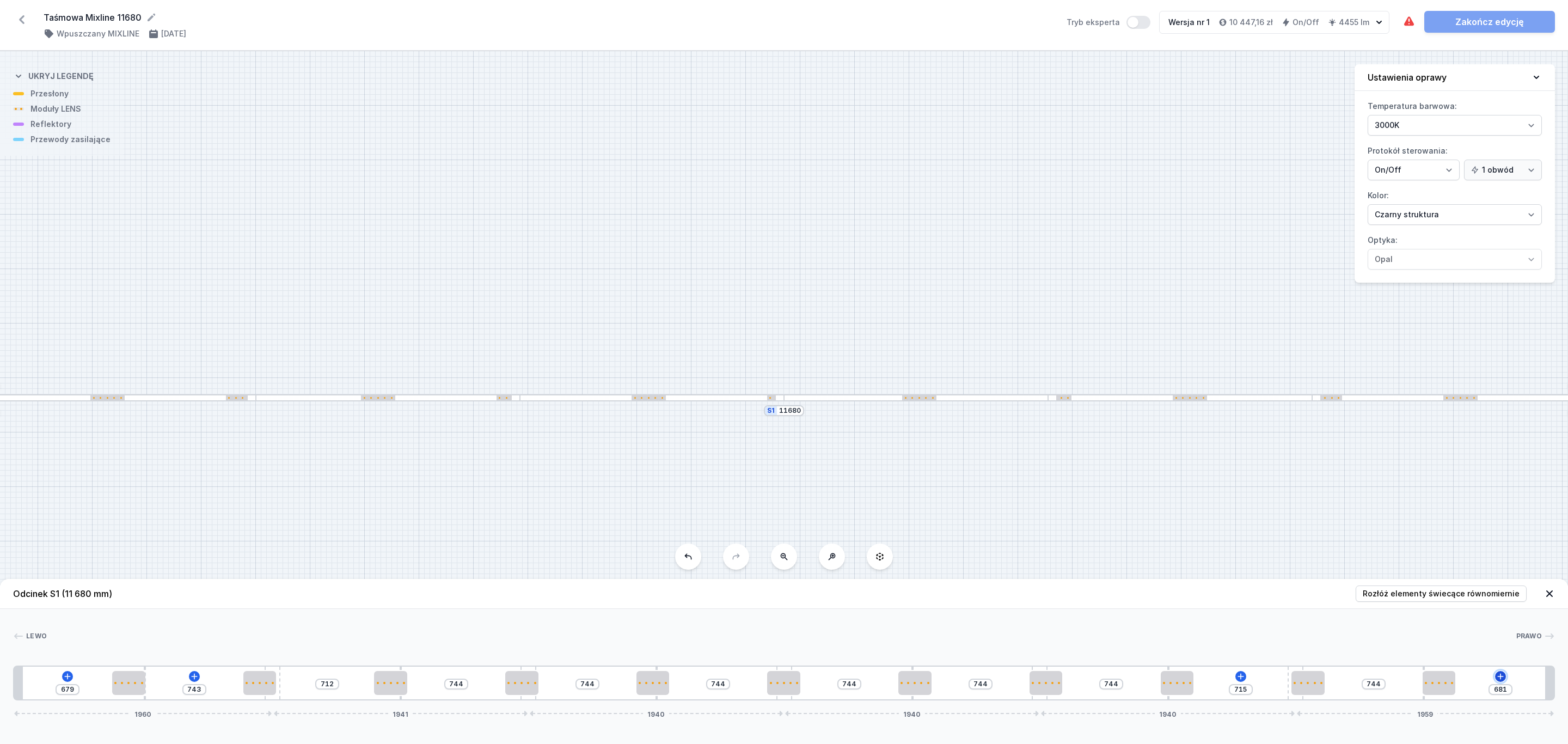
click at [1501, 677] on icon at bounding box center [1500, 676] width 6 height 6
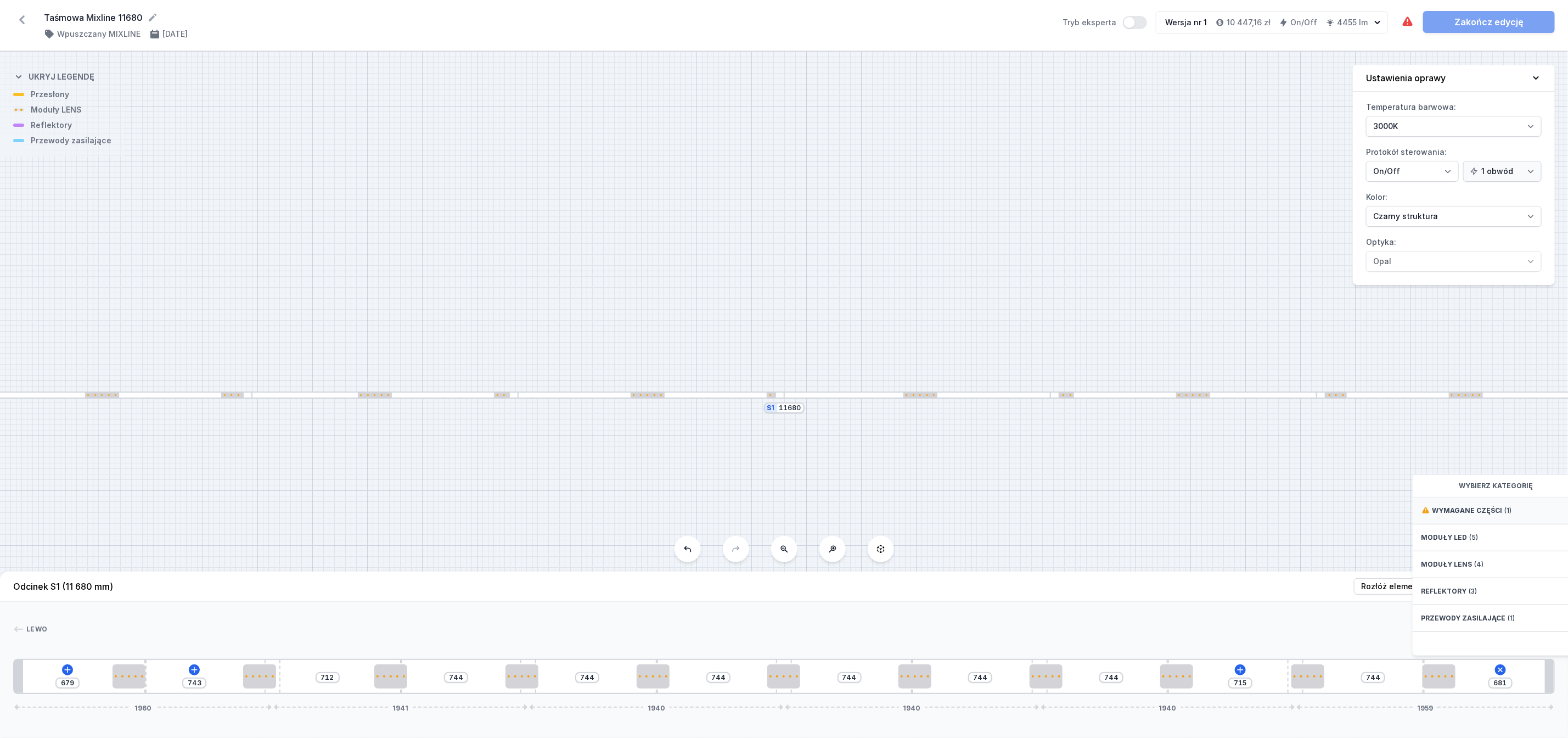
click at [1472, 515] on span "Wymagane części" at bounding box center [1468, 511] width 70 height 9
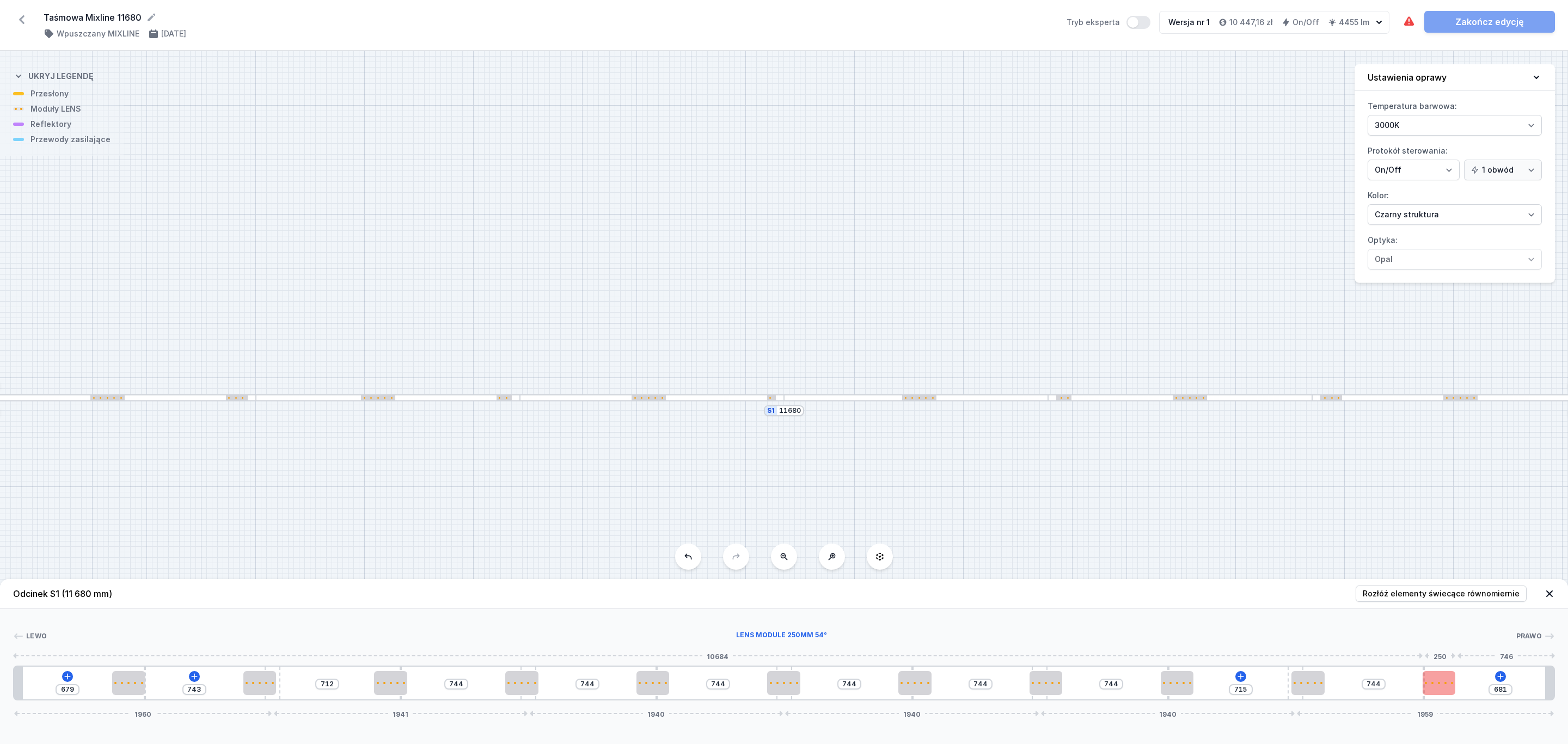
type input "805"
type input "620"
type input "801"
type input "624"
type input "789"
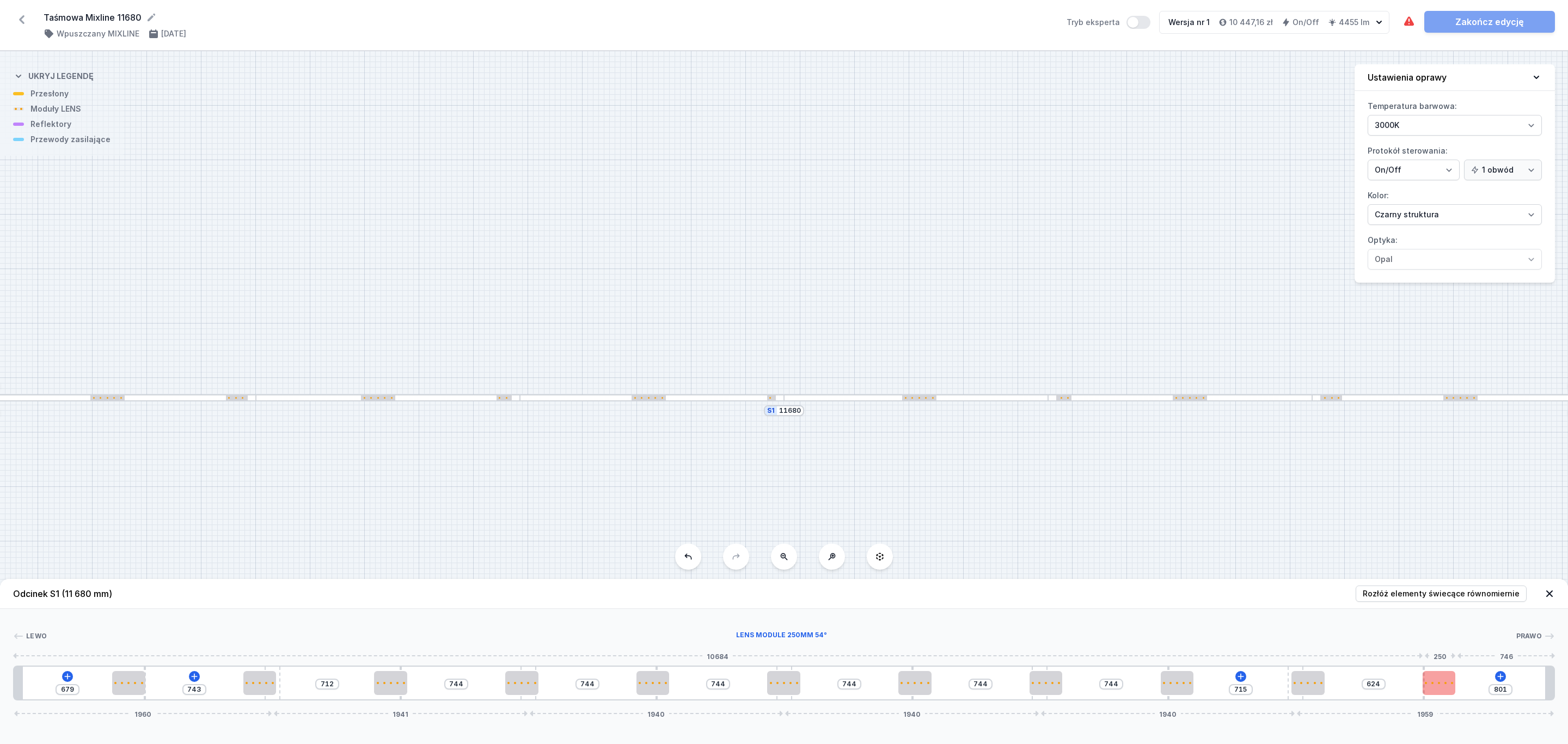
type input "636"
type input "781"
type input "644"
type input "777"
type input "648"
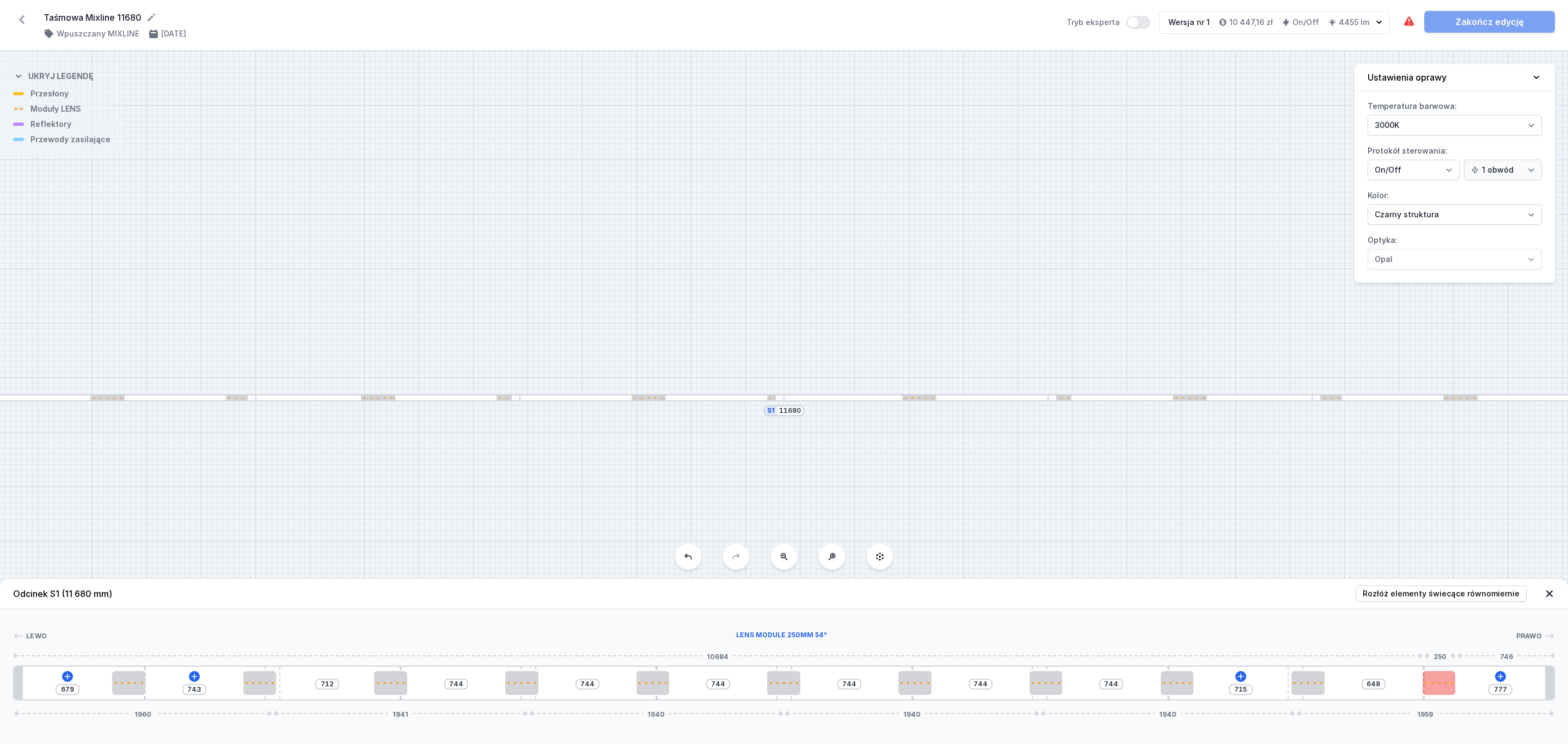
type input "764"
type input "661"
type input "756"
type input "669"
type input "481"
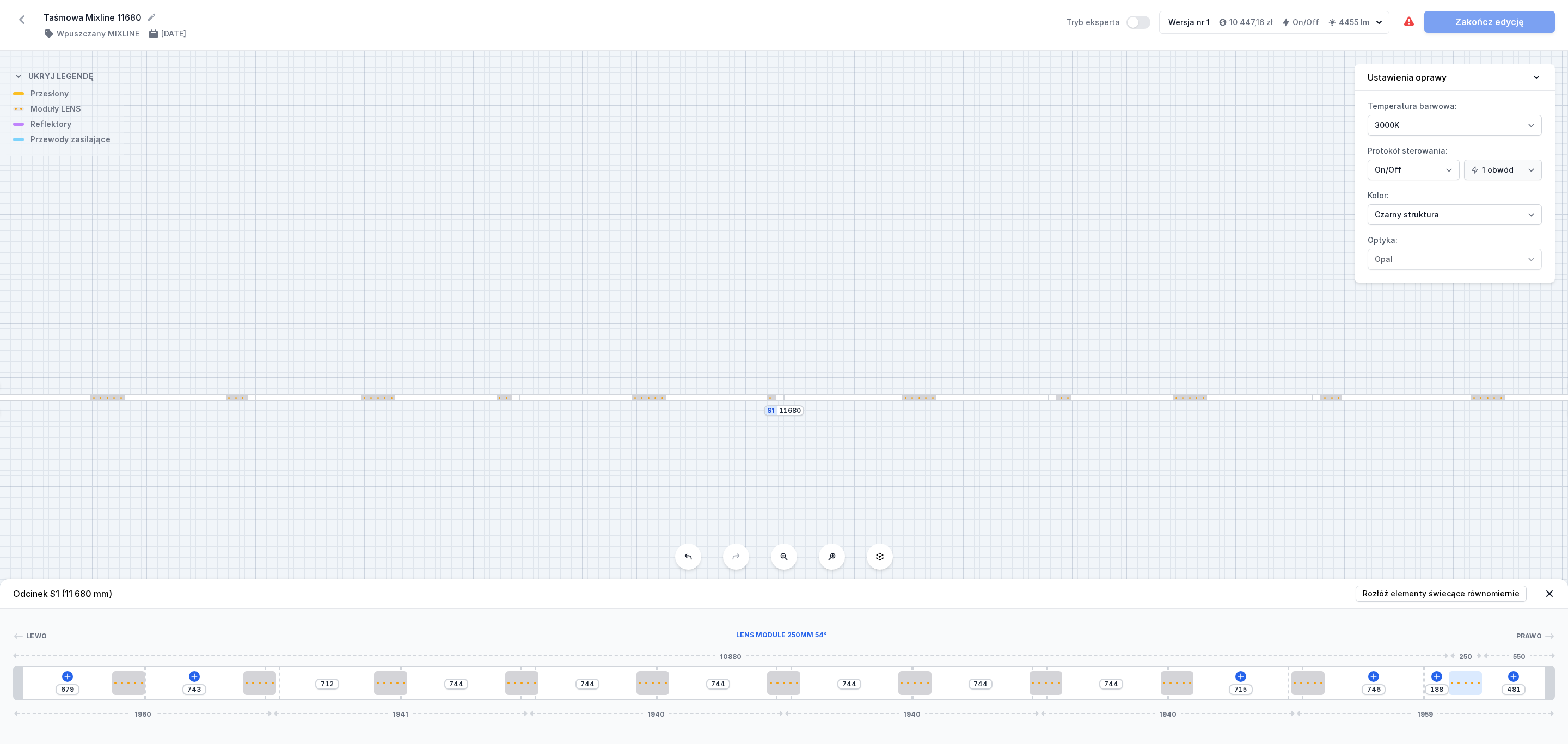
drag, startPoint x: 1431, startPoint y: 686, endPoint x: 1475, endPoint y: 686, distance: 44.0
click at [1475, 686] on div at bounding box center [1465, 683] width 33 height 24
type input "551"
drag, startPoint x: 1314, startPoint y: 683, endPoint x: 1346, endPoint y: 683, distance: 32.0
click at [1346, 683] on div at bounding box center [1334, 683] width 33 height 2
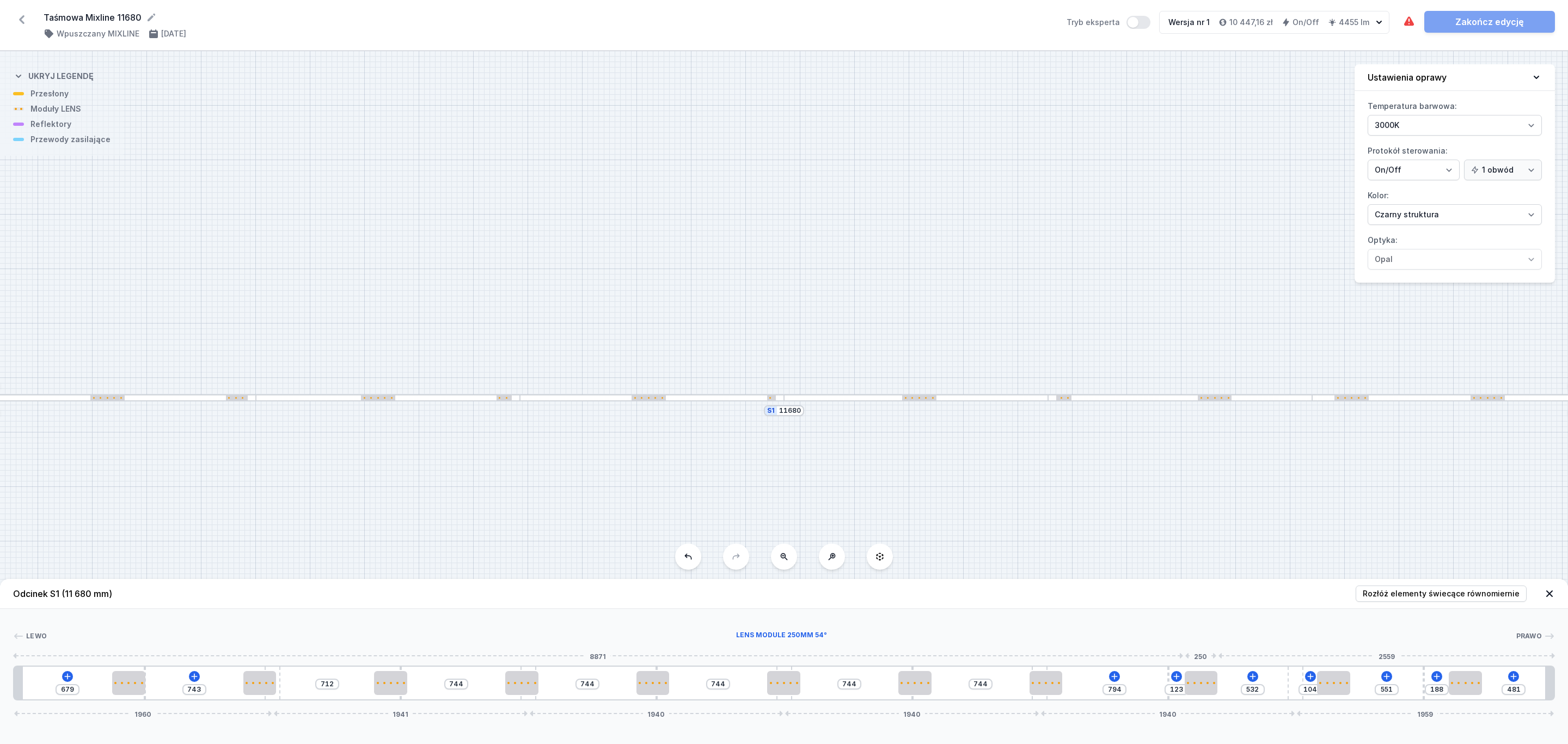
click at [1205, 690] on div at bounding box center [1201, 683] width 33 height 24
type input "544"
type input "111"
drag, startPoint x: 1047, startPoint y: 683, endPoint x: 1065, endPoint y: 683, distance: 18.0
click at [1081, 688] on div at bounding box center [1079, 683] width 33 height 24
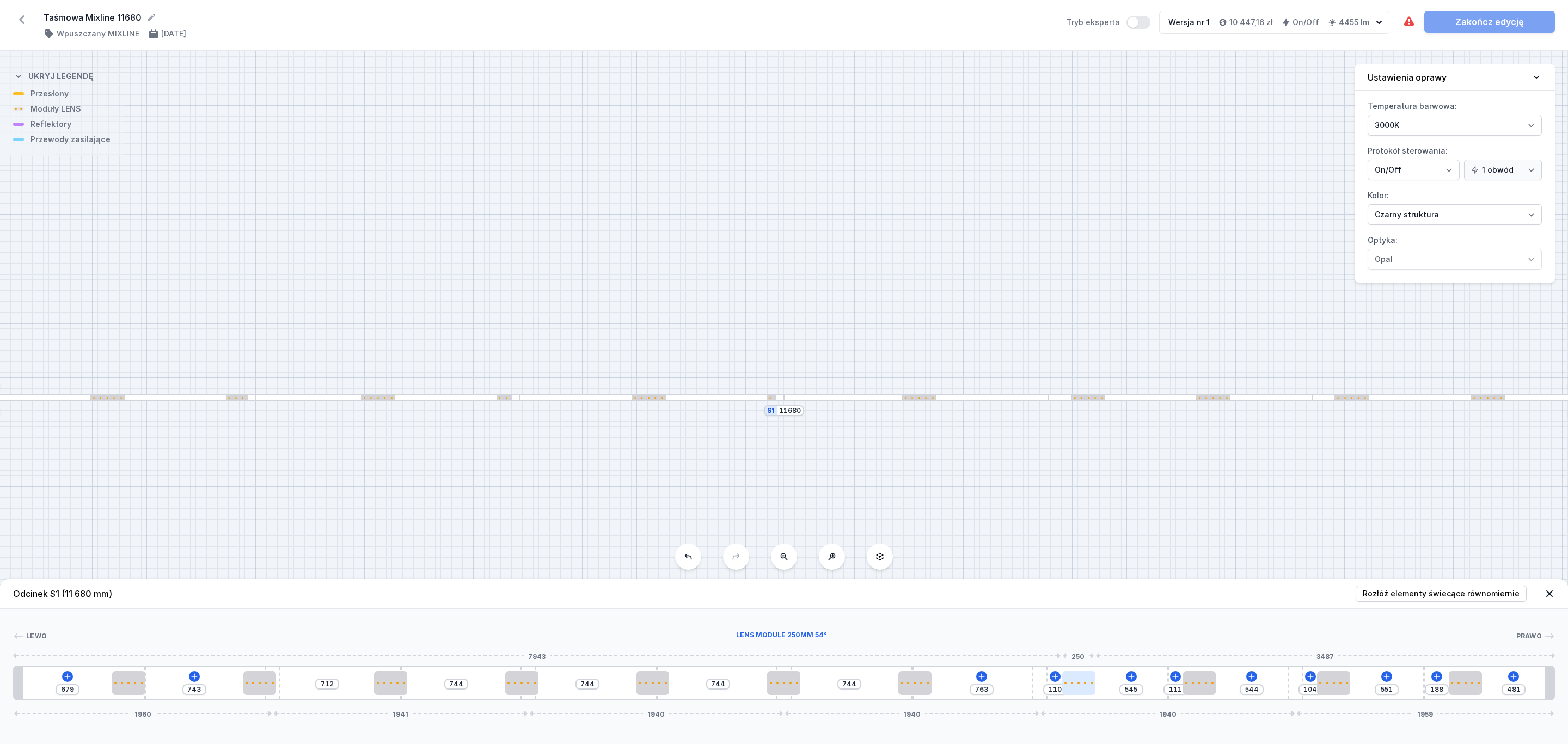
type input "565"
type input "90"
type input "571"
type input "84"
type input "567"
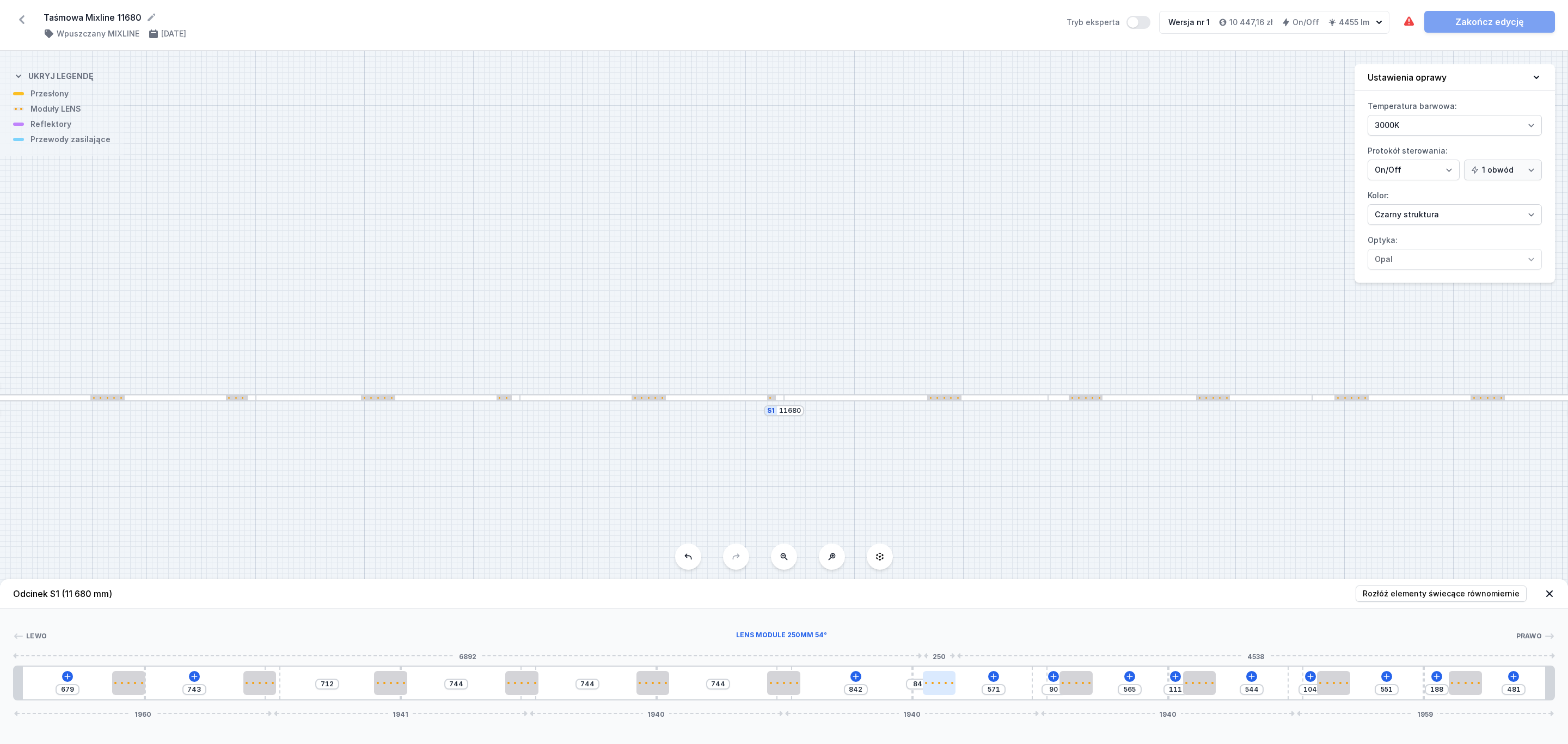
type input "88"
drag, startPoint x: 916, startPoint y: 681, endPoint x: 841, endPoint y: 675, distance: 75.2
click at [945, 683] on div at bounding box center [941, 683] width 33 height 24
type input "571"
type input "84"
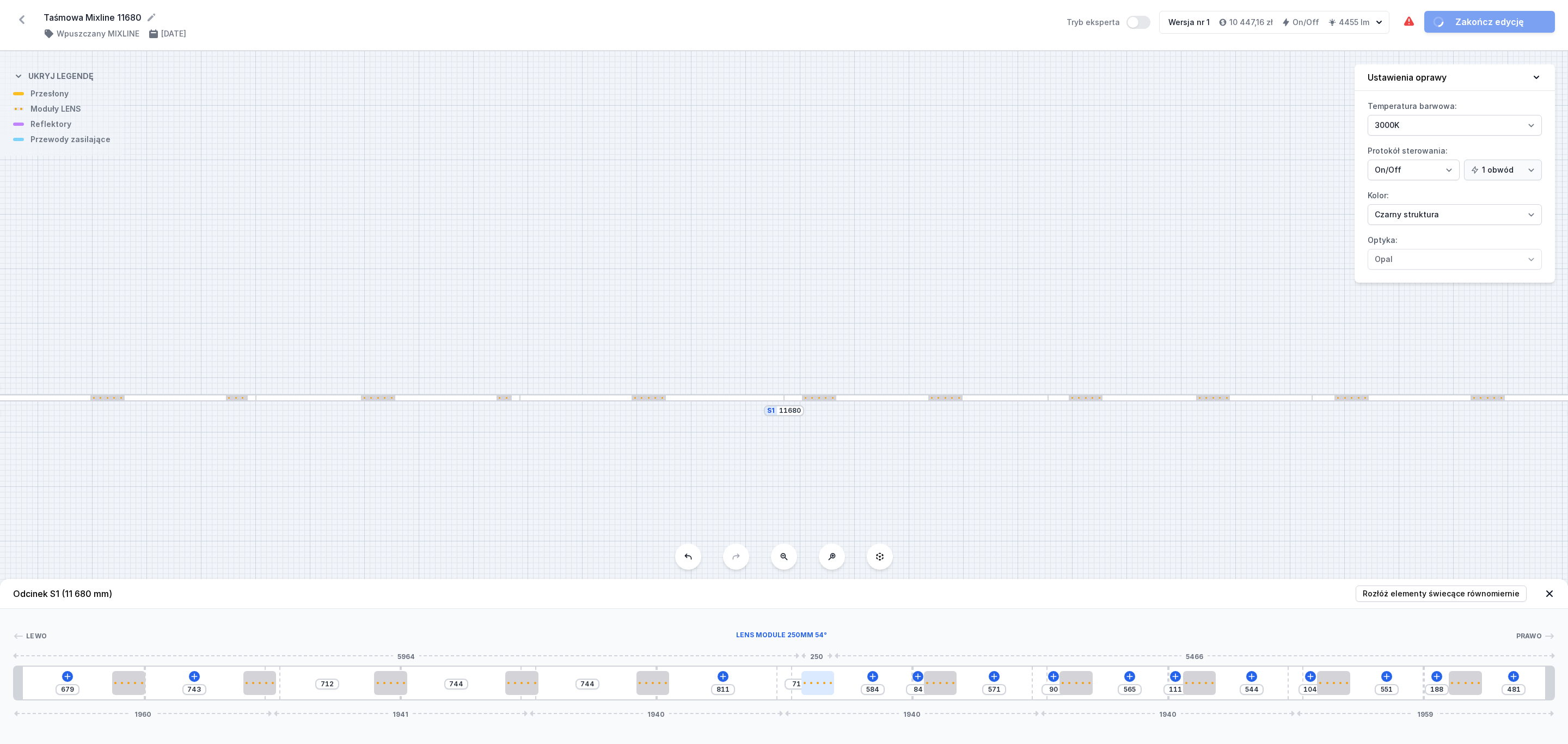
type input "580"
type input "75"
drag, startPoint x: 789, startPoint y: 686, endPoint x: 827, endPoint y: 688, distance: 38.1
type input "727"
type input "828"
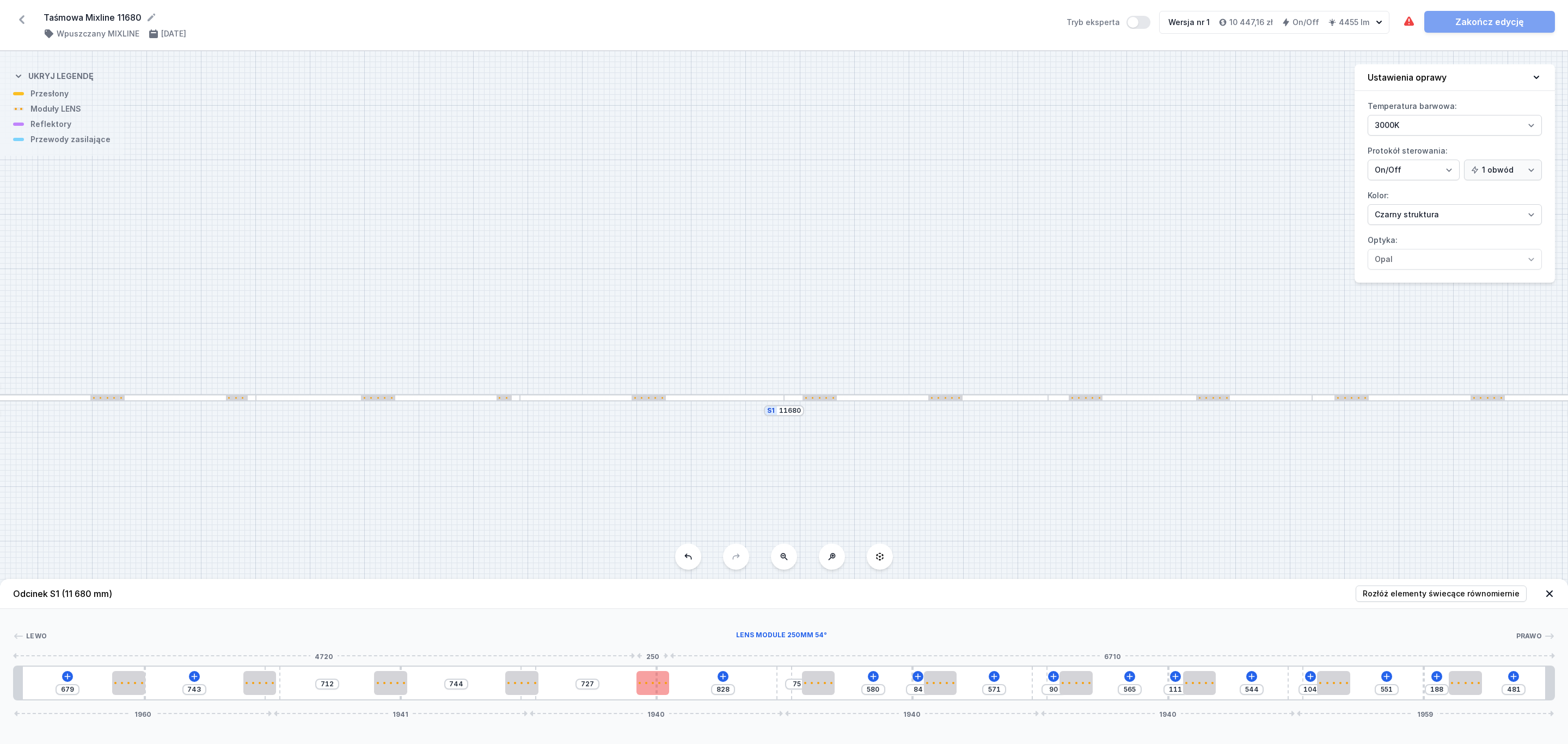
type input "735"
type input "820"
type input "739"
type input "816"
type input "747"
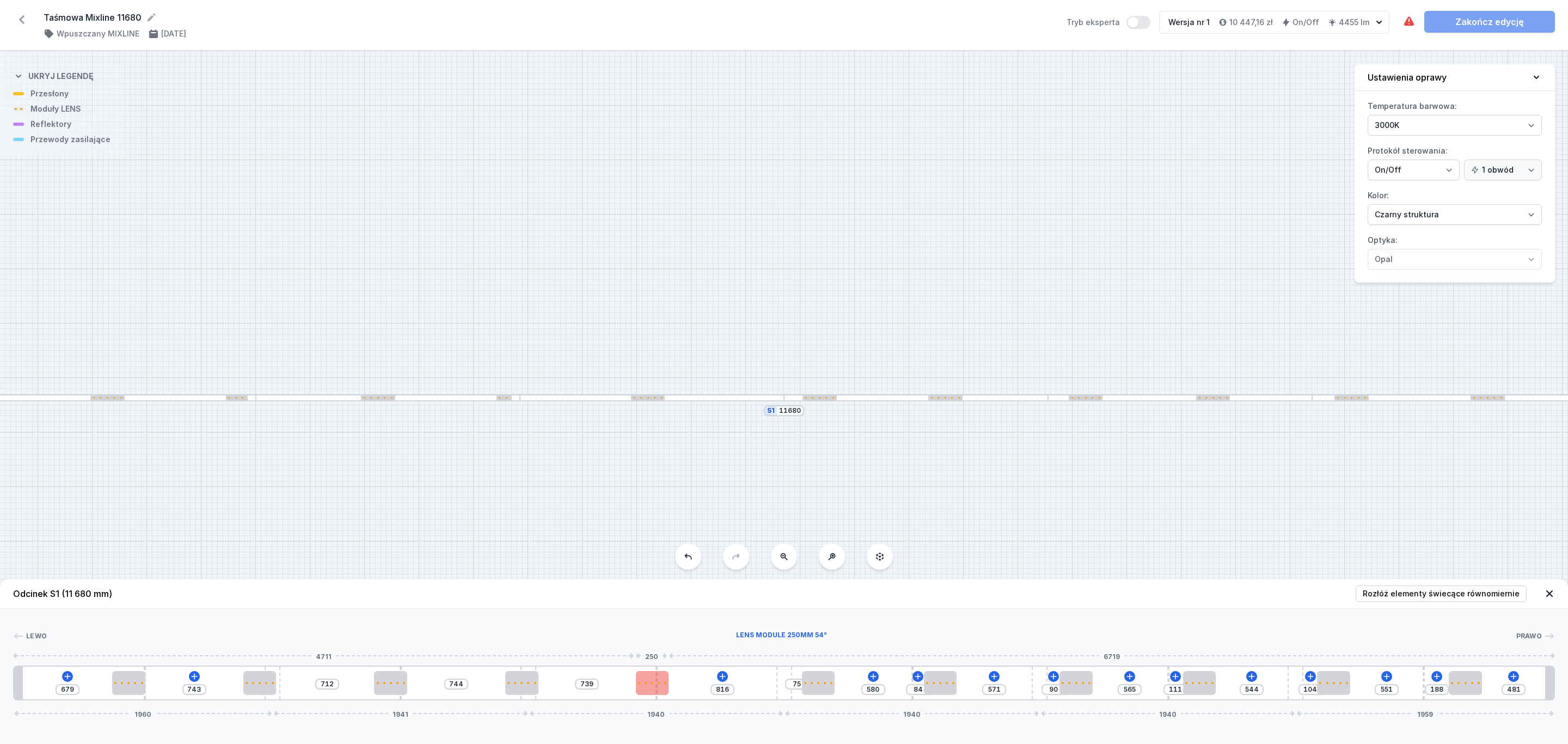
type input "808"
type input "764"
type input "791"
type input "789"
type input "536"
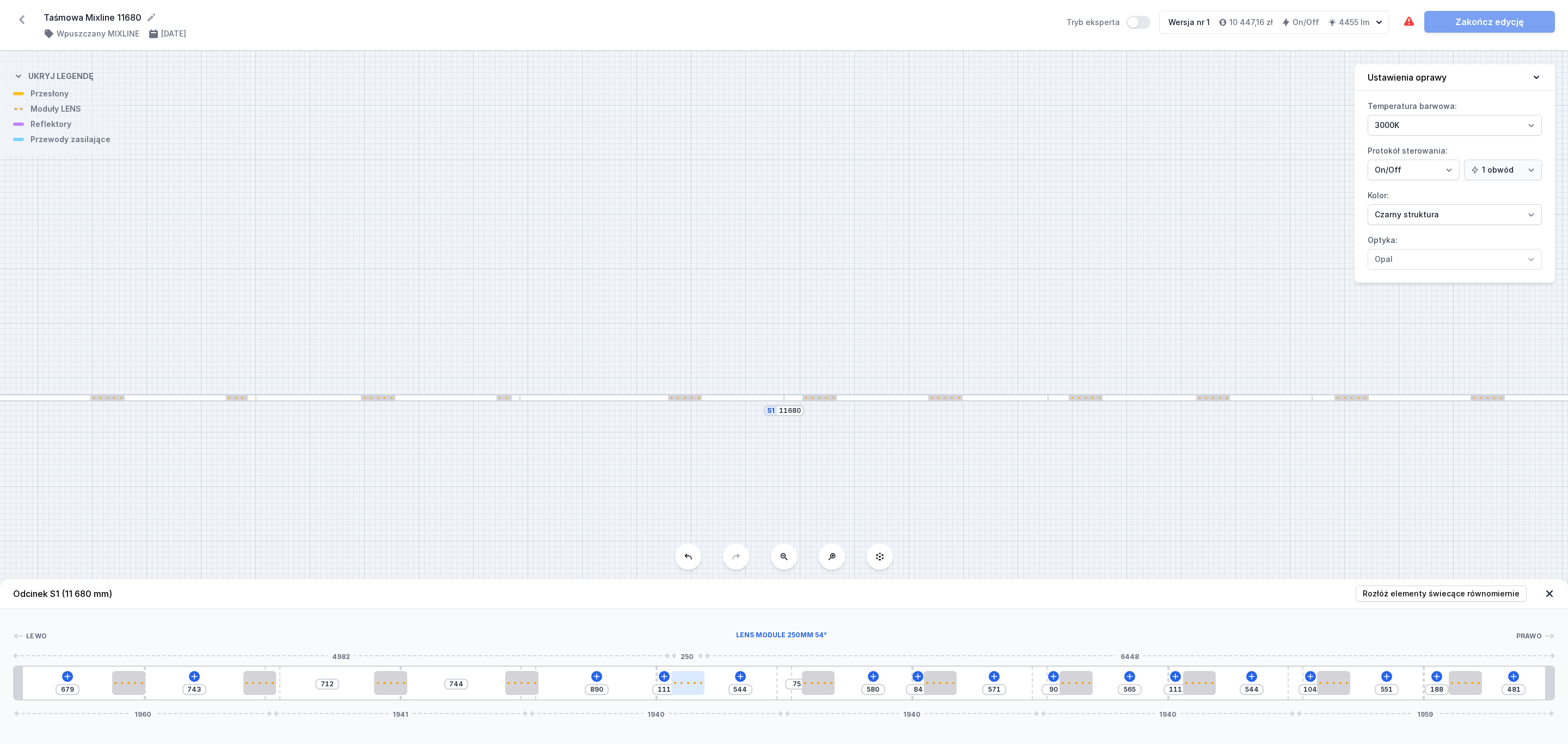
type input "119"
type input "532"
type input "123"
type input "524"
type input "131"
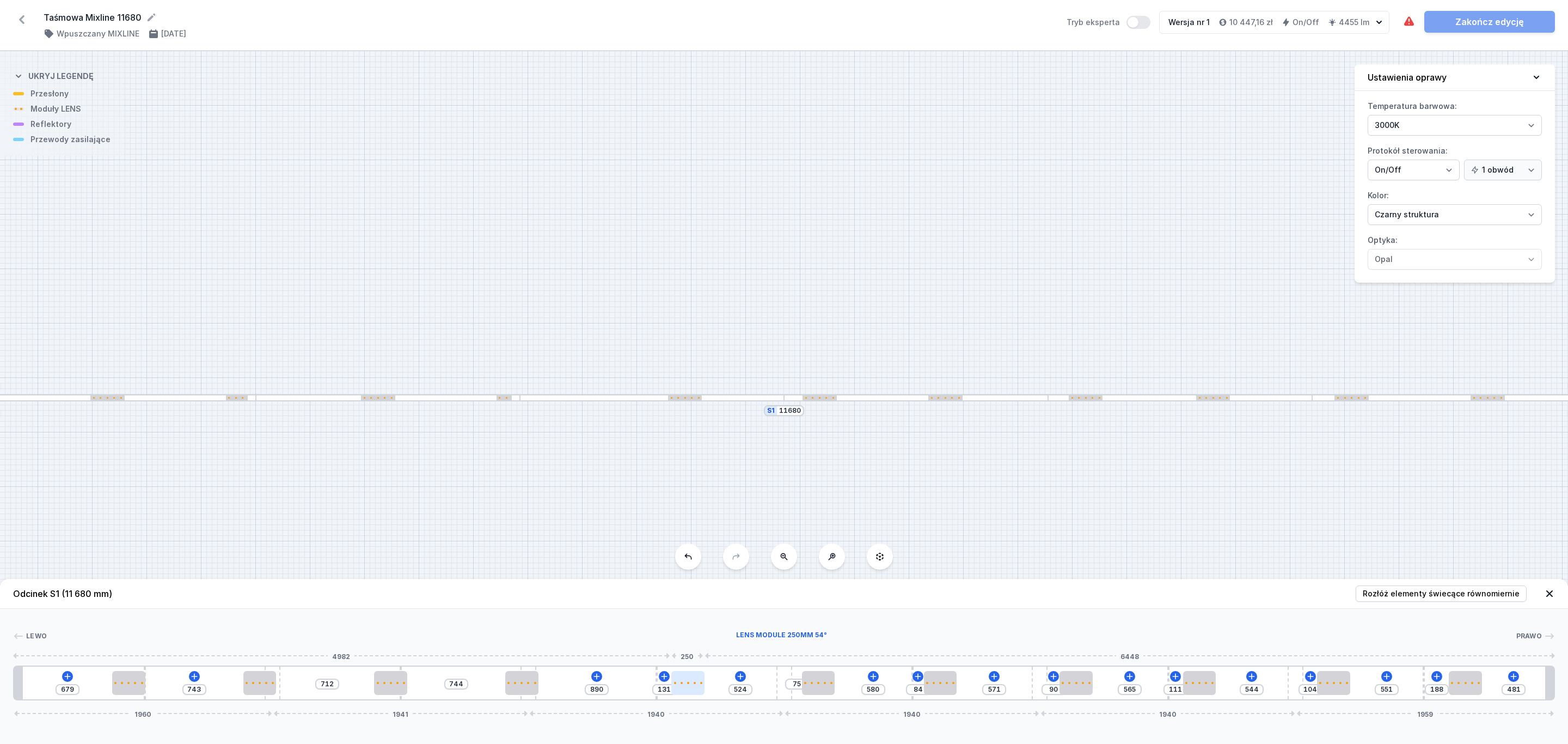
type input "520"
type input "135"
type input "512"
type input "143"
type input "508"
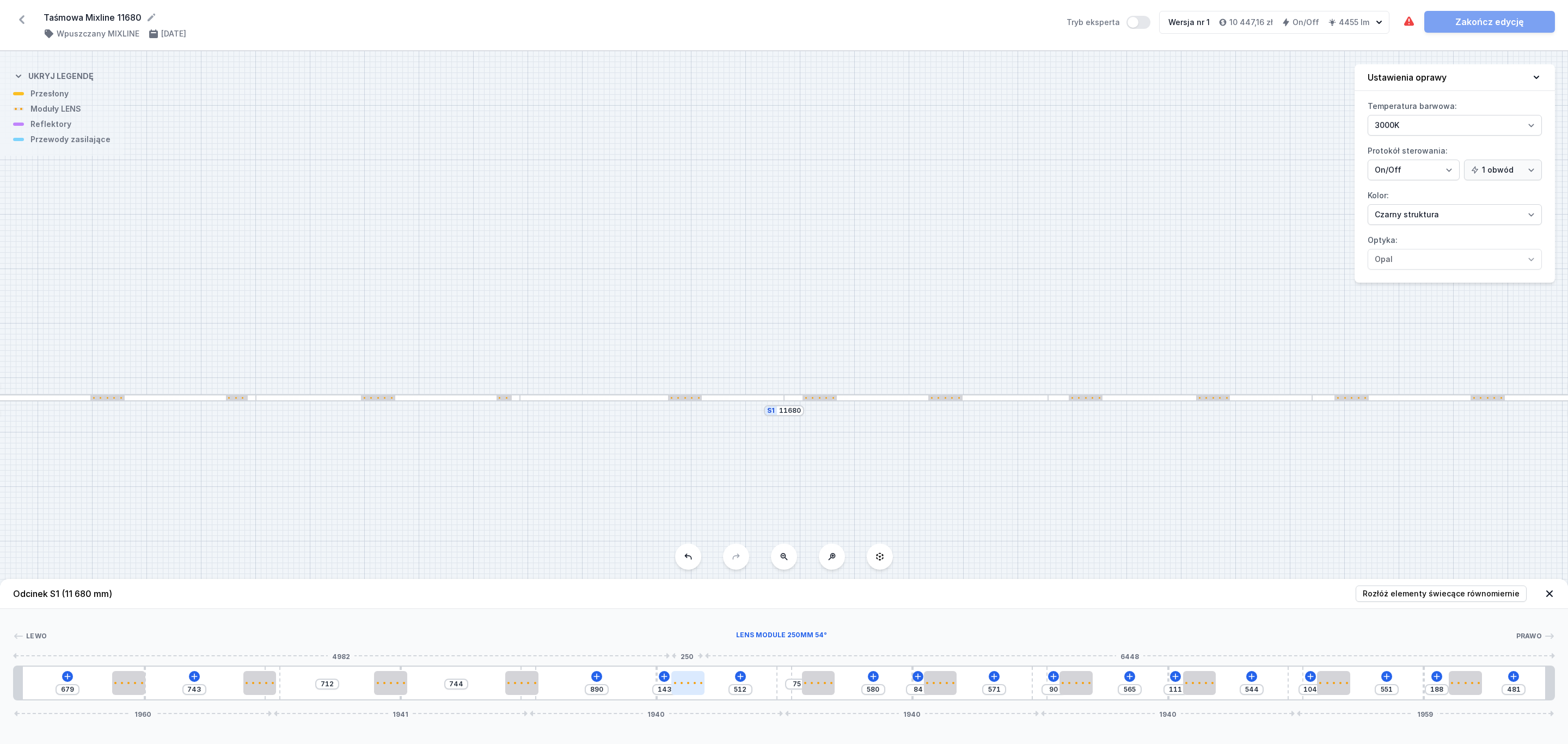
type input "147"
drag, startPoint x: 650, startPoint y: 686, endPoint x: 633, endPoint y: 662, distance: 29.4
click at [691, 686] on div at bounding box center [693, 683] width 33 height 24
type input "520"
type input "135"
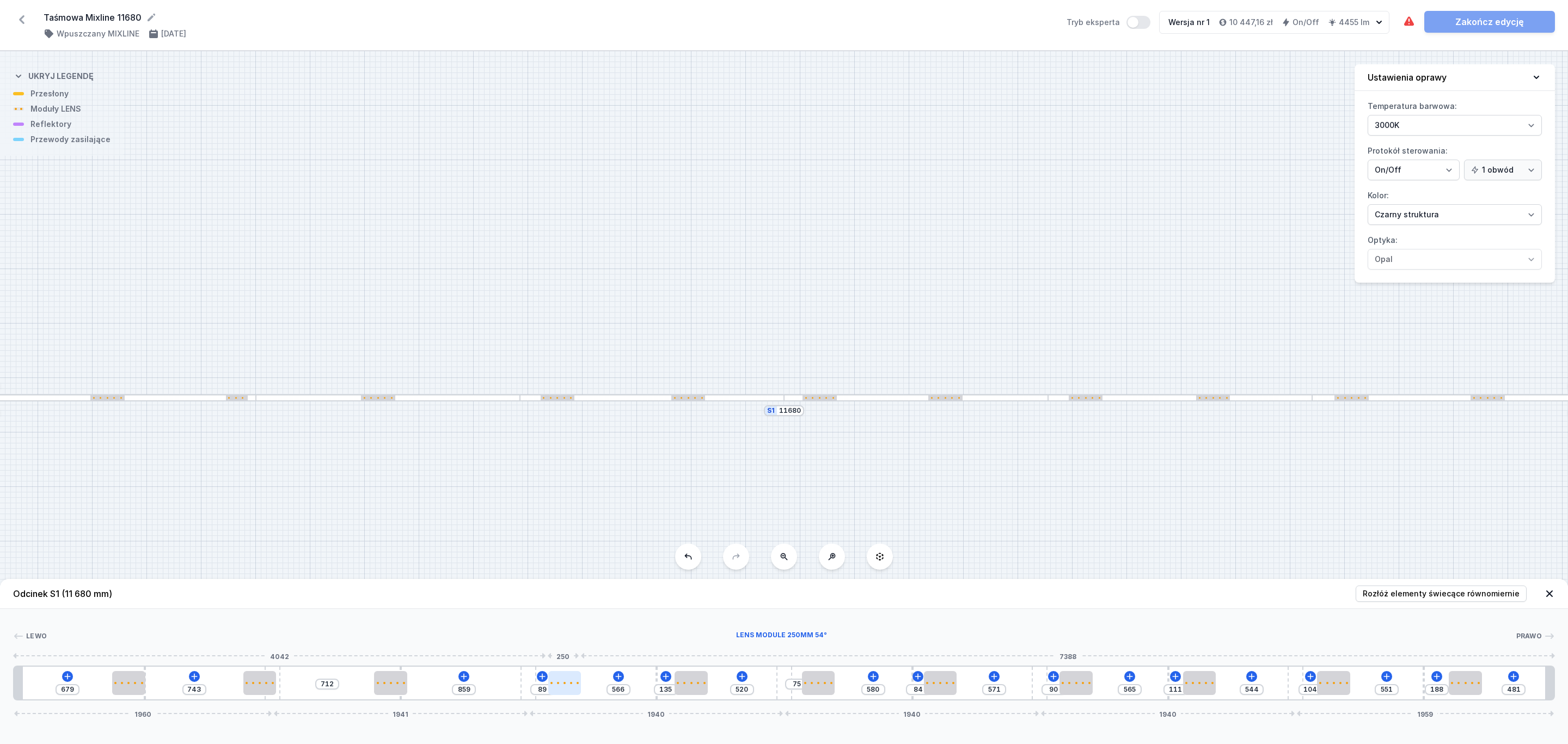
type input "561"
type input "94"
drag, startPoint x: 528, startPoint y: 680, endPoint x: 567, endPoint y: 682, distance: 39.1
type input "566"
type input "89"
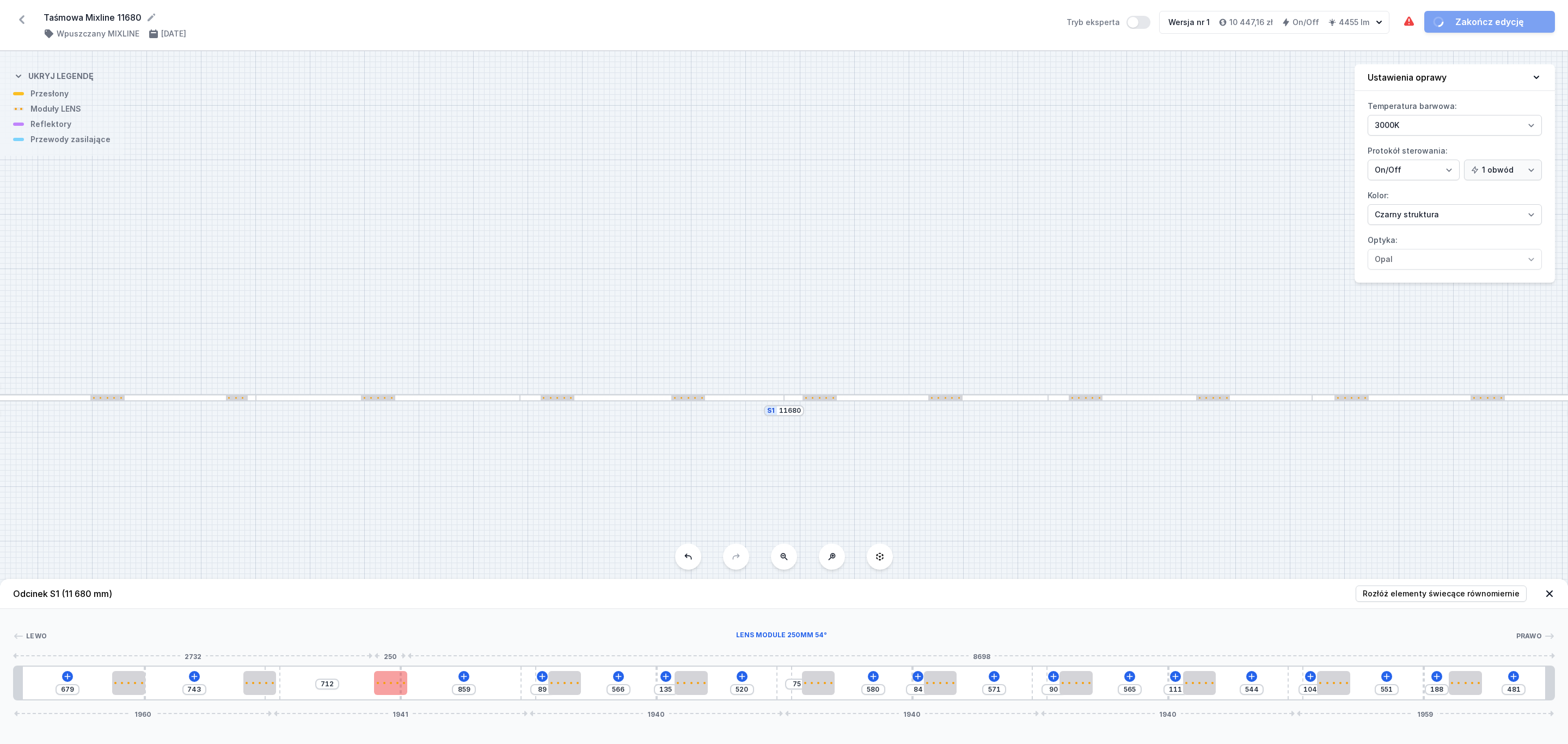
type input "704"
type input "867"
type input "724"
type input "847"
type input "753"
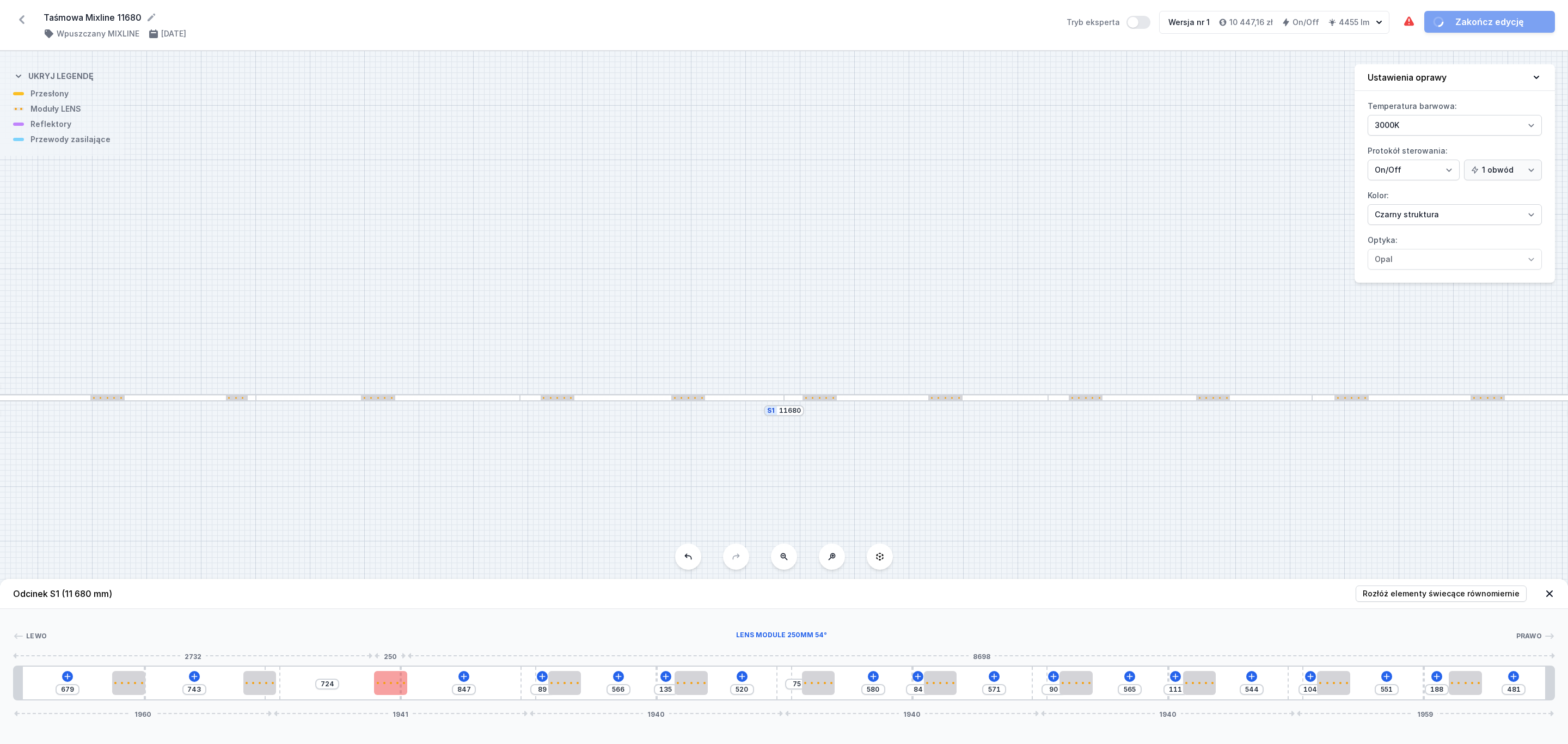
type input "818"
type input "790"
drag, startPoint x: 395, startPoint y: 688, endPoint x: 427, endPoint y: 686, distance: 32.1
click at [432, 690] on div at bounding box center [427, 683] width 33 height 24
type input "596"
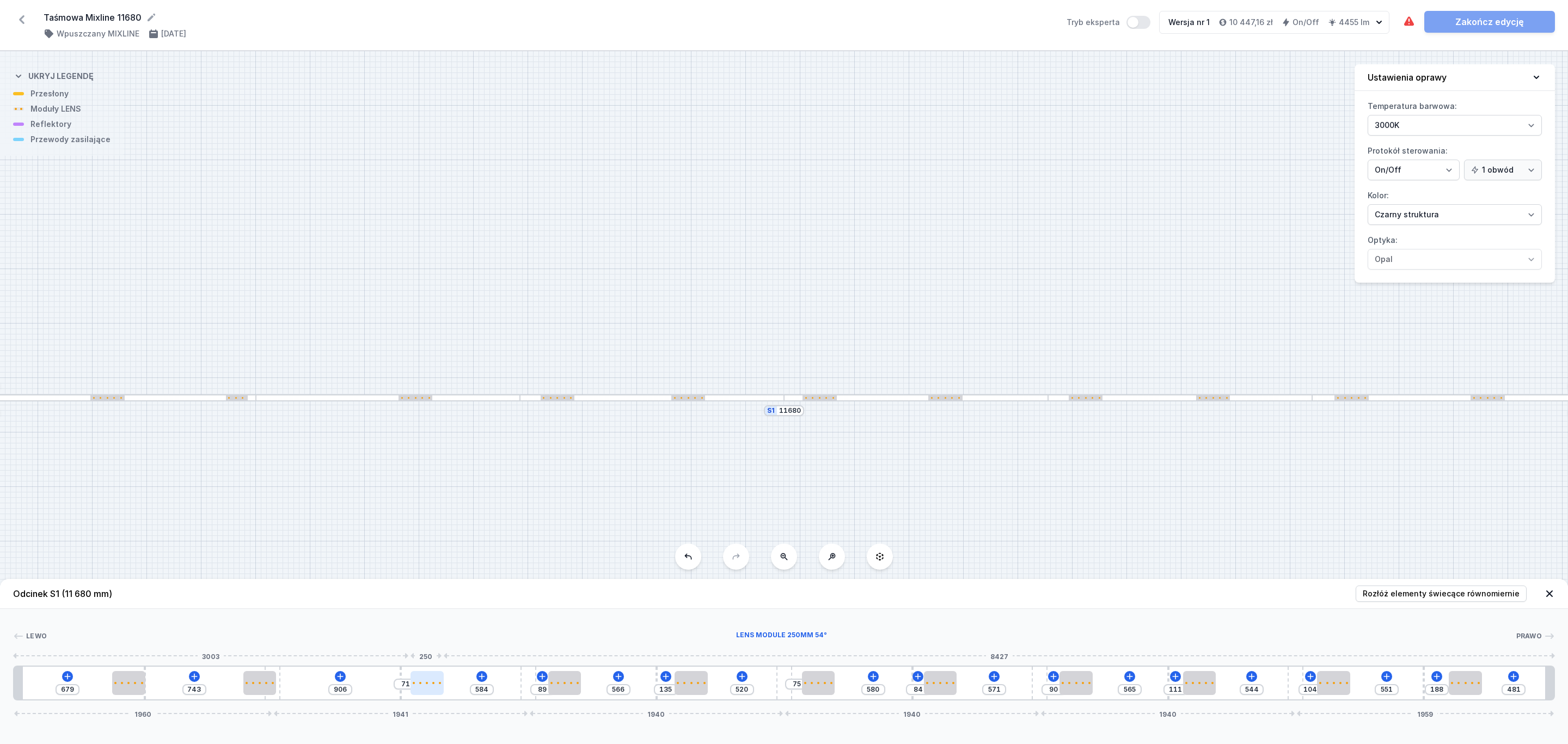
type input "59"
drag, startPoint x: 258, startPoint y: 681, endPoint x: 236, endPoint y: 683, distance: 22.1
type input "656"
type input "696"
type input "889"
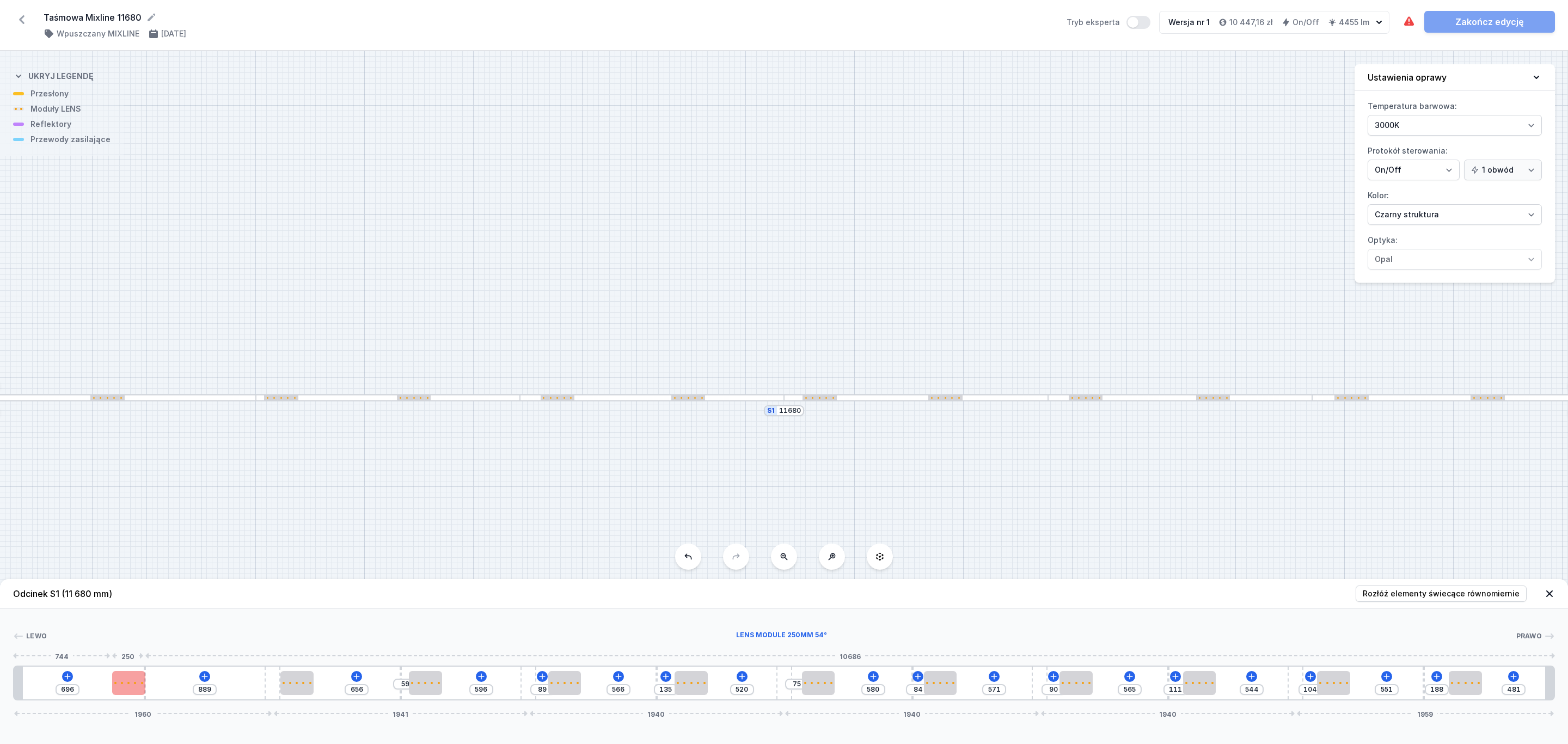
type input "683"
type input "902"
type input "679"
type input "905"
type input "671"
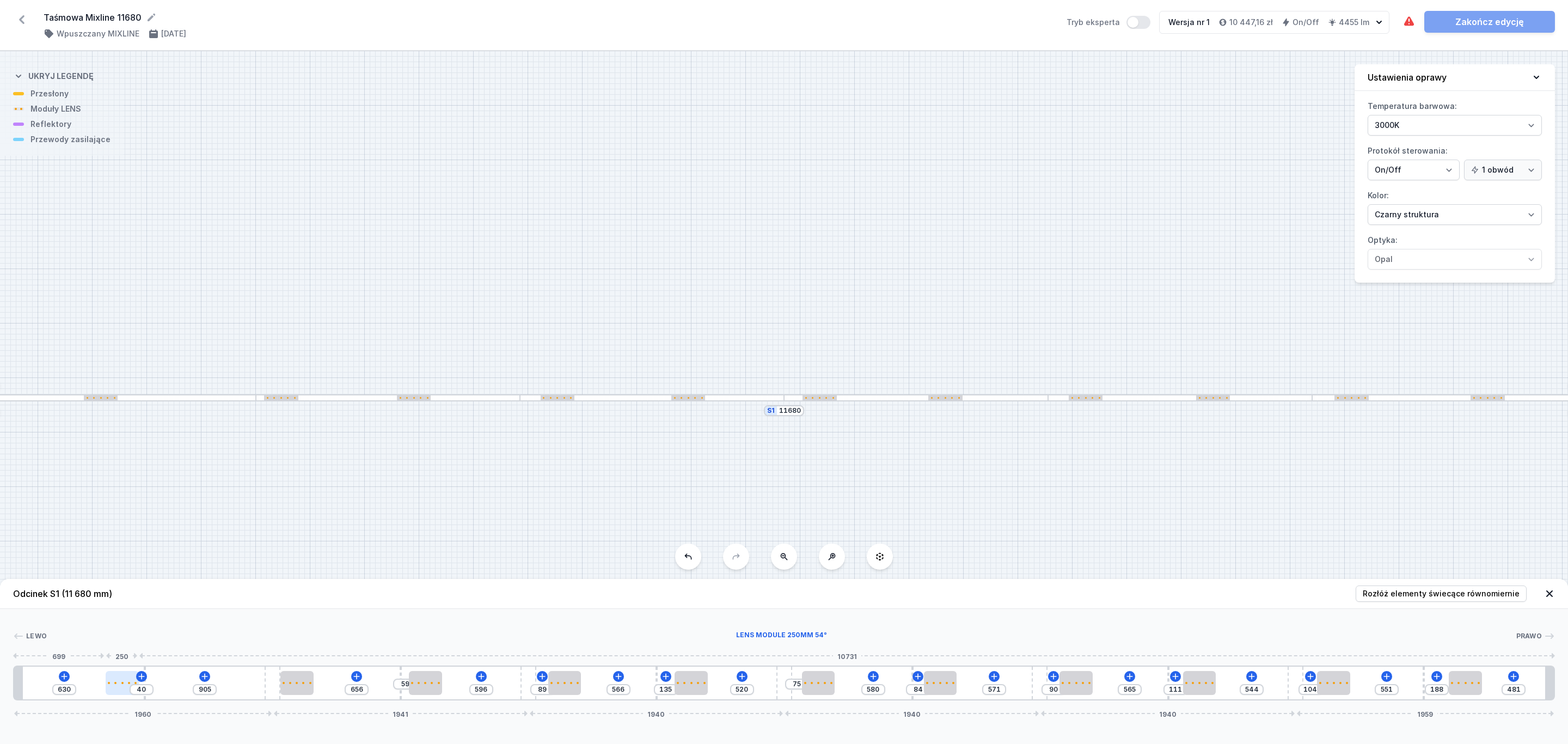
type input "622"
type input "48"
drag, startPoint x: 128, startPoint y: 680, endPoint x: 118, endPoint y: 678, distance: 10.2
click at [1140, 25] on button "Tryb eksperta" at bounding box center [1138, 22] width 24 height 13
type input "171"
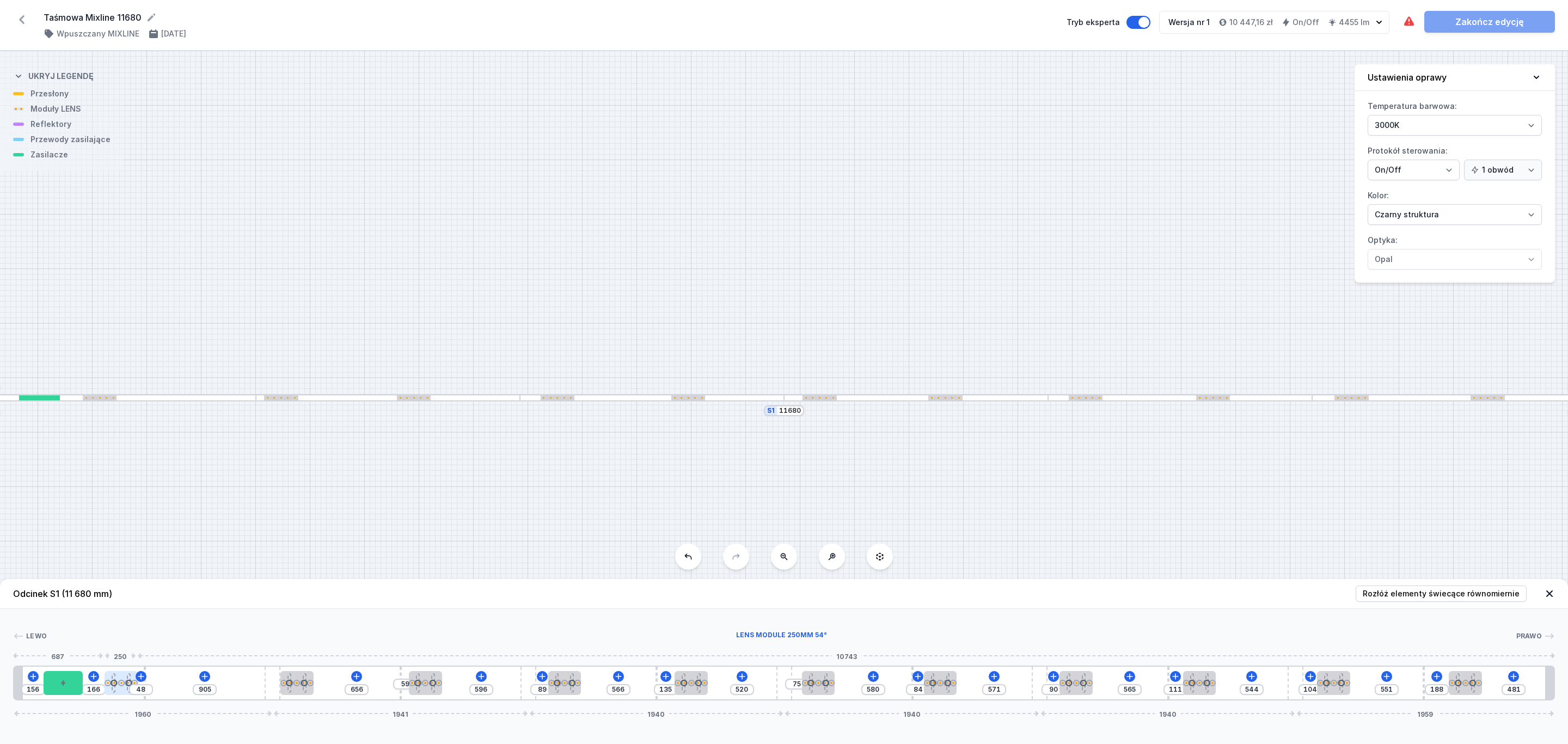
type input "39"
type input "160"
type input "169"
type input "43"
type input "158"
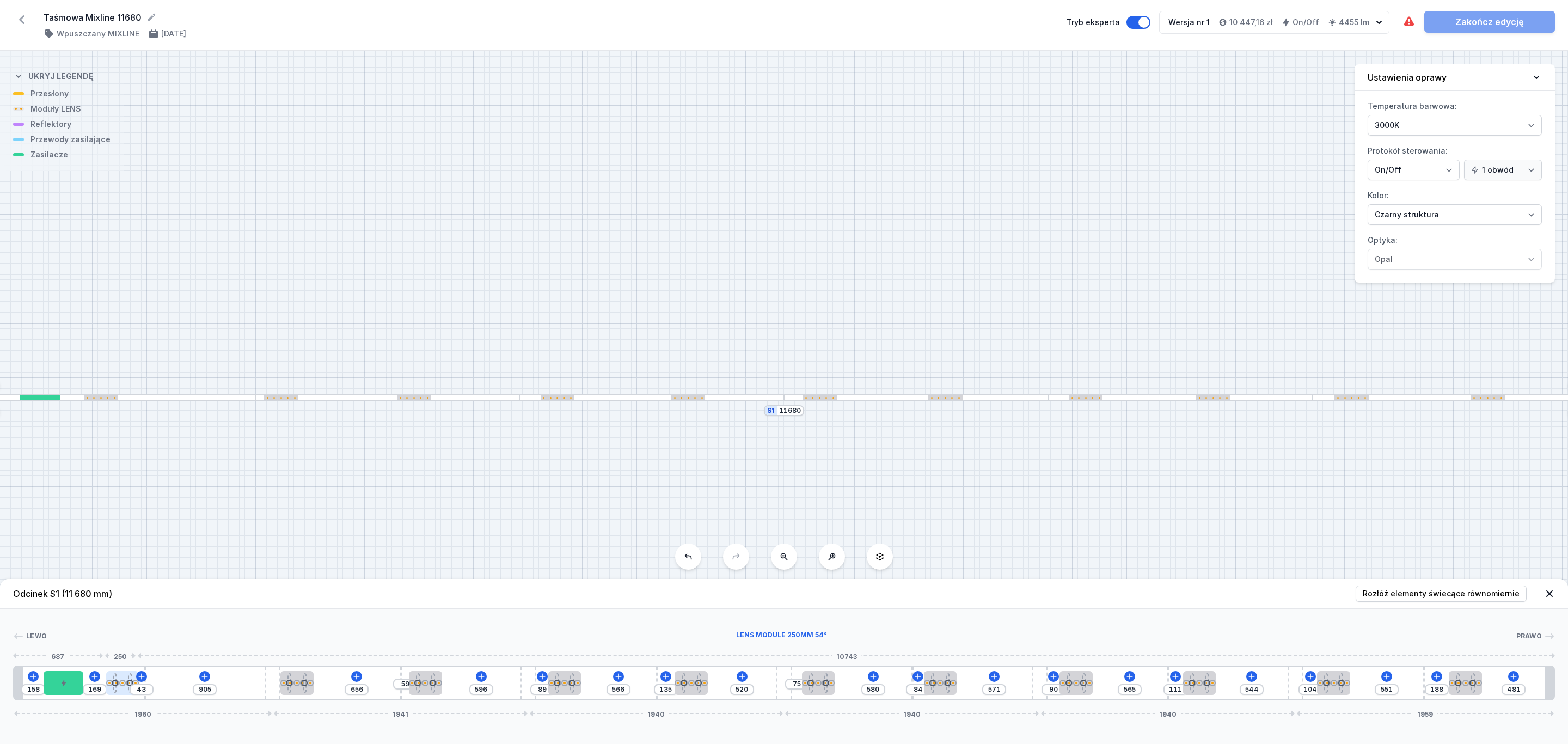
type input "164"
type input "52"
type input "154"
type input "162"
type input "56"
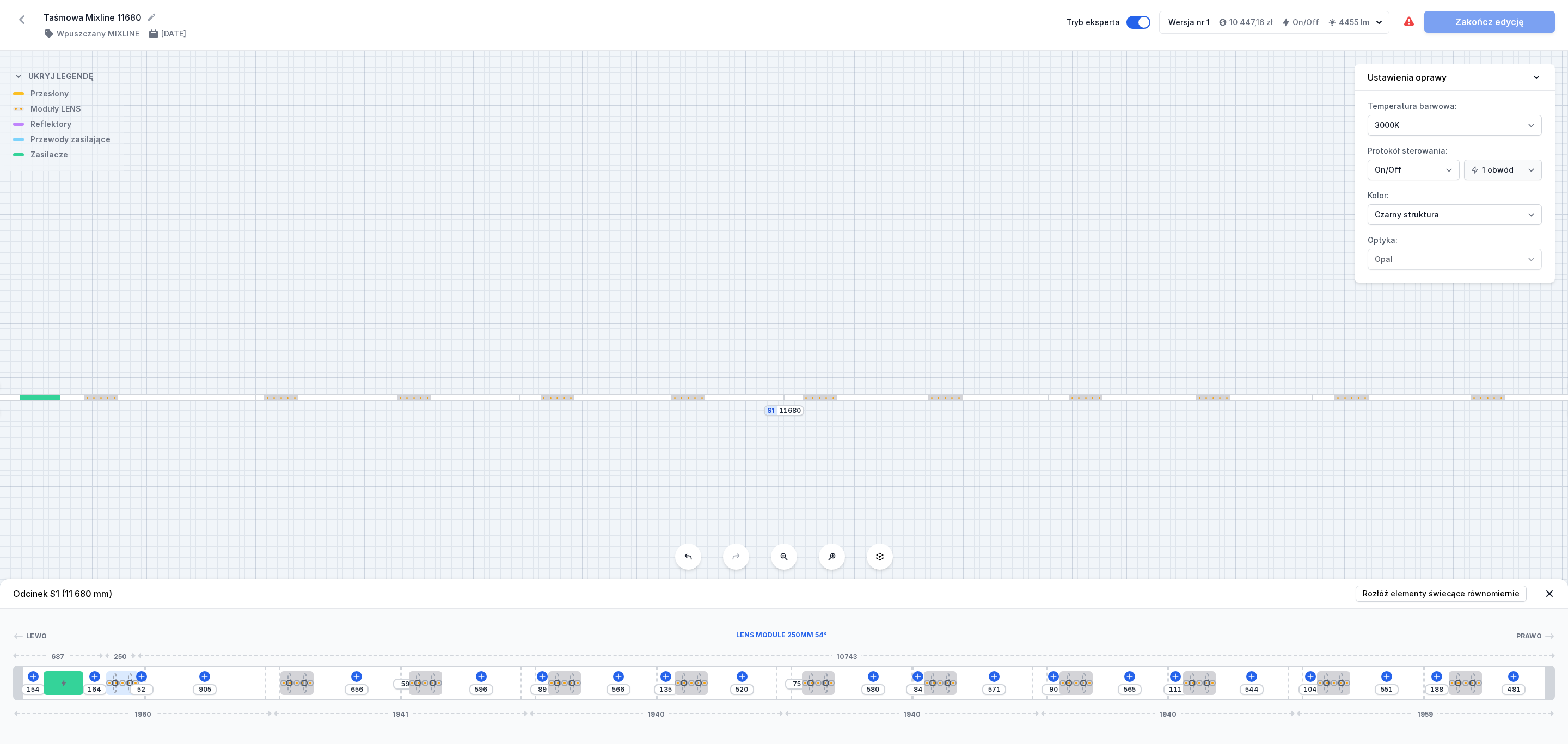
type input "152"
type input "158"
type input "64"
type input "148"
type input "152"
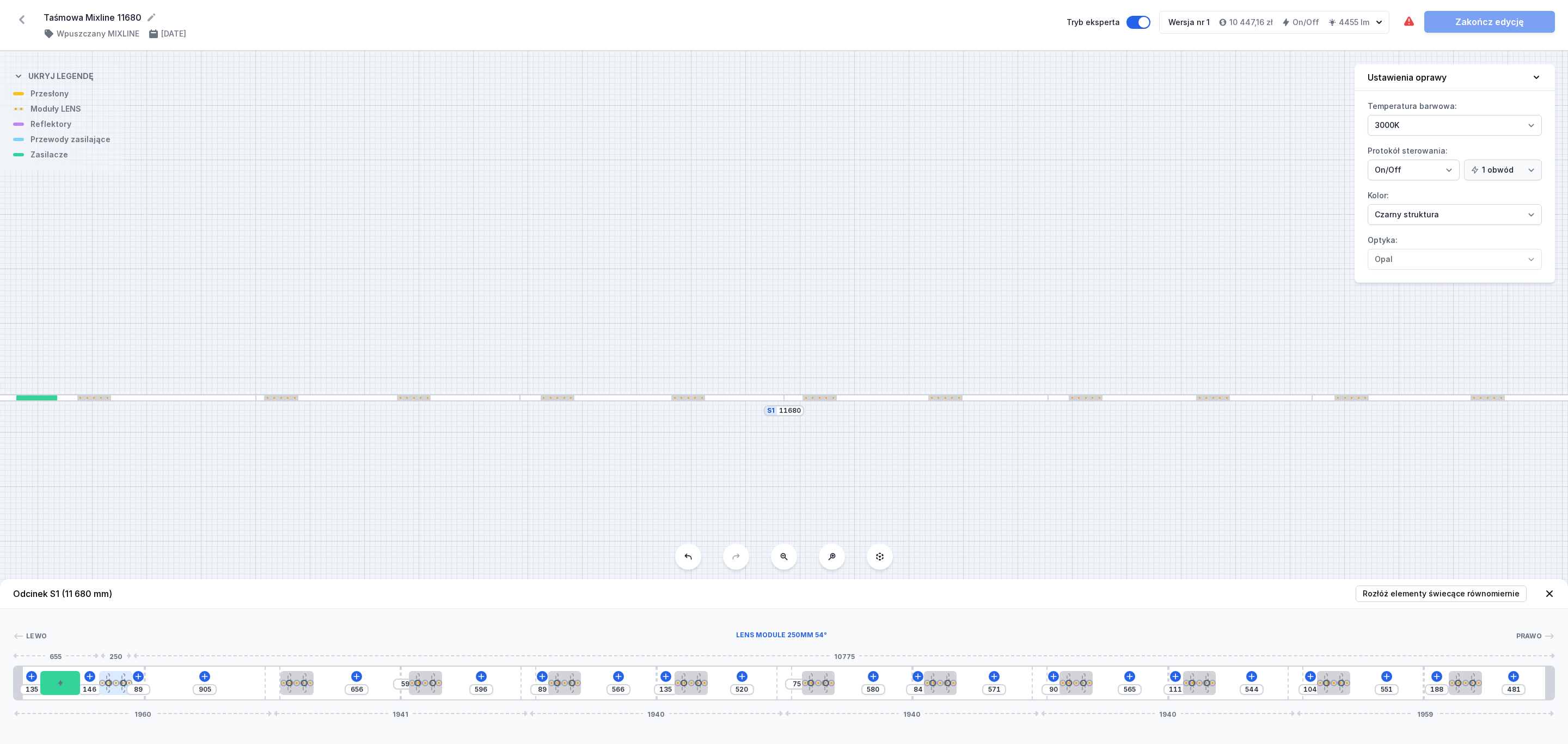
drag, startPoint x: 114, startPoint y: 690, endPoint x: 107, endPoint y: 686, distance: 8.1
click at [107, 686] on div at bounding box center [108, 682] width 4 height 19
drag, startPoint x: 61, startPoint y: 683, endPoint x: 54, endPoint y: 680, distance: 7.6
click at [54, 680] on div at bounding box center [60, 683] width 40 height 24
drag, startPoint x: 303, startPoint y: 688, endPoint x: 239, endPoint y: 682, distance: 64.3
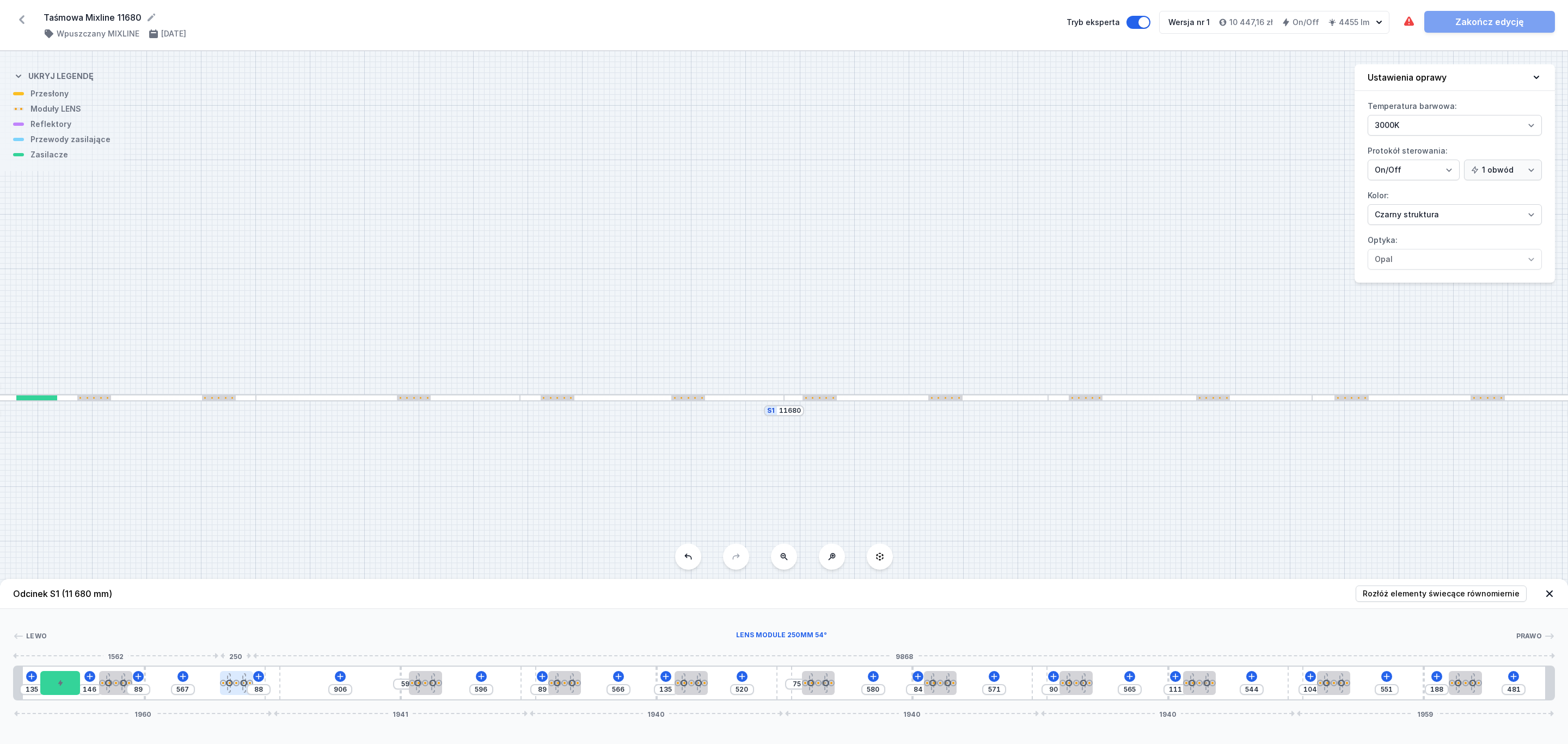
click at [240, 685] on div at bounding box center [237, 683] width 33 height 24
drag, startPoint x: 236, startPoint y: 685, endPoint x: 216, endPoint y: 682, distance: 20.2
click at [224, 685] on div at bounding box center [228, 683] width 7 height 7
drag, startPoint x: 105, startPoint y: 685, endPoint x: 93, endPoint y: 682, distance: 12.4
click at [93, 682] on div at bounding box center [106, 683] width 33 height 24
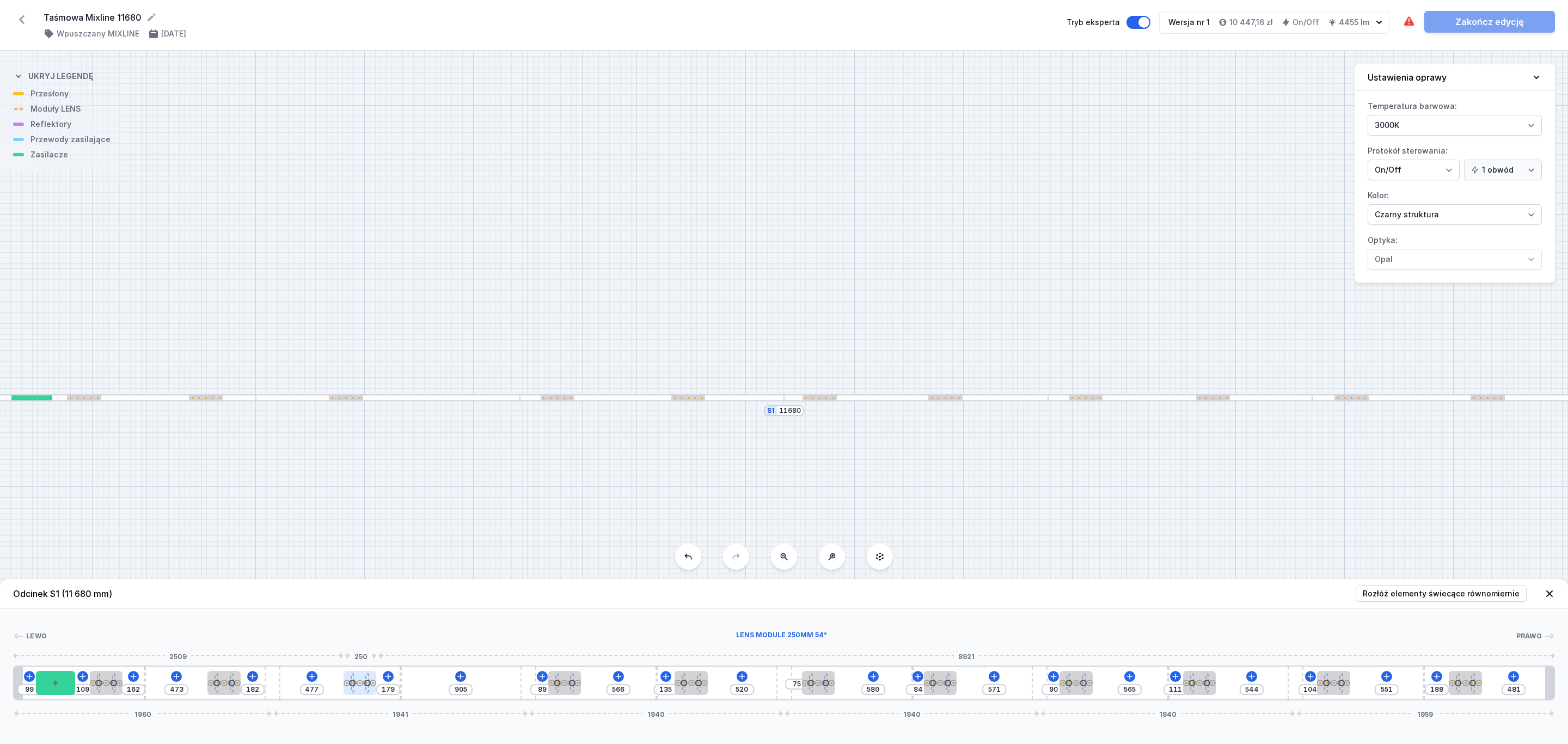
drag, startPoint x: 435, startPoint y: 686, endPoint x: 371, endPoint y: 686, distance: 64.0
click at [371, 686] on div at bounding box center [360, 683] width 33 height 24
drag, startPoint x: 576, startPoint y: 682, endPoint x: 511, endPoint y: 688, distance: 65.3
click at [485, 685] on div at bounding box center [484, 683] width 7 height 7
drag, startPoint x: 696, startPoint y: 681, endPoint x: 615, endPoint y: 685, distance: 81.1
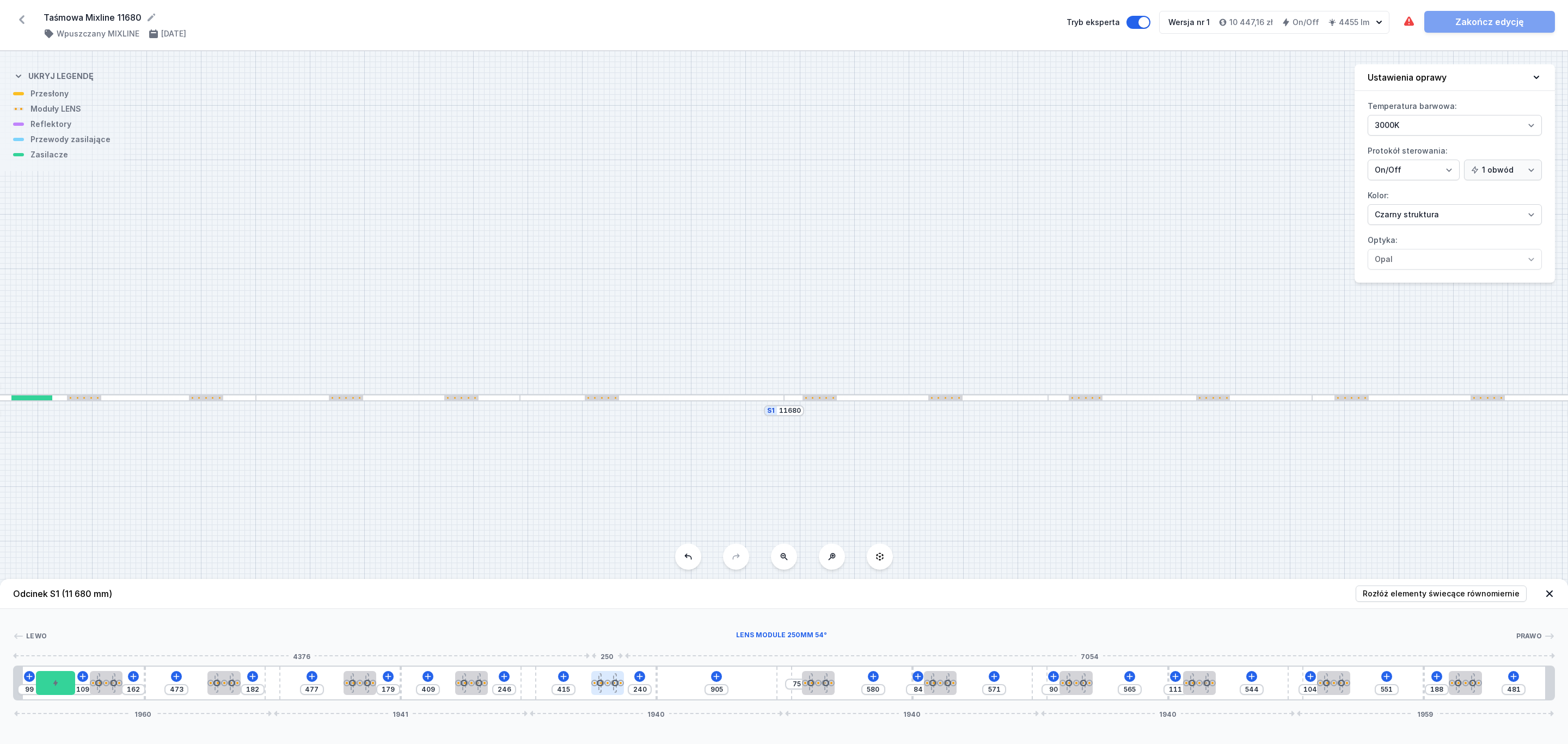
click at [615, 685] on div at bounding box center [615, 683] width 7 height 7
drag, startPoint x: 835, startPoint y: 683, endPoint x: 744, endPoint y: 685, distance: 91.0
click at [744, 685] on div "99 109 162 473 182 477 179 409 246 415 240 395 260 905 84 571 90 565 111 544 10…" at bounding box center [783, 683] width 1541 height 35
drag, startPoint x: 900, startPoint y: 685, endPoint x: 1012, endPoint y: 688, distance: 112.0
click at [885, 685] on div at bounding box center [882, 683] width 33 height 24
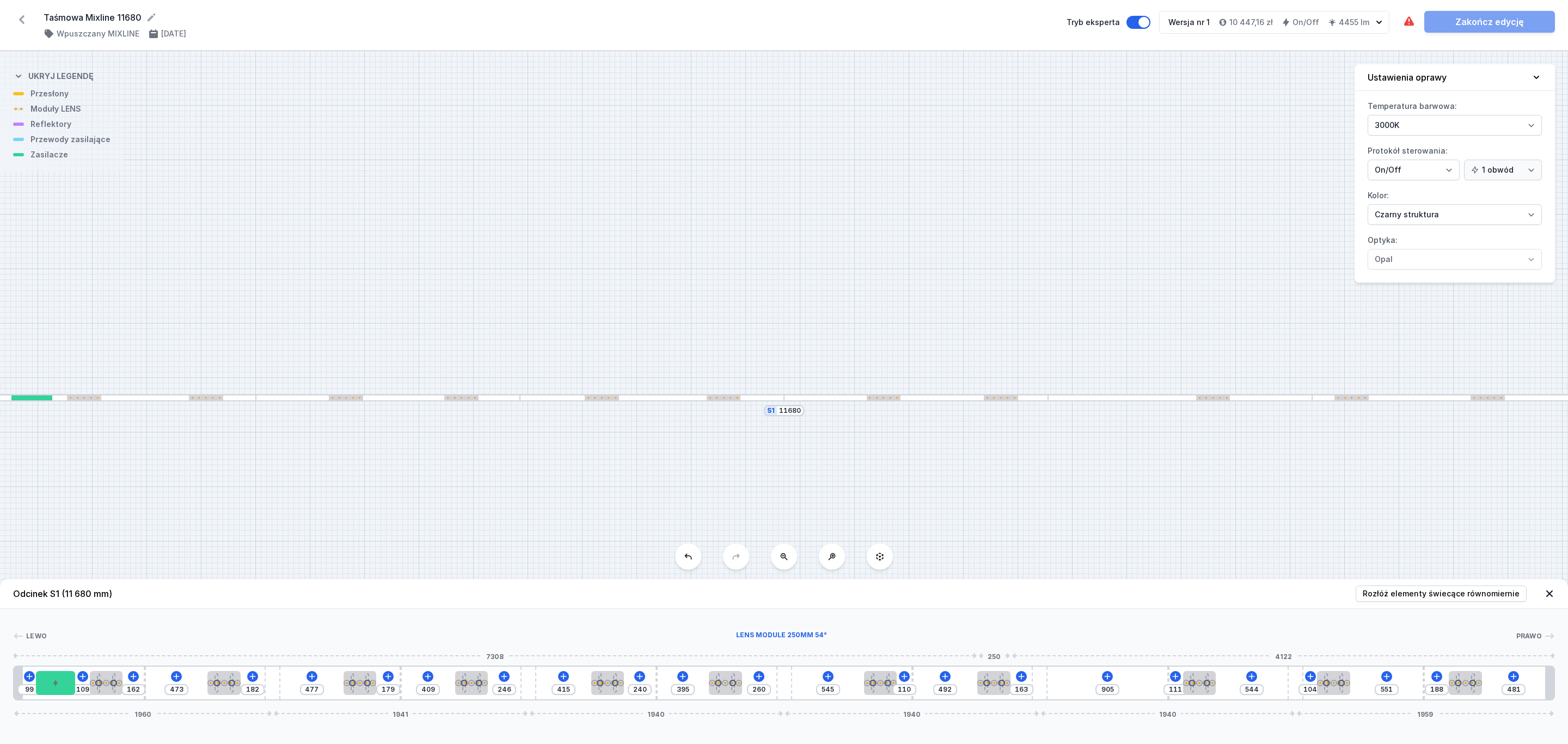
drag, startPoint x: 1067, startPoint y: 682, endPoint x: 1028, endPoint y: 667, distance: 41.8
click at [988, 686] on div at bounding box center [994, 683] width 33 height 24
click at [1511, 675] on icon at bounding box center [1514, 676] width 9 height 9
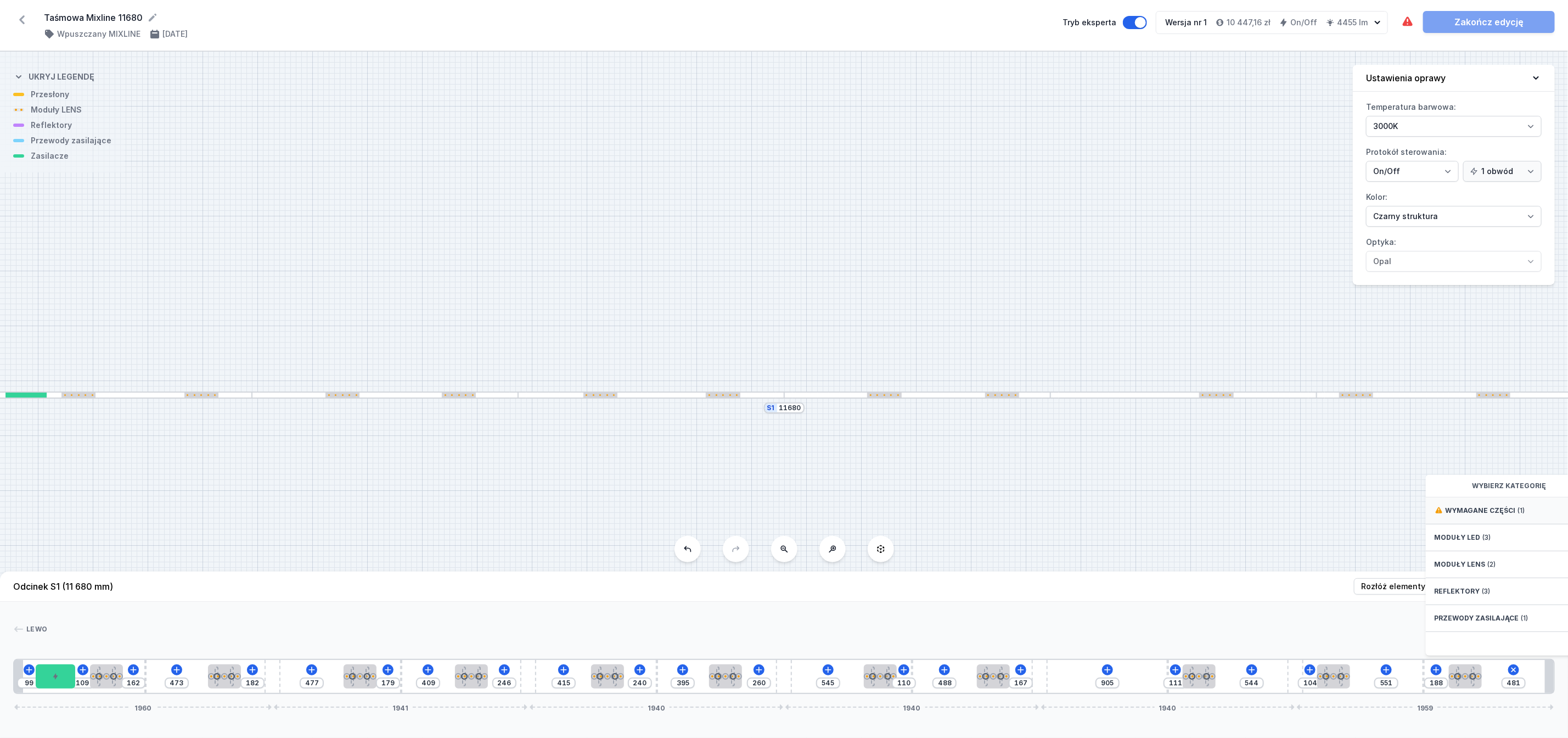
click at [1492, 515] on span "Wymagane części" at bounding box center [1481, 511] width 70 height 9
click at [1476, 515] on span "Hole for power supply cable" at bounding box center [1514, 510] width 158 height 11
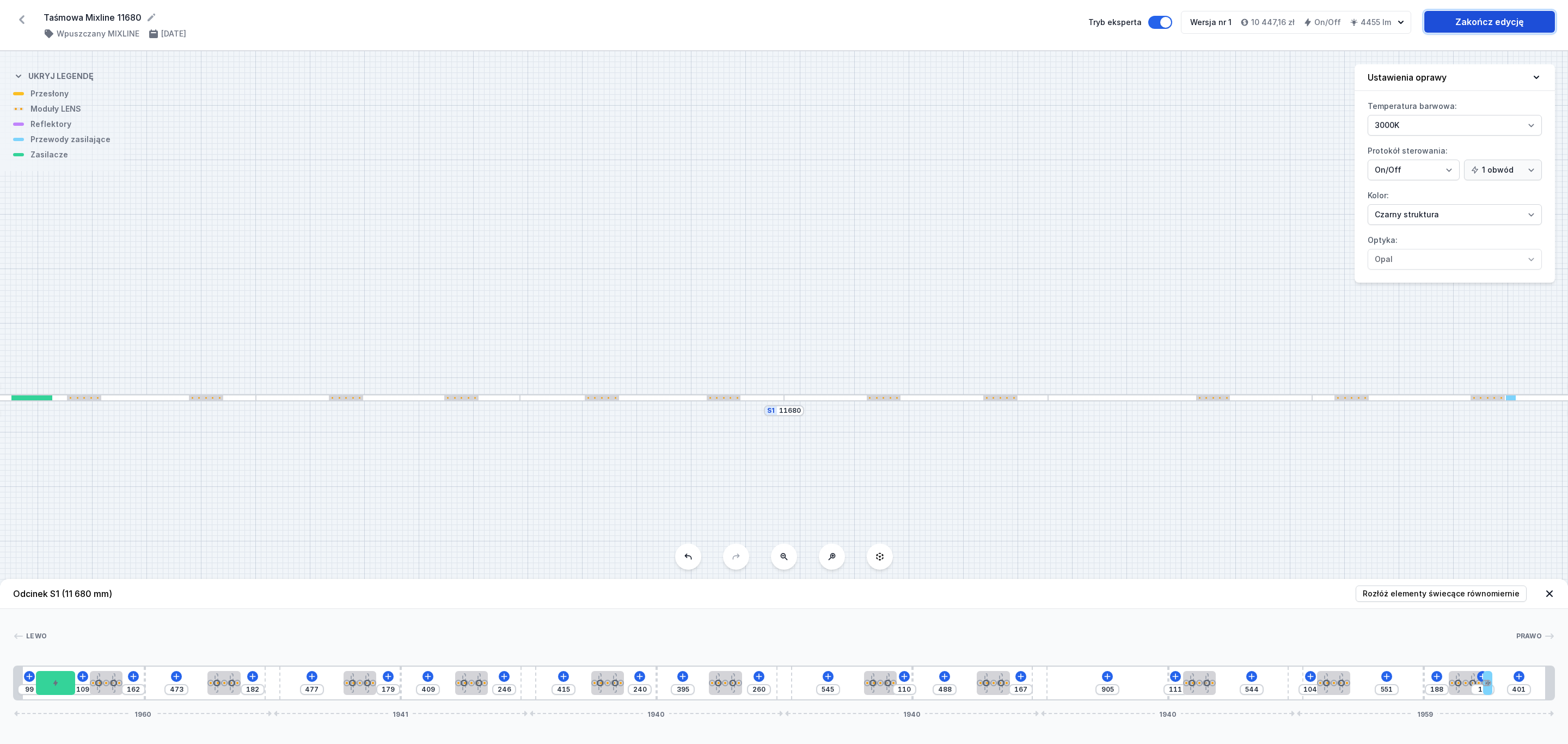
click at [1486, 20] on link "Zakończ edycję" at bounding box center [1489, 22] width 130 height 22
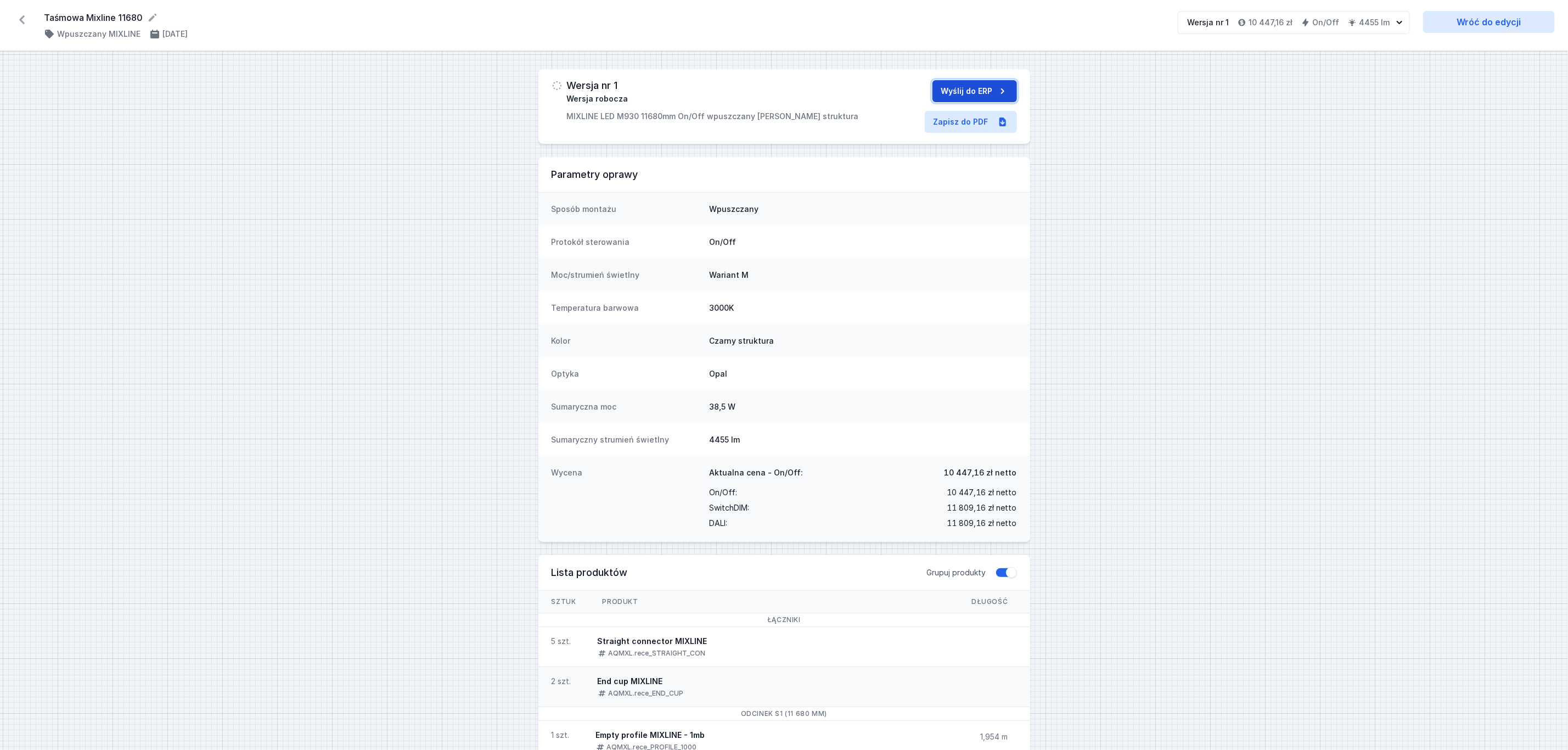
click at [985, 90] on button "Wyślij do ERP" at bounding box center [975, 91] width 85 height 22
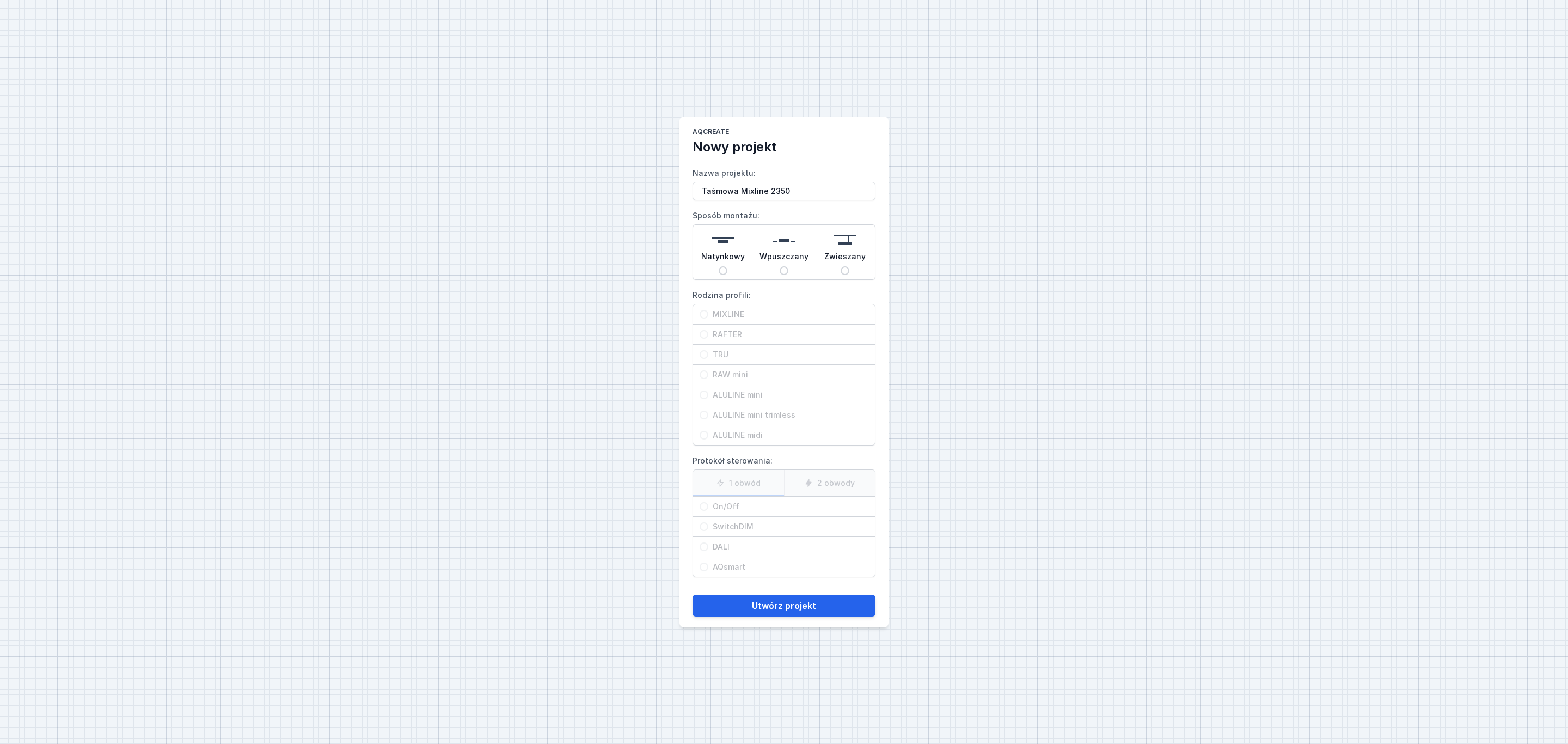
click at [784, 262] on span "Wpuszczany" at bounding box center [783, 259] width 49 height 15
click at [784, 267] on input "Wpuszczany" at bounding box center [784, 271] width 9 height 9
click at [732, 310] on span "MIXLINE" at bounding box center [788, 314] width 160 height 11
click at [708, 310] on input "MIXLINE" at bounding box center [704, 314] width 9 height 9
click at [721, 507] on span "On/Off" at bounding box center [788, 507] width 160 height 11
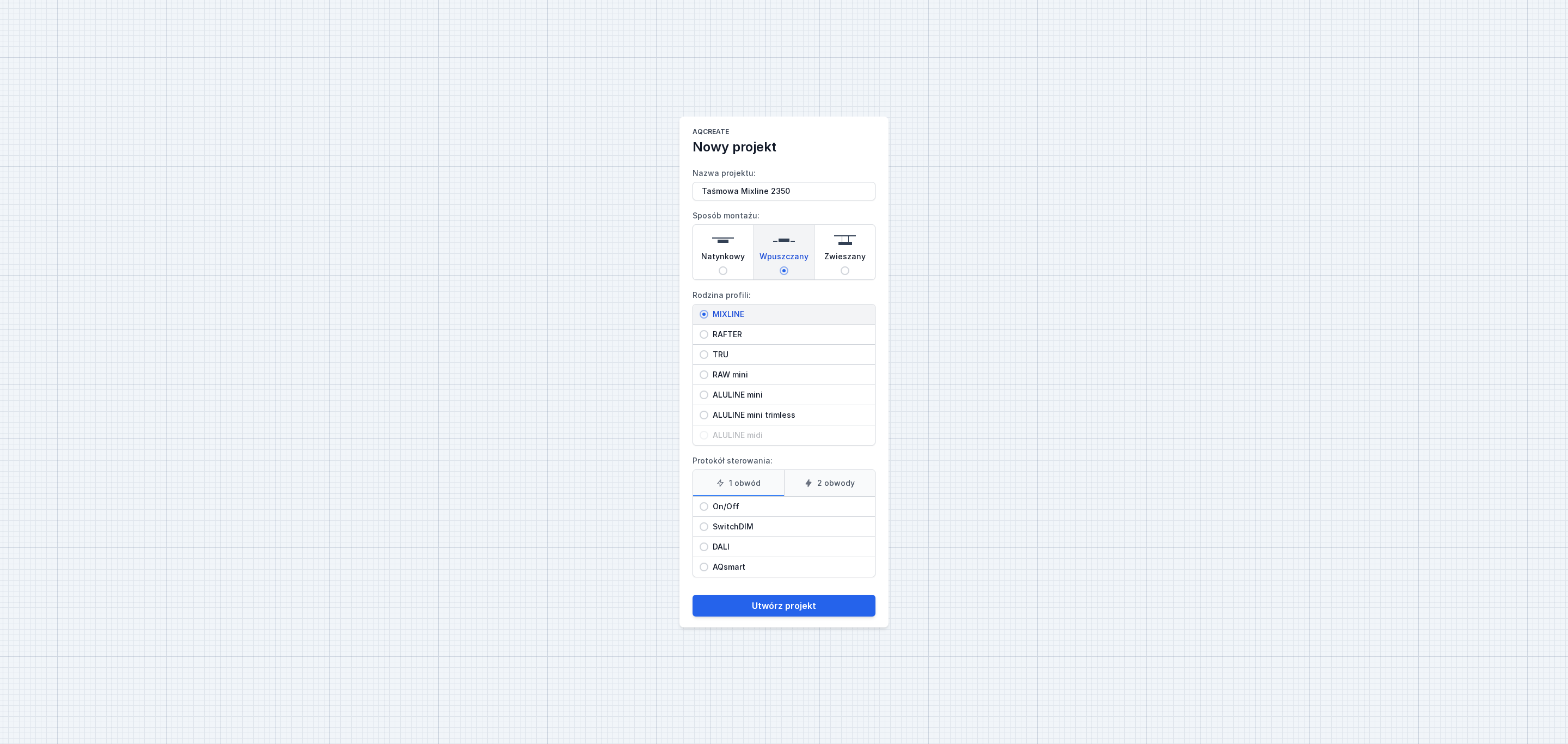
click at [708, 507] on input "On/Off" at bounding box center [704, 507] width 9 height 9
click at [789, 608] on button "Utwórz projekt" at bounding box center [784, 605] width 183 height 22
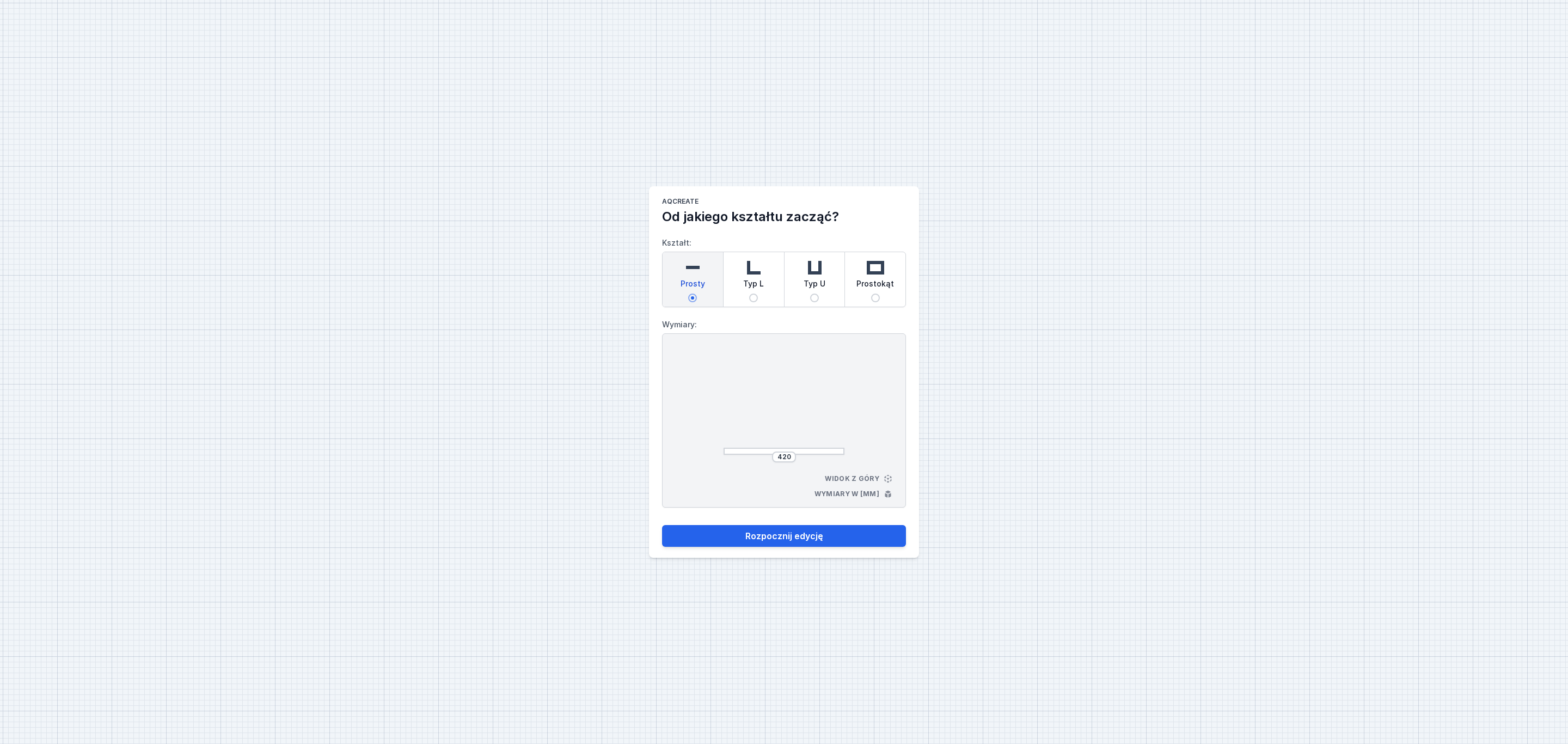
click at [696, 278] on span "Prosty" at bounding box center [693, 286] width 25 height 15
click at [696, 294] on input "Prosty" at bounding box center [692, 298] width 9 height 9
click at [790, 456] on input "420" at bounding box center [784, 457] width 17 height 9
click at [807, 537] on button "Rozpocznij edycję" at bounding box center [784, 536] width 244 height 22
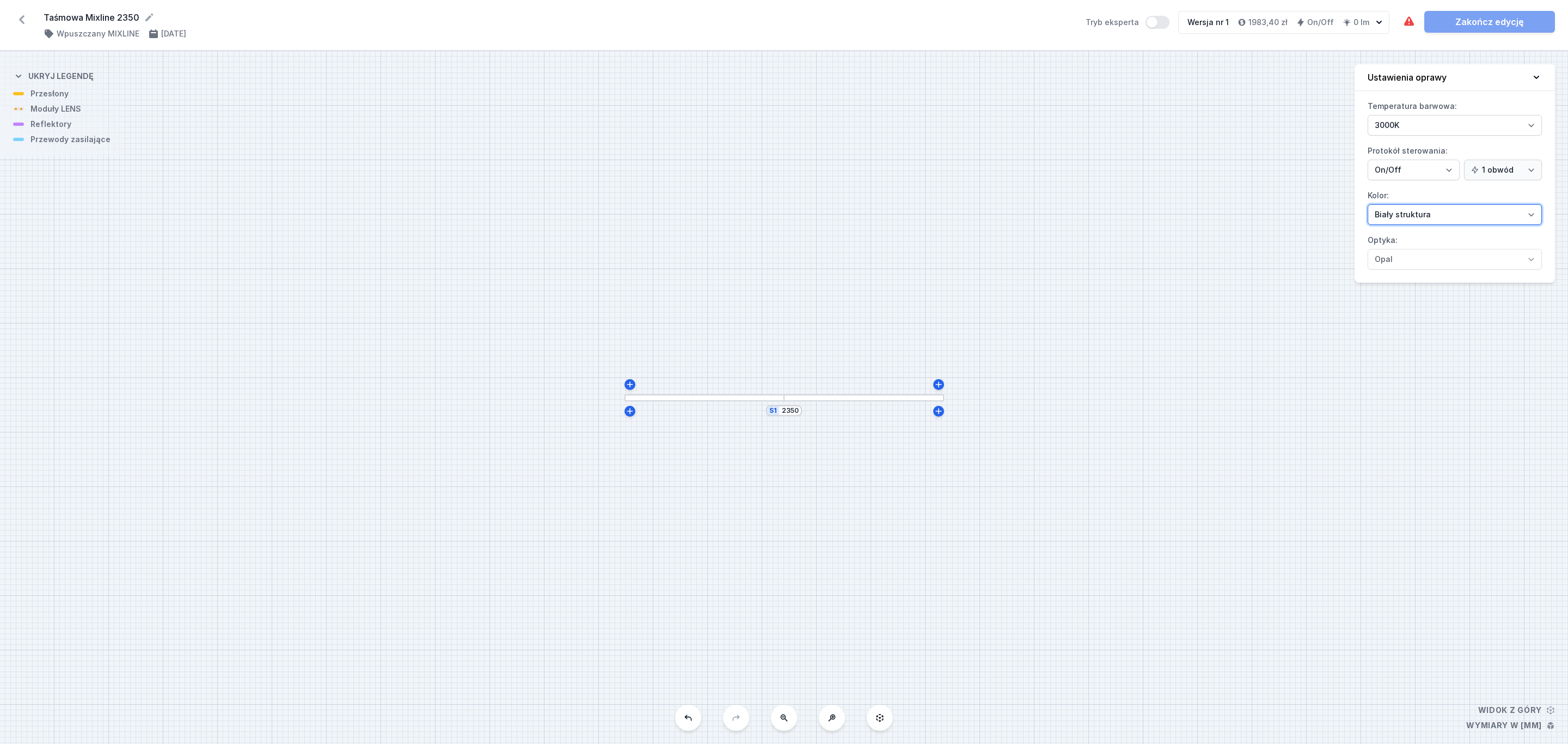
click at [1530, 217] on select "Biały struktura Czarny struktura Złoty struktura Miedziany Szary Inny (z palety…" at bounding box center [1455, 214] width 174 height 20
click at [1368, 206] on select "Biały struktura Czarny struktura Złoty struktura Miedziany Szary Inny (z palety…" at bounding box center [1455, 214] width 174 height 20
click at [832, 399] on div at bounding box center [864, 397] width 160 height 7
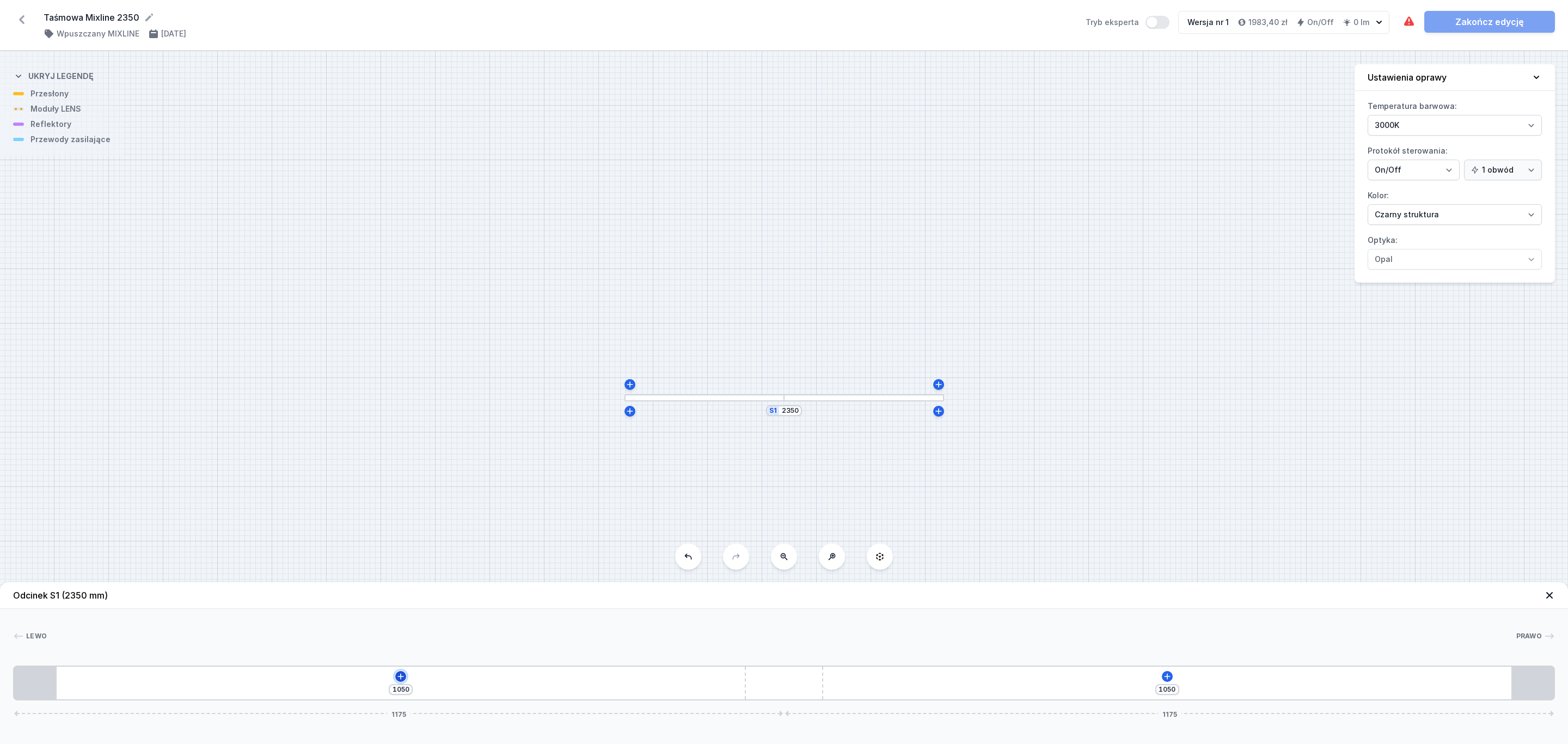
click at [401, 675] on icon at bounding box center [401, 676] width 6 height 6
click at [368, 573] on span "Moduły LENS" at bounding box center [347, 571] width 51 height 9
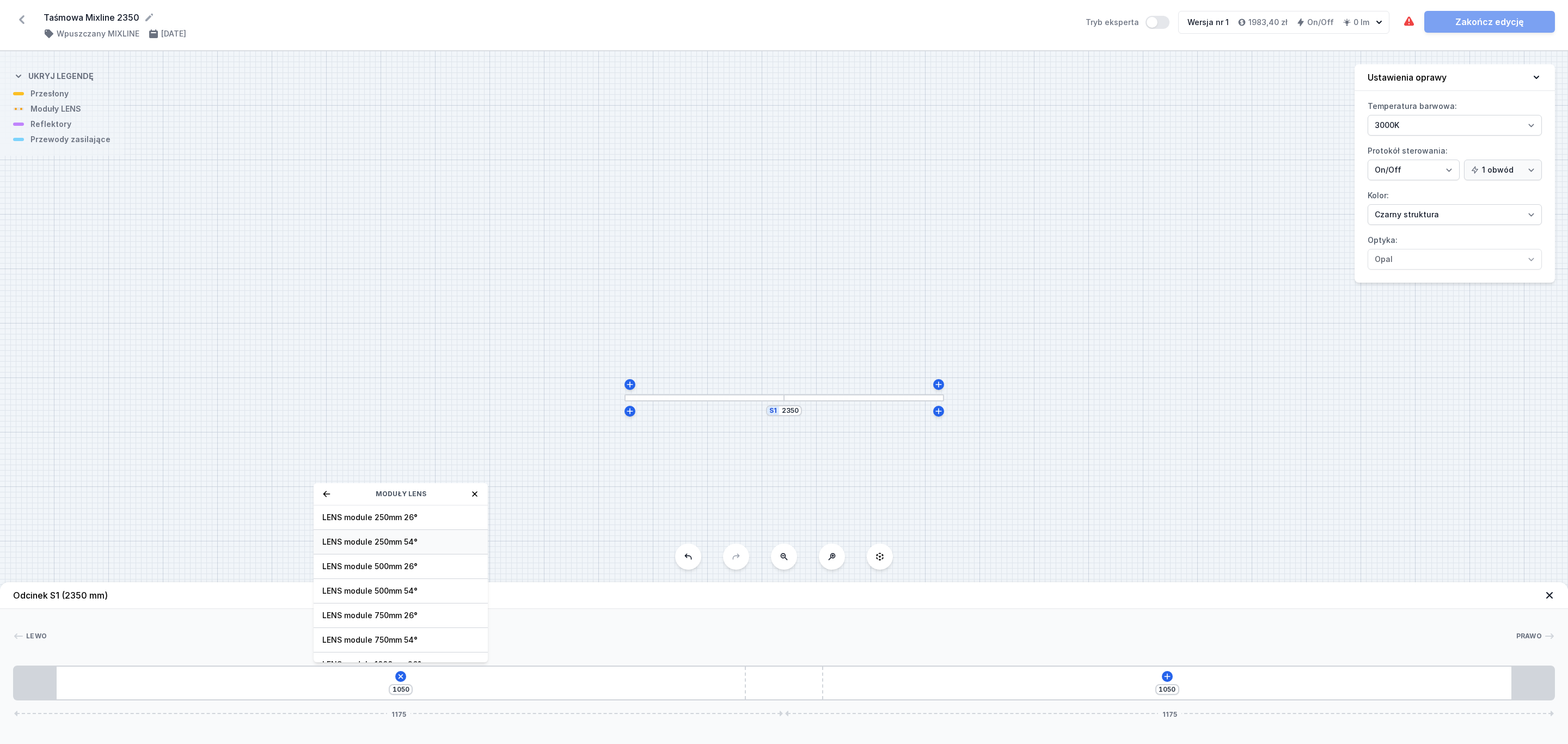
click at [397, 542] on span "LENS module 250mm 54°" at bounding box center [401, 542] width 157 height 11
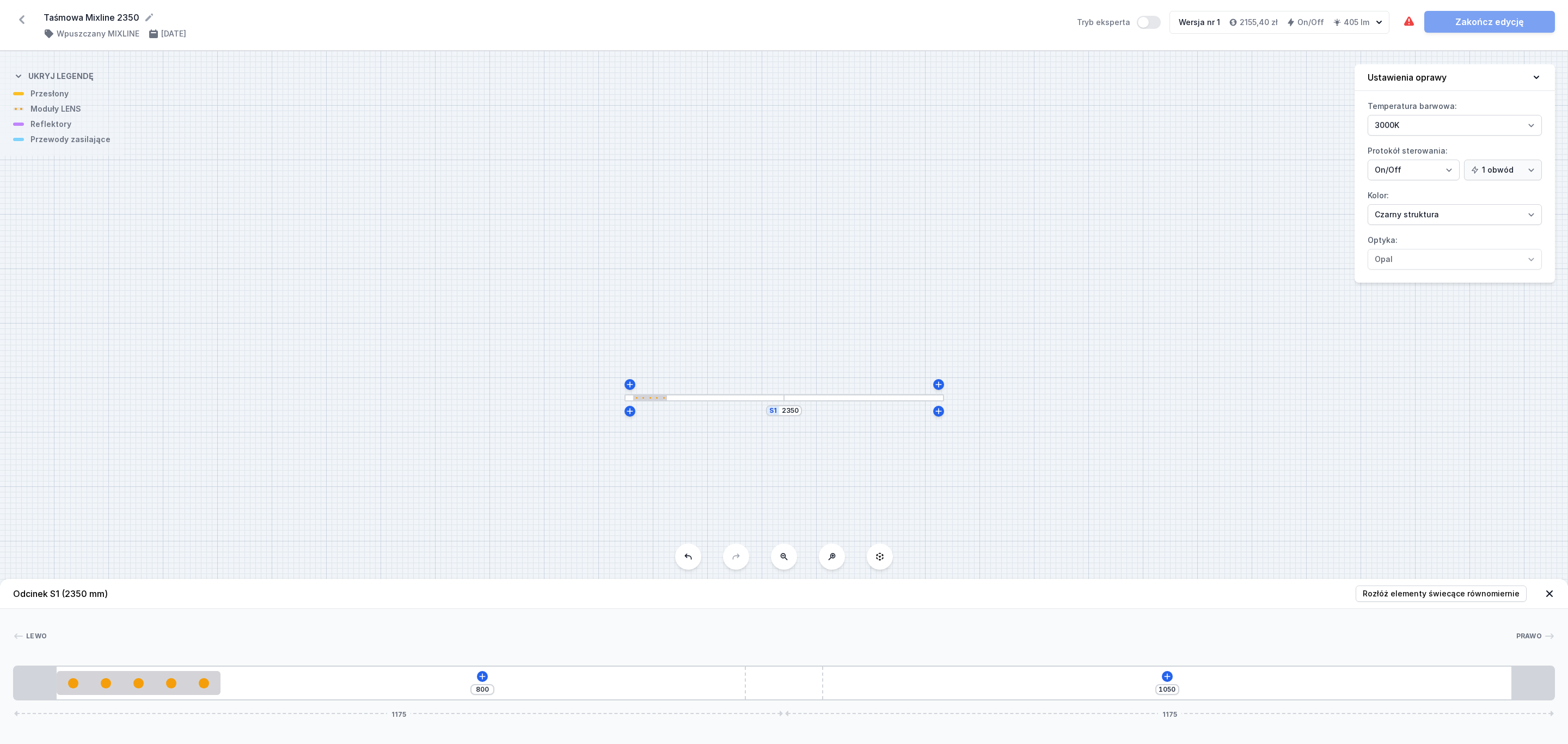
click at [1172, 682] on div "800 1050 1175 1175" at bounding box center [783, 683] width 1541 height 35
click at [1165, 678] on icon at bounding box center [1167, 676] width 9 height 9
click at [1141, 570] on span "(8)" at bounding box center [1146, 571] width 9 height 9
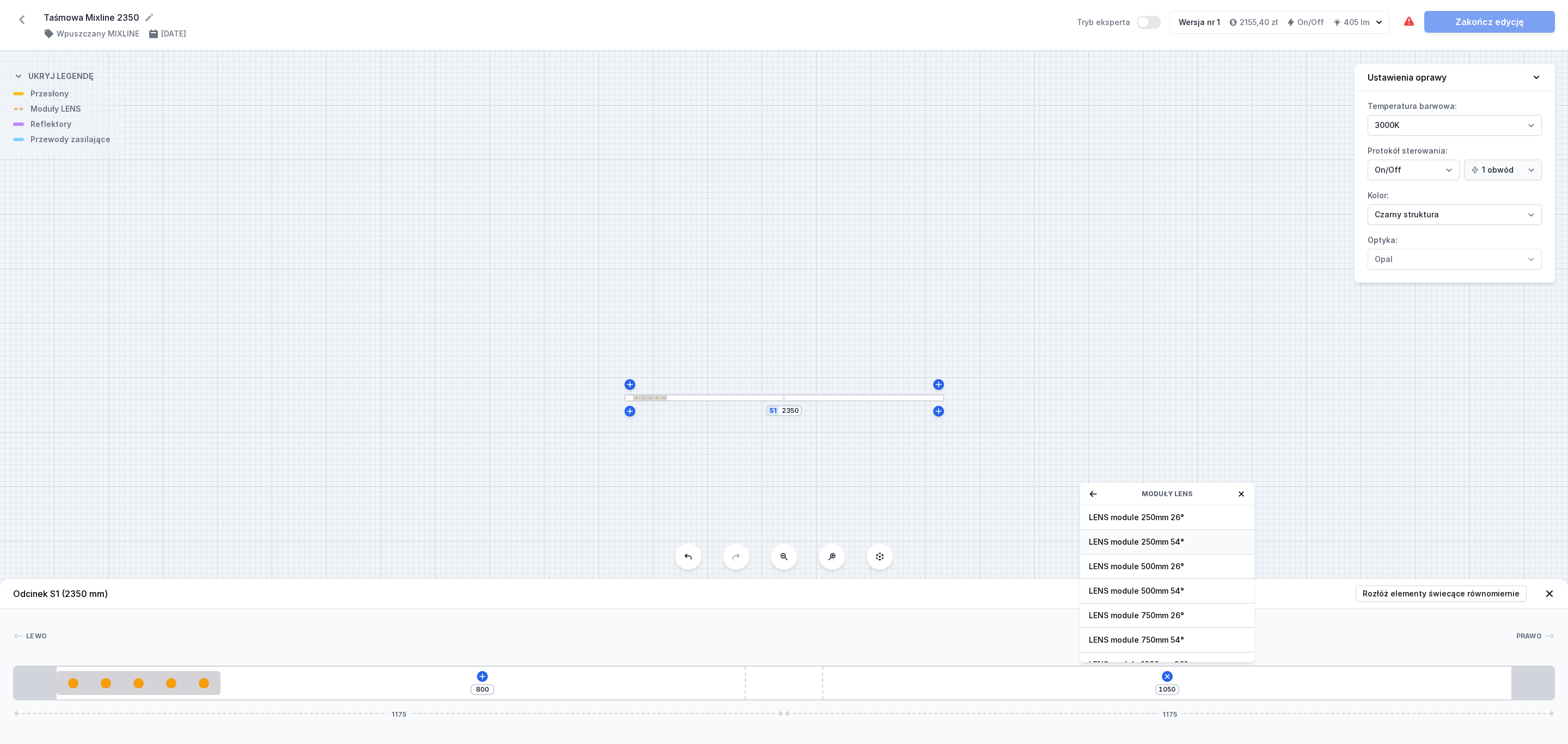
click at [1164, 537] on span "LENS module 250mm 54°" at bounding box center [1167, 542] width 157 height 11
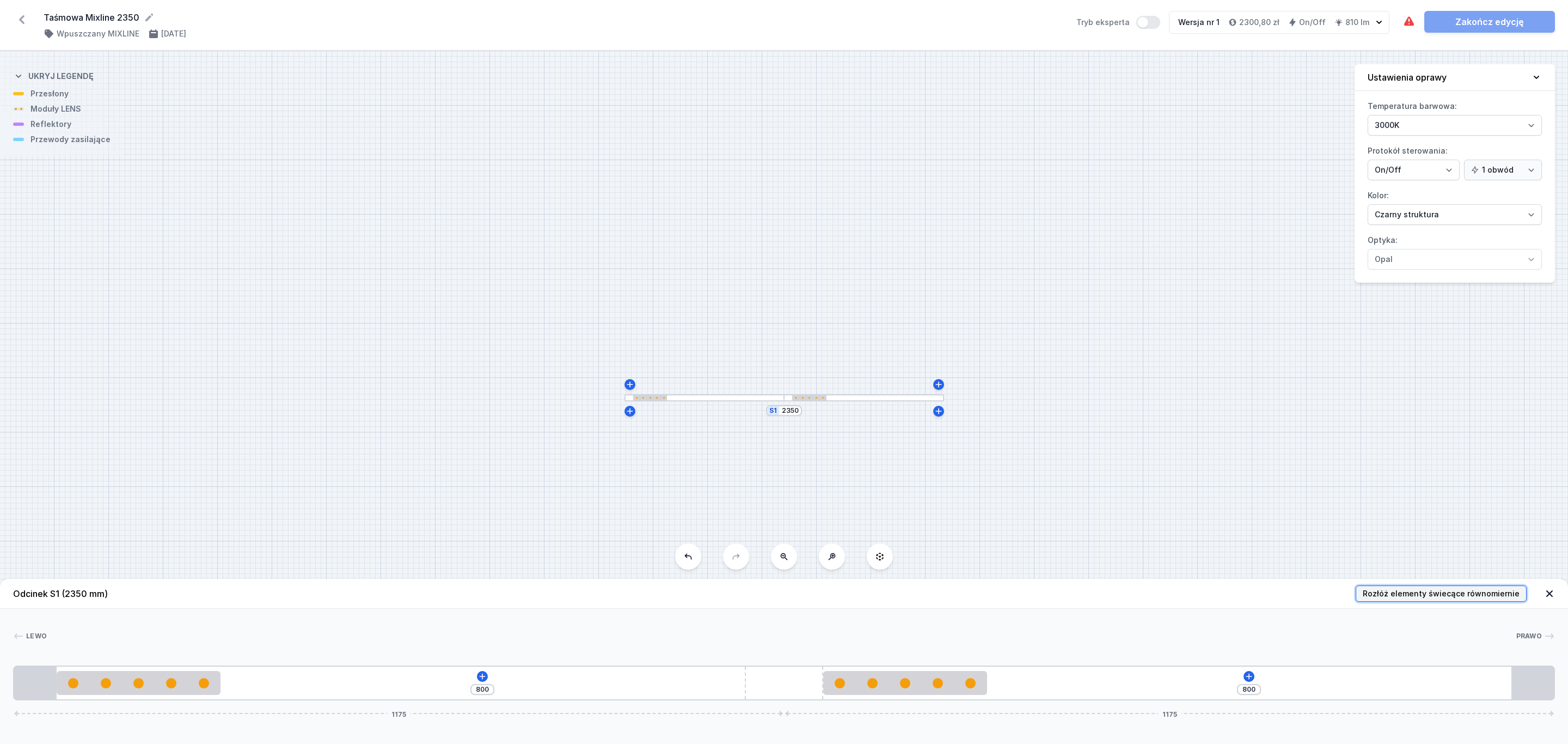
click at [1496, 591] on span "Rozłóż elementy świecące równomiernie" at bounding box center [1441, 594] width 157 height 11
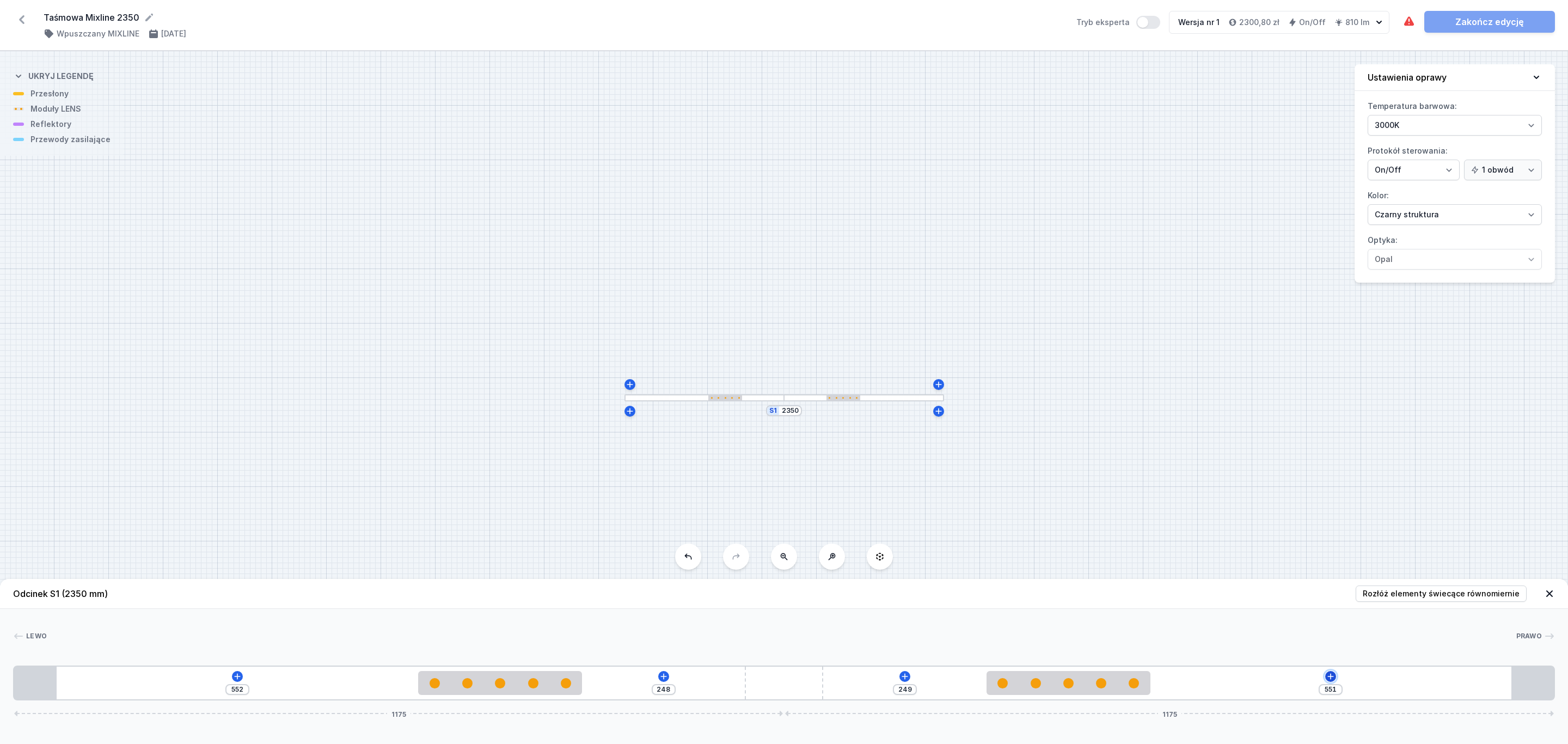
click at [1333, 675] on icon at bounding box center [1331, 676] width 9 height 9
click at [1326, 515] on span "Wymagane części" at bounding box center [1298, 518] width 70 height 9
click at [1336, 515] on span "Hole for power supply cable" at bounding box center [1331, 518] width 157 height 11
click at [1493, 19] on link "Zakończ edycję" at bounding box center [1489, 22] width 130 height 22
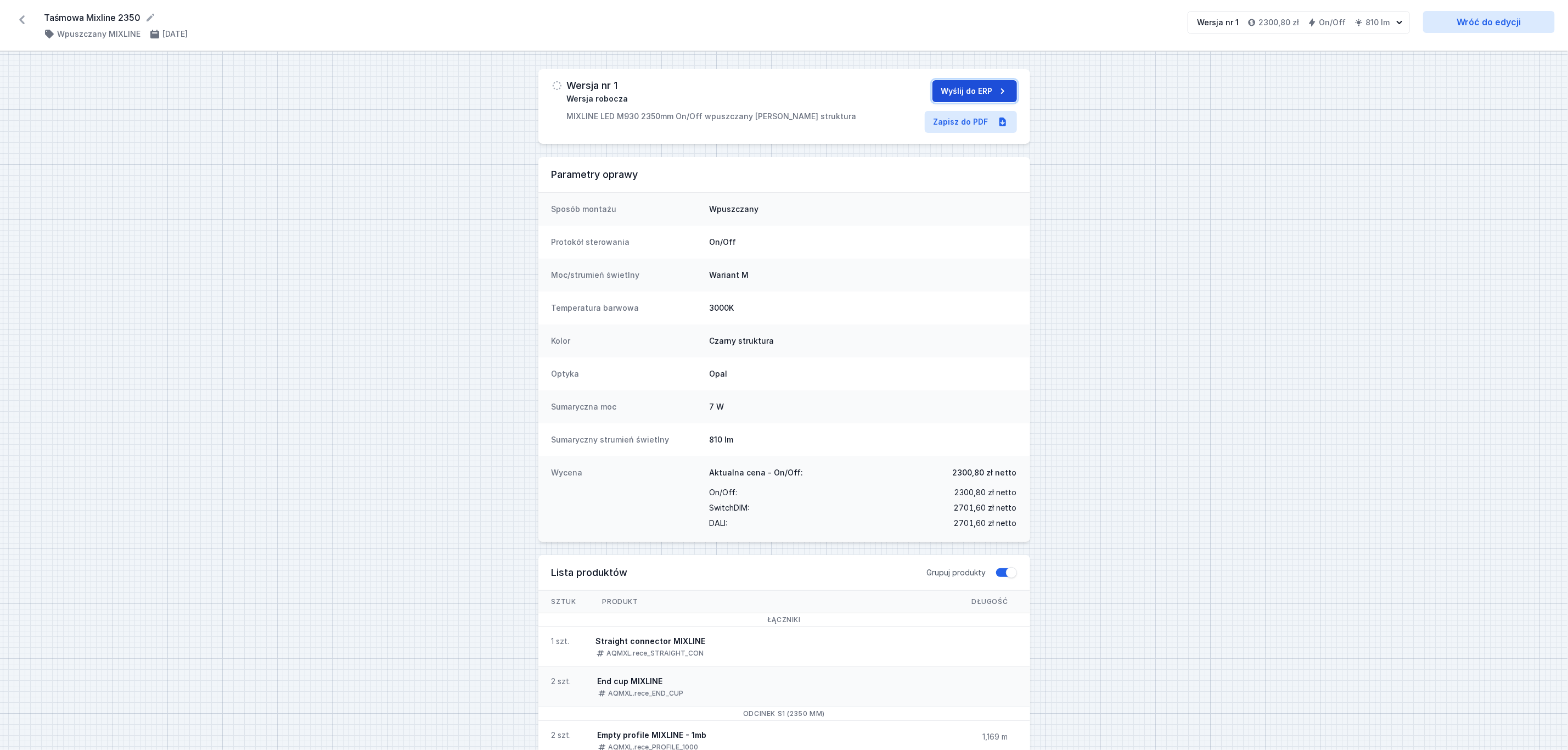
click at [968, 89] on button "Wyślij do ERP" at bounding box center [975, 91] width 85 height 22
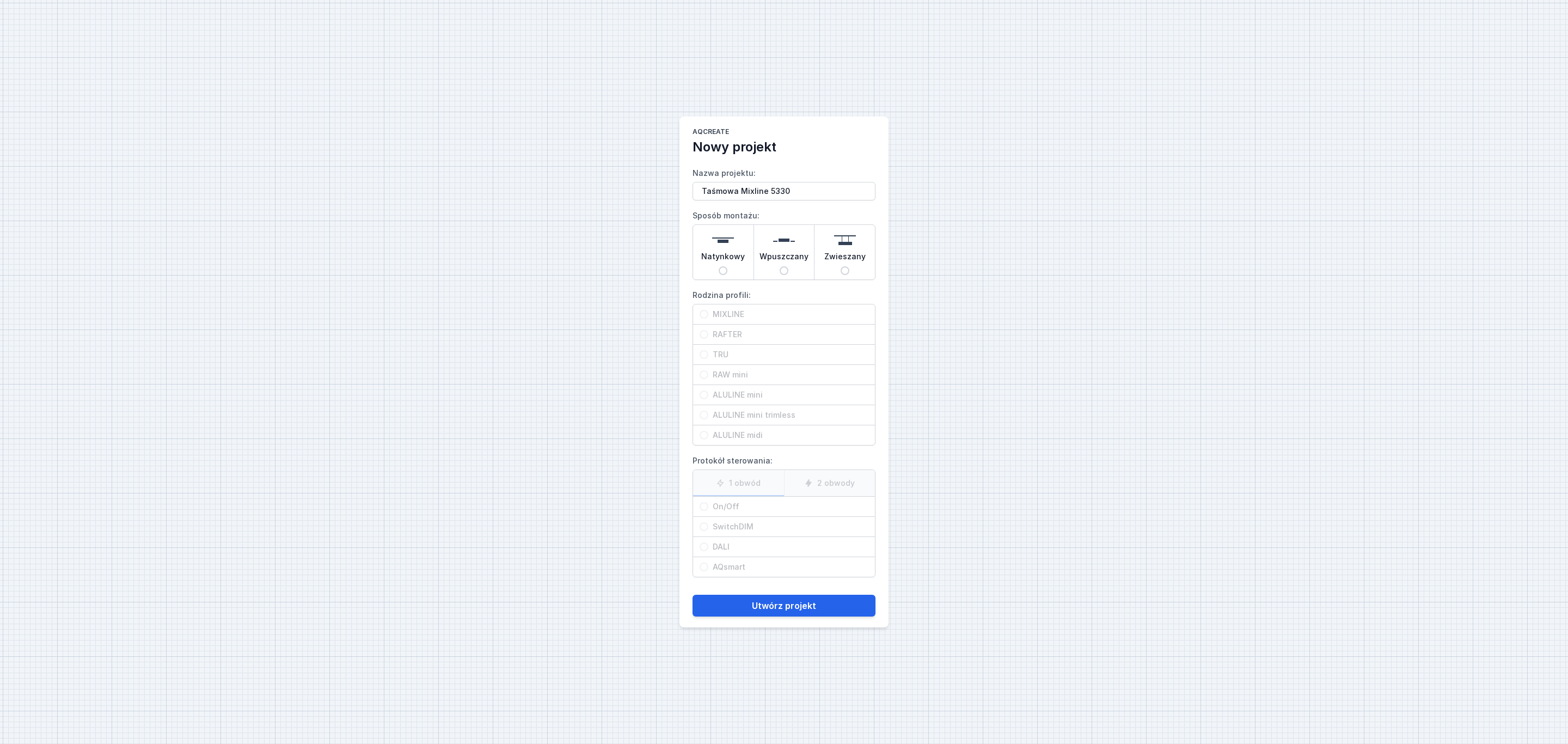
click at [785, 246] on img at bounding box center [783, 240] width 22 height 22
click at [785, 267] on input "Wpuszczany" at bounding box center [784, 271] width 9 height 9
click at [762, 309] on span "MIXLINE" at bounding box center [788, 314] width 160 height 11
click at [708, 310] on input "MIXLINE" at bounding box center [704, 314] width 9 height 9
click at [717, 508] on span "On/Off" at bounding box center [788, 507] width 160 height 11
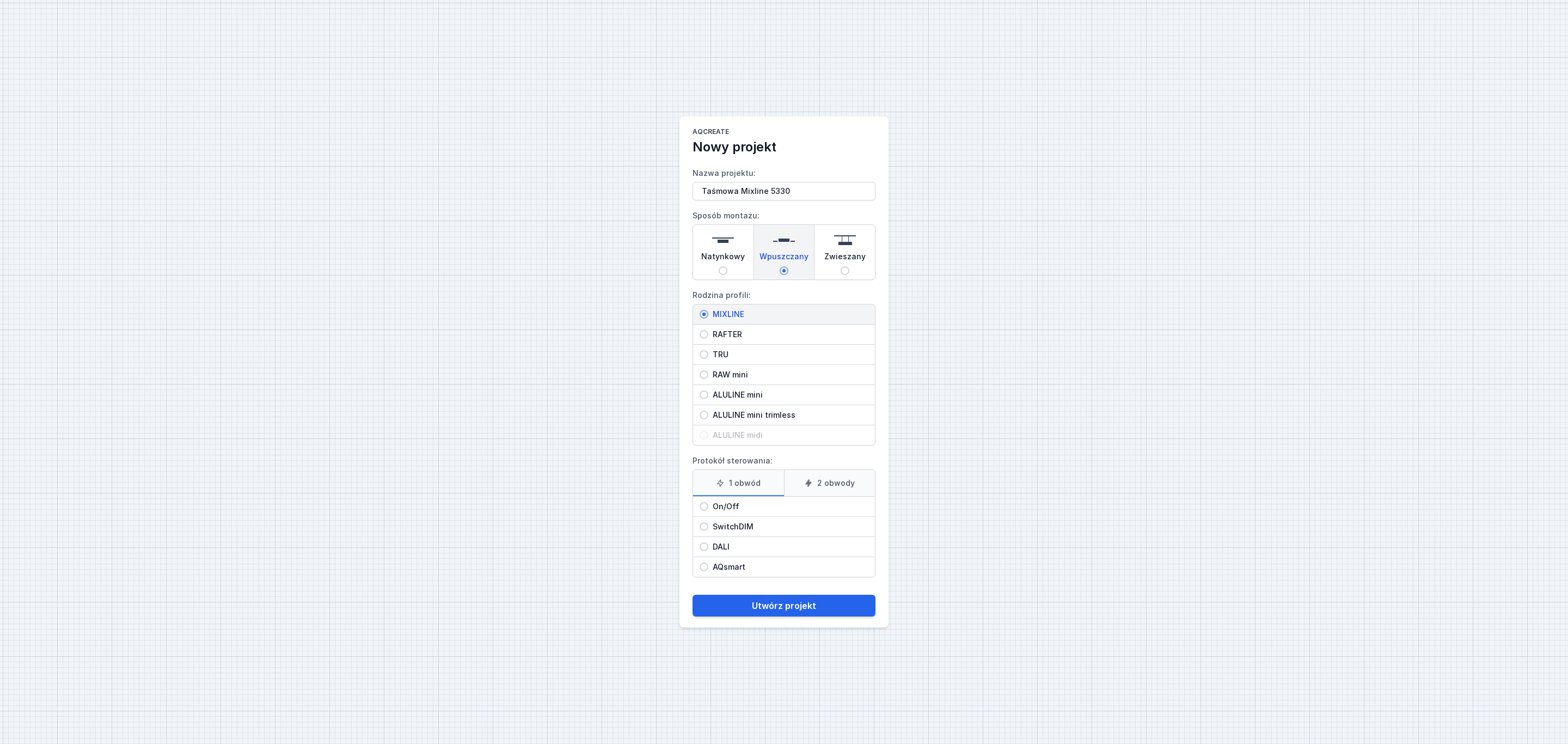
click at [708, 508] on input "On/Off" at bounding box center [704, 507] width 9 height 9
click at [785, 608] on button "Utwórz projekt" at bounding box center [784, 605] width 183 height 22
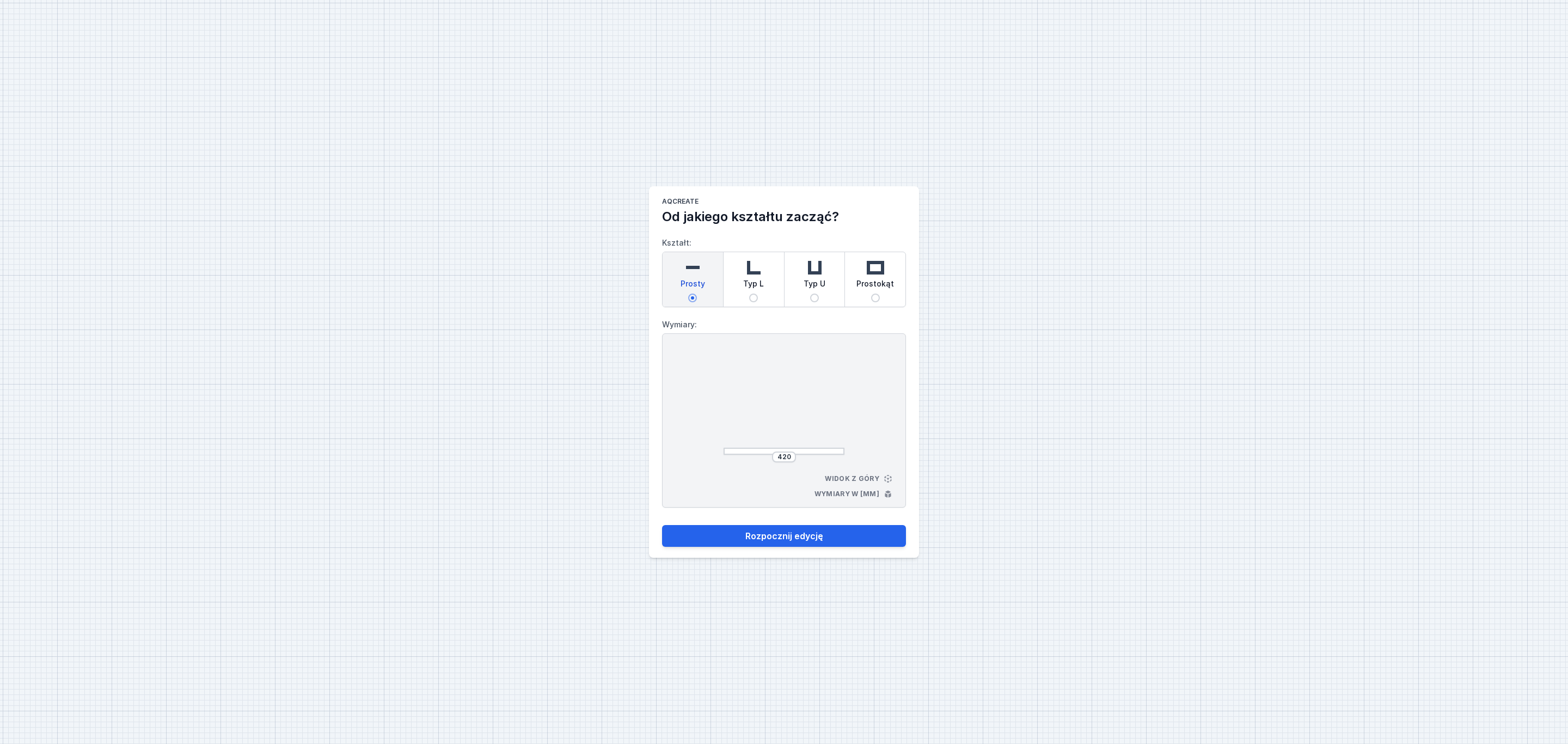
click at [793, 456] on div "420" at bounding box center [783, 457] width 24 height 11
drag, startPoint x: 789, startPoint y: 455, endPoint x: 795, endPoint y: 461, distance: 8.5
click at [791, 458] on input "420" at bounding box center [784, 457] width 17 height 9
click at [811, 536] on button "Rozpocznij edycję" at bounding box center [784, 536] width 244 height 22
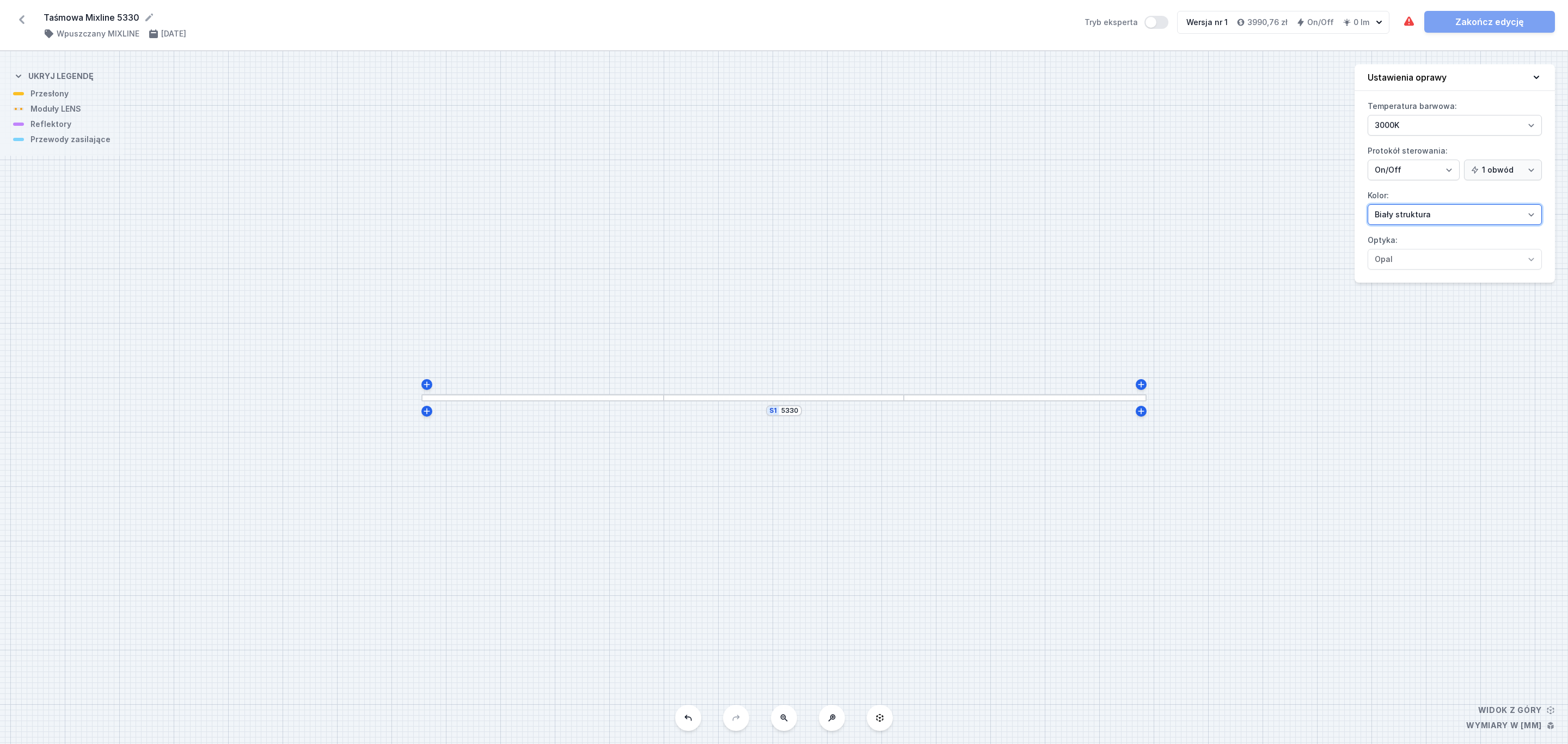
click at [1528, 215] on select "Biały struktura Czarny struktura Złoty struktura Miedziany Szary Inny (z palety…" at bounding box center [1455, 214] width 174 height 20
click at [1368, 206] on select "Biały struktura Czarny struktura Złoty struktura Miedziany Szary Inny (z palety…" at bounding box center [1455, 214] width 174 height 20
click at [725, 398] on div at bounding box center [783, 397] width 240 height 7
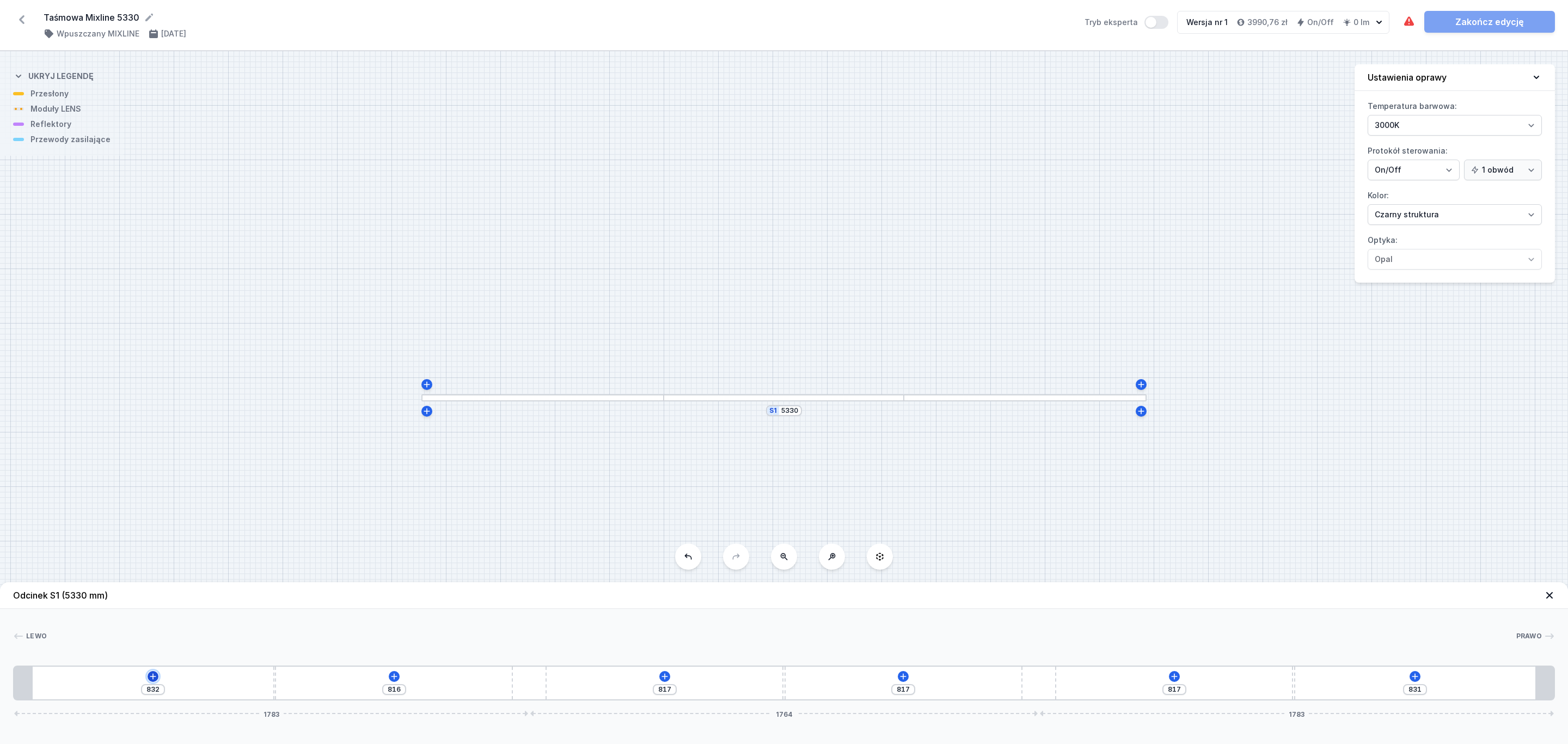
click at [152, 677] on icon at bounding box center [153, 676] width 9 height 9
click at [137, 572] on div "Moduły LENS (6)" at bounding box center [153, 571] width 174 height 27
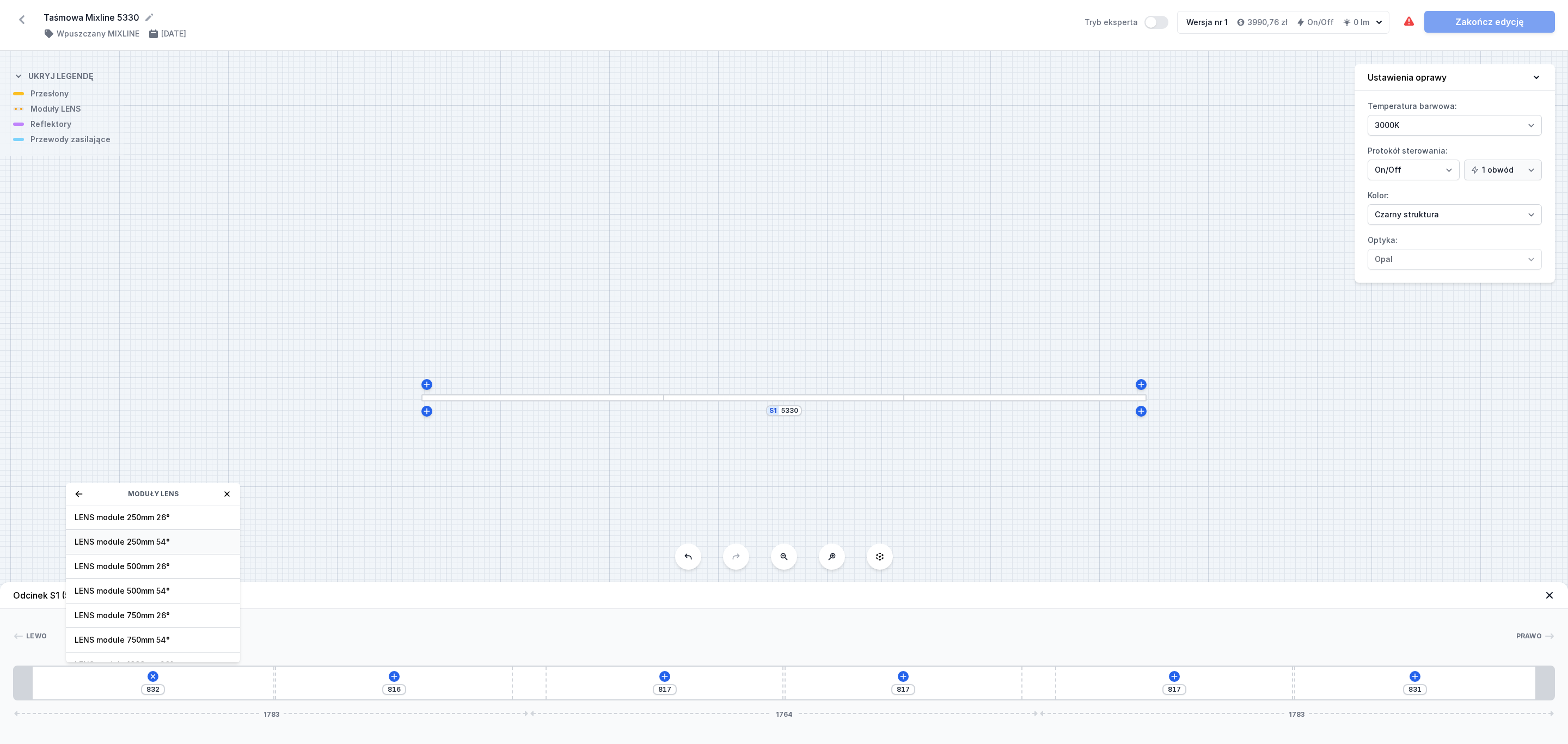
click at [169, 546] on span "LENS module 250mm 54°" at bounding box center [153, 542] width 157 height 11
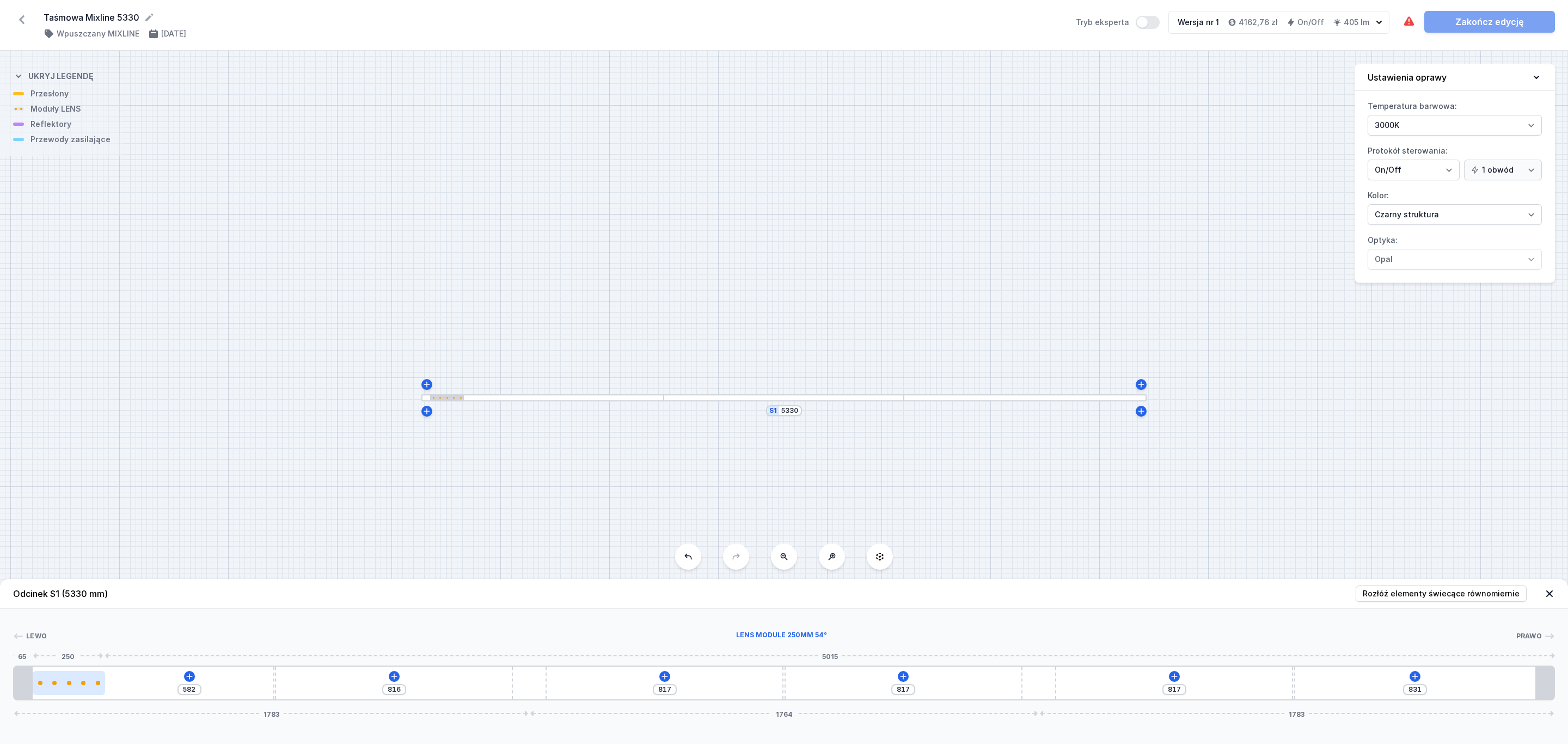
click at [95, 683] on div at bounding box center [69, 683] width 72 height 4
click at [75, 688] on div at bounding box center [69, 683] width 72 height 24
click at [72, 650] on icon at bounding box center [70, 651] width 6 height 6
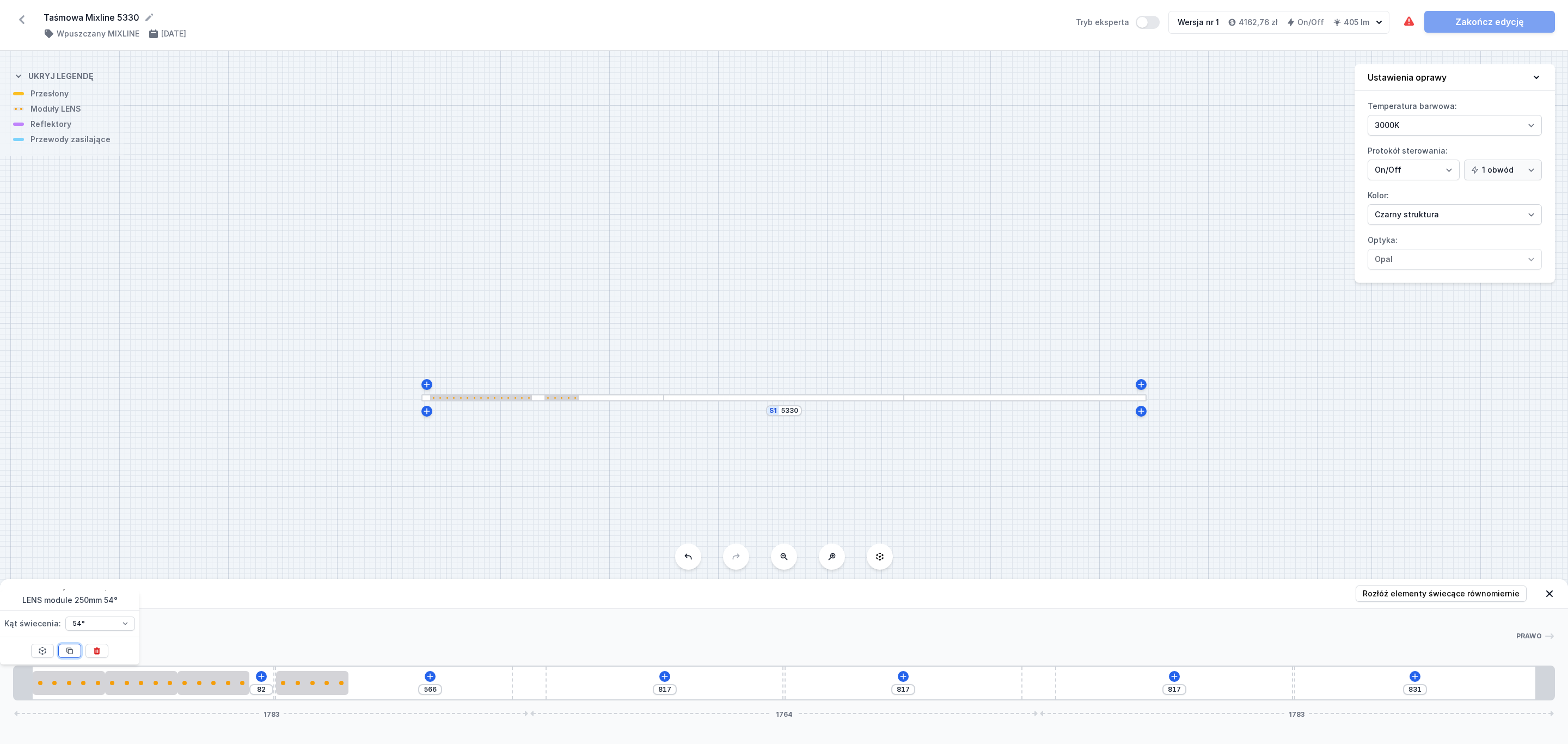
click at [72, 650] on icon at bounding box center [70, 651] width 6 height 6
click at [1465, 594] on span "Rozłóż elementy świecące równomiernie" at bounding box center [1441, 594] width 157 height 11
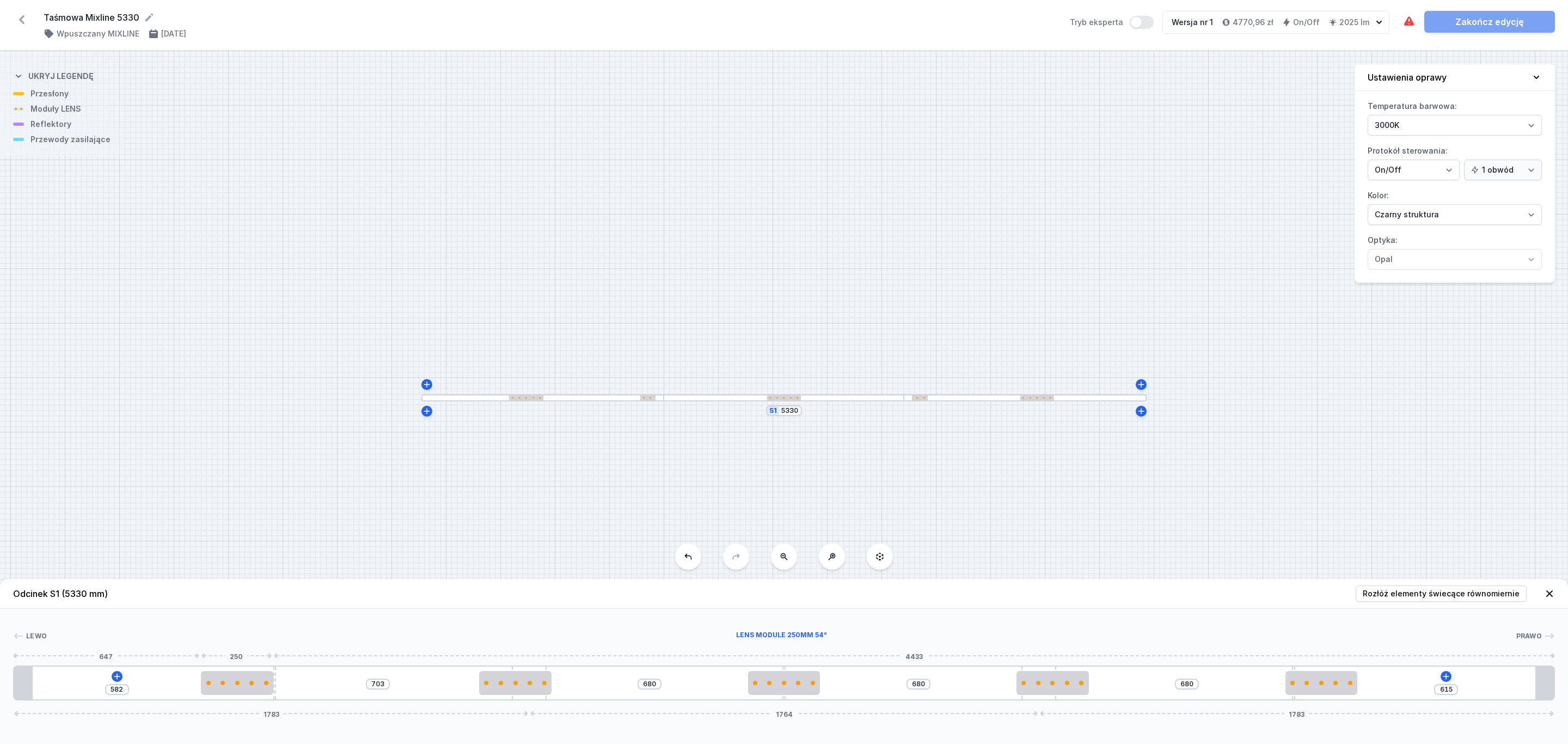
drag, startPoint x: 252, startPoint y: 688, endPoint x: 301, endPoint y: 696, distance: 49.6
click at [232, 685] on div at bounding box center [237, 683] width 72 height 24
drag, startPoint x: 522, startPoint y: 686, endPoint x: 487, endPoint y: 685, distance: 35.0
click at [488, 688] on div at bounding box center [475, 683] width 72 height 24
drag, startPoint x: 800, startPoint y: 678, endPoint x: 892, endPoint y: 680, distance: 92.0
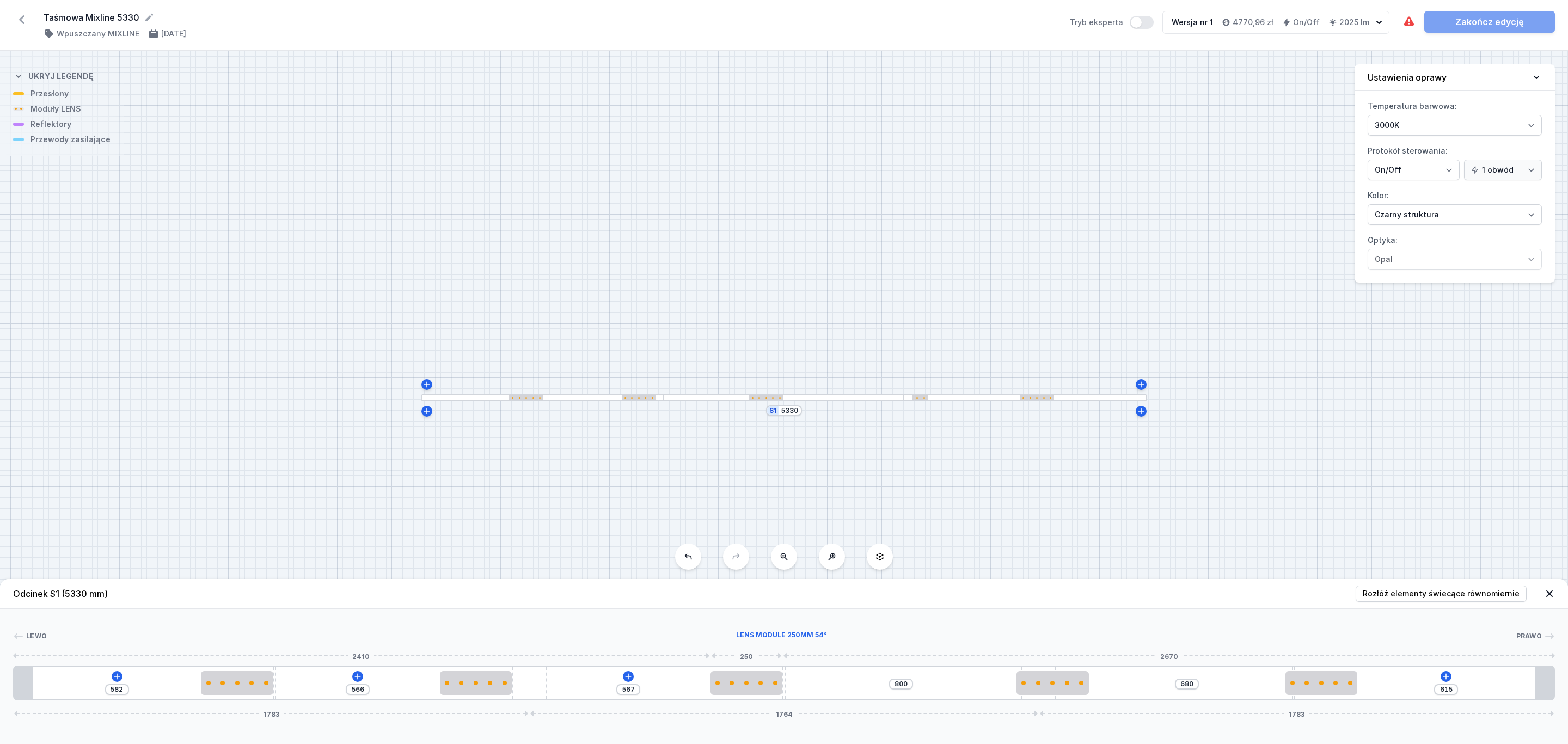
click at [763, 682] on div at bounding box center [746, 683] width 72 height 24
drag, startPoint x: 1059, startPoint y: 685, endPoint x: 1256, endPoint y: 681, distance: 197.0
click at [1011, 688] on div at bounding box center [985, 683] width 72 height 24
drag, startPoint x: 1314, startPoint y: 678, endPoint x: 1519, endPoint y: 673, distance: 205.1
click at [1333, 680] on div at bounding box center [1331, 683] width 72 height 24
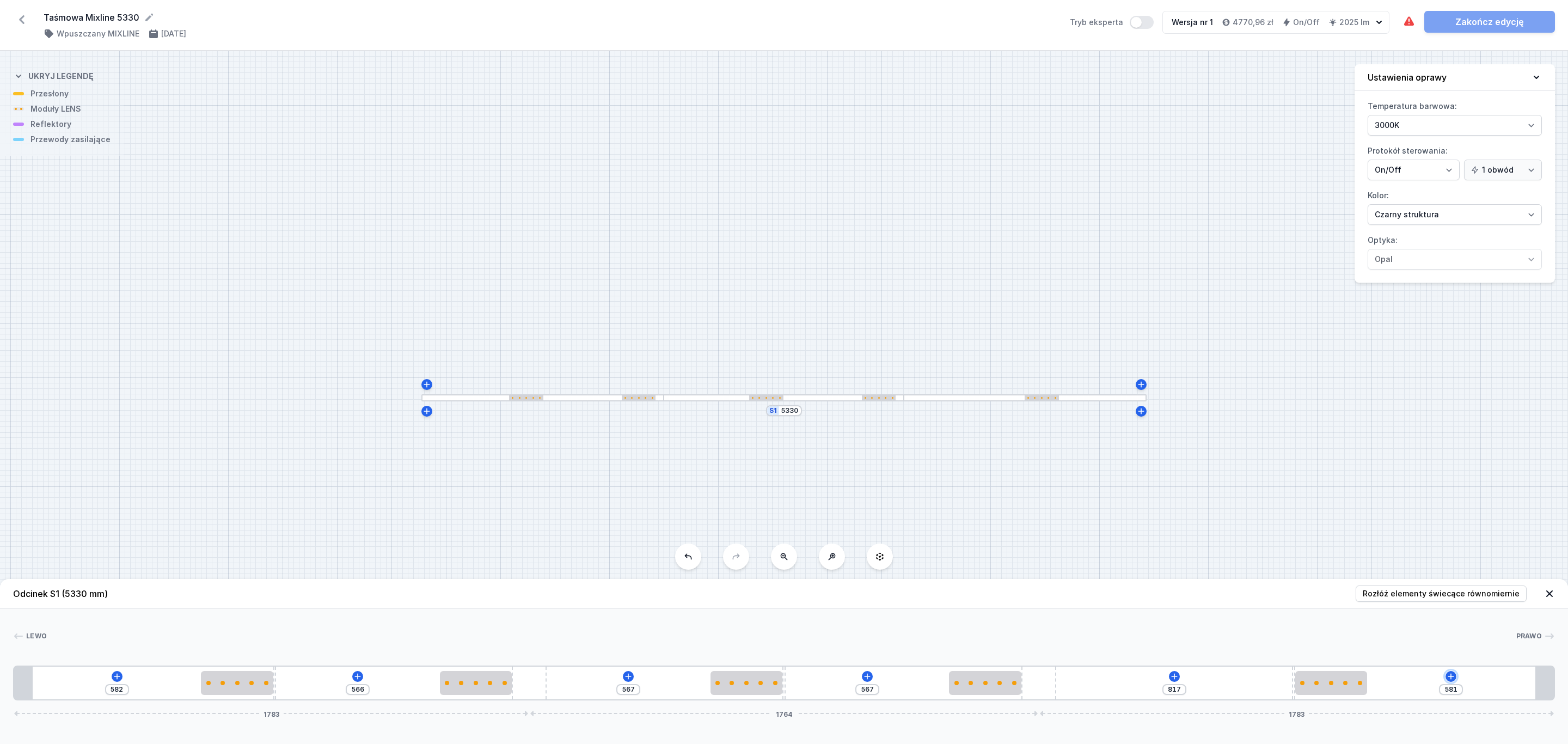
click at [1451, 675] on icon at bounding box center [1451, 676] width 6 height 6
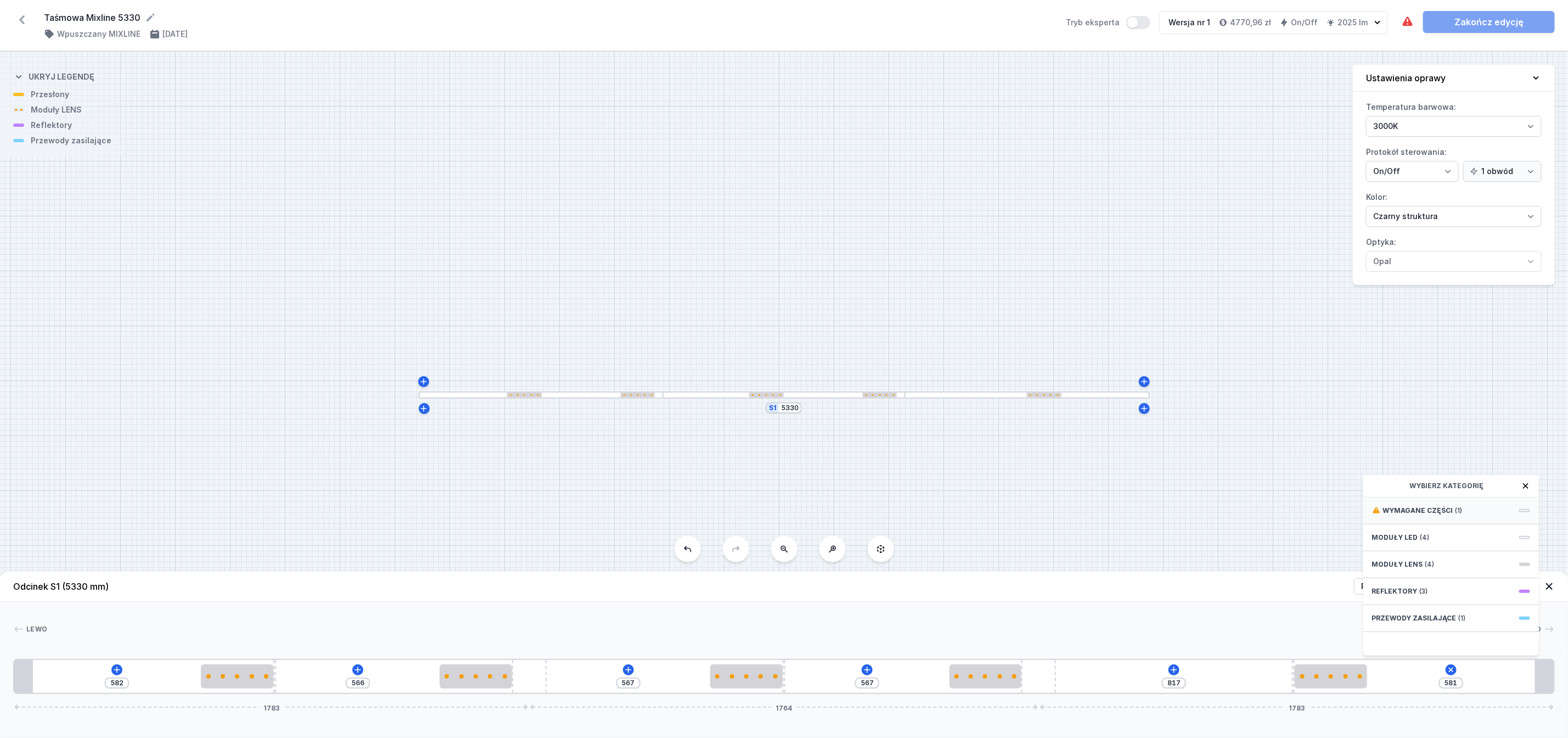
click at [1435, 517] on div "Wymagane części (1)" at bounding box center [1451, 511] width 176 height 27
click at [1451, 515] on span "Hole for power supply cable" at bounding box center [1451, 510] width 158 height 11
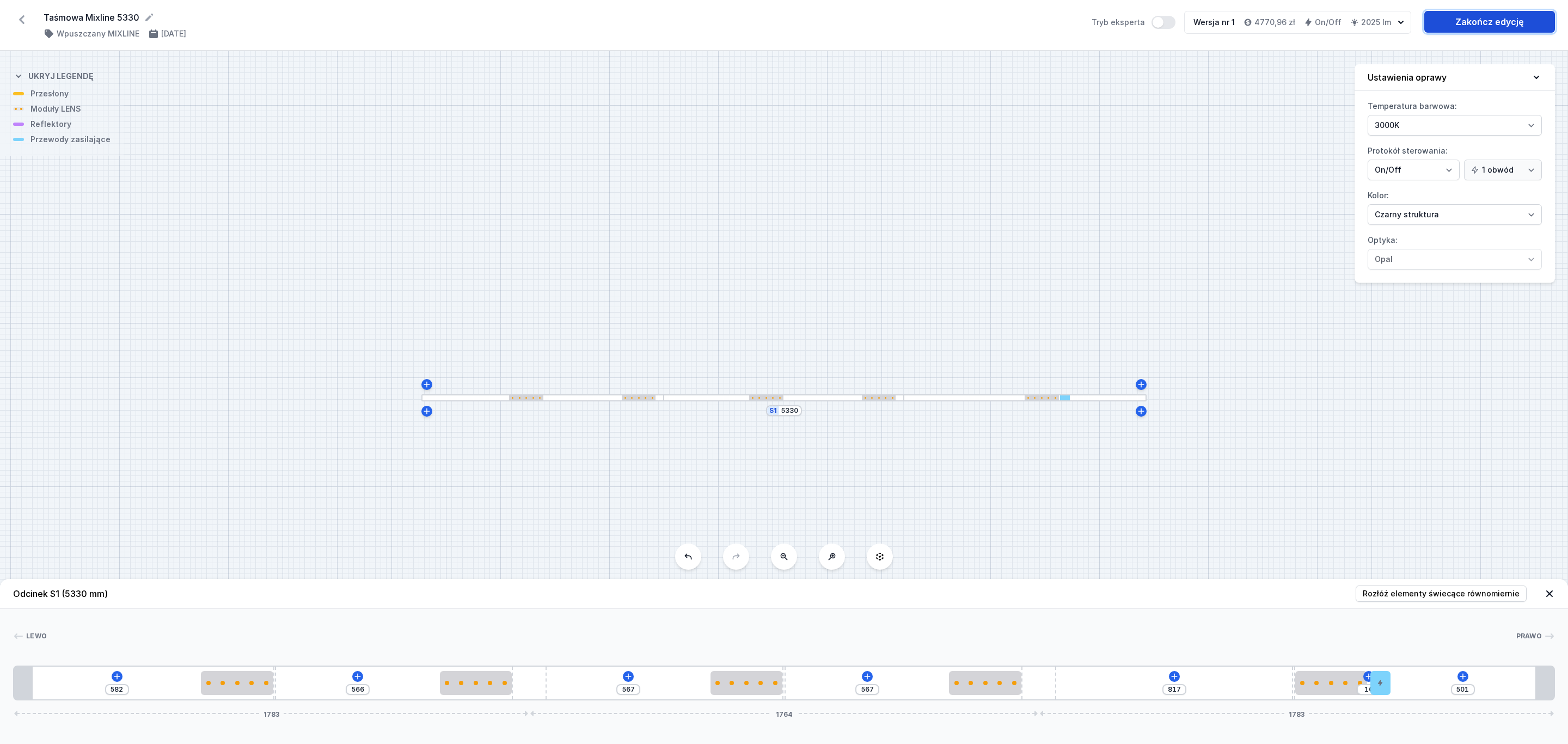
click at [1478, 20] on link "Zakończ edycję" at bounding box center [1489, 22] width 130 height 22
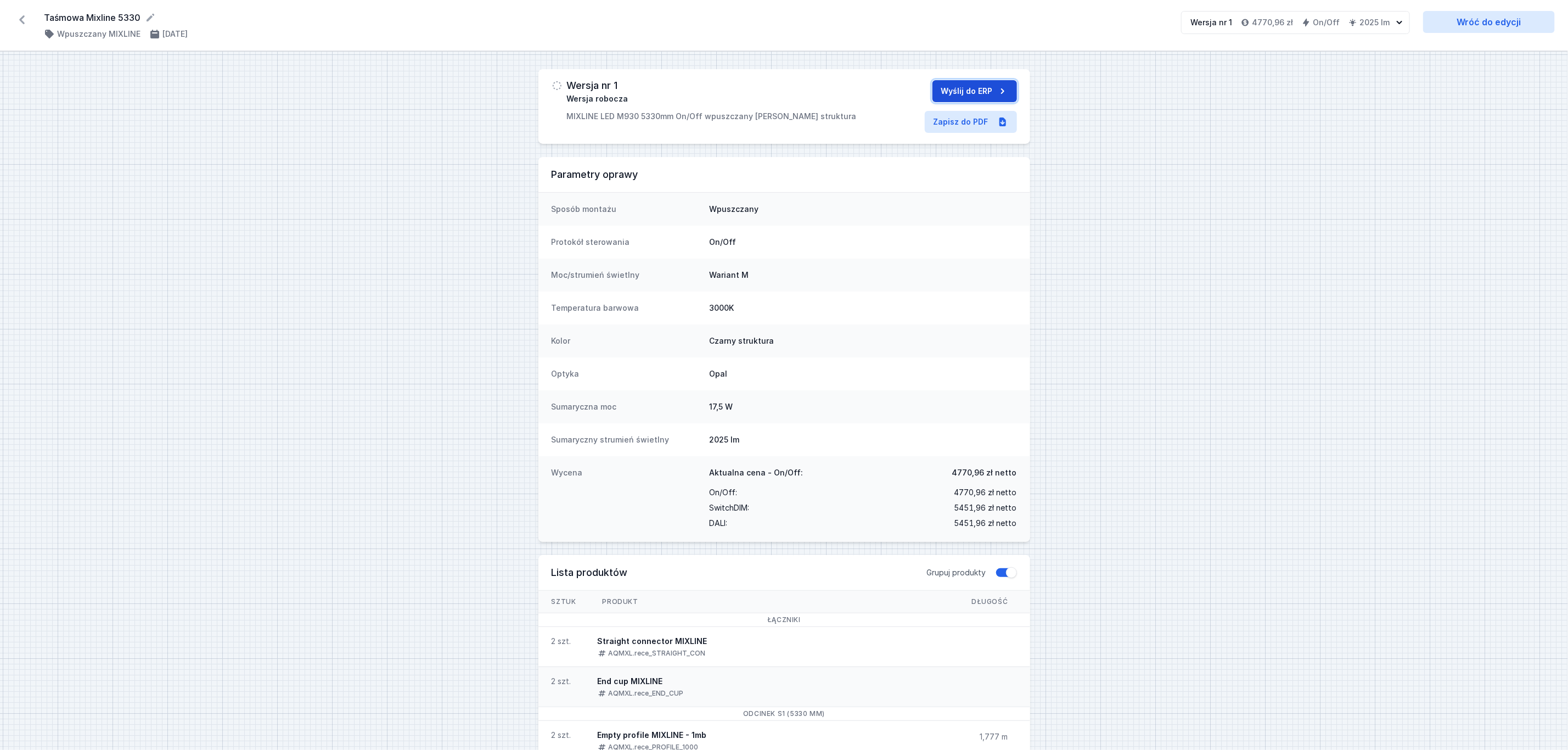
click at [944, 91] on button "Wyślij do ERP" at bounding box center [975, 91] width 85 height 22
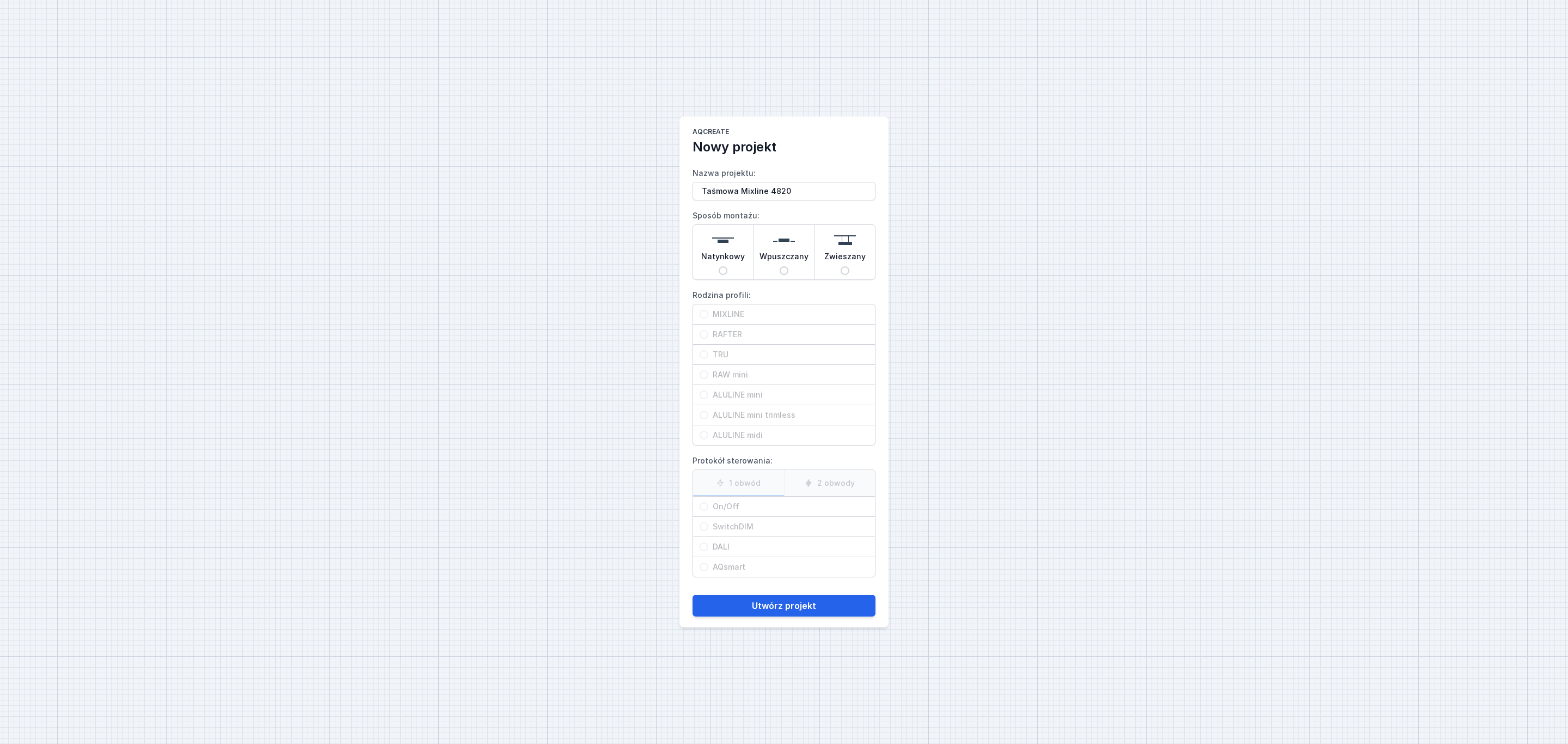
click at [786, 241] on img at bounding box center [783, 240] width 22 height 22
click at [786, 267] on input "Wpuszczany" at bounding box center [784, 271] width 9 height 9
click at [740, 312] on span "MIXLINE" at bounding box center [788, 314] width 160 height 11
click at [708, 312] on input "MIXLINE" at bounding box center [704, 314] width 9 height 9
click at [727, 510] on span "On/Off" at bounding box center [788, 507] width 160 height 11
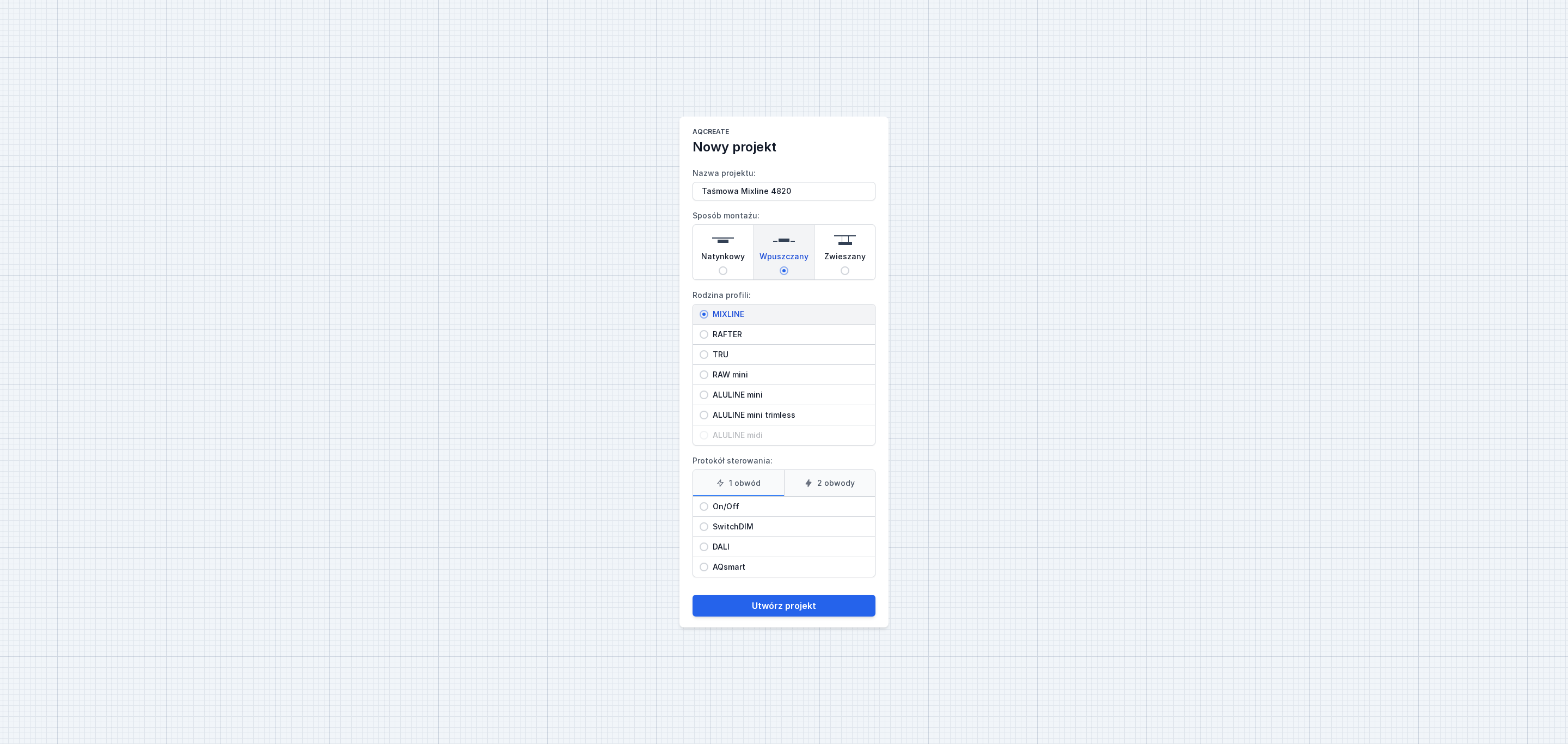
click at [708, 510] on input "On/Off" at bounding box center [704, 507] width 9 height 9
click at [795, 608] on button "Utwórz projekt" at bounding box center [784, 605] width 183 height 22
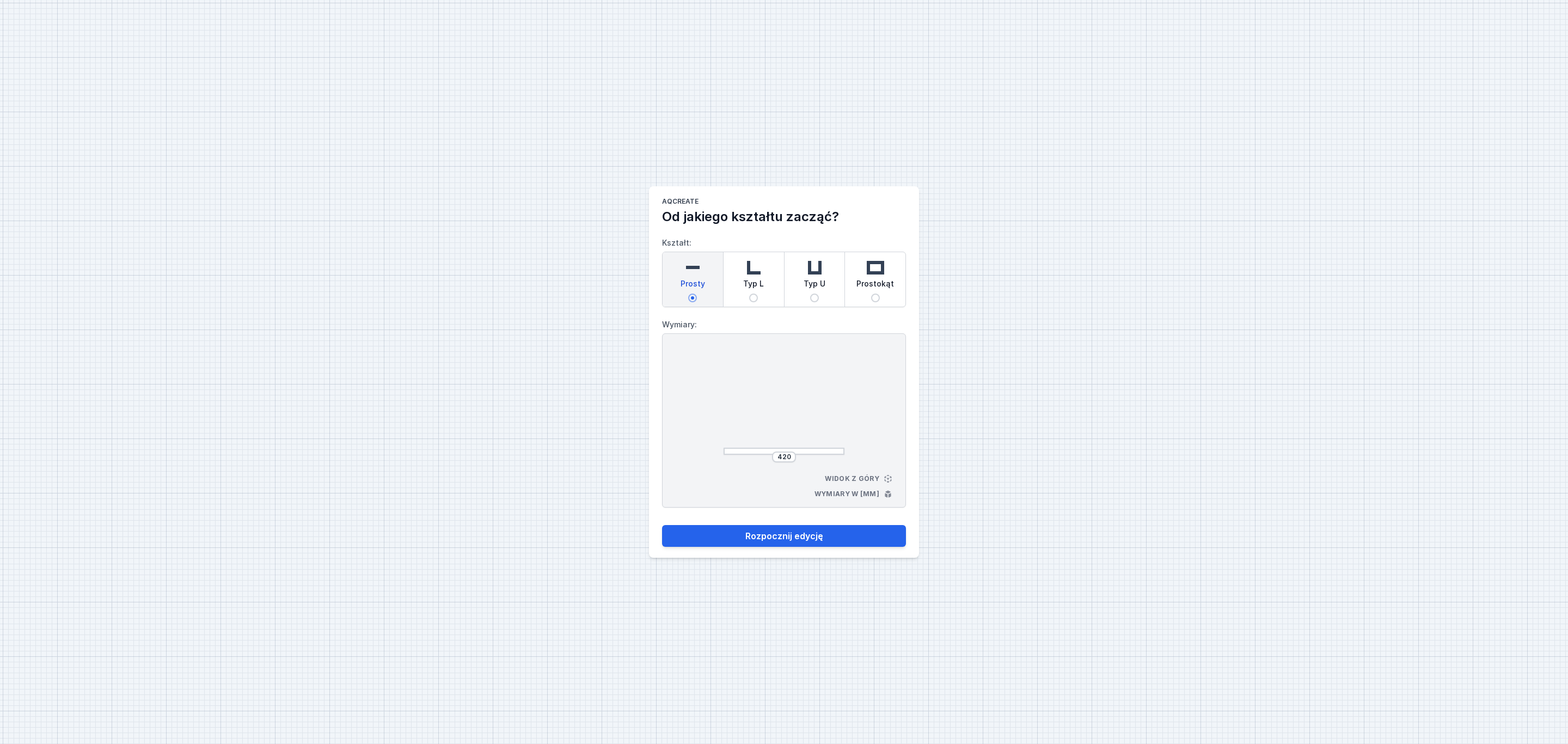
click at [696, 265] on img at bounding box center [692, 267] width 22 height 22
click at [696, 294] on input "Prosty" at bounding box center [692, 298] width 9 height 9
click at [788, 455] on input "420" at bounding box center [784, 457] width 17 height 9
click at [791, 453] on input "420" at bounding box center [784, 457] width 17 height 9
click at [796, 536] on button "Rozpocznij edycję" at bounding box center [784, 536] width 244 height 22
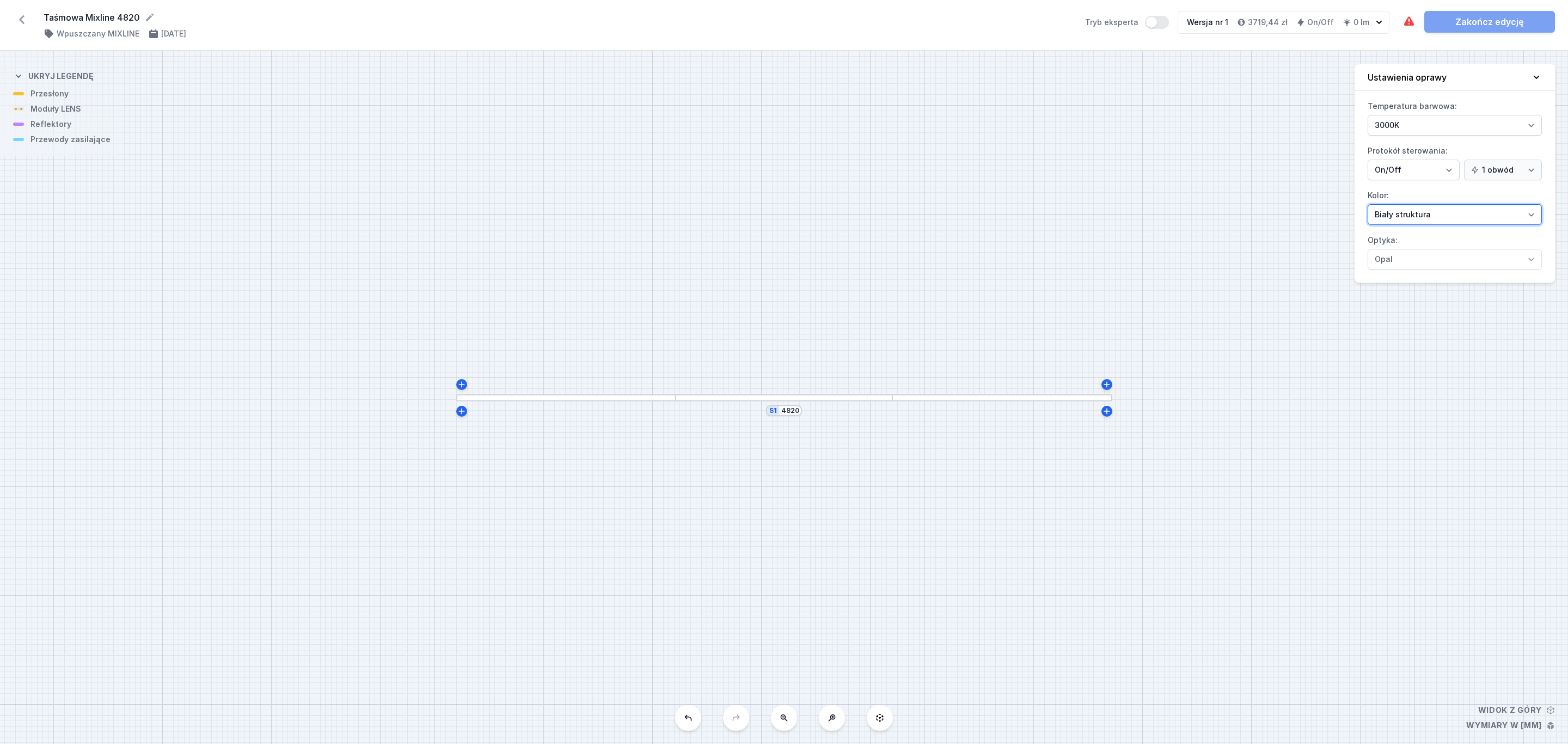
click at [1531, 218] on select "Biały struktura Czarny struktura Złoty struktura Miedziany Szary Inny (z palety…" at bounding box center [1455, 214] width 174 height 20
click at [1368, 206] on select "Biały struktura Czarny struktura Złoty struktura Miedziany Szary Inny (z palety…" at bounding box center [1455, 214] width 174 height 20
click at [657, 398] on div at bounding box center [566, 397] width 219 height 7
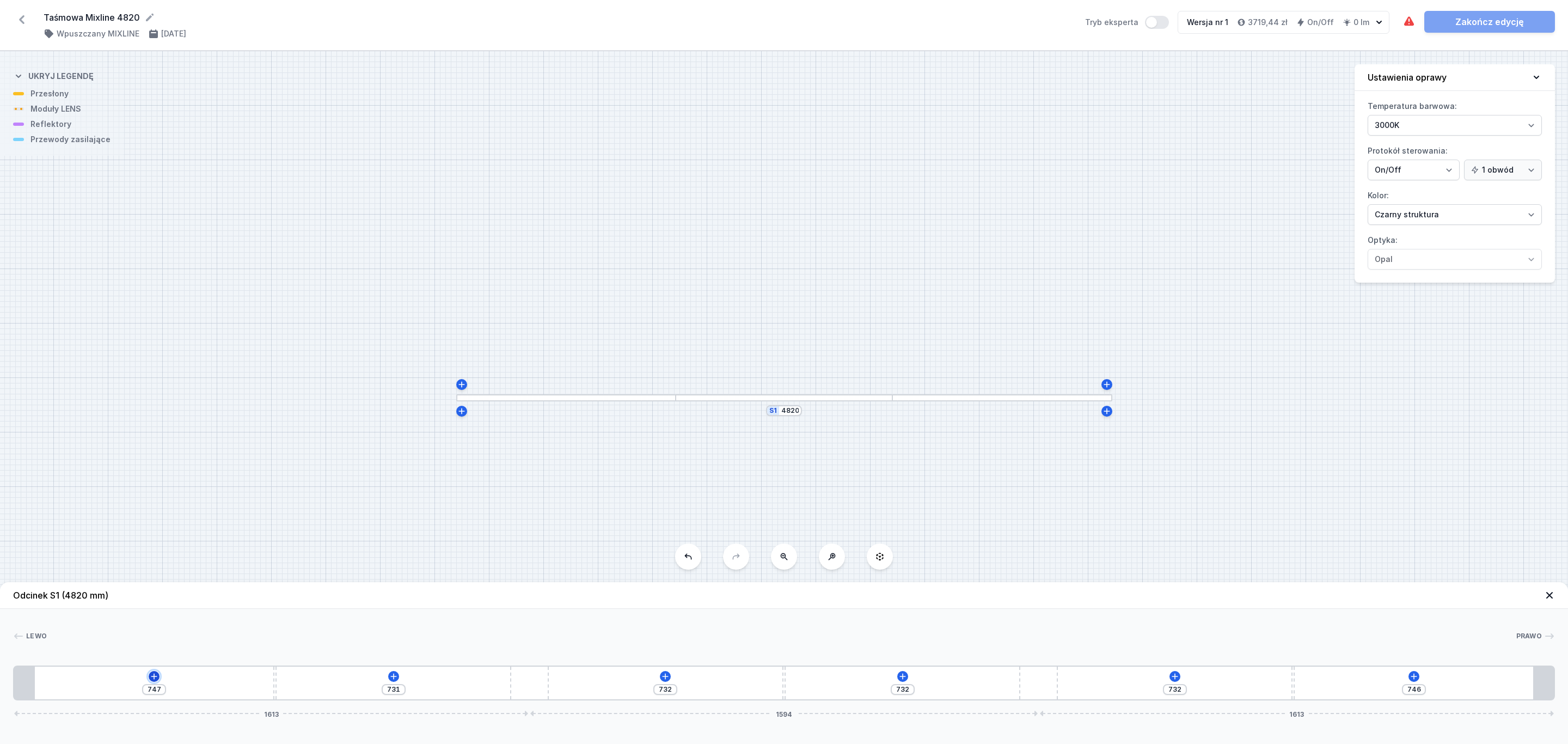
click at [151, 680] on icon at bounding box center [154, 676] width 9 height 9
click at [139, 569] on div "Moduły LENS (4)" at bounding box center [154, 571] width 174 height 27
click at [164, 544] on span "LENS module 250mm 54°" at bounding box center [154, 542] width 157 height 11
drag, startPoint x: 93, startPoint y: 680, endPoint x: 93, endPoint y: 685, distance: 5.0
click at [93, 683] on div at bounding box center [74, 683] width 80 height 24
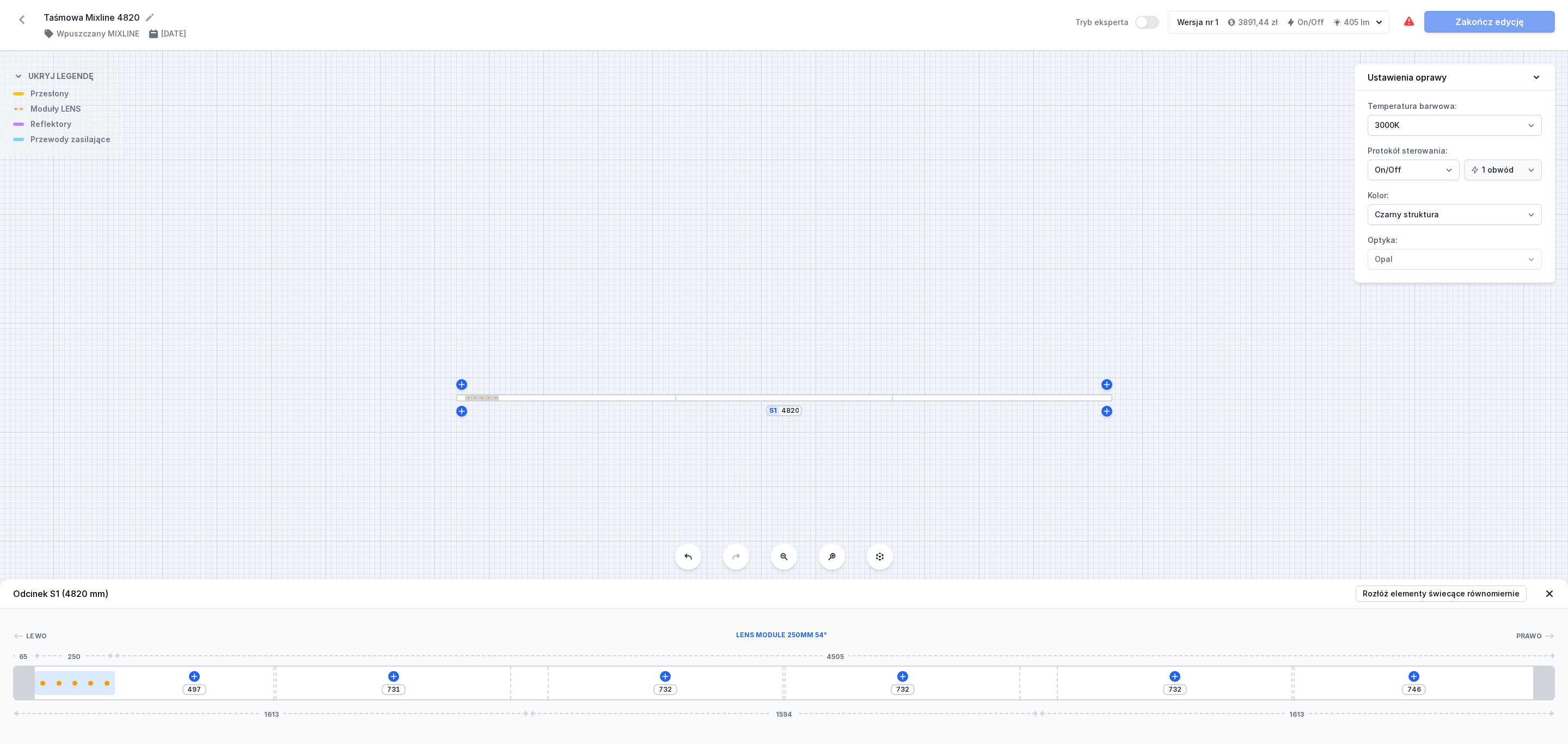
click at [92, 688] on div at bounding box center [74, 683] width 80 height 24
click at [74, 651] on icon at bounding box center [75, 651] width 9 height 9
click at [74, 650] on icon at bounding box center [75, 651] width 6 height 6
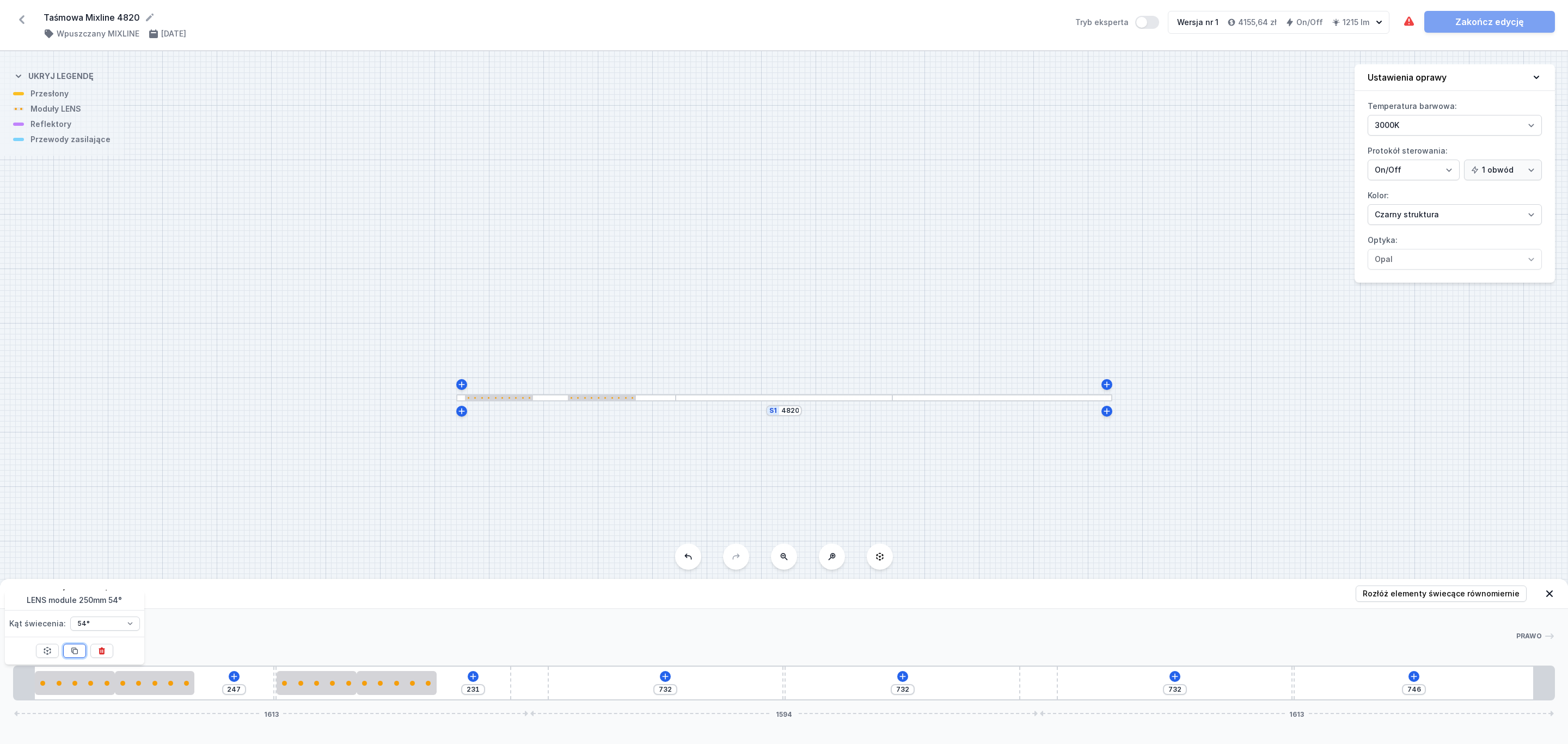
click at [74, 650] on icon at bounding box center [75, 651] width 6 height 6
click at [1459, 591] on span "Rozłóż elementy świecące równomiernie" at bounding box center [1441, 594] width 157 height 11
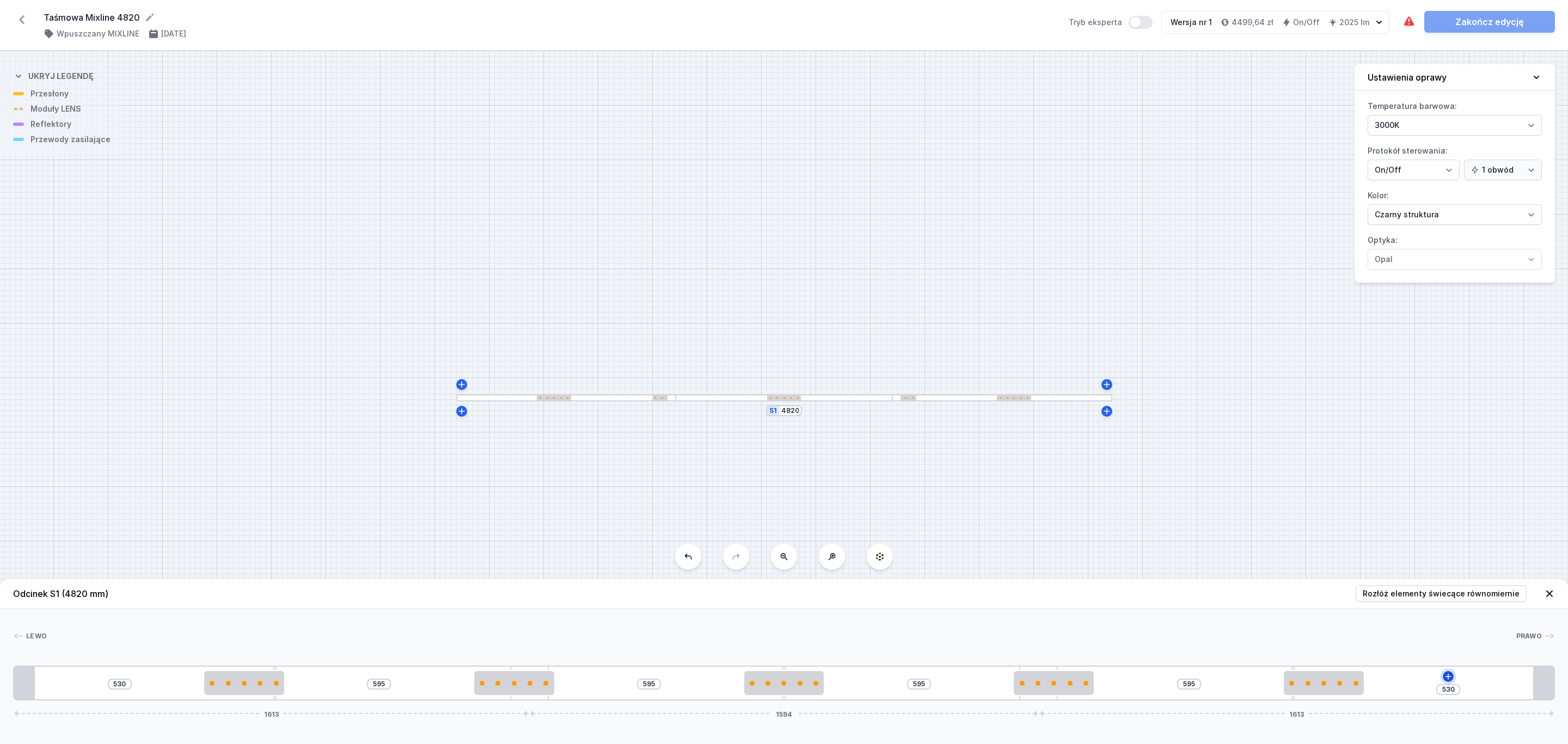
click at [1451, 675] on icon at bounding box center [1448, 676] width 9 height 9
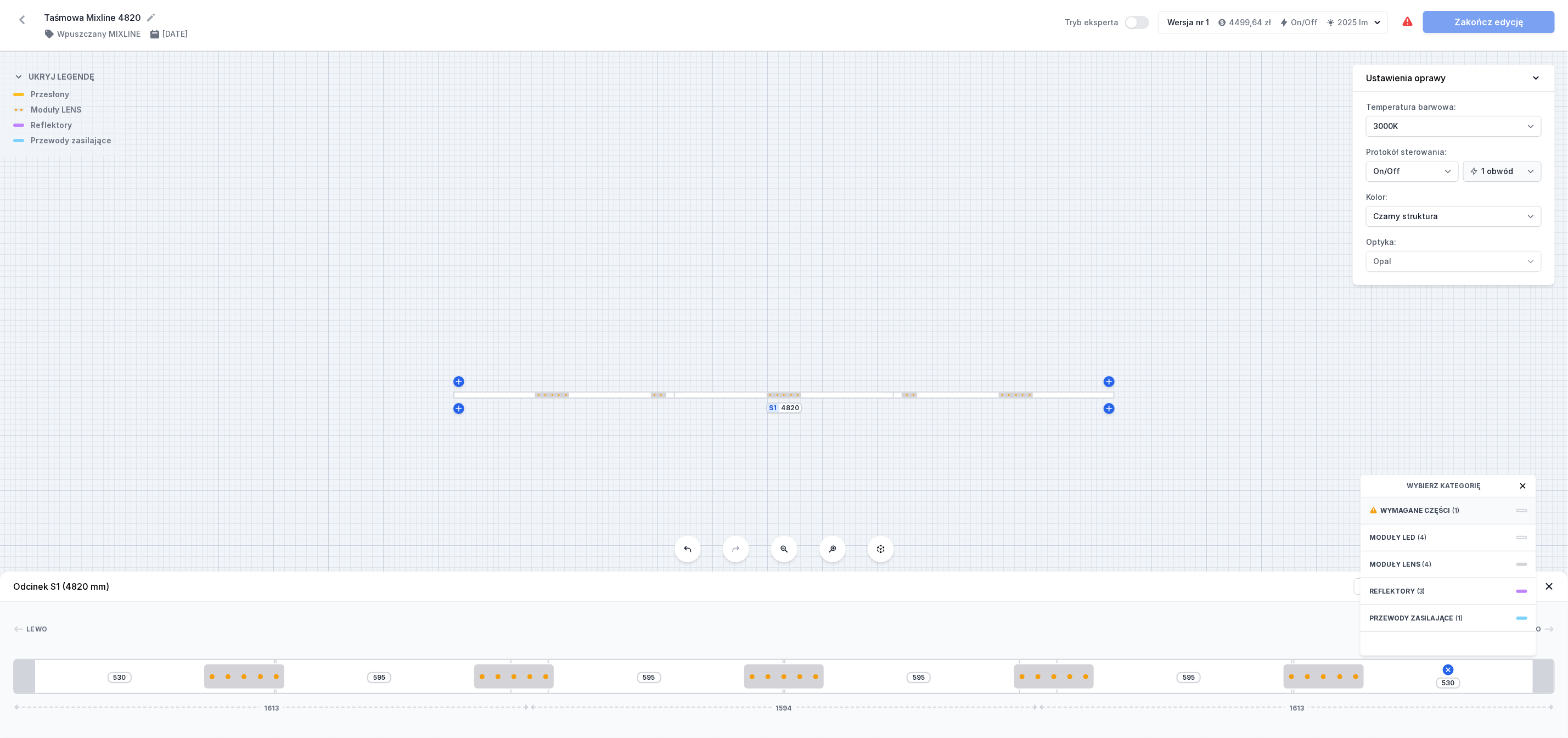
click at [1431, 515] on span "Wymagane części" at bounding box center [1415, 511] width 70 height 9
click at [1433, 515] on span "Hole for power supply cable" at bounding box center [1449, 510] width 158 height 11
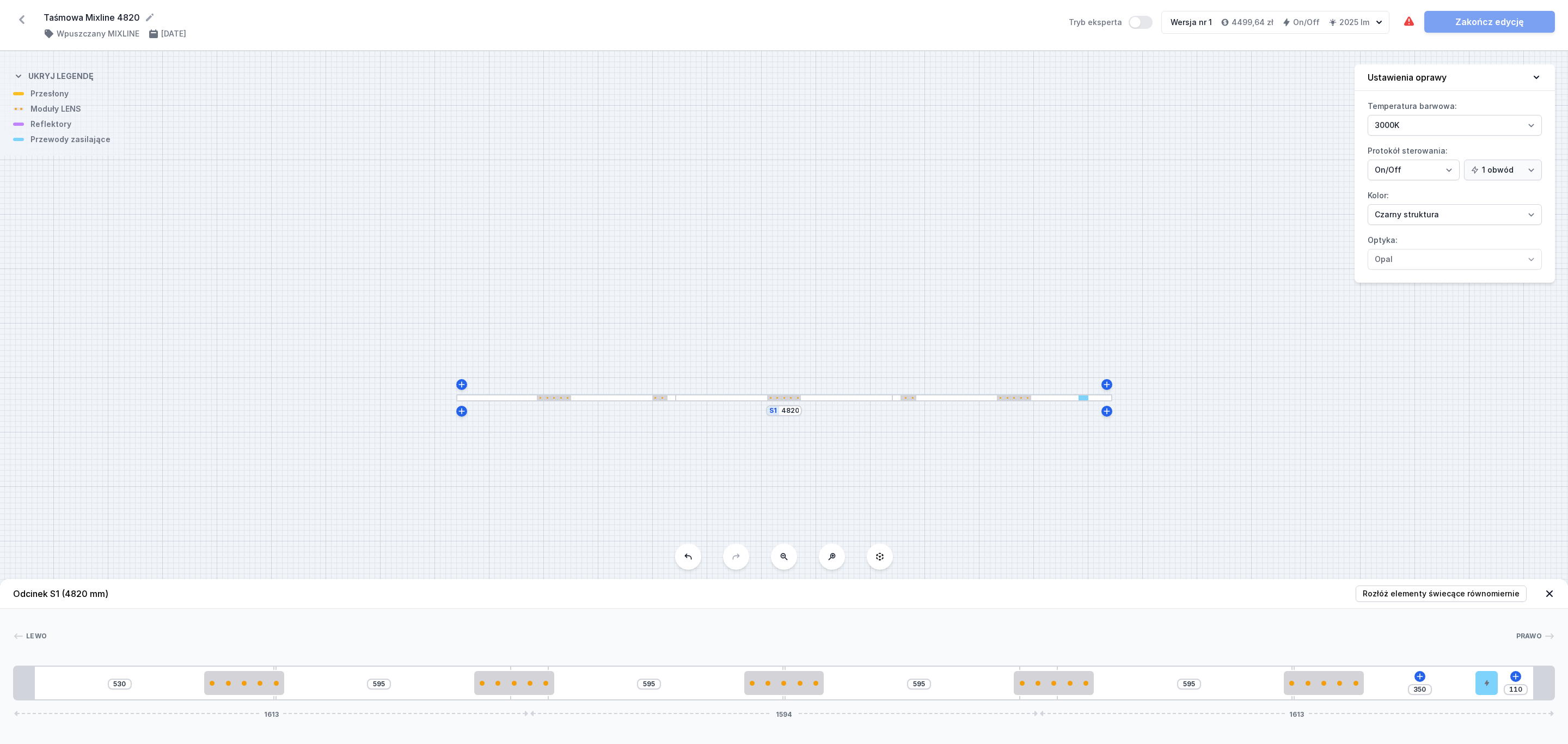
drag, startPoint x: 1378, startPoint y: 680, endPoint x: 1500, endPoint y: 683, distance: 122.0
click at [1500, 683] on div "530 595 595 595 595 350 110 1613 1594 1613" at bounding box center [783, 683] width 1541 height 35
drag, startPoint x: 1323, startPoint y: 686, endPoint x: 1352, endPoint y: 688, distance: 29.1
click at [1352, 688] on div at bounding box center [1334, 683] width 80 height 24
drag, startPoint x: 1060, startPoint y: 685, endPoint x: 1096, endPoint y: 688, distance: 36.1
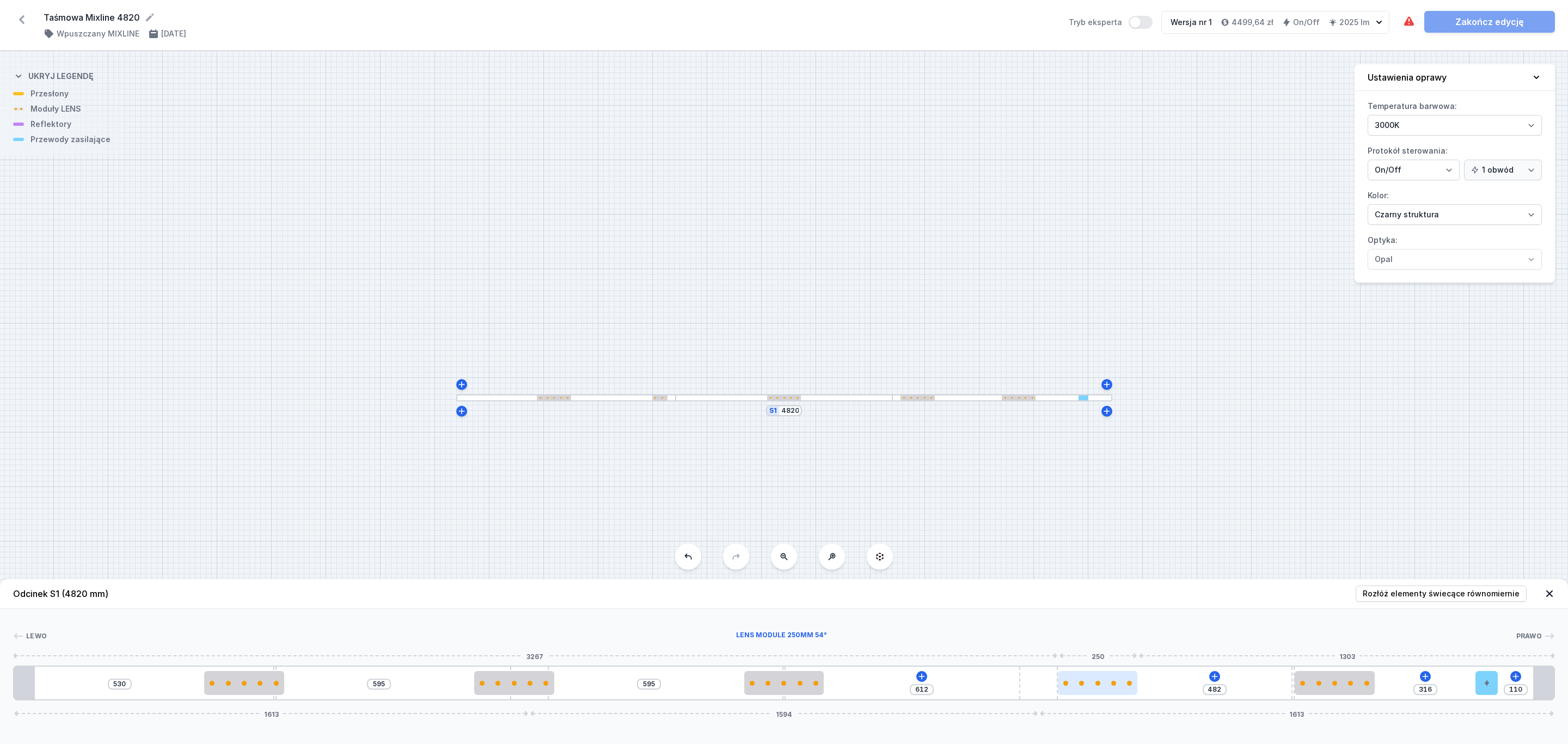
click at [1099, 690] on div at bounding box center [1097, 683] width 80 height 24
drag, startPoint x: 804, startPoint y: 685, endPoint x: 827, endPoint y: 675, distance: 25.1
click at [845, 685] on div at bounding box center [825, 683] width 80 height 5
drag, startPoint x: 523, startPoint y: 685, endPoint x: 270, endPoint y: 661, distance: 254.1
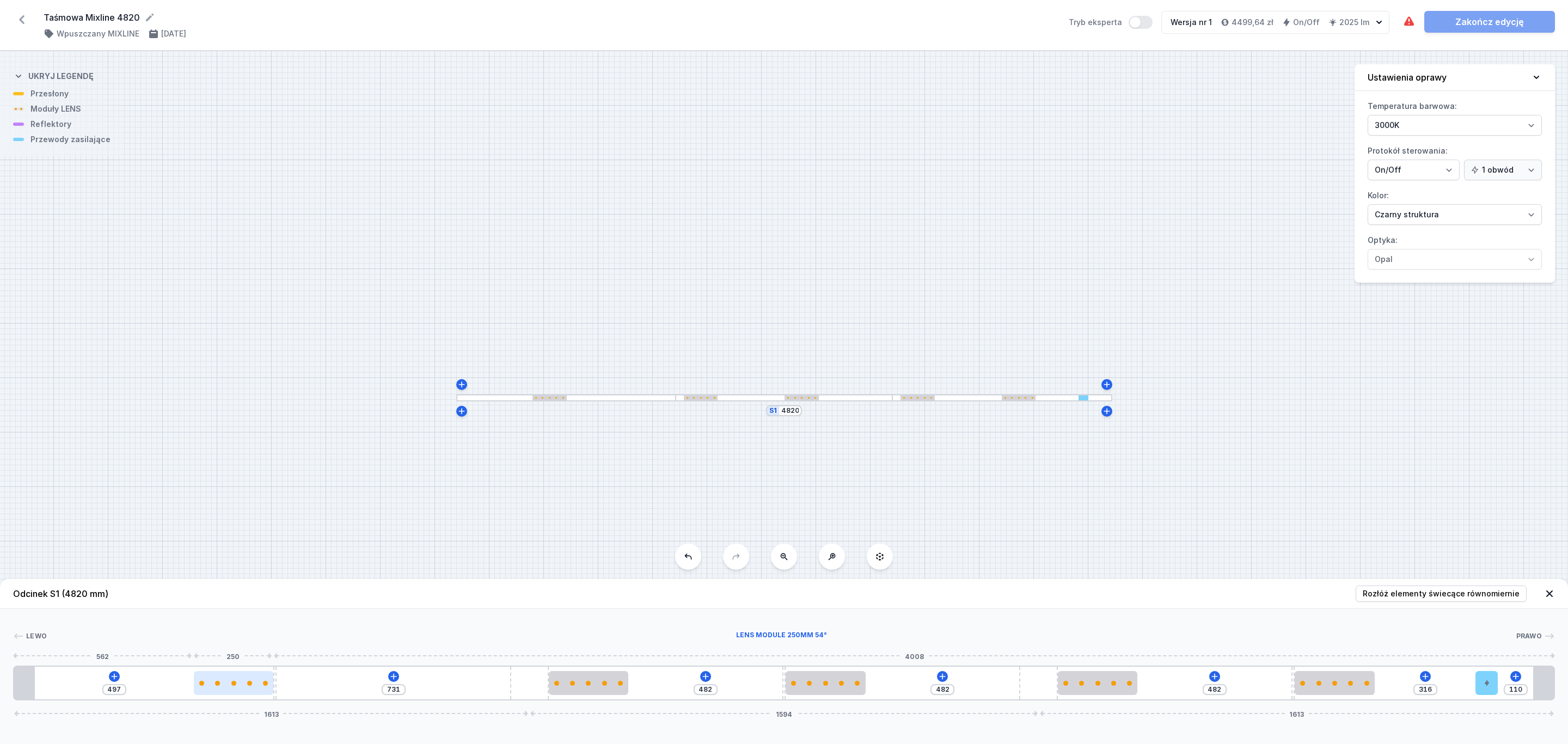
drag, startPoint x: 252, startPoint y: 682, endPoint x: 229, endPoint y: 682, distance: 23.0
click at [229, 682] on div at bounding box center [233, 683] width 80 height 5
click at [1501, 15] on link "Zakończ edycję" at bounding box center [1489, 22] width 130 height 22
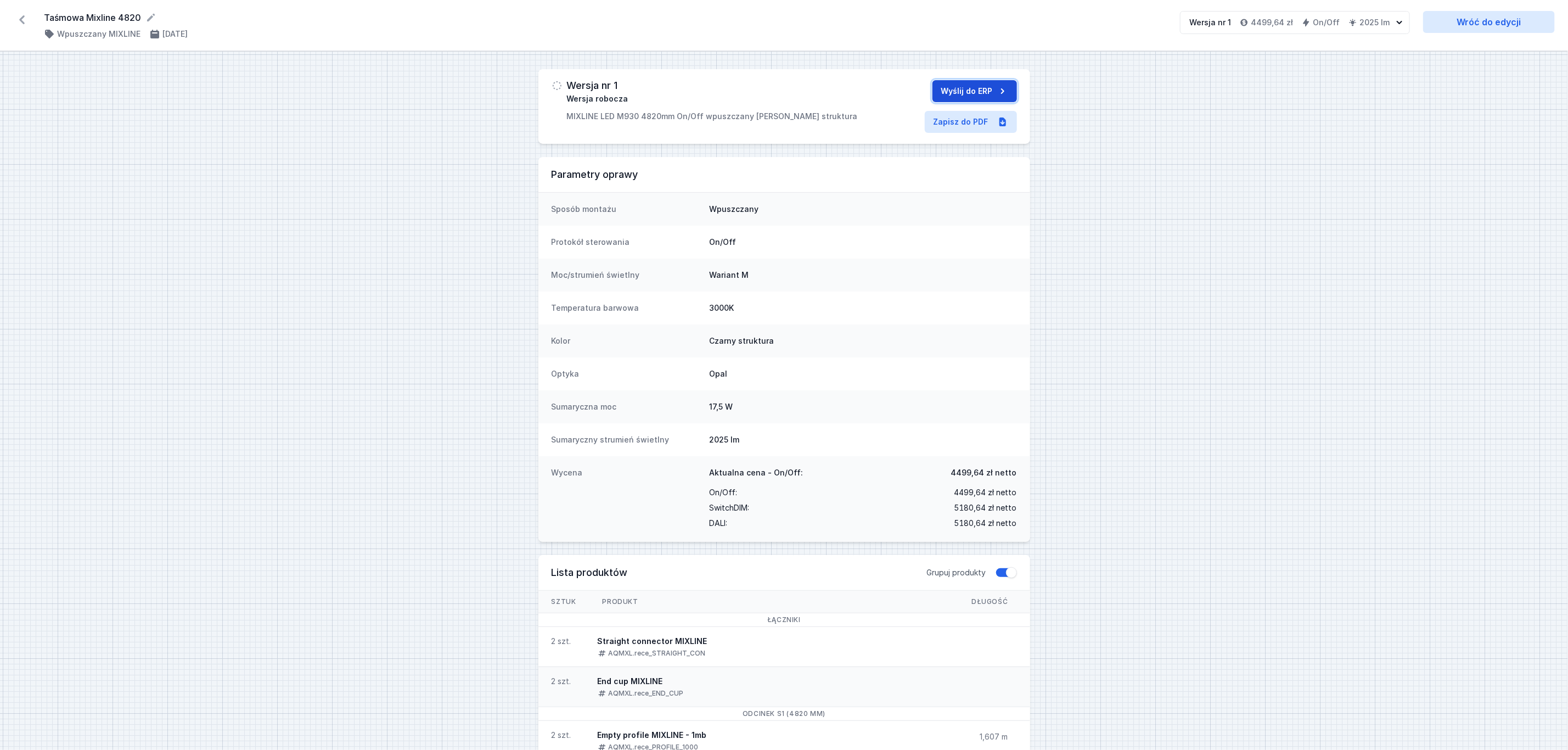
click at [966, 89] on button "Wyślij do ERP" at bounding box center [975, 91] width 85 height 22
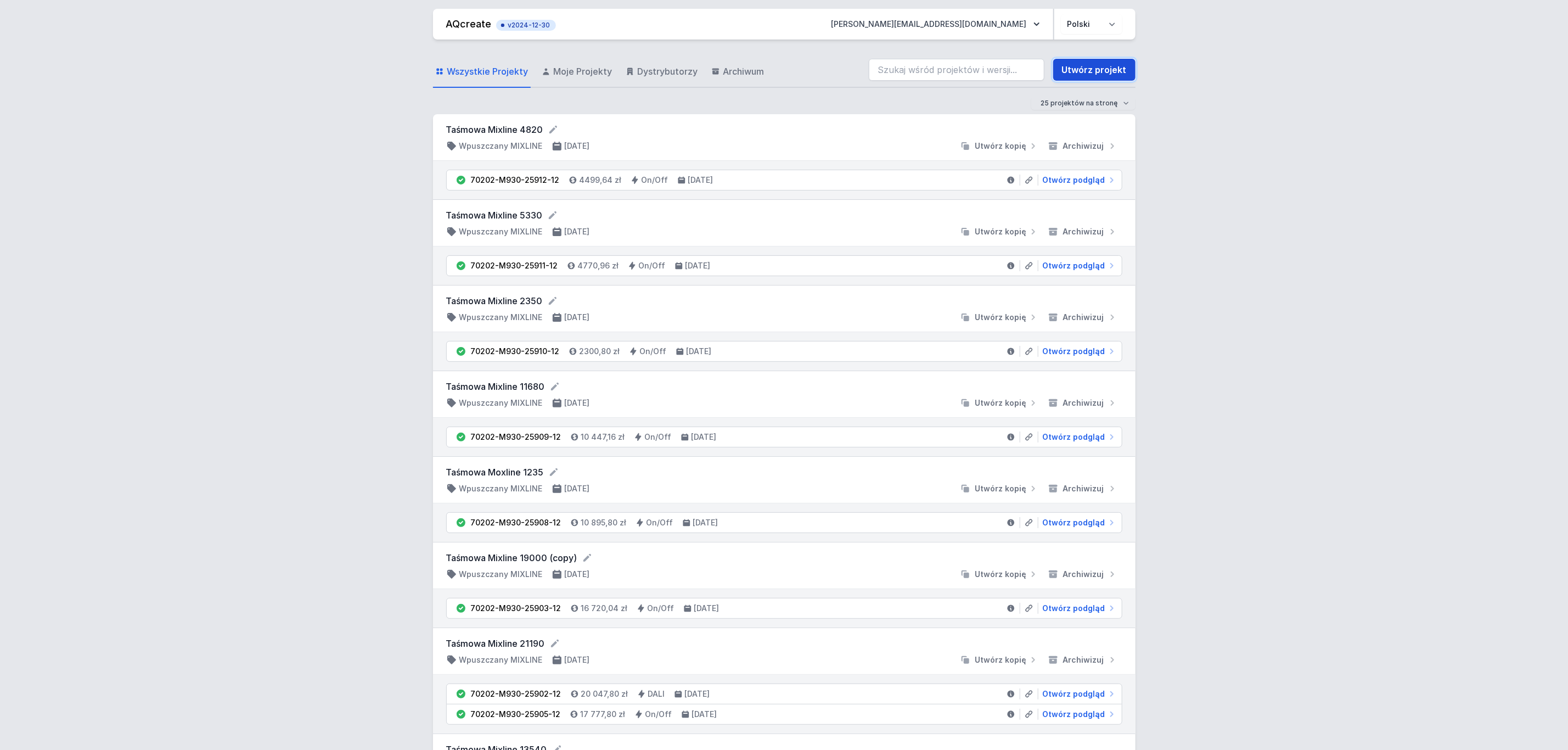
click at [1092, 67] on link "Utwórz projekt" at bounding box center [1095, 69] width 82 height 22
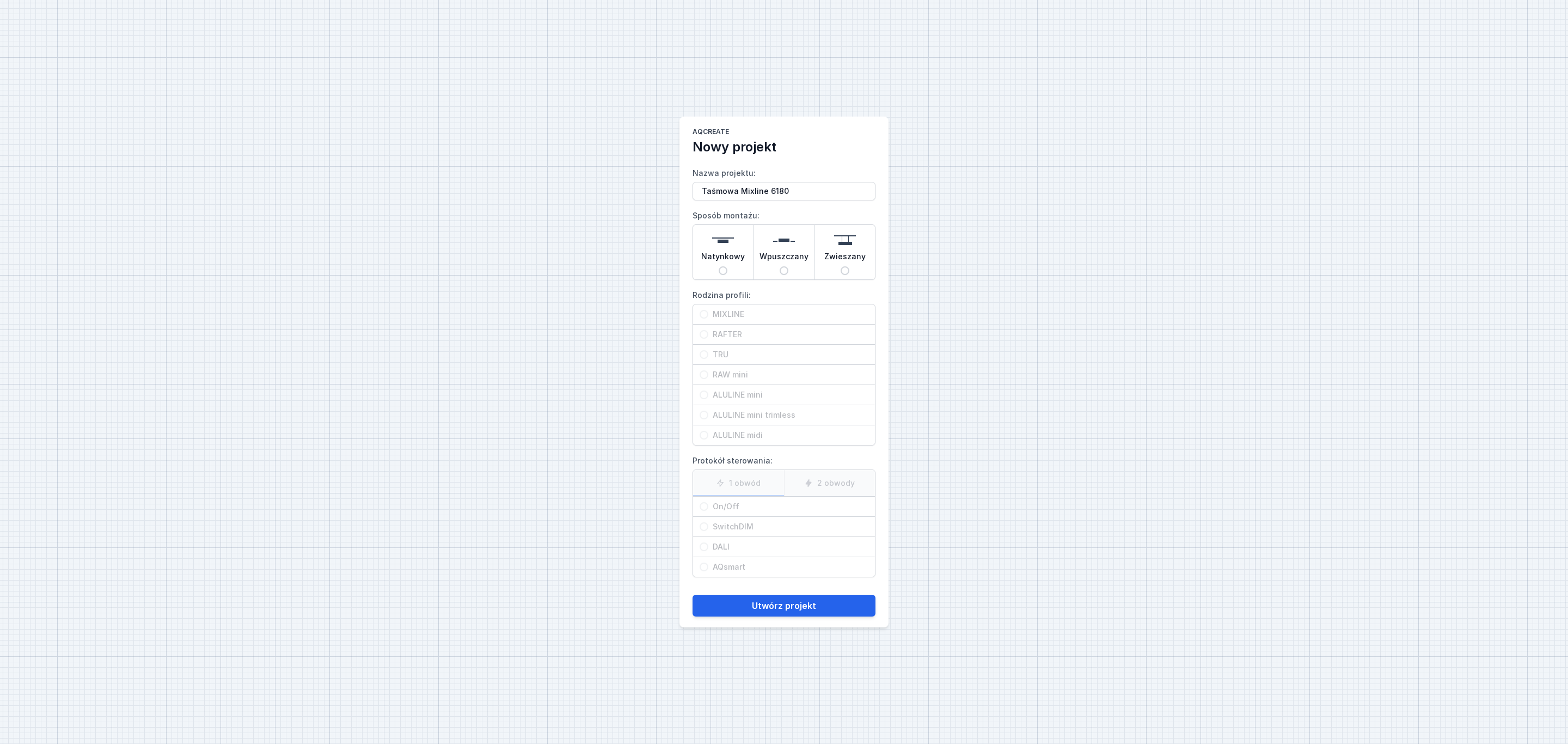
type input "Taśmowa Mixline 6180"
click at [787, 247] on img at bounding box center [783, 240] width 22 height 22
click at [787, 267] on input "Wpuszczany" at bounding box center [784, 271] width 9 height 9
radio input "true"
click at [734, 309] on span "MIXLINE" at bounding box center [788, 314] width 160 height 11
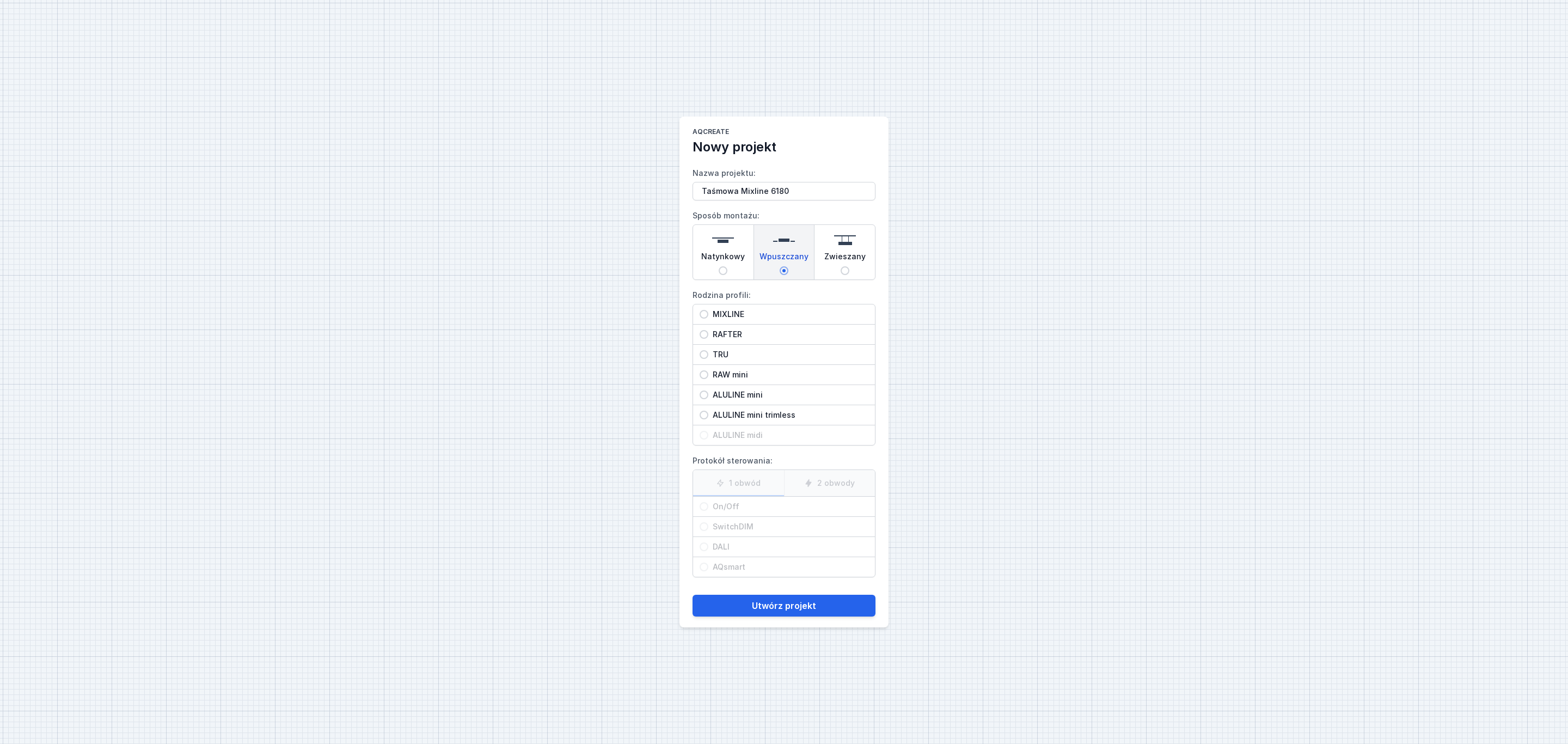
click at [708, 310] on input "MIXLINE" at bounding box center [704, 314] width 9 height 9
radio input "true"
click at [748, 479] on label "1 obwód" at bounding box center [738, 483] width 91 height 26
click at [0, 0] on input "1 obwód" at bounding box center [0, 0] width 0 height 0
click at [723, 508] on span "On/Off" at bounding box center [788, 507] width 160 height 11
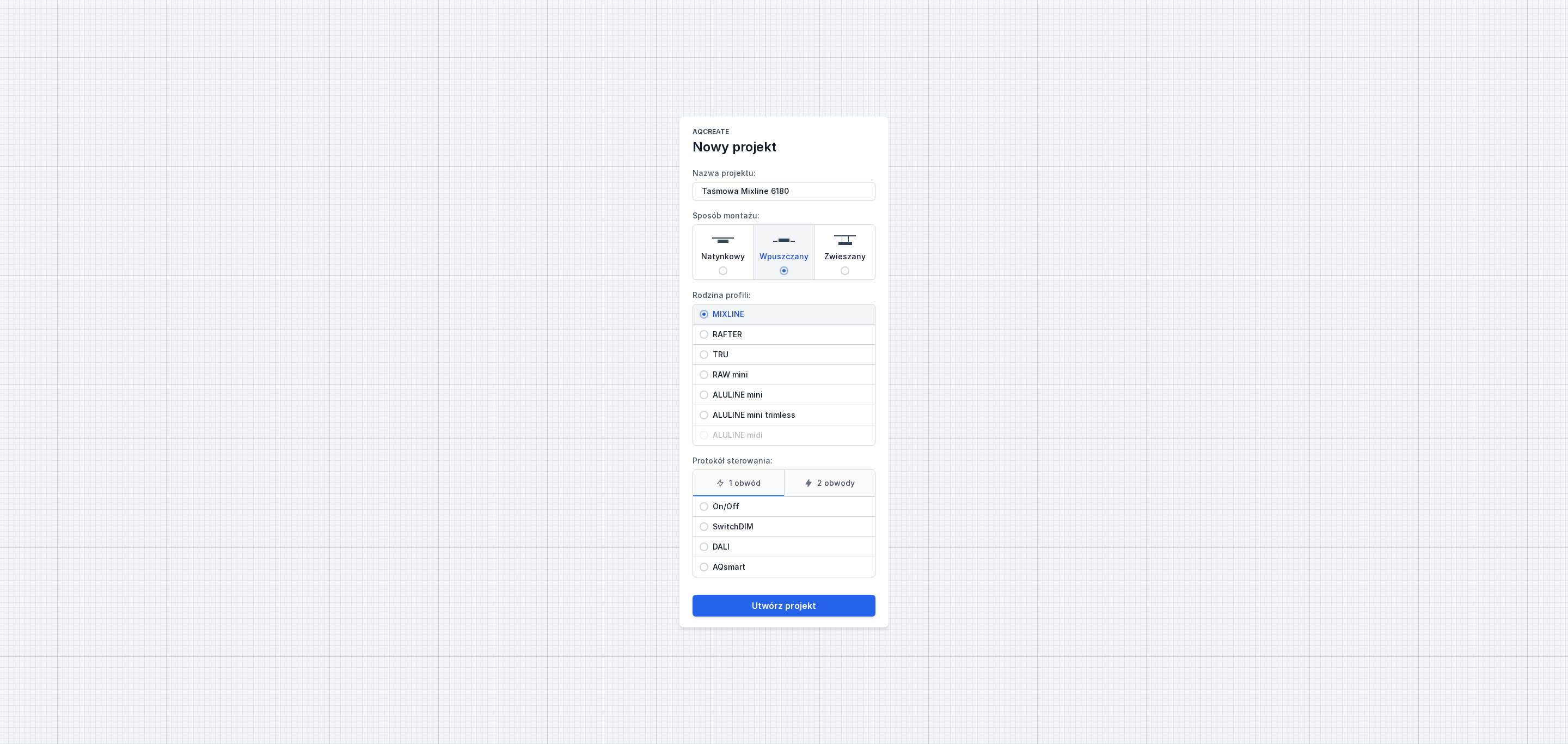
click at [708, 508] on input "On/Off" at bounding box center [704, 507] width 9 height 9
radio input "true"
click at [801, 605] on button "Utwórz projekt" at bounding box center [784, 605] width 183 height 22
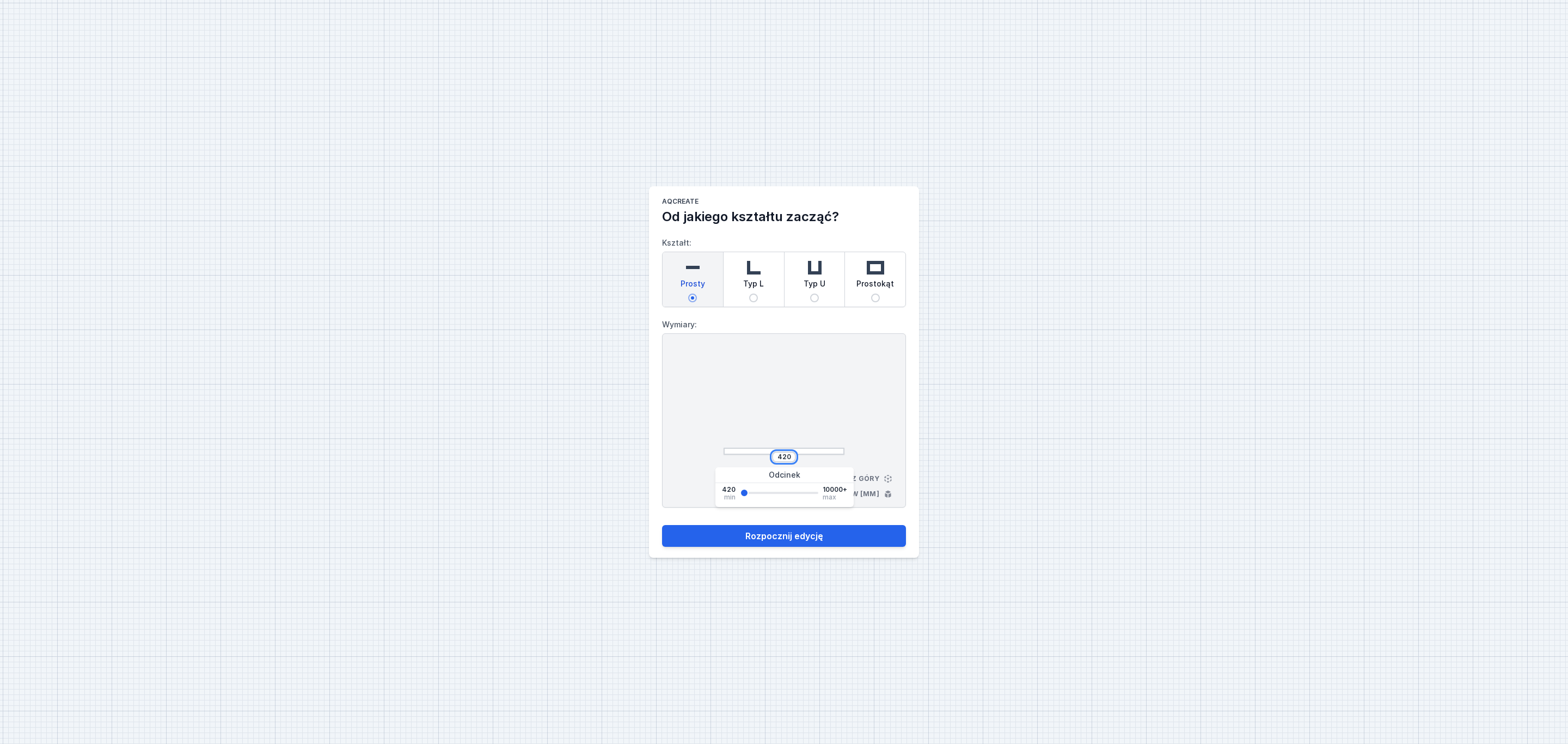
click at [791, 456] on input "420" at bounding box center [784, 457] width 17 height 9
type input "4"
type input "6180"
click at [816, 538] on button "Rozpocznij edycję" at bounding box center [784, 536] width 244 height 22
select select "3000"
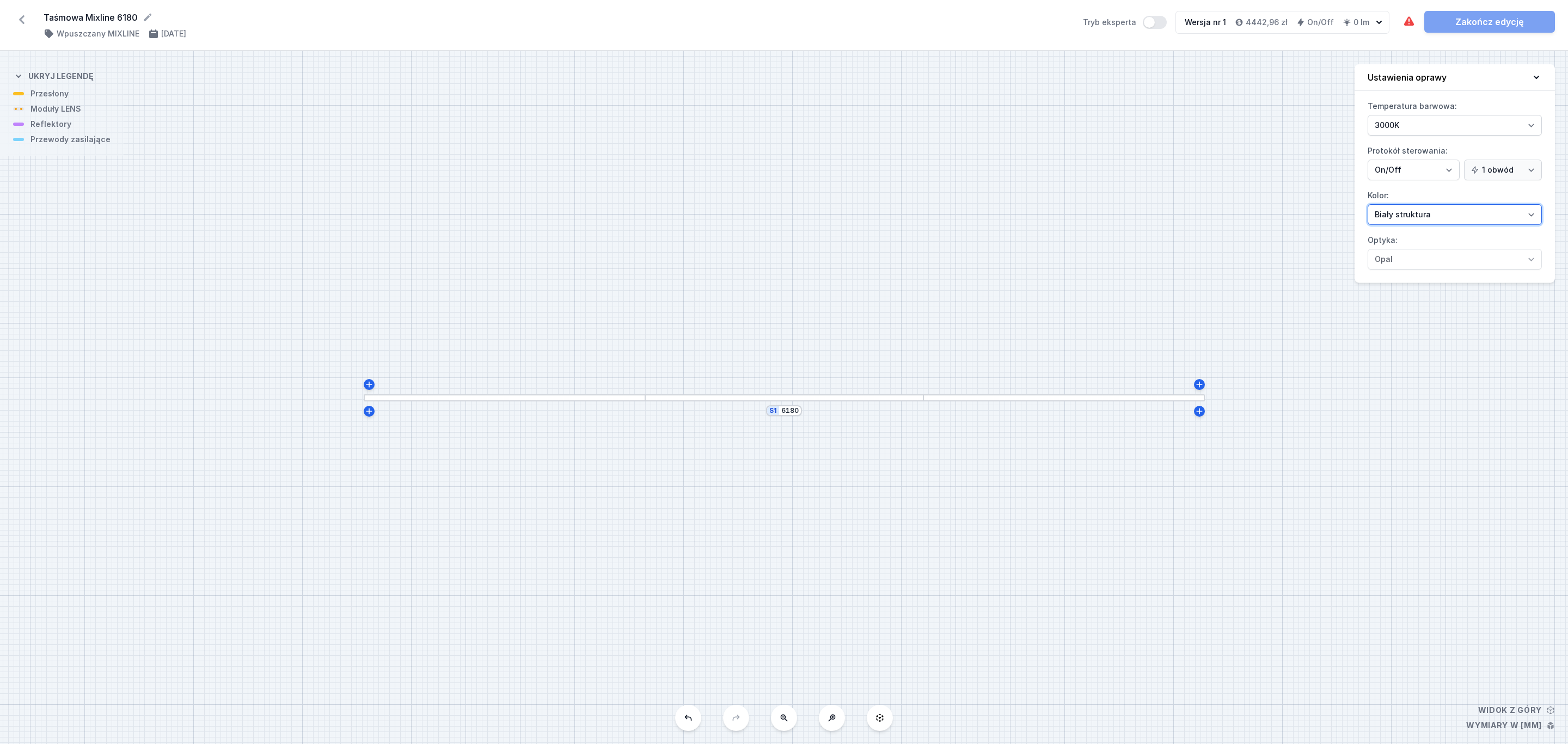
click at [1534, 218] on select "Biały struktura Czarny struktura Złoty struktura Miedziany Szary Inny (z palety…" at bounding box center [1455, 214] width 174 height 20
select select "2"
click at [1368, 206] on select "Biały struktura Czarny struktura Złoty struktura Miedziany Szary Inny (z palety…" at bounding box center [1455, 214] width 174 height 20
click at [722, 397] on div at bounding box center [784, 397] width 279 height 7
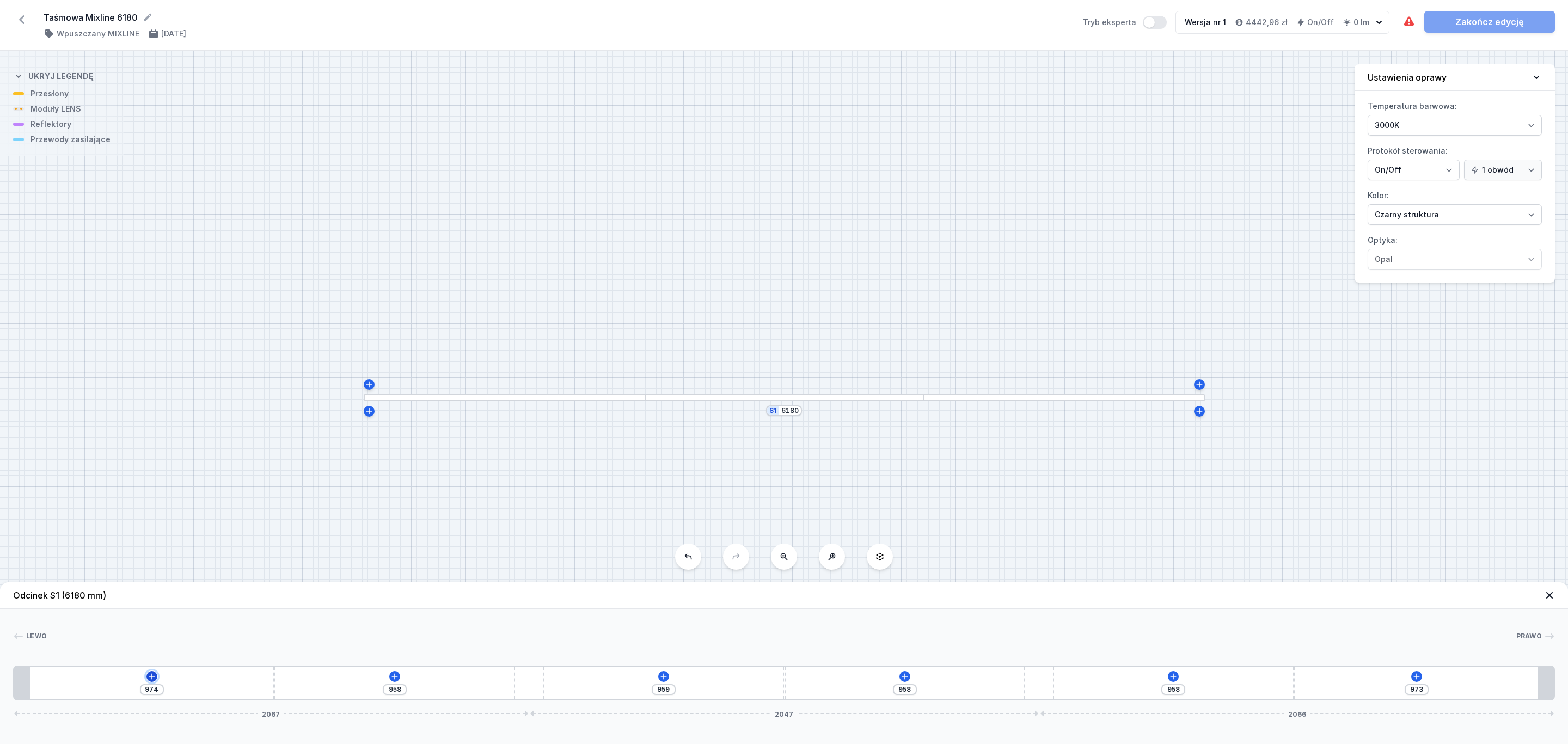
click at [148, 678] on icon at bounding box center [152, 676] width 9 height 9
click at [148, 678] on icon at bounding box center [151, 677] width 12 height 12
click at [149, 678] on icon at bounding box center [152, 676] width 9 height 9
click at [139, 576] on div "Moduły LENS (6)" at bounding box center [152, 571] width 174 height 27
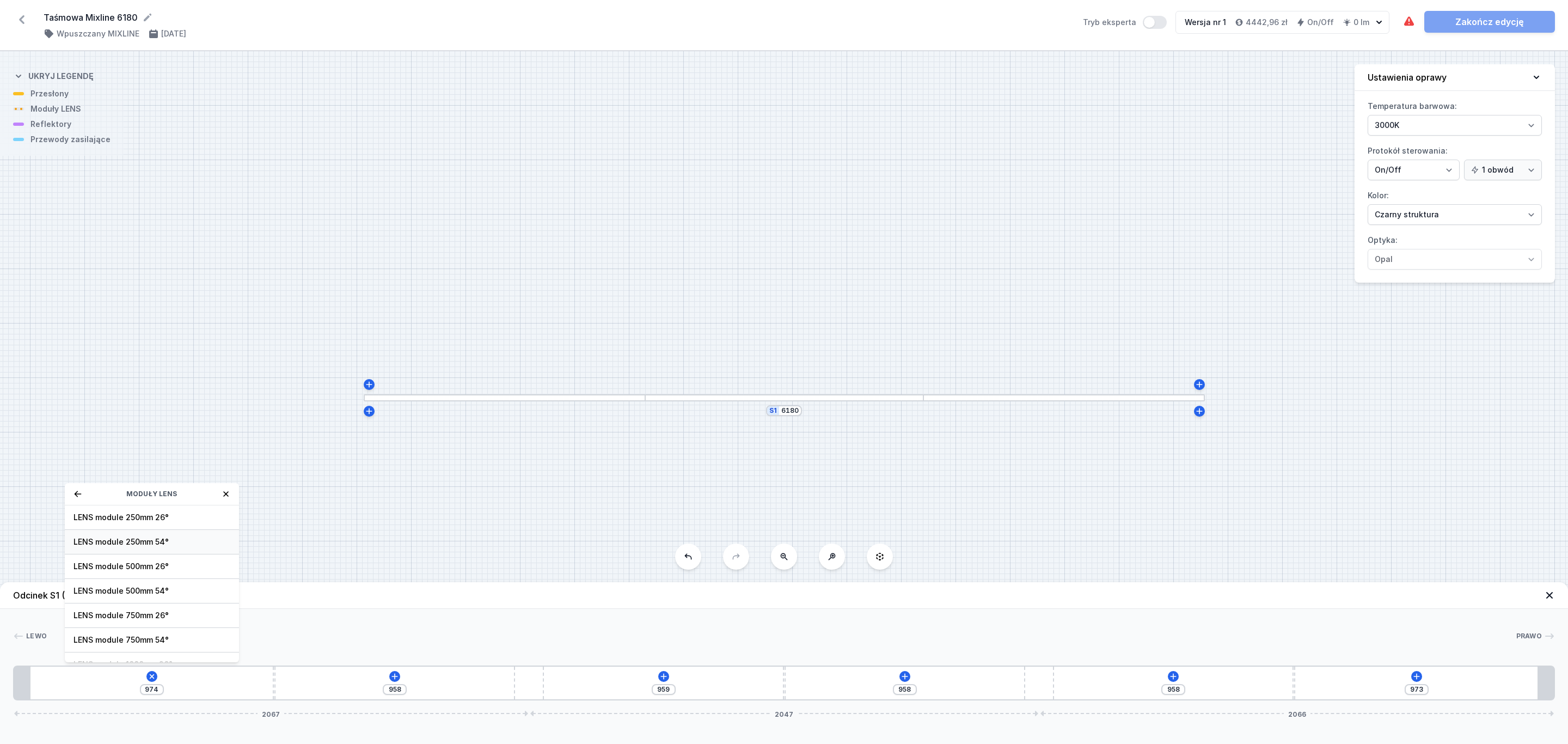
click at [169, 544] on span "LENS module 250mm 54°" at bounding box center [152, 542] width 157 height 11
type input "724"
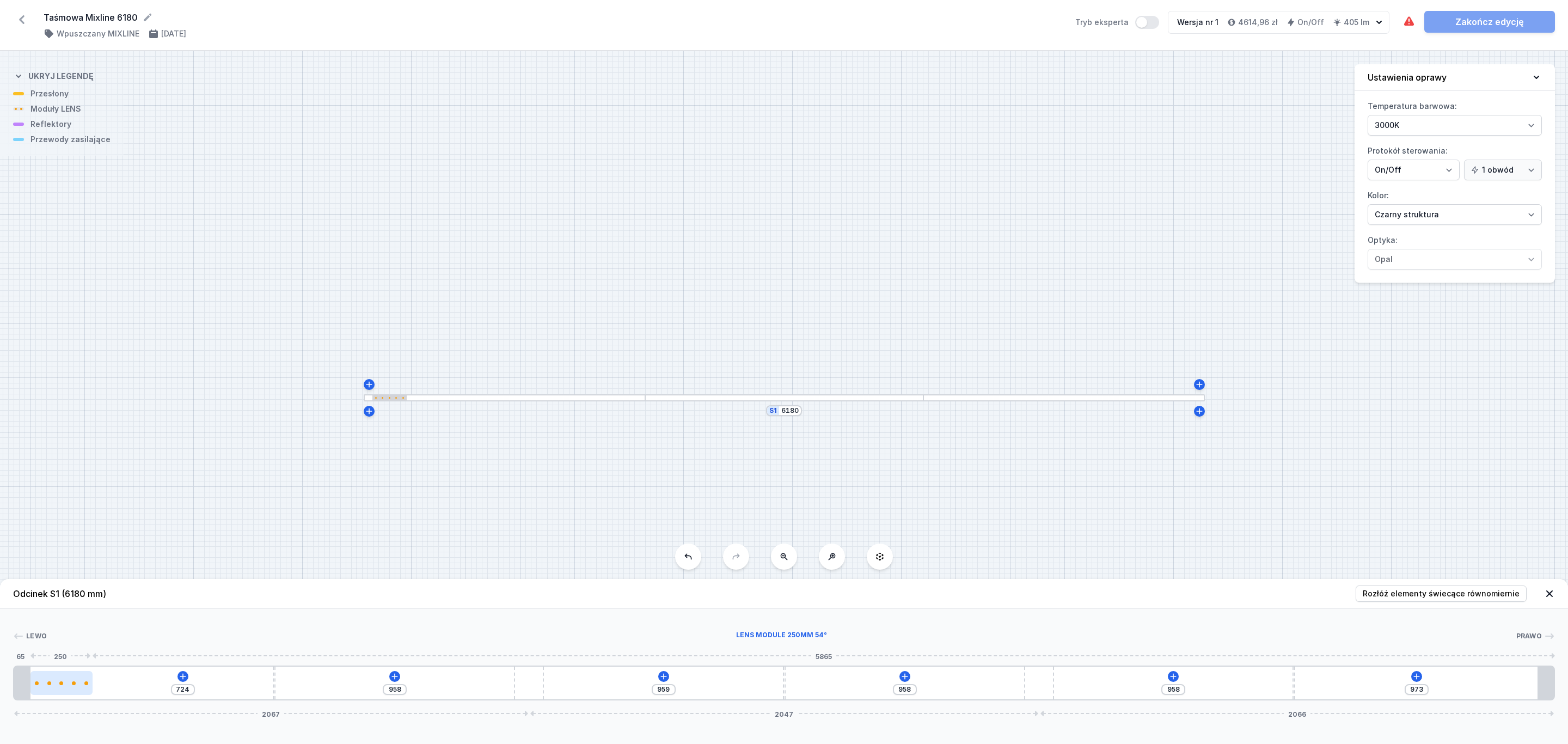
click at [69, 686] on div at bounding box center [61, 683] width 62 height 24
click at [70, 683] on div at bounding box center [61, 683] width 62 height 4
select select "1604"
click at [70, 649] on icon at bounding box center [70, 651] width 6 height 6
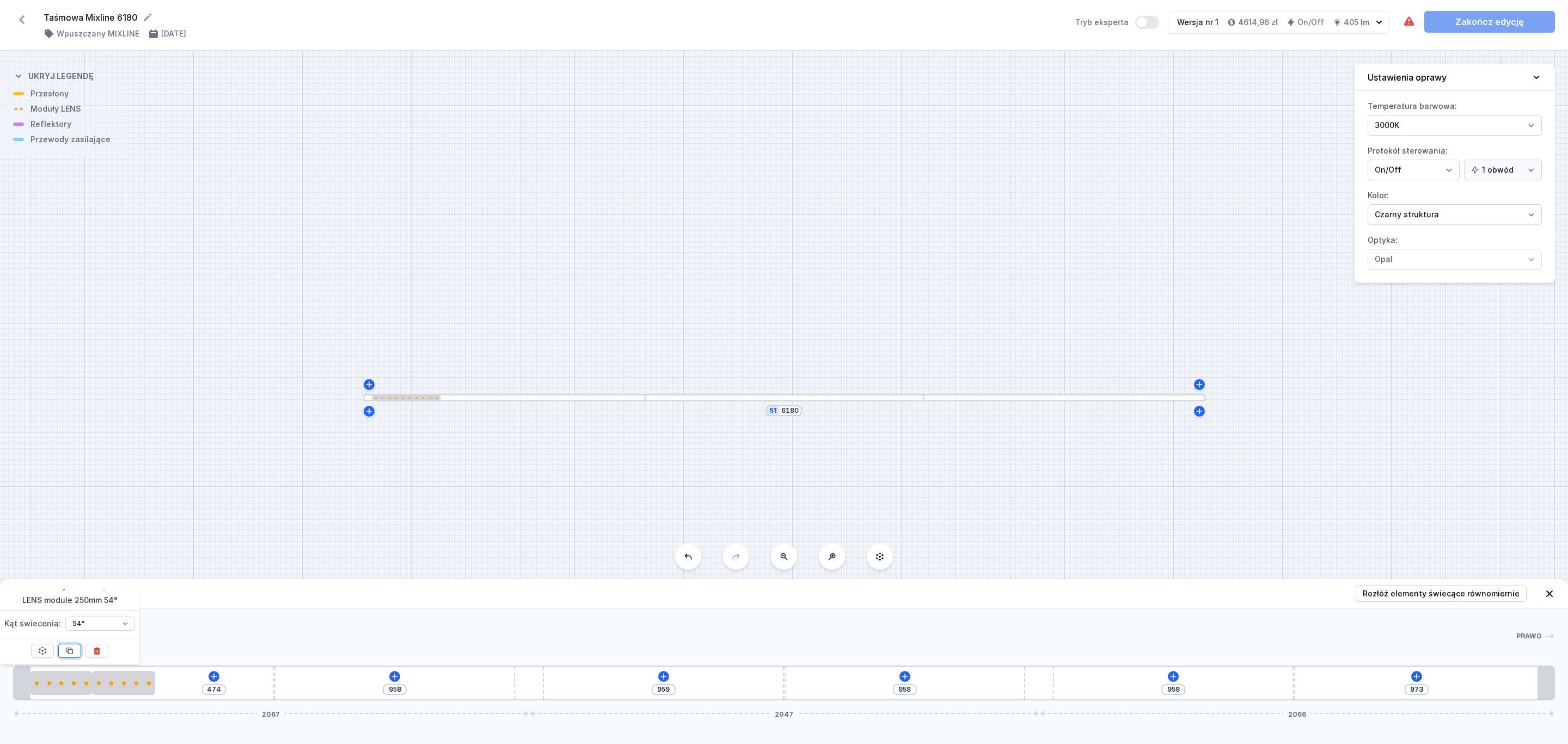
type input "224"
click at [70, 649] on icon at bounding box center [70, 651] width 6 height 6
type input "208"
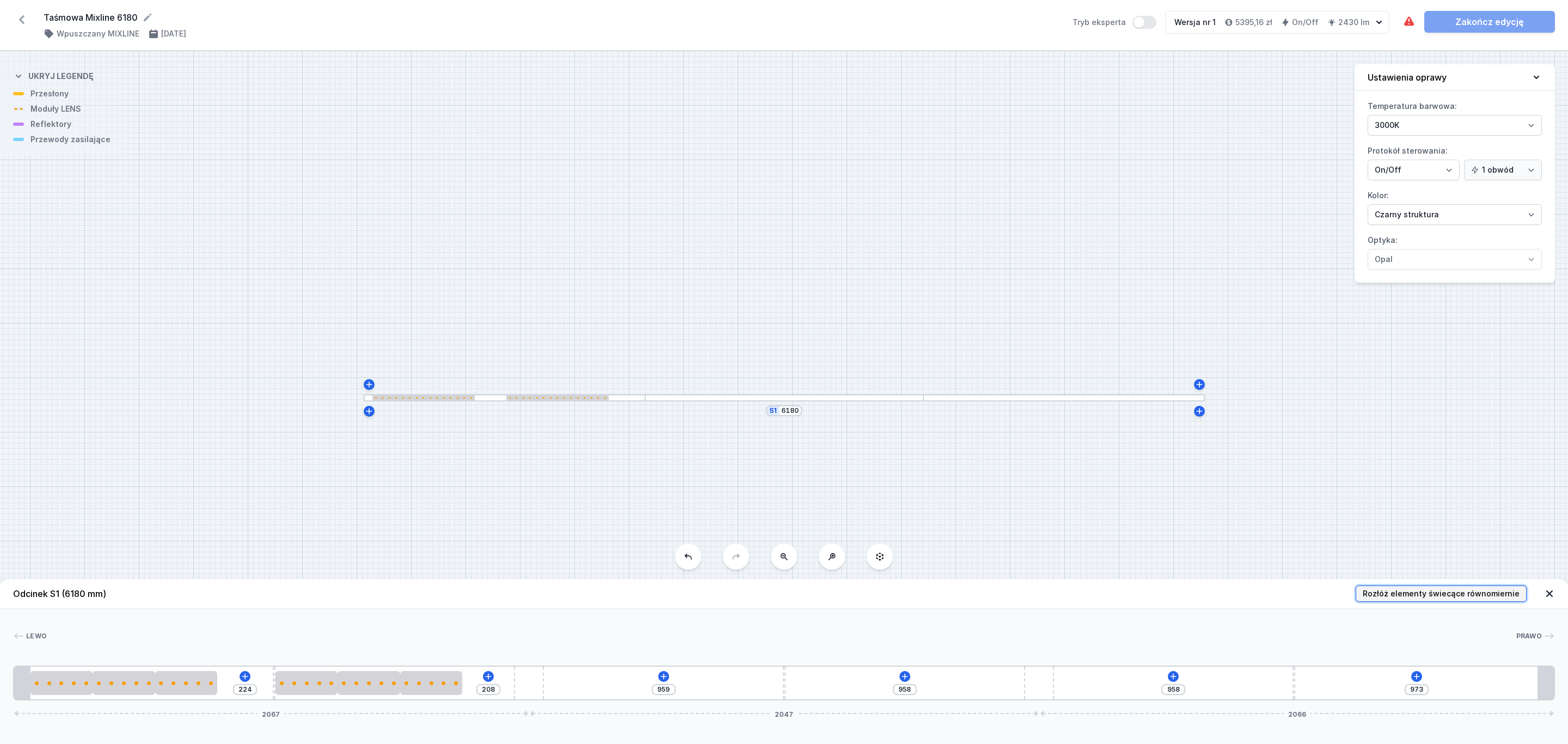
click at [1488, 594] on span "Rozłóż elementy świecące równomiernie" at bounding box center [1441, 594] width 157 height 11
type input "120"
type input "169"
type input "329"
type input "378"
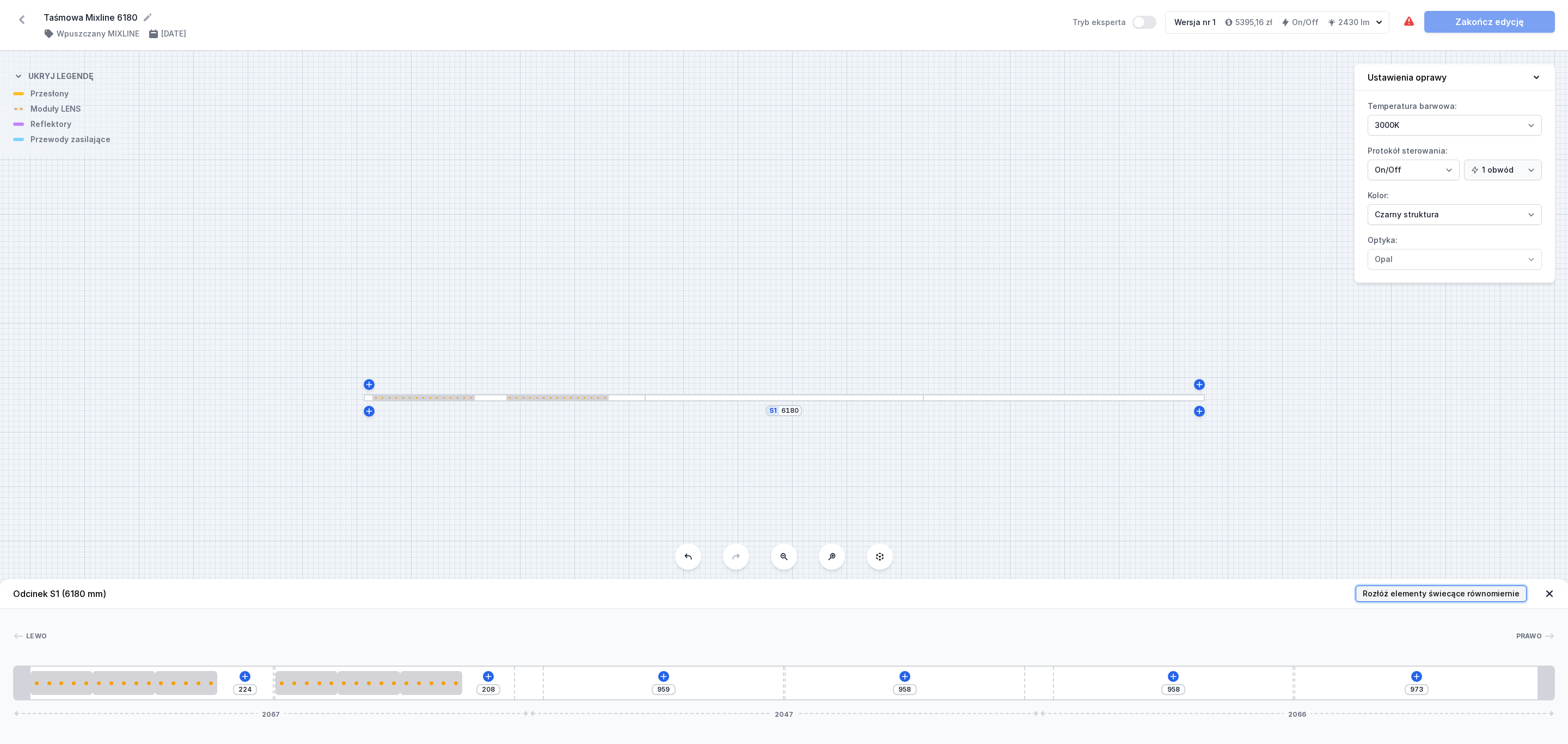
type input "537"
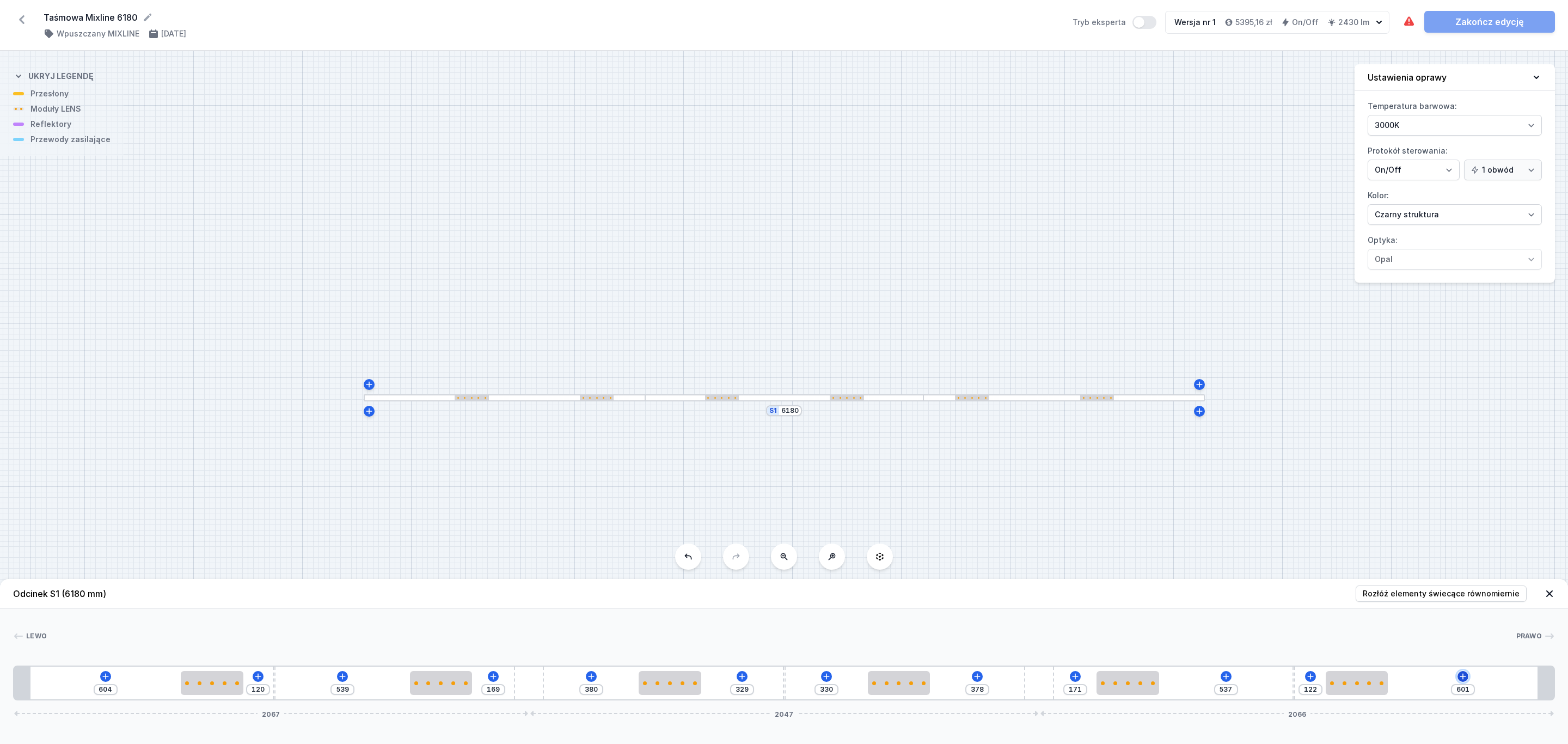
click at [1464, 677] on icon at bounding box center [1462, 676] width 6 height 6
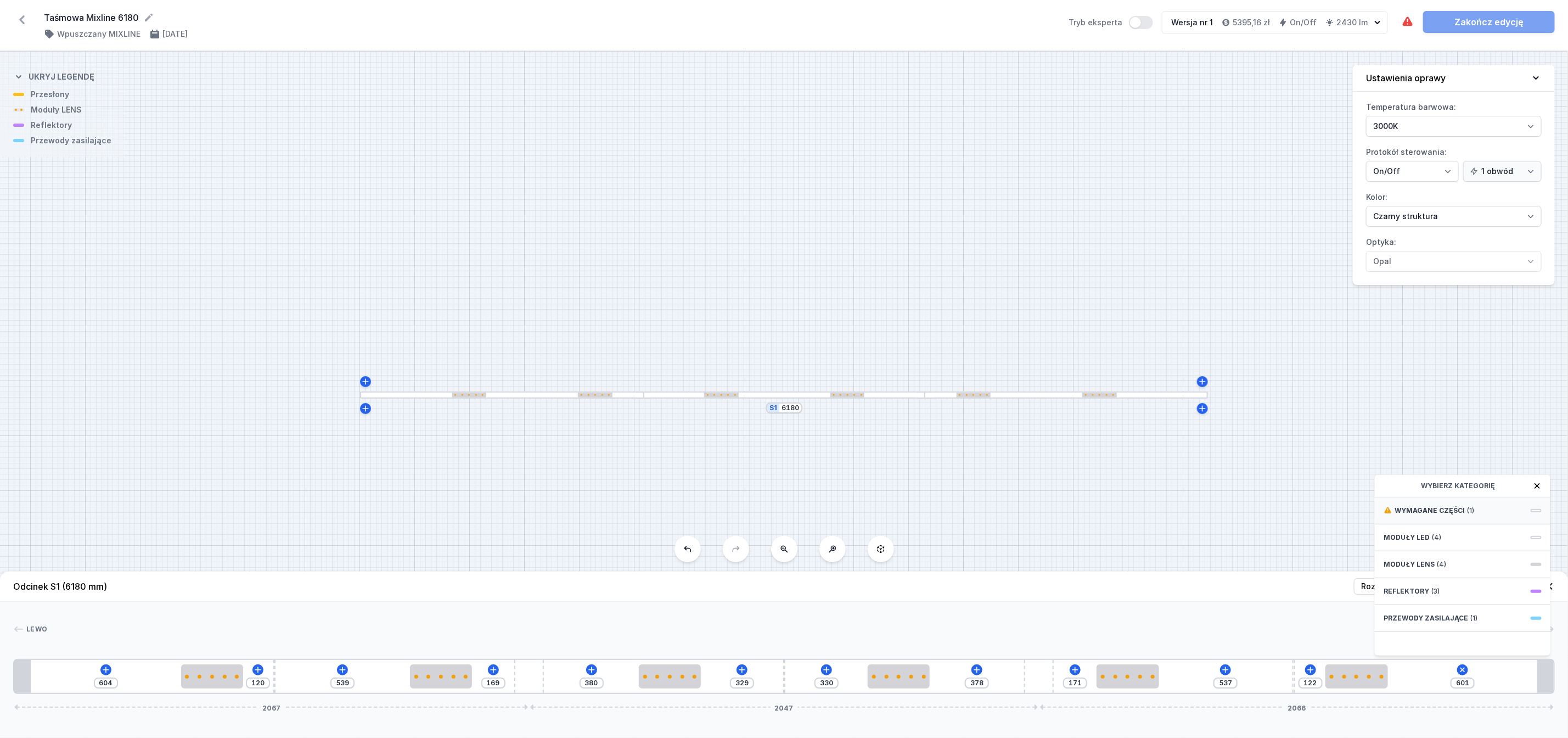
click at [1446, 515] on span "Wymagane części" at bounding box center [1430, 511] width 70 height 9
click at [1448, 515] on span "Hole for power supply cable" at bounding box center [1463, 510] width 158 height 11
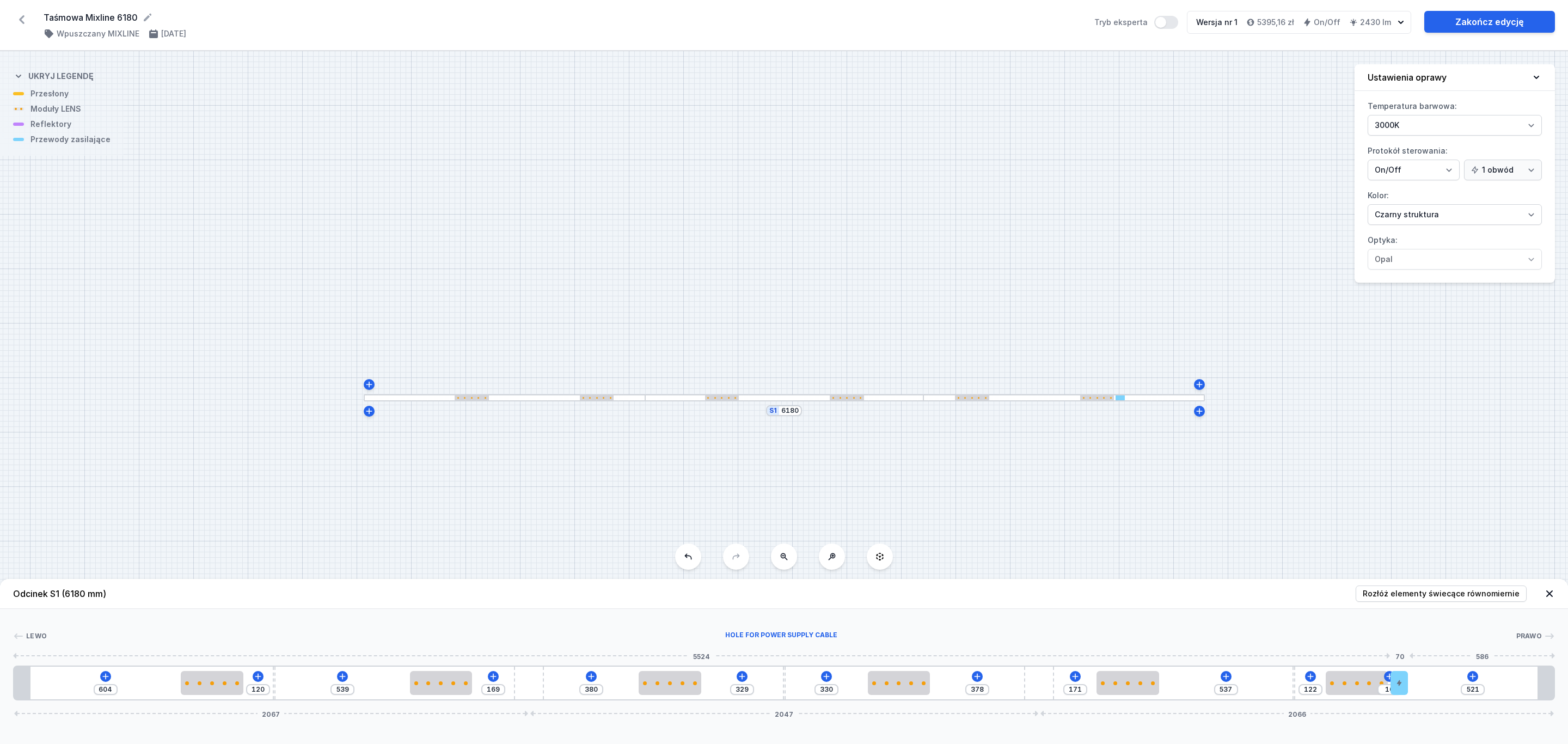
type input "465"
type input "66"
type input "428"
type input "103"
type input "383"
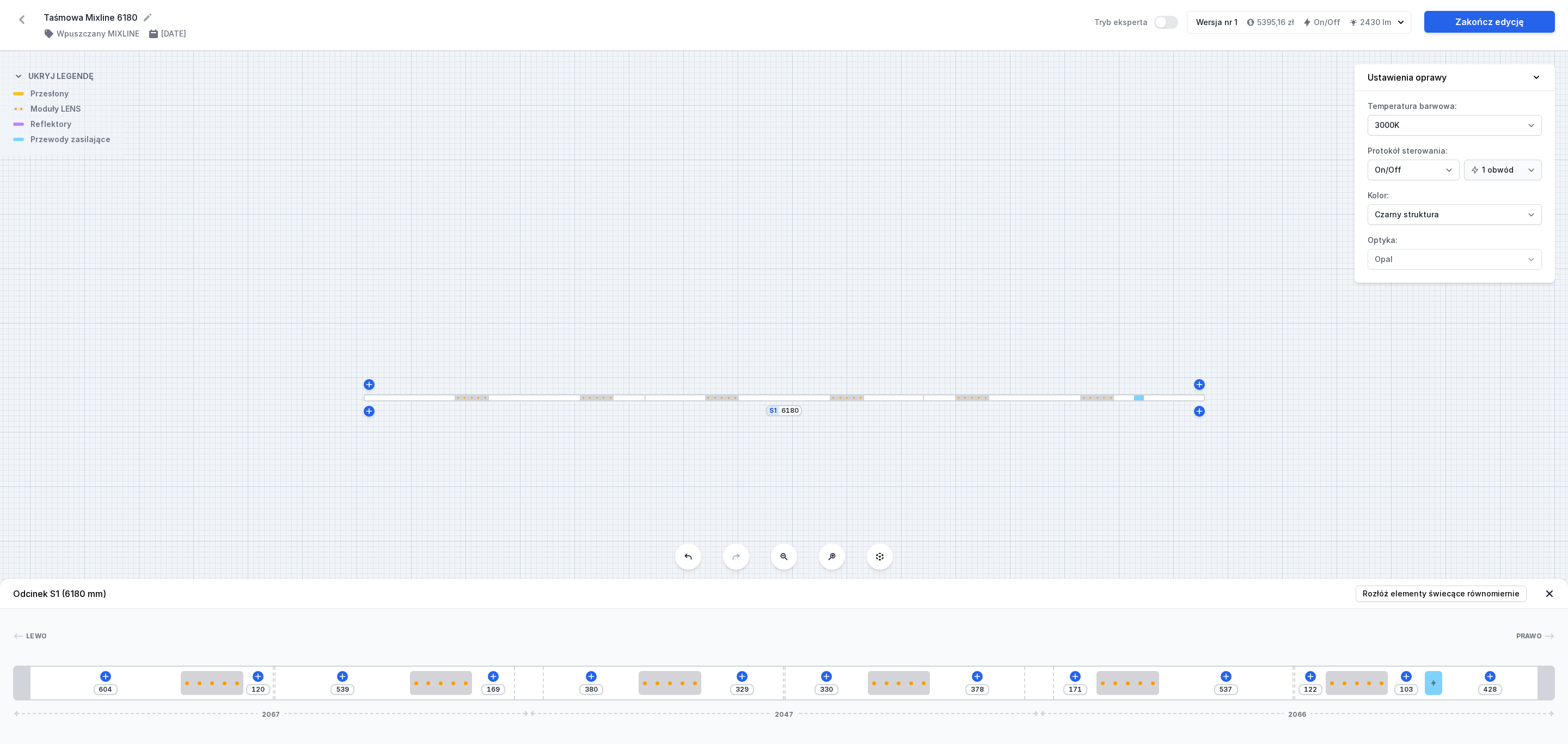
type input "148"
type input "350"
type input "181"
type input "337"
type input "194"
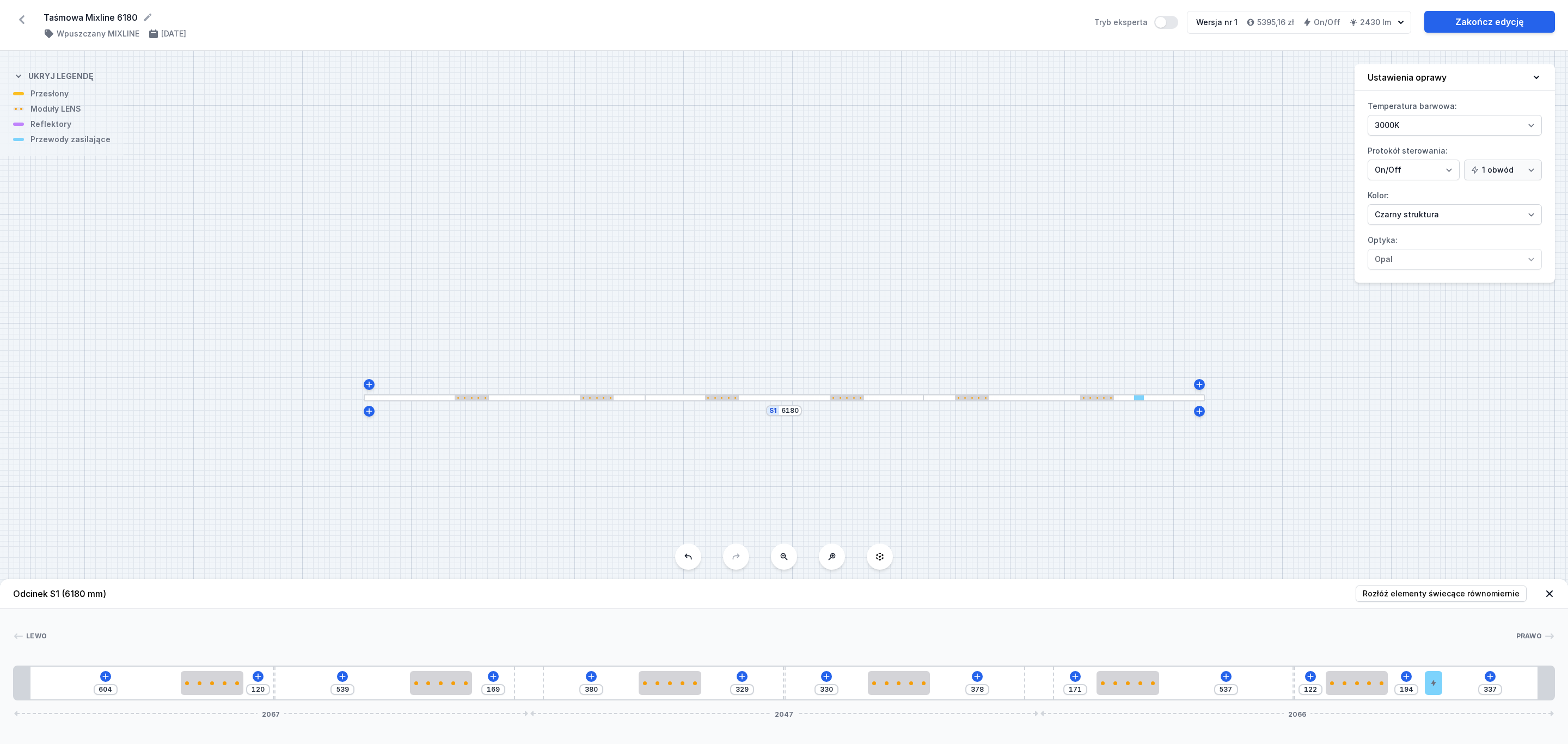
type input "328"
type input "203"
type input "322"
type input "209"
type input "311"
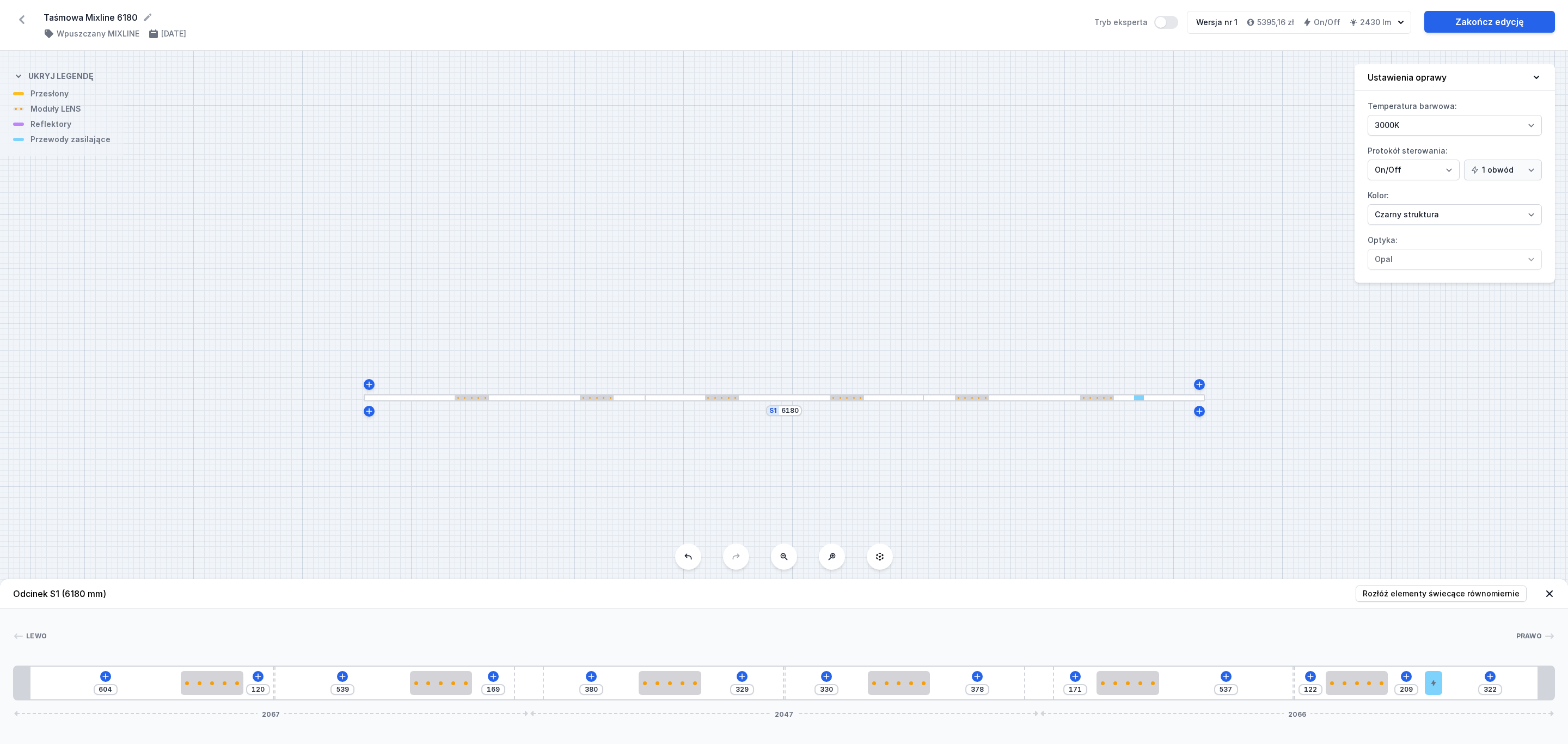
type input "220"
type input "309"
type input "222"
type input "305"
type input "226"
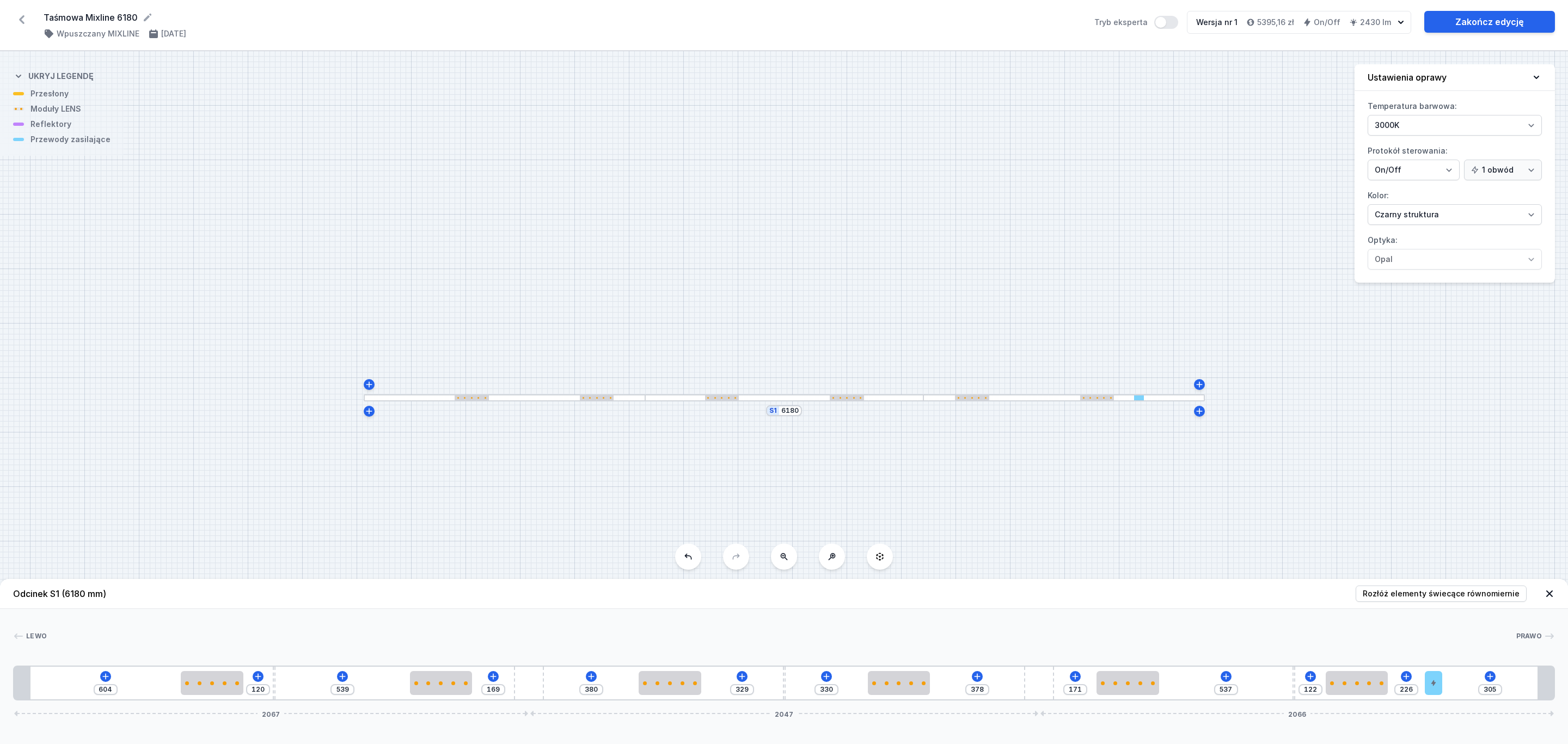
type input "298"
type input "233"
type input "292"
type input "239"
type input "279"
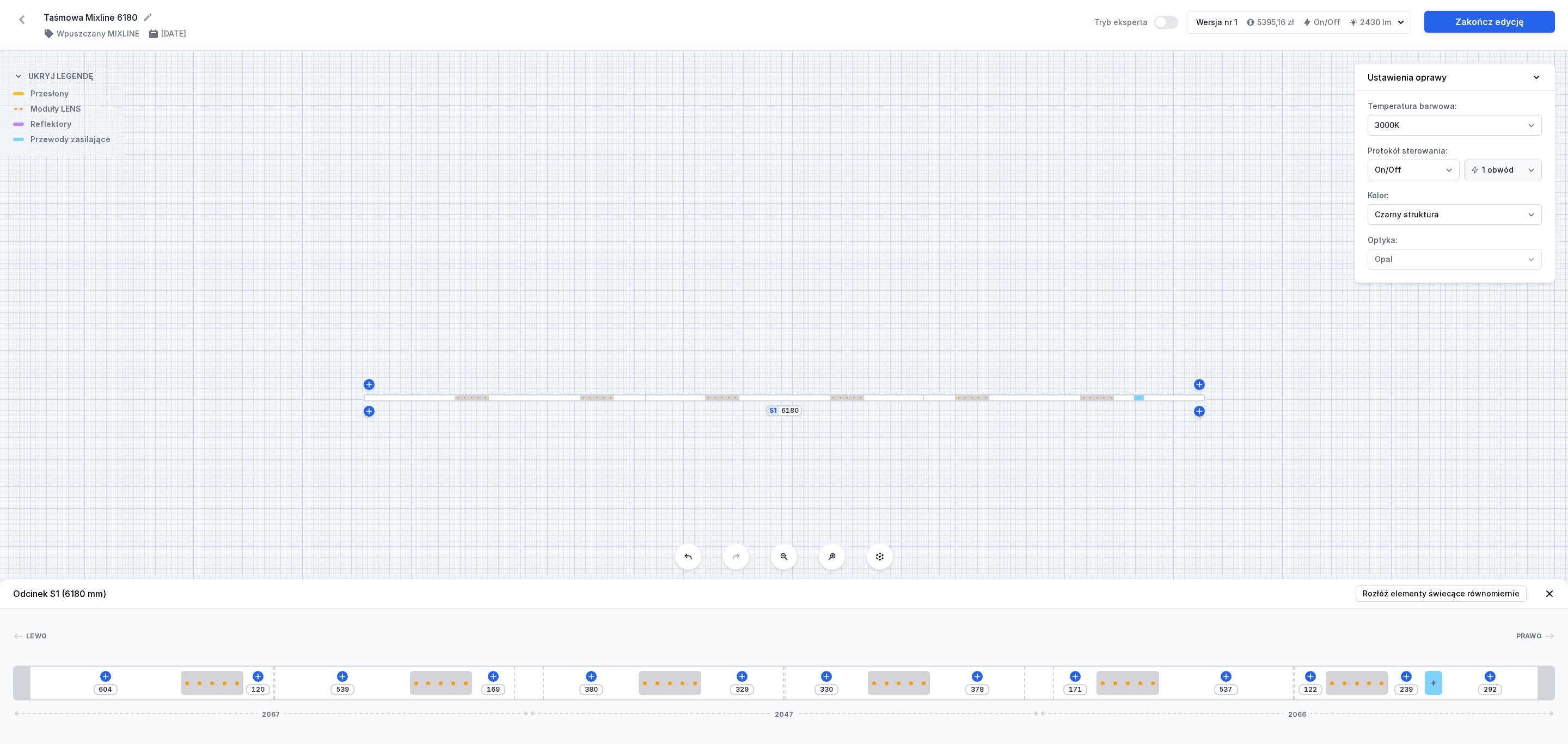
type input "252"
type input "259"
type input "272"
type input "244"
type input "287"
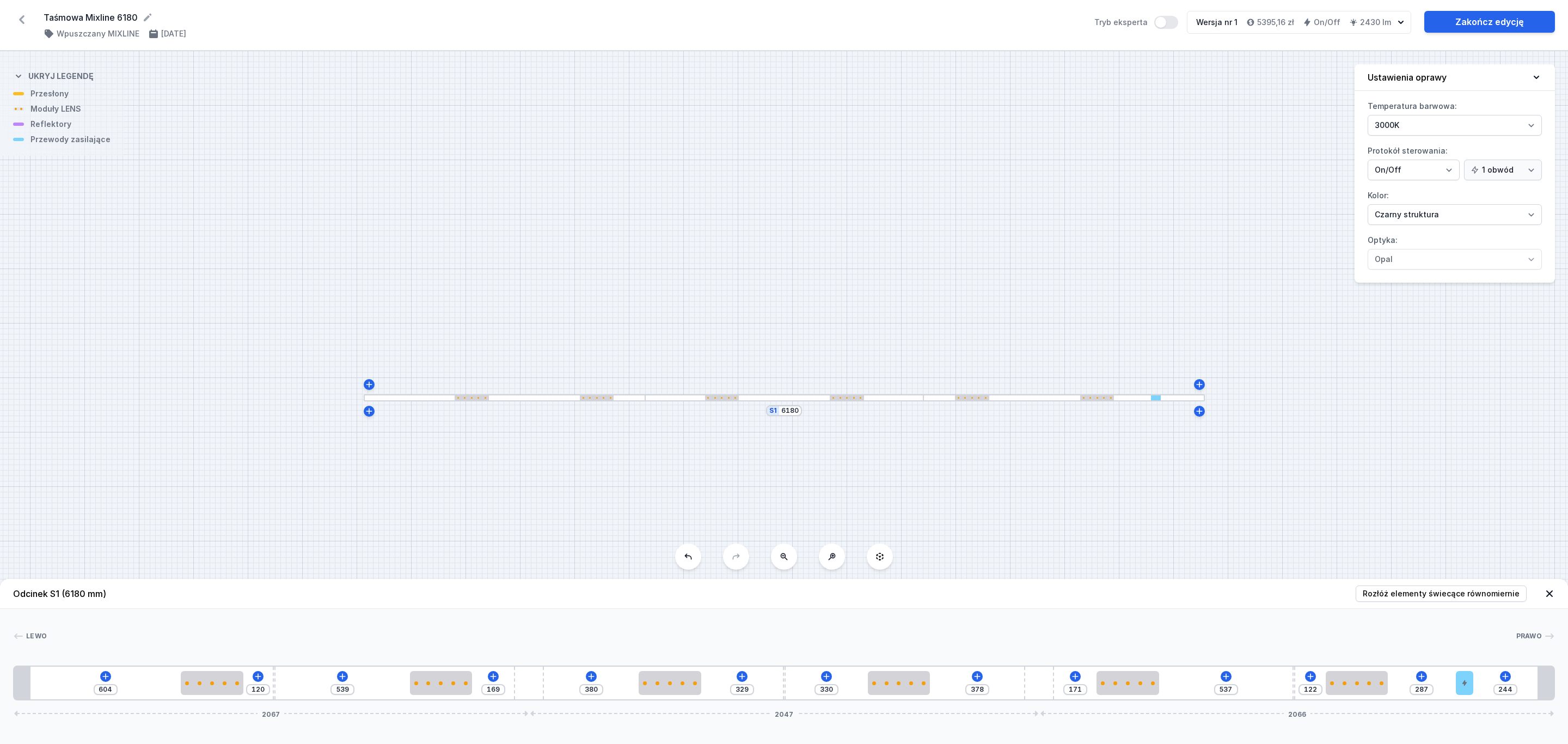
type input "233"
type input "298"
type input "231"
type input "300"
type input "227"
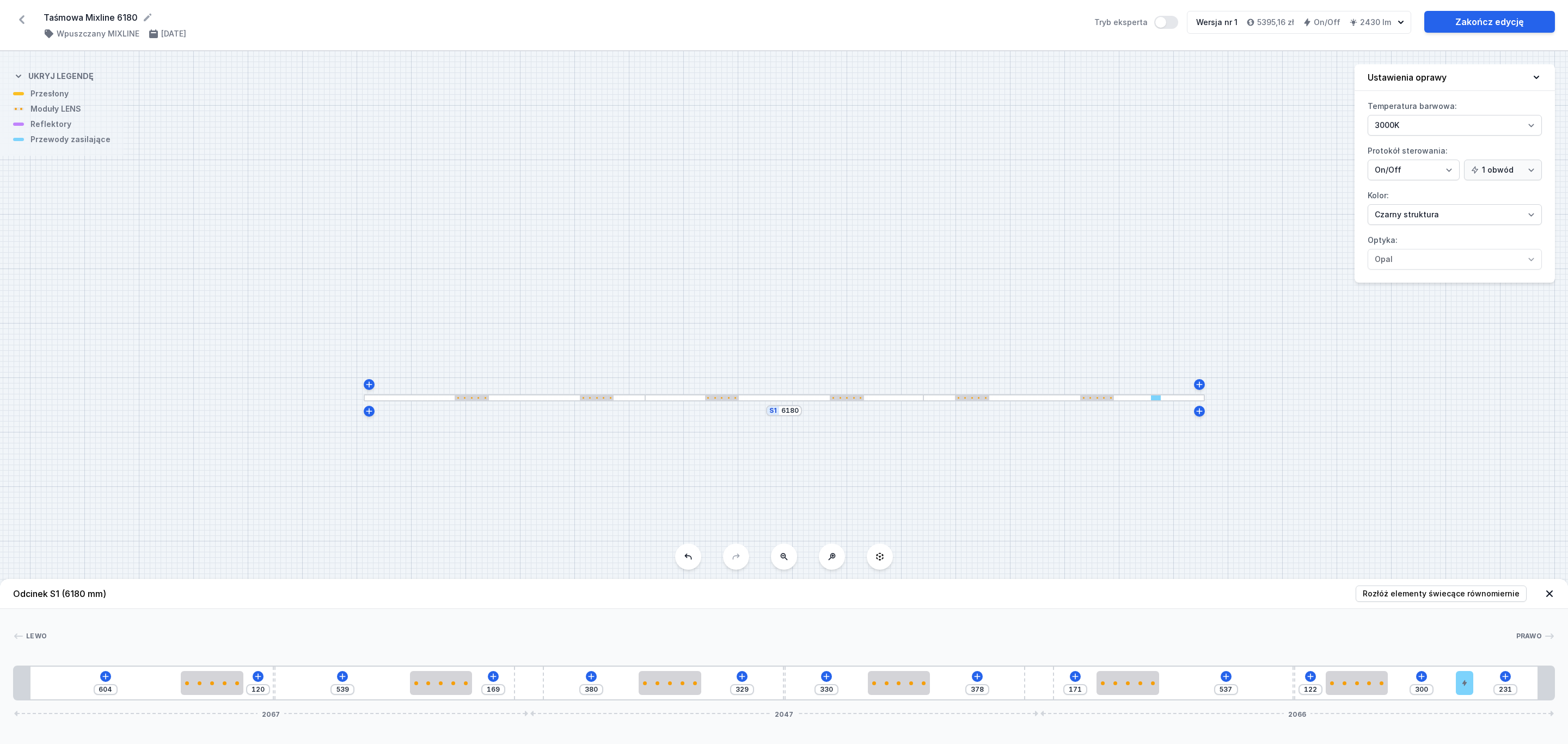
type input "304"
drag, startPoint x: 1400, startPoint y: 681, endPoint x: 1485, endPoint y: 677, distance: 85.1
click at [1485, 677] on div "604 120 539 169 380 329 330 378 171 537 122 304 227 2067 2047 2066" at bounding box center [783, 683] width 1541 height 35
click at [1472, 21] on link "Zakończ edycję" at bounding box center [1489, 22] width 130 height 22
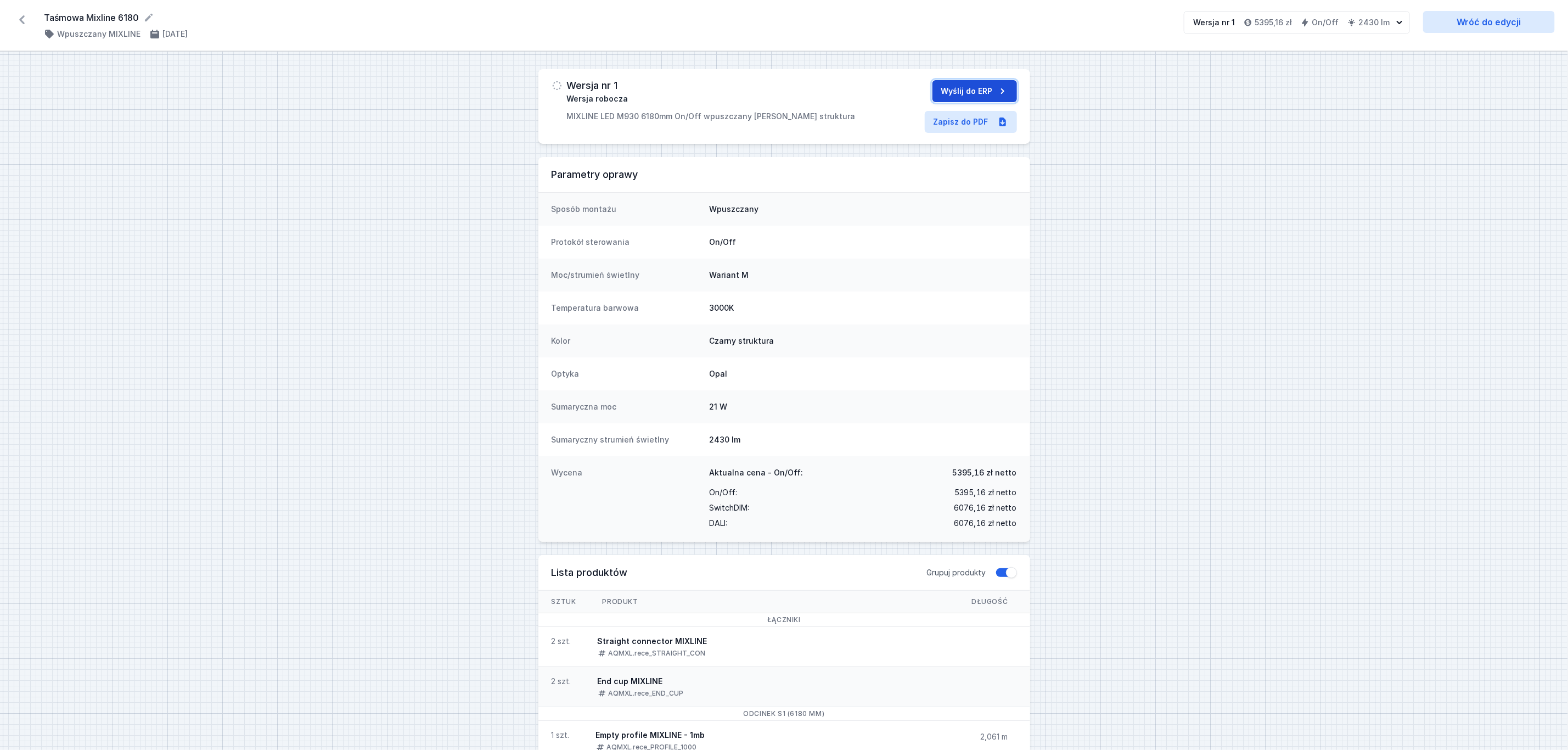
click at [981, 90] on button "Wyślij do ERP" at bounding box center [975, 91] width 85 height 22
select select "3000"
select select "2"
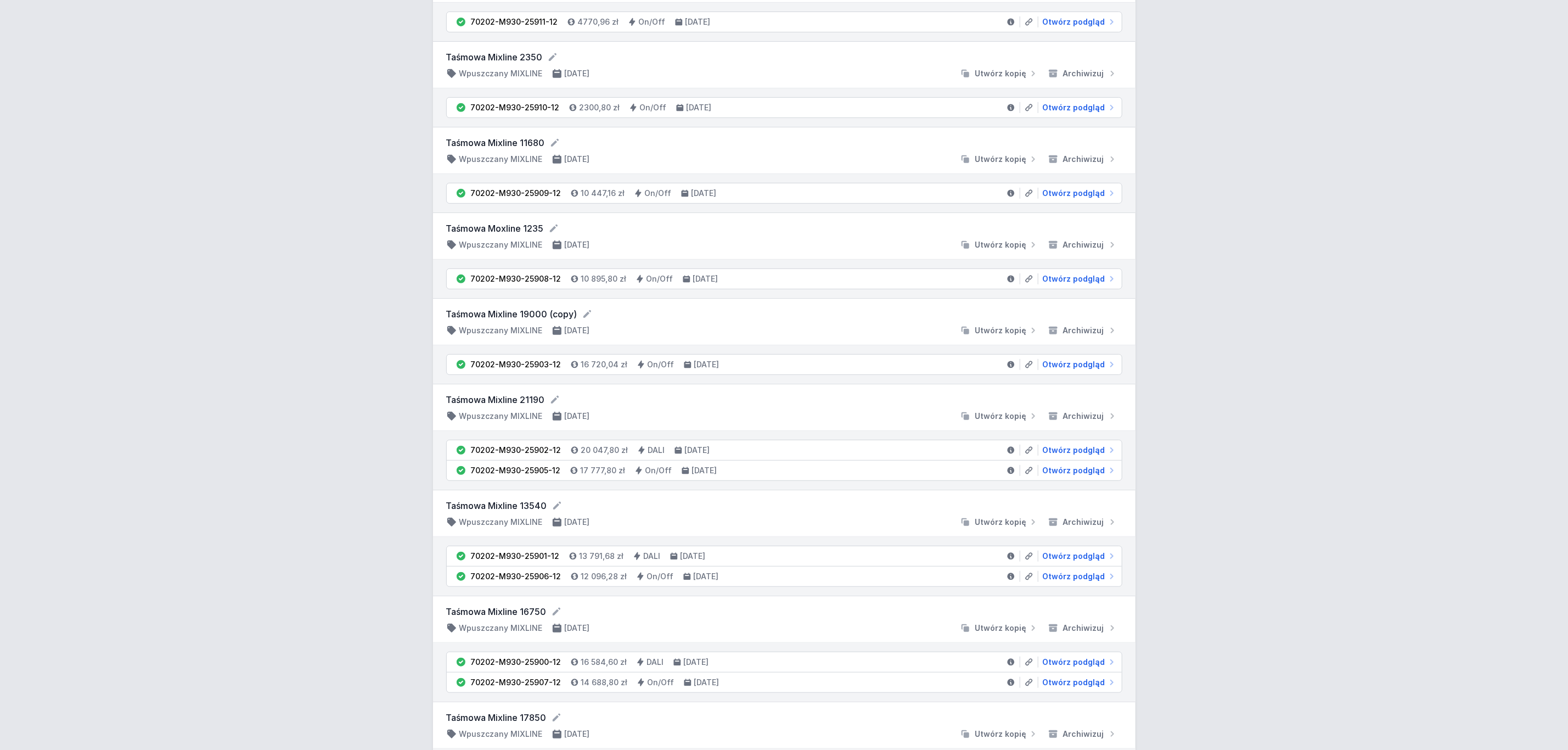
scroll to position [411, 0]
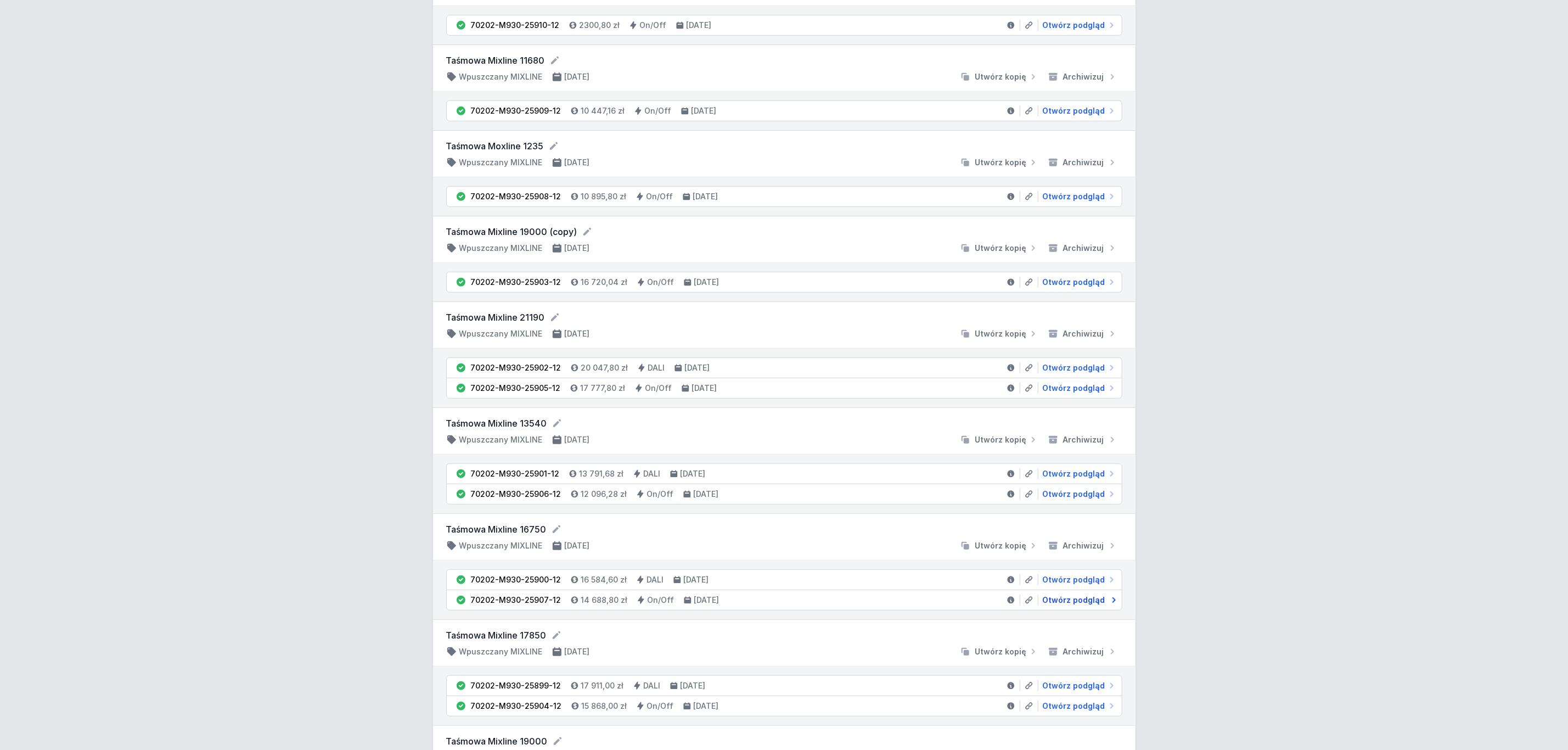
click at [1056, 605] on span "Otwórz podgląd" at bounding box center [1074, 600] width 62 height 11
select select "3000"
select select "2"
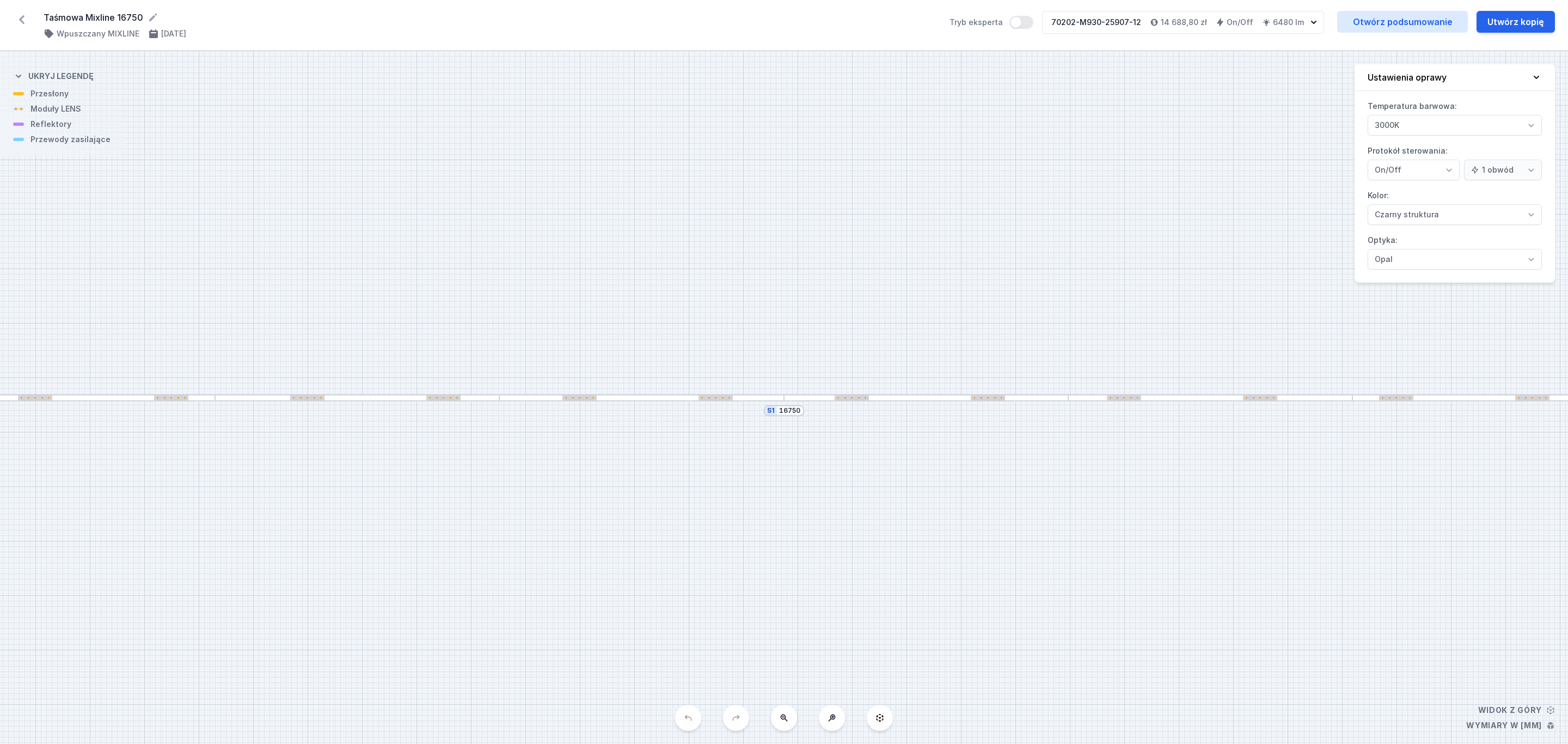
drag, startPoint x: 1059, startPoint y: 23, endPoint x: 1098, endPoint y: 21, distance: 39.1
click at [1097, 23] on div "70202-M930-25907-12" at bounding box center [1096, 22] width 90 height 11
click at [1131, 49] on div "70202-M930-25900-12" at bounding box center [1095, 47] width 90 height 11
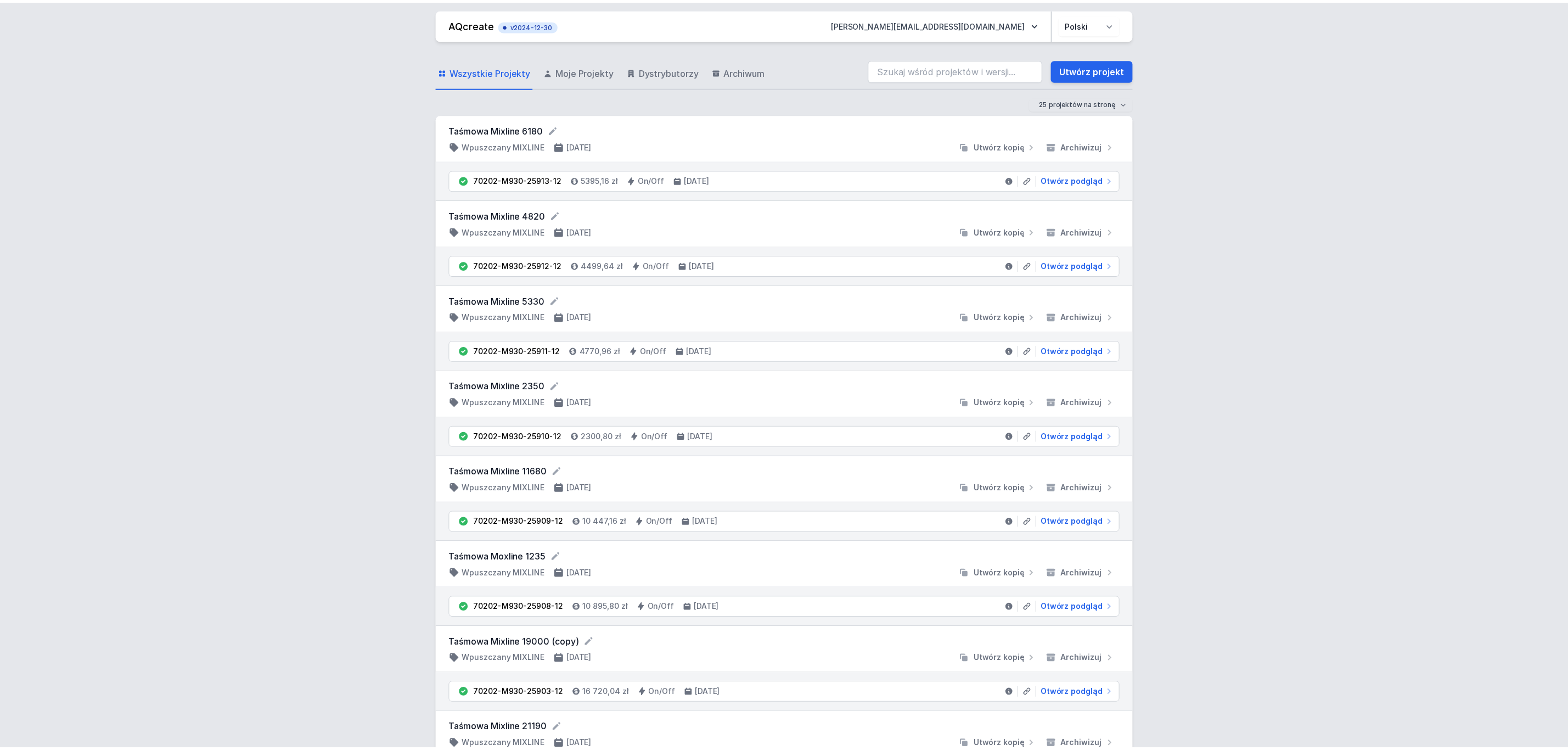
scroll to position [411, 0]
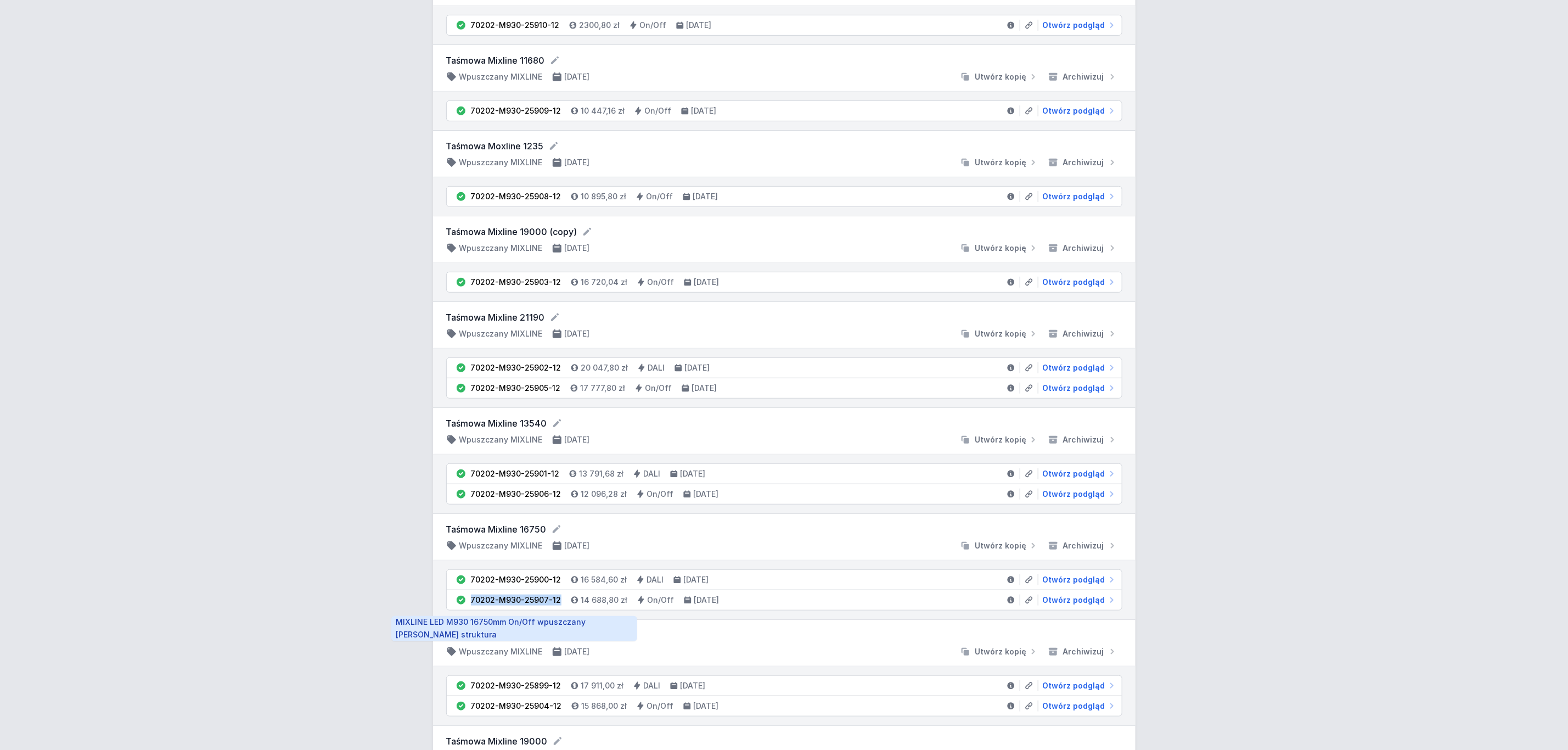
drag, startPoint x: 562, startPoint y: 610, endPoint x: 471, endPoint y: 610, distance: 91.0
click at [471, 610] on li "70202-M930-25907-12 14 688,80 zł On/Off [DATE] Otwórz podgląd" at bounding box center [784, 600] width 675 height 20
copy div "70202-M930-25907-12"
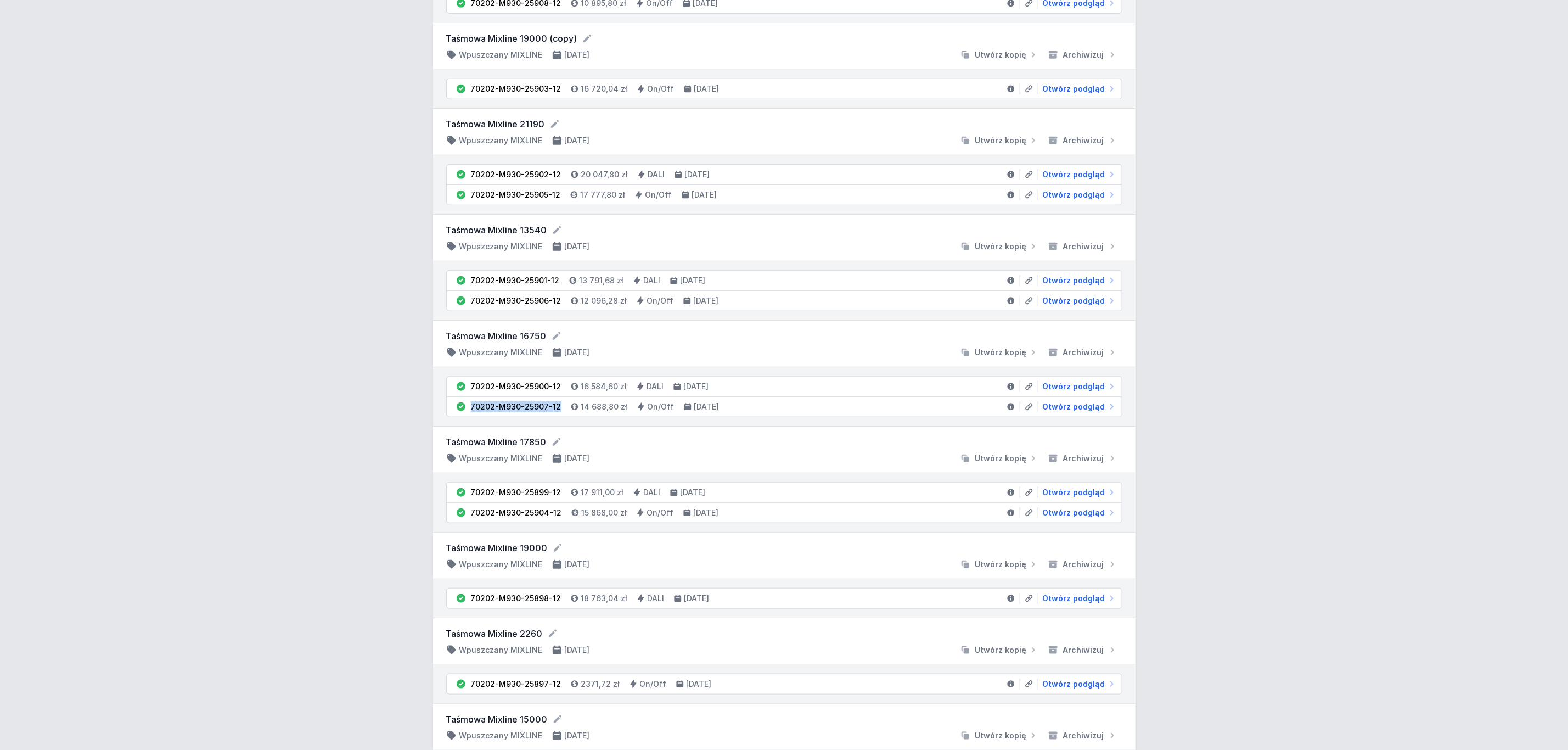
scroll to position [576, 0]
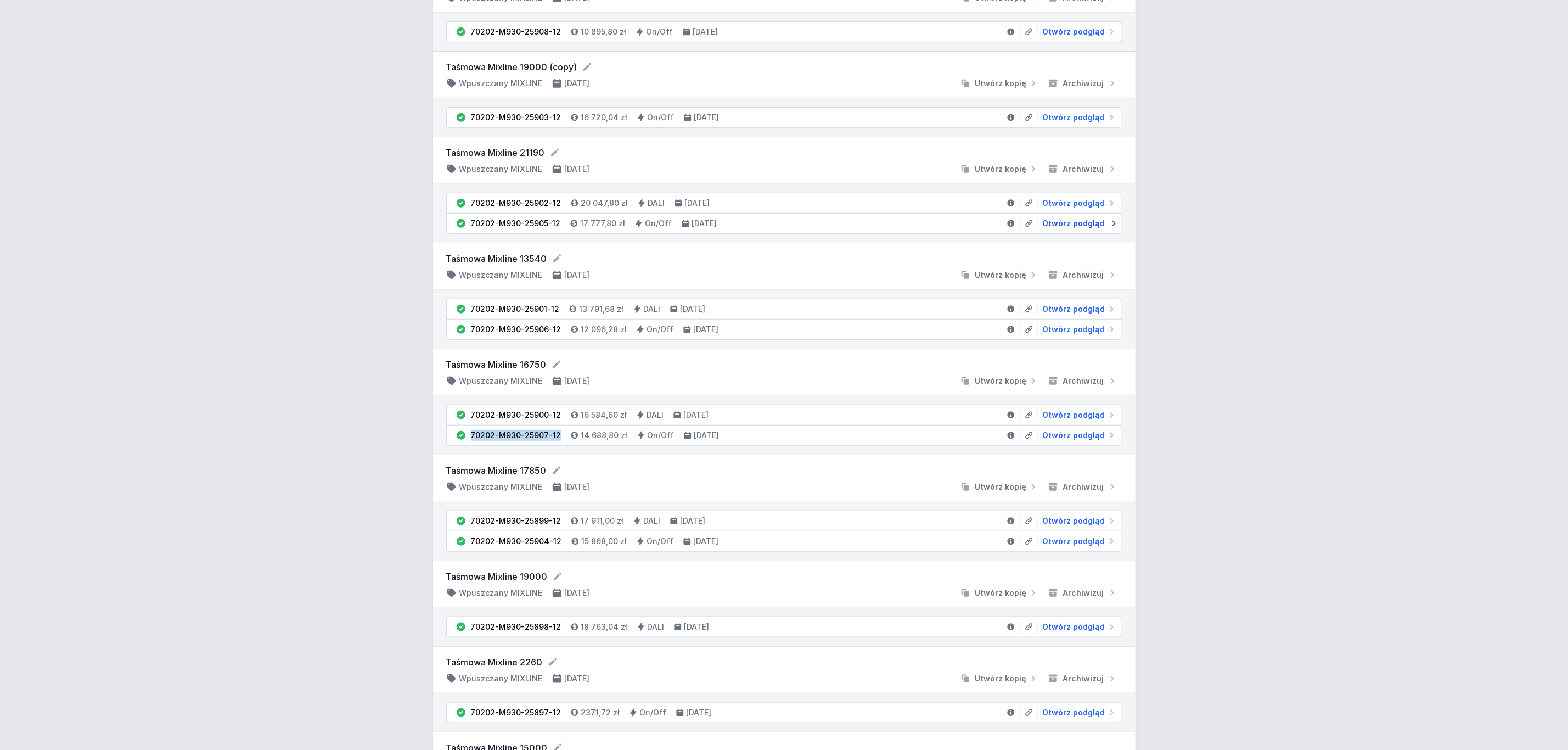
click at [1070, 229] on span "Otwórz podgląd" at bounding box center [1074, 224] width 62 height 11
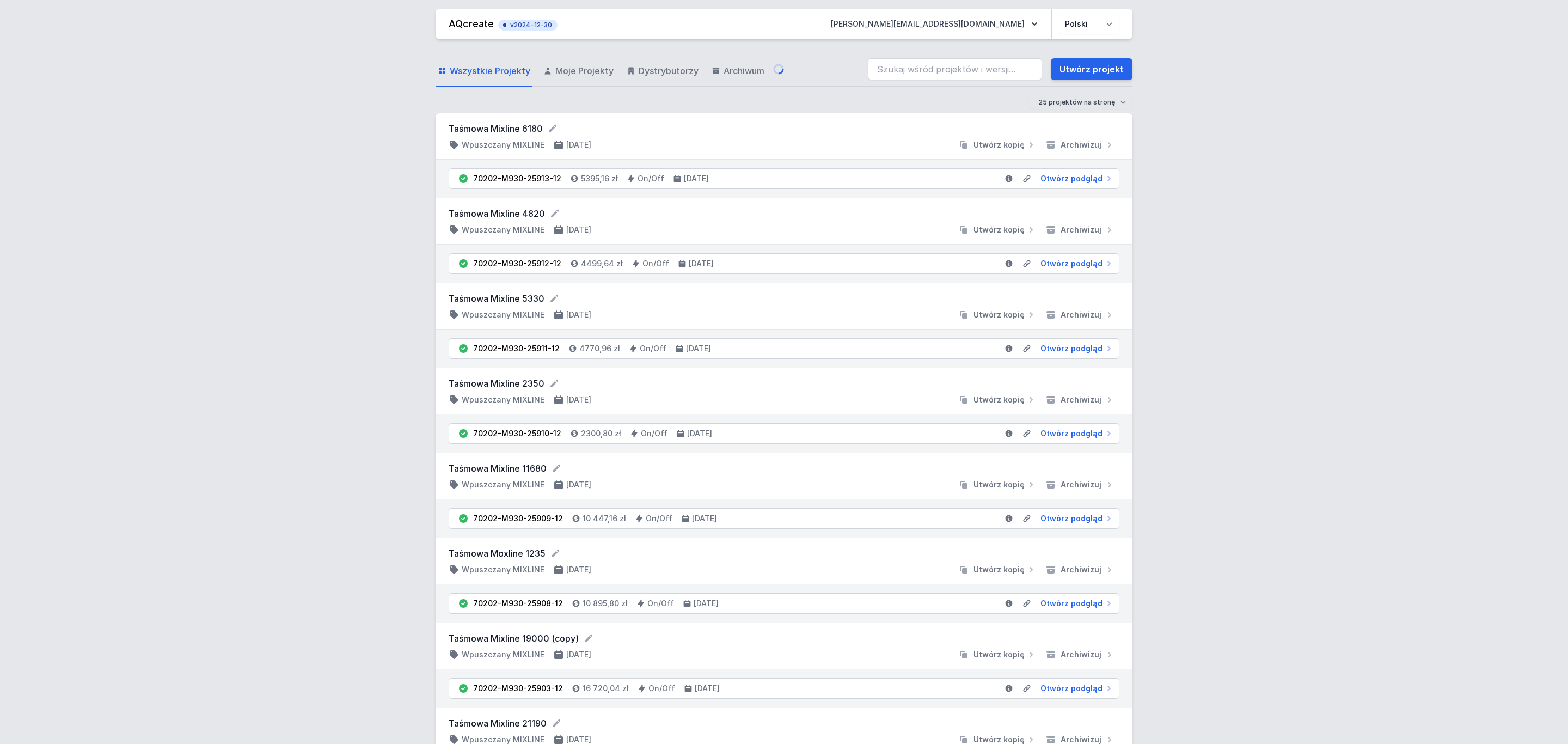
select select "3000"
select select "2"
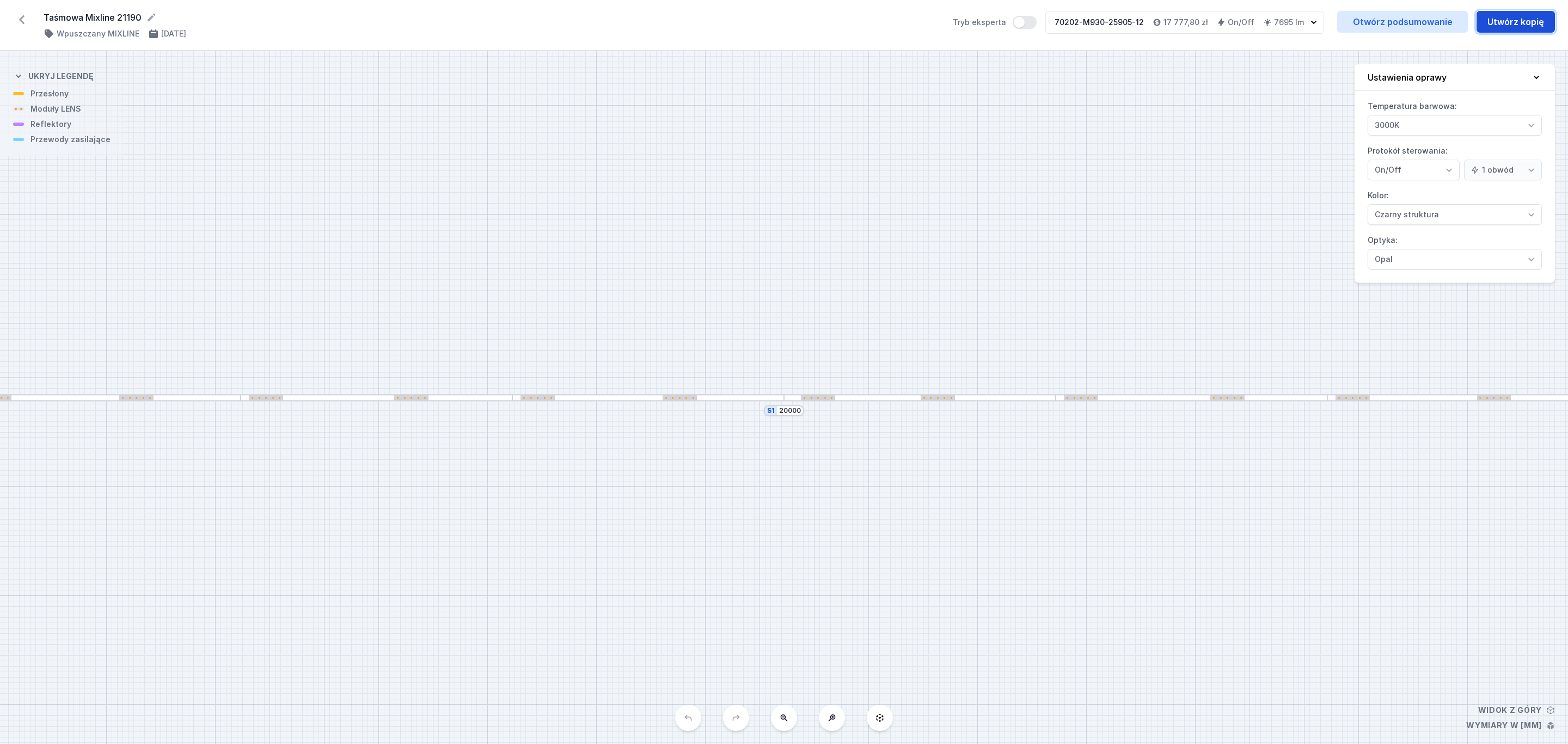
click at [1507, 23] on button "Utwórz kopię" at bounding box center [1515, 22] width 79 height 22
select select "3000"
select select "2"
click at [799, 413] on input "20000" at bounding box center [790, 411] width 22 height 9
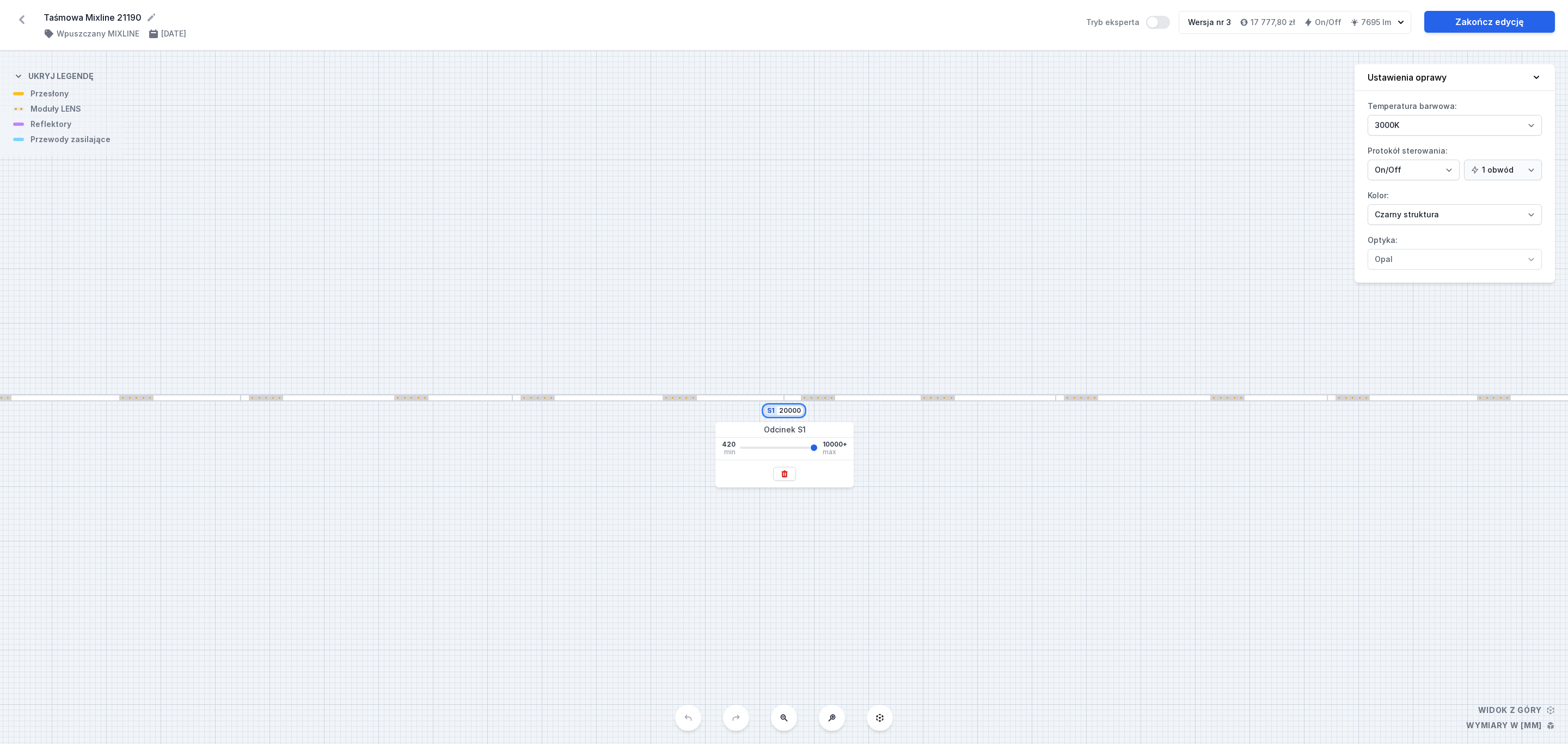
type input "2000"
type input "10000"
type input "200"
type input "10000"
type input "20"
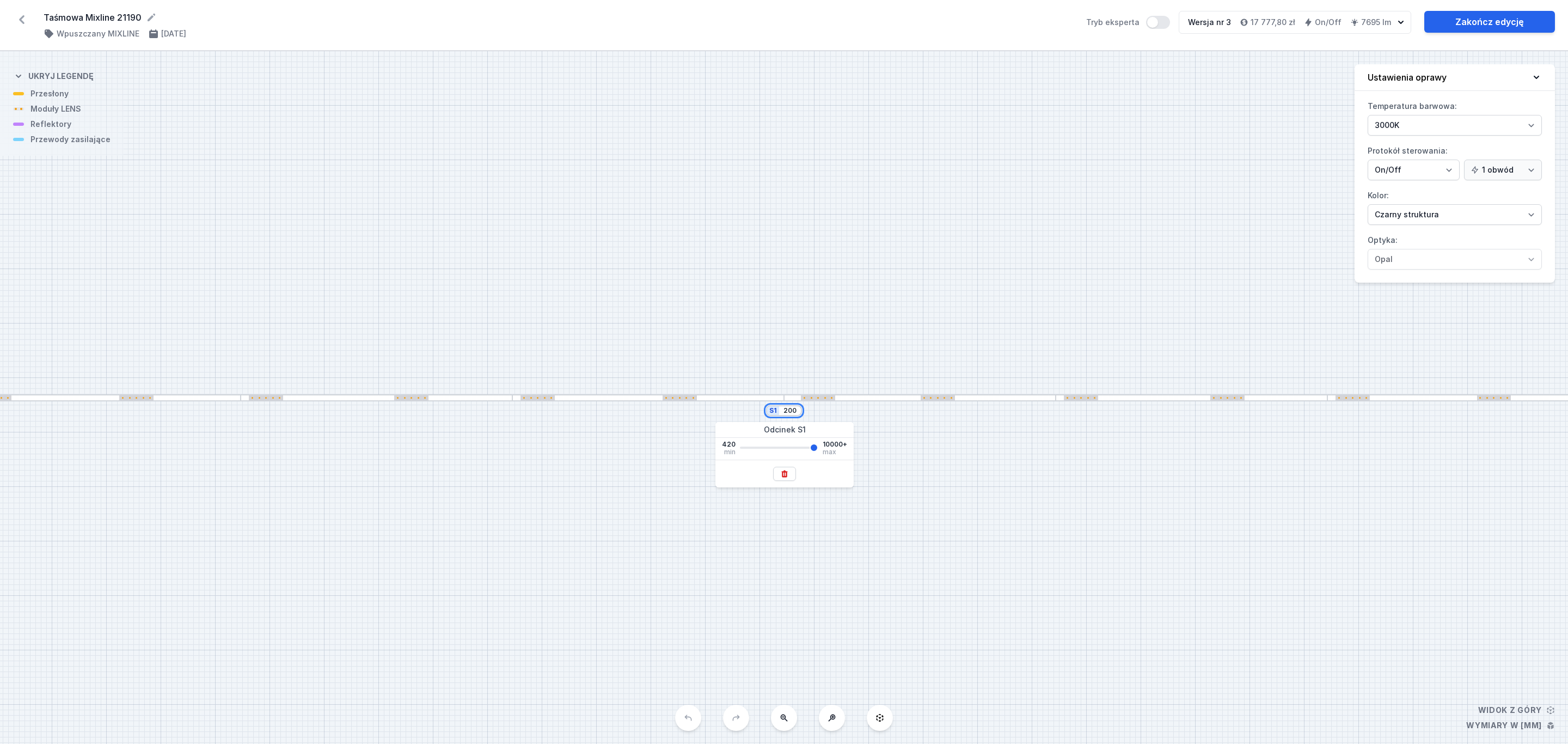
type input "10000"
type input "2"
type input "10000"
type input "21"
type input "10000"
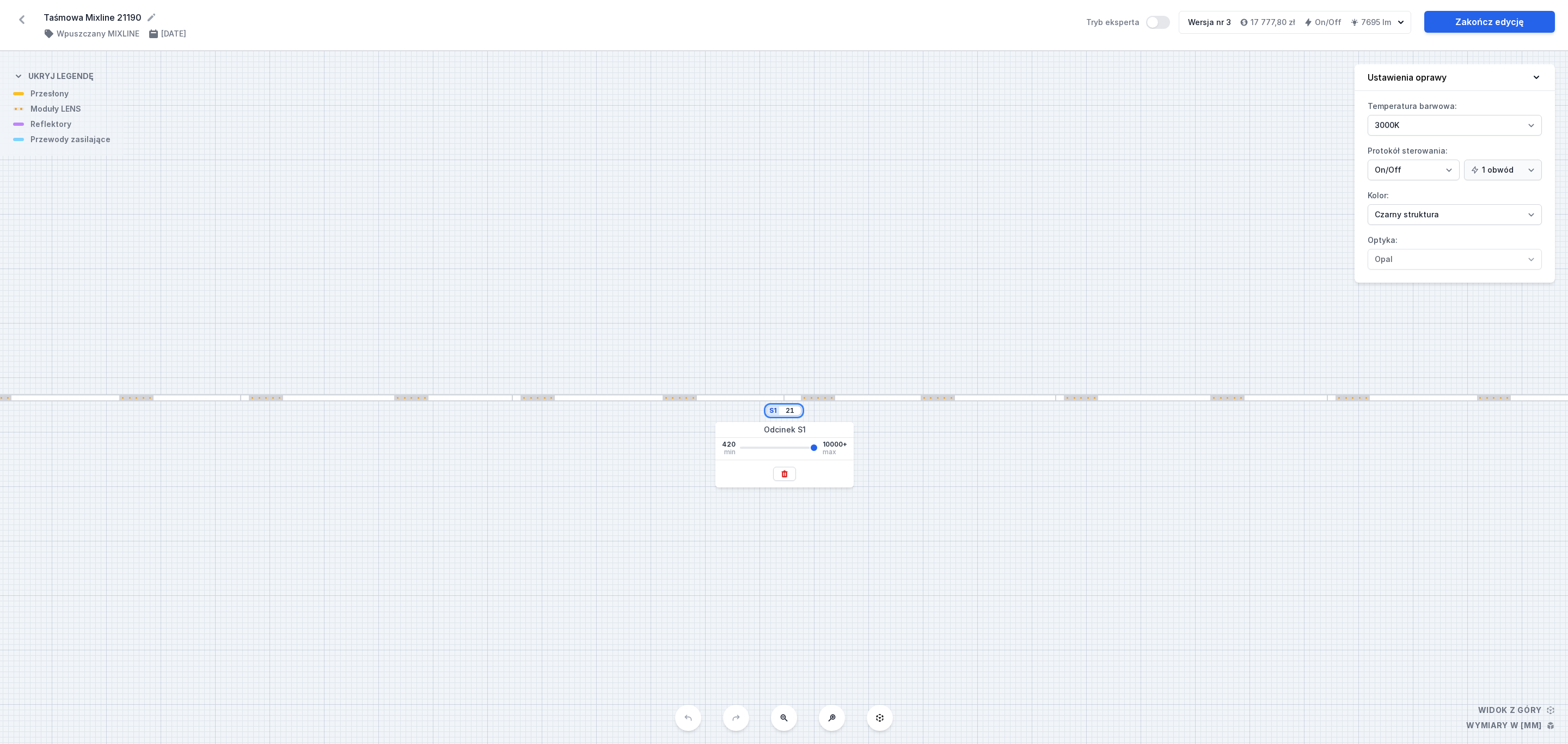
type input "211"
type input "10000"
type input "2119"
type input "10000"
type input "21190"
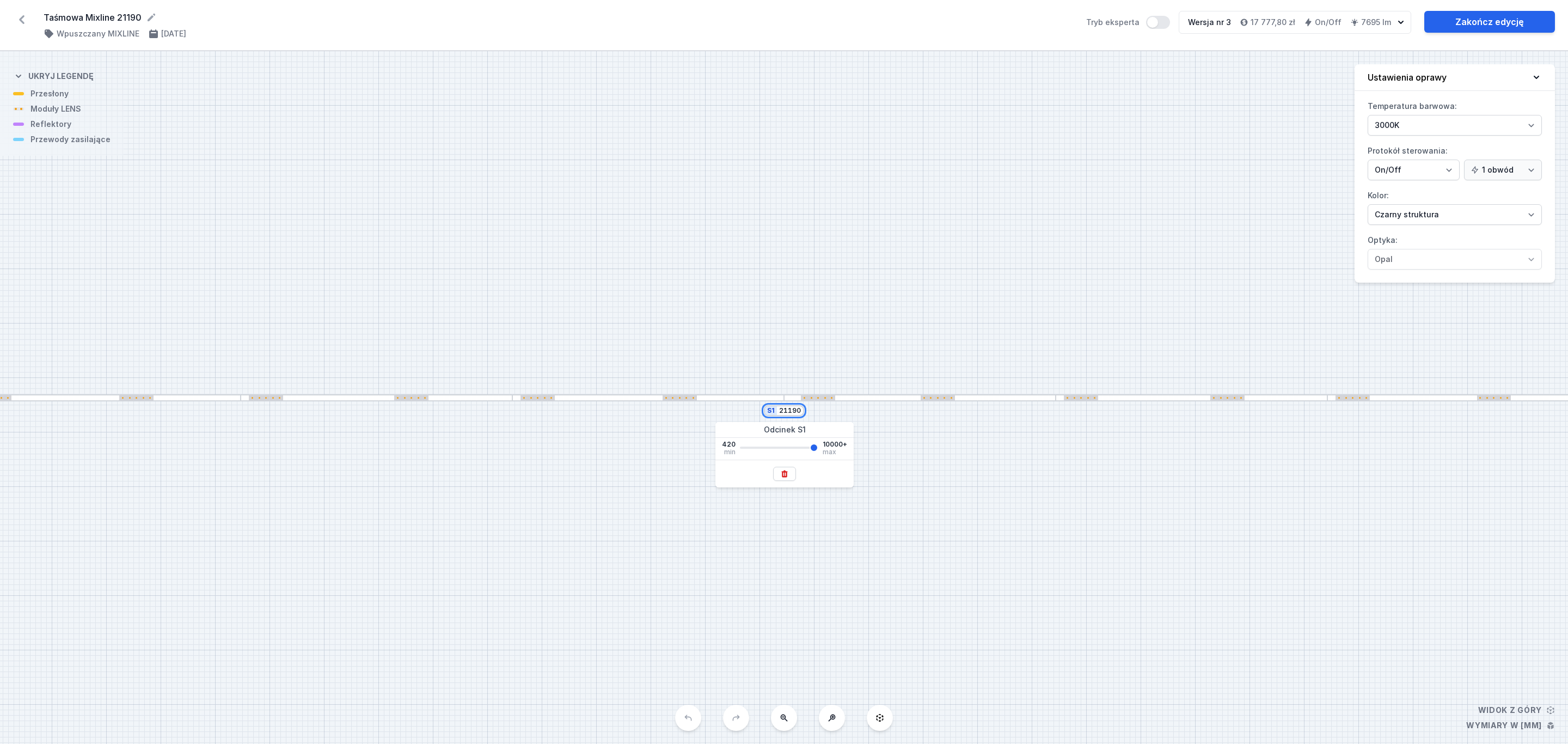
type input "10000"
type input "21190"
click at [1498, 20] on link "Zakończ edycję" at bounding box center [1489, 22] width 130 height 22
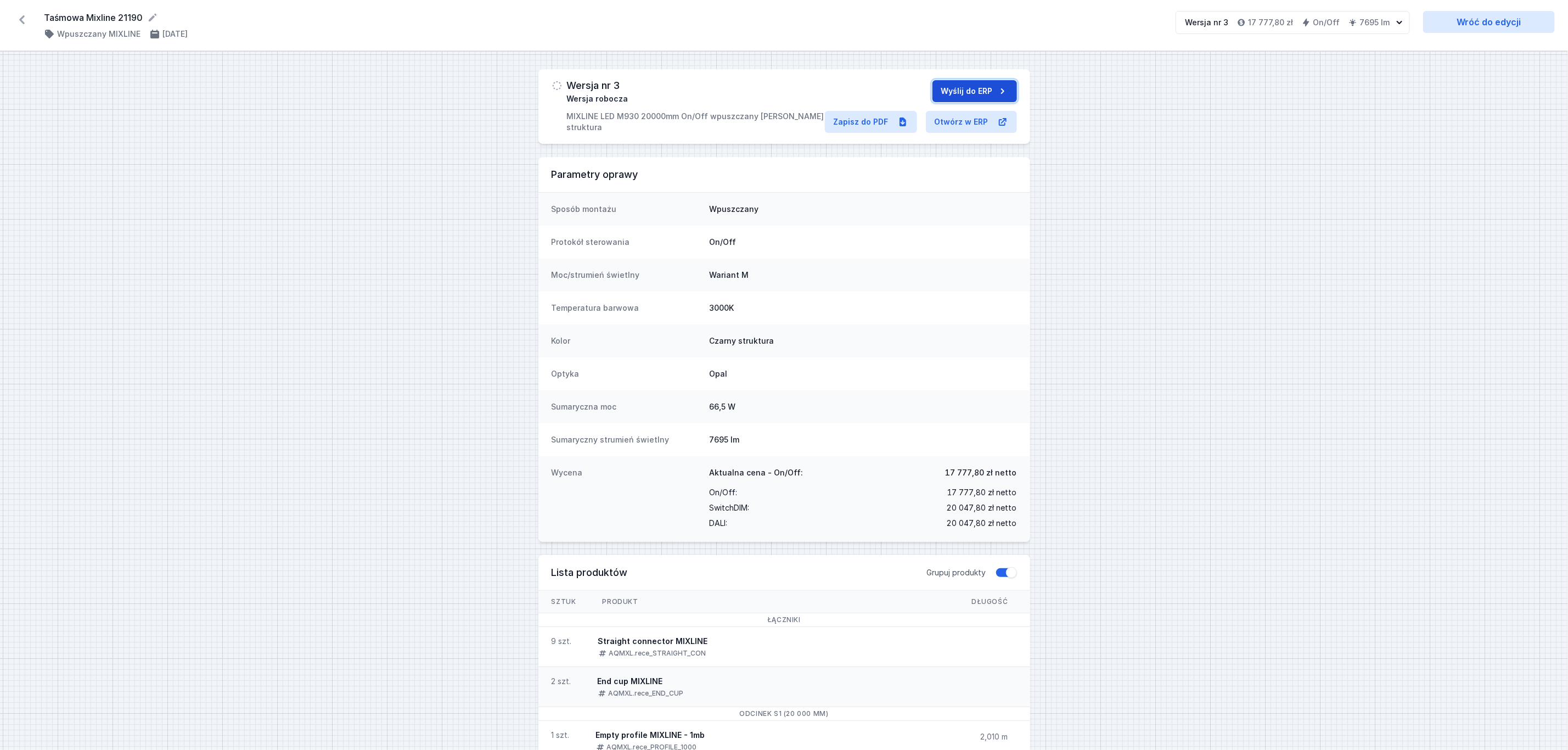
click at [955, 91] on button "Wyślij do ERP" at bounding box center [975, 91] width 85 height 22
click at [881, 122] on link "Zapisz do PDF" at bounding box center [871, 122] width 92 height 22
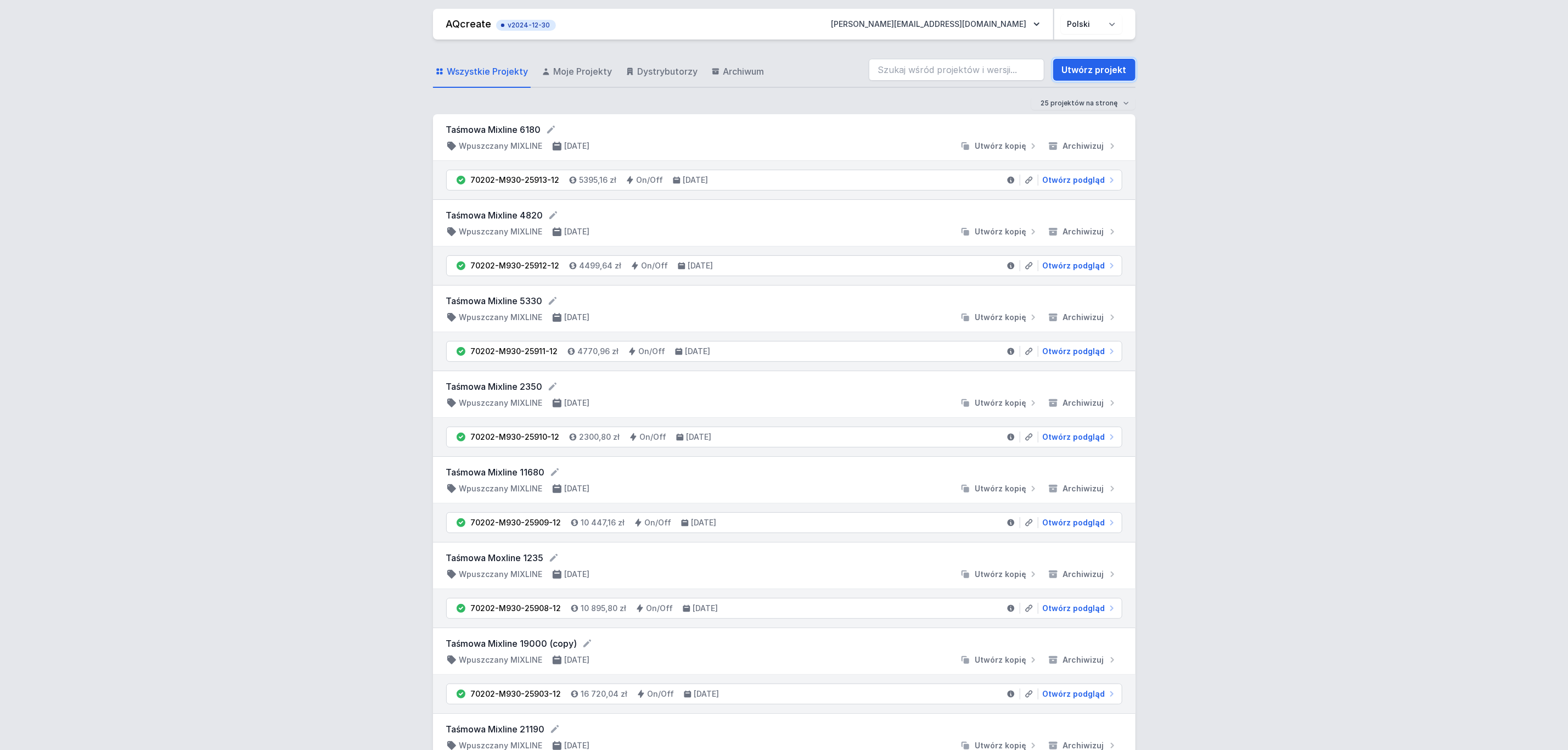
drag, startPoint x: 1082, startPoint y: 67, endPoint x: 648, endPoint y: 223, distance: 461.2
click at [1082, 67] on link "Utwórz projekt" at bounding box center [1095, 69] width 82 height 22
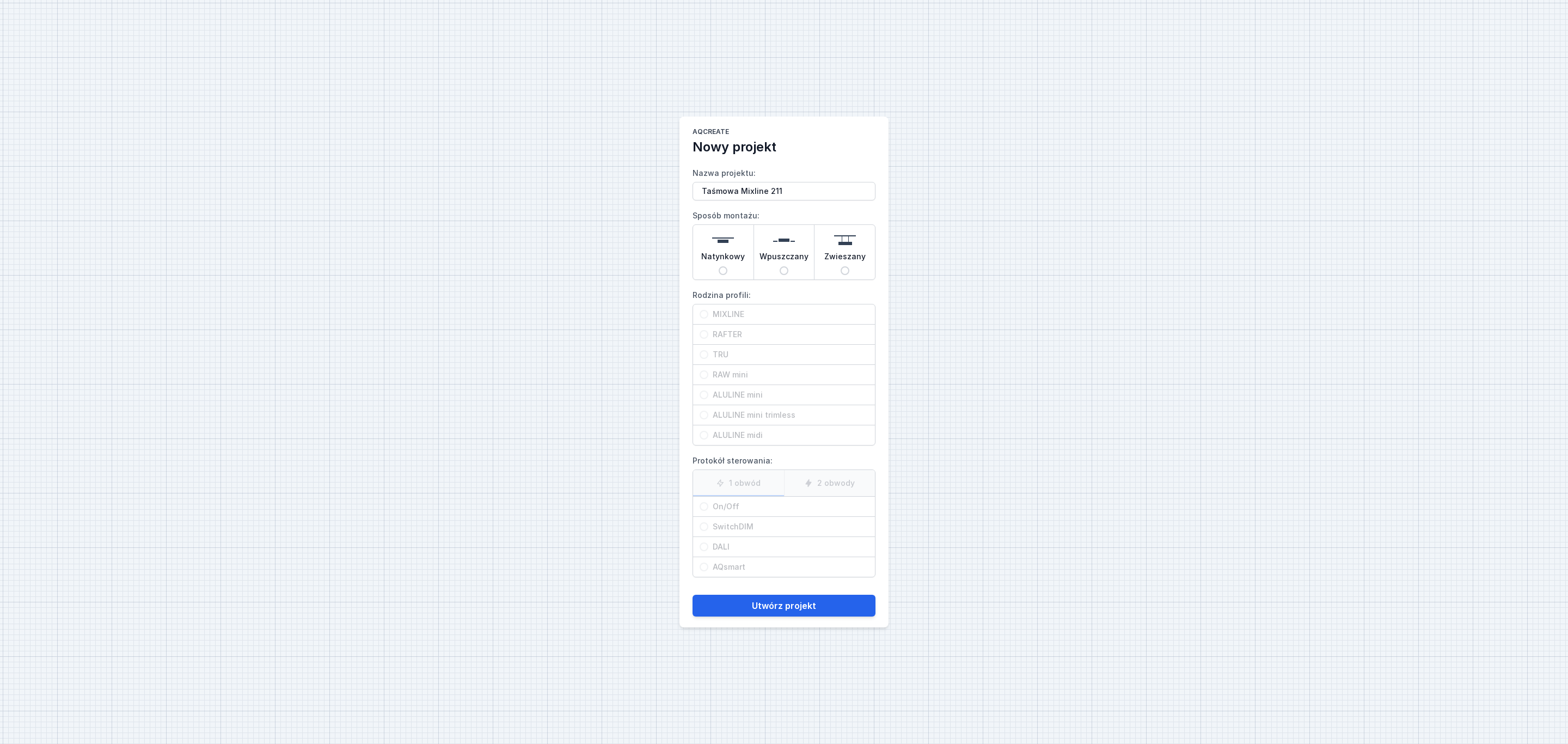
type input "Taśmowa Mixline 2119"
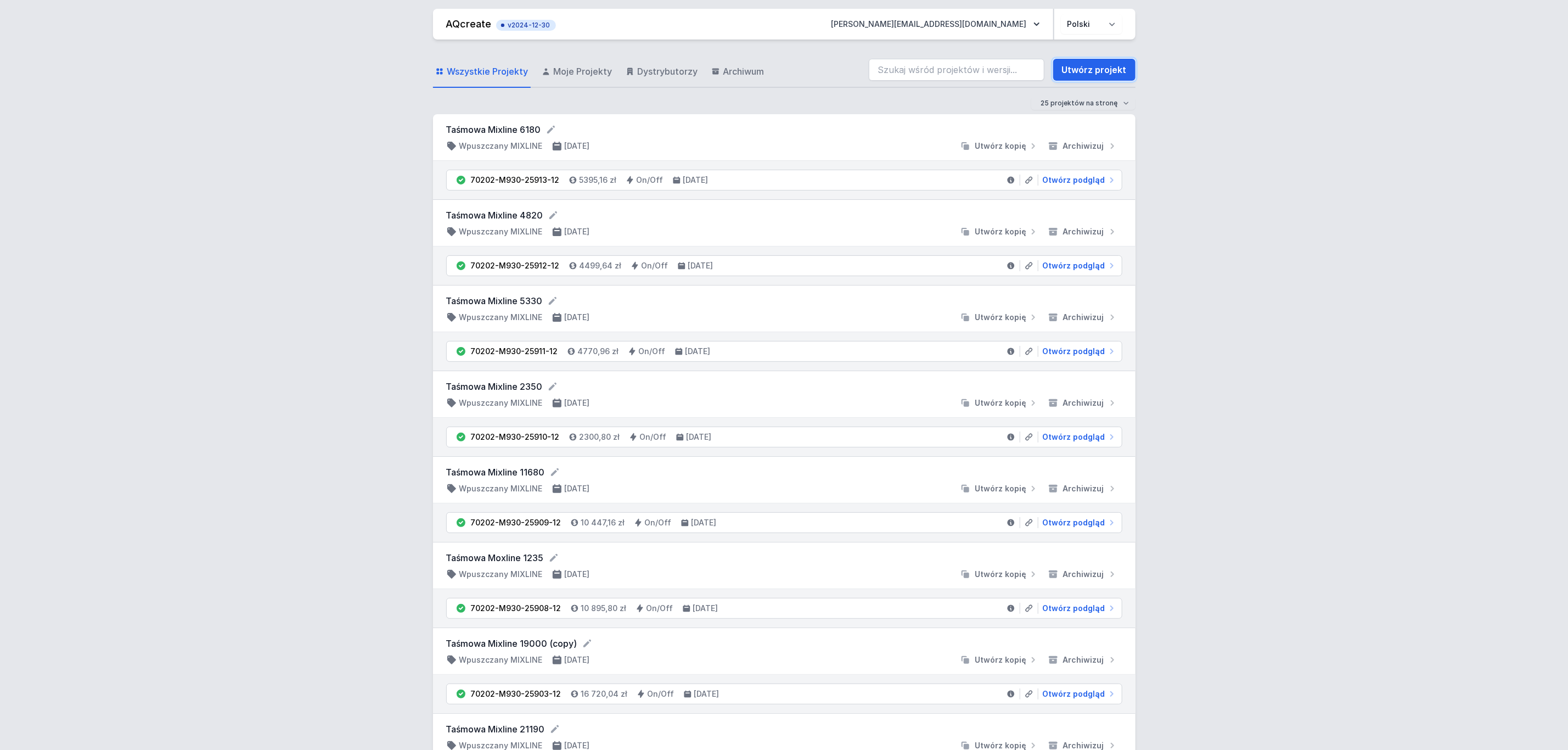
drag, startPoint x: 1092, startPoint y: 68, endPoint x: 223, endPoint y: 170, distance: 875.0
click at [1092, 68] on link "Utwórz projekt" at bounding box center [1095, 69] width 82 height 22
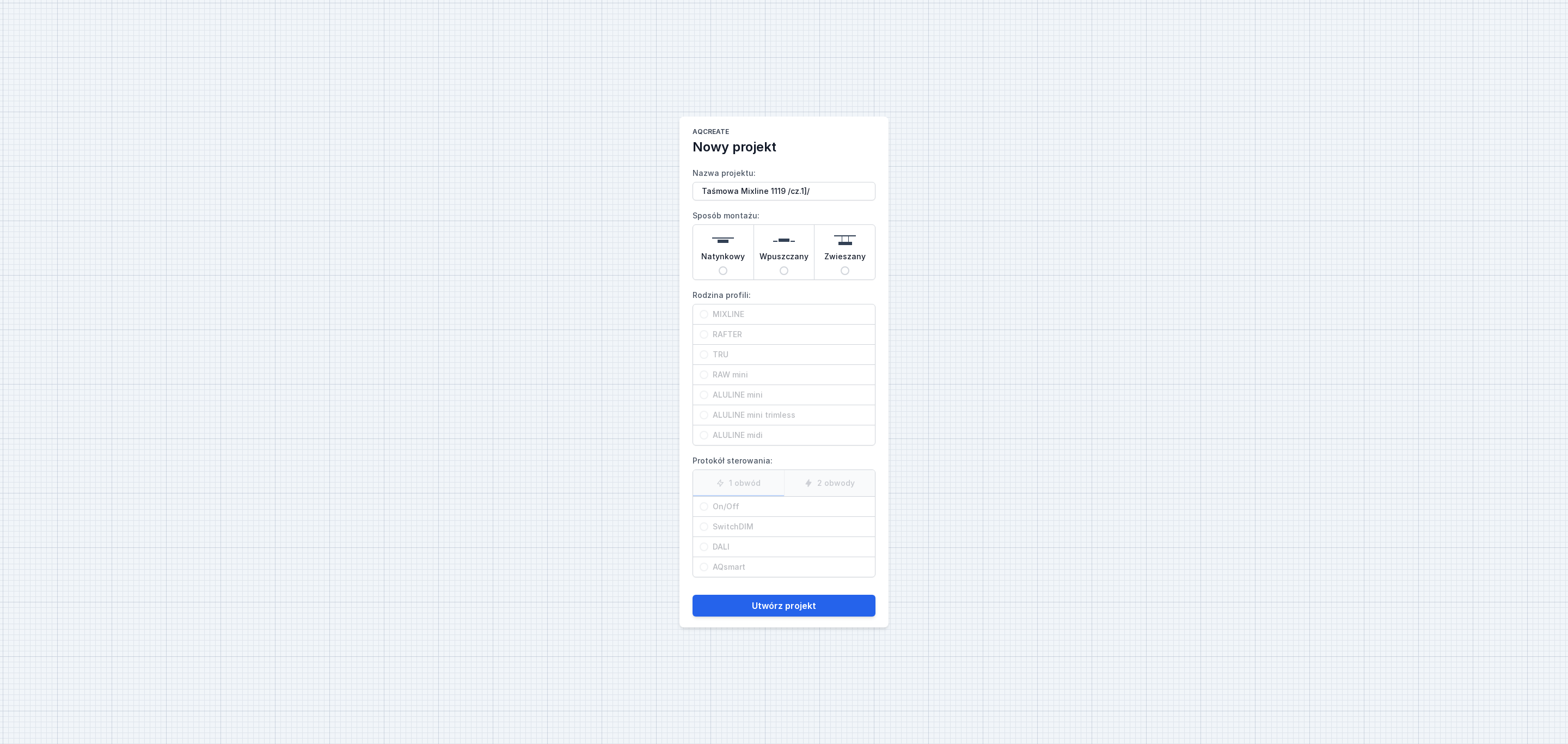
type input "Taśmowa Mixline 1119 /cz.1]/"
click at [786, 253] on span "Wpuszczany" at bounding box center [783, 259] width 49 height 15
click at [786, 267] on input "Wpuszczany" at bounding box center [784, 271] width 9 height 9
radio input "true"
click at [758, 309] on span "MIXLINE" at bounding box center [788, 314] width 160 height 11
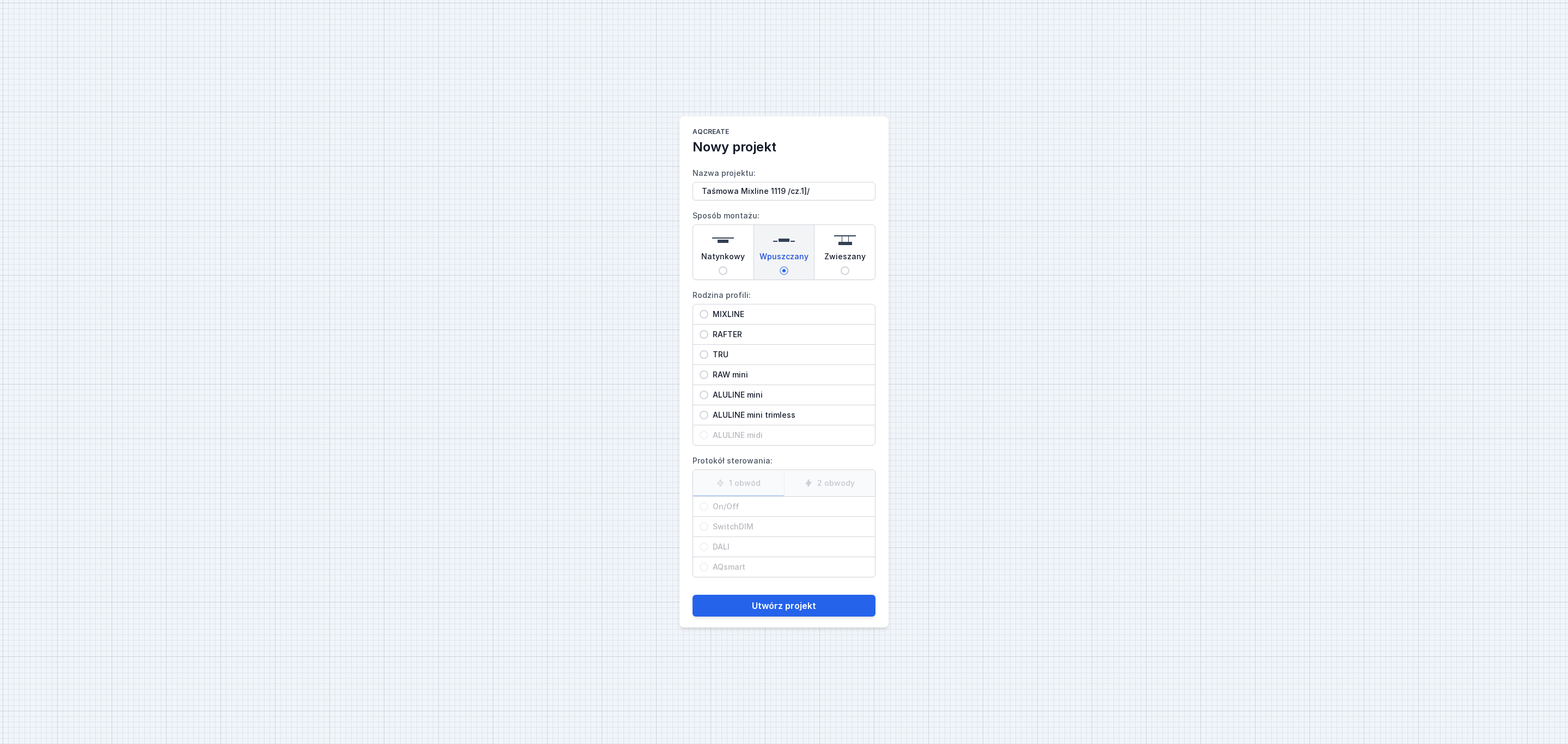
click at [708, 310] on input "MIXLINE" at bounding box center [704, 314] width 9 height 9
radio input "true"
click at [744, 489] on label "1 obwód" at bounding box center [738, 483] width 91 height 26
click at [0, 0] on input "1 obwód" at bounding box center [0, 0] width 0 height 0
click at [729, 511] on span "On/Off" at bounding box center [788, 507] width 160 height 11
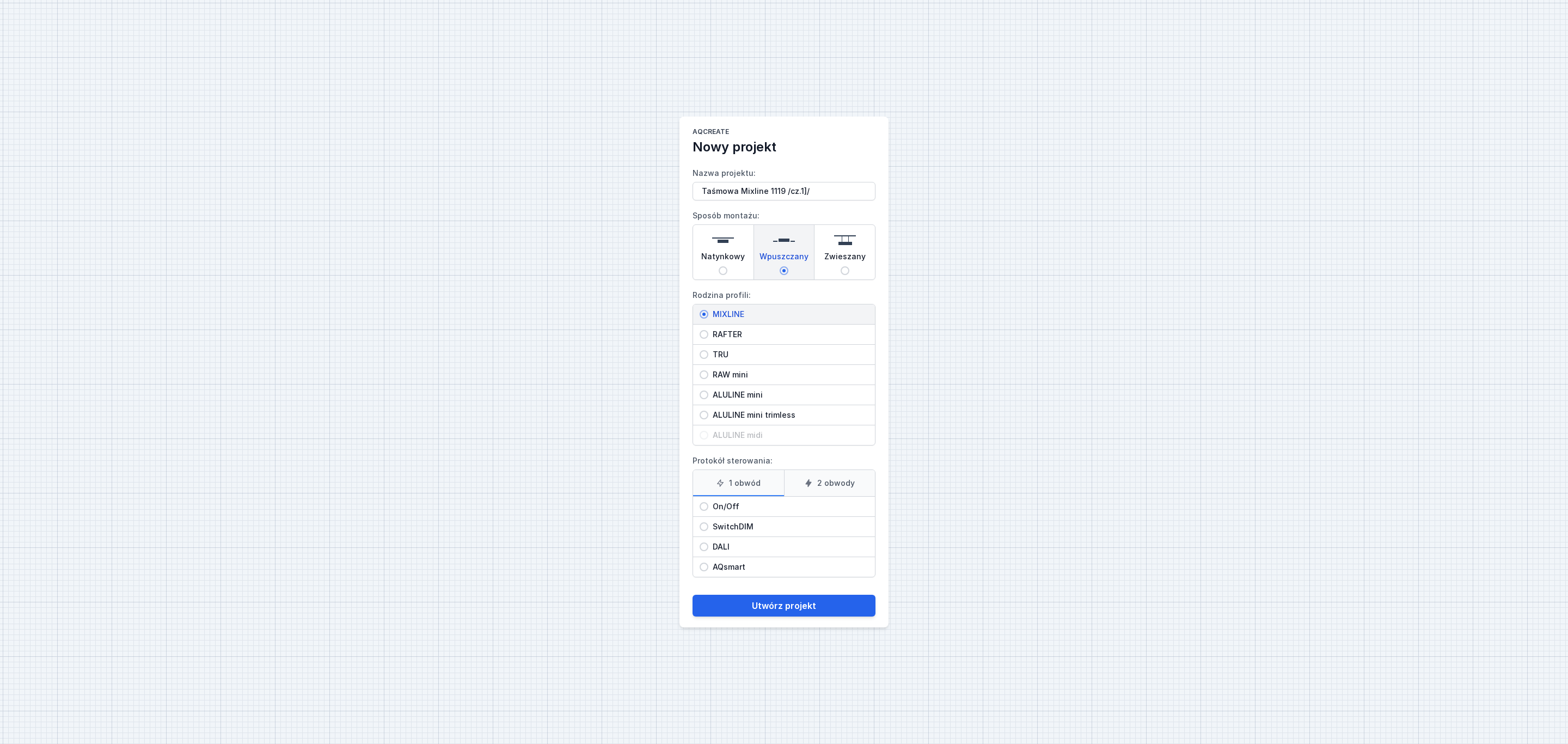
click at [708, 511] on input "On/Off" at bounding box center [704, 507] width 9 height 9
radio input "true"
click at [785, 609] on button "Utwórz projekt" at bounding box center [784, 605] width 183 height 22
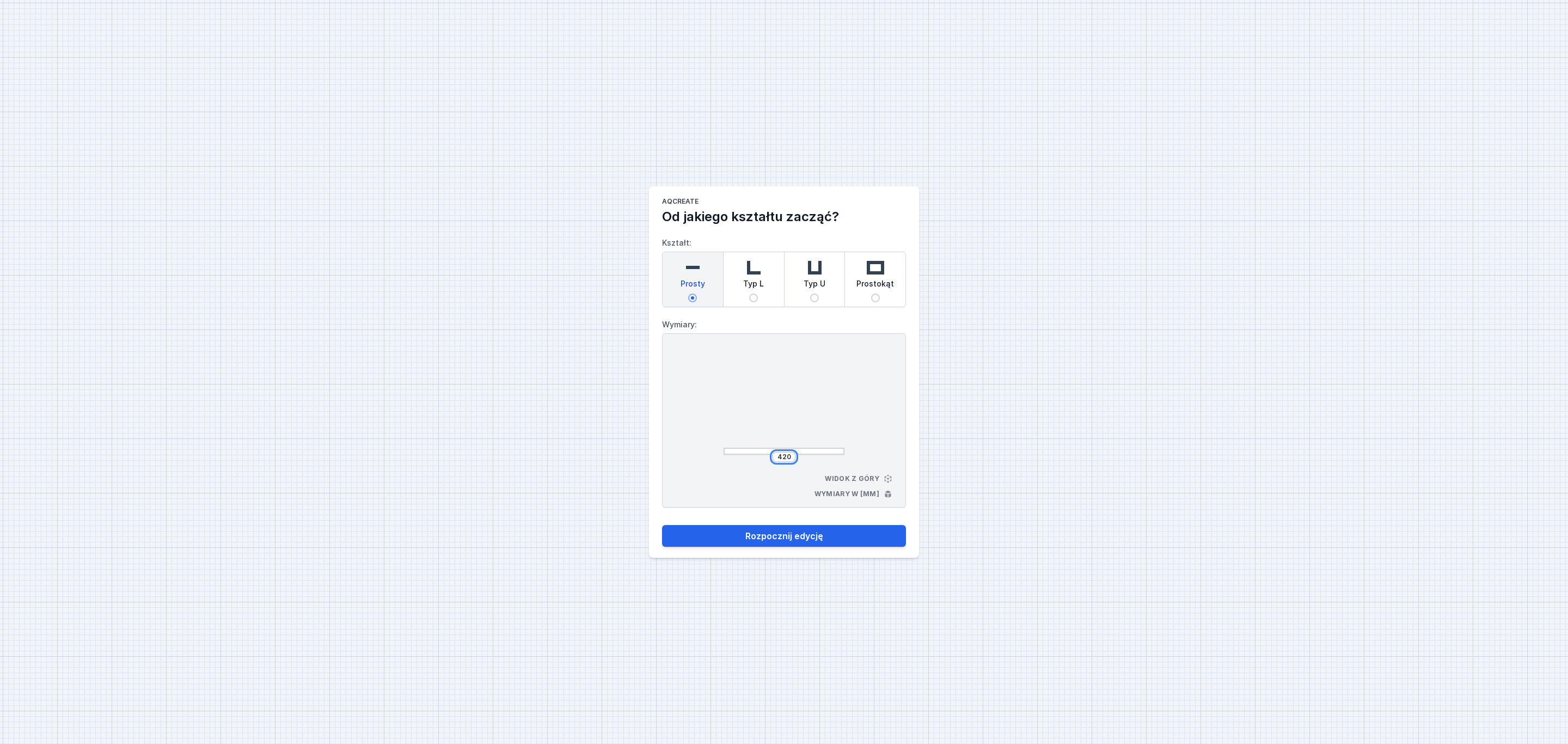
click at [790, 456] on div "420" at bounding box center [783, 457] width 24 height 11
type input "4"
type input "1119"
click at [811, 539] on button "Rozpocznij edycję" at bounding box center [784, 536] width 244 height 22
select select "3000"
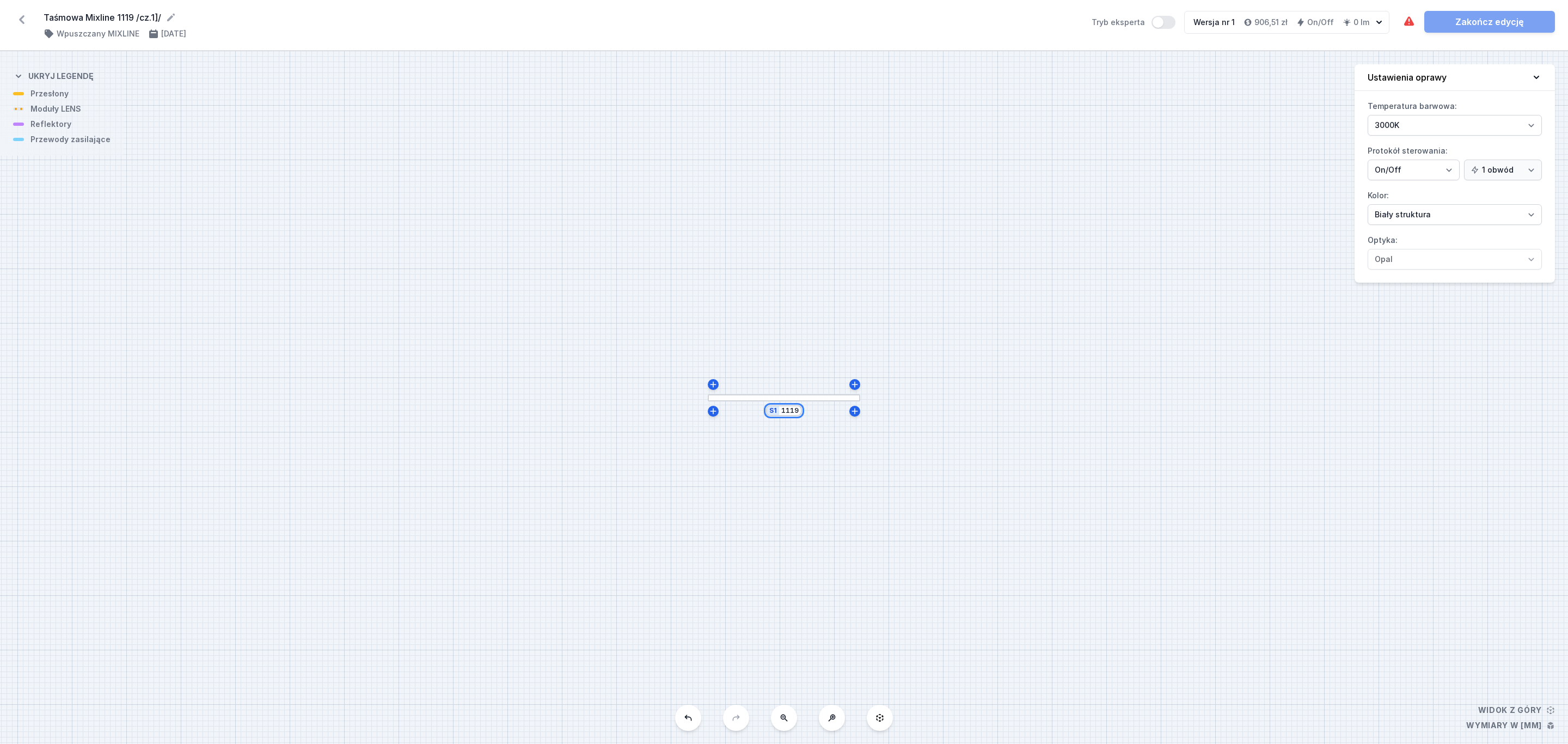
click at [796, 408] on input "1119" at bounding box center [790, 411] width 17 height 9
type input "11190"
click at [954, 455] on div "S1 11190" at bounding box center [784, 398] width 1568 height 693
click at [1538, 216] on select "Biały struktura Czarny struktura Złoty struktura Miedziany Szary Inny (z palety…" at bounding box center [1455, 214] width 174 height 20
select select "2"
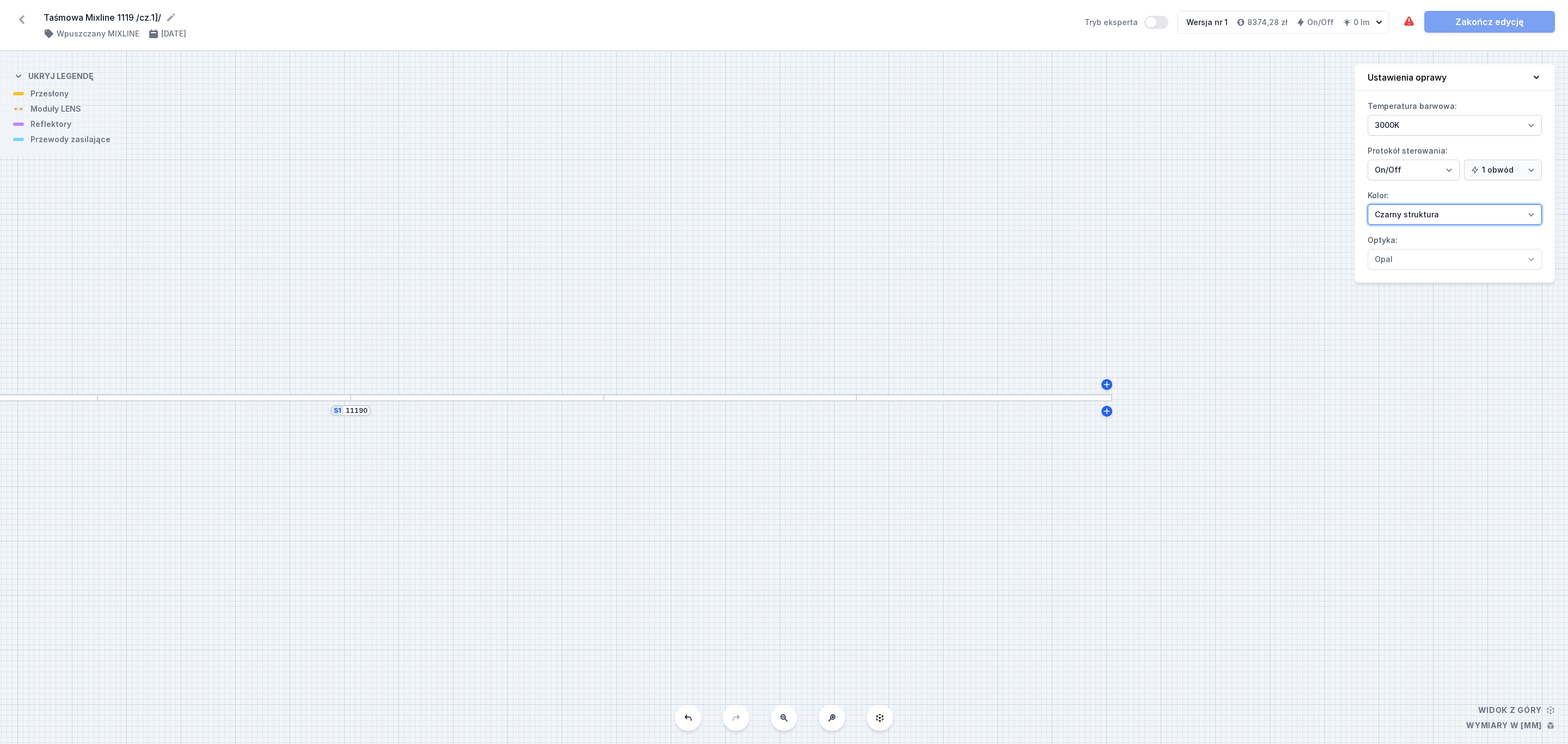
click at [1368, 206] on select "Biały struktura Czarny struktura Złoty struktura Miedziany Szary Inny (z palety…" at bounding box center [1455, 214] width 174 height 20
click at [634, 398] on div at bounding box center [730, 397] width 253 height 7
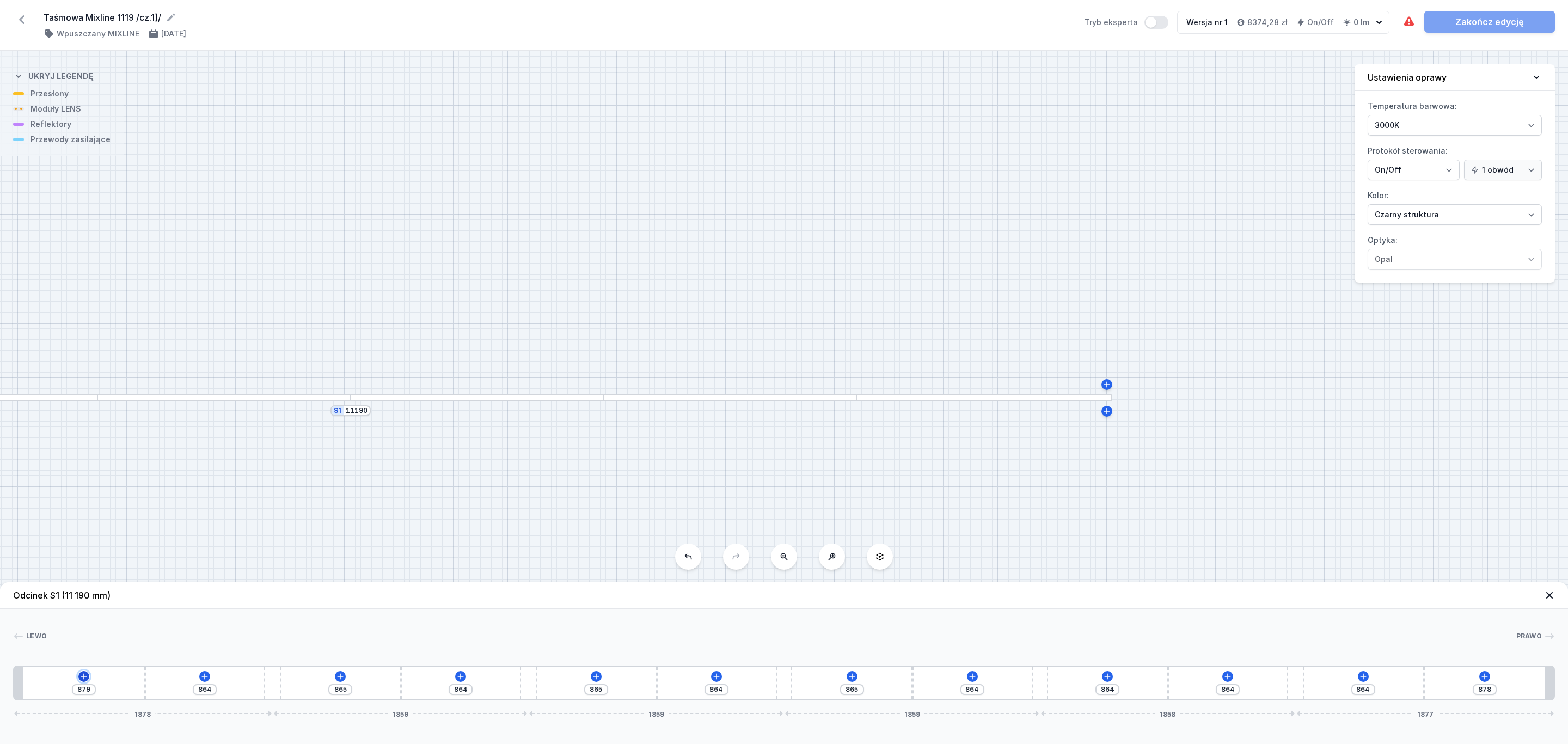
click at [82, 677] on icon at bounding box center [84, 676] width 9 height 9
click at [82, 578] on div "Moduły LENS (6)" at bounding box center [84, 571] width 174 height 27
click at [100, 543] on span "LENS module 250mm 54°" at bounding box center [84, 542] width 157 height 11
type input "629"
click at [40, 690] on div at bounding box center [40, 683] width 34 height 24
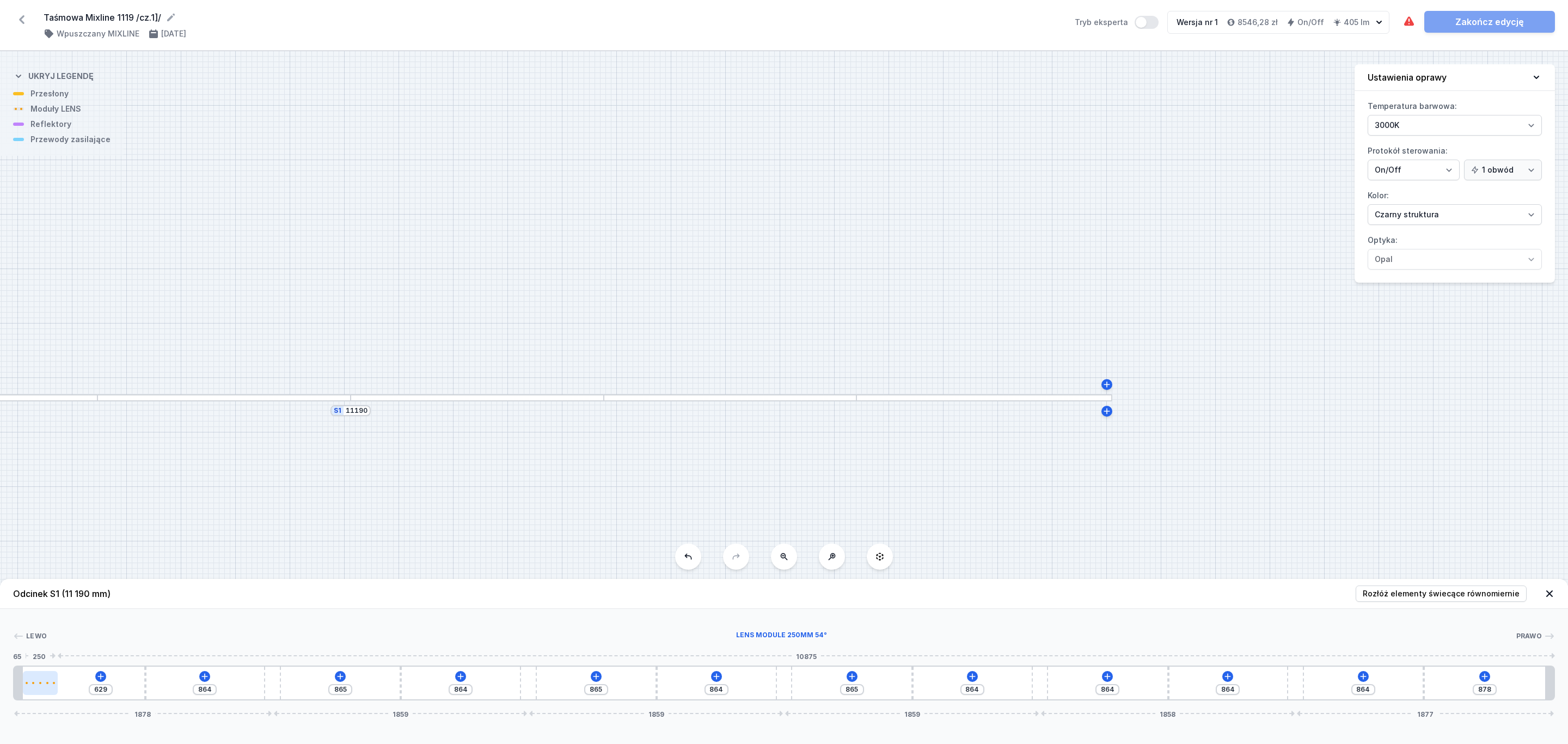
select select "1604"
click at [69, 651] on icon at bounding box center [70, 651] width 9 height 9
type input "129"
click at [69, 651] on icon at bounding box center [70, 651] width 9 height 9
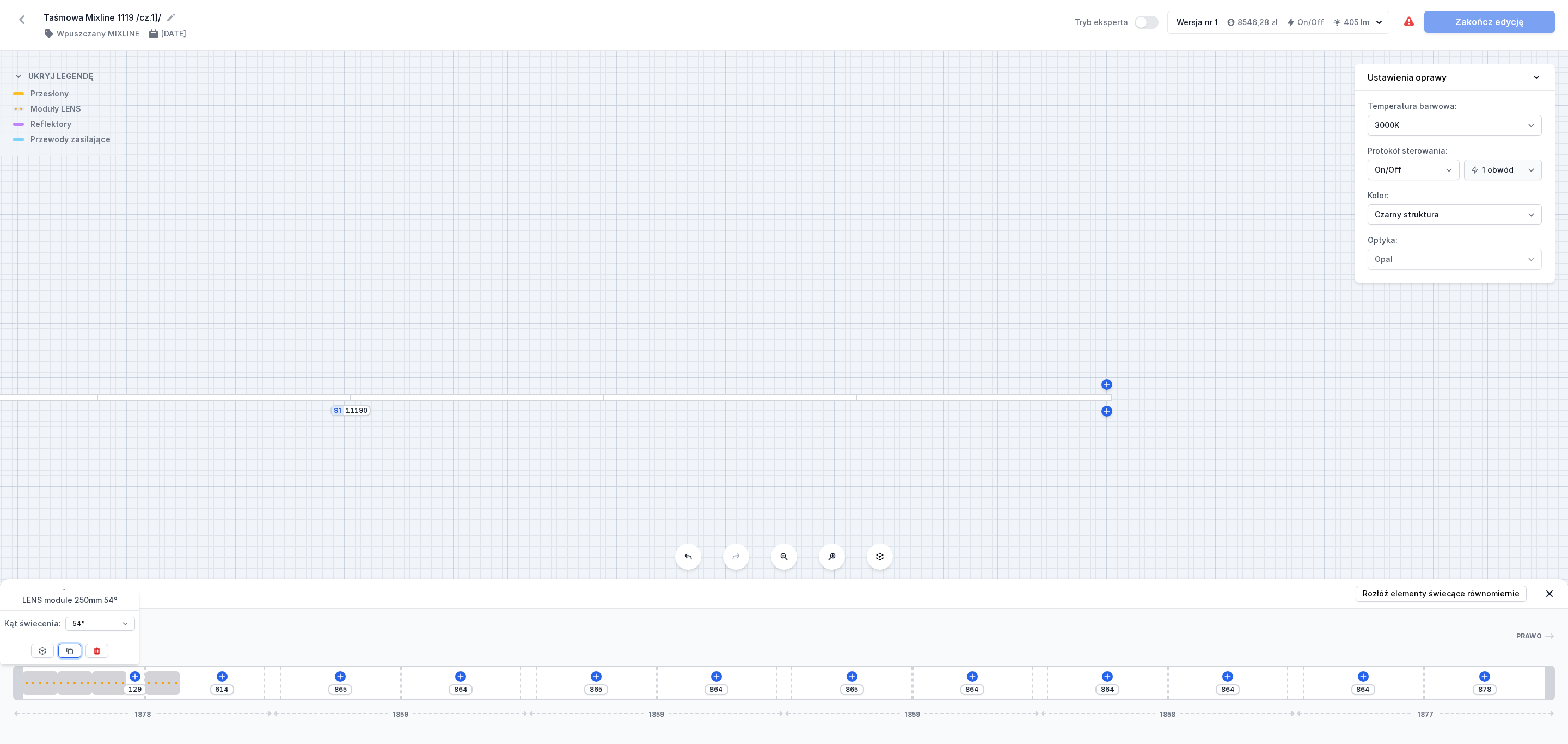
click at [69, 651] on icon at bounding box center [70, 651] width 9 height 9
type input "114"
click at [69, 651] on icon at bounding box center [70, 651] width 9 height 9
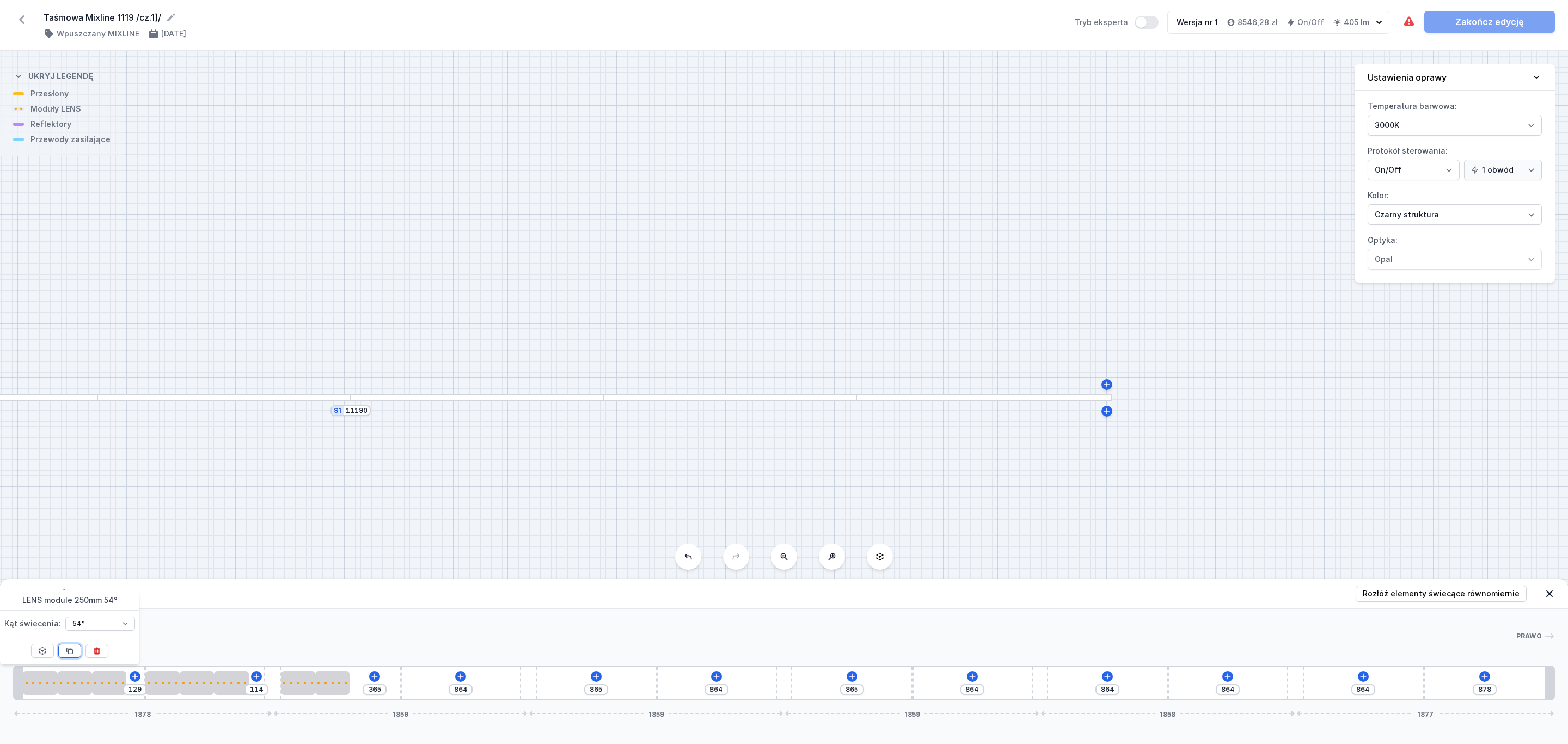
click at [69, 651] on icon at bounding box center [70, 651] width 9 height 9
type input "115"
click at [69, 651] on icon at bounding box center [70, 651] width 9 height 9
type input "614"
click at [1460, 593] on span "Rozłóż elementy świecące równomiernie" at bounding box center [1441, 594] width 157 height 11
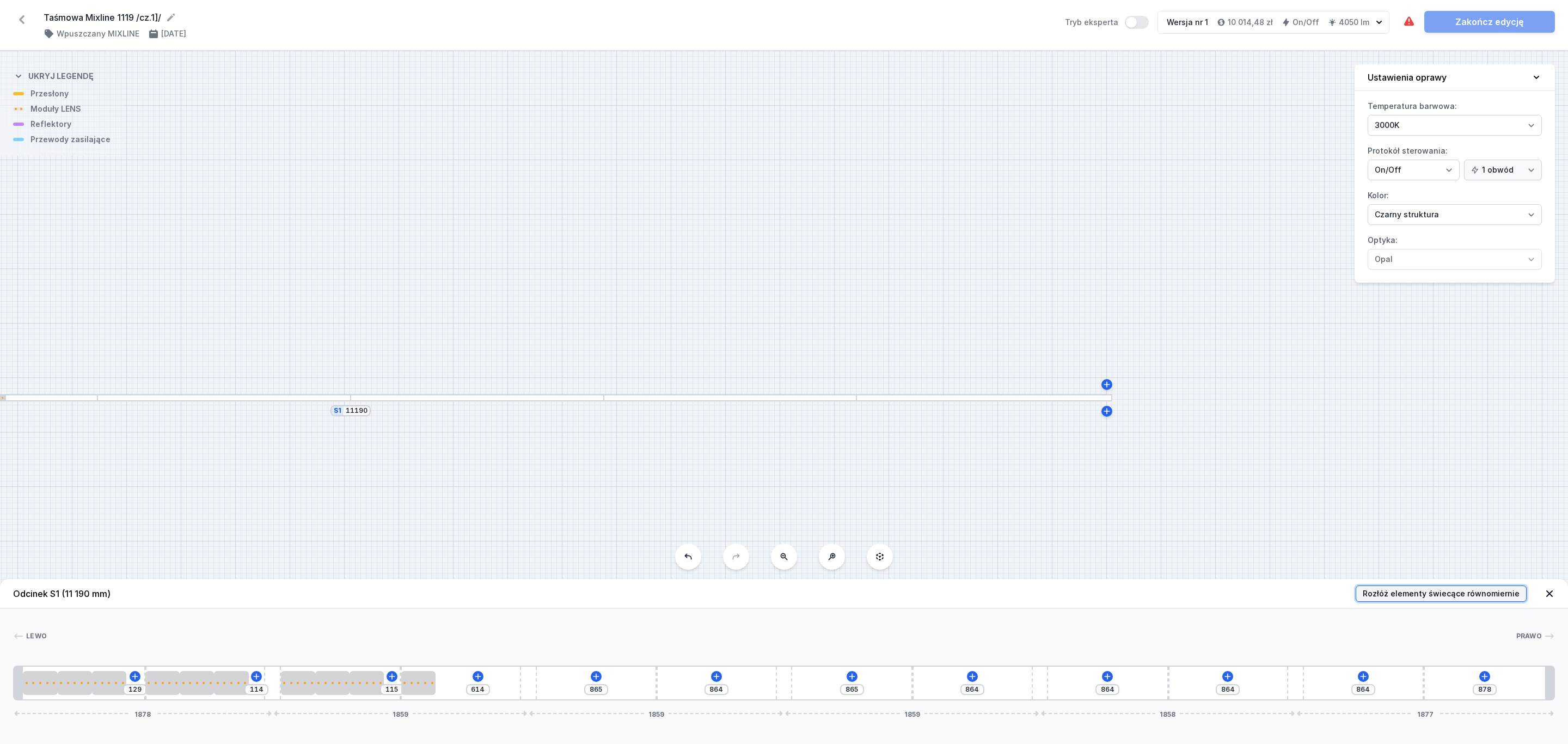
type input "778"
type input "723"
type input "557"
type input "502"
type input "336"
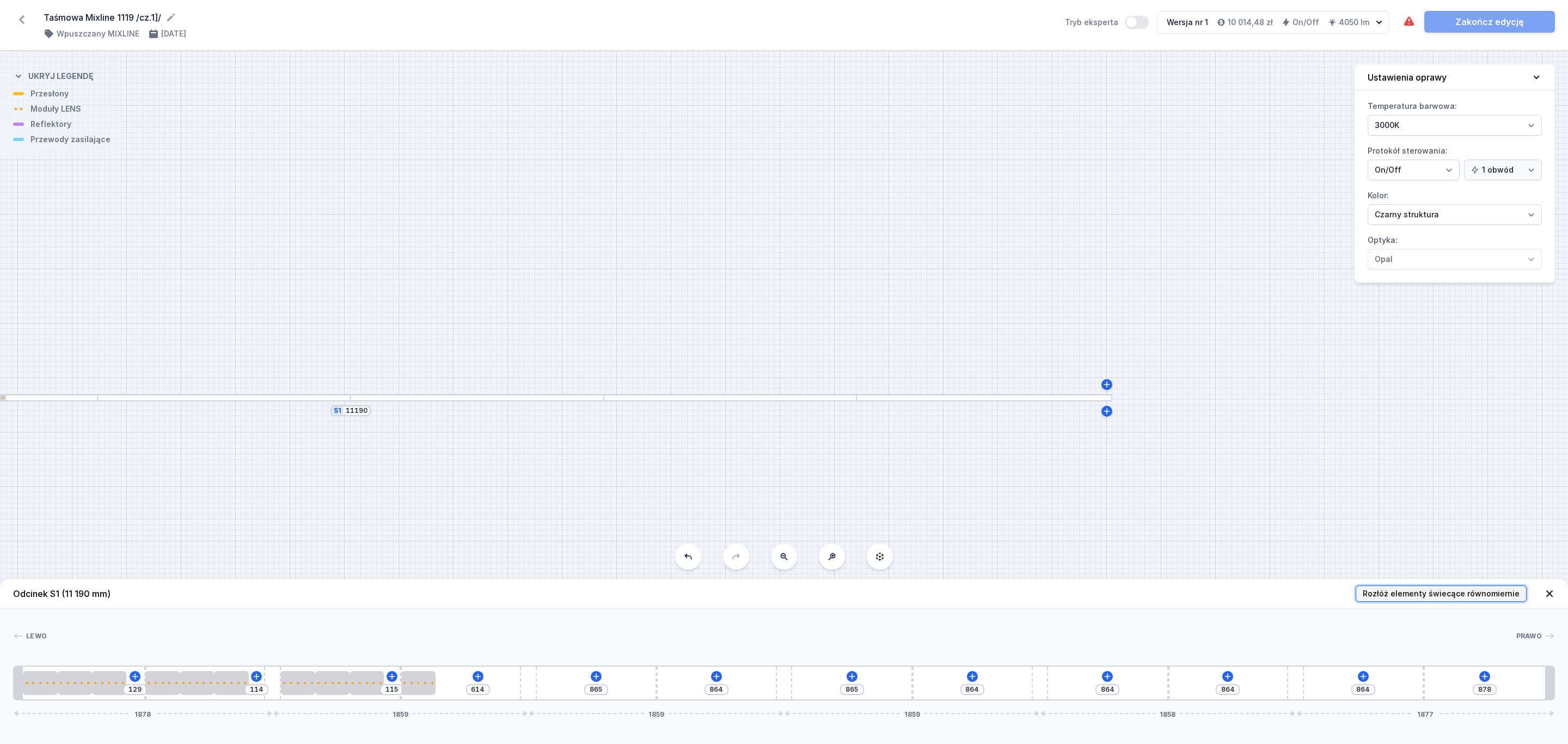
type input "281"
type input "115"
type input "59"
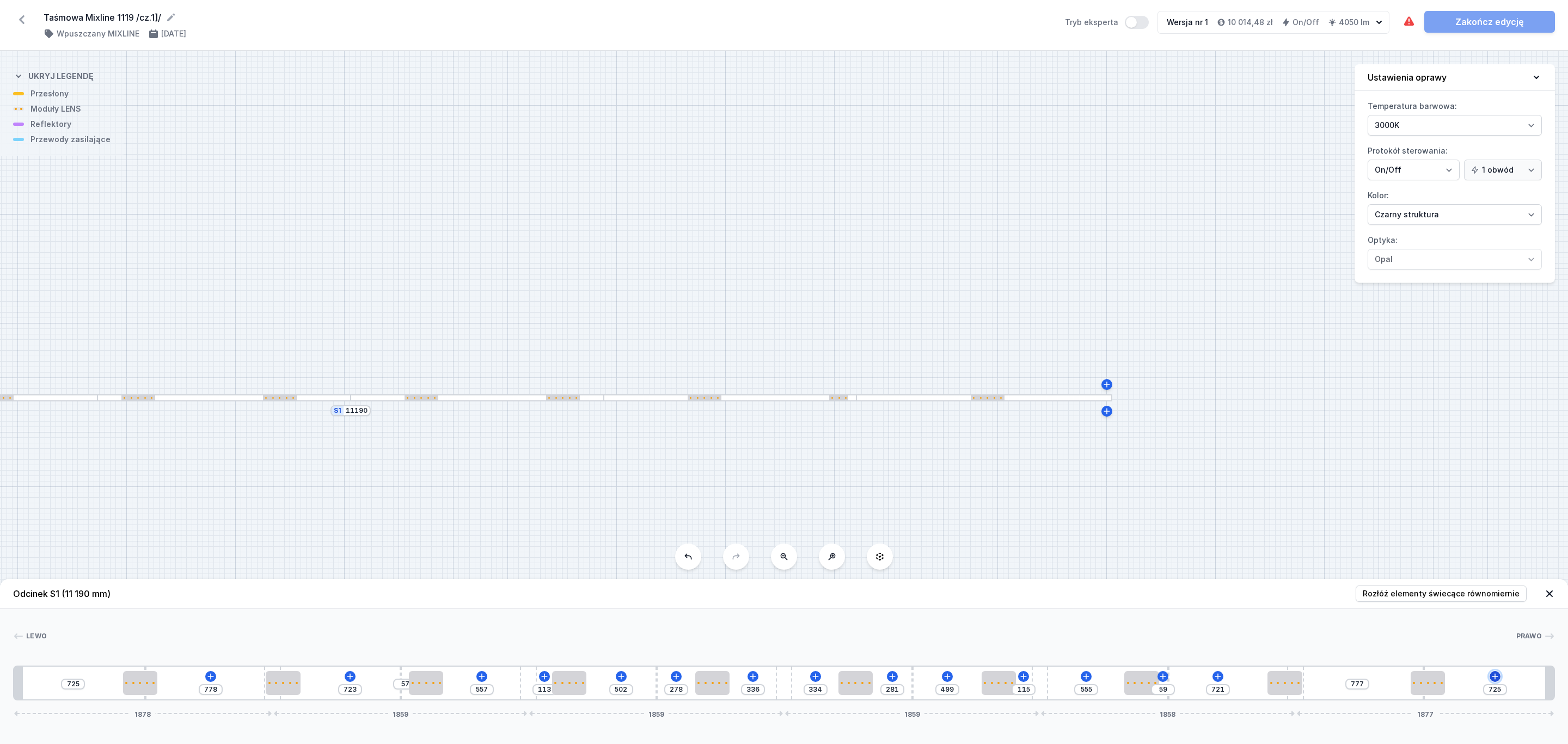
click at [1496, 677] on icon at bounding box center [1494, 676] width 6 height 6
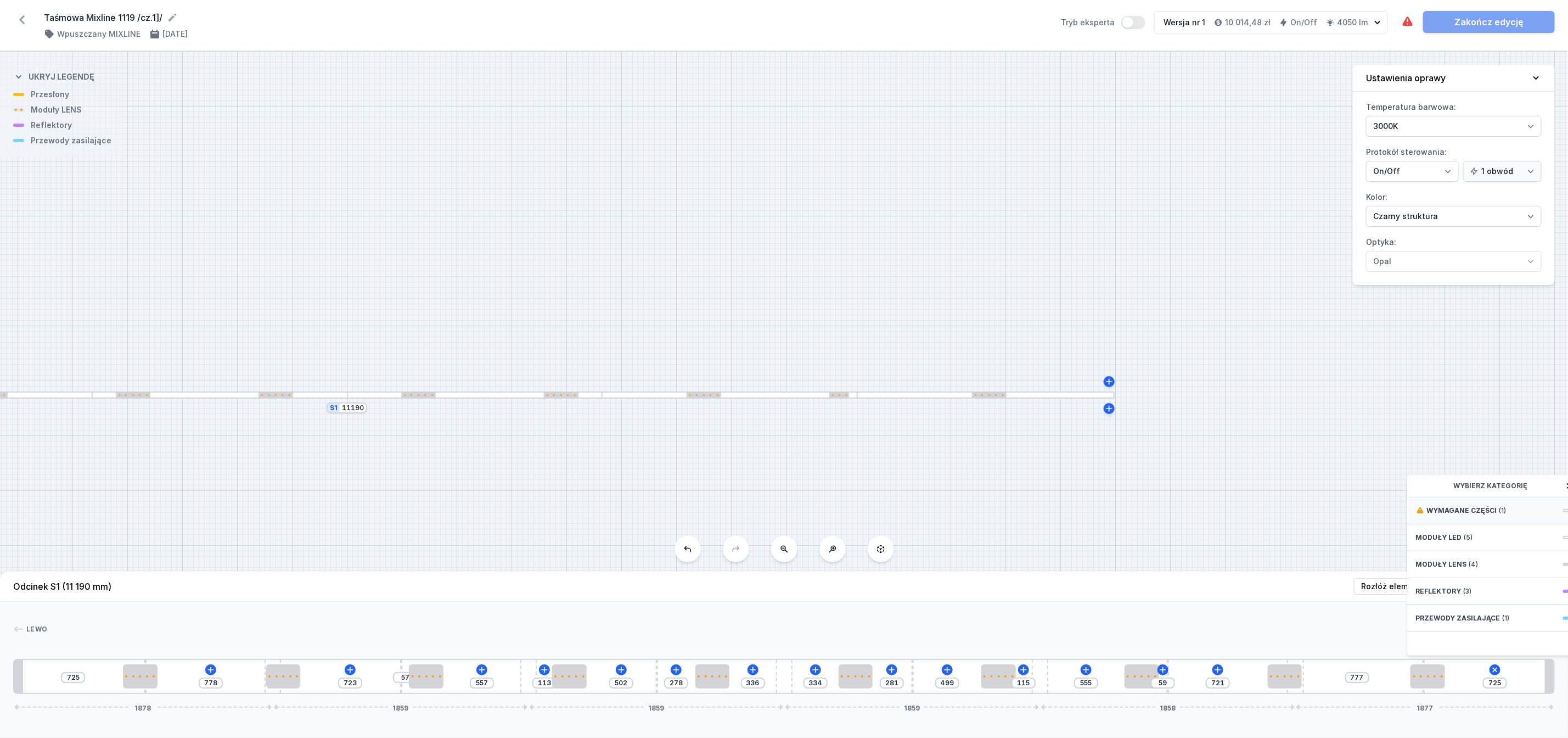
click at [1474, 515] on span "Wymagane części" at bounding box center [1462, 511] width 70 height 9
click at [1474, 515] on span "Hole for power supply cable" at bounding box center [1496, 510] width 158 height 11
type input "645"
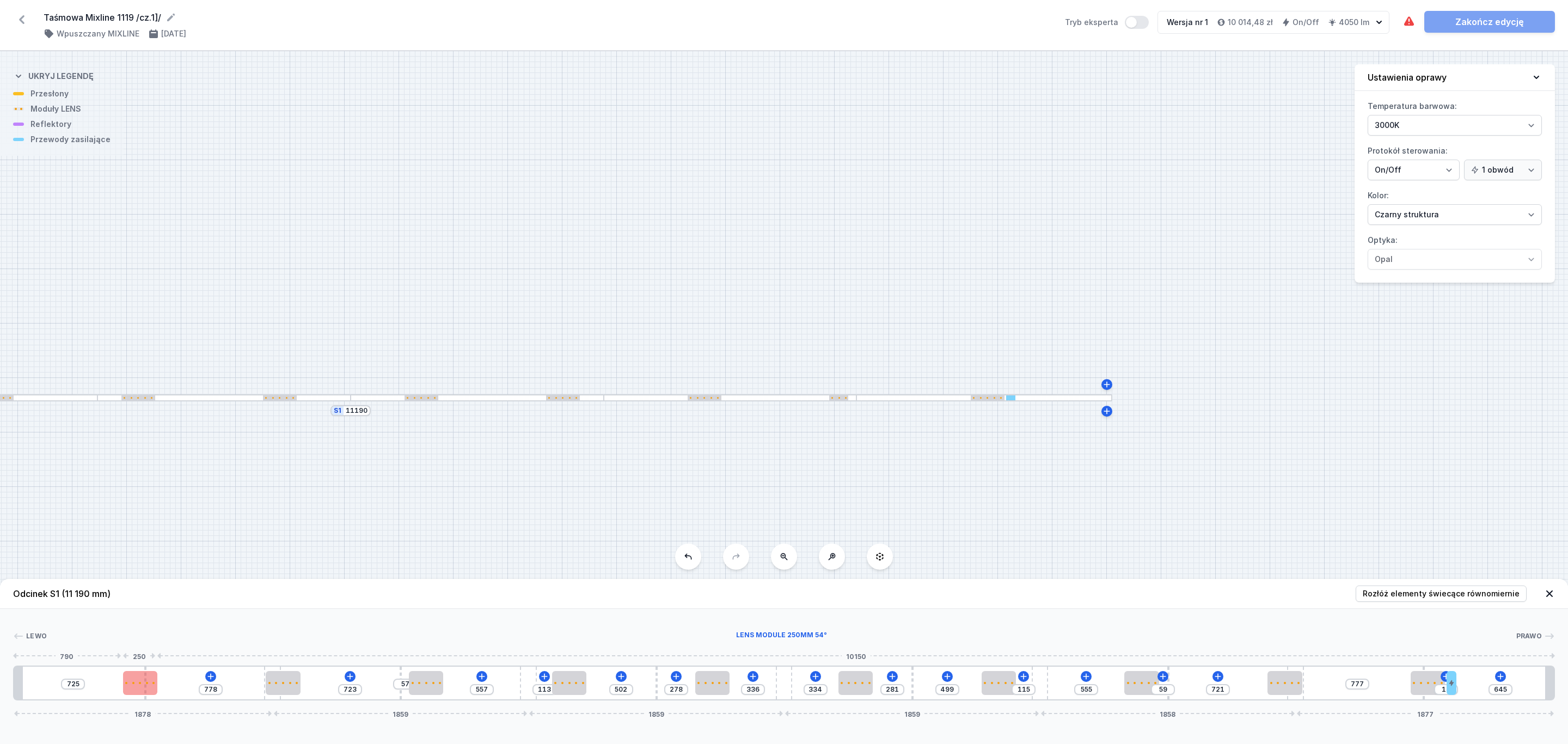
type input "770"
type input "733"
type input "856"
type input "647"
type input "864"
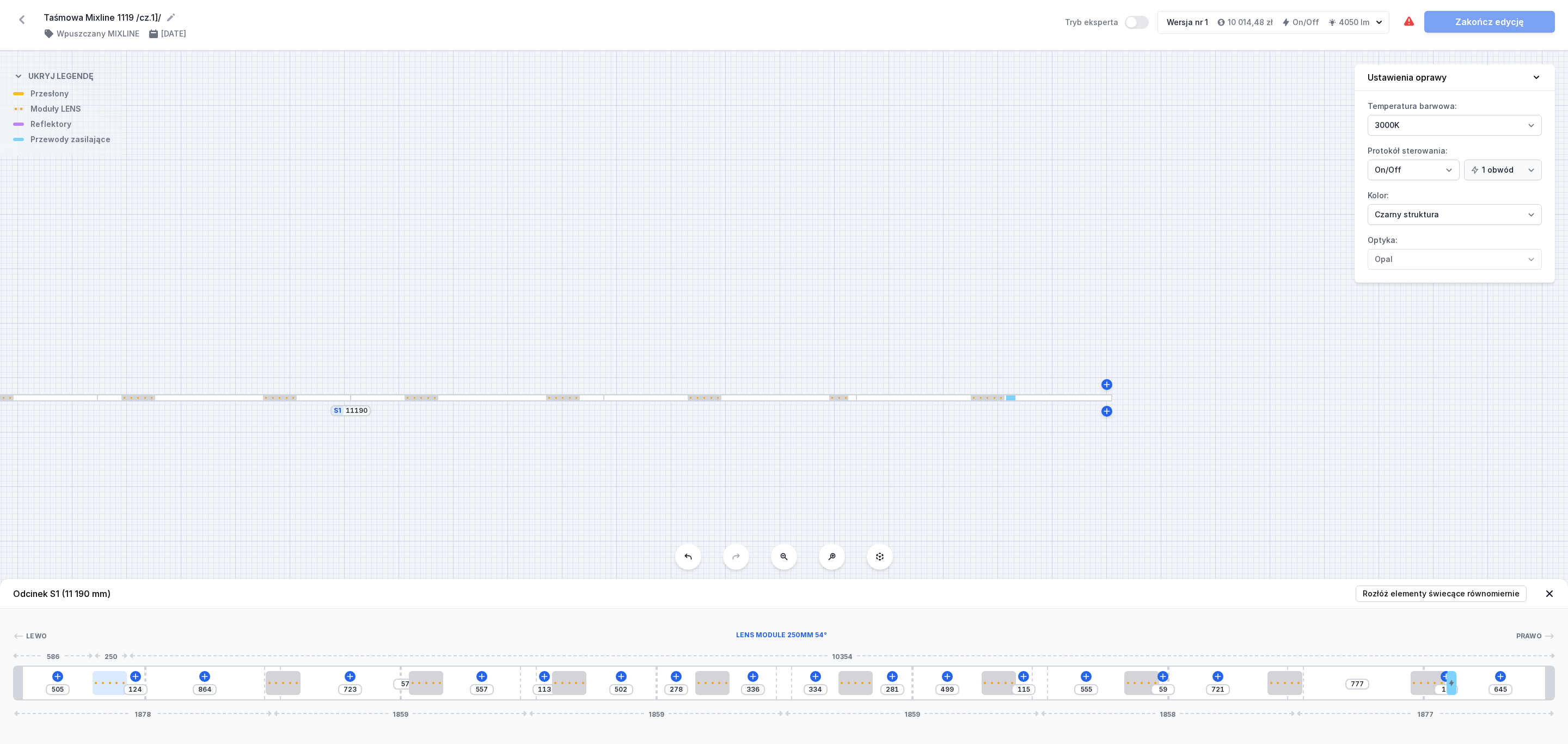
type input "497"
type input "132"
type input "485"
type input "144"
type input "481"
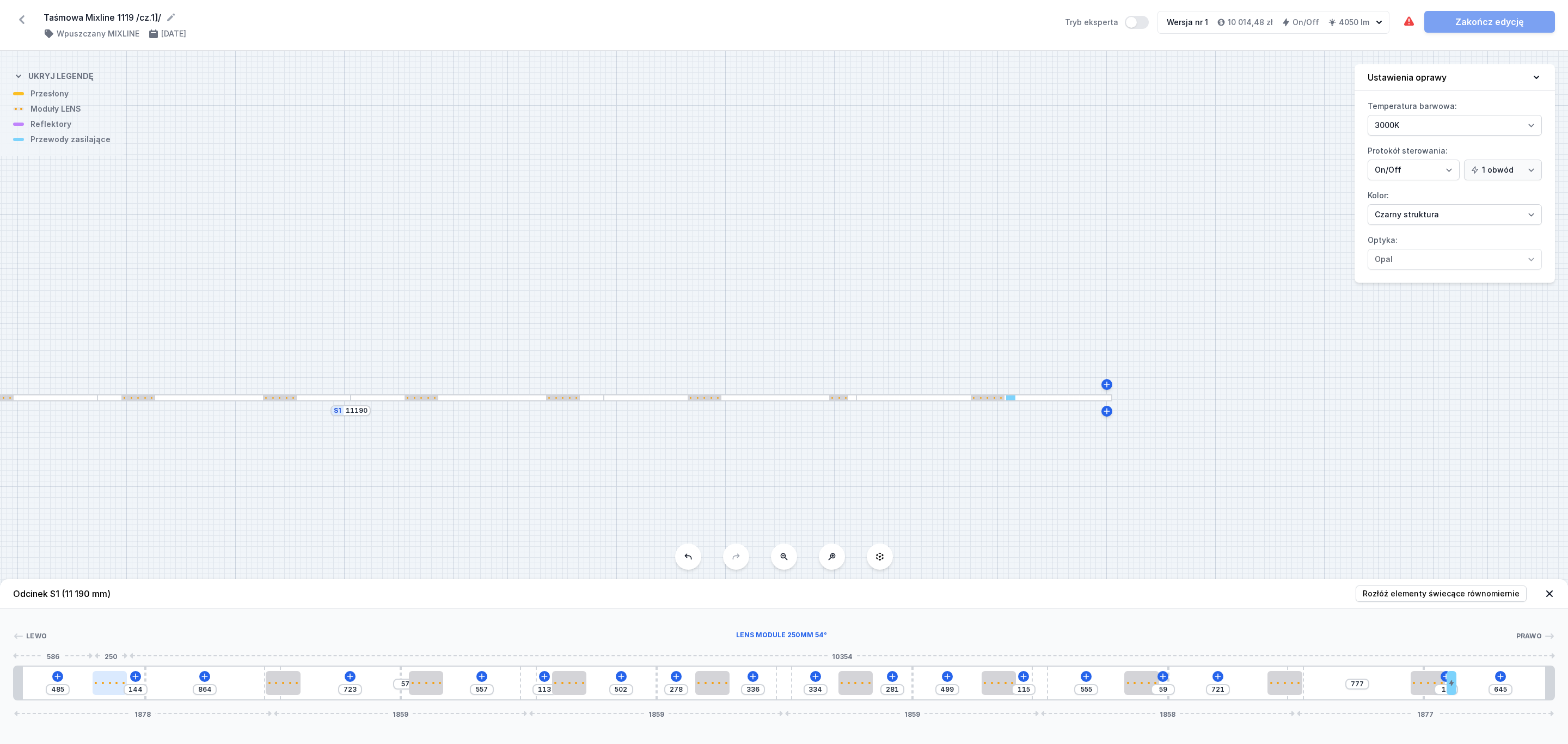
type input "148"
drag, startPoint x: 145, startPoint y: 686, endPoint x: 111, endPoint y: 686, distance: 34.0
click at [109, 688] on div at bounding box center [109, 683] width 34 height 24
type input "865"
type input "561"
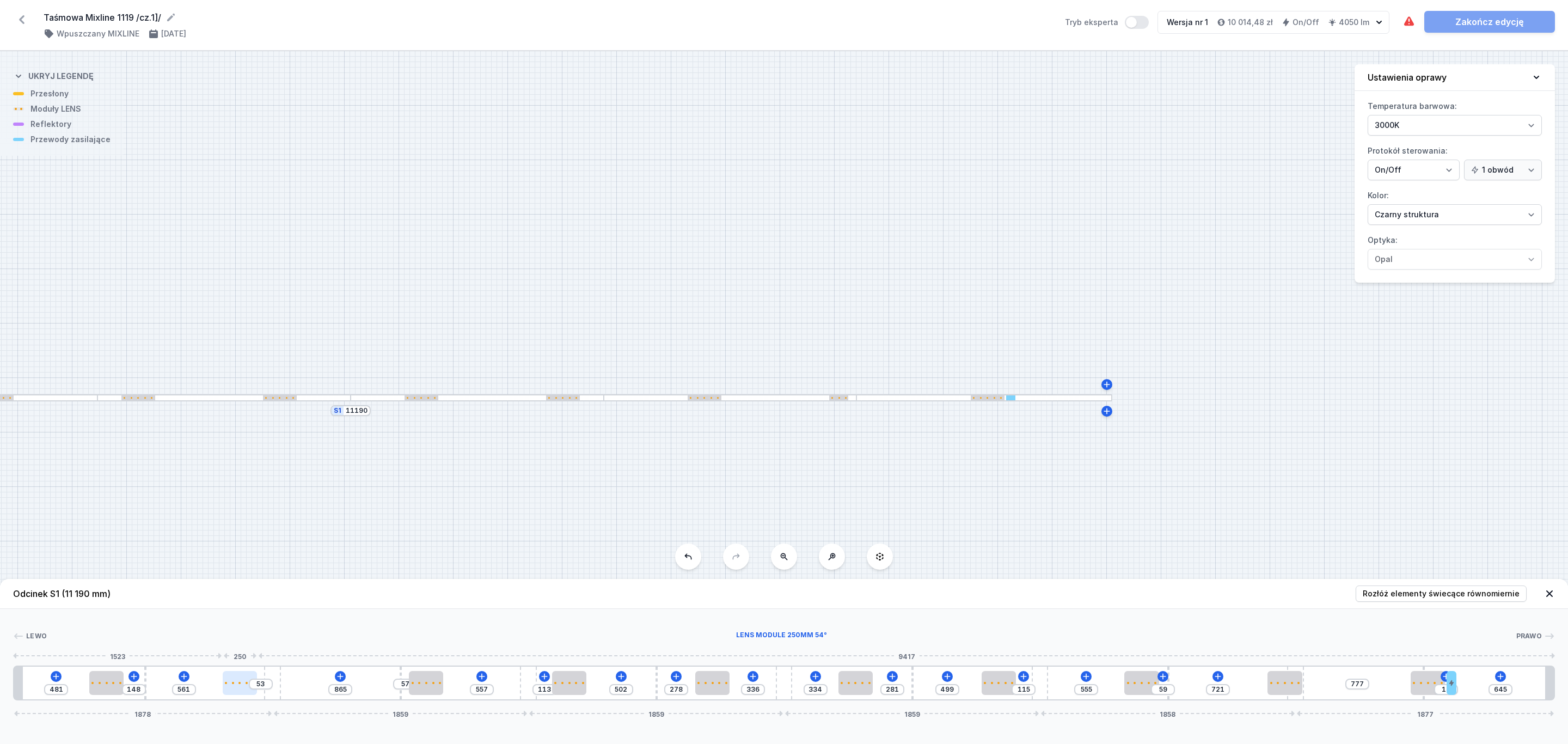
drag, startPoint x: 284, startPoint y: 682, endPoint x: 239, endPoint y: 678, distance: 45.2
click at [239, 678] on div at bounding box center [239, 683] width 34 height 24
type input "506"
type input "108"
drag, startPoint x: 1287, startPoint y: 686, endPoint x: 1340, endPoint y: 685, distance: 53.0
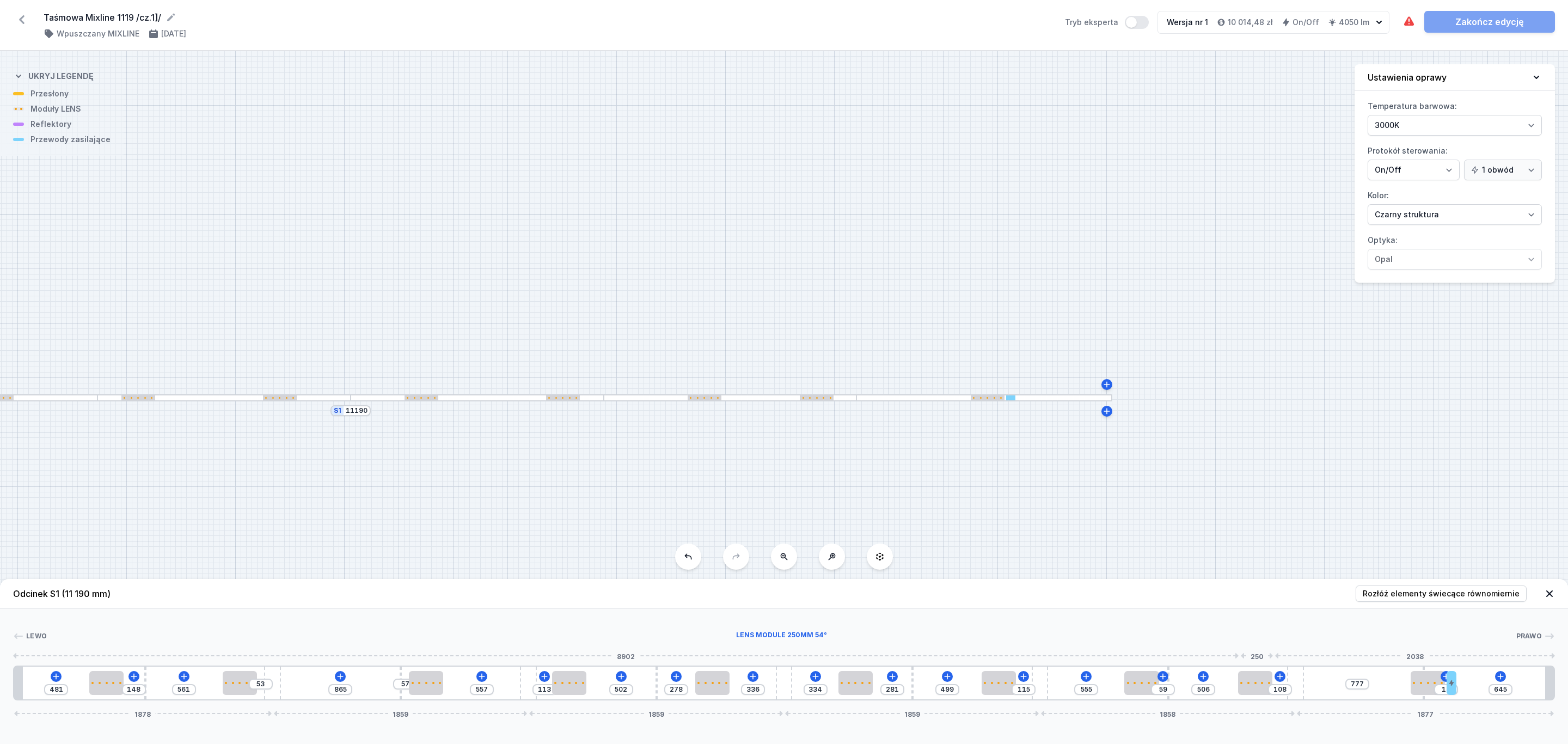
click at [1266, 688] on div at bounding box center [1255, 683] width 34 height 24
type input "529"
type input "85"
type input "323"
type input "72"
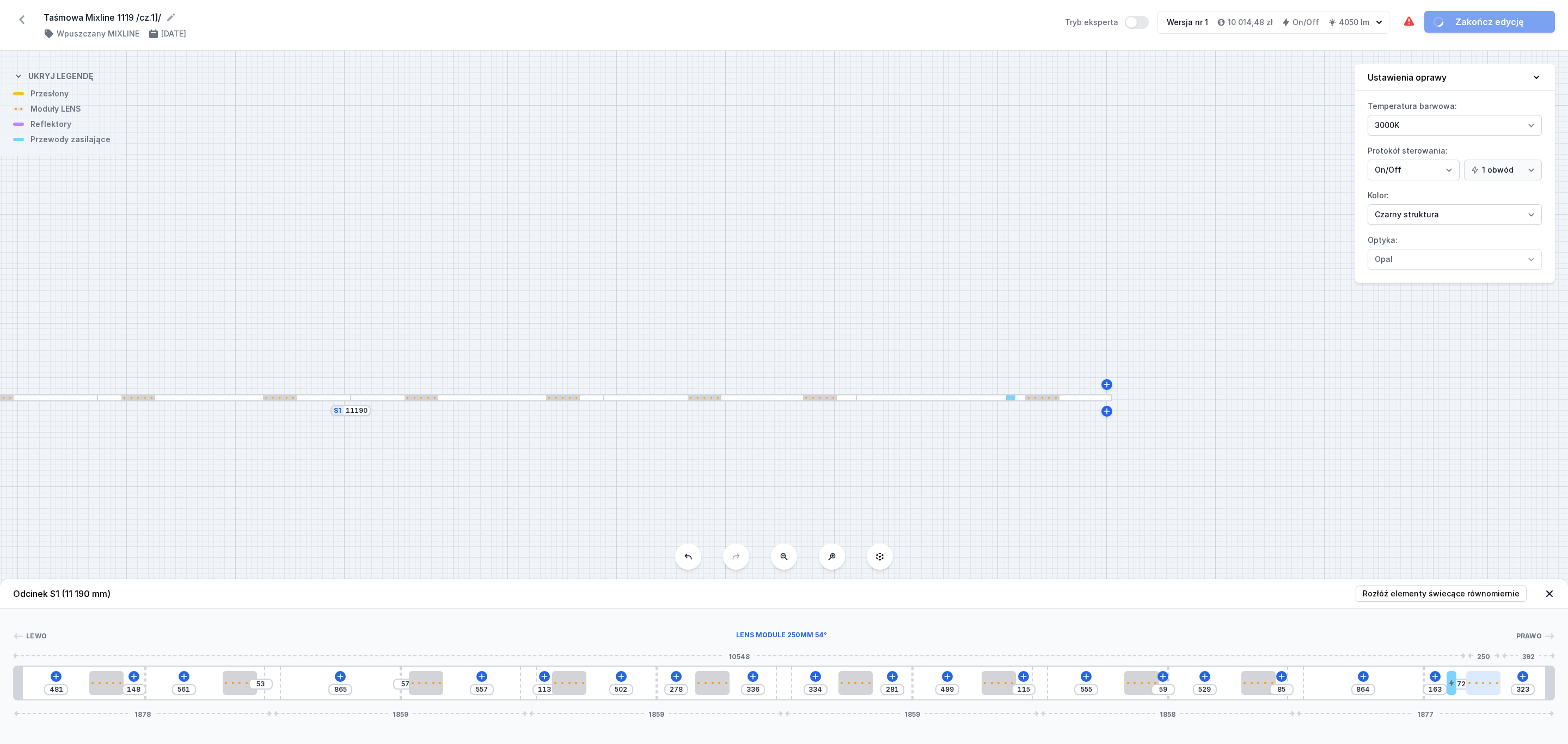
type input "315"
type input "80"
drag, startPoint x: 1431, startPoint y: 680, endPoint x: 1494, endPoint y: 680, distance: 63.0
type input "614"
drag, startPoint x: 1256, startPoint y: 685, endPoint x: 1332, endPoint y: 691, distance: 76.2
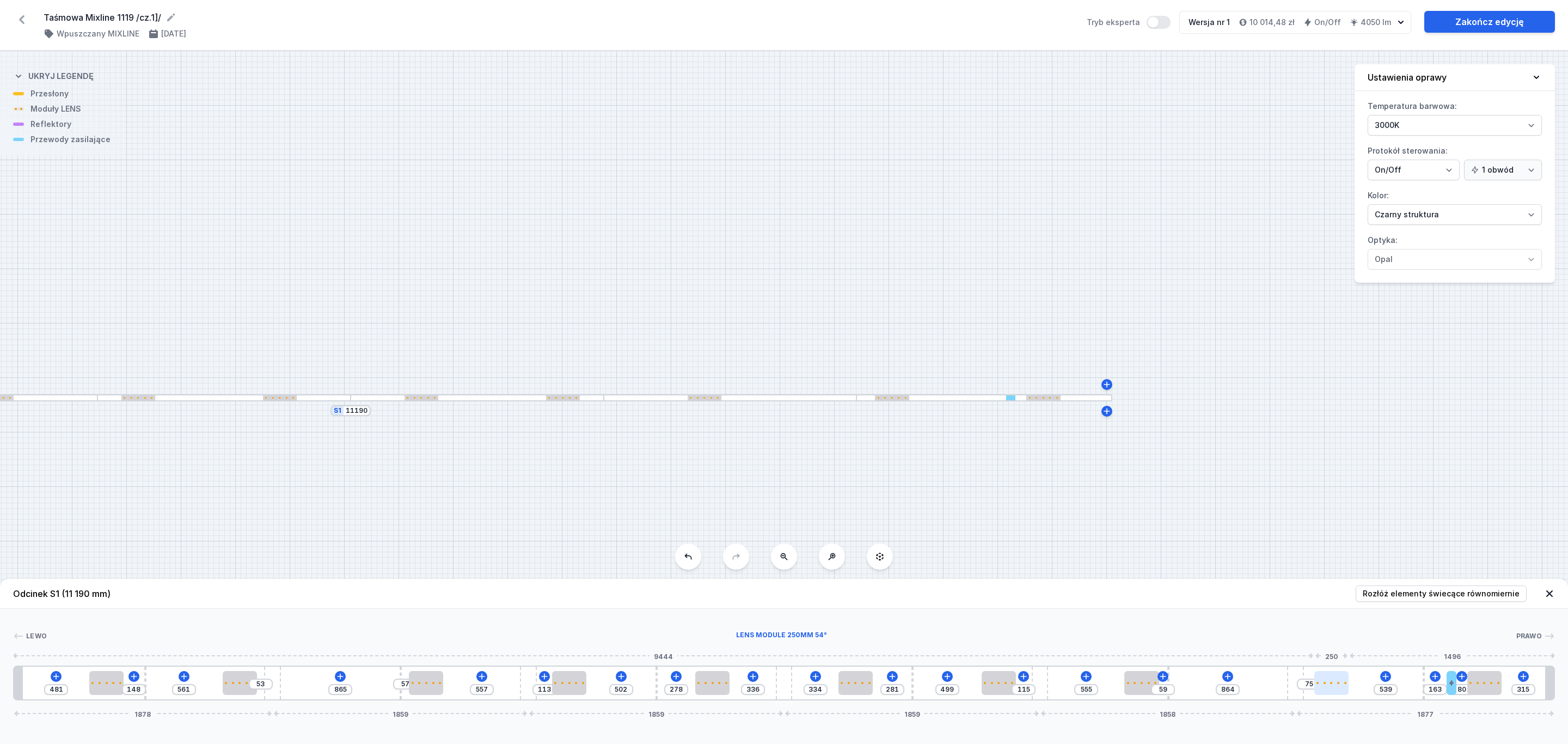
type input "543"
type input "71"
type input "667"
type input "533"
drag, startPoint x: 1136, startPoint y: 683, endPoint x: 1196, endPoint y: 690, distance: 60.4
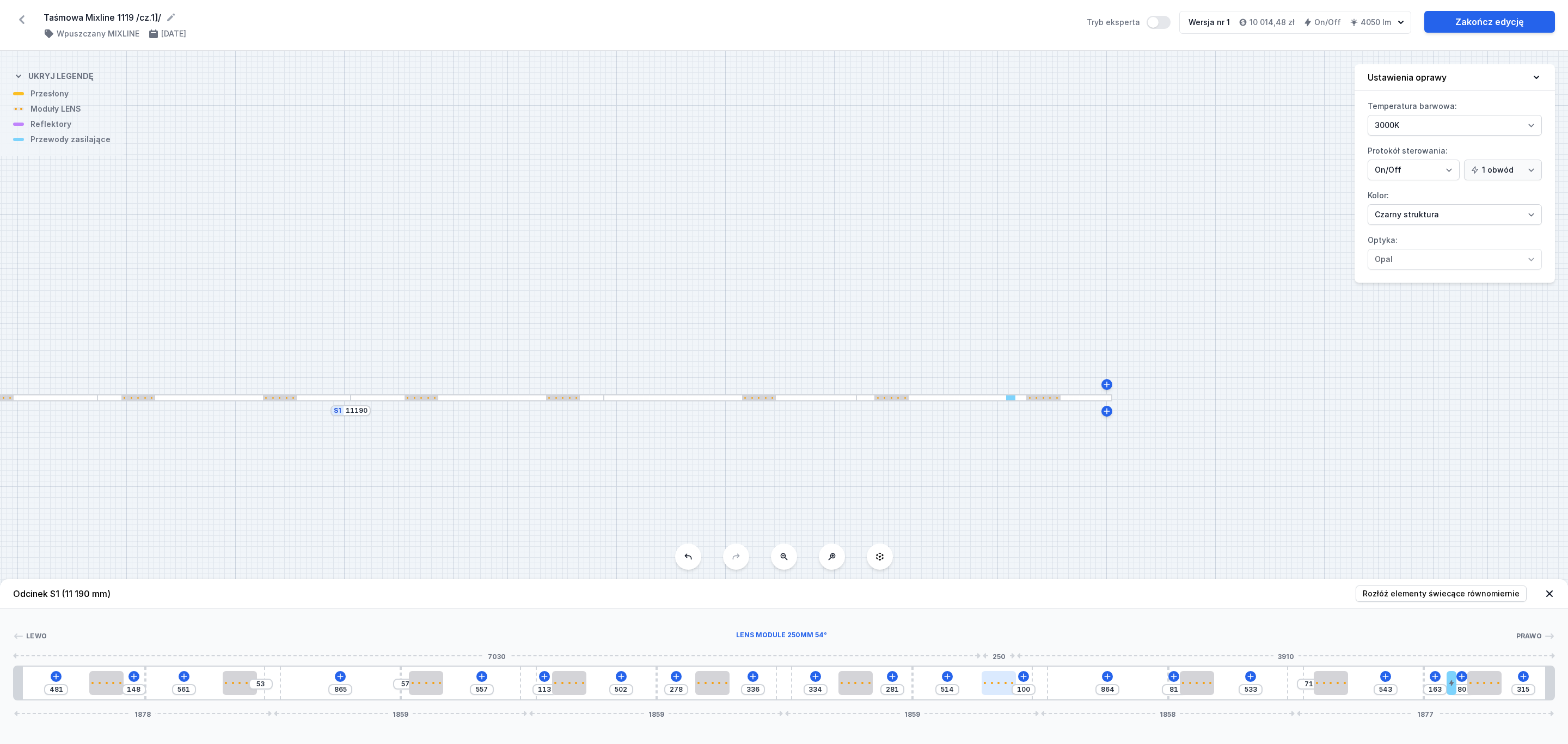
type input "614"
type input "553"
type input "61"
type input "614"
drag, startPoint x: 988, startPoint y: 685, endPoint x: 1065, endPoint y: 691, distance: 77.2
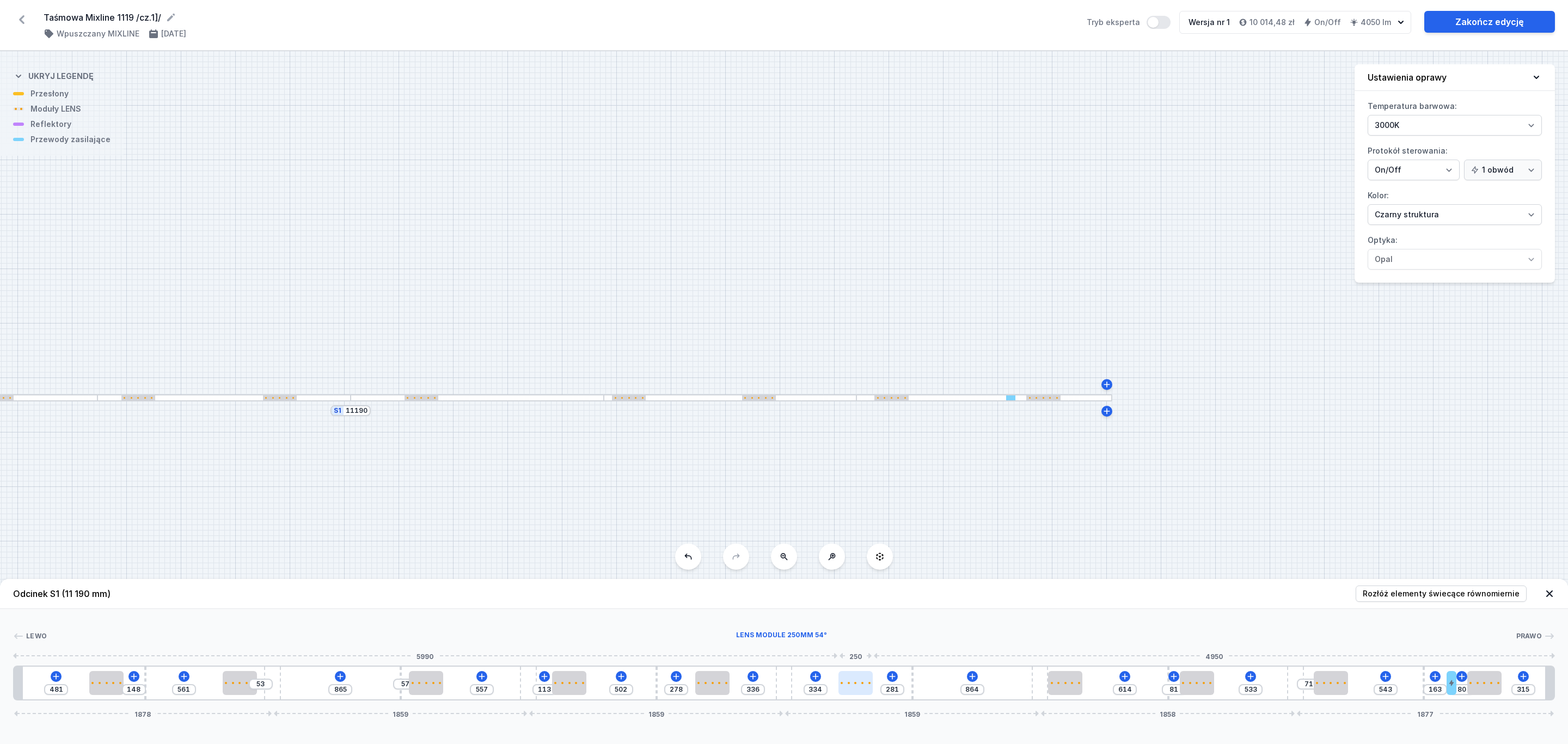
type input "289"
type input "326"
type input "206"
type input "409"
type input "203"
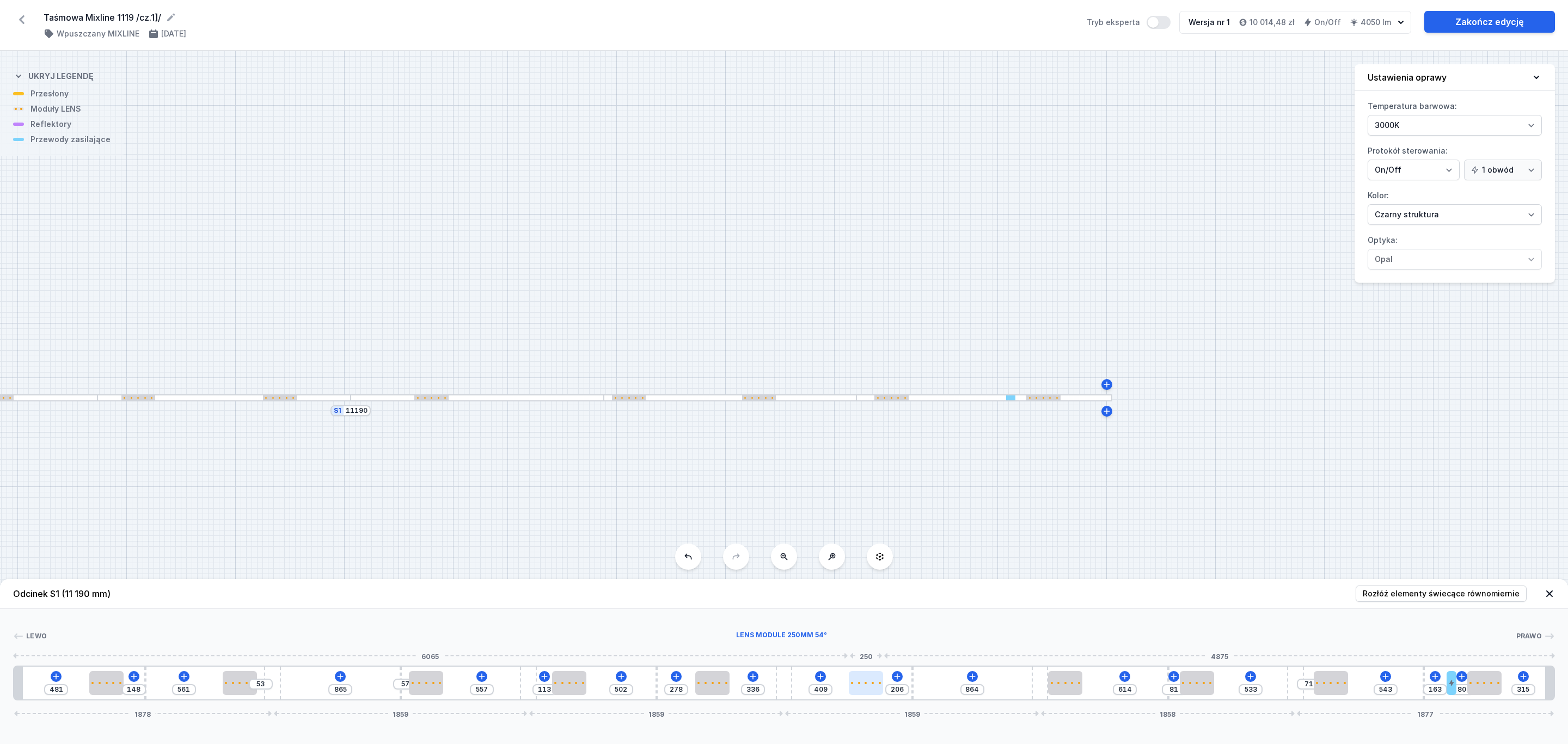
type input "412"
type input "195"
type input "420"
type input "167"
type input "448"
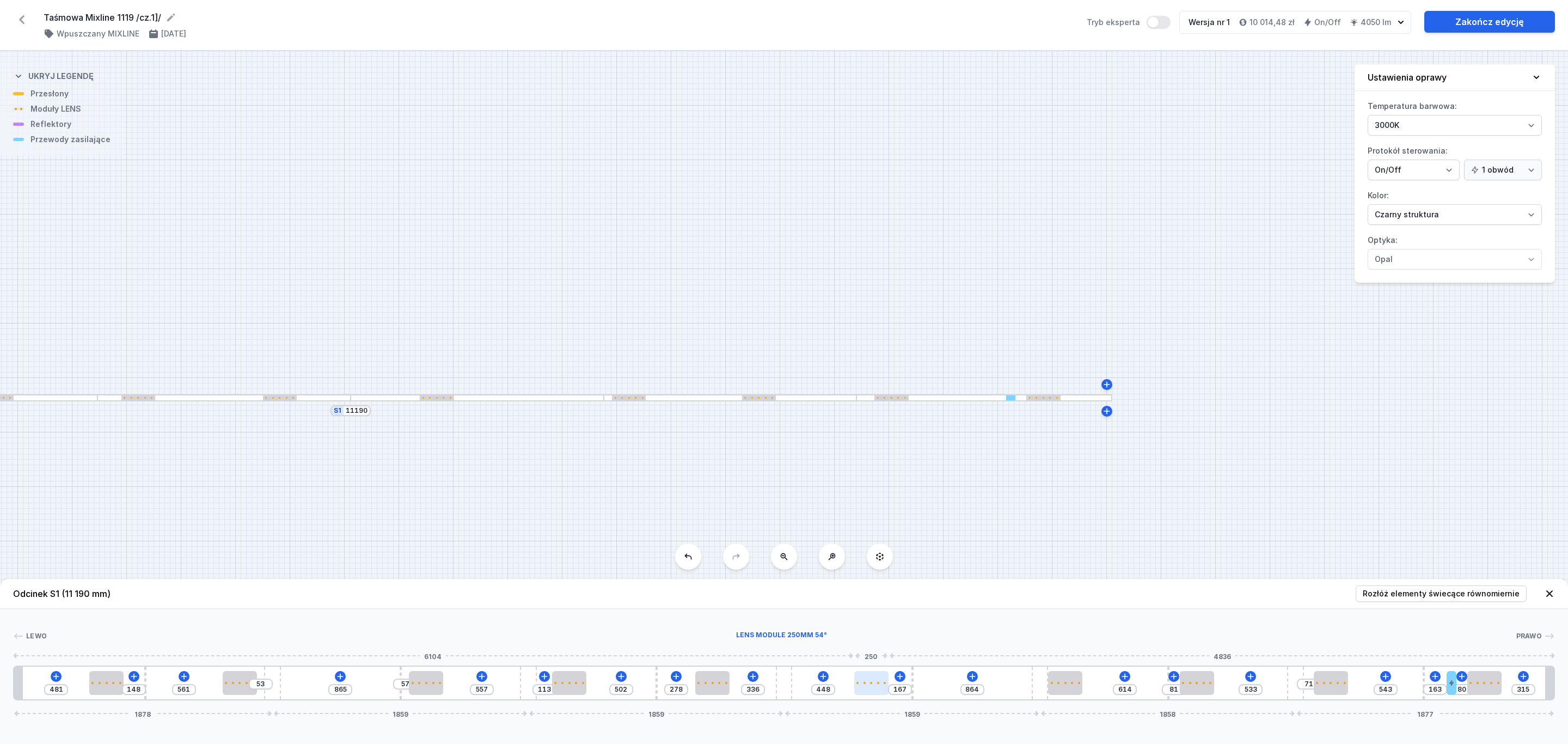
type input "159"
type input "456"
type input "155"
type input "460"
type input "143"
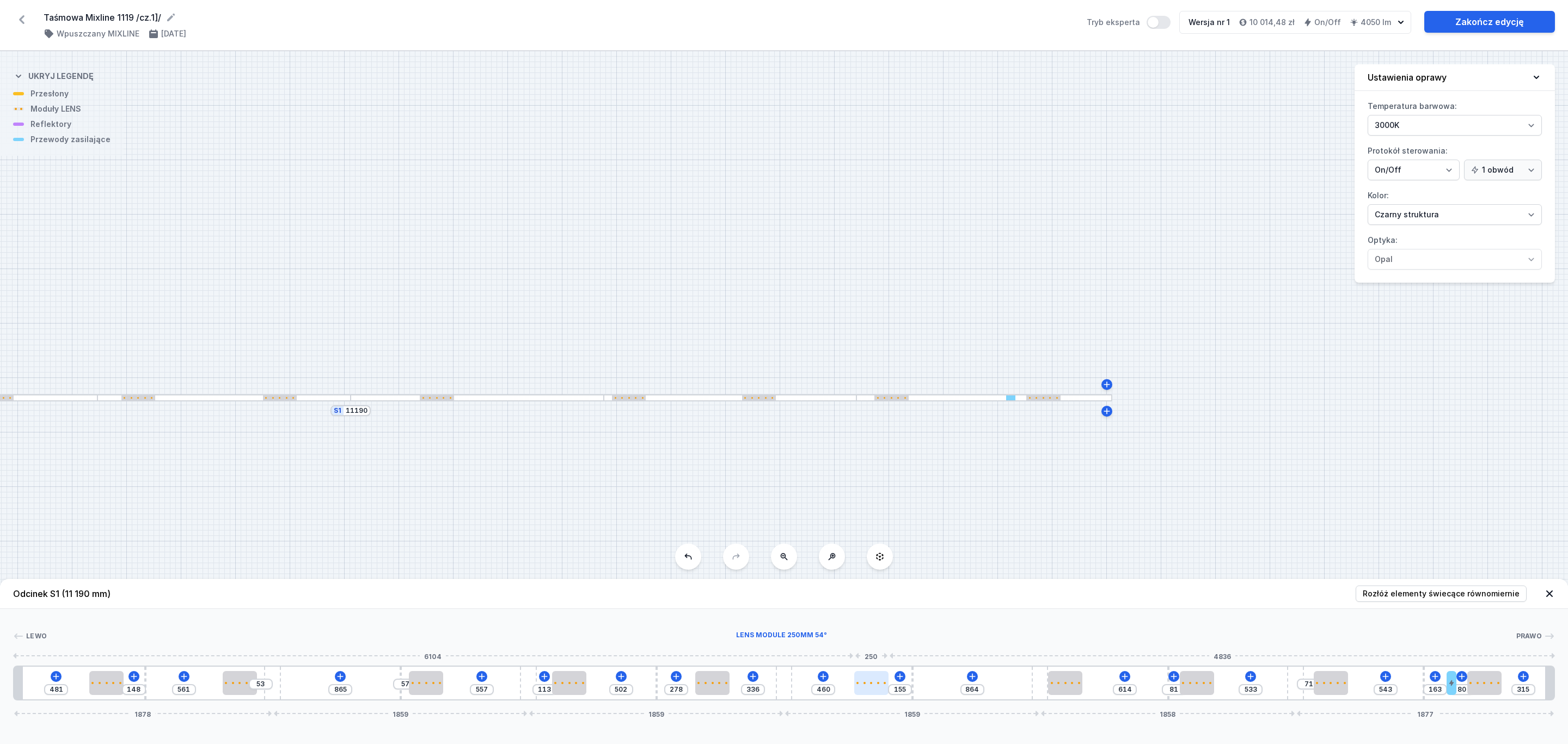
type input "472"
type input "136"
type input "479"
drag, startPoint x: 861, startPoint y: 683, endPoint x: 876, endPoint y: 685, distance: 15.1
click at [876, 685] on div at bounding box center [875, 683] width 34 height 24
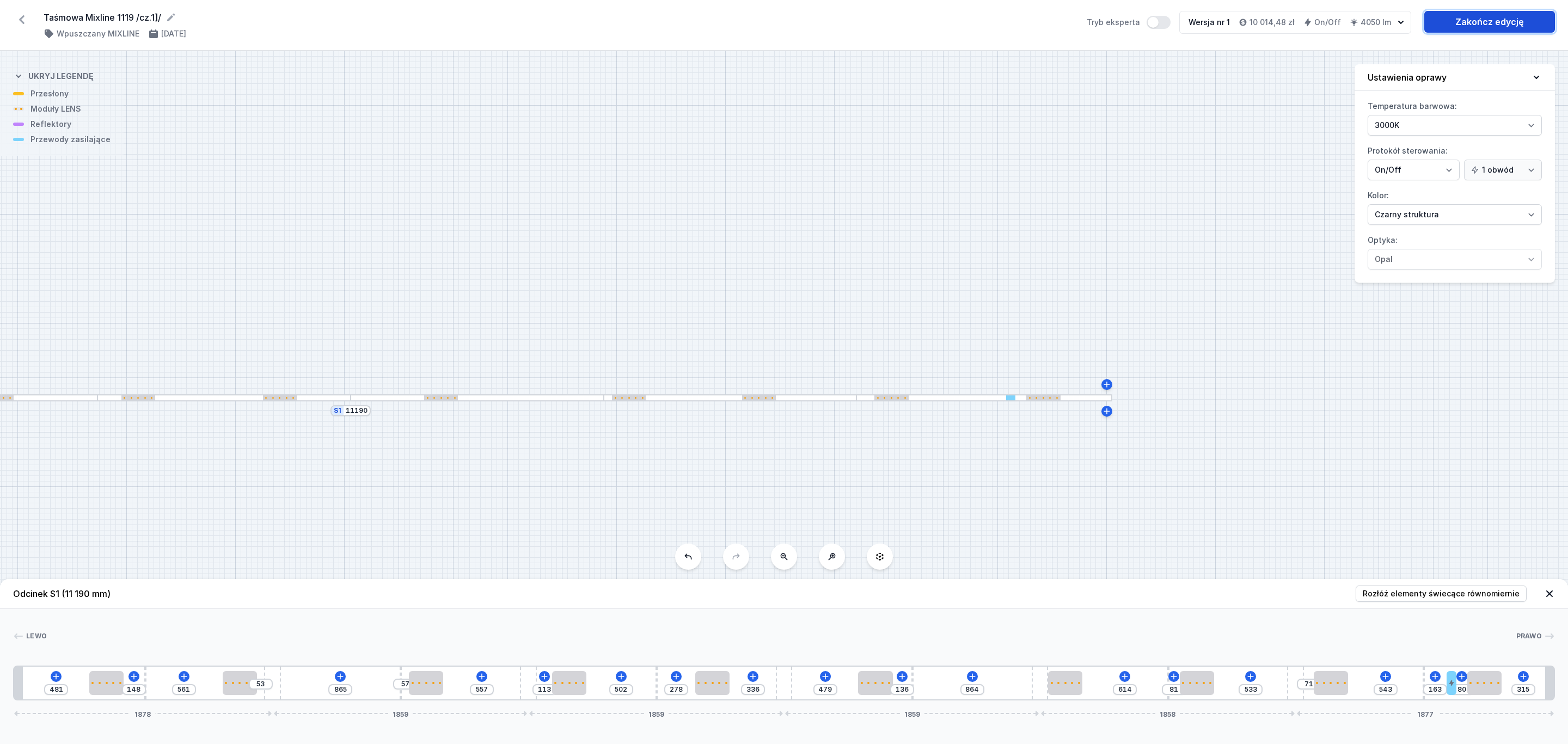
click at [1502, 17] on link "Zakończ edycję" at bounding box center [1489, 22] width 130 height 22
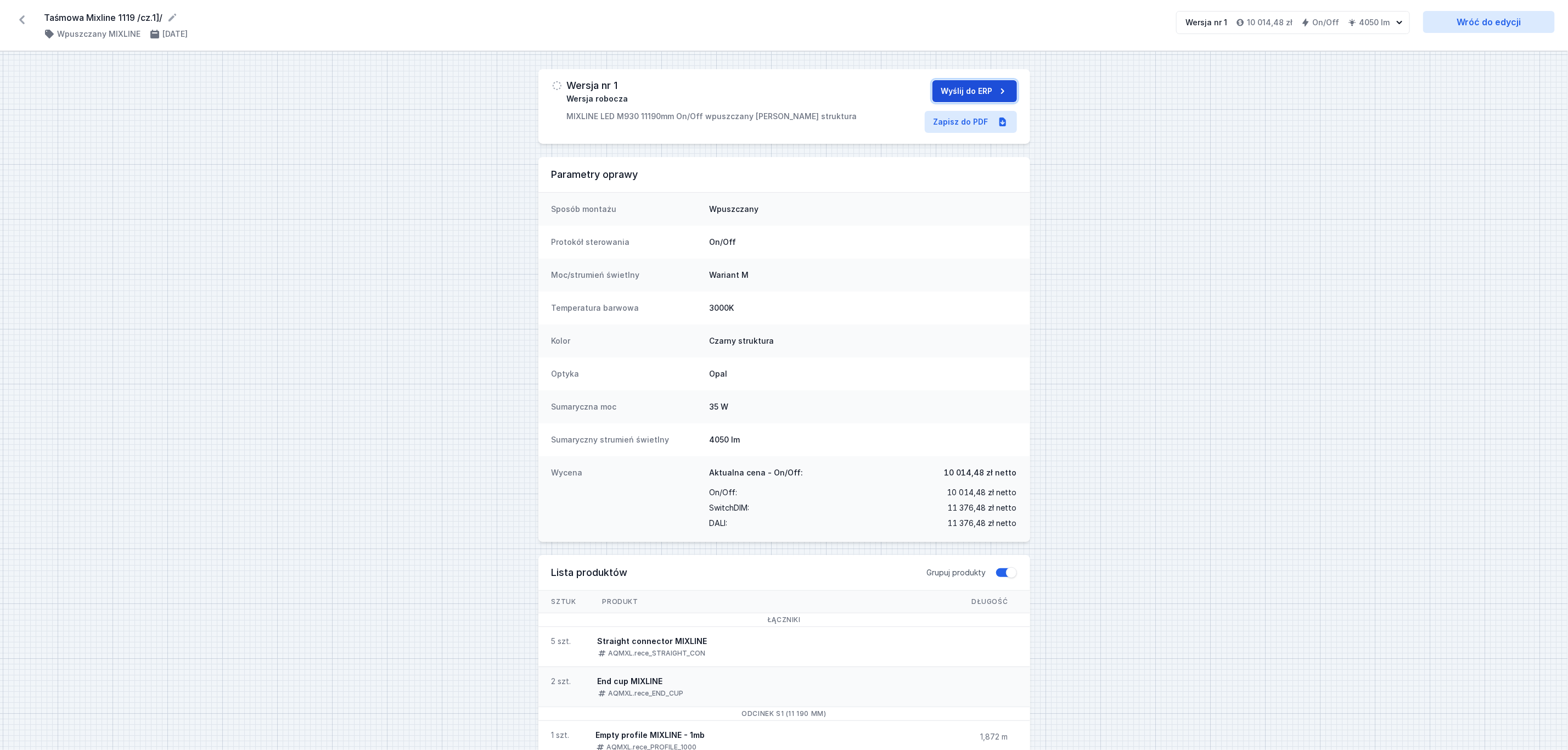
click at [960, 89] on button "Wyślij do ERP" at bounding box center [975, 91] width 85 height 22
click at [21, 16] on icon at bounding box center [22, 20] width 17 height 17
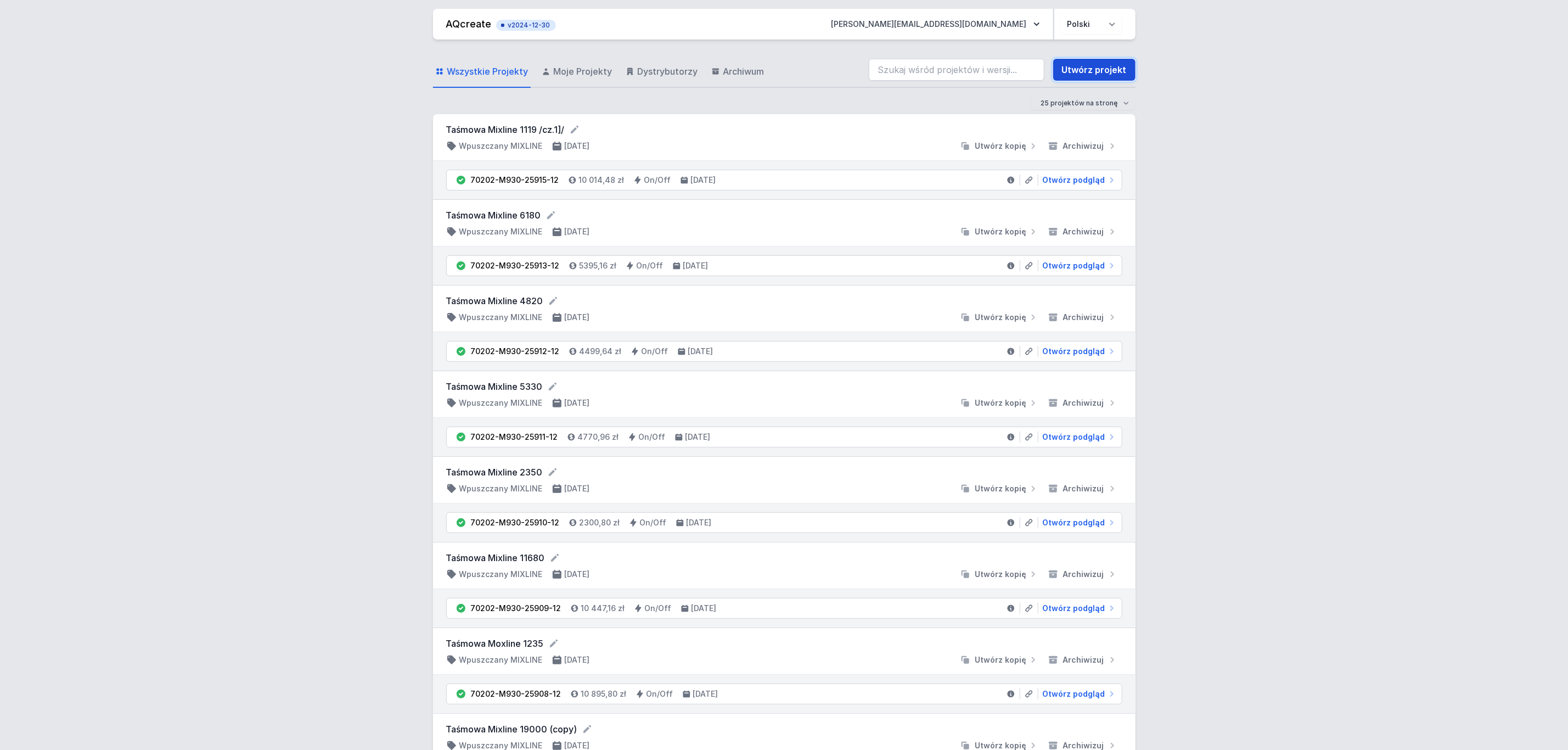
click at [1080, 71] on link "Utwórz projekt" at bounding box center [1095, 69] width 82 height 22
click at [1097, 69] on link "Utwórz projekt" at bounding box center [1095, 69] width 82 height 22
click at [1107, 67] on link "Utwórz projekt" at bounding box center [1095, 69] width 82 height 22
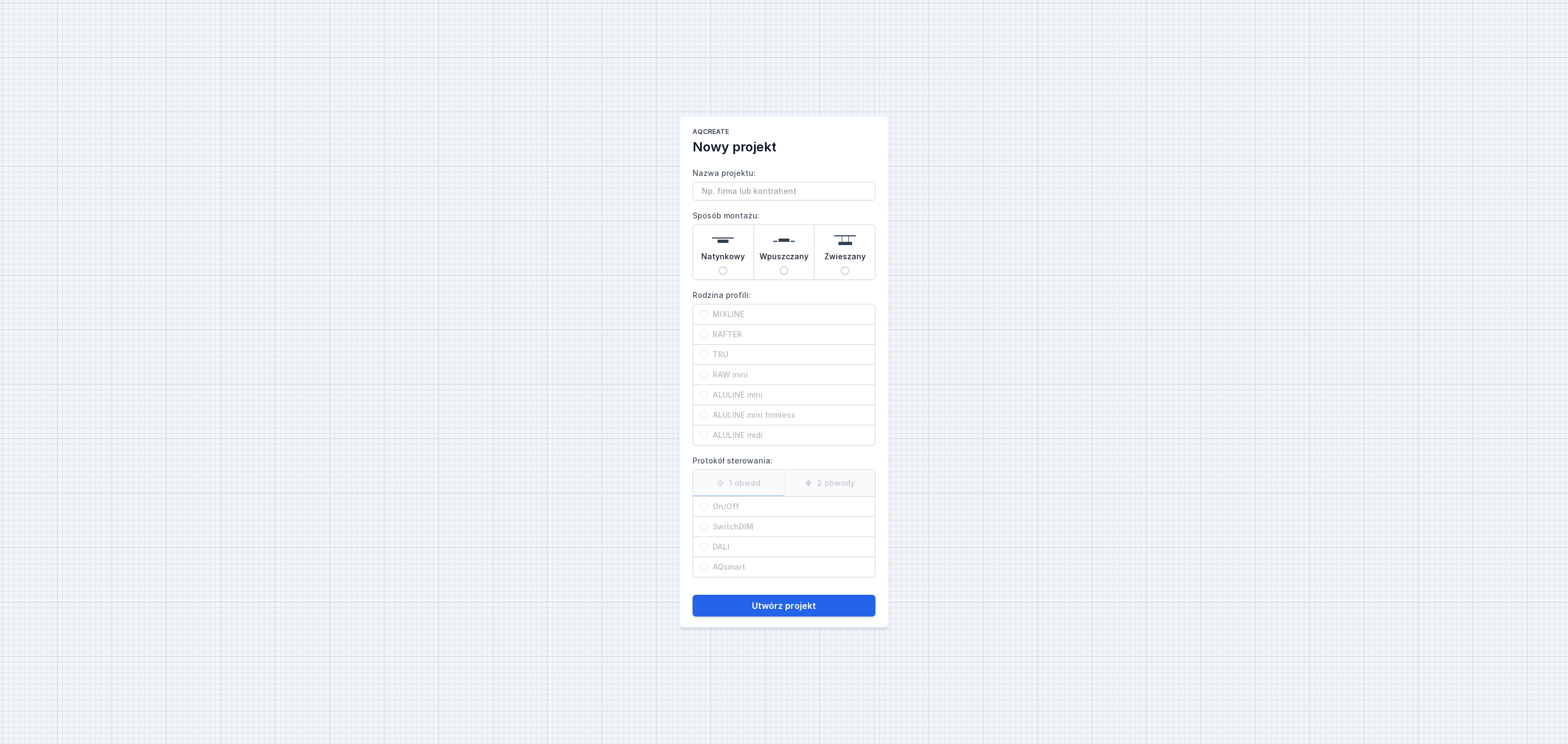
click at [1063, 67] on div "AQcreate Nowy projekt Nazwa projektu: Sposób montażu: Natynkowy Wpuszczany Zwie…" at bounding box center [784, 372] width 1568 height 744
click at [733, 189] on input "Nazwa projektu:" at bounding box center [784, 191] width 183 height 19
type input "Taśmowa Mixline 1000"
click at [767, 235] on div "Wpuszczany" at bounding box center [784, 252] width 61 height 54
click at [780, 267] on input "Wpuszczany" at bounding box center [784, 271] width 9 height 9
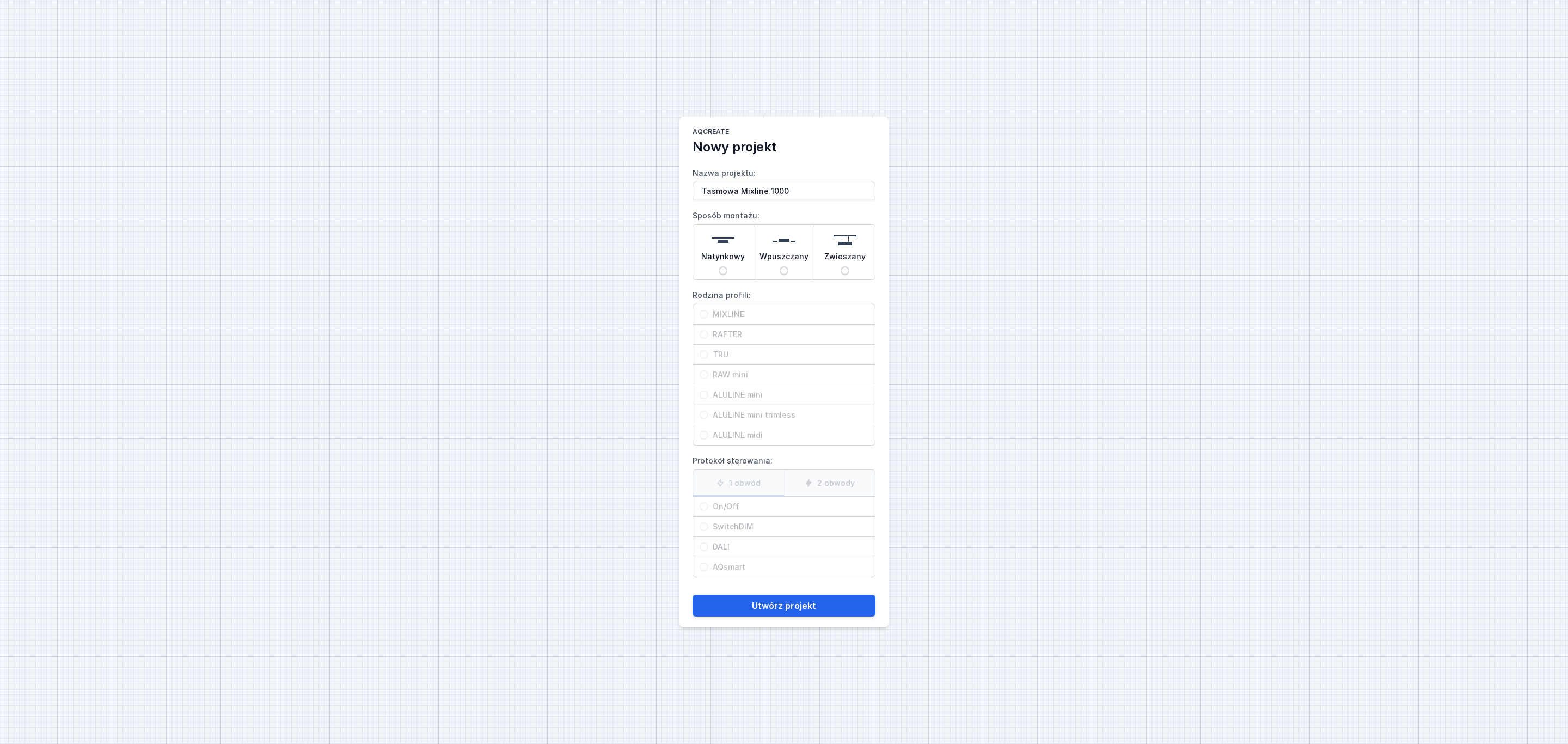
radio input "true"
click at [735, 316] on span "MIXLINE" at bounding box center [788, 314] width 160 height 11
click at [708, 316] on input "MIXLINE" at bounding box center [704, 314] width 9 height 9
radio input "true"
click at [731, 508] on span "On/Off" at bounding box center [788, 507] width 160 height 11
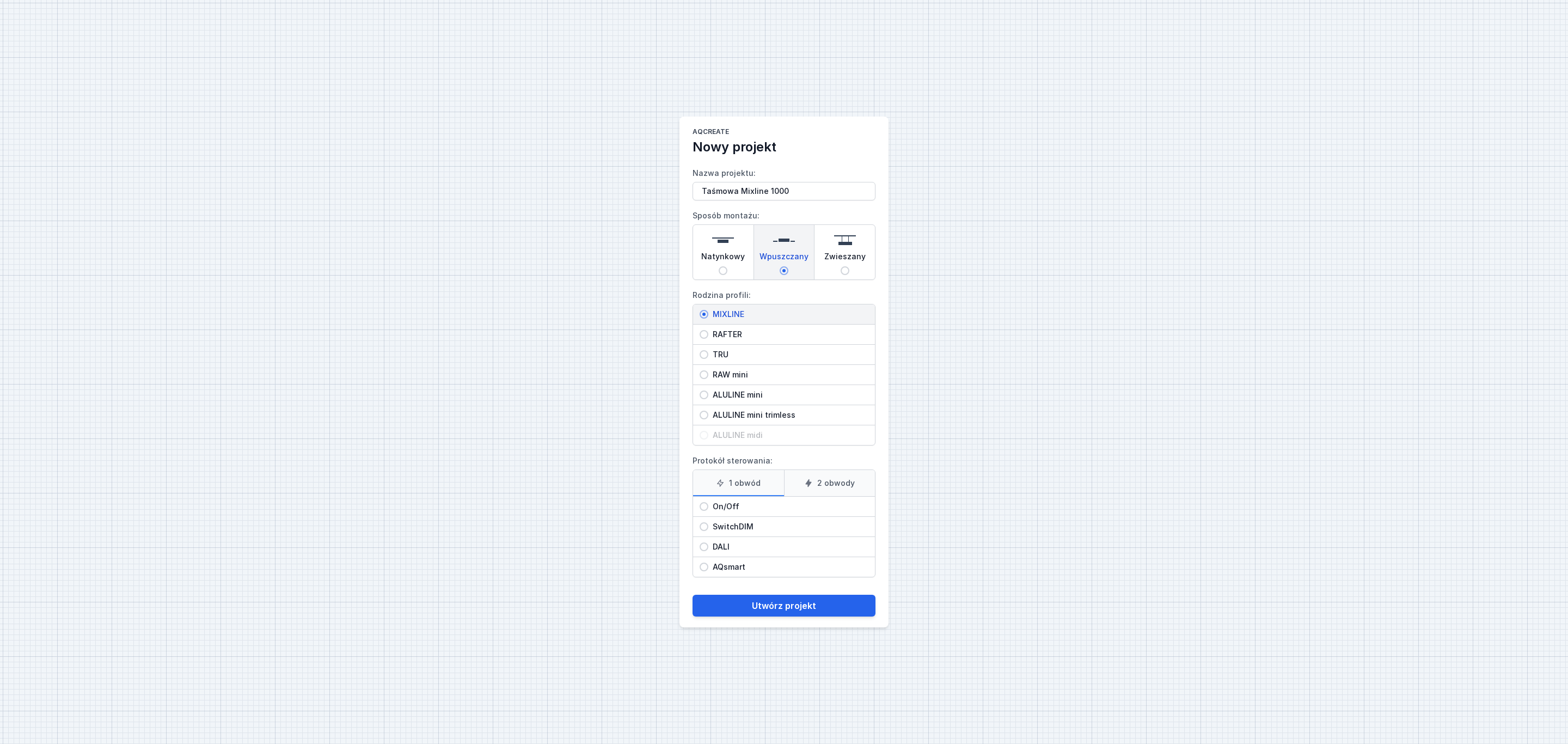
click at [708, 508] on input "On/Off" at bounding box center [704, 507] width 9 height 9
radio input "true"
click at [787, 608] on button "Utwórz projekt" at bounding box center [784, 605] width 183 height 22
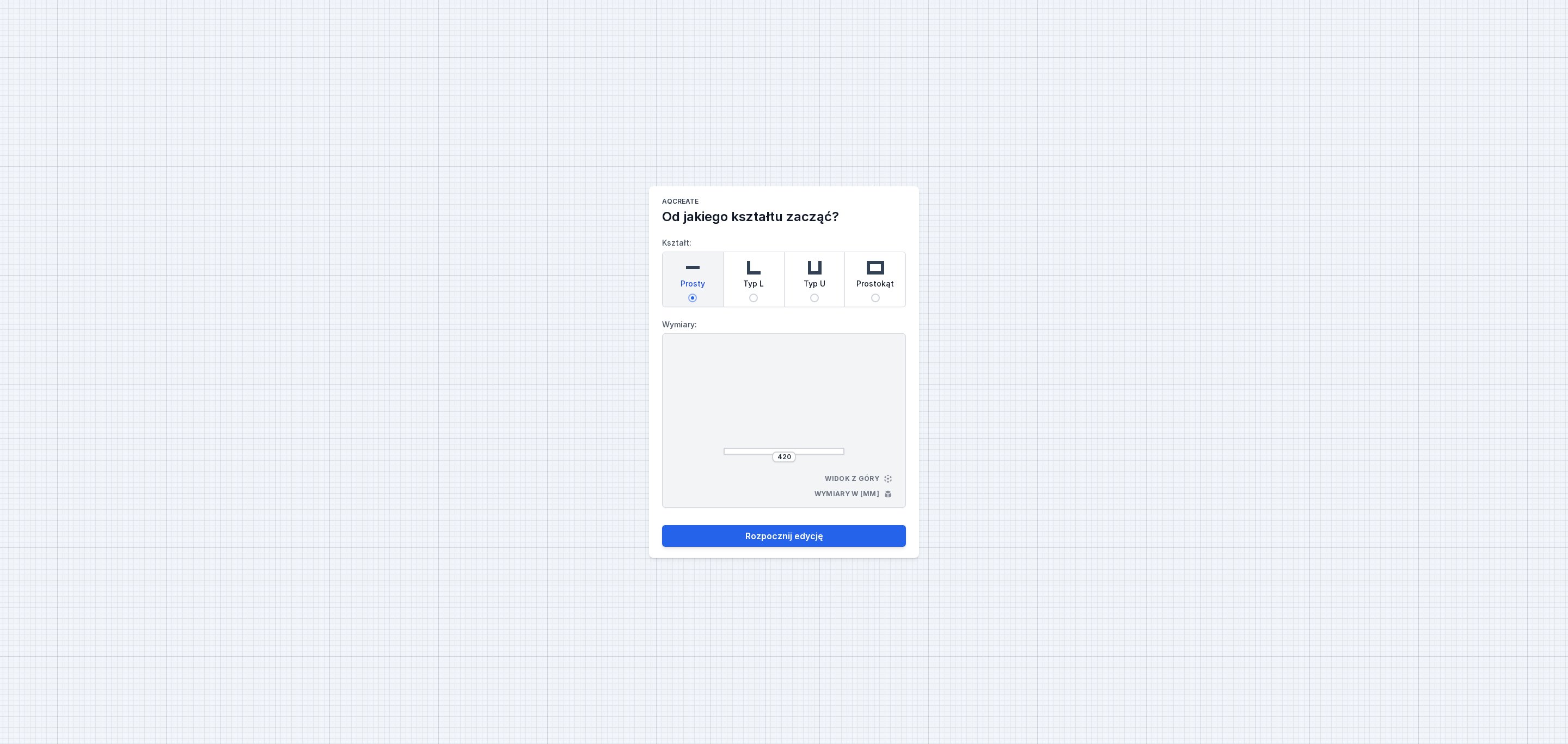
click at [699, 270] on img at bounding box center [692, 267] width 22 height 22
click at [697, 294] on input "Prosty" at bounding box center [692, 298] width 9 height 9
click at [790, 458] on input "420" at bounding box center [784, 457] width 17 height 9
type input "4"
type input "1000"
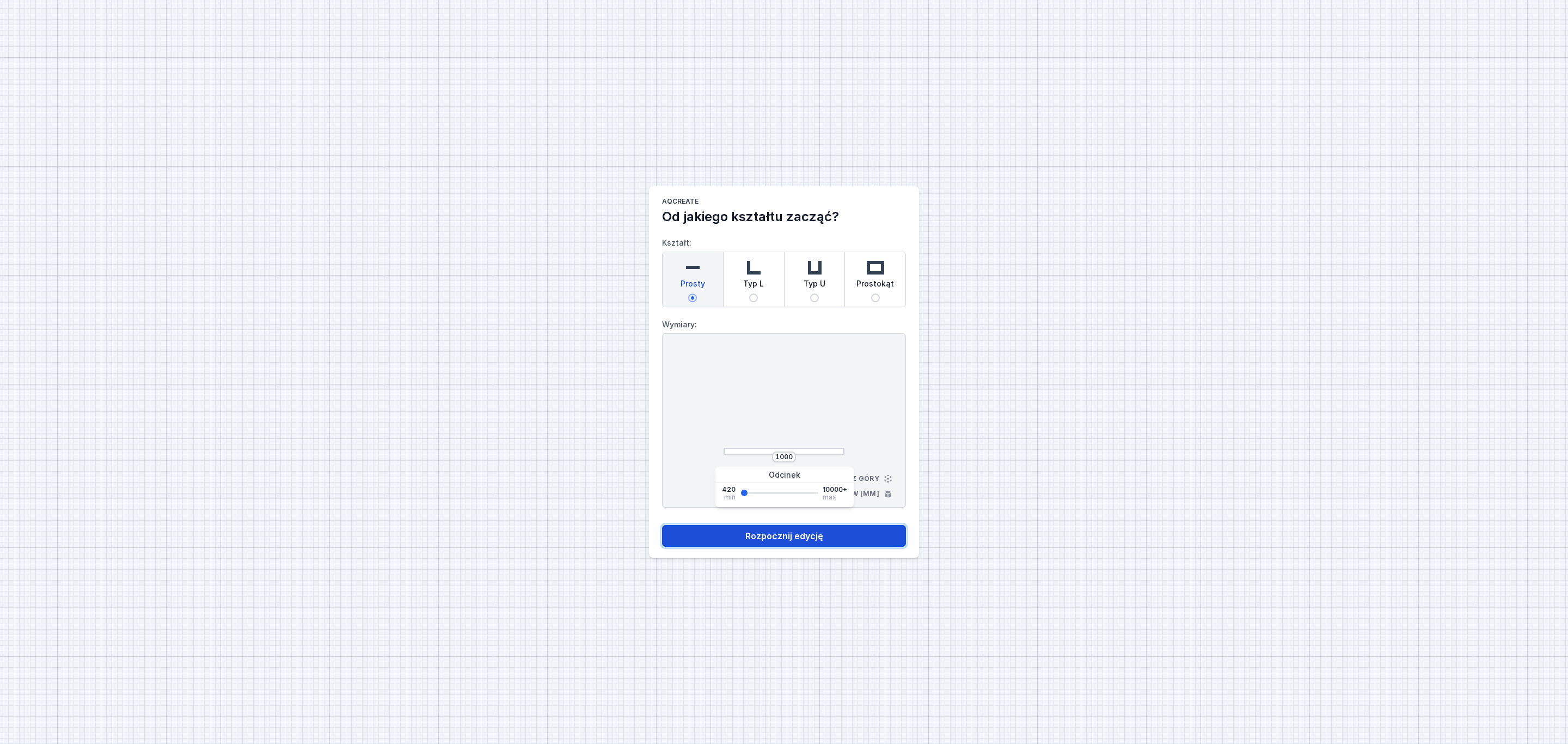
click at [806, 535] on button "Rozpocznij edycję" at bounding box center [784, 536] width 244 height 22
select select "3000"
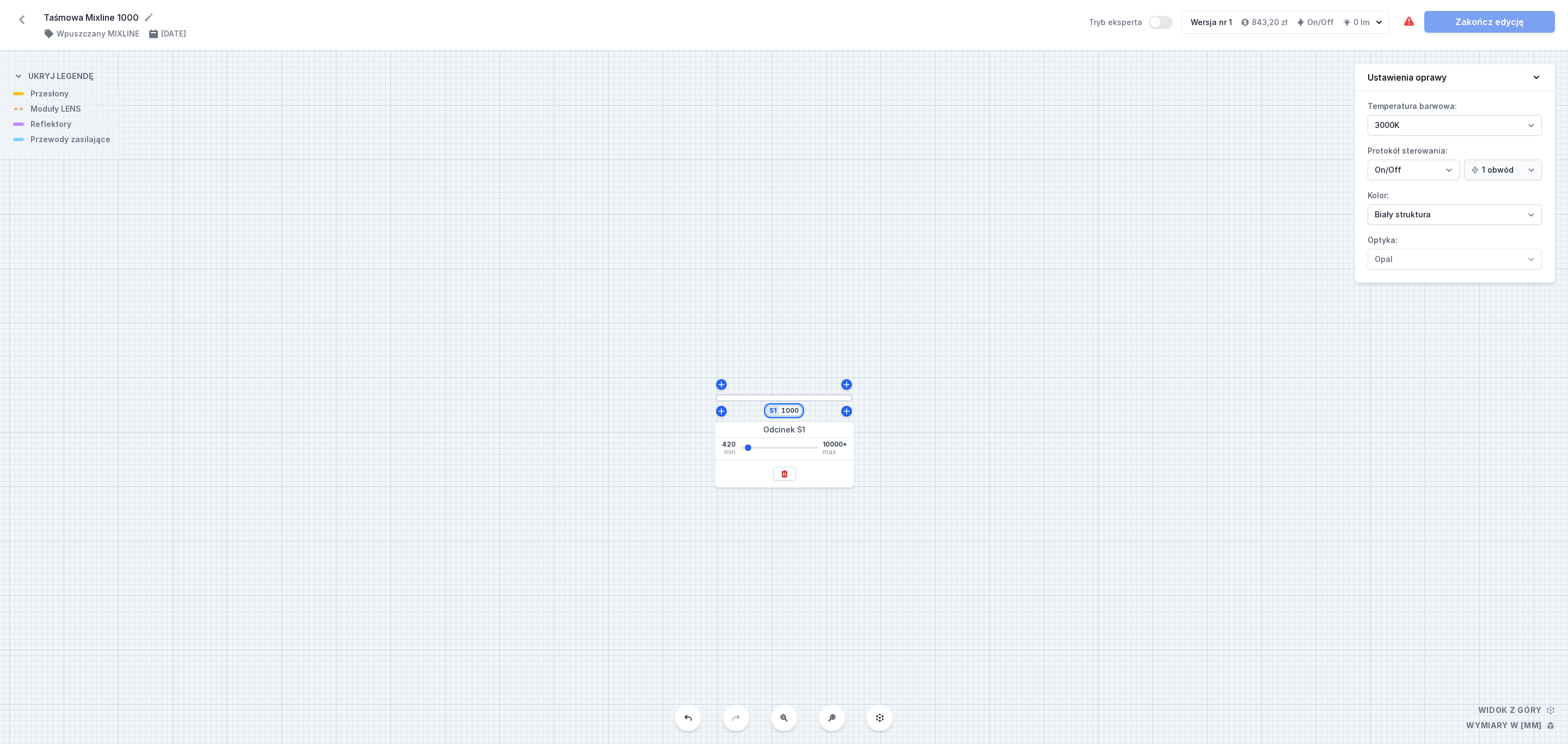
click at [797, 410] on input "1000" at bounding box center [790, 411] width 17 height 9
type input "10000"
click at [991, 424] on div "S1 10000" at bounding box center [784, 398] width 1568 height 693
click at [611, 398] on div at bounding box center [712, 397] width 271 height 7
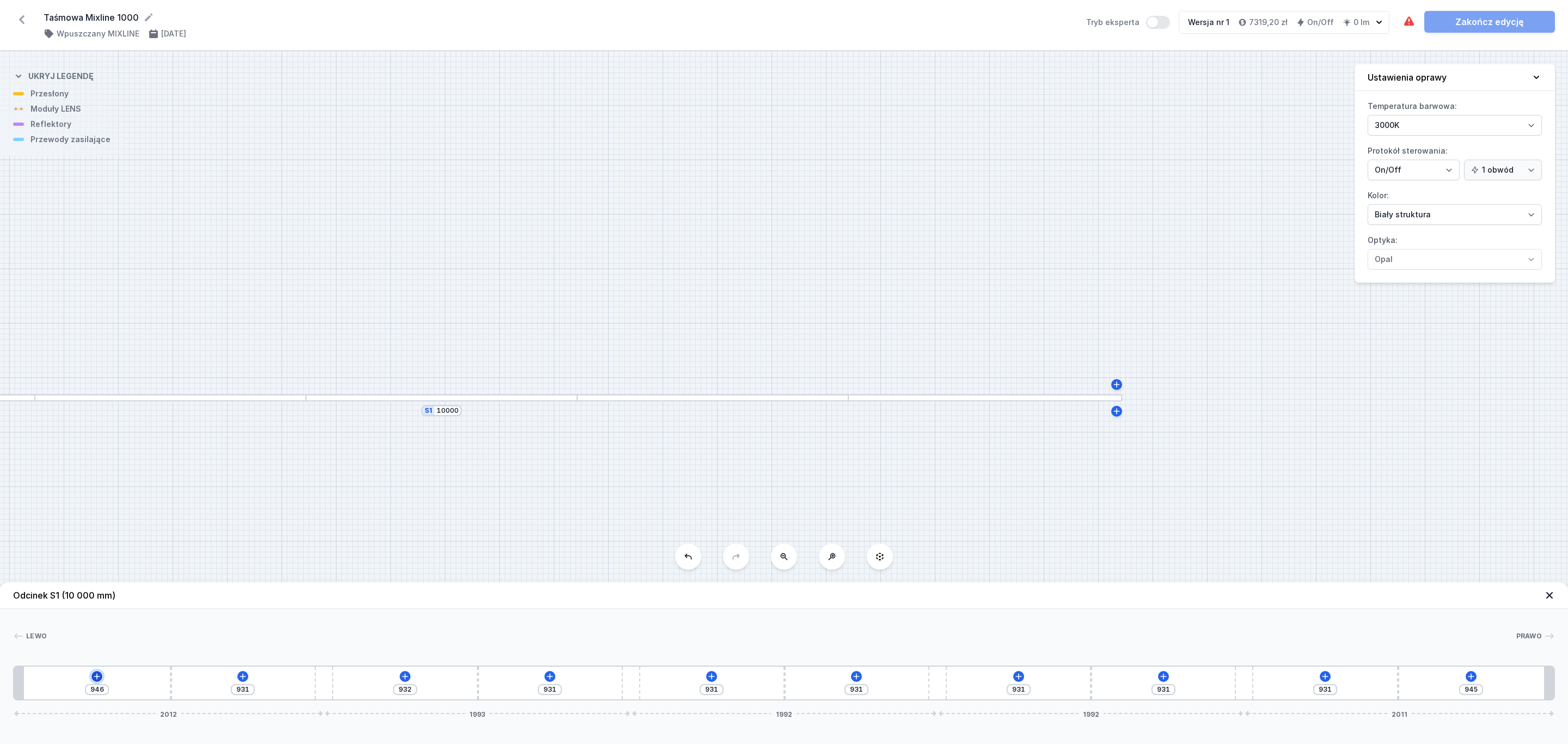
click at [95, 678] on icon at bounding box center [97, 676] width 9 height 9
click at [139, 576] on div "Moduły LENS (6)" at bounding box center [97, 571] width 174 height 27
click at [130, 544] on span "LENS module 250mm 54°" at bounding box center [97, 542] width 157 height 11
type input "696"
click at [51, 691] on div at bounding box center [43, 683] width 39 height 24
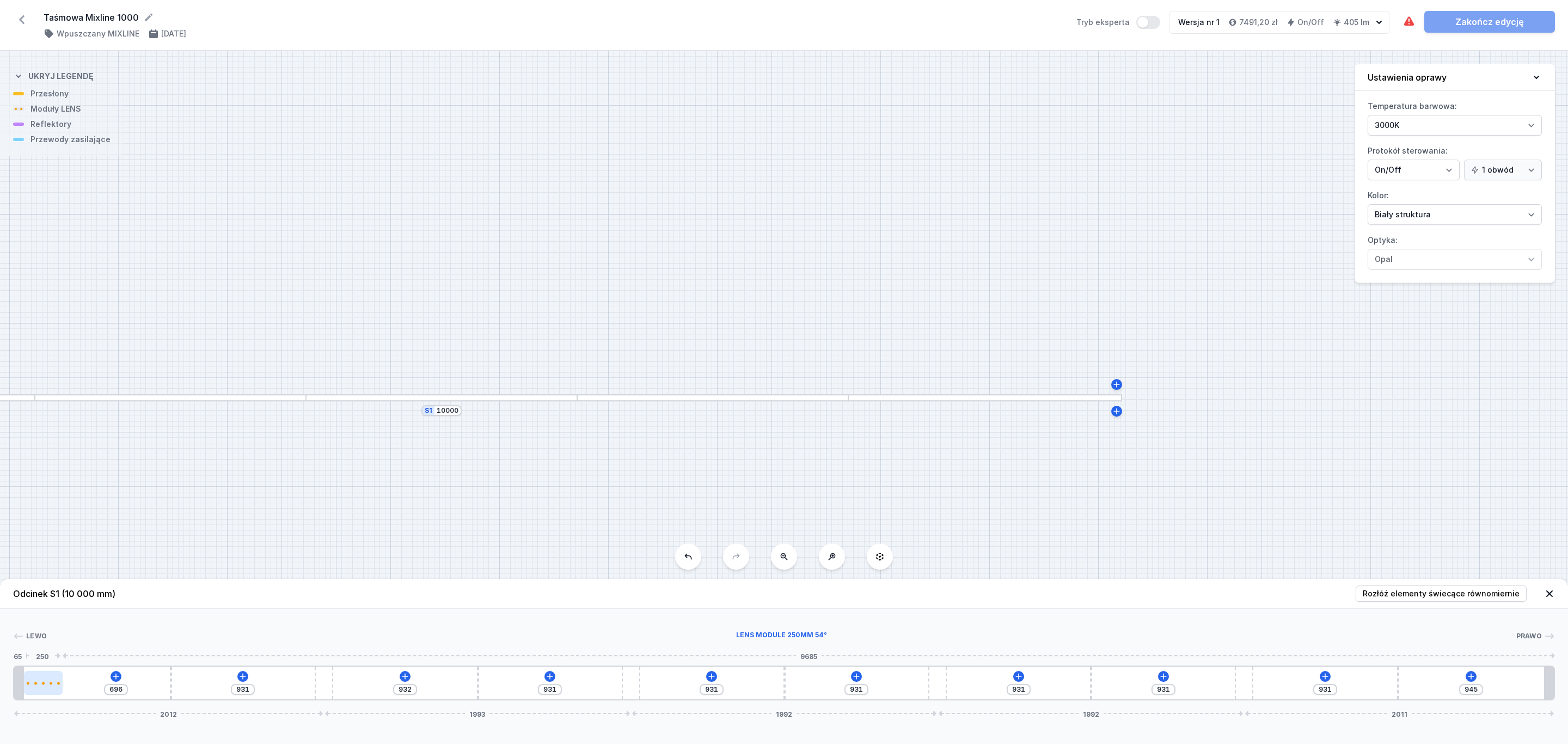
select select "1604"
click at [70, 654] on icon at bounding box center [70, 651] width 9 height 9
type input "196"
click at [70, 654] on icon at bounding box center [70, 651] width 9 height 9
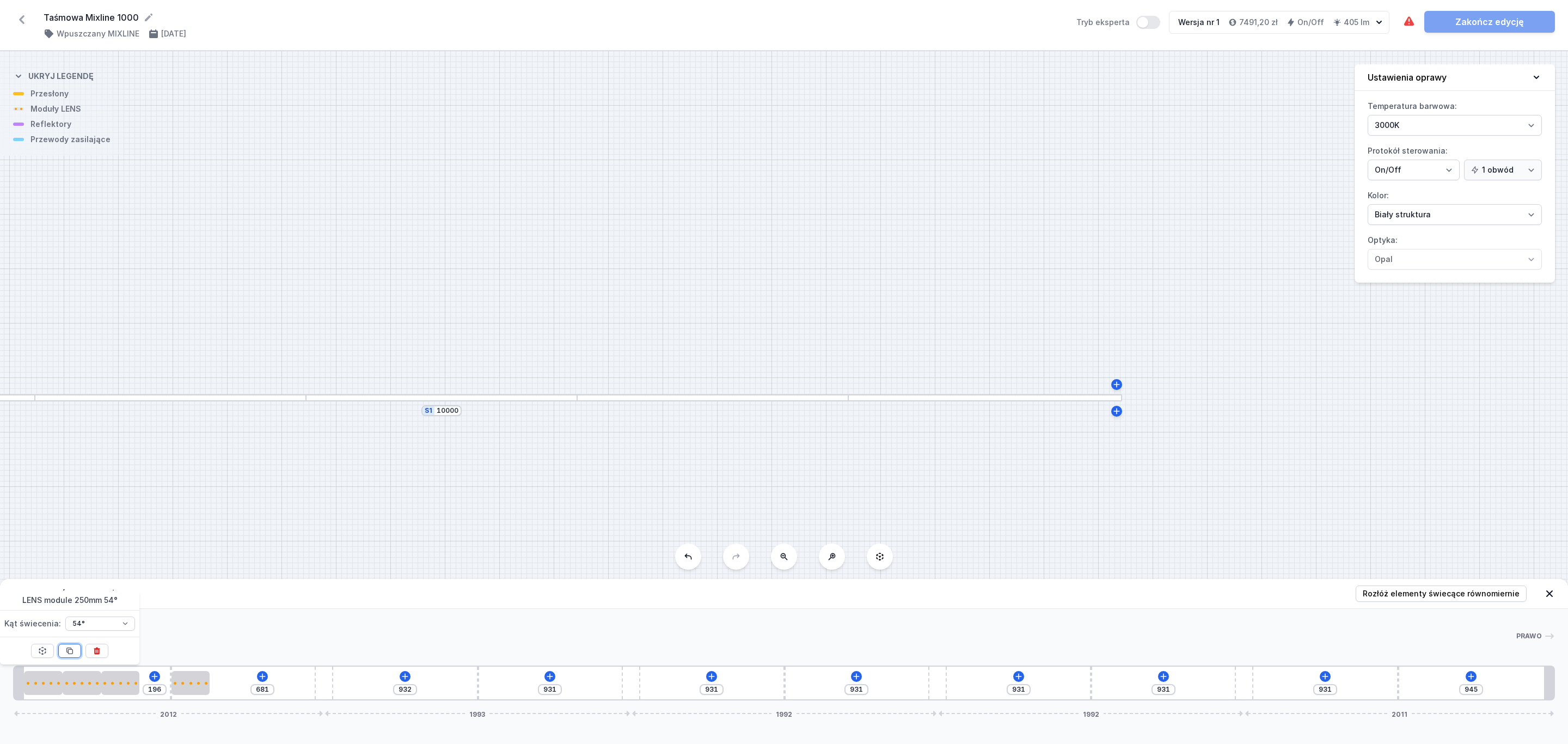
click at [70, 654] on icon at bounding box center [70, 651] width 9 height 9
type input "181"
click at [70, 654] on icon at bounding box center [70, 651] width 9 height 9
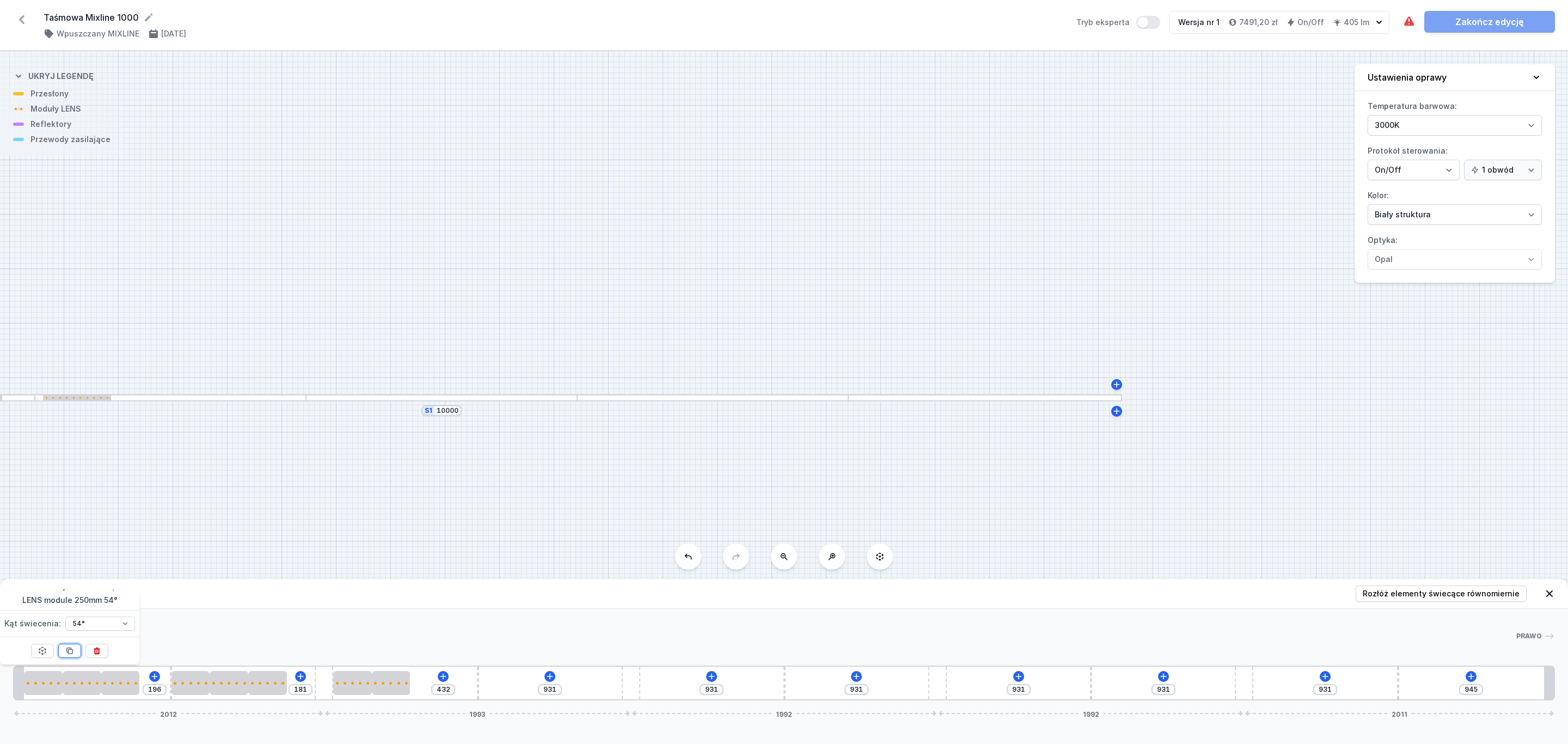
click at [70, 654] on icon at bounding box center [70, 651] width 9 height 9
type input "182"
click at [70, 654] on icon at bounding box center [70, 651] width 9 height 9
type input "681"
click at [1406, 594] on span "Rozłóż elementy świecące równomiernie" at bounding box center [1441, 594] width 157 height 11
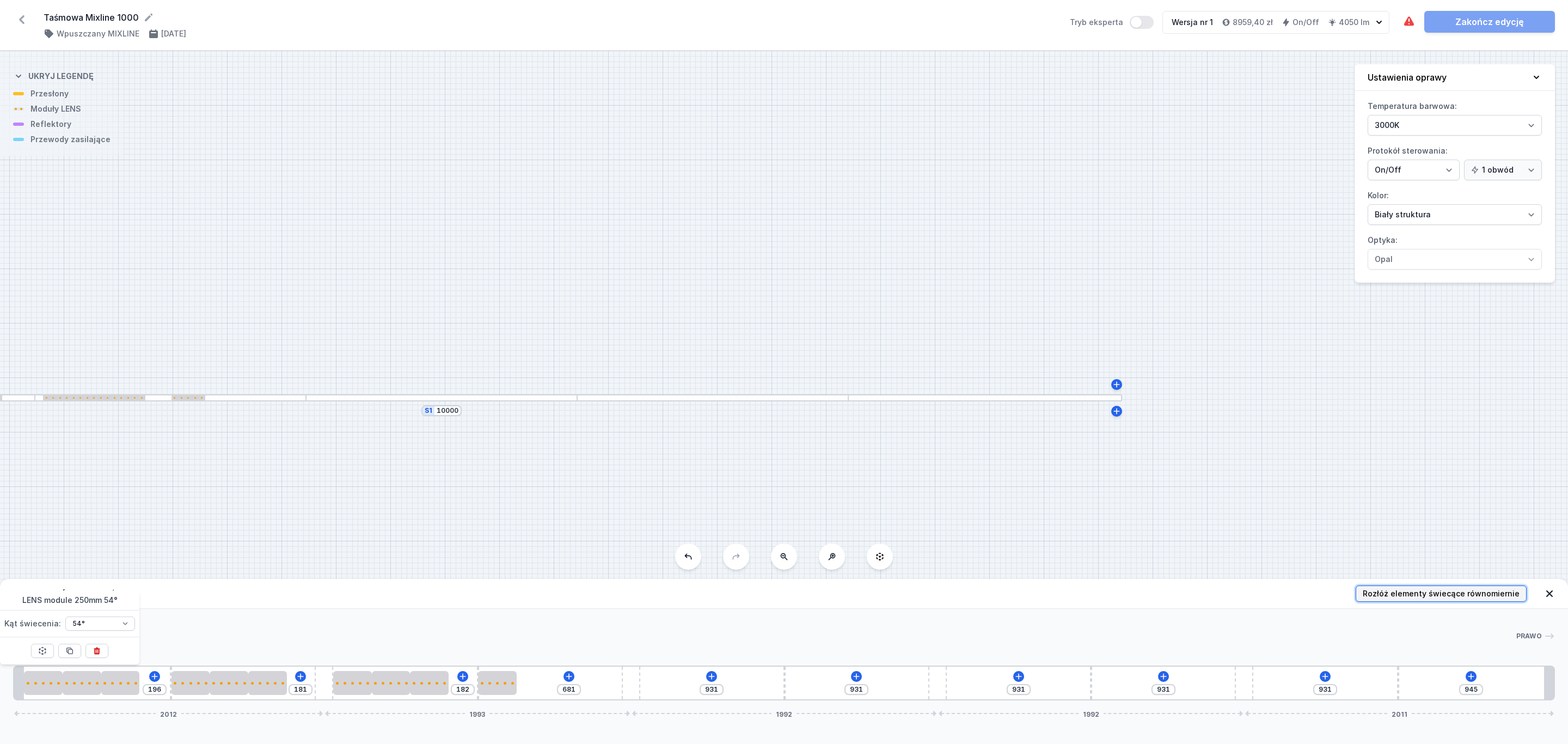
type input "79"
type input "88"
type input "208"
type input "217"
type input "336"
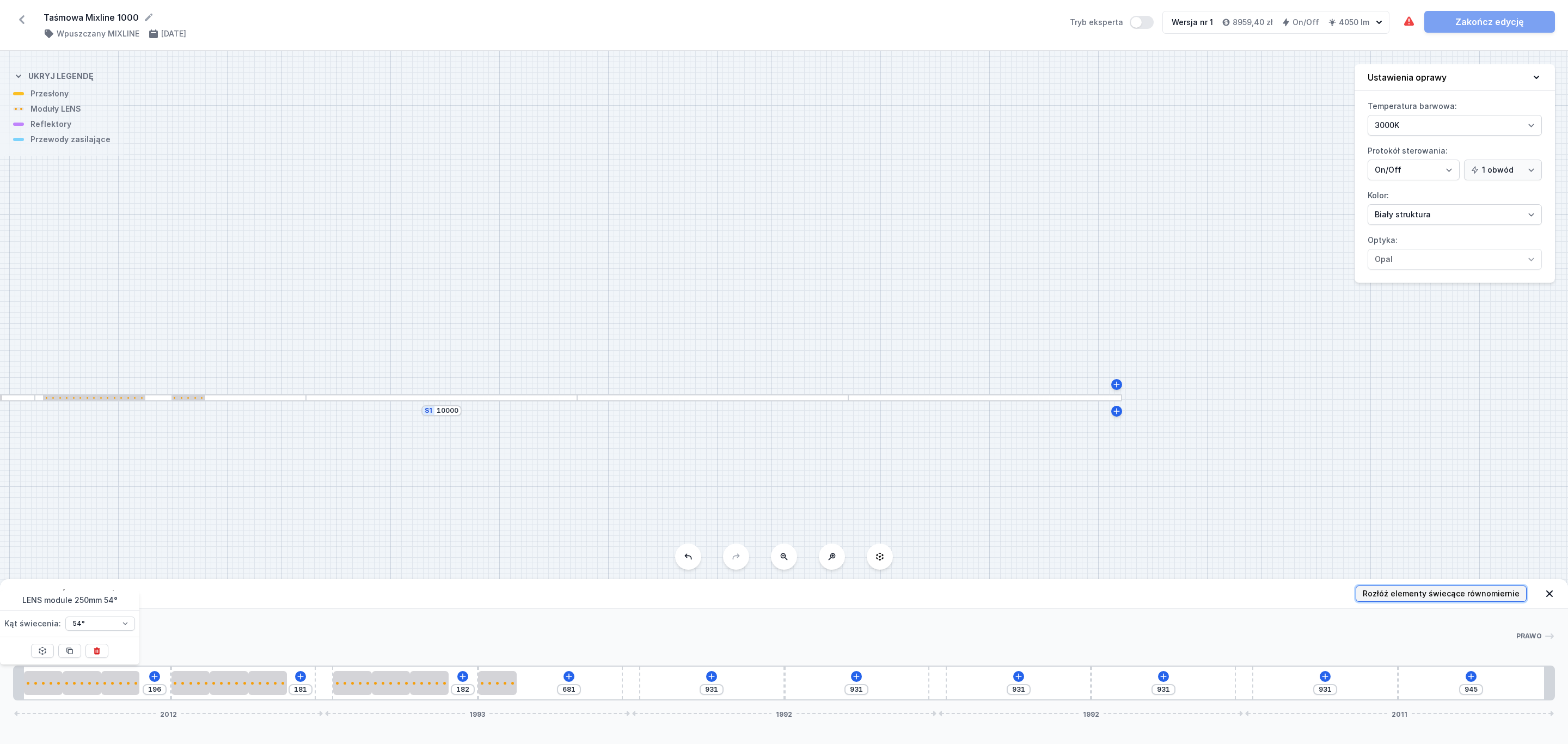
type input "345"
type input "464"
type input "473"
type input "592"
type input "615"
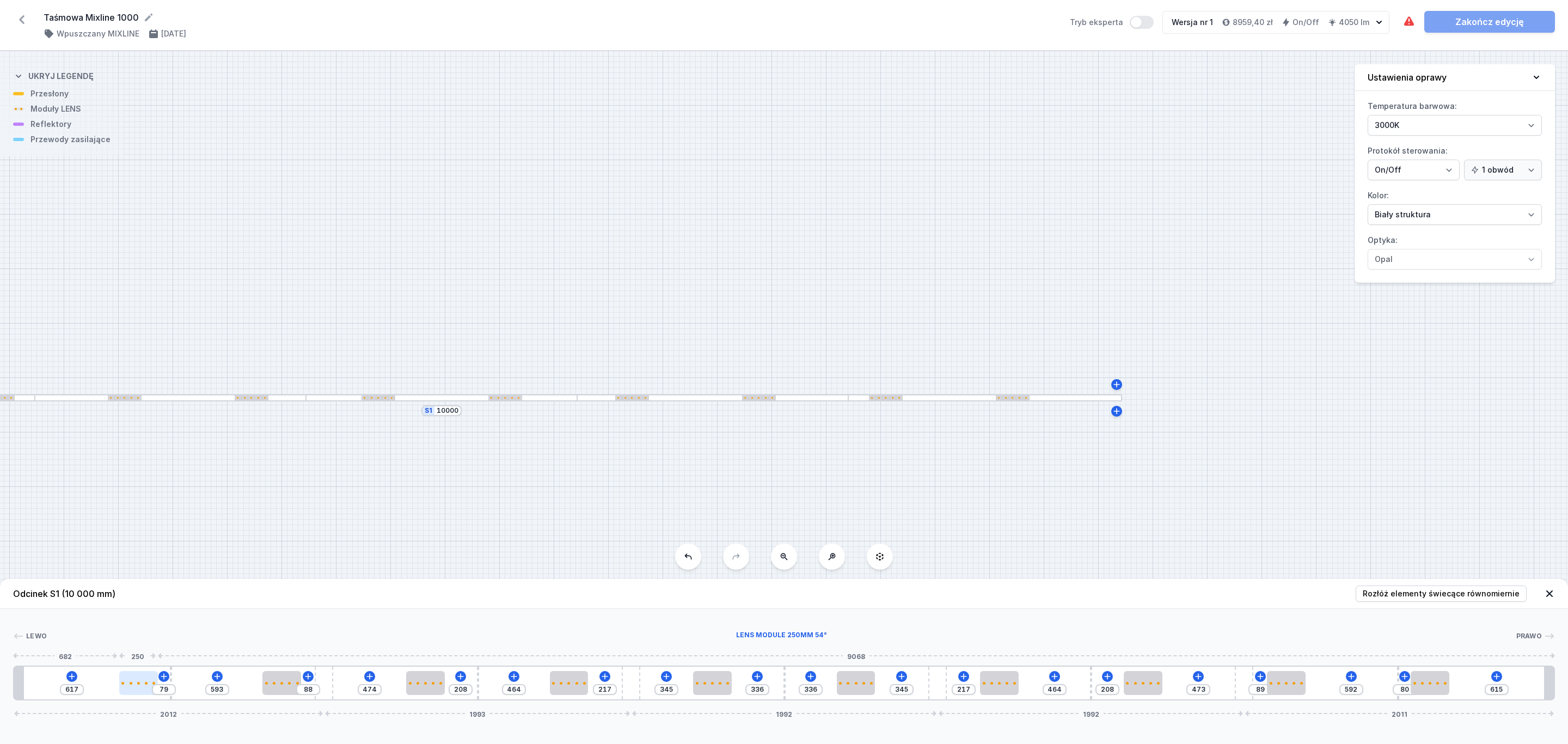
click at [136, 685] on div at bounding box center [138, 683] width 39 height 24
select select "1604"
click at [164, 652] on icon at bounding box center [165, 651] width 6 height 7
type input "946"
click at [1486, 591] on span "Rozłóż elementy świecące równomiernie" at bounding box center [1441, 594] width 157 height 11
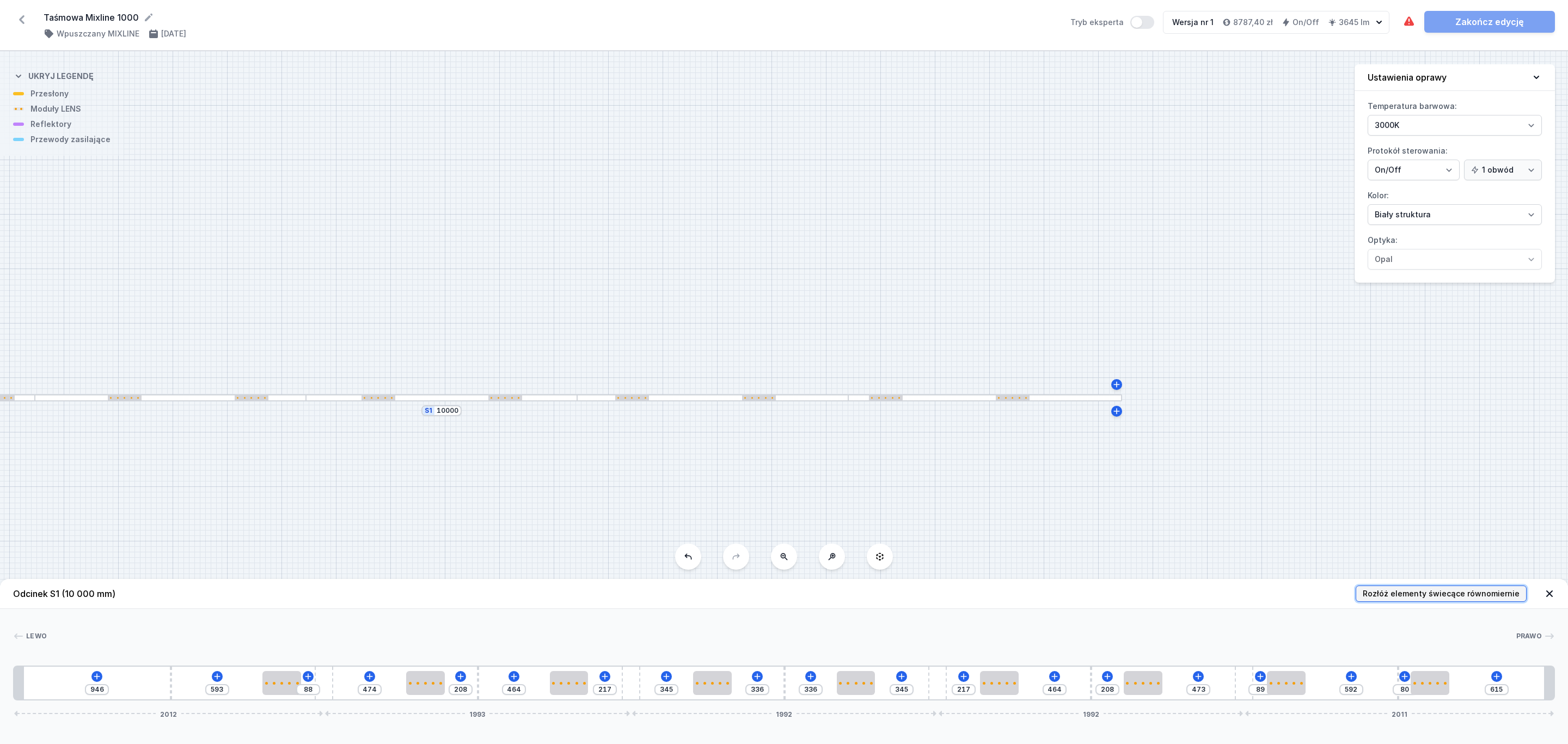
type input "754"
type input "710"
type input "775"
type input "753"
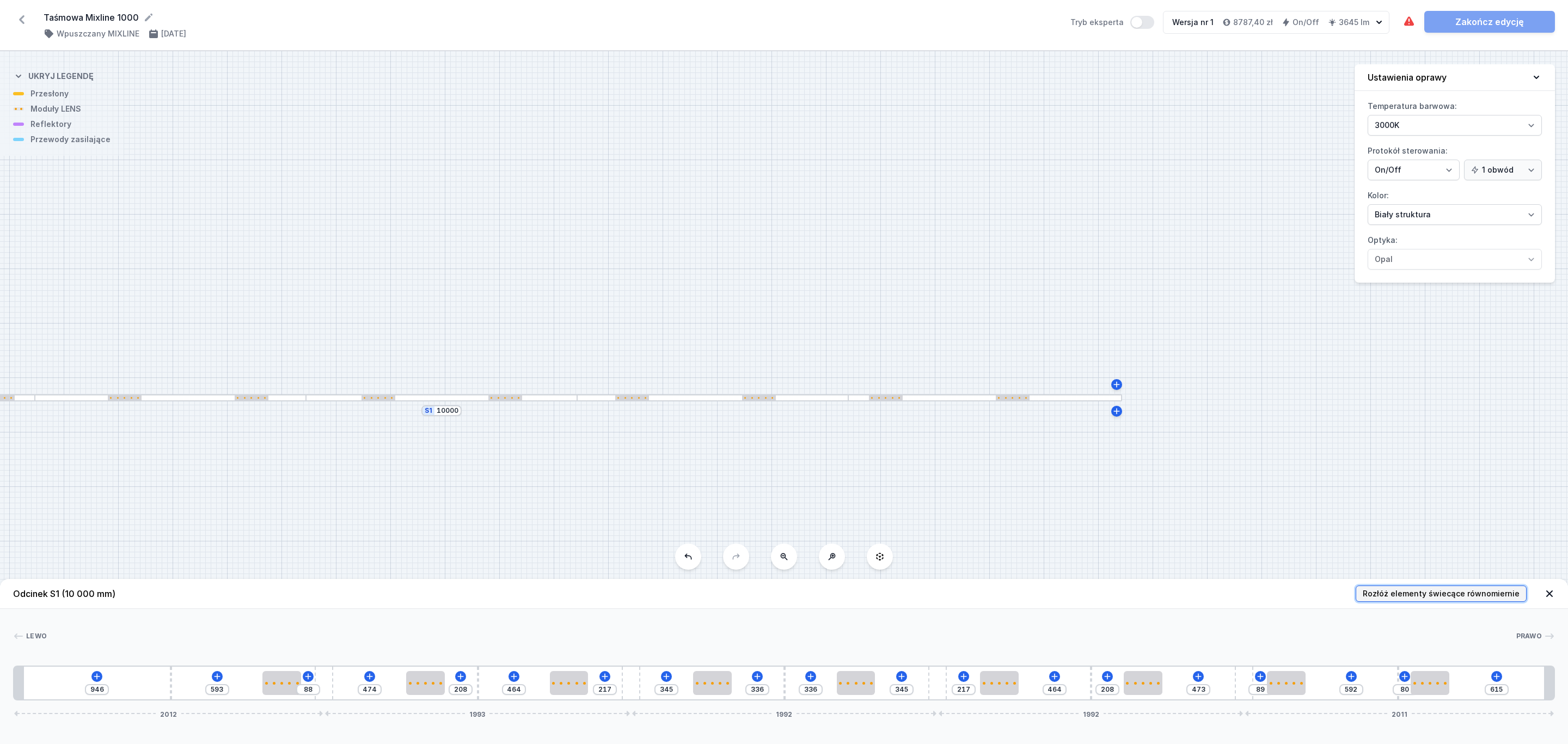
type input "775"
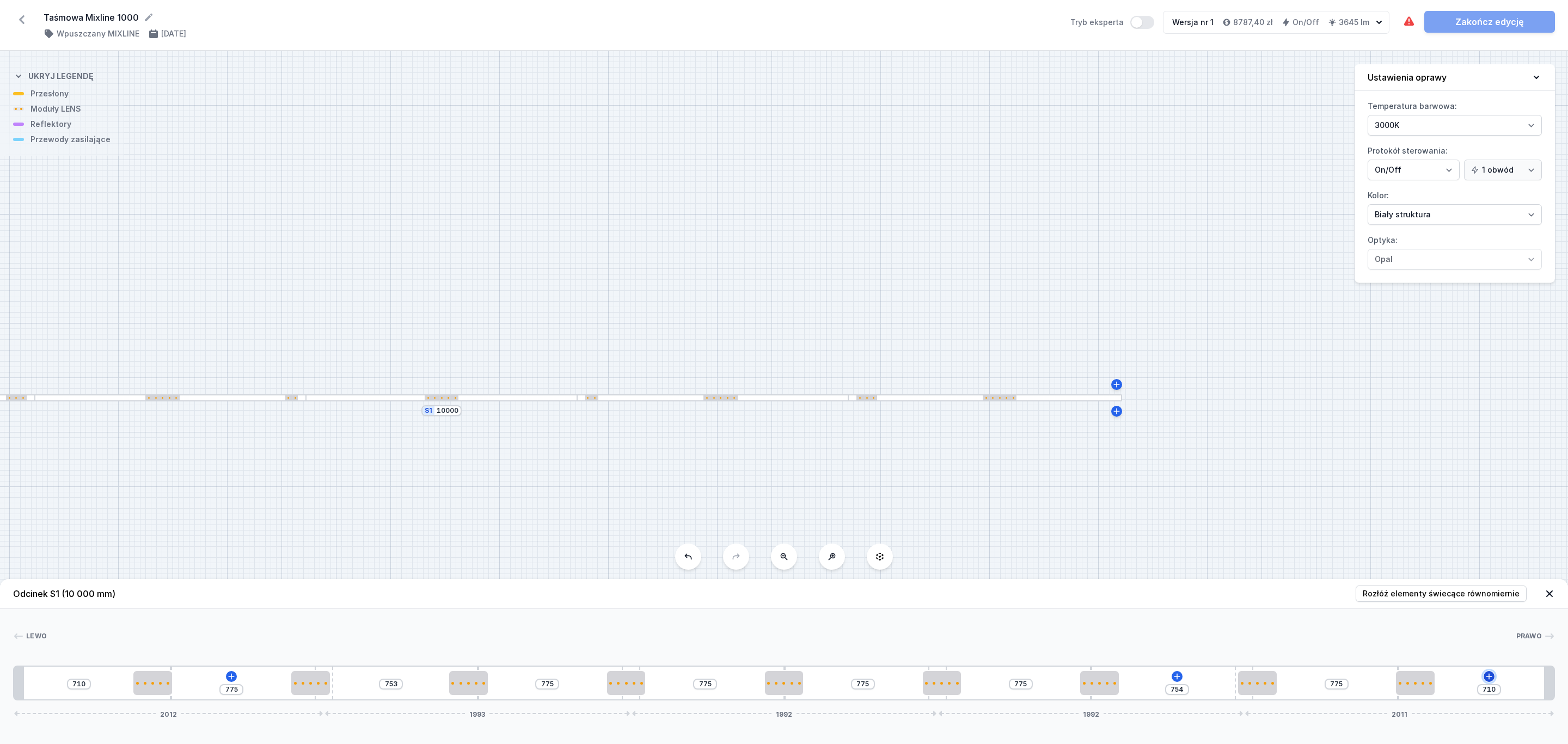
click at [1488, 677] on icon at bounding box center [1489, 676] width 9 height 9
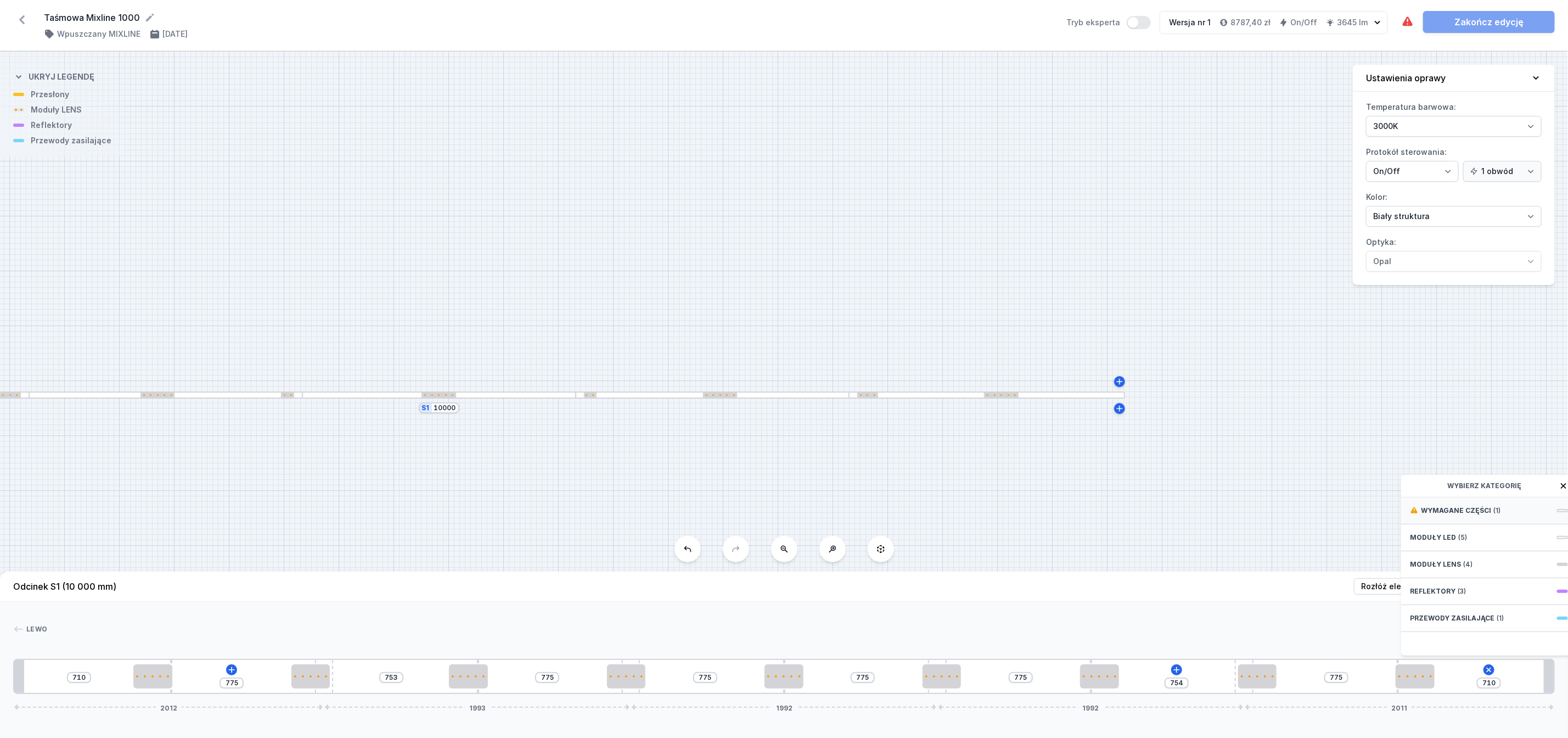
click at [1478, 515] on span "Wymagane części" at bounding box center [1456, 511] width 70 height 9
type input "809"
type input "676"
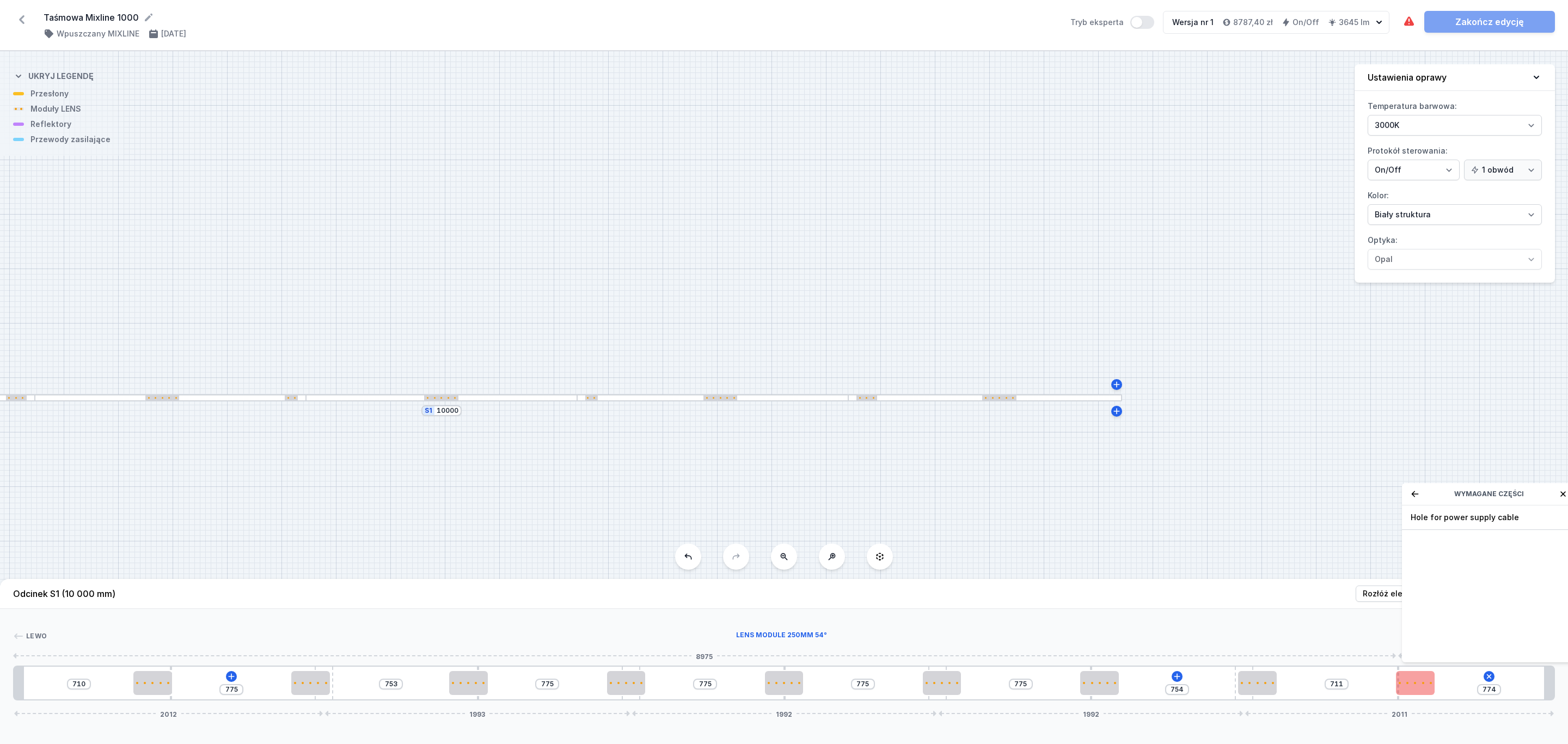
type input "695"
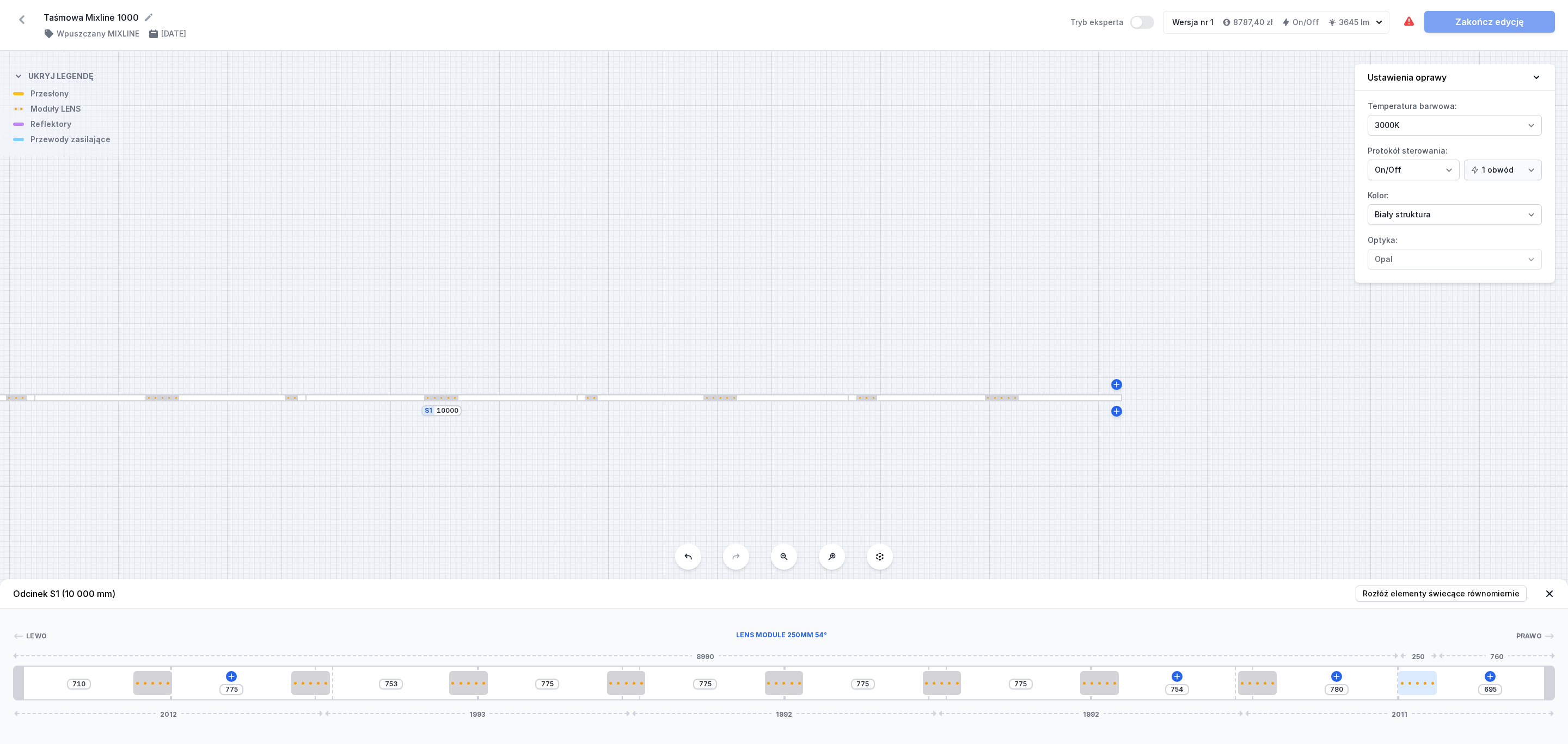
drag, startPoint x: 1407, startPoint y: 686, endPoint x: 1432, endPoint y: 686, distance: 25.0
click at [1432, 686] on div at bounding box center [1417, 683] width 39 height 24
type input "630"
drag, startPoint x: 1263, startPoint y: 681, endPoint x: 1292, endPoint y: 685, distance: 29.3
click at [1292, 685] on div at bounding box center [1280, 683] width 39 height 24
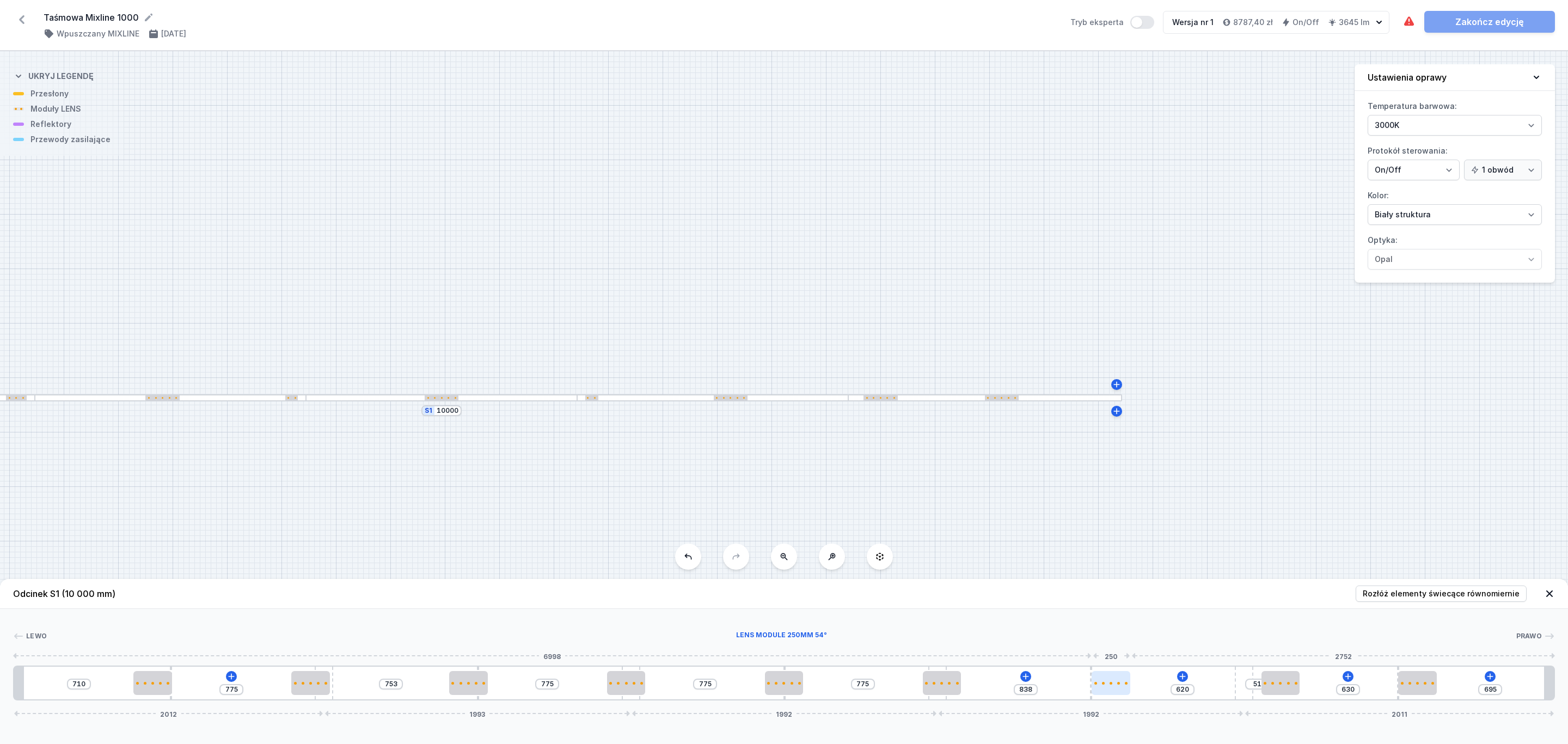
type input "617"
drag, startPoint x: 1099, startPoint y: 681, endPoint x: 1126, endPoint y: 686, distance: 27.5
click at [1126, 686] on div at bounding box center [1120, 683] width 39 height 24
type input "681"
drag, startPoint x: 958, startPoint y: 685, endPoint x: 976, endPoint y: 690, distance: 18.7
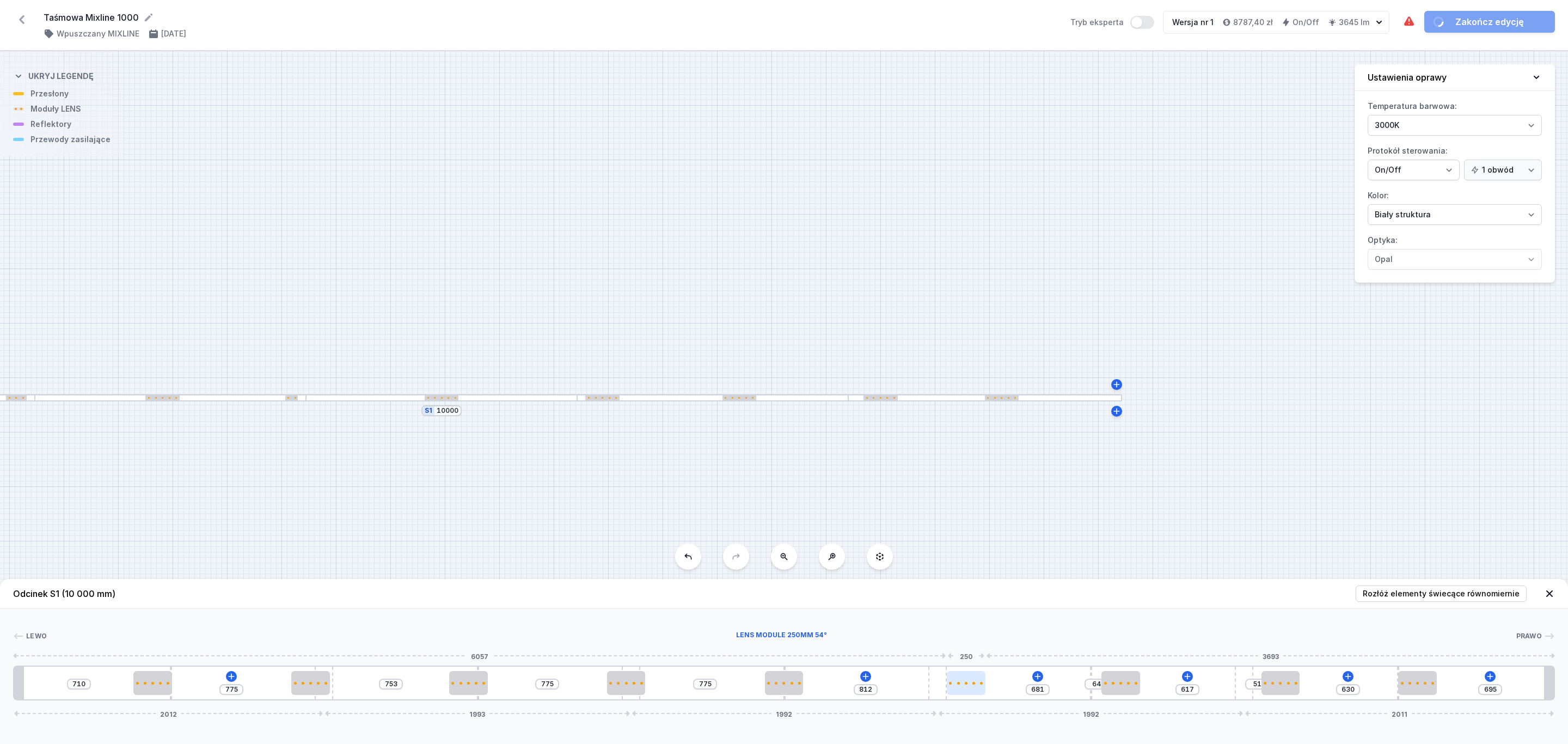
click at [976, 690] on div at bounding box center [966, 683] width 39 height 24
type input "757"
type input "830"
type input "782"
type input "805"
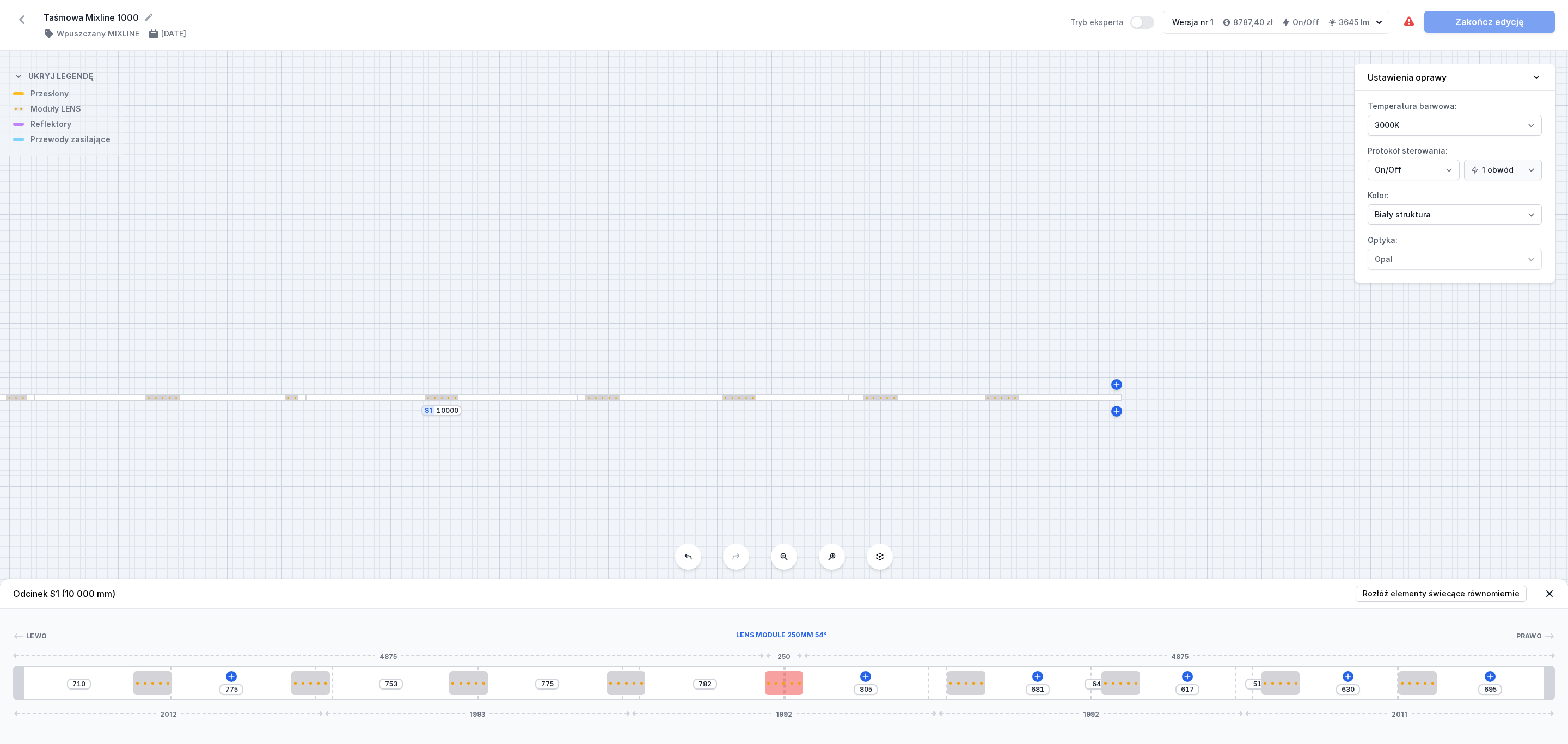
type input "814"
type input "773"
type input "845"
type input "626"
type input "55"
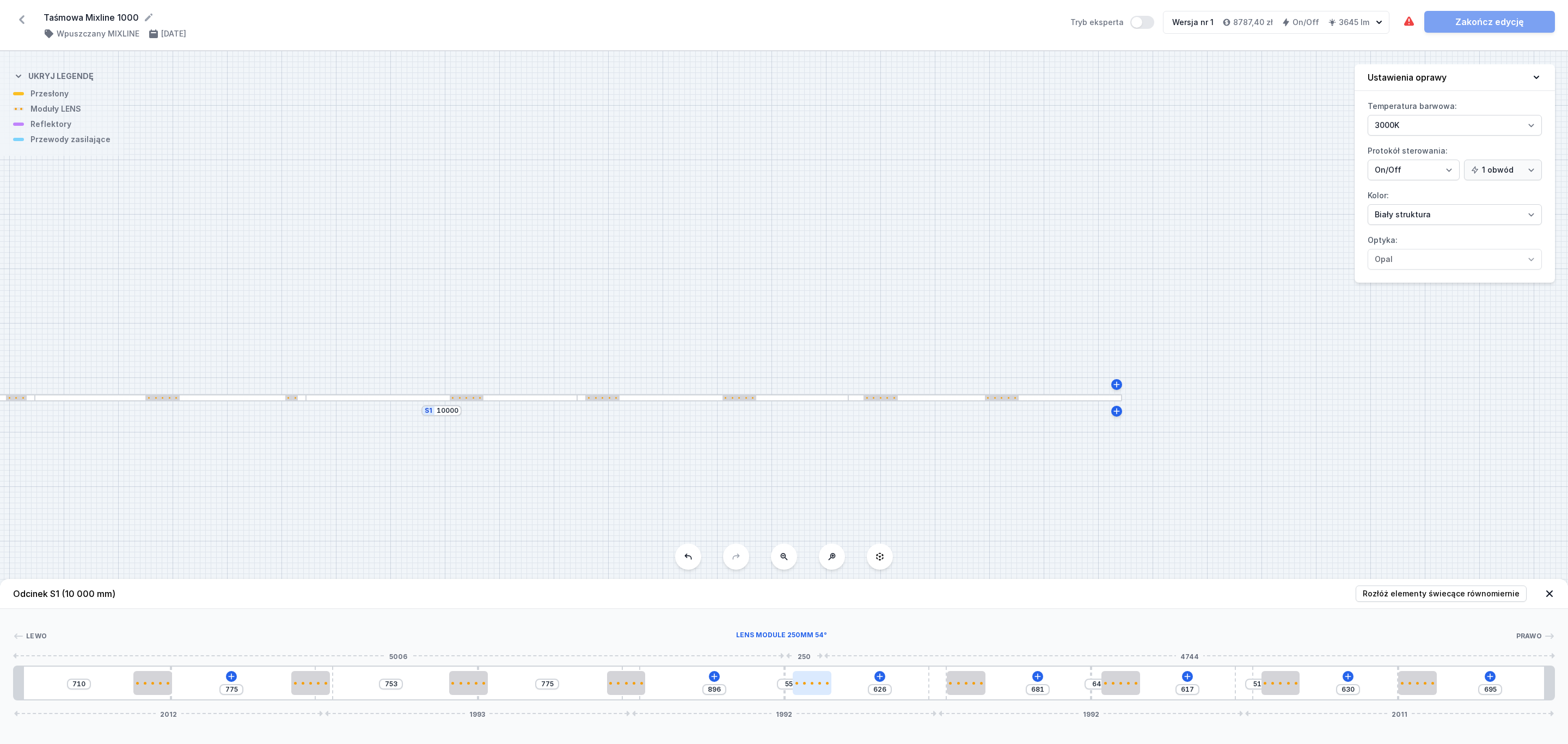
type input "615"
type input "66"
type input "605"
type input "76"
type input "587"
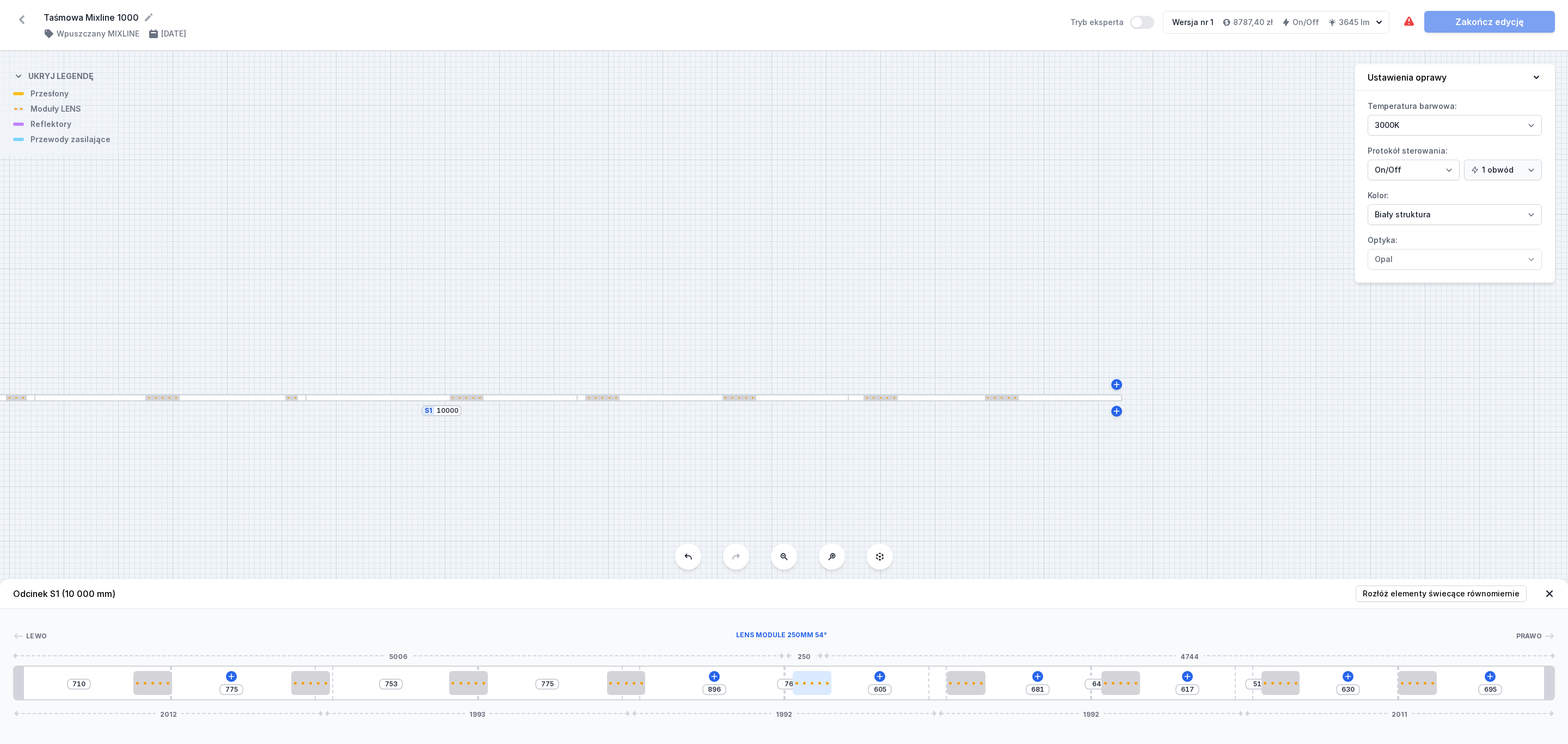
type input "94"
type input "583"
type input "98"
drag, startPoint x: 777, startPoint y: 688, endPoint x: 812, endPoint y: 690, distance: 35.1
click at [815, 691] on div at bounding box center [812, 683] width 39 height 24
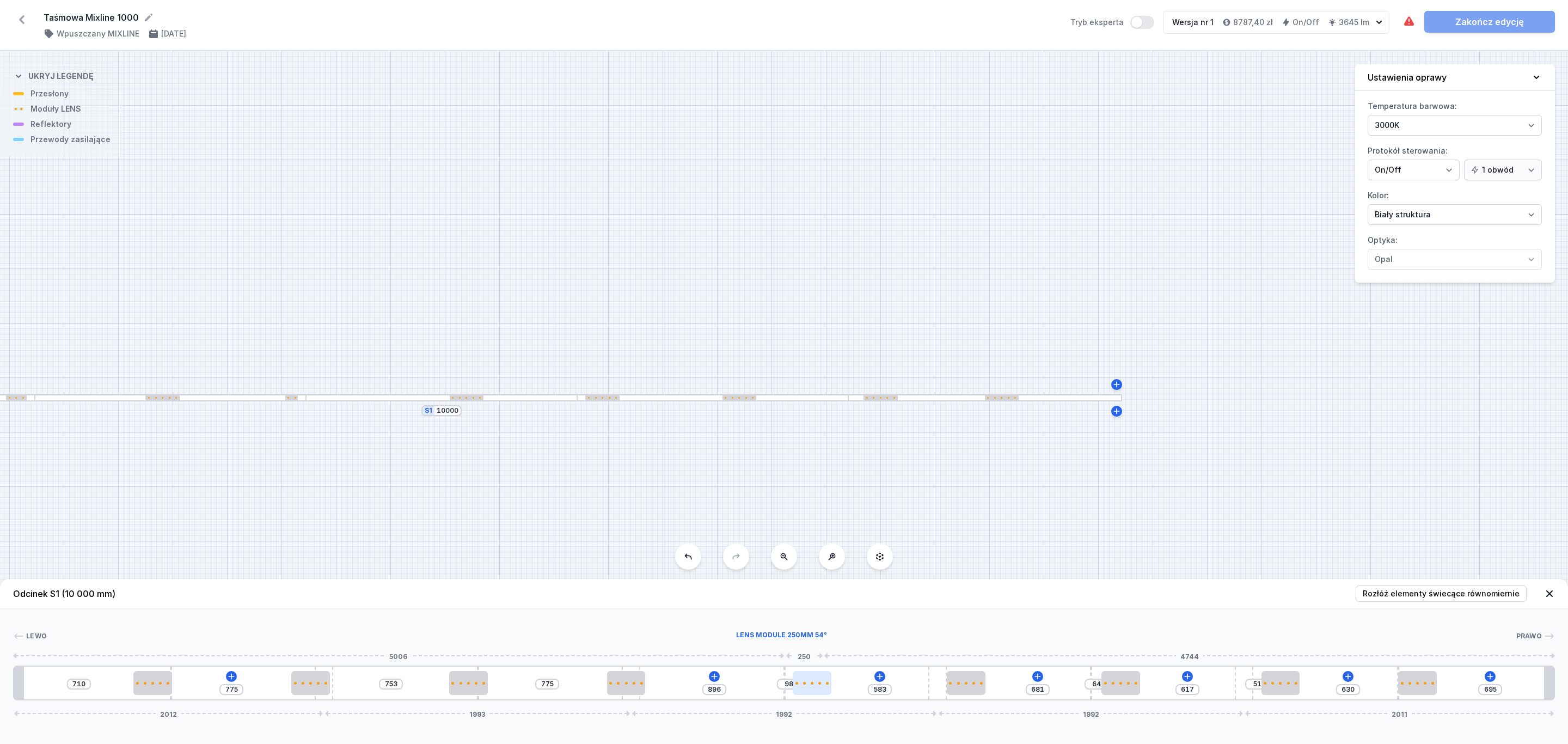
type input "587"
type input "94"
type input "620"
type input "681"
drag, startPoint x: 623, startPoint y: 690, endPoint x: 569, endPoint y: 670, distance: 57.6
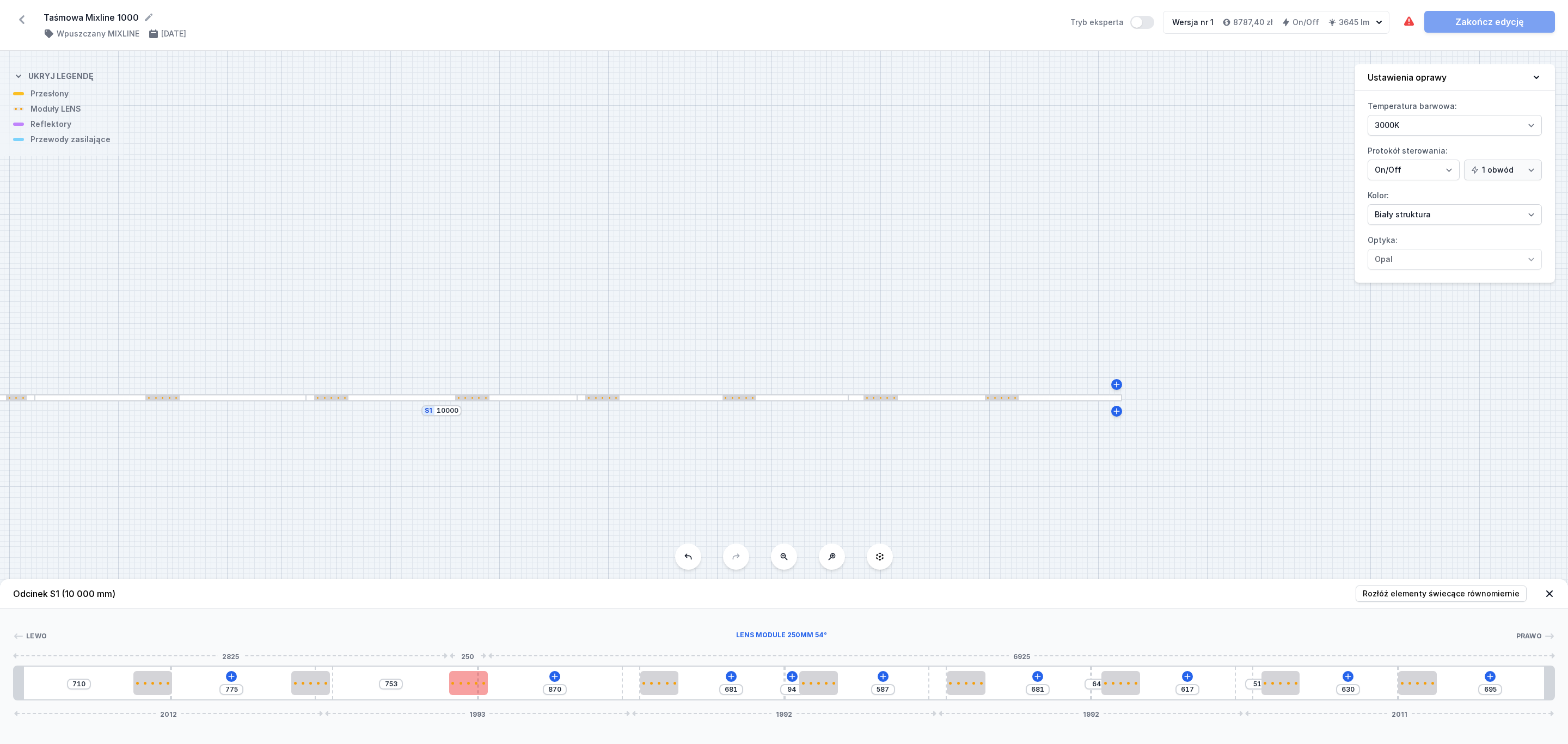
type input "742"
type input "881"
type input "760"
type input "863"
type input "795"
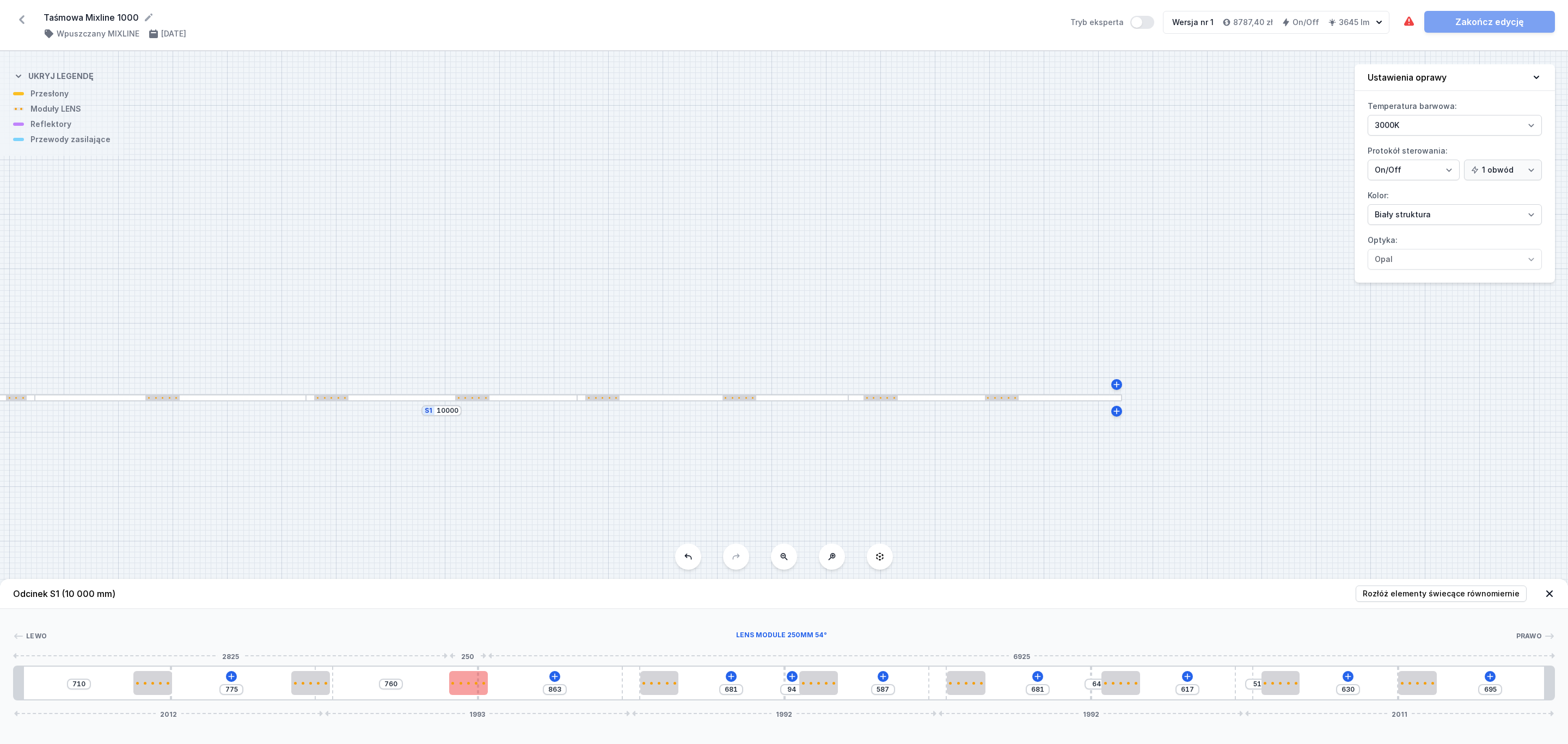
type input "828"
type input "834"
type input "596"
type input "85"
click at [518, 690] on div at bounding box center [511, 683] width 39 height 24
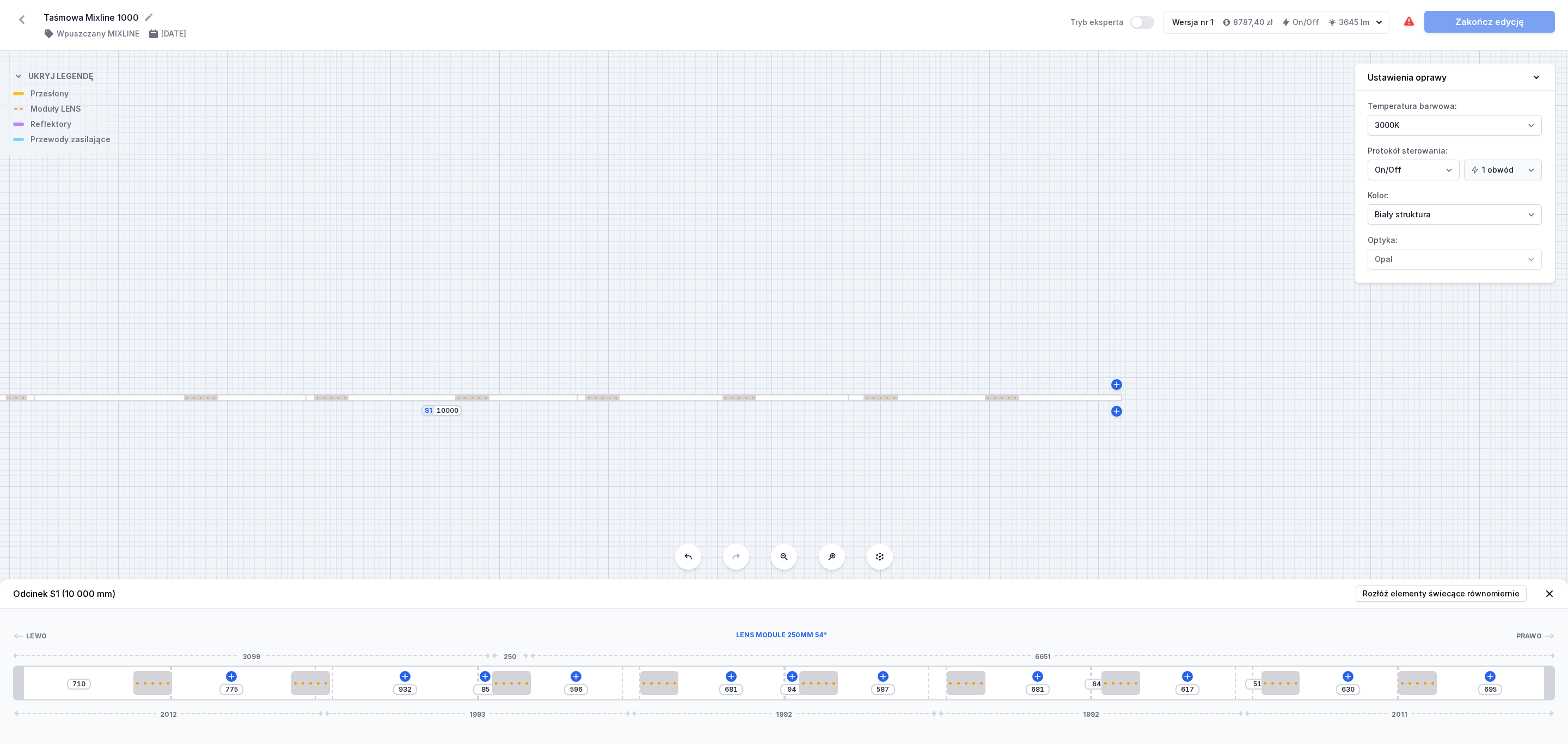
type input "607"
type input "74"
type input "677"
drag, startPoint x: 314, startPoint y: 691, endPoint x: 307, endPoint y: 690, distance: 7.1
click at [307, 690] on div at bounding box center [295, 683] width 39 height 24
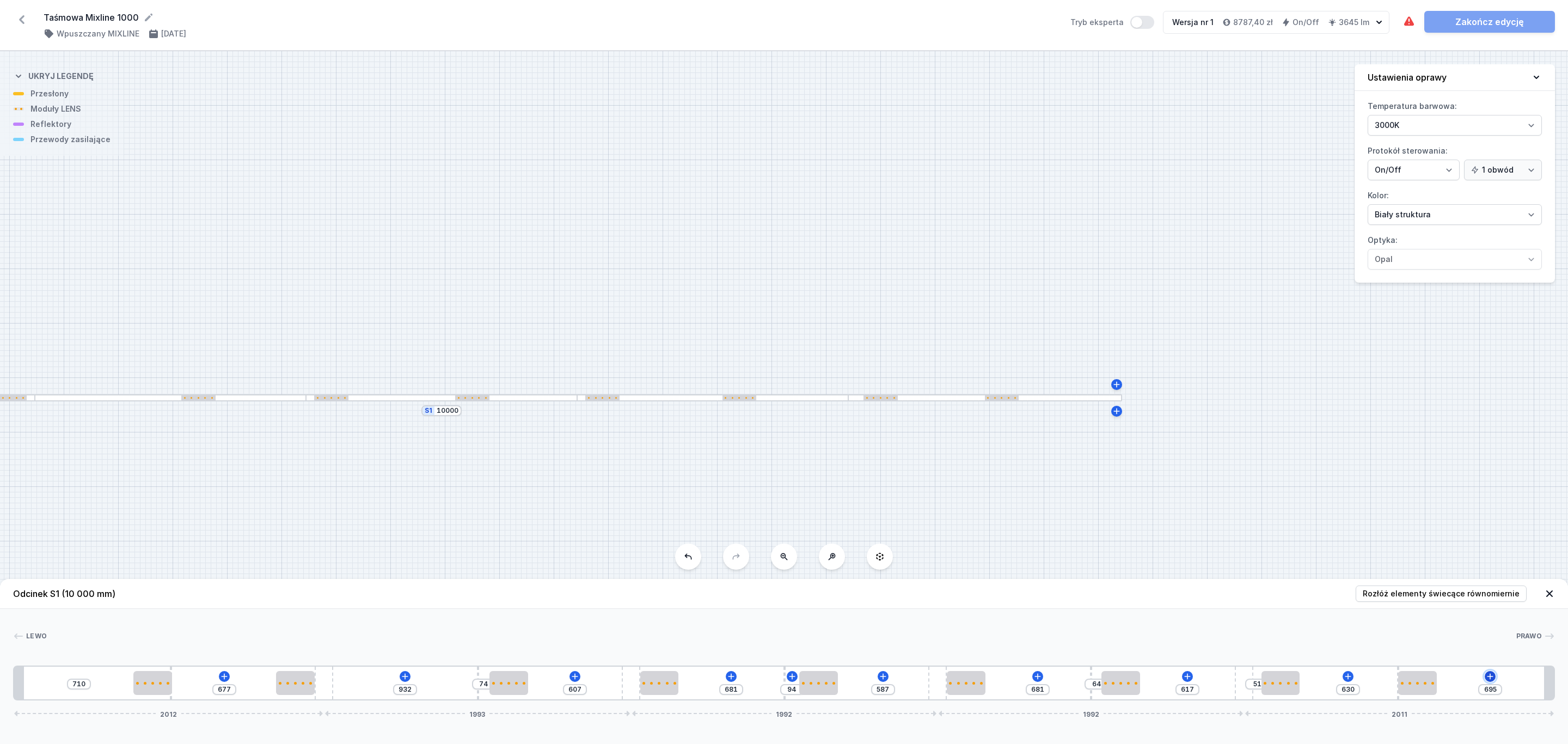
click at [1493, 678] on icon at bounding box center [1490, 676] width 9 height 9
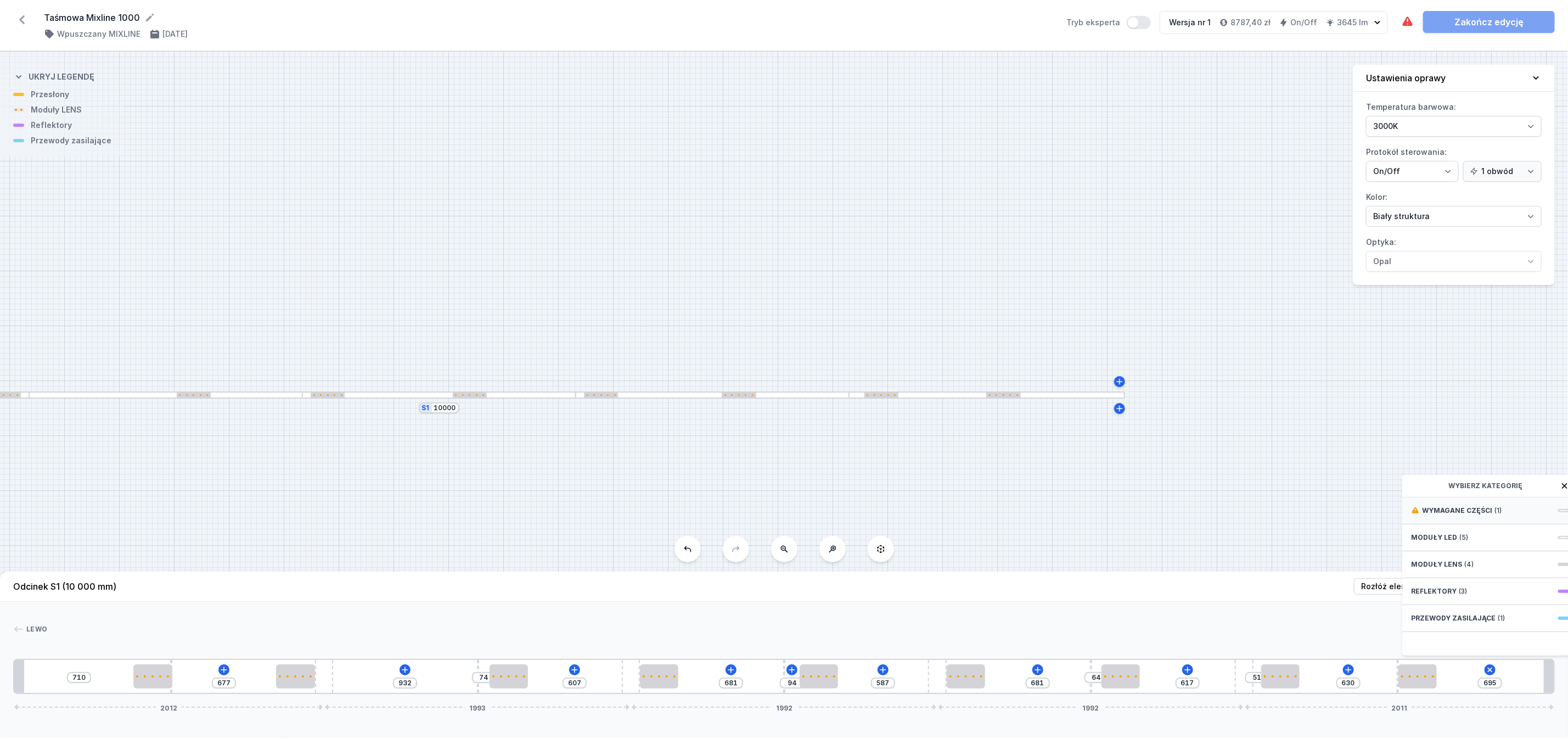
click at [1474, 517] on div "Wymagane części (1)" at bounding box center [1491, 511] width 176 height 27
click at [1504, 515] on span "Hole for power supply cable" at bounding box center [1491, 510] width 158 height 11
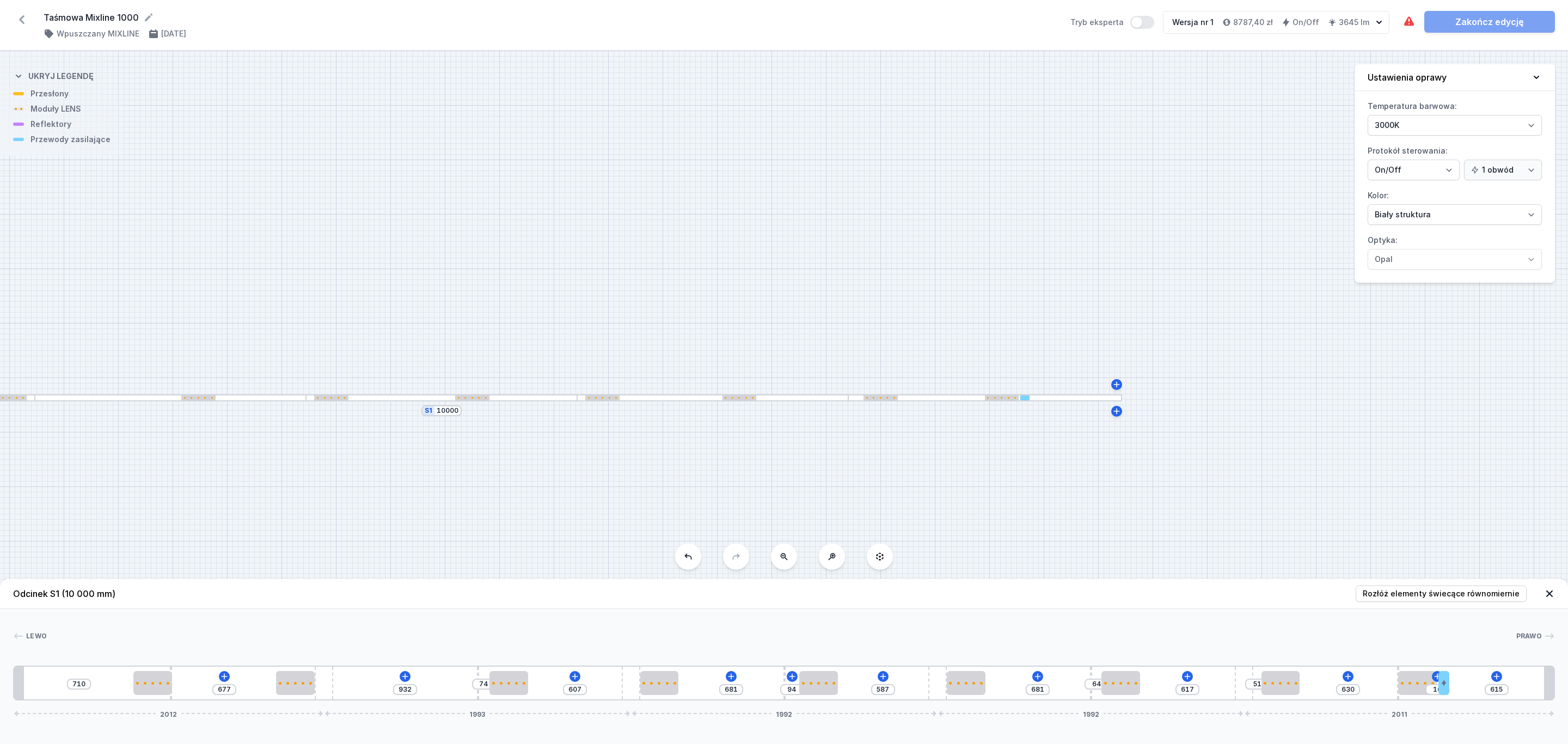
click at [1515, 20] on div "Oprawa zawiera kolizje elementów. Zakończ edycję" at bounding box center [1478, 22] width 153 height 22
type input "560"
type input "65"
type input "556"
type input "69"
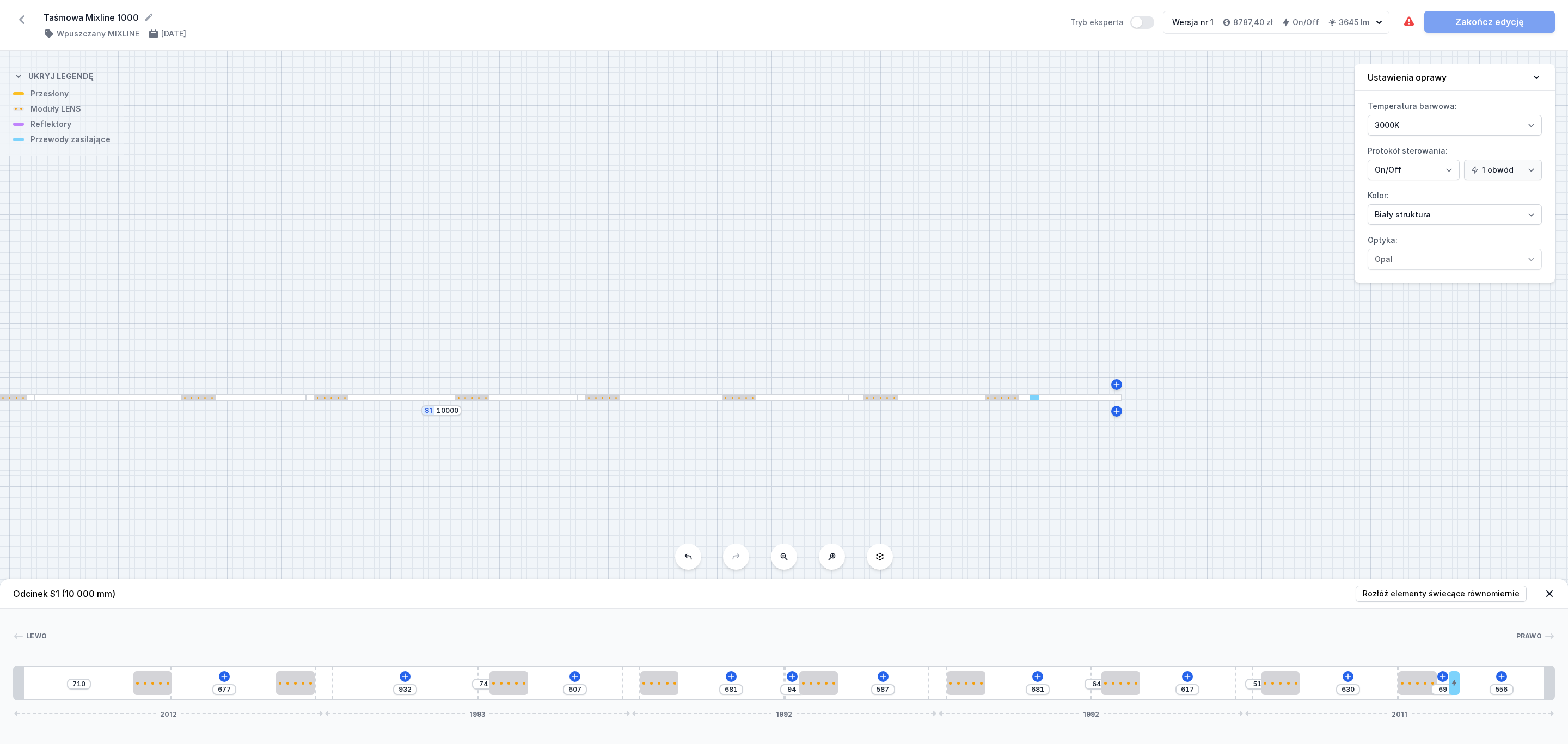
type input "546"
type input "79"
type input "539"
type input "86"
type input "535"
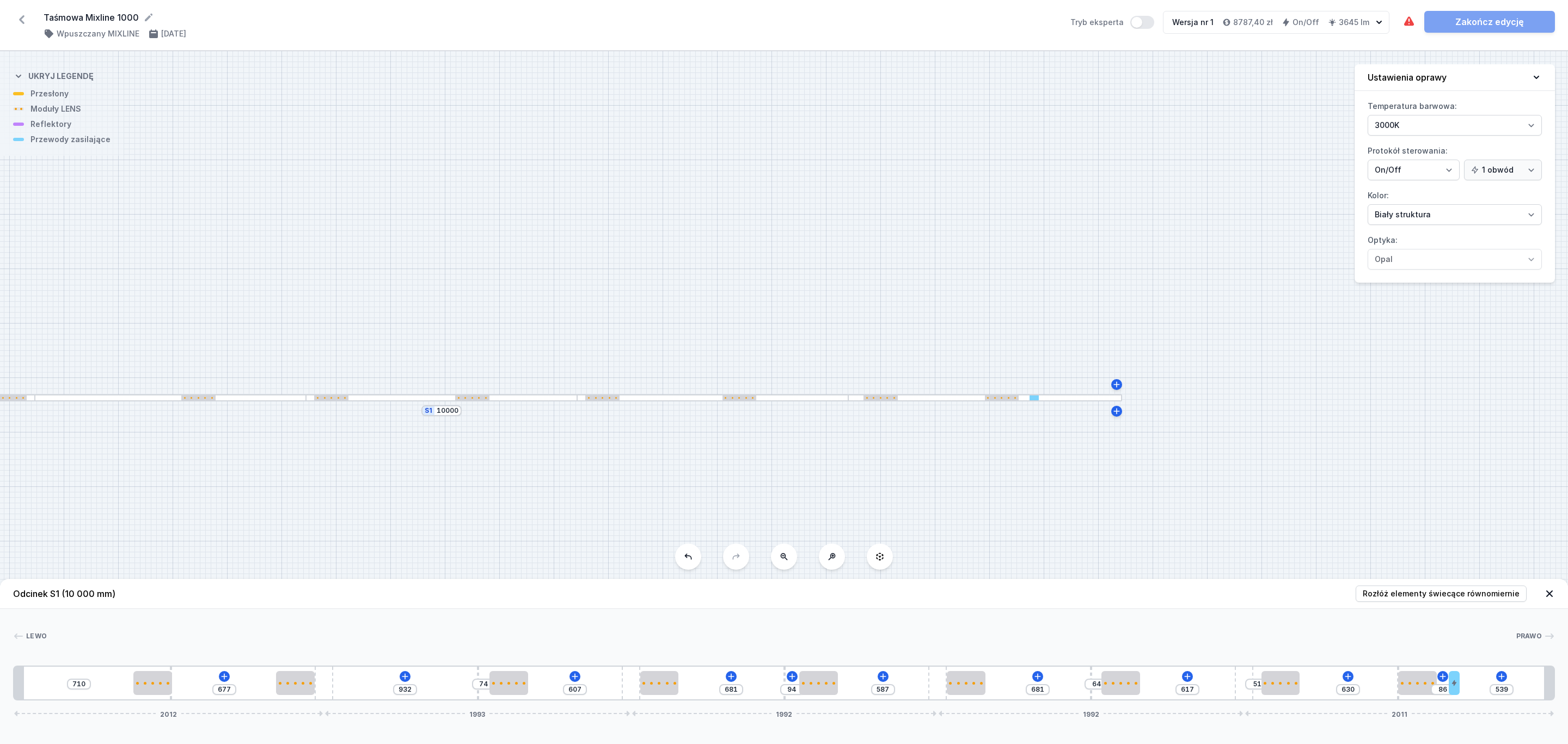
type input "90"
type input "528"
type input "97"
type input "518"
type input "107"
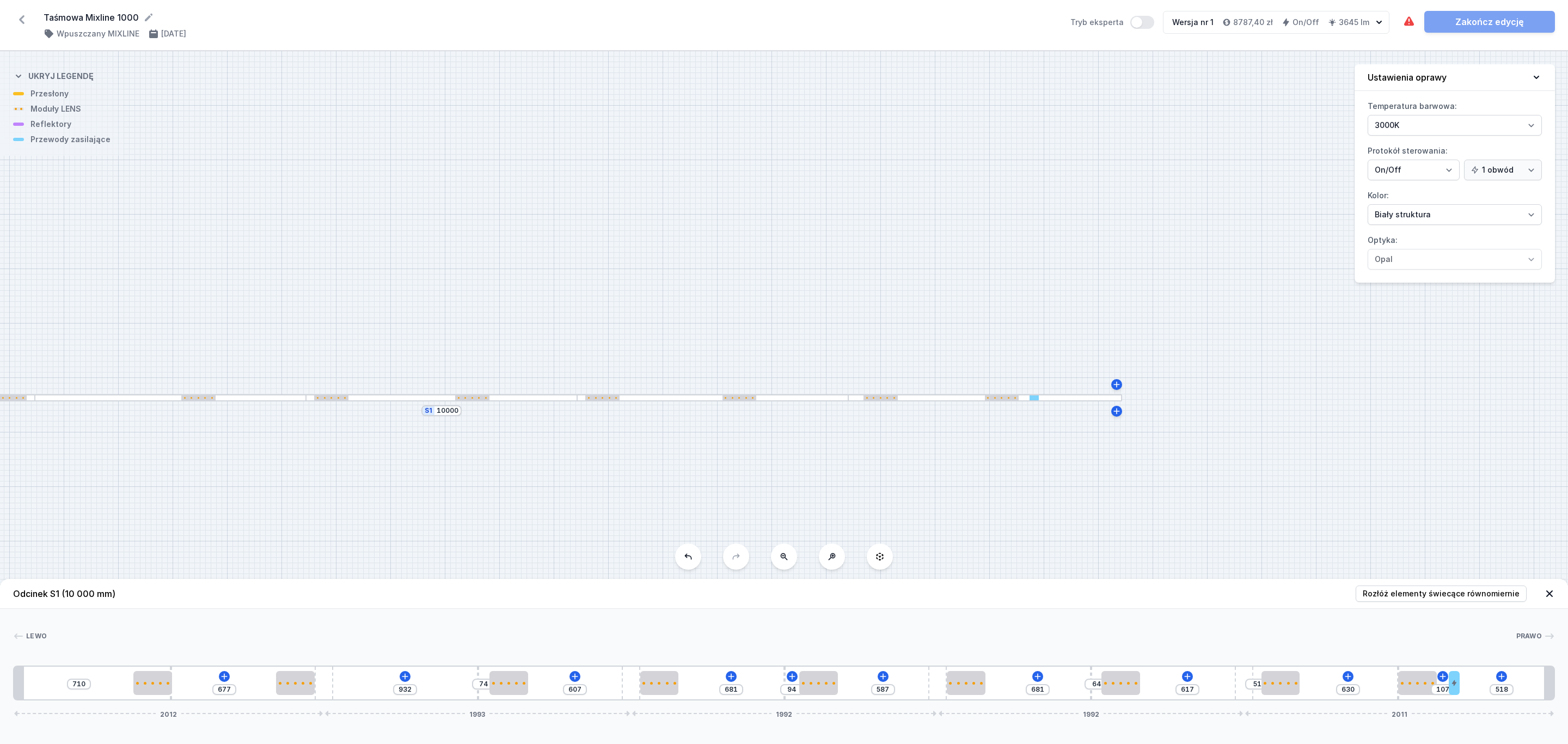
type input "493"
type input "132"
type input "472"
type input "153"
type input "451"
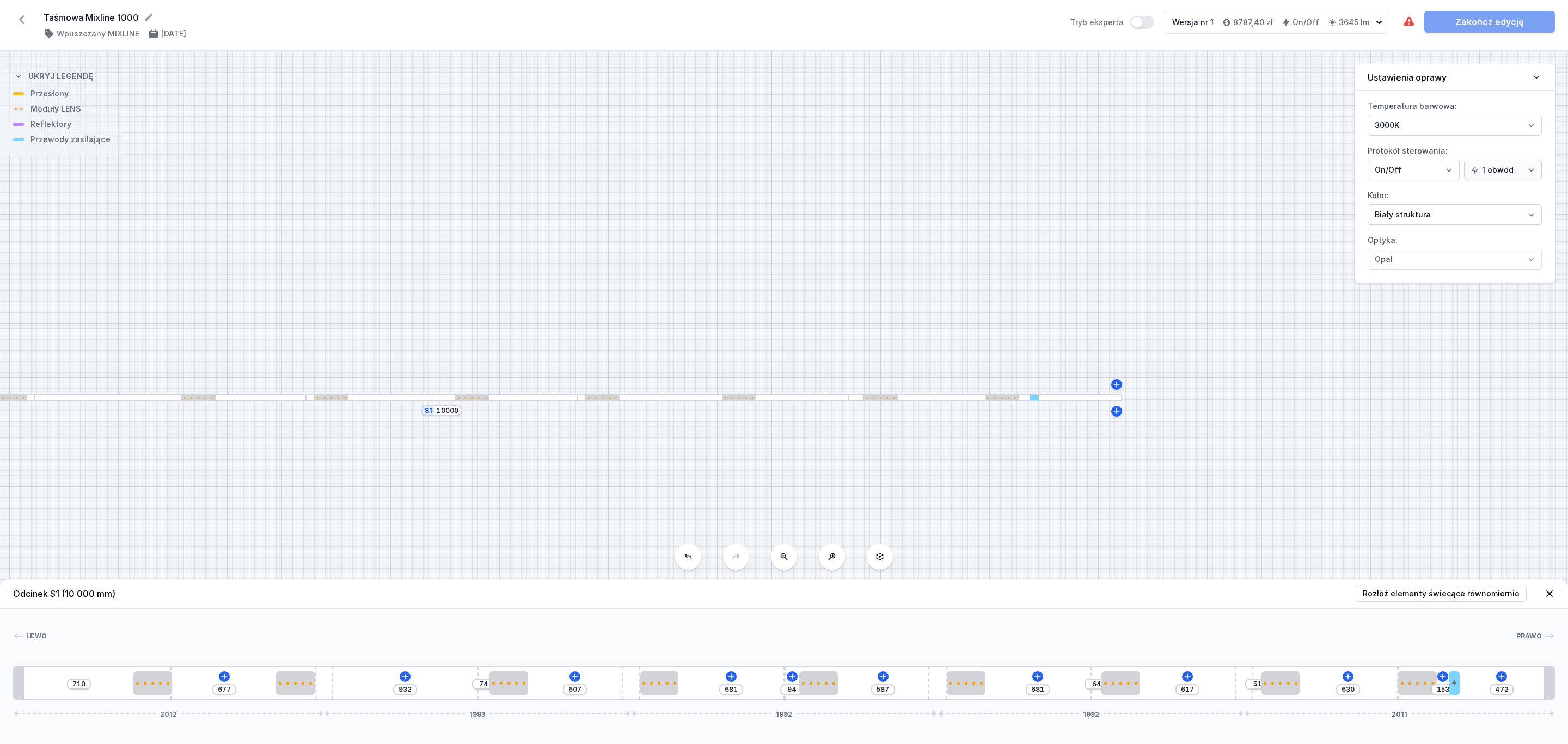
type input "174"
type input "433"
type input "192"
type input "423"
type input "202"
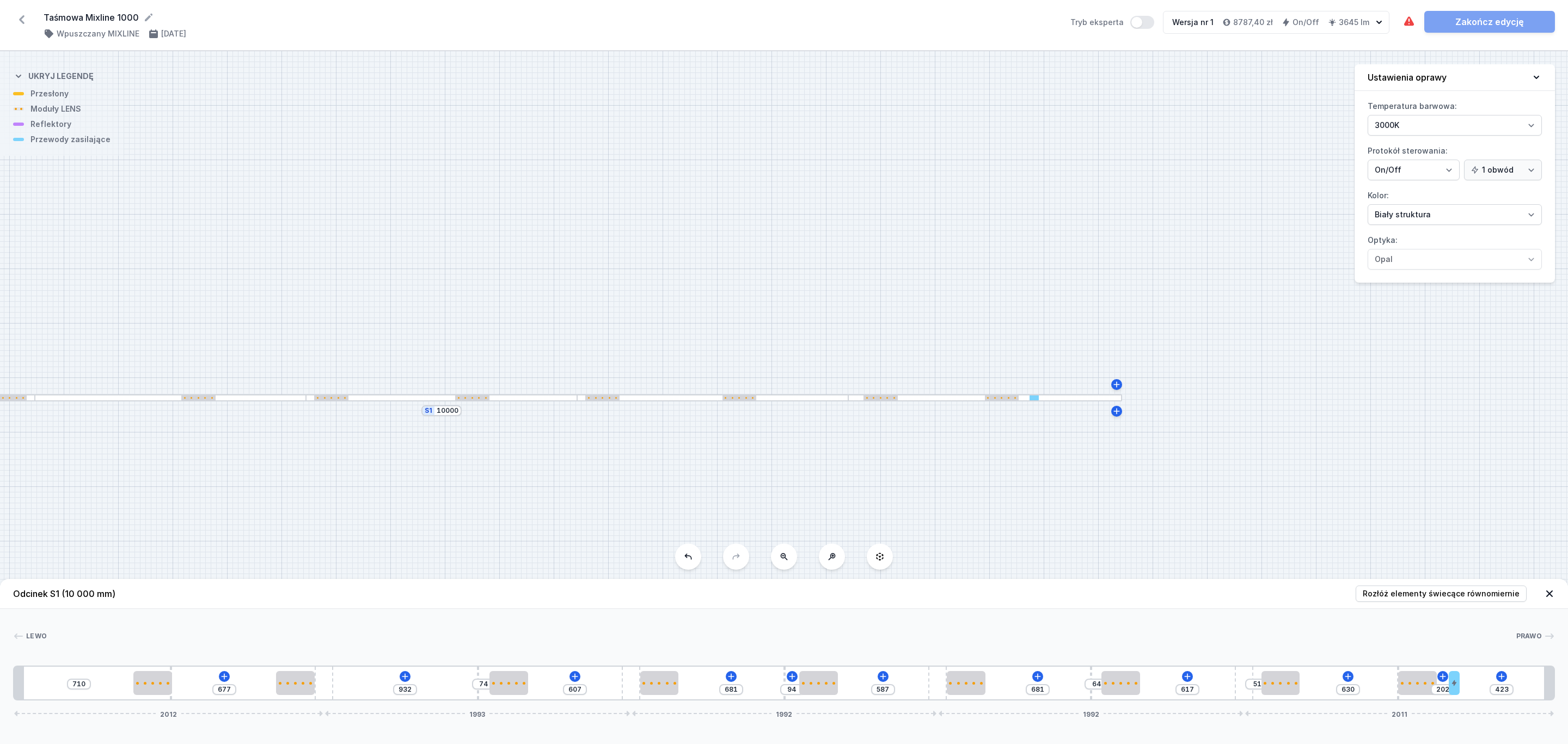
type input "419"
type input "206"
drag, startPoint x: 1446, startPoint y: 683, endPoint x: 1483, endPoint y: 683, distance: 37.0
click at [1483, 683] on div "710 677 932 74 607 681 94 587 681 64 617 51 630 206 419 2012 1993 1992 1992 2011" at bounding box center [783, 683] width 1541 height 35
type input "719"
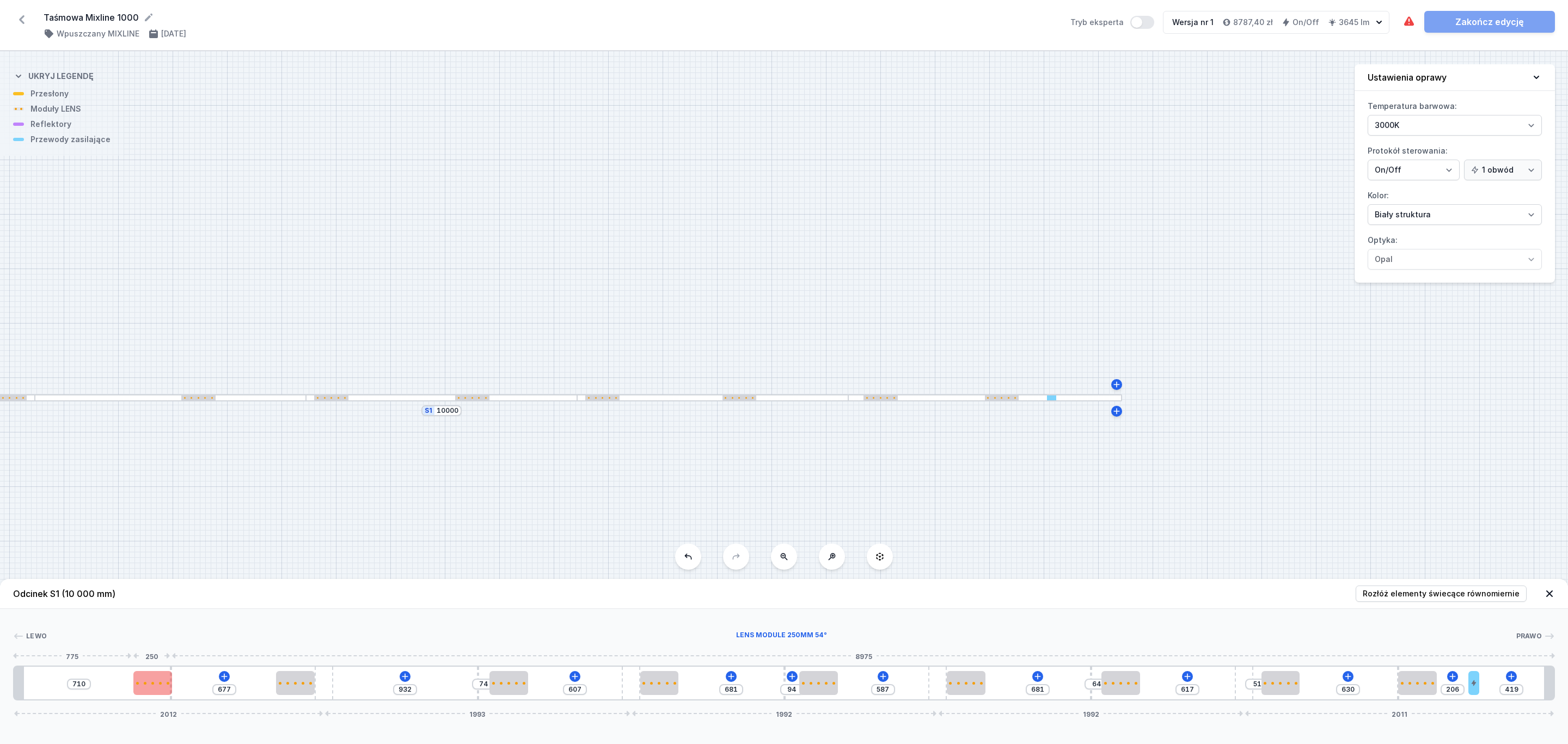
type input "668"
type input "715"
type input "672"
type input "621"
type input "681"
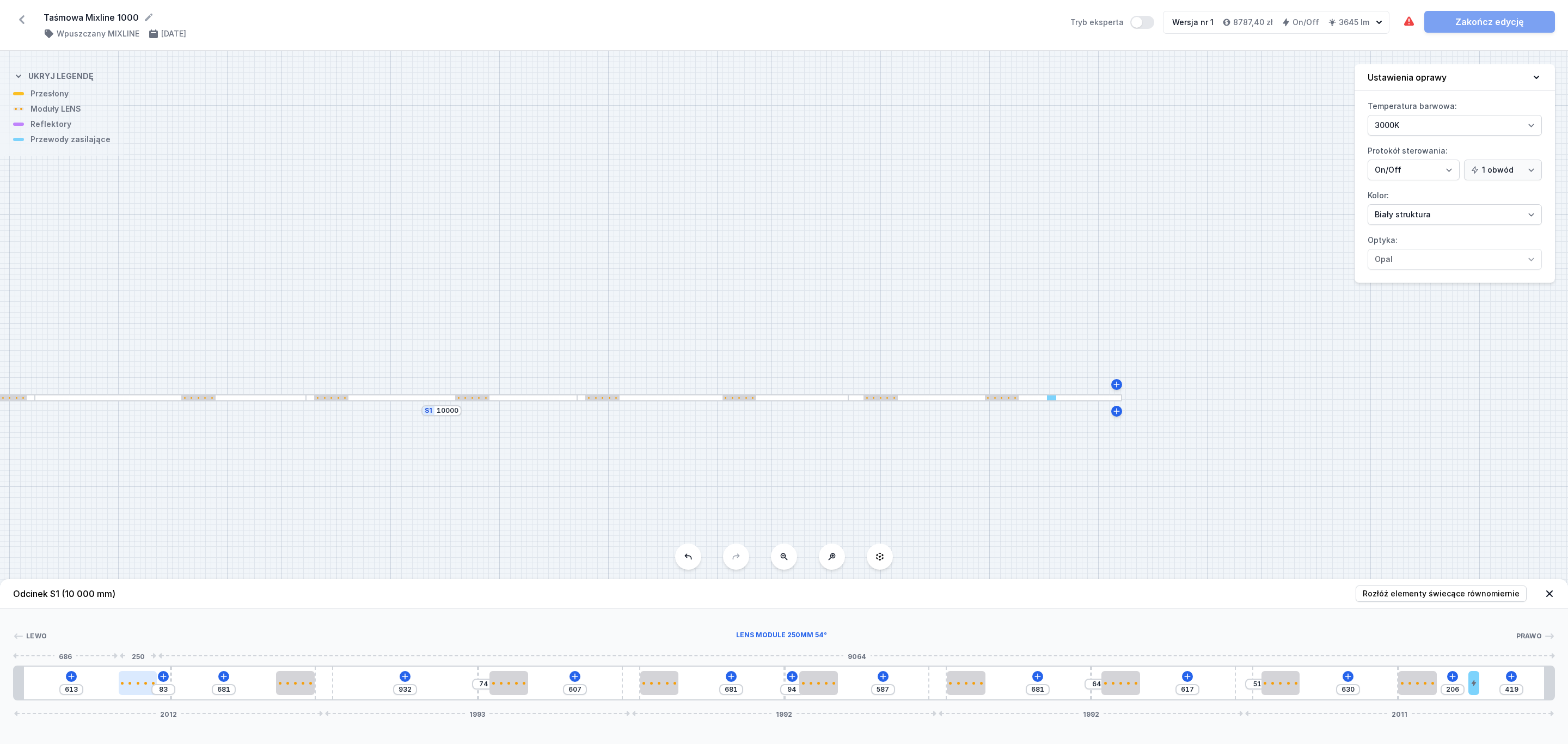
type input "610"
type input "86"
drag, startPoint x: 157, startPoint y: 690, endPoint x: 139, endPoint y: 691, distance: 18.0
click at [139, 691] on div at bounding box center [138, 683] width 39 height 24
click at [1489, 20] on link "Zakończ edycję" at bounding box center [1489, 22] width 130 height 22
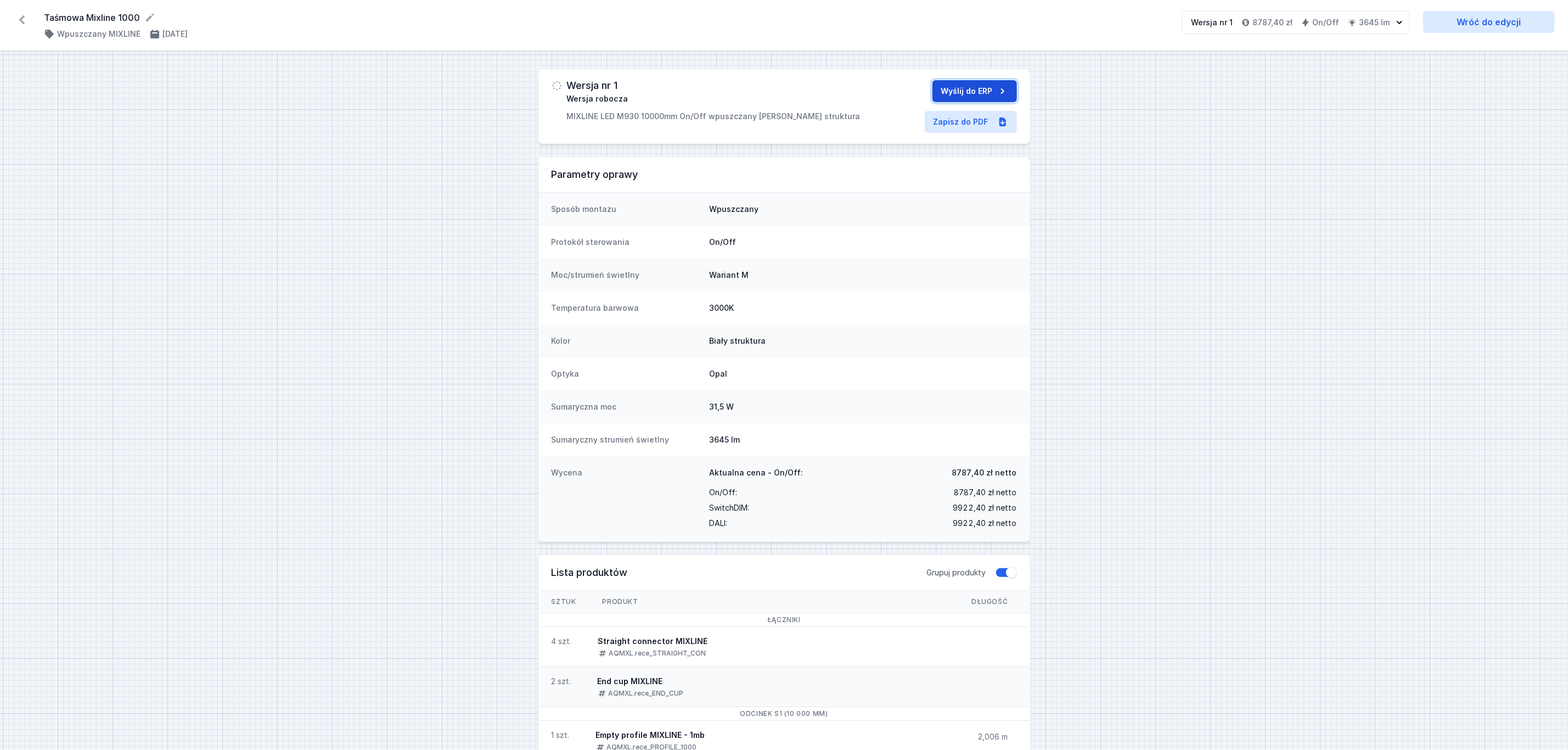
click at [966, 93] on button "Wyślij do ERP" at bounding box center [975, 91] width 85 height 22
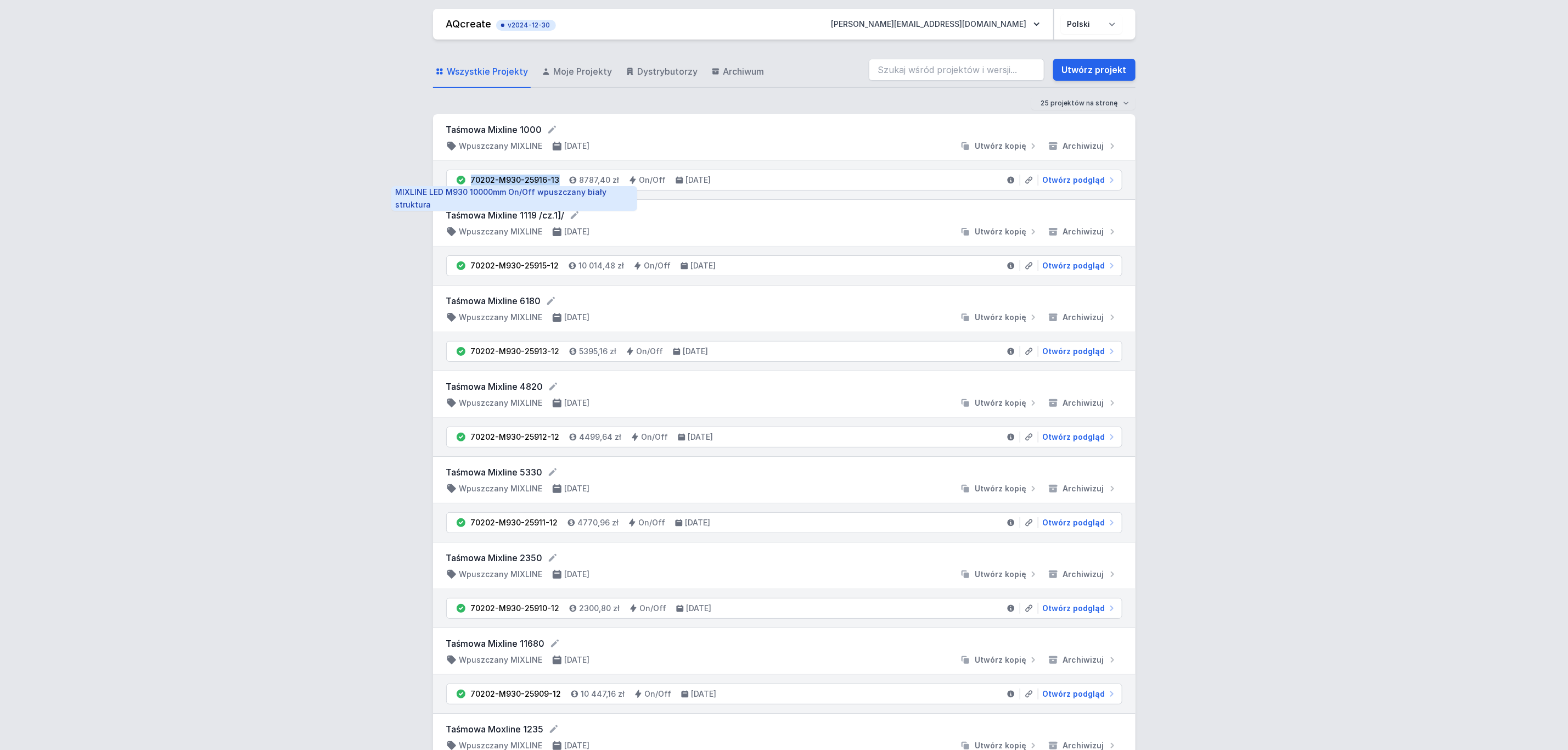
drag, startPoint x: 559, startPoint y: 180, endPoint x: 471, endPoint y: 178, distance: 88.0
click at [471, 178] on li "70202-M930-25916-13 8787,40 zł On/Off [DATE] Otwórz podgląd" at bounding box center [784, 180] width 675 height 20
copy div "70202-M930-25916-13"
click at [1089, 181] on span "Otwórz podgląd" at bounding box center [1074, 180] width 62 height 11
select select "3000"
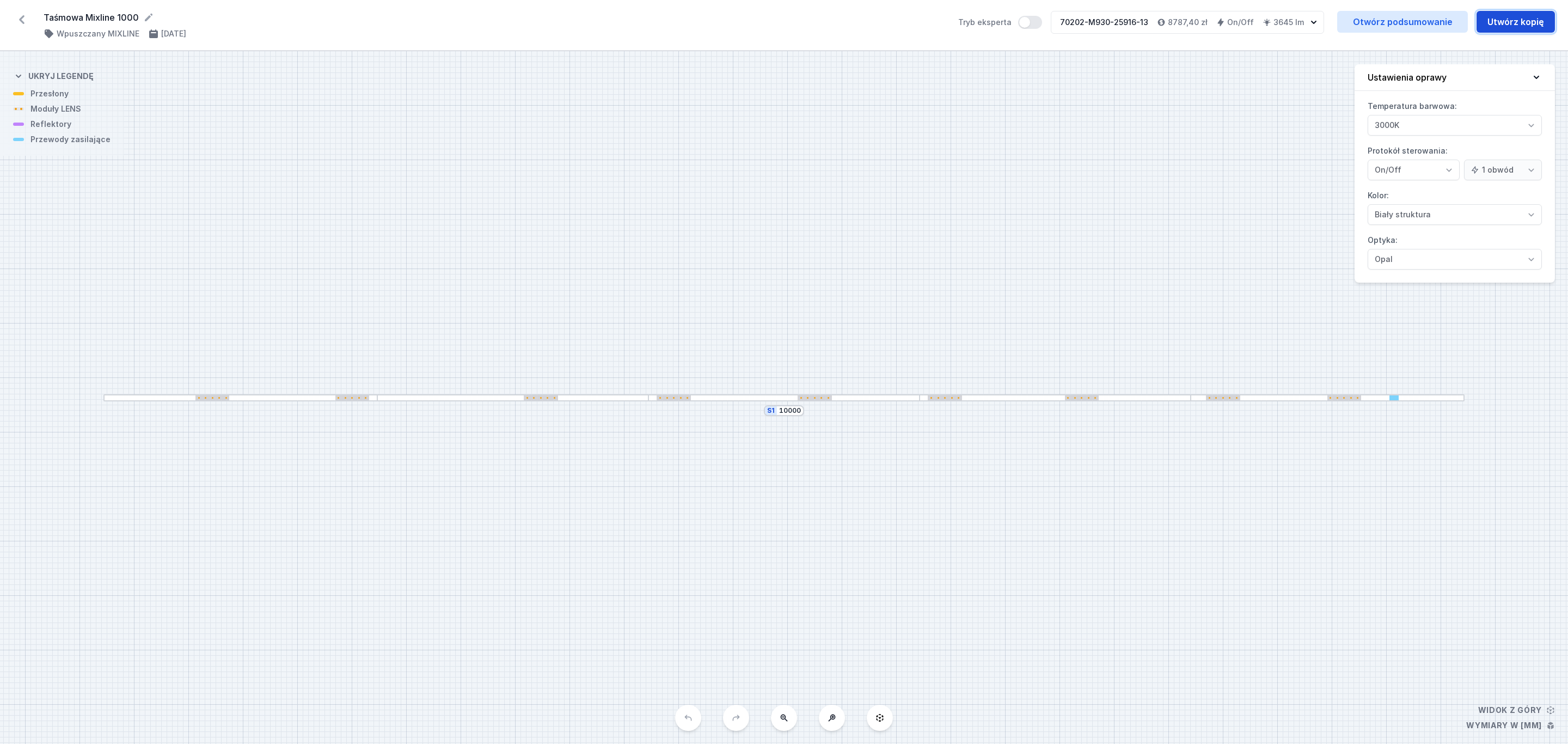
click at [1524, 22] on button "Utwórz kopię" at bounding box center [1515, 22] width 79 height 22
select select "3000"
click at [1528, 216] on select "Biały struktura Czarny struktura Złoty struktura Miedziany Szary Inny (z palety…" at bounding box center [1455, 214] width 174 height 20
select select "2"
click at [1368, 206] on select "Biały struktura Czarny struktura Złoty struktura Miedziany Szary Inny (z palety…" at bounding box center [1455, 214] width 174 height 20
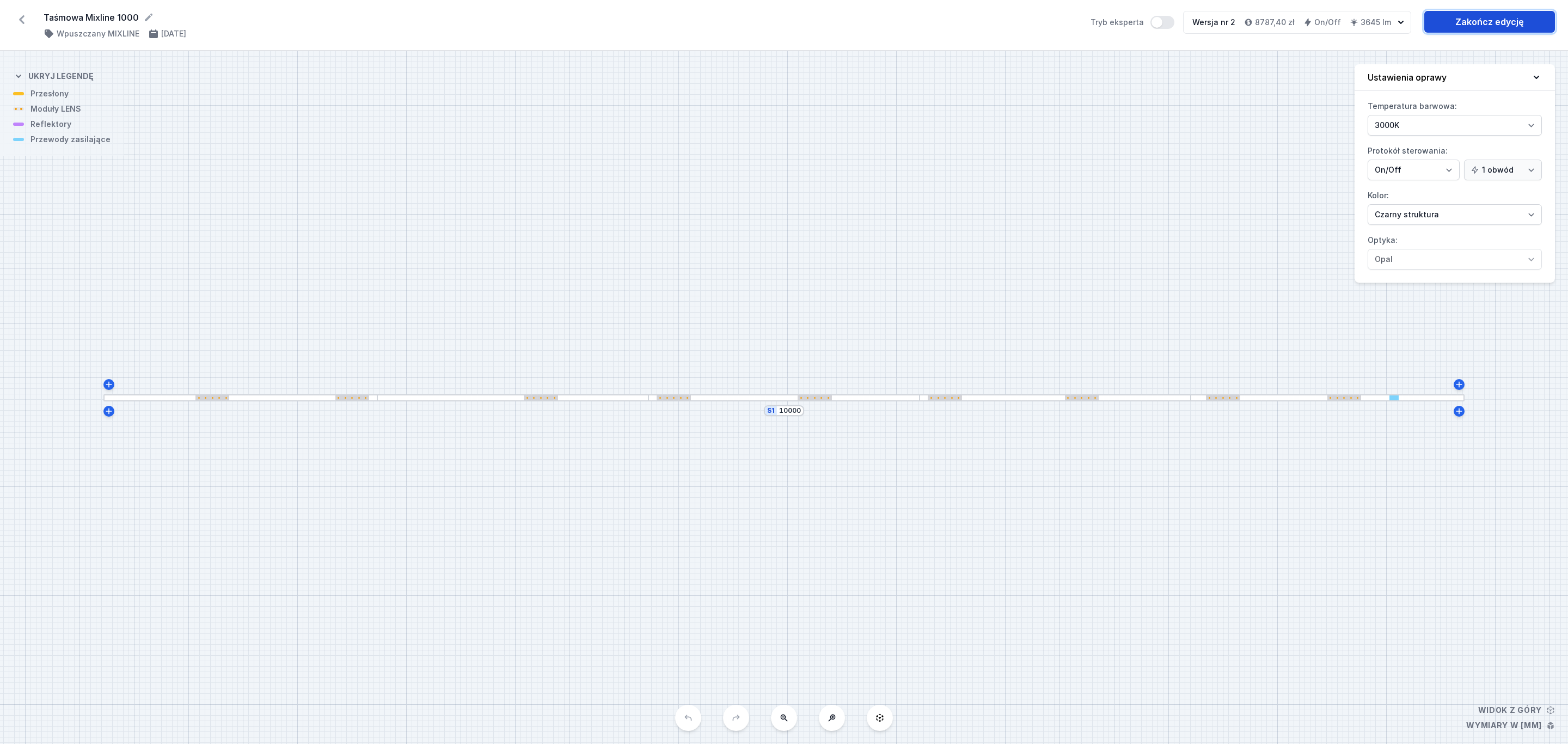
click at [1509, 20] on link "Zakończ edycję" at bounding box center [1489, 22] width 130 height 22
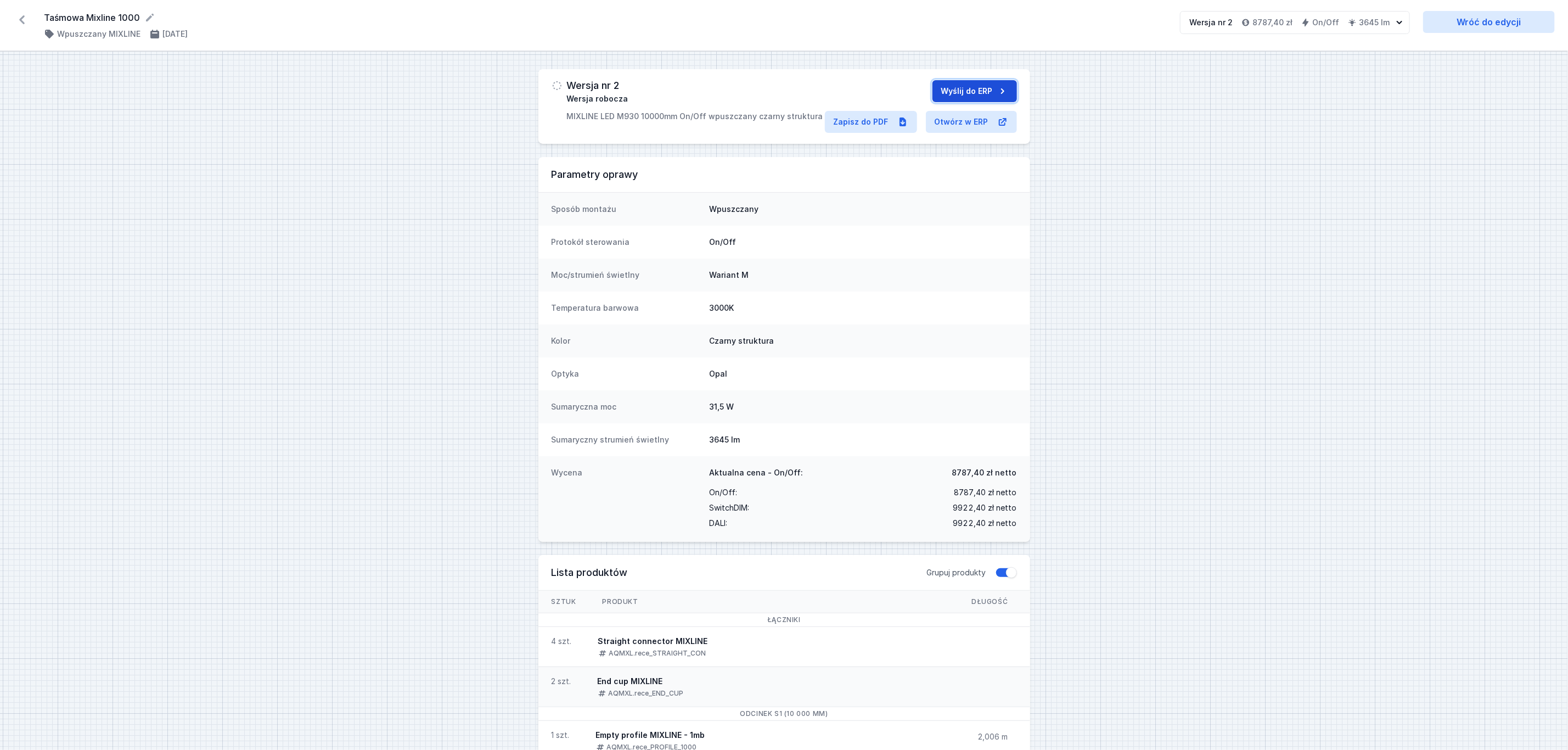
click at [998, 94] on icon "submit" at bounding box center [1003, 91] width 11 height 11
drag, startPoint x: 685, startPoint y: 86, endPoint x: 568, endPoint y: 82, distance: 117.1
click at [568, 82] on div "70202-M930-25917-12 Wysłano do ERP MIXLINE LED M930 10000mm On/Off wpuszczany c…" at bounding box center [693, 107] width 253 height 53
copy h3 "70202-M930-25917-12"
